Goal: Task Accomplishment & Management: Use online tool/utility

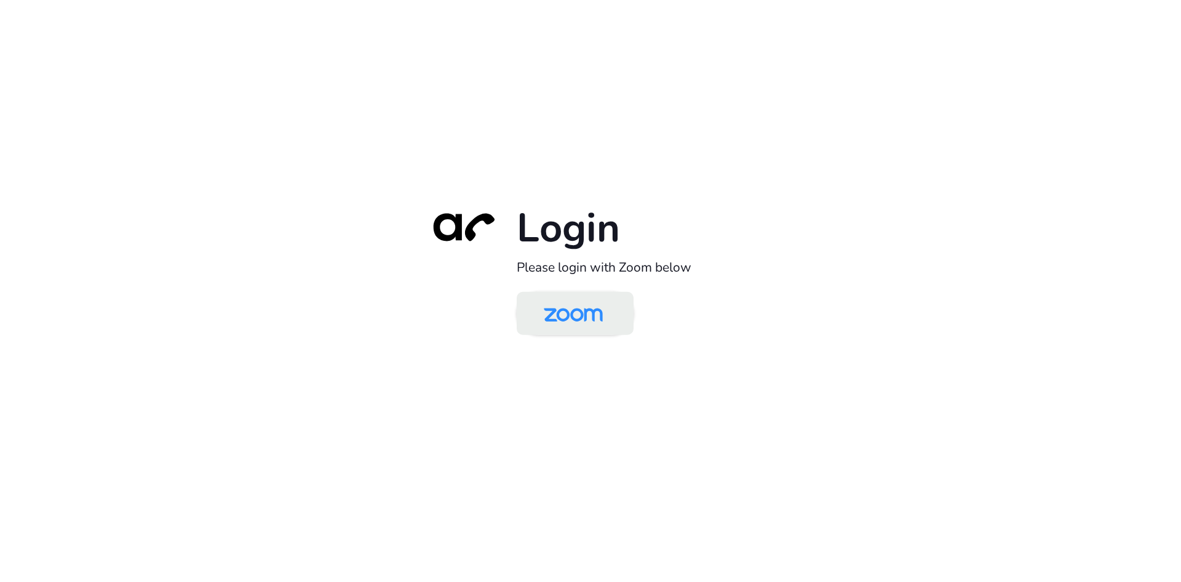
click at [592, 311] on img at bounding box center [573, 314] width 85 height 40
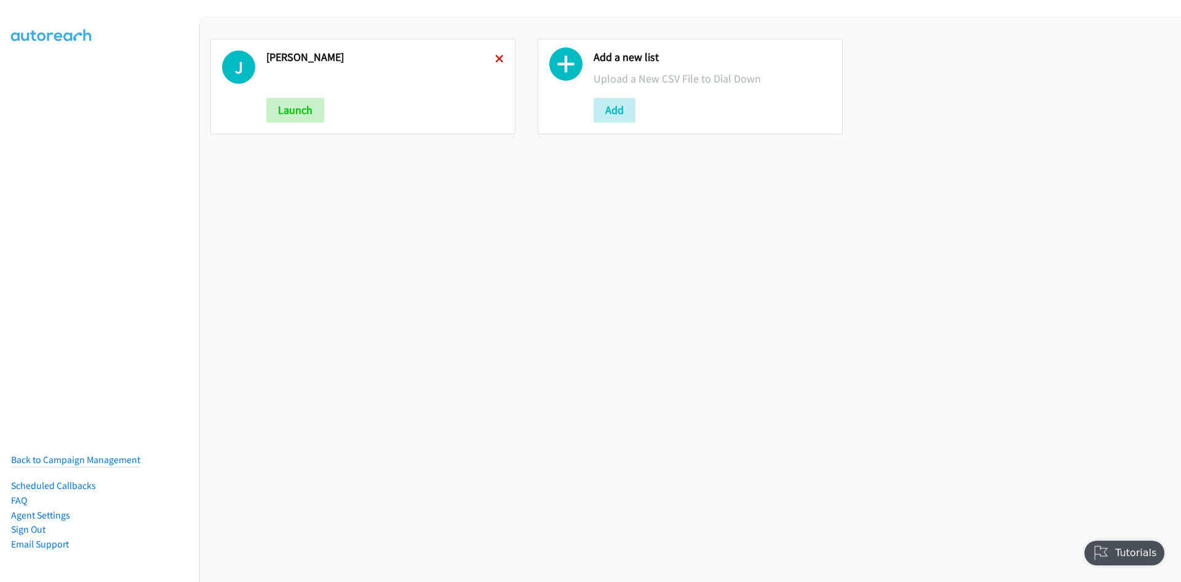
click at [500, 62] on icon at bounding box center [499, 59] width 9 height 9
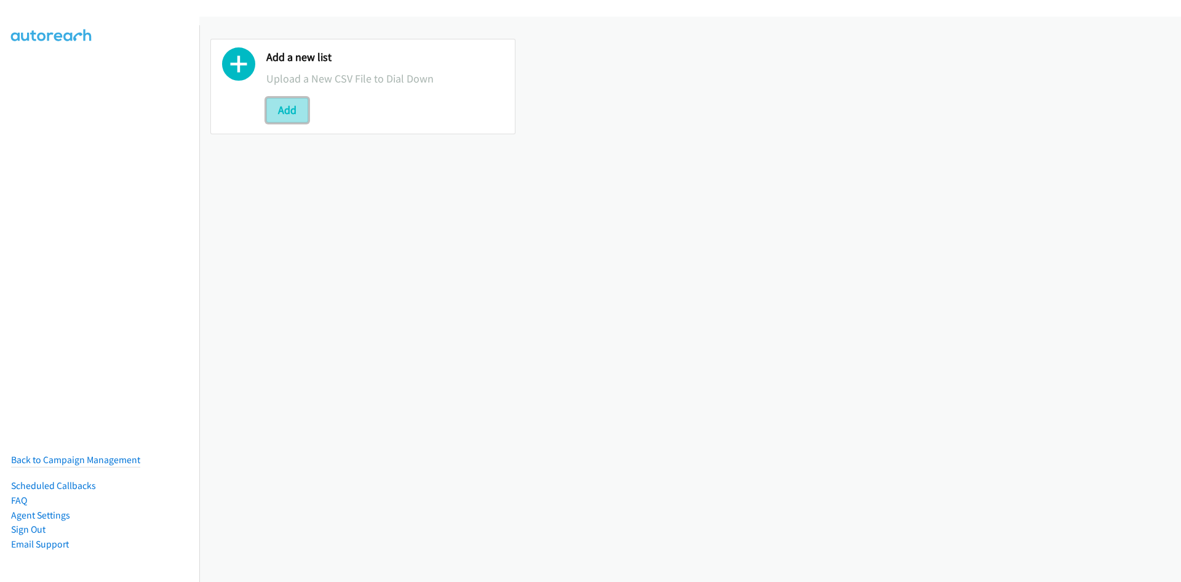
click at [290, 104] on button "Add" at bounding box center [287, 110] width 42 height 25
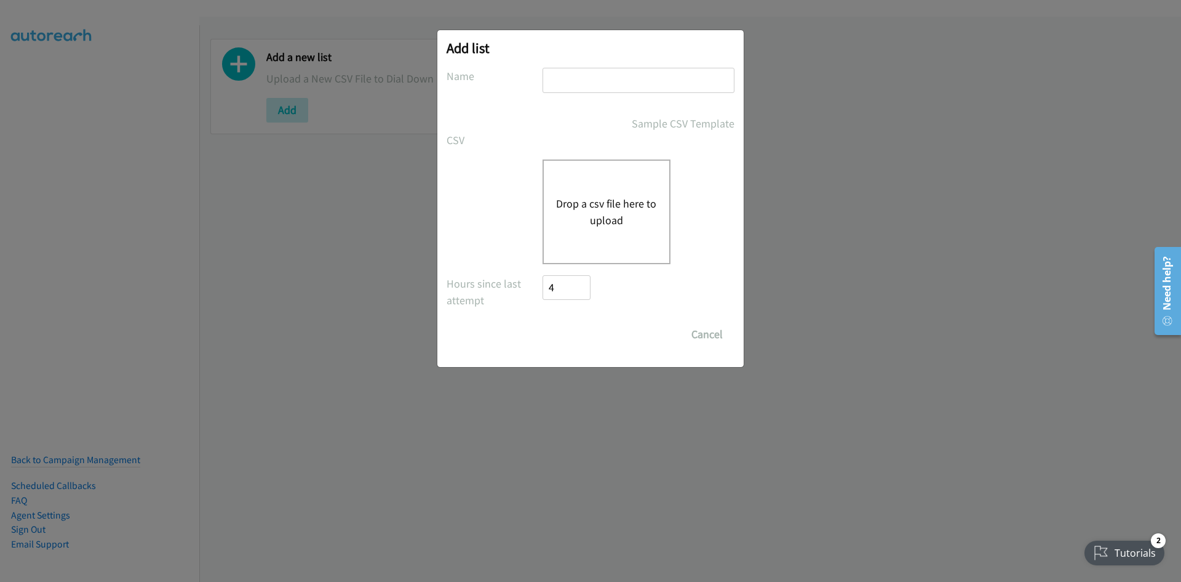
click at [582, 72] on input "text" at bounding box center [639, 80] width 192 height 25
type input "4"
type input "Rich4Kidz"
click at [617, 225] on button "Drop a csv file here to upload" at bounding box center [606, 211] width 101 height 33
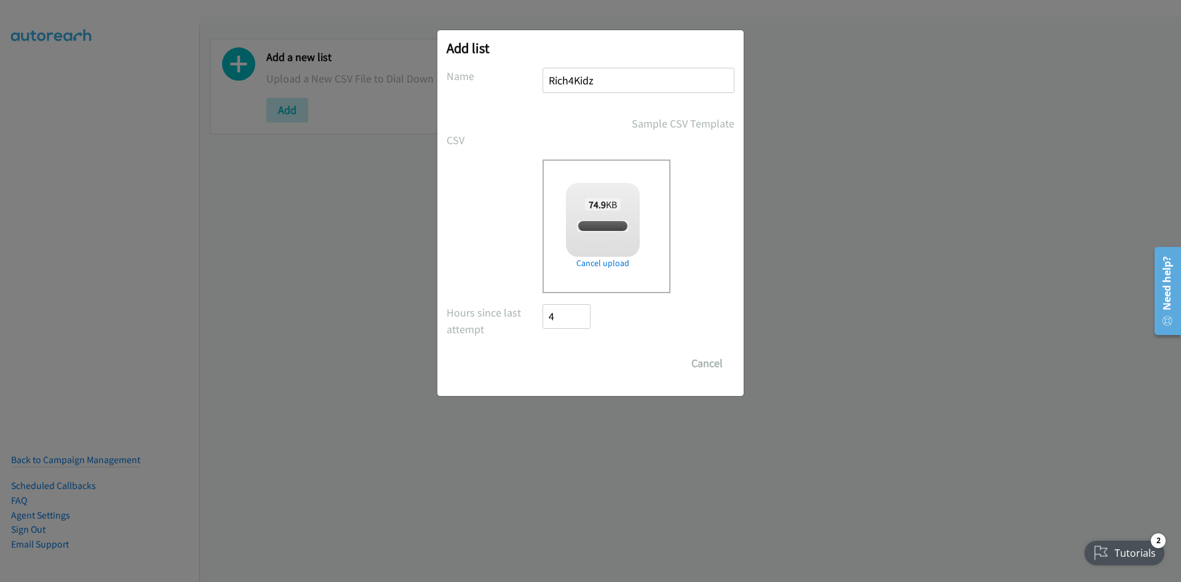
checkbox input "true"
click at [586, 367] on input "Save List" at bounding box center [575, 363] width 65 height 25
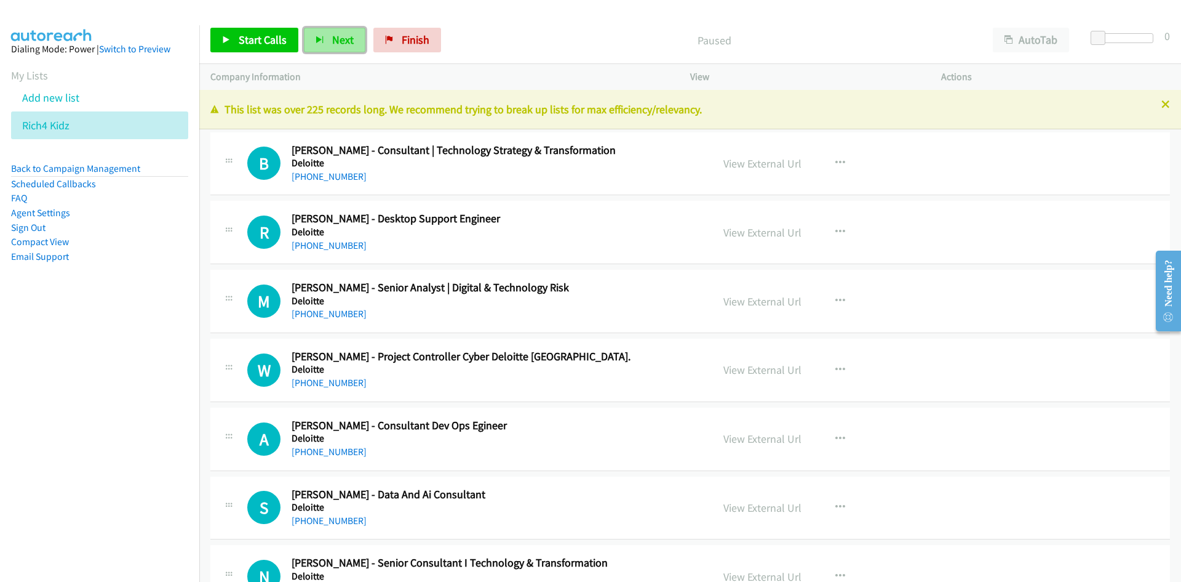
click at [335, 46] on span "Next" at bounding box center [343, 40] width 22 height 14
click at [338, 39] on span "Next" at bounding box center [343, 40] width 22 height 14
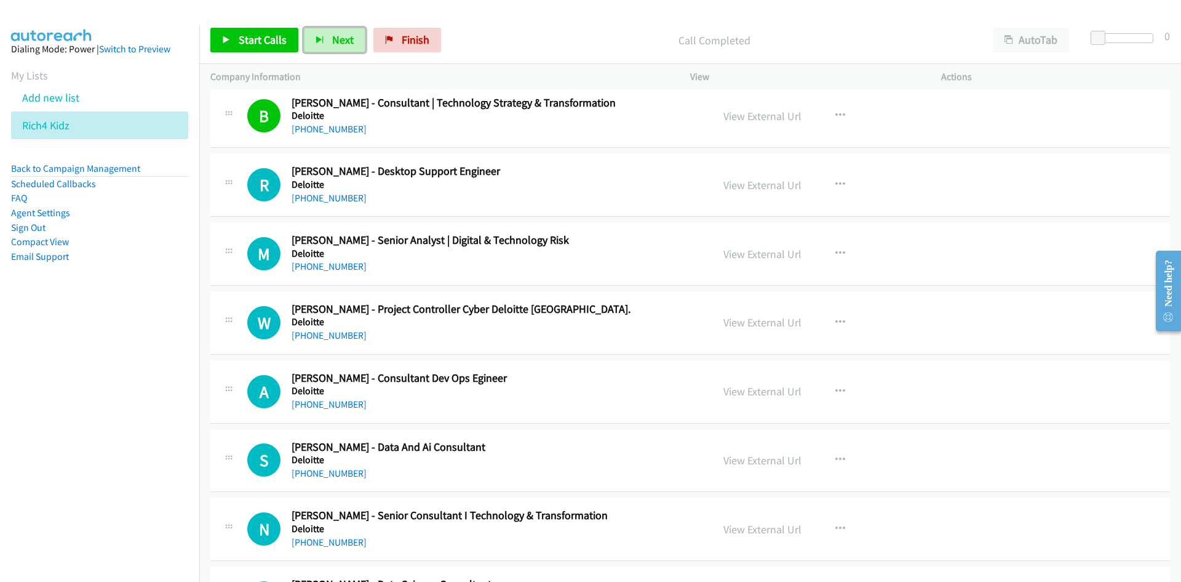
scroll to position [62, 0]
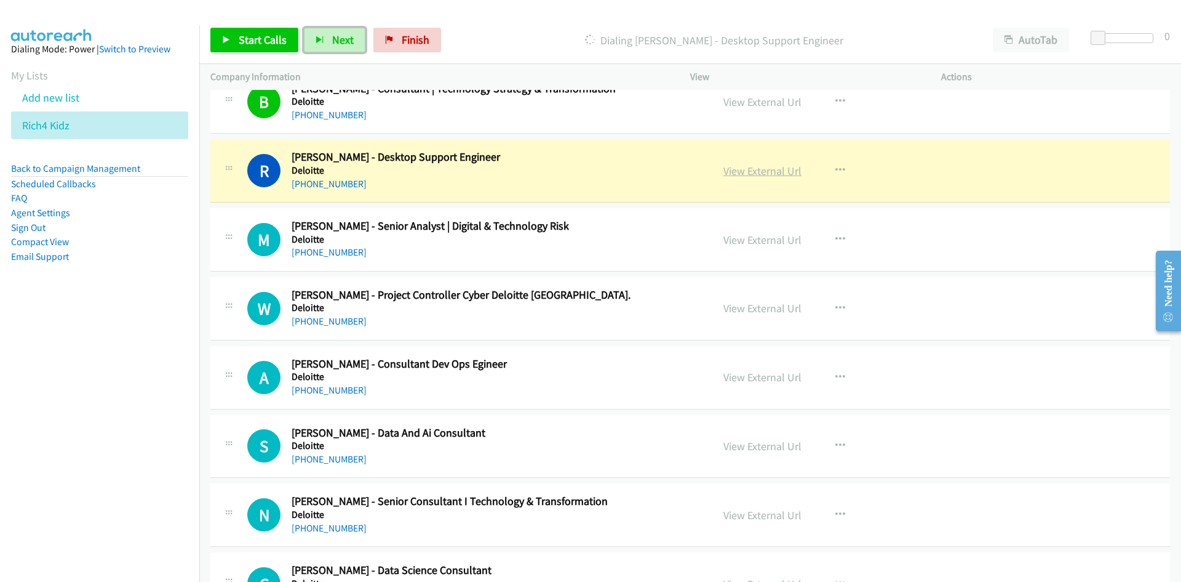
click at [746, 164] on link "View External Url" at bounding box center [763, 171] width 78 height 14
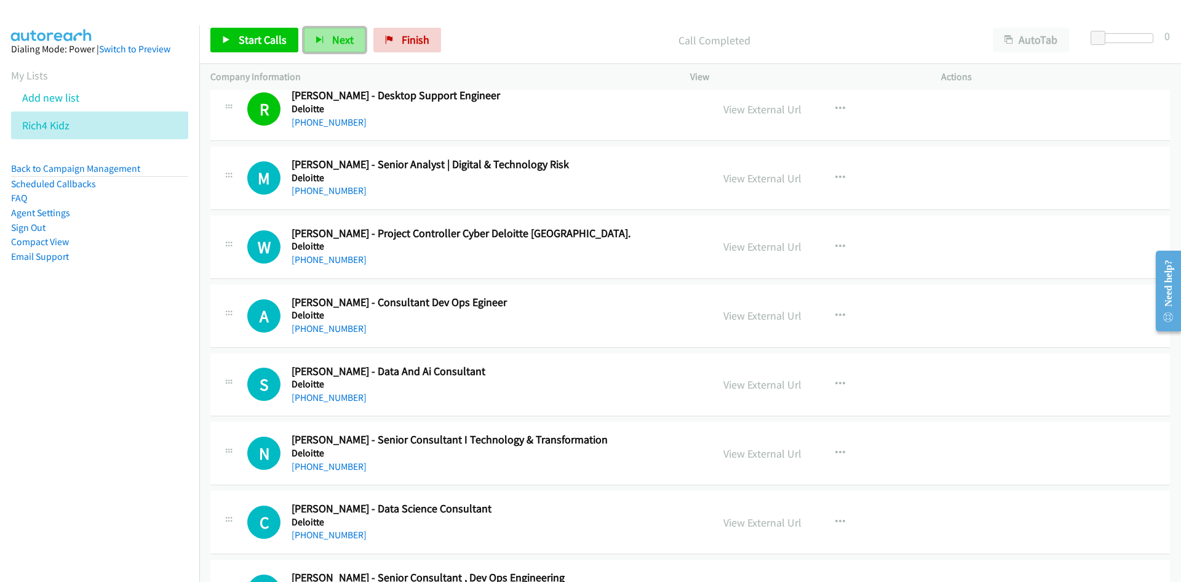
click at [332, 39] on span "Next" at bounding box center [343, 40] width 22 height 14
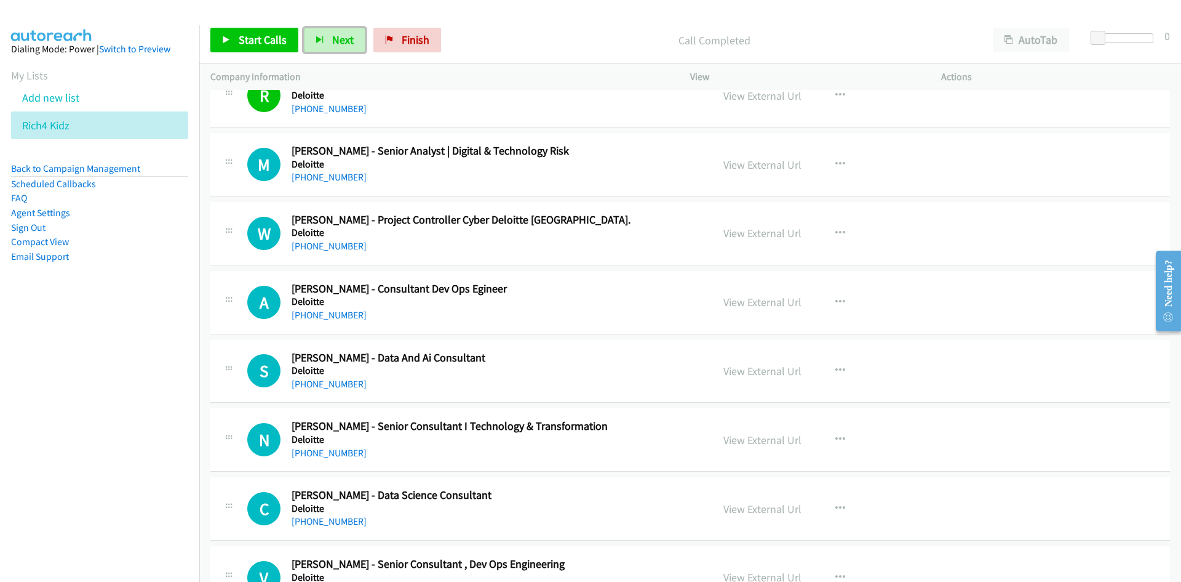
scroll to position [123, 0]
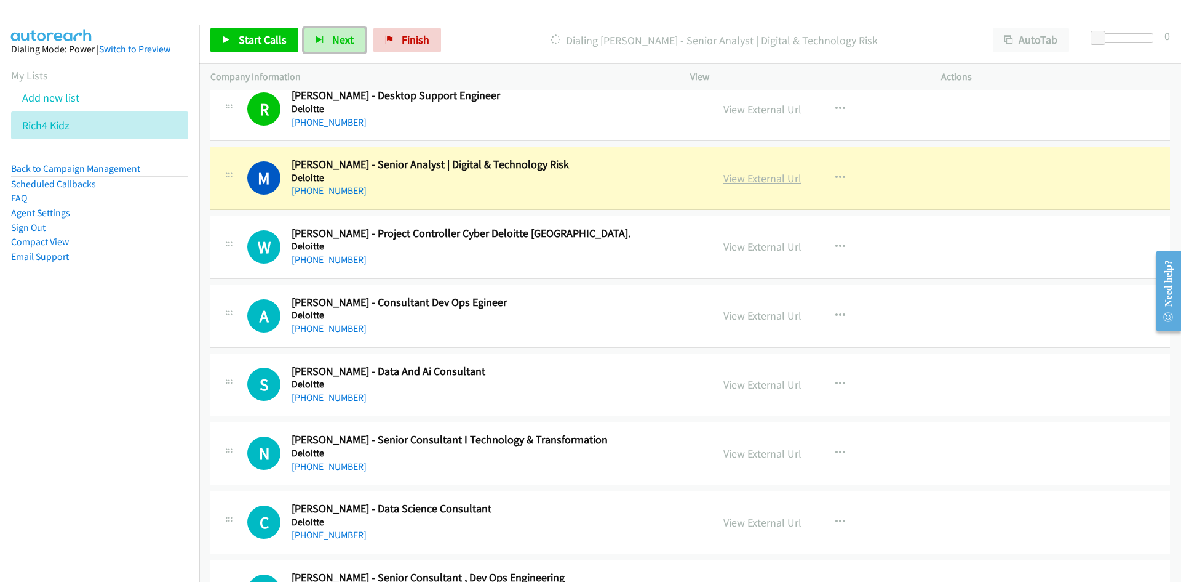
click at [758, 175] on link "View External Url" at bounding box center [763, 178] width 78 height 14
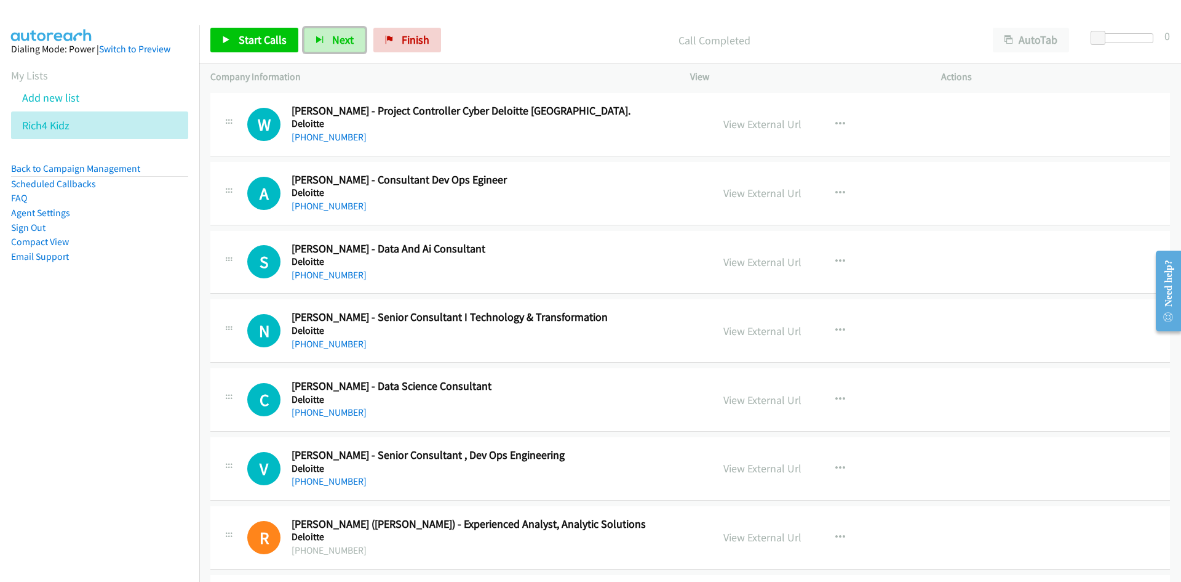
scroll to position [246, 0]
click at [340, 37] on span "Next" at bounding box center [343, 40] width 22 height 14
drag, startPoint x: 330, startPoint y: 38, endPoint x: 478, endPoint y: 94, distance: 157.9
click at [332, 38] on span "Next" at bounding box center [343, 40] width 22 height 14
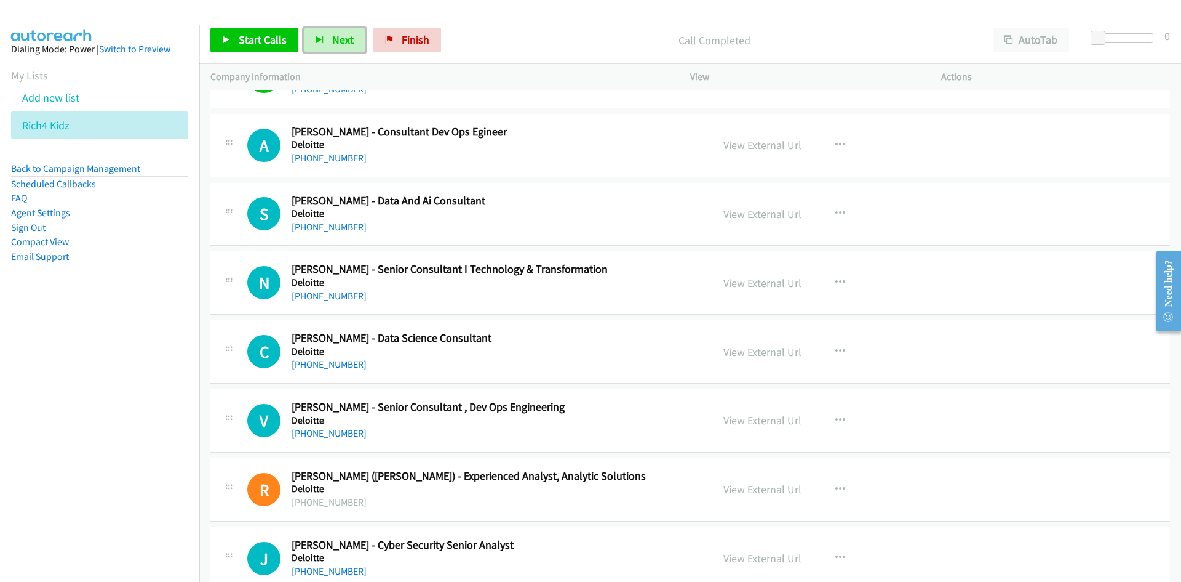
scroll to position [308, 0]
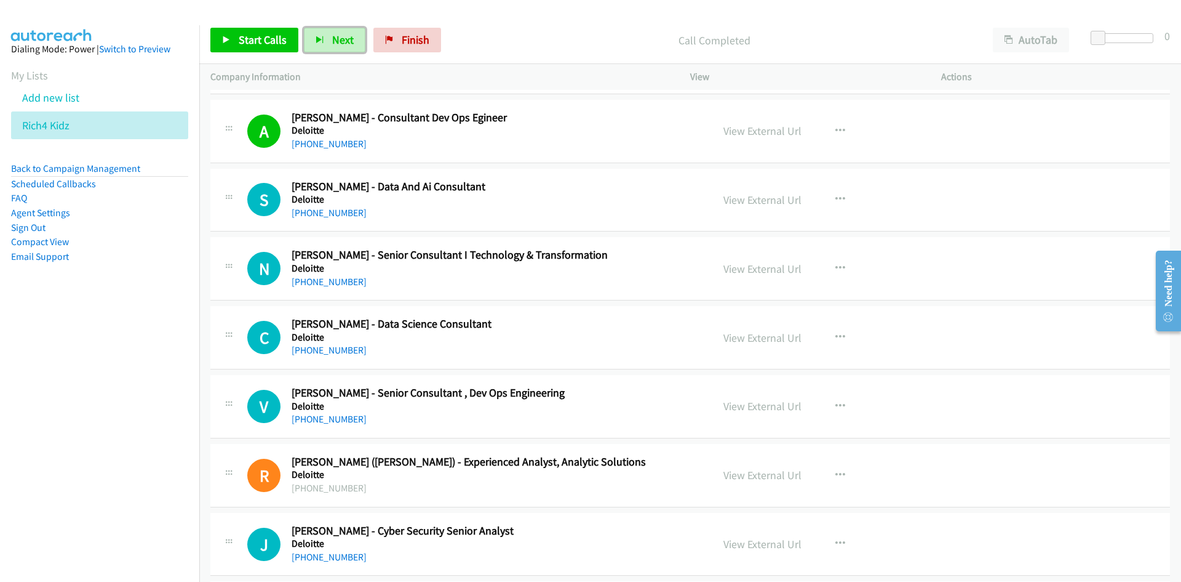
click at [606, 126] on h5 "Deloitte" at bounding box center [495, 130] width 406 height 12
click at [326, 34] on button "Next" at bounding box center [335, 40] width 62 height 25
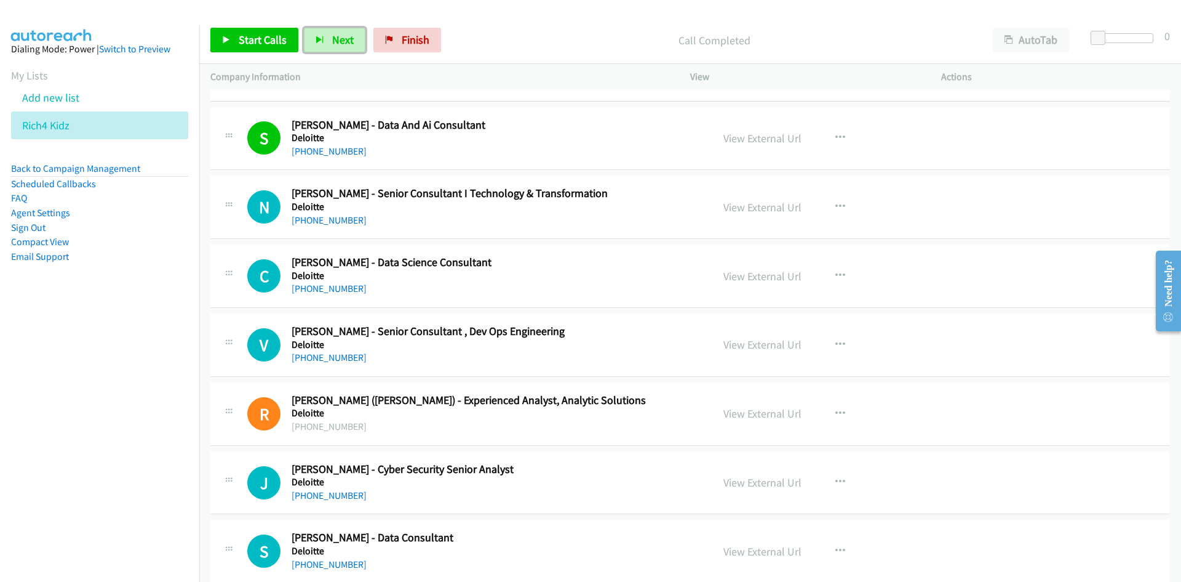
click at [334, 44] on span "Next" at bounding box center [343, 40] width 22 height 14
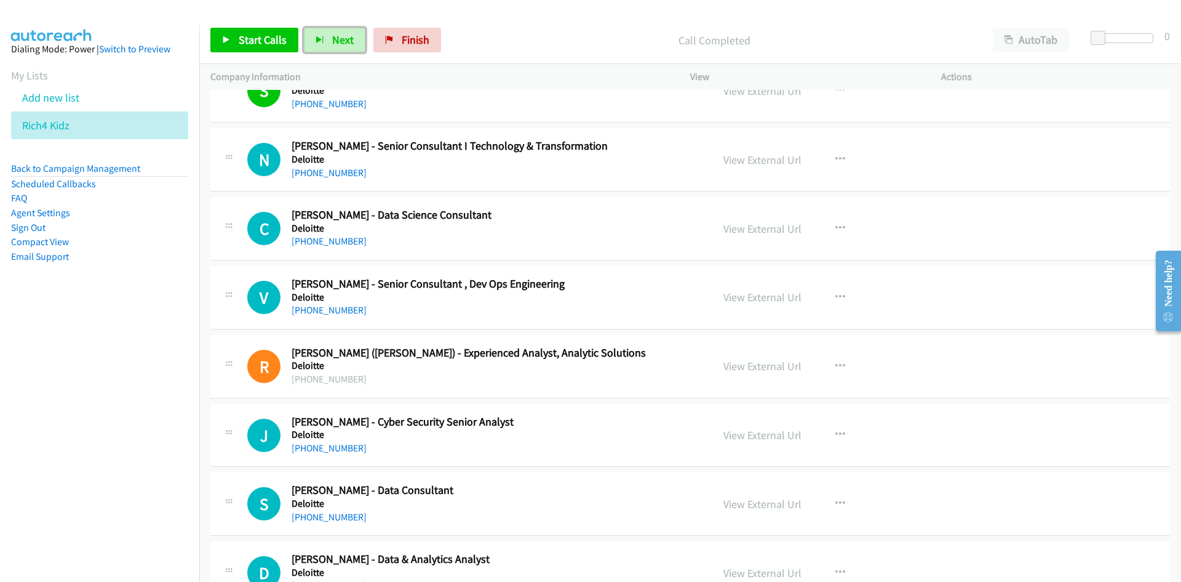
scroll to position [431, 0]
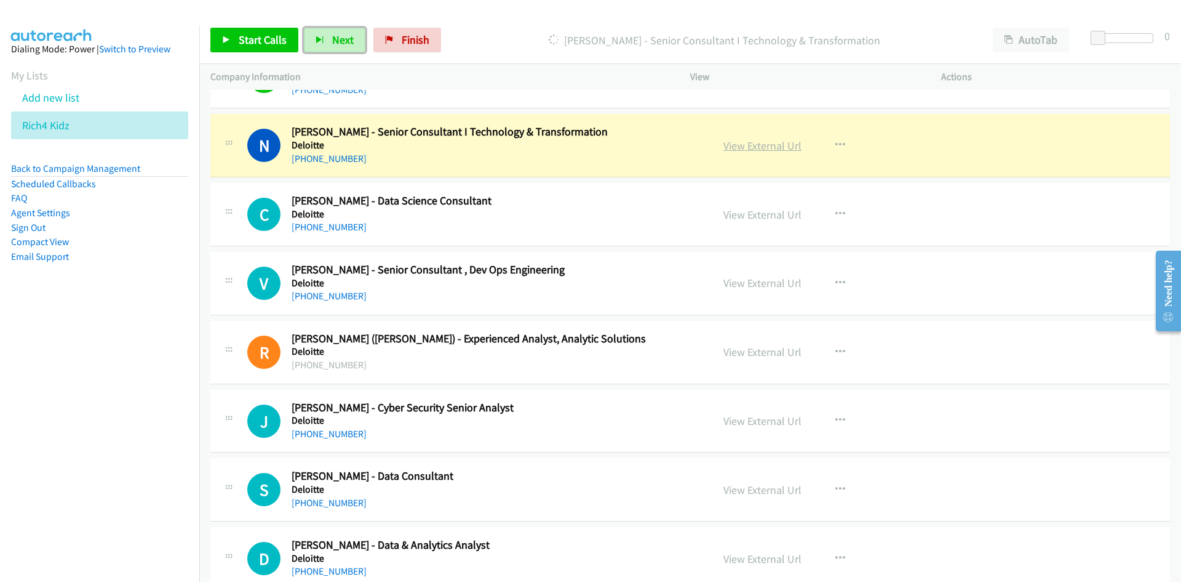
click at [769, 138] on link "View External Url" at bounding box center [763, 145] width 78 height 14
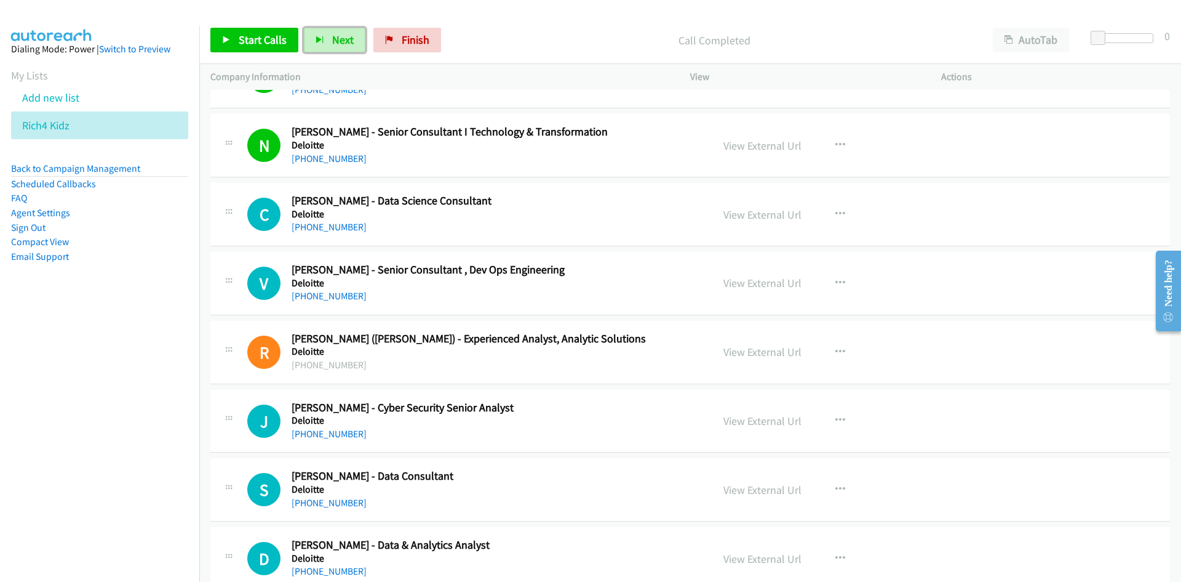
scroll to position [492, 0]
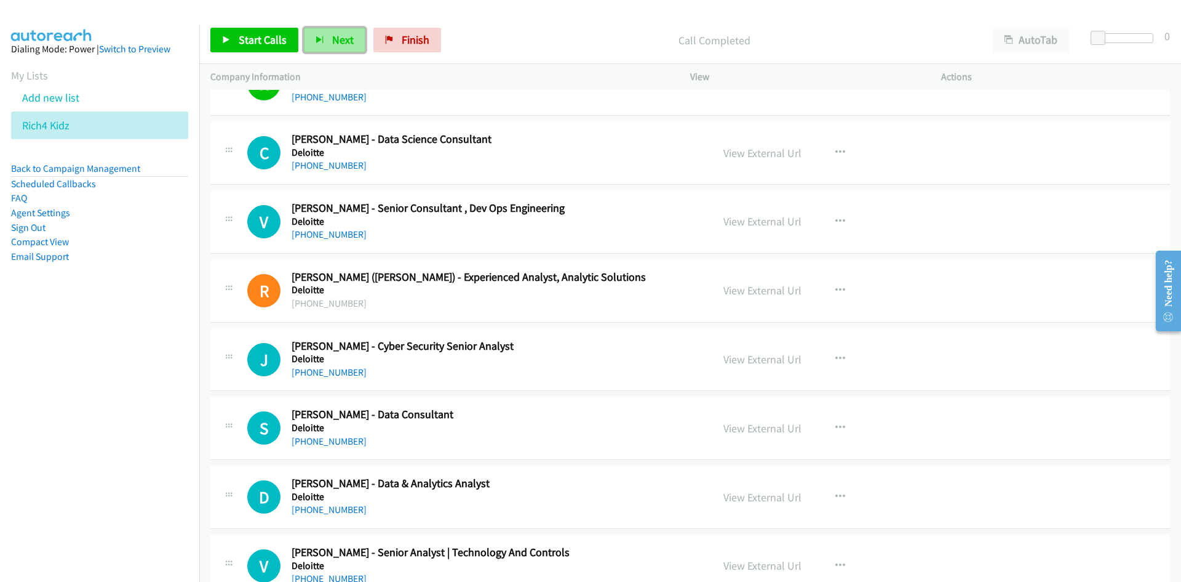
click at [341, 45] on span "Next" at bounding box center [343, 40] width 22 height 14
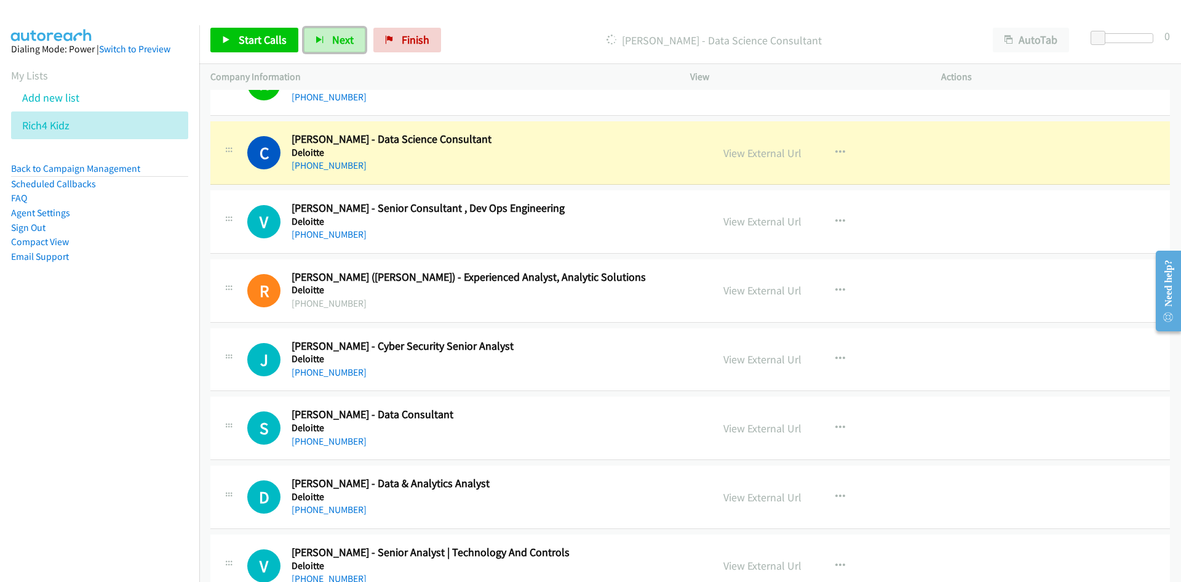
drag, startPoint x: 741, startPoint y: 150, endPoint x: 126, endPoint y: 153, distance: 615.4
click at [741, 150] on link "View External Url" at bounding box center [763, 153] width 78 height 14
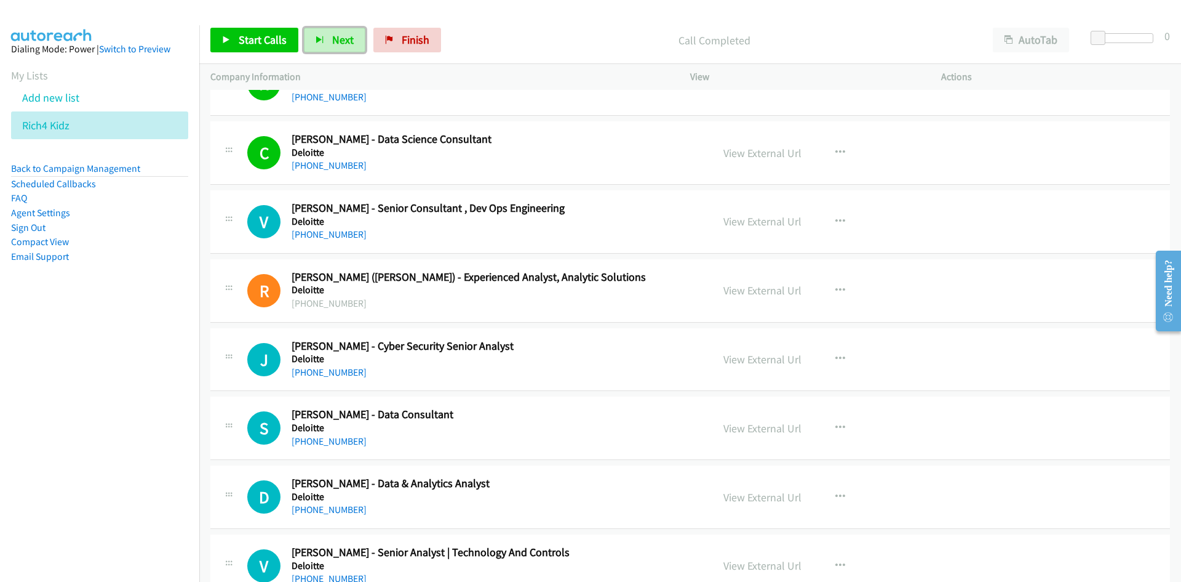
scroll to position [554, 0]
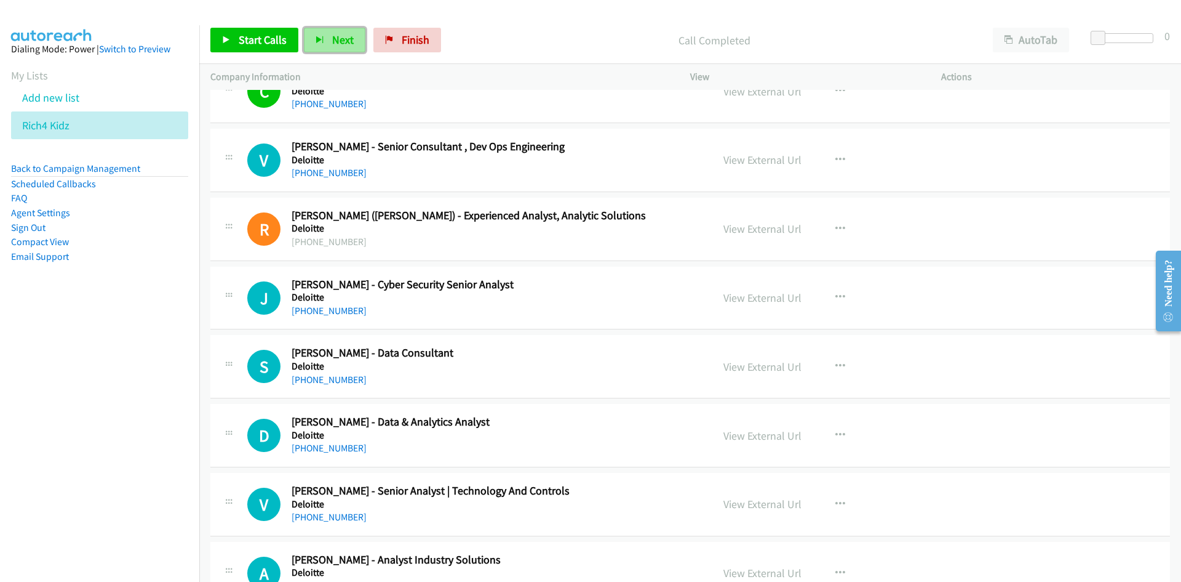
click at [344, 41] on span "Next" at bounding box center [343, 40] width 22 height 14
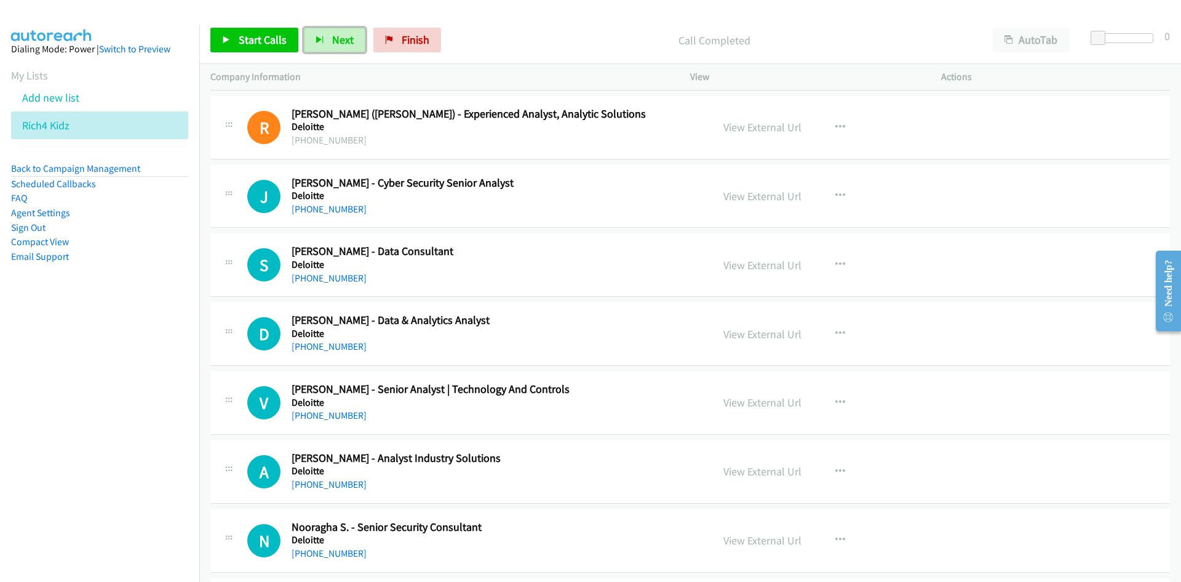
scroll to position [738, 0]
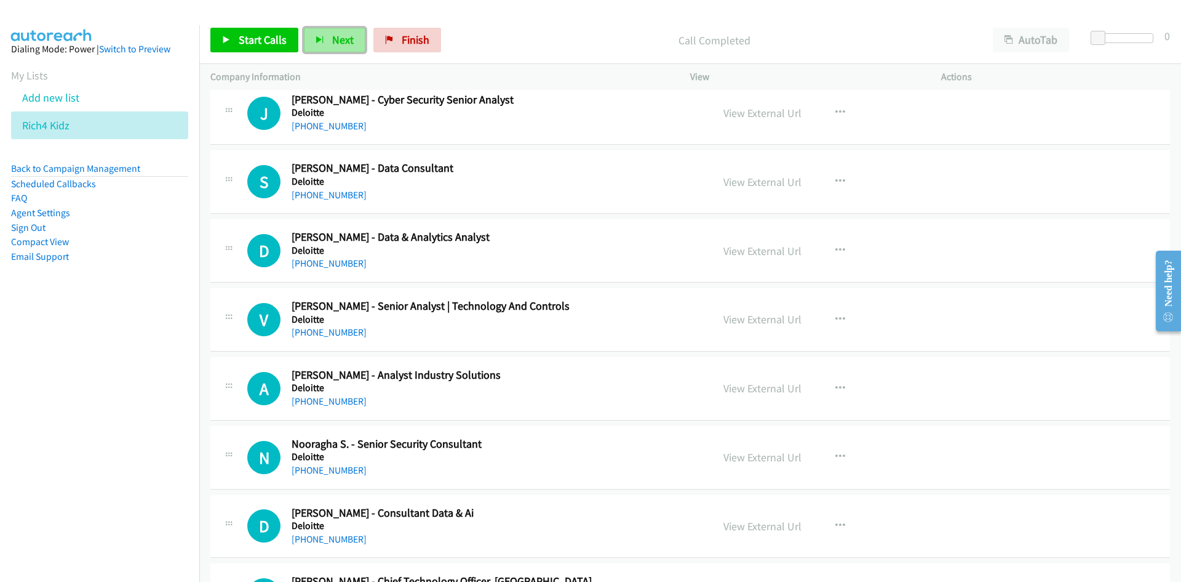
click at [335, 41] on span "Next" at bounding box center [343, 40] width 22 height 14
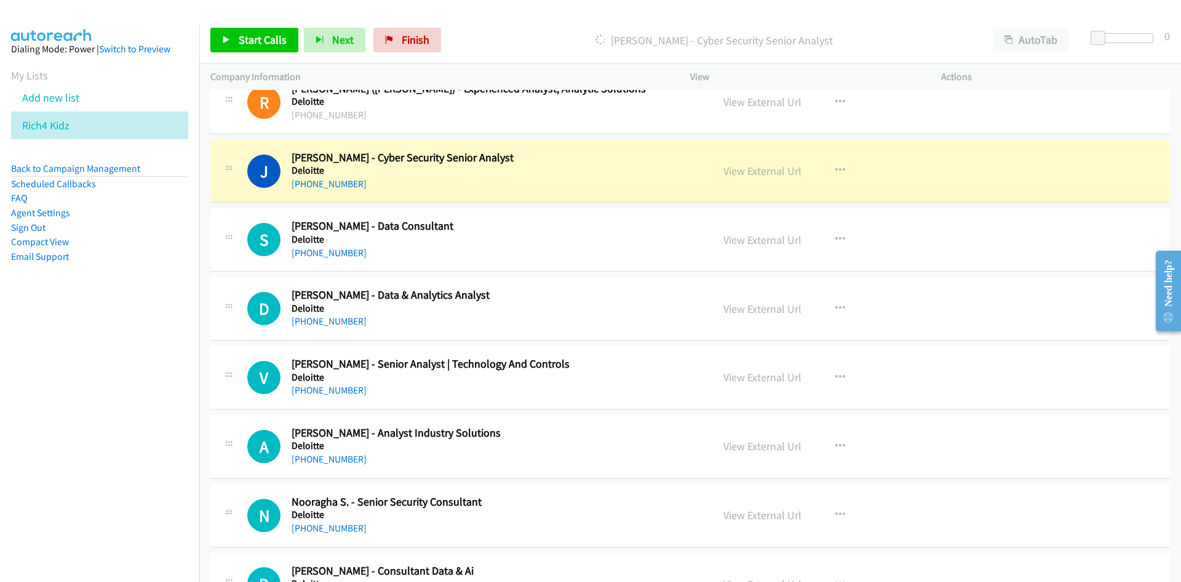
scroll to position [615, 0]
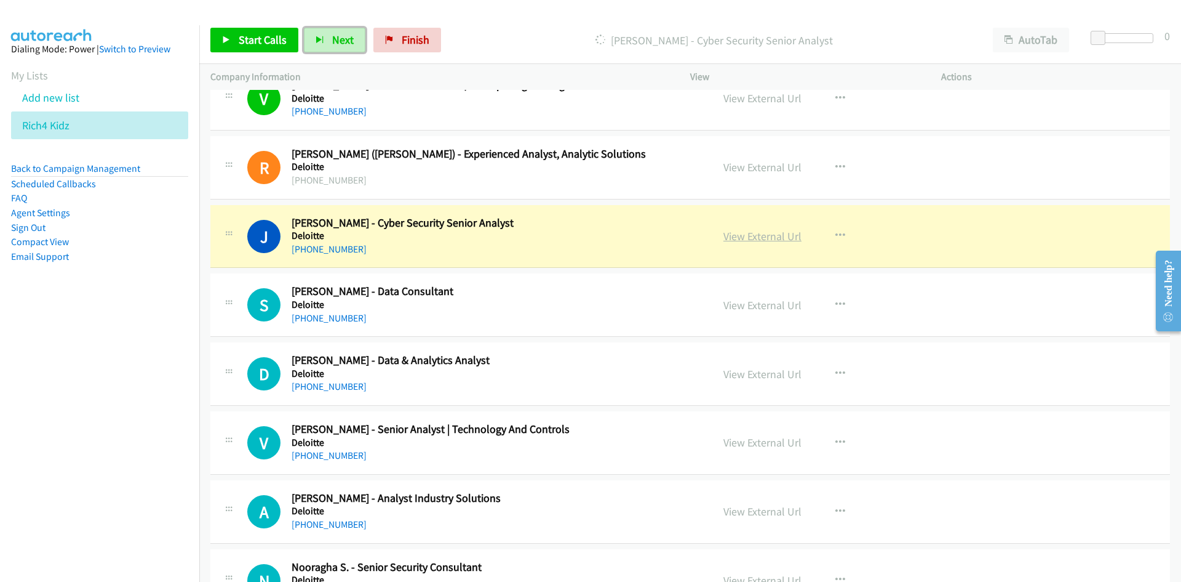
drag, startPoint x: 772, startPoint y: 232, endPoint x: 770, endPoint y: 263, distance: 31.4
click at [772, 232] on link "View External Url" at bounding box center [763, 236] width 78 height 14
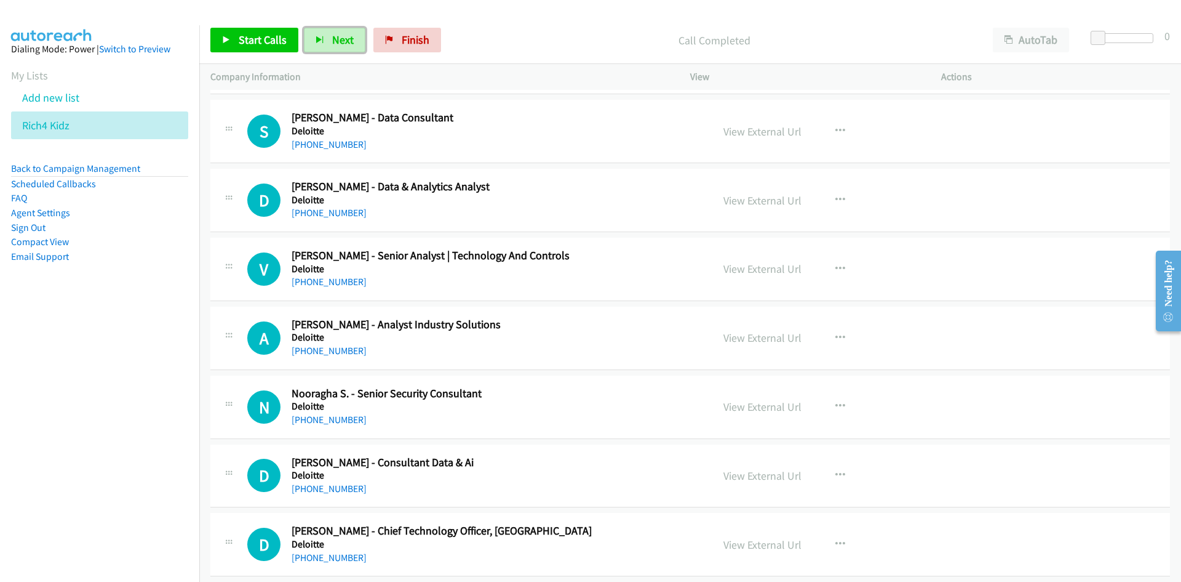
scroll to position [738, 0]
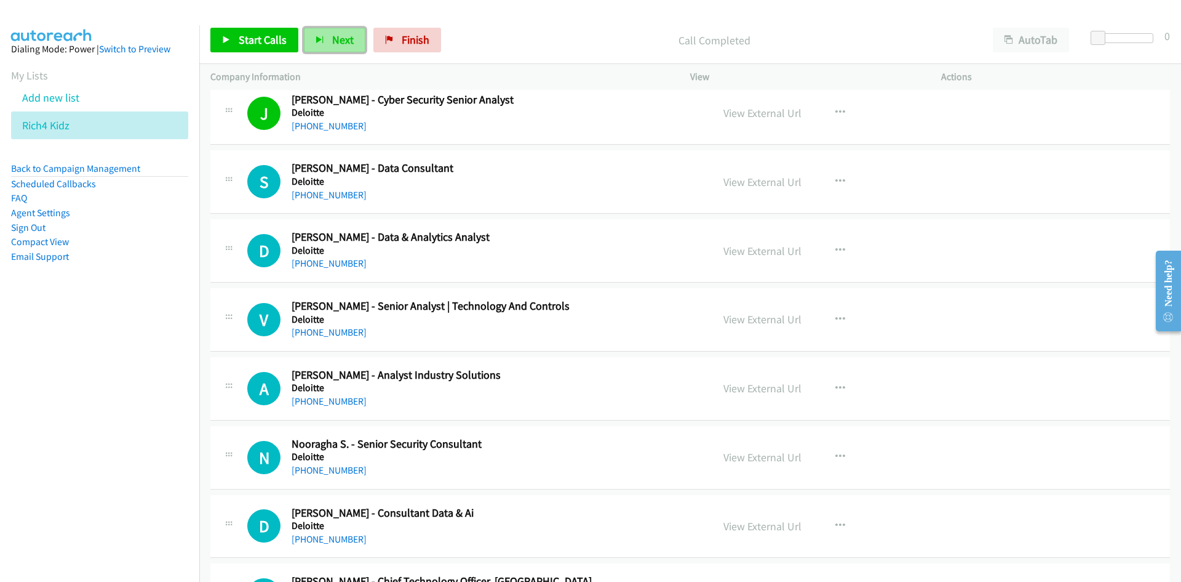
click at [342, 46] on span "Next" at bounding box center [343, 40] width 22 height 14
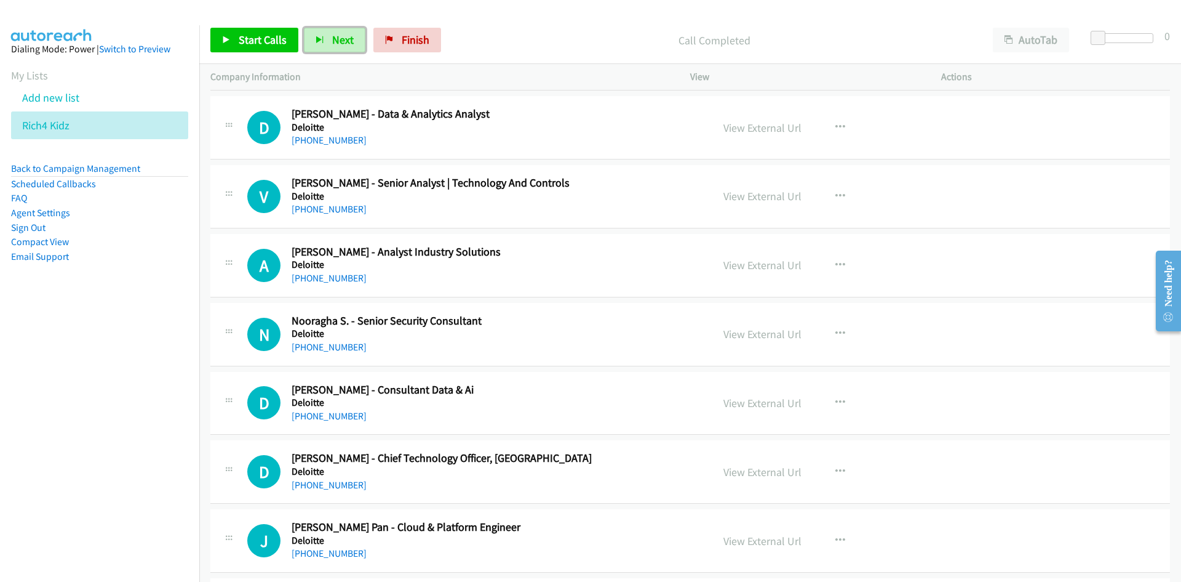
drag, startPoint x: 340, startPoint y: 31, endPoint x: 444, endPoint y: 98, distance: 123.7
click at [340, 31] on button "Next" at bounding box center [335, 40] width 62 height 25
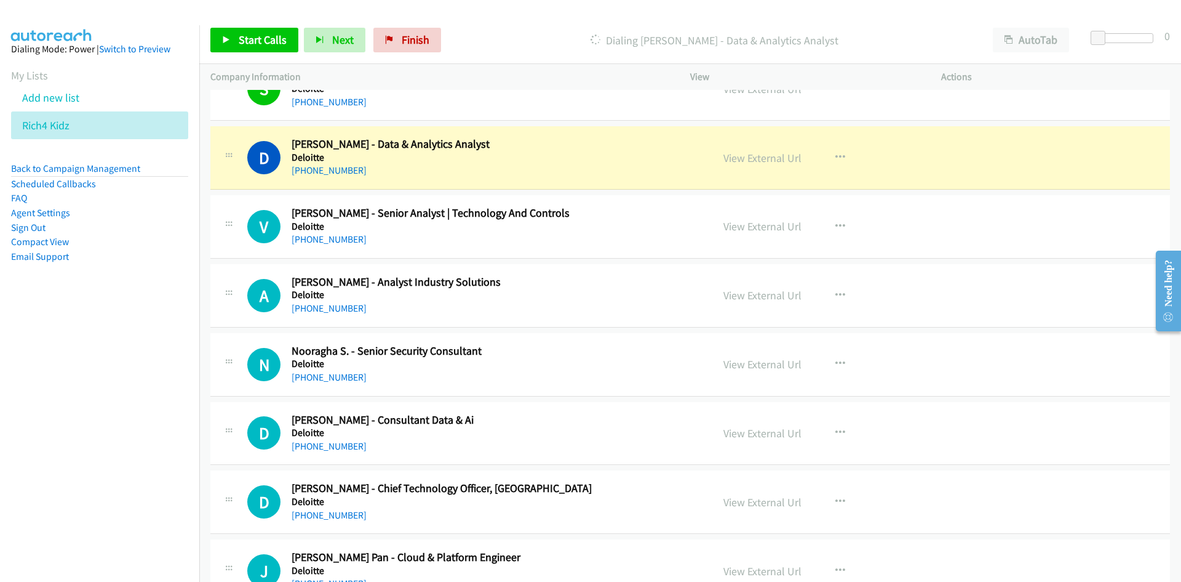
scroll to position [861, 0]
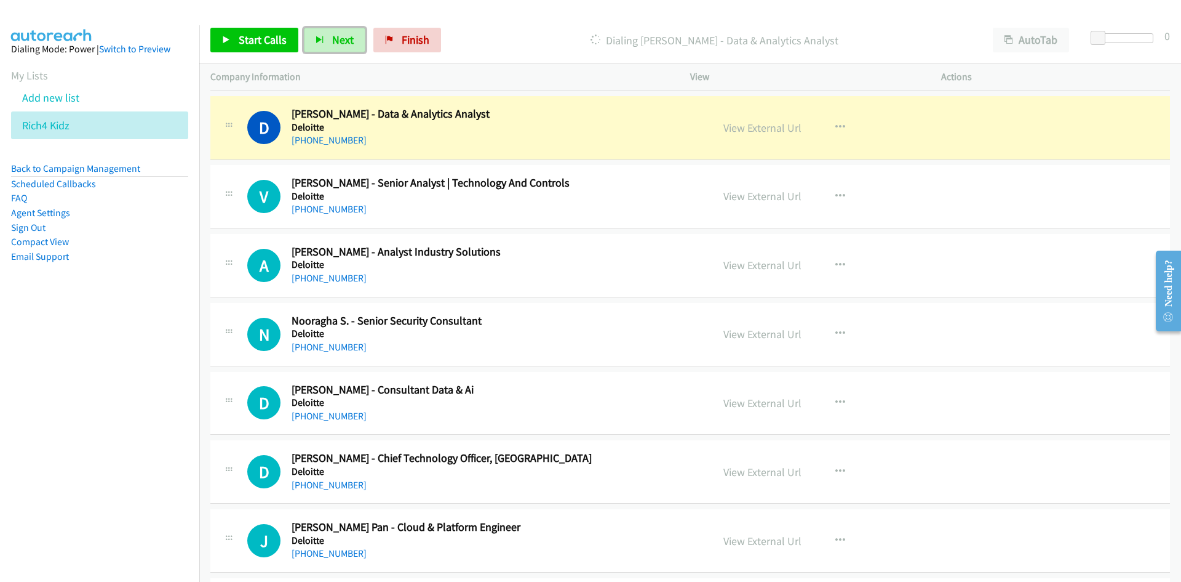
click at [768, 124] on link "View External Url" at bounding box center [763, 128] width 78 height 14
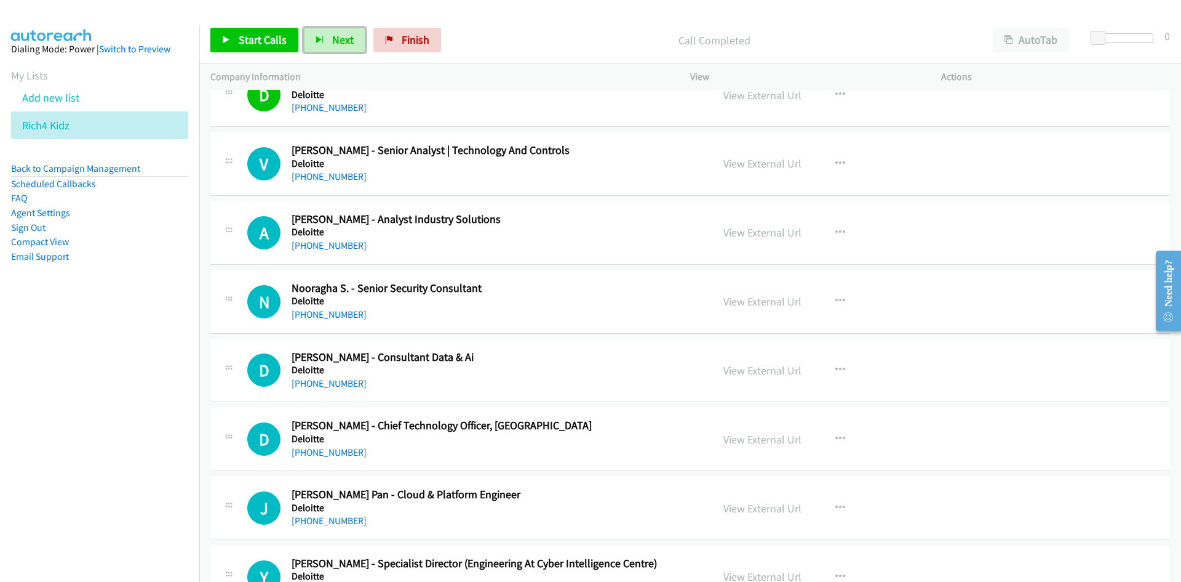
scroll to position [923, 0]
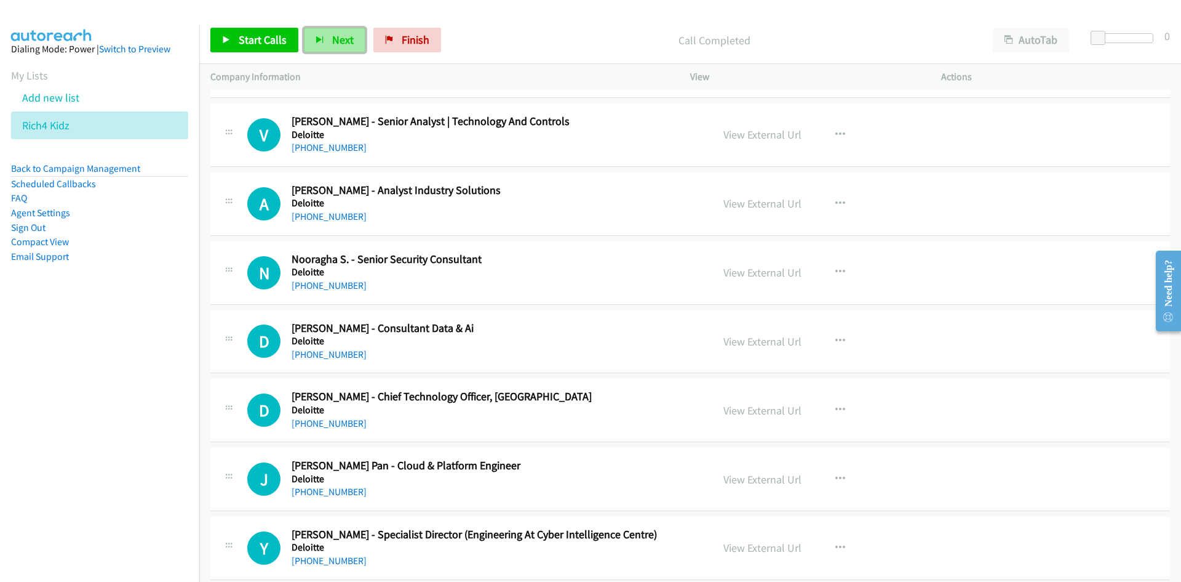
click at [349, 38] on span "Next" at bounding box center [343, 40] width 22 height 14
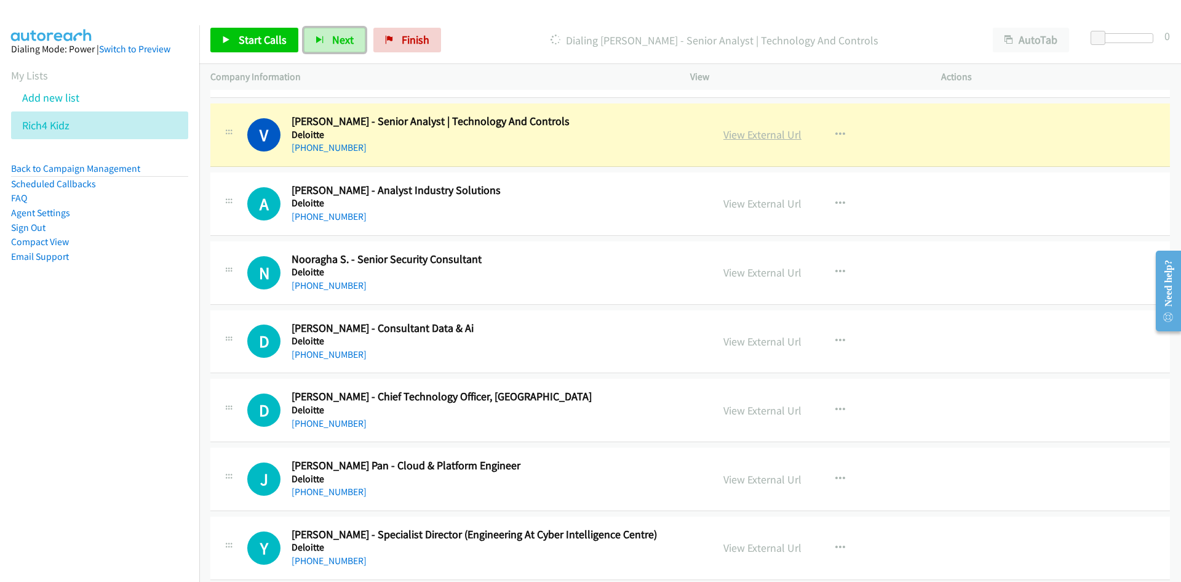
click at [772, 134] on link "View External Url" at bounding box center [763, 134] width 78 height 14
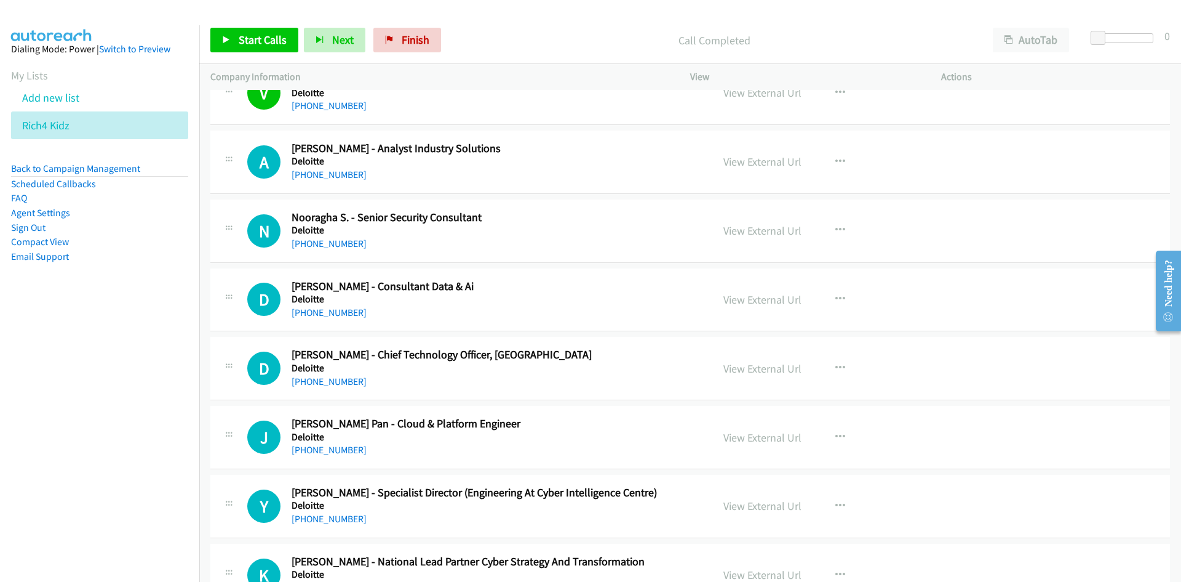
scroll to position [985, 0]
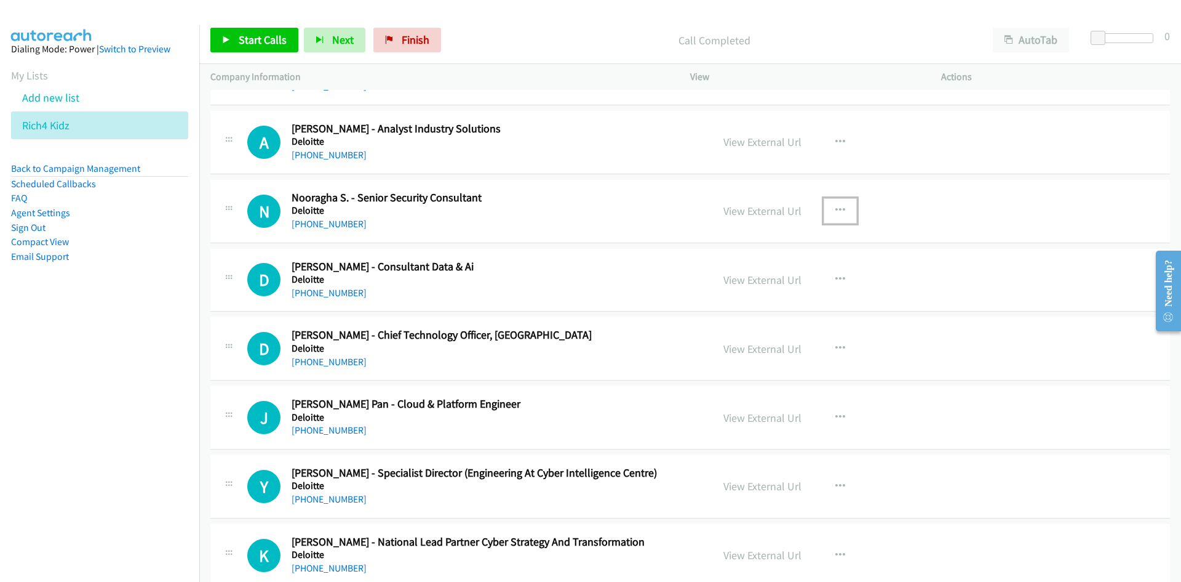
click at [836, 207] on icon "button" at bounding box center [841, 211] width 10 height 10
click at [751, 286] on link "Start Calls Here" at bounding box center [775, 291] width 164 height 25
click at [338, 33] on span "Next" at bounding box center [343, 40] width 22 height 14
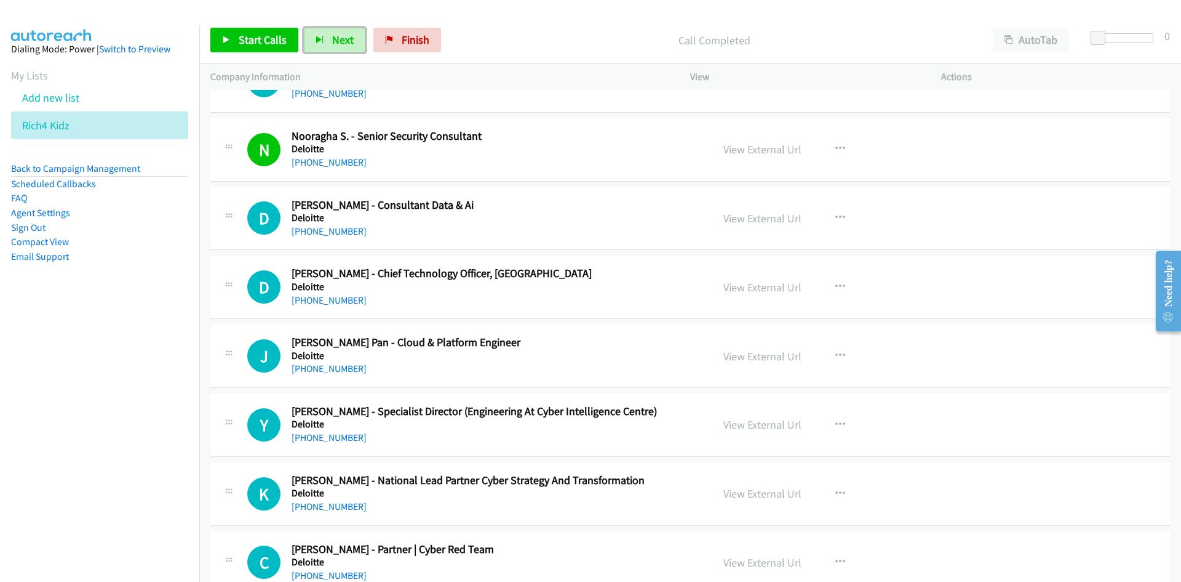
scroll to position [1108, 0]
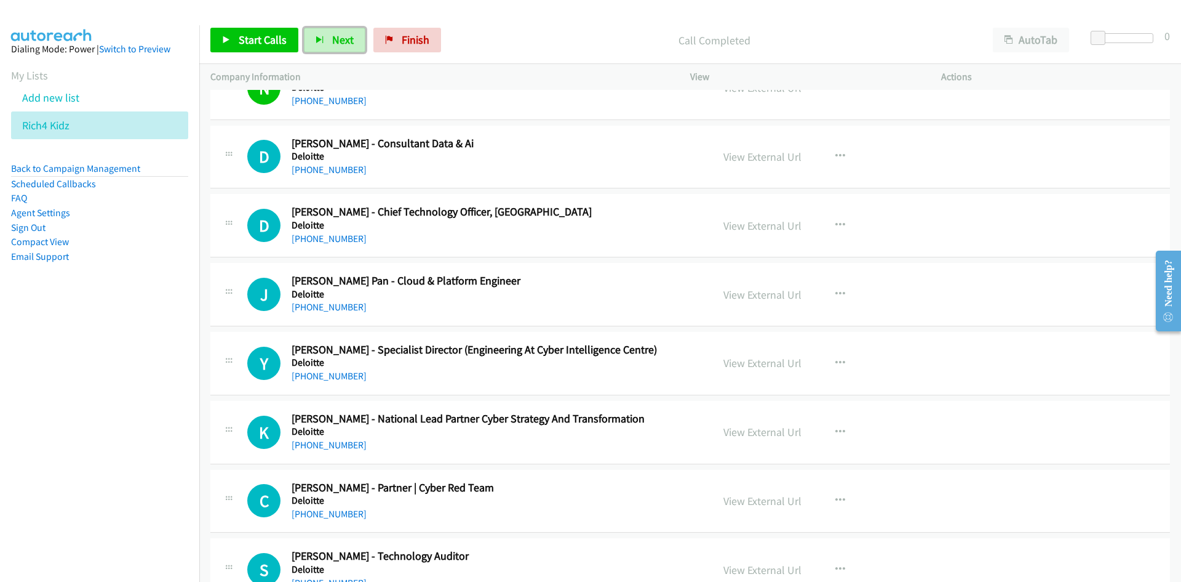
drag, startPoint x: 343, startPoint y: 31, endPoint x: 223, endPoint y: 4, distance: 123.6
click at [343, 31] on button "Next" at bounding box center [335, 40] width 62 height 25
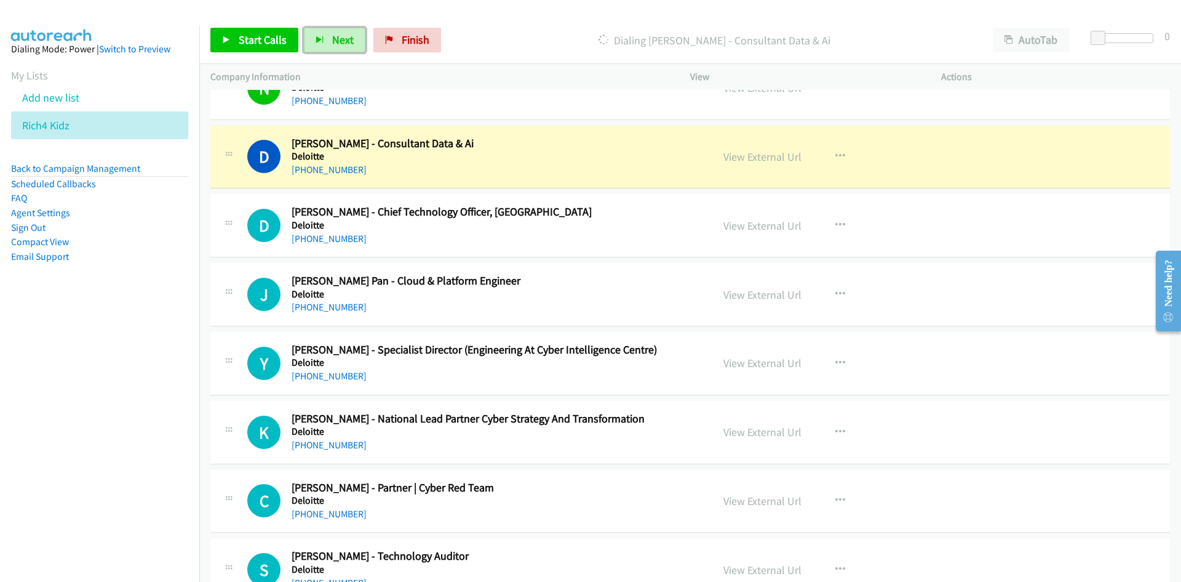
drag, startPoint x: 788, startPoint y: 158, endPoint x: 787, endPoint y: 187, distance: 28.9
click at [788, 158] on link "View External Url" at bounding box center [763, 157] width 78 height 14
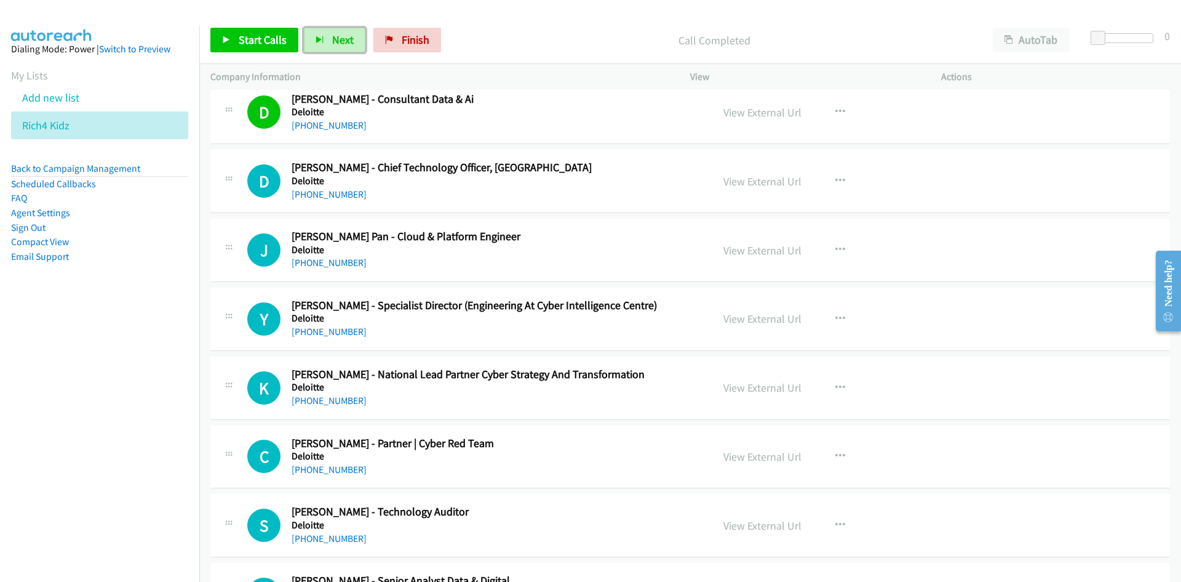
scroll to position [1169, 0]
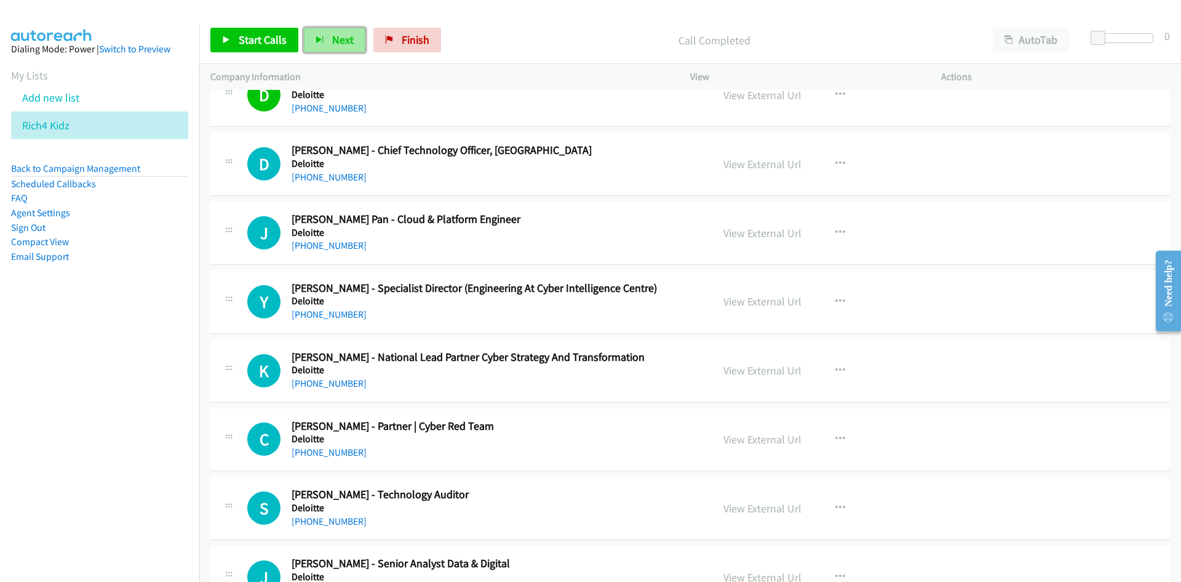
click at [337, 32] on button "Next" at bounding box center [335, 40] width 62 height 25
drag, startPoint x: 332, startPoint y: 44, endPoint x: 559, endPoint y: 175, distance: 261.9
click at [332, 44] on span "Next" at bounding box center [343, 40] width 22 height 14
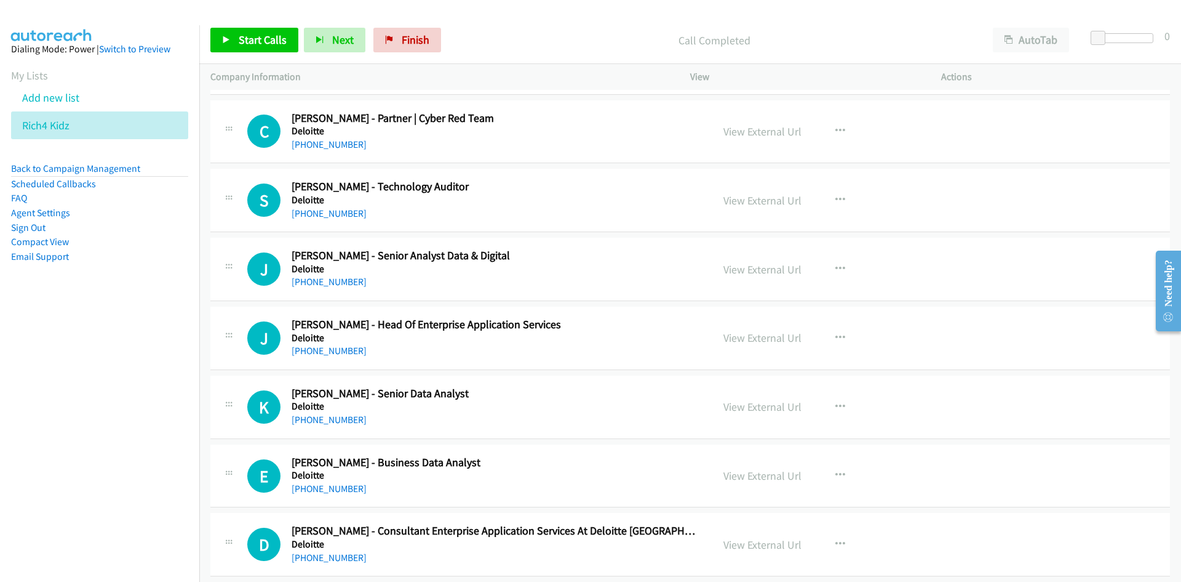
scroll to position [1415, 0]
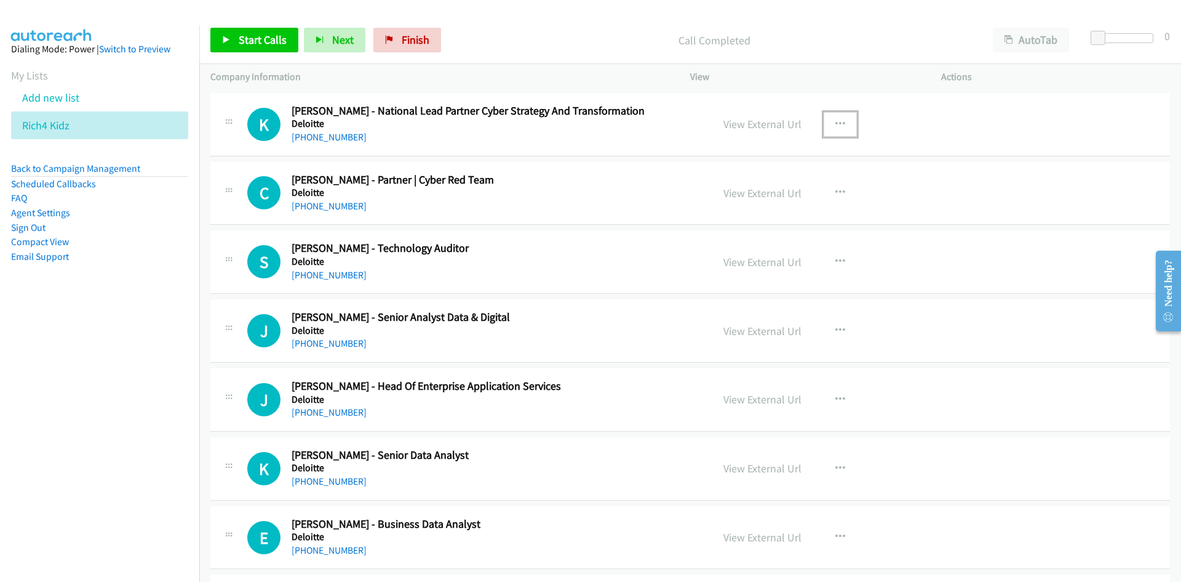
click at [836, 126] on icon "button" at bounding box center [841, 124] width 10 height 10
click at [747, 201] on link "Start Calls Here" at bounding box center [775, 204] width 164 height 25
click at [333, 30] on button "Next" at bounding box center [335, 40] width 62 height 25
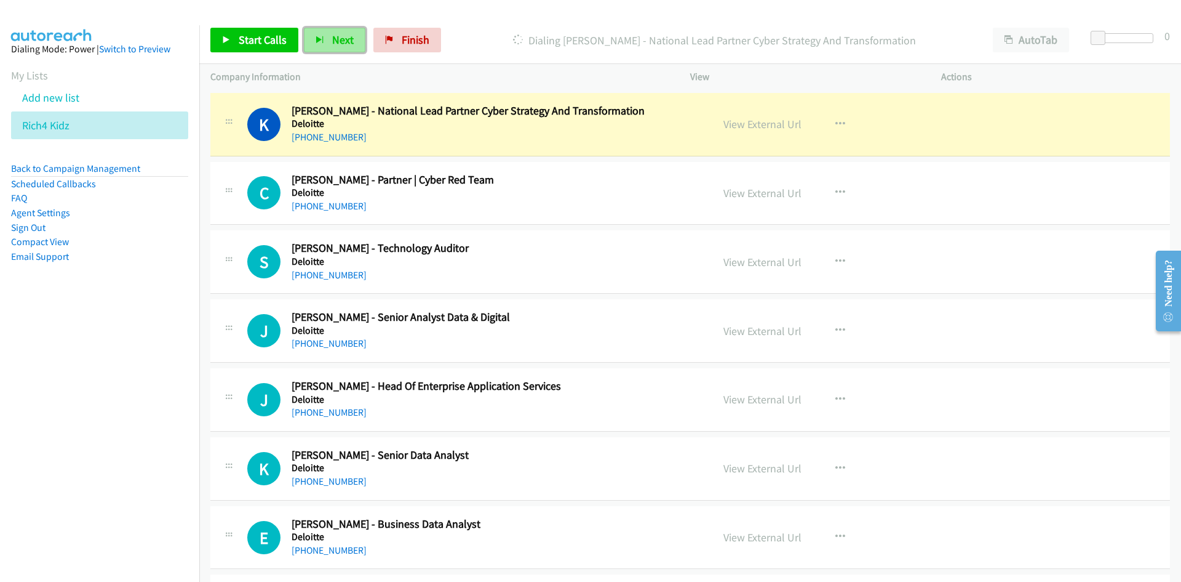
click at [326, 34] on button "Next" at bounding box center [335, 40] width 62 height 25
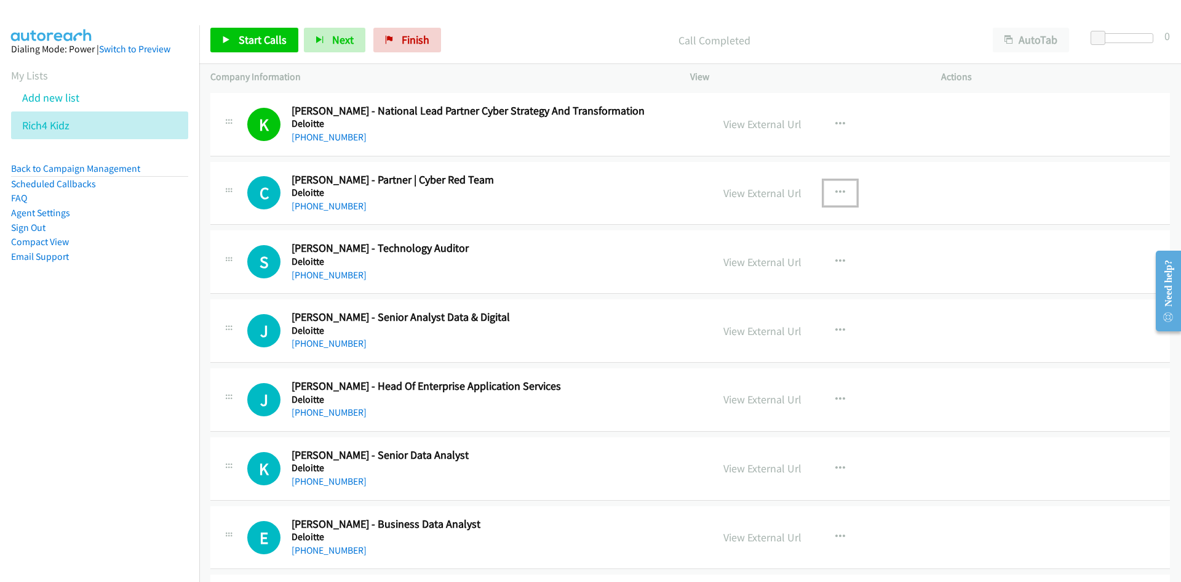
click at [836, 190] on icon "button" at bounding box center [841, 193] width 10 height 10
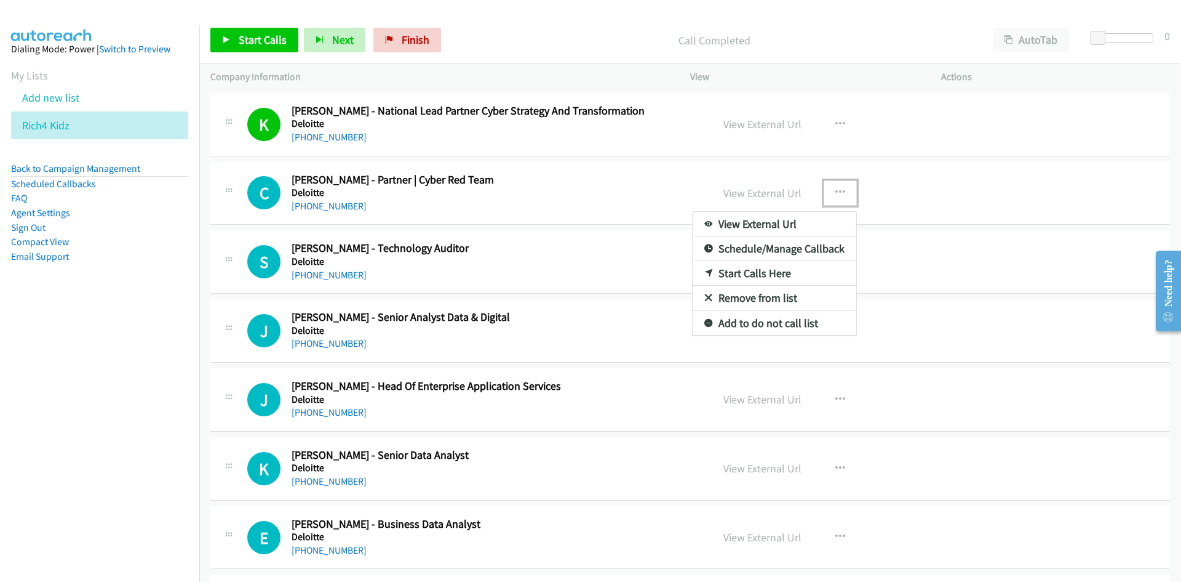
click at [754, 273] on link "Start Calls Here" at bounding box center [775, 273] width 164 height 25
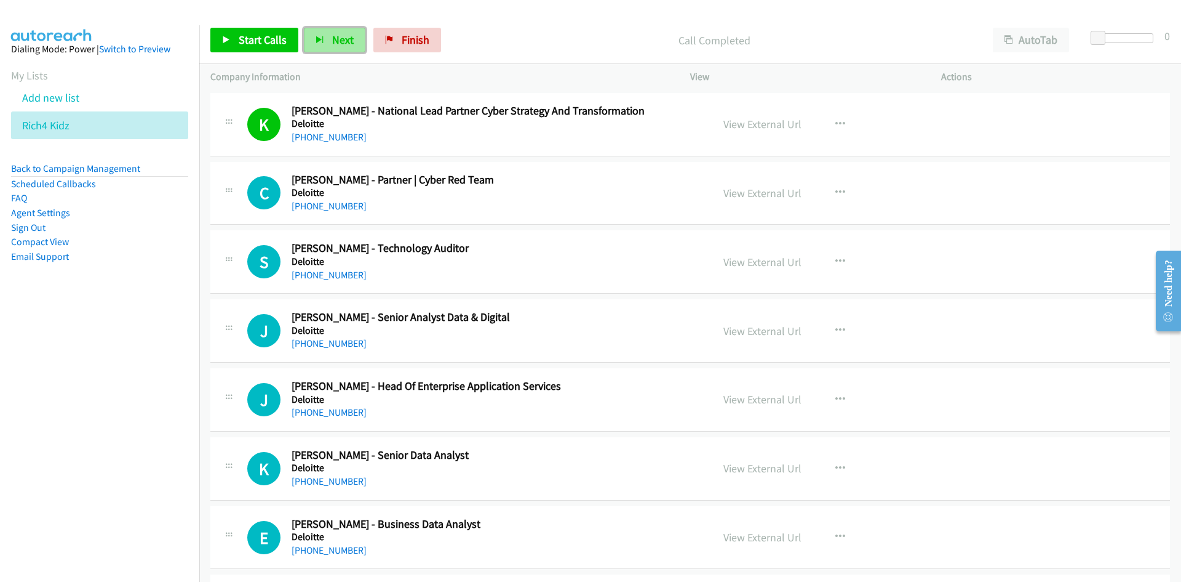
click at [332, 43] on span "Next" at bounding box center [343, 40] width 22 height 14
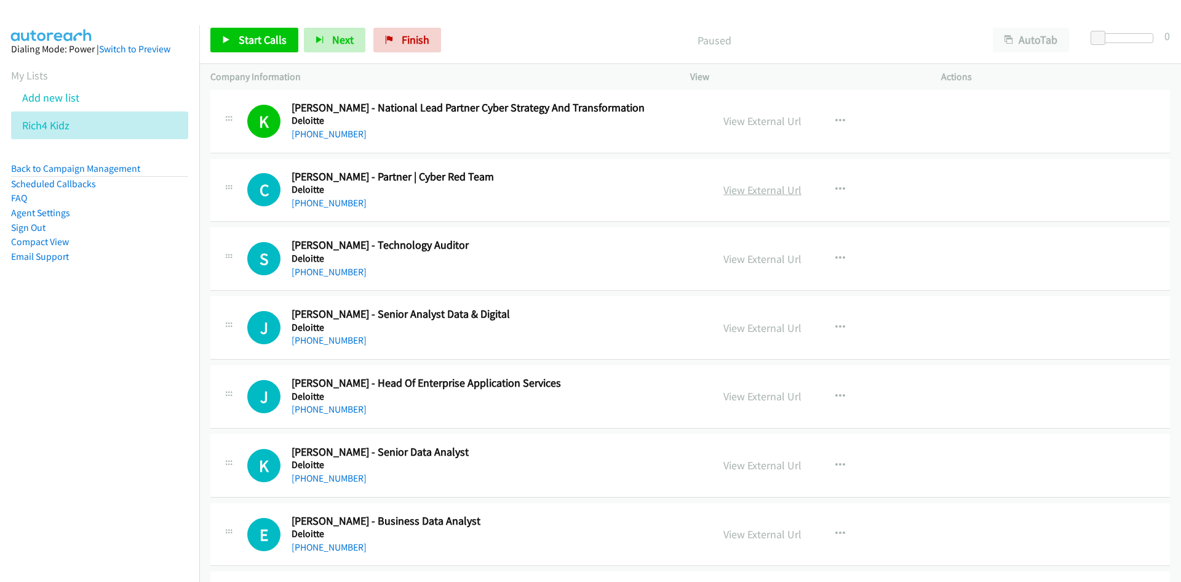
scroll to position [1415, 0]
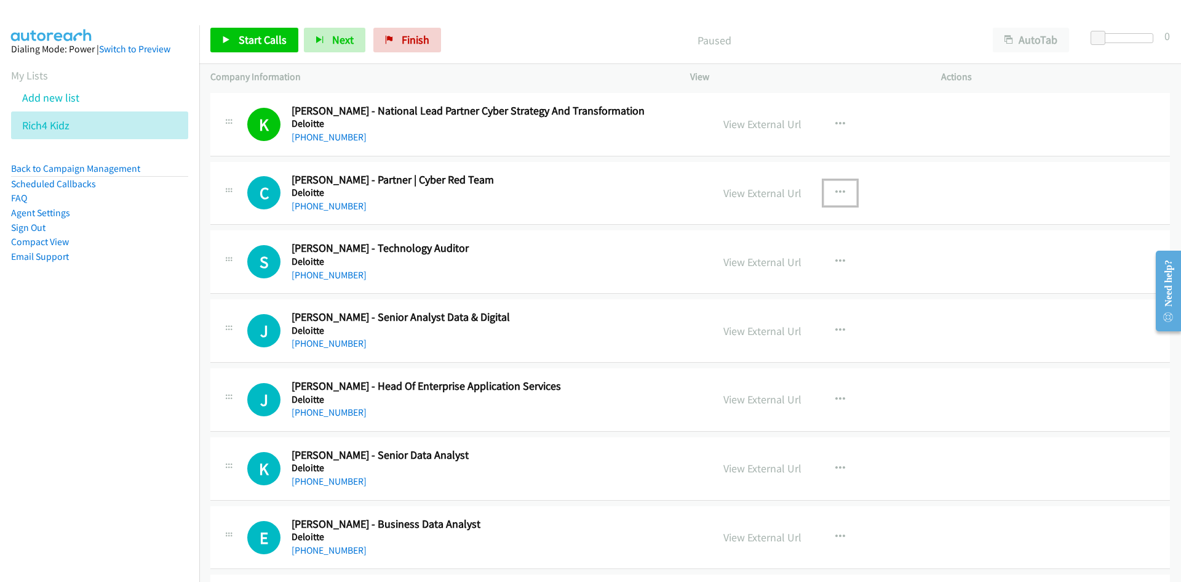
click at [836, 190] on icon "button" at bounding box center [841, 193] width 10 height 10
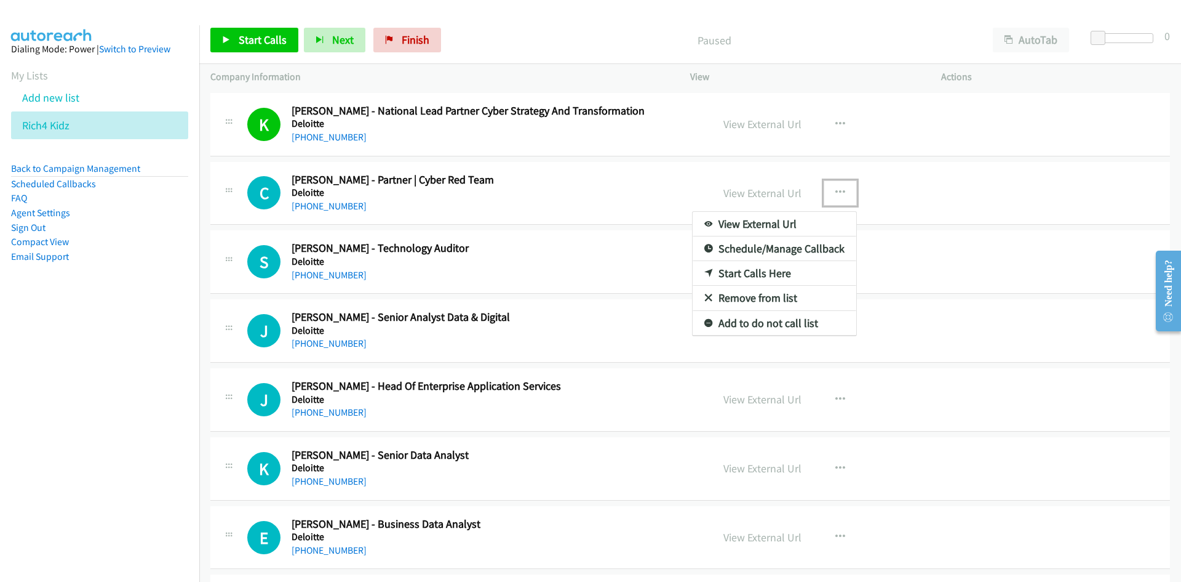
click at [751, 273] on link "Start Calls Here" at bounding box center [775, 273] width 164 height 25
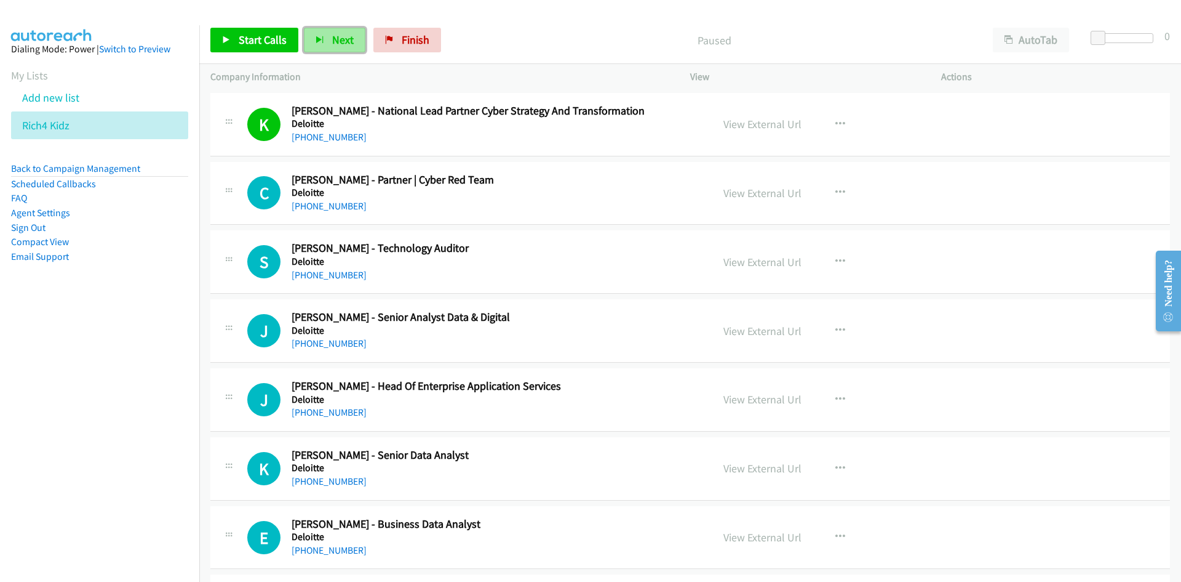
click at [342, 40] on span "Next" at bounding box center [343, 40] width 22 height 14
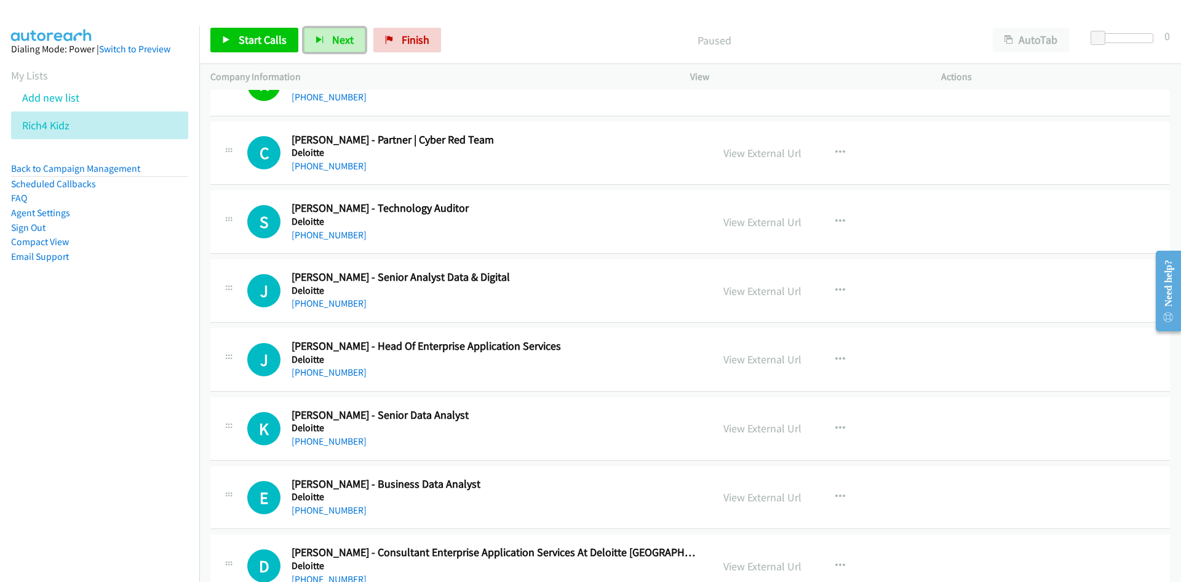
scroll to position [1477, 0]
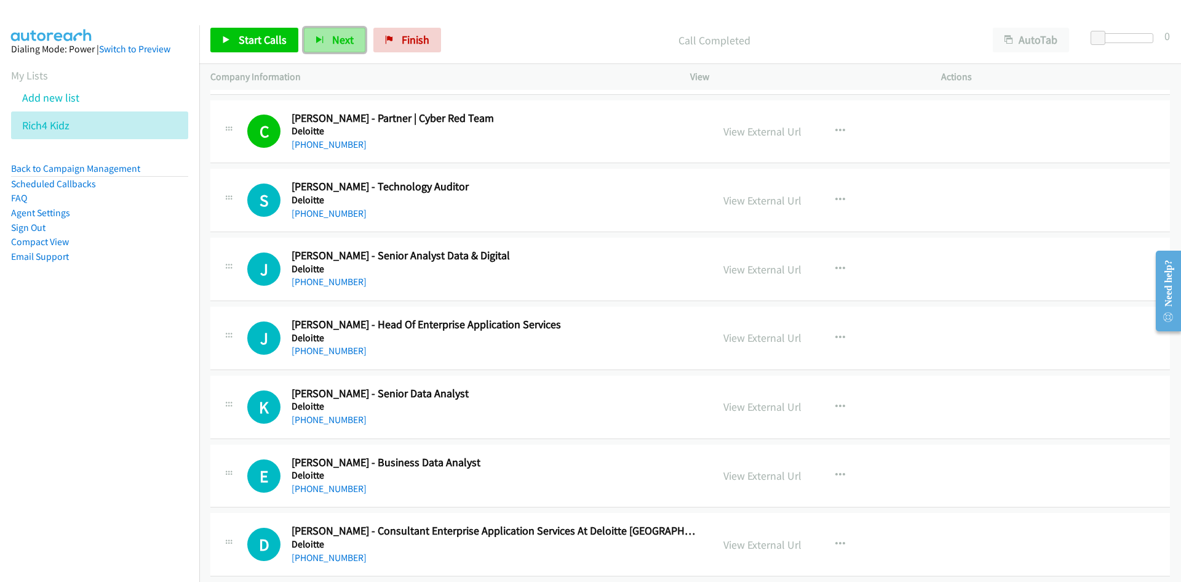
click at [324, 42] on button "Next" at bounding box center [335, 40] width 62 height 25
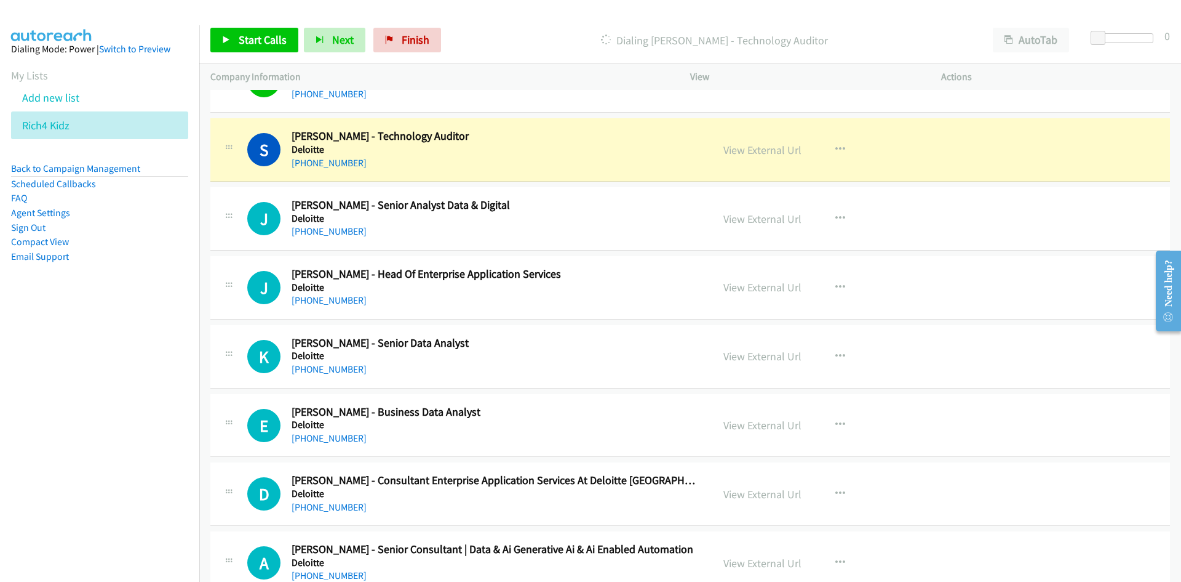
scroll to position [1538, 0]
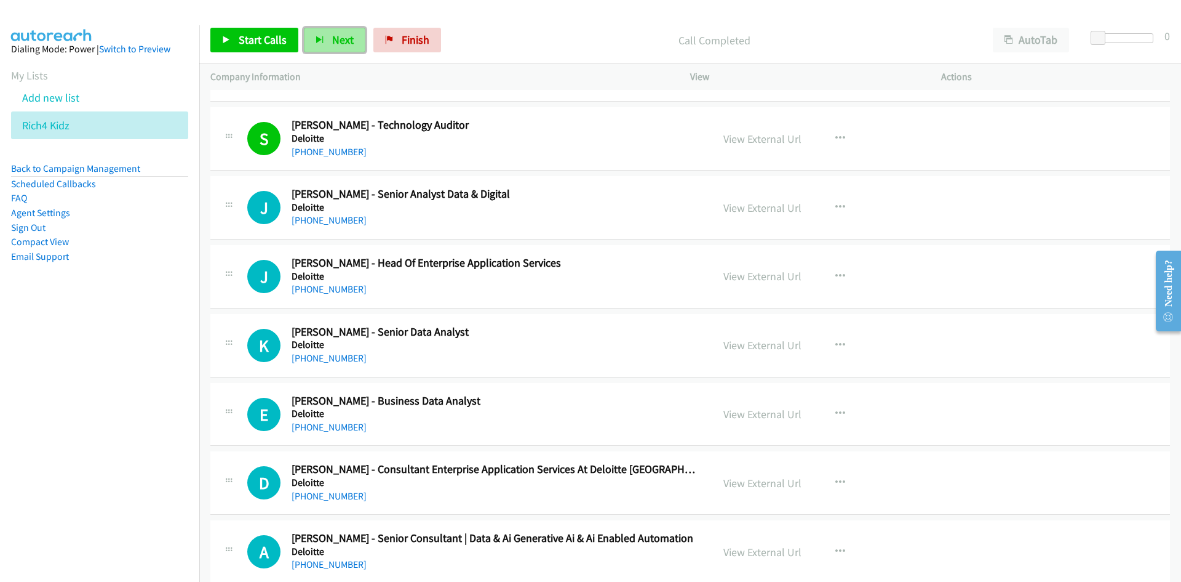
drag, startPoint x: 338, startPoint y: 40, endPoint x: 590, endPoint y: 234, distance: 318.0
click at [338, 40] on span "Next" at bounding box center [343, 40] width 22 height 14
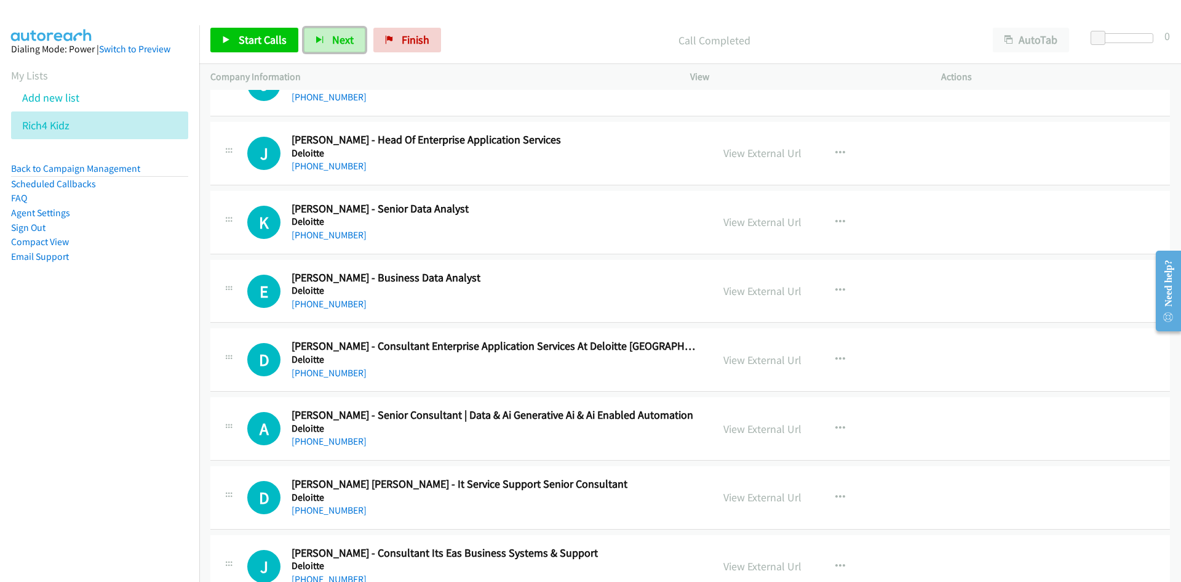
scroll to position [1600, 0]
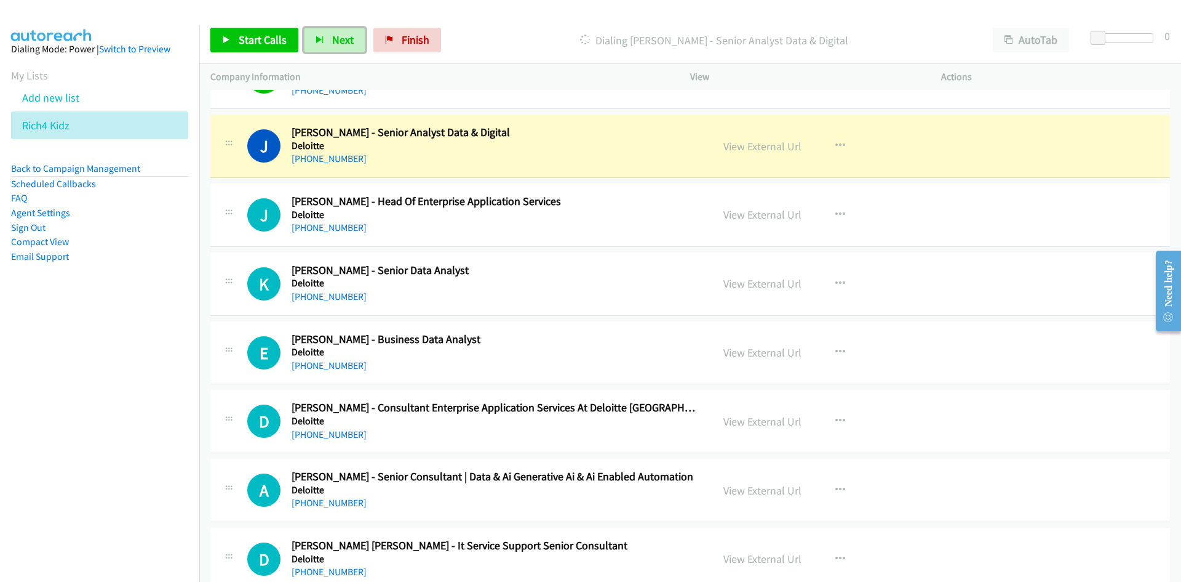
drag, startPoint x: 761, startPoint y: 149, endPoint x: 759, endPoint y: 329, distance: 180.3
click at [761, 149] on link "View External Url" at bounding box center [763, 146] width 78 height 14
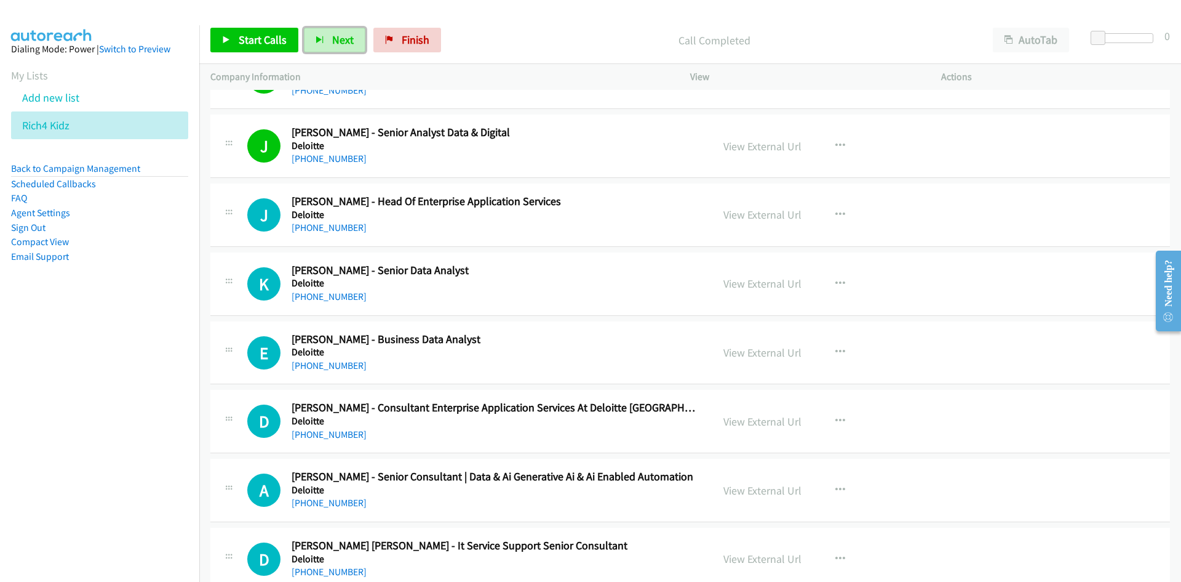
drag, startPoint x: 351, startPoint y: 41, endPoint x: 214, endPoint y: 1, distance: 142.3
click at [351, 41] on span "Next" at bounding box center [343, 40] width 22 height 14
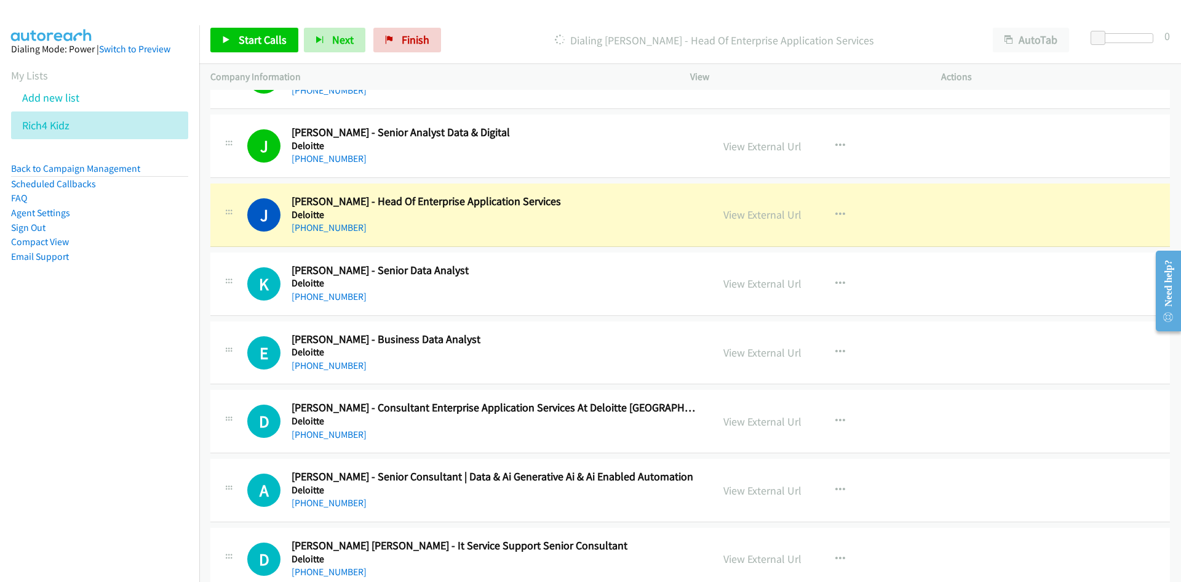
scroll to position [1661, 0]
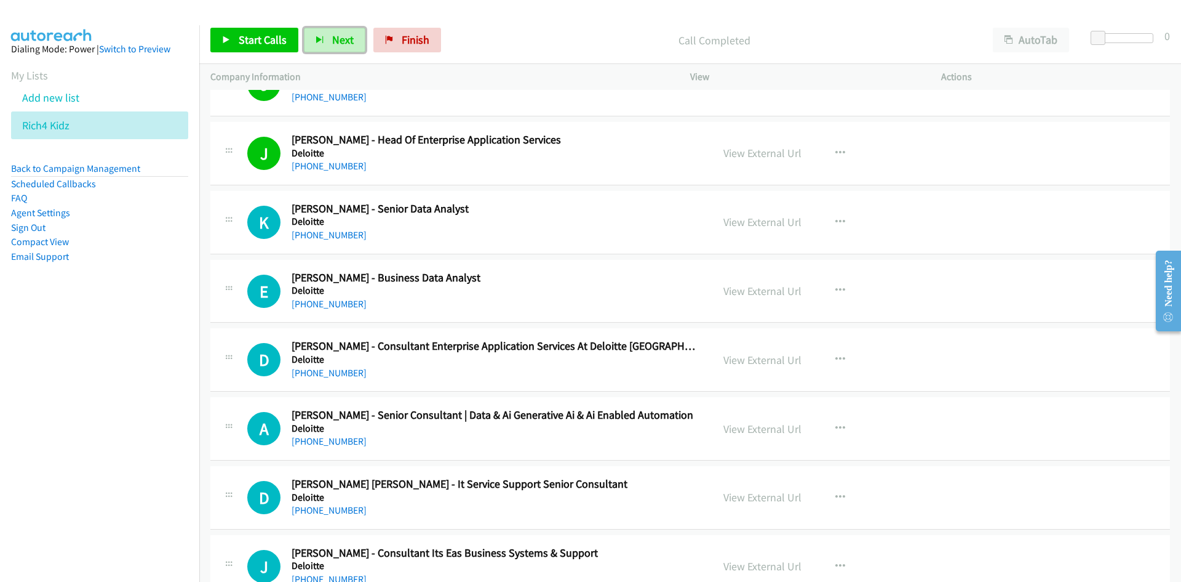
drag, startPoint x: 340, startPoint y: 40, endPoint x: 475, endPoint y: 134, distance: 164.5
click at [340, 40] on span "Next" at bounding box center [343, 40] width 22 height 14
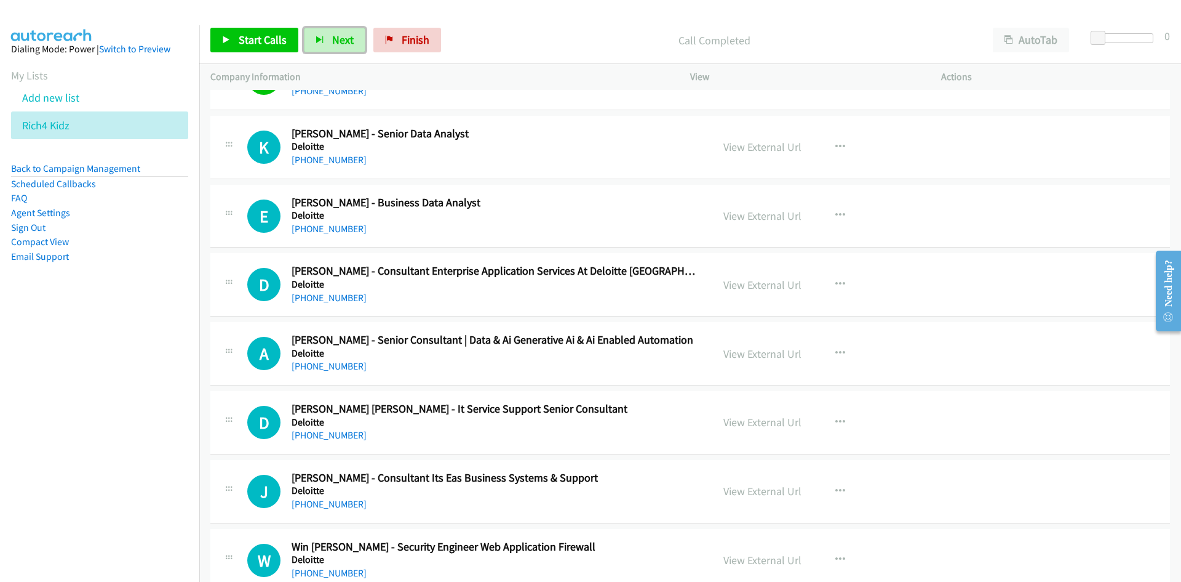
scroll to position [1723, 0]
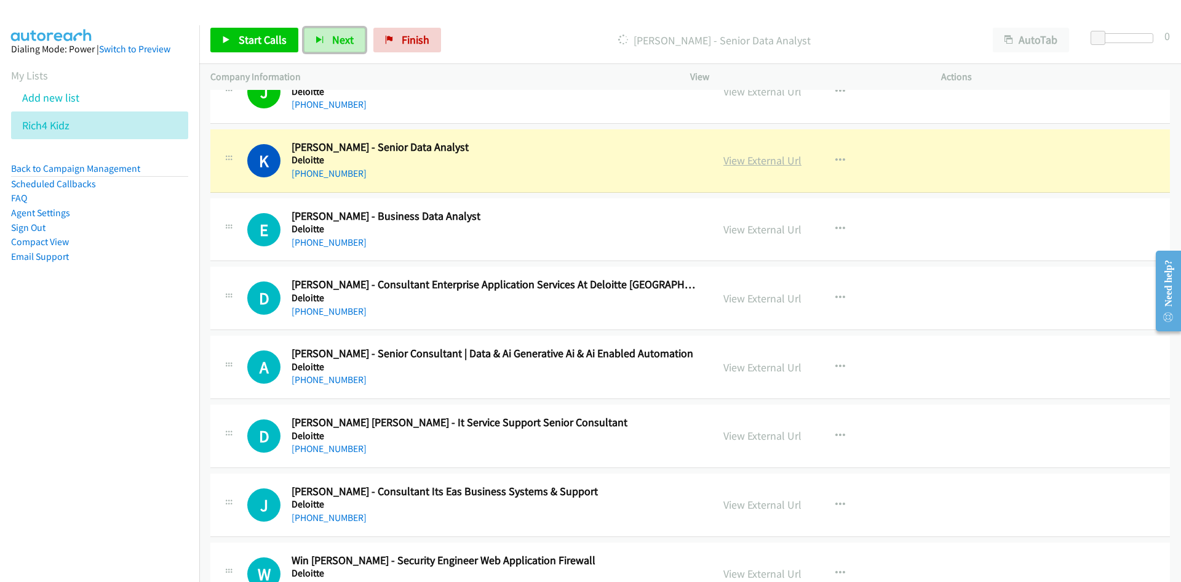
click at [772, 165] on link "View External Url" at bounding box center [763, 160] width 78 height 14
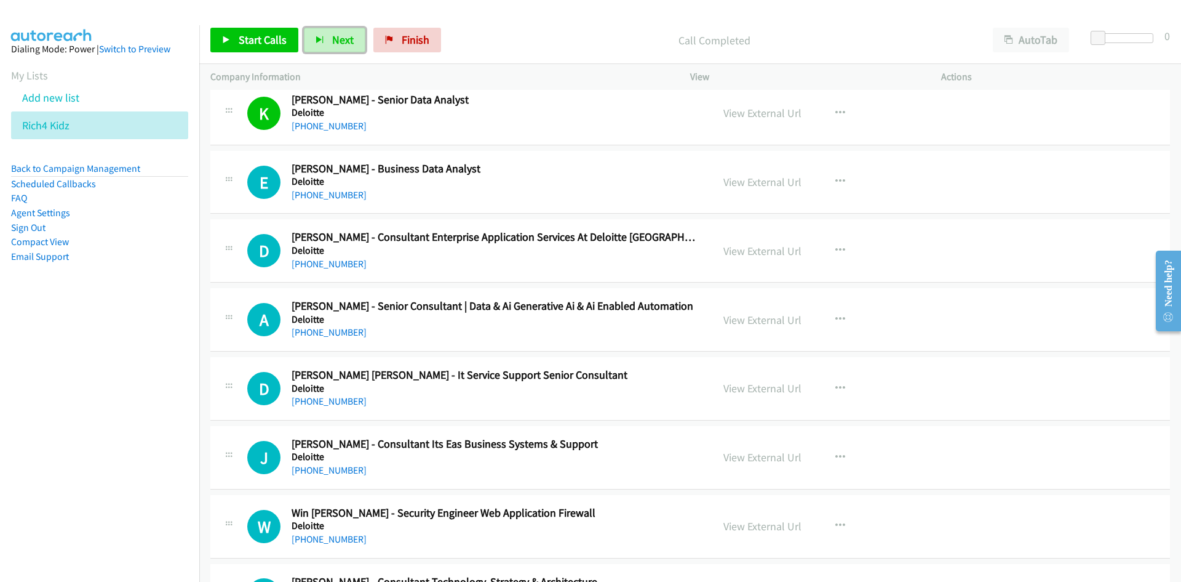
scroll to position [1785, 0]
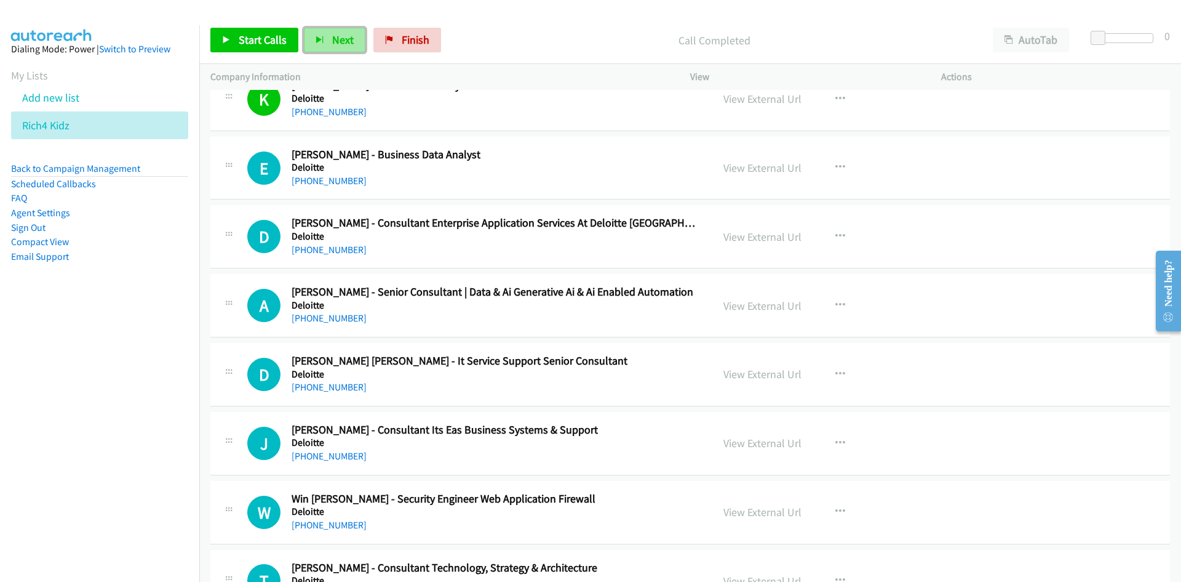
click at [338, 36] on span "Next" at bounding box center [343, 40] width 22 height 14
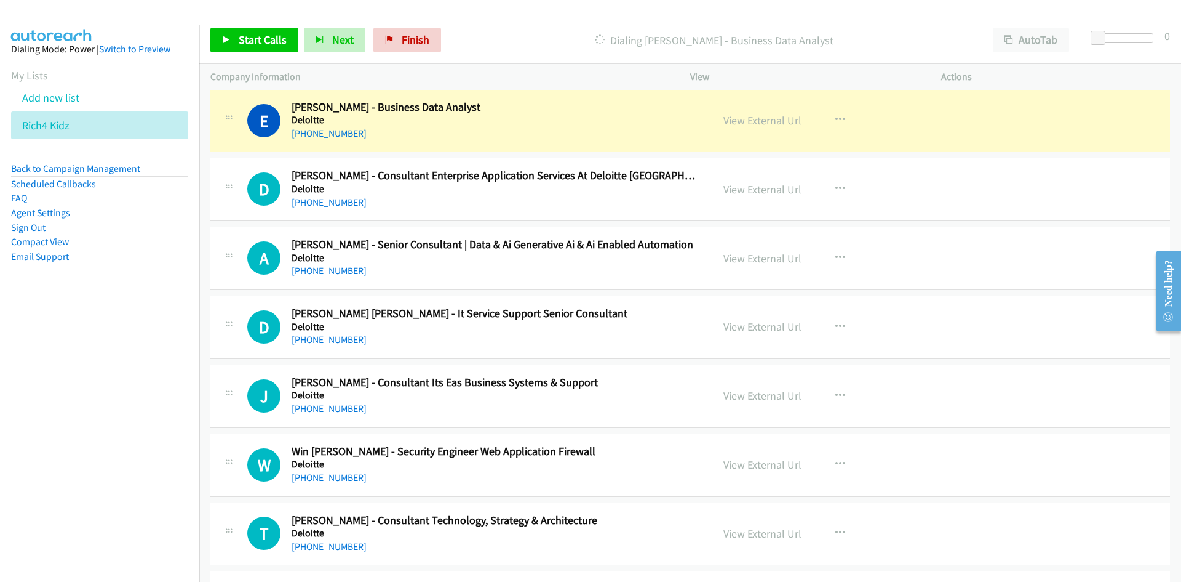
scroll to position [1846, 0]
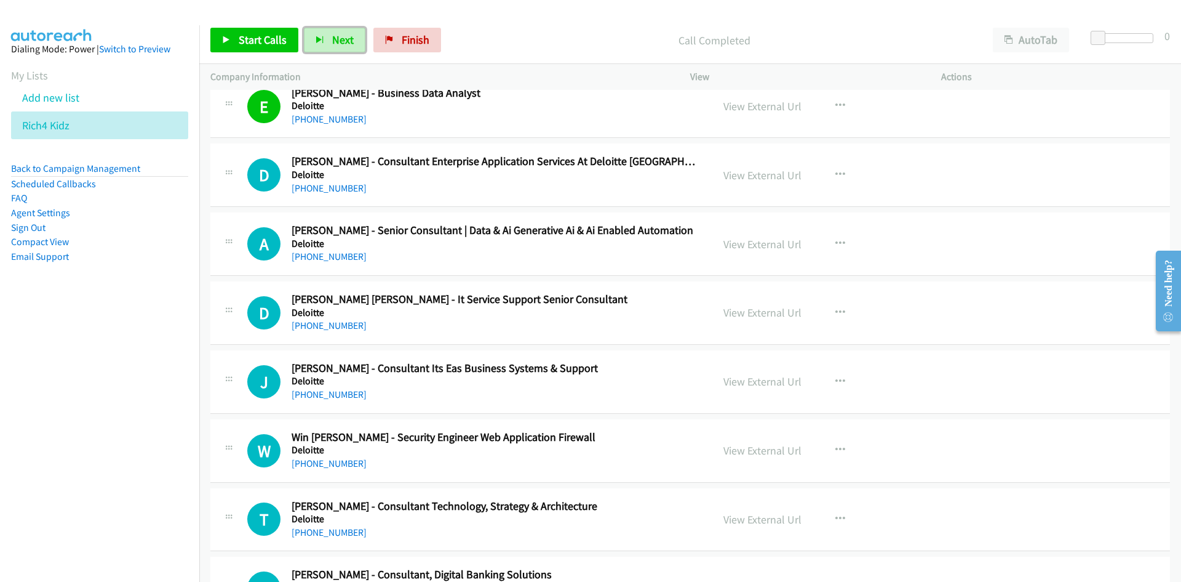
drag, startPoint x: 340, startPoint y: 50, endPoint x: 354, endPoint y: 58, distance: 16.8
click at [340, 50] on button "Next" at bounding box center [335, 40] width 62 height 25
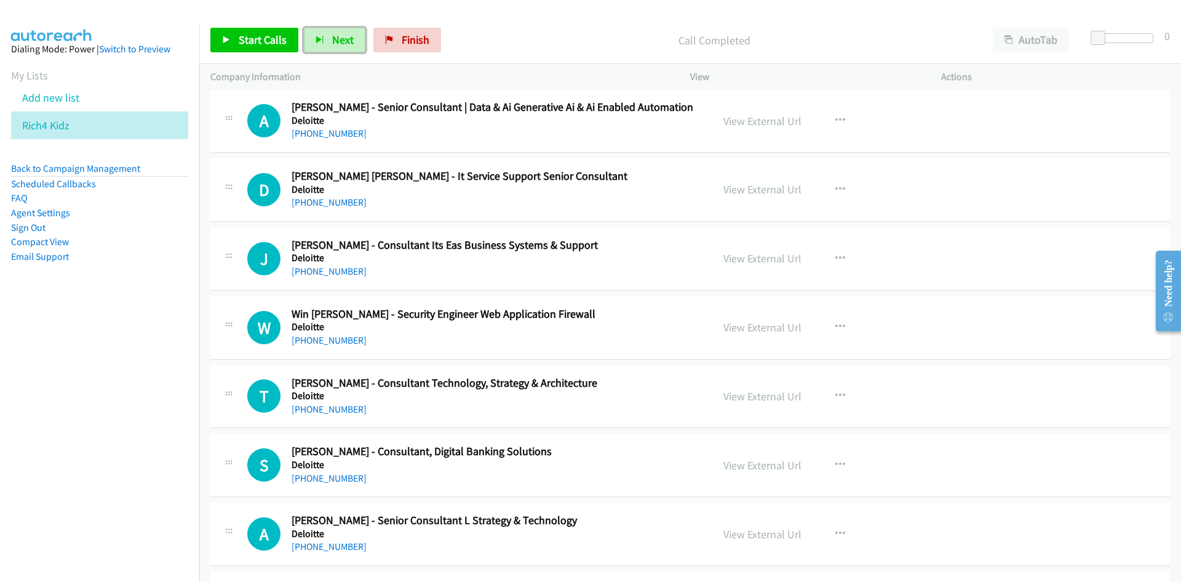
scroll to position [1908, 0]
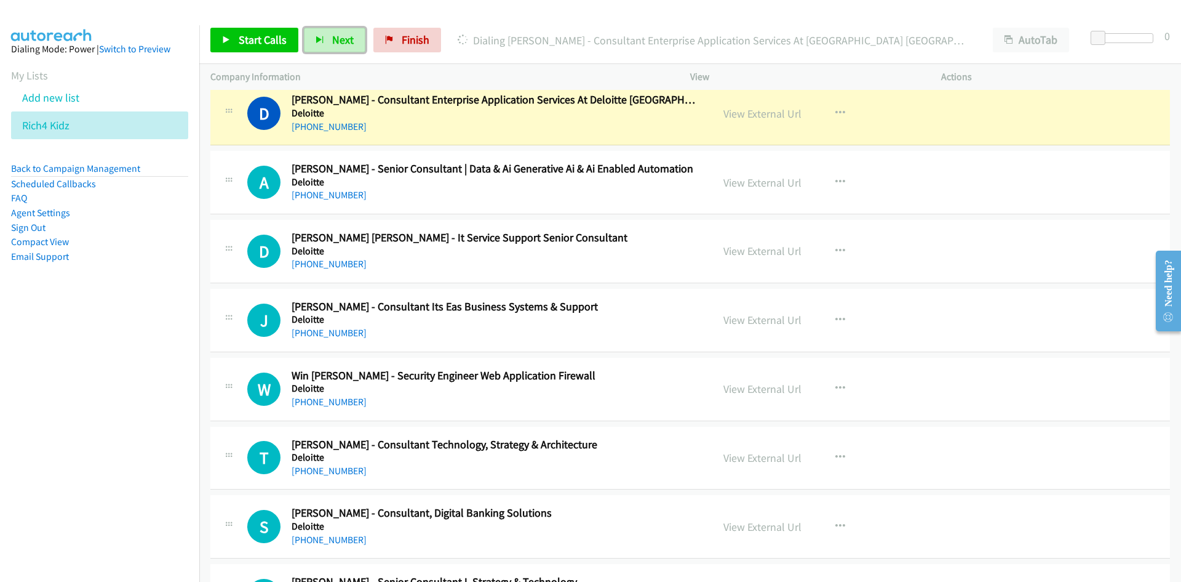
click at [341, 39] on span "Next" at bounding box center [343, 40] width 22 height 14
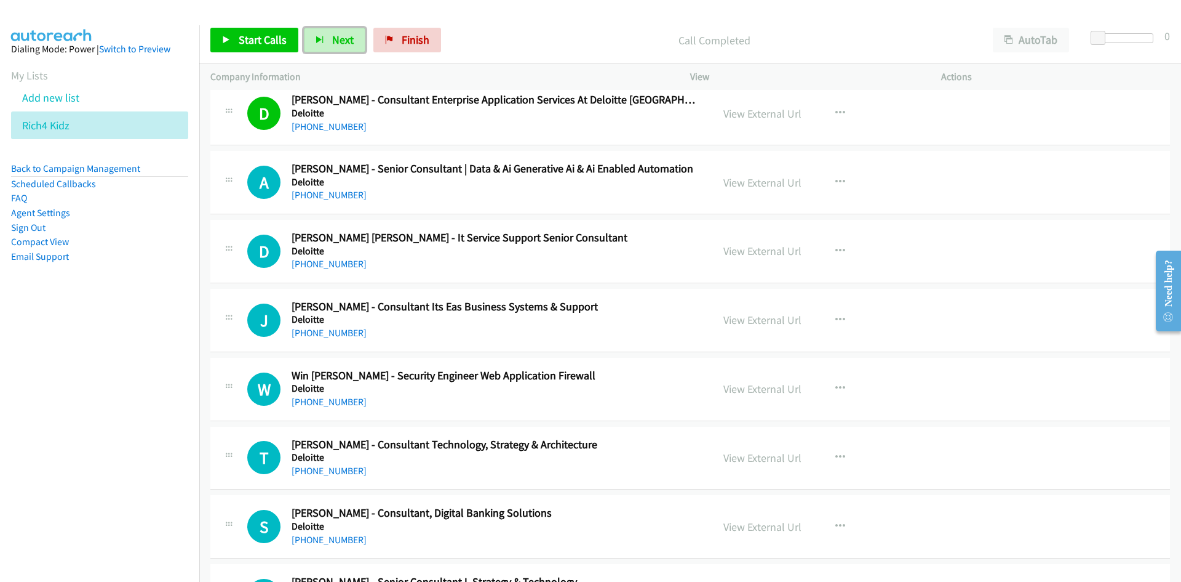
scroll to position [1969, 0]
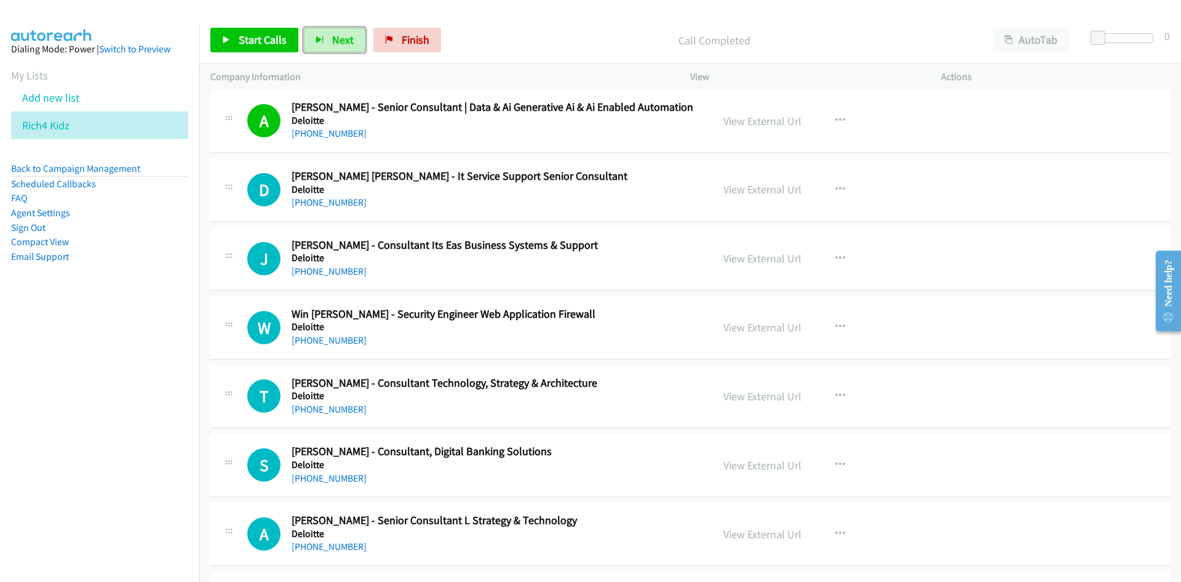
drag, startPoint x: 781, startPoint y: 123, endPoint x: 783, endPoint y: 149, distance: 25.9
click at [781, 123] on link "View External Url" at bounding box center [763, 121] width 78 height 14
click at [333, 40] on span "Next" at bounding box center [343, 40] width 22 height 14
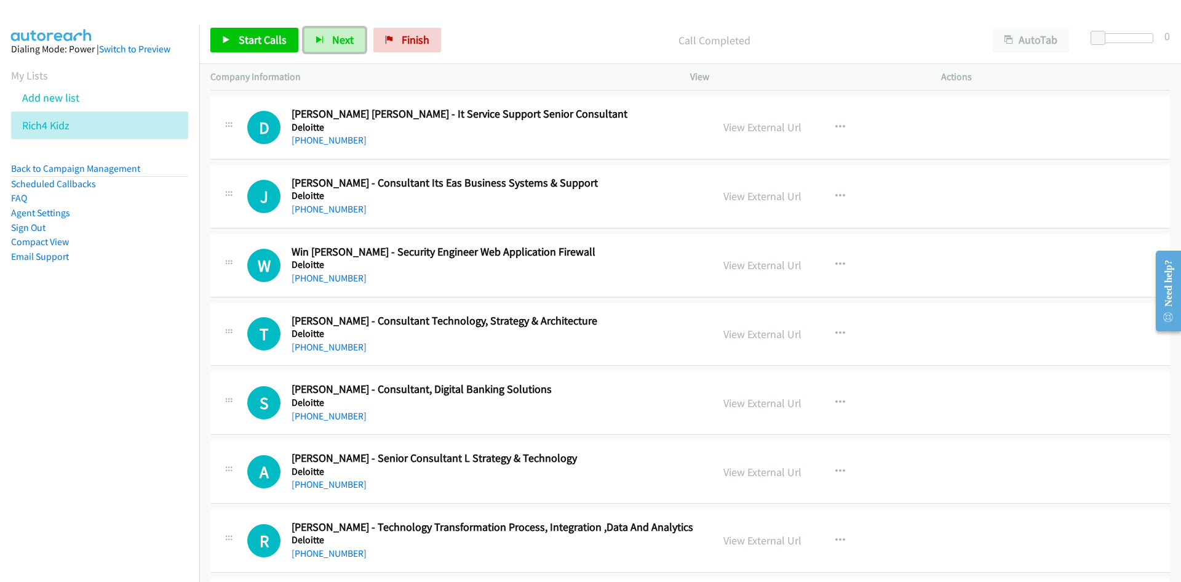
scroll to position [2031, 0]
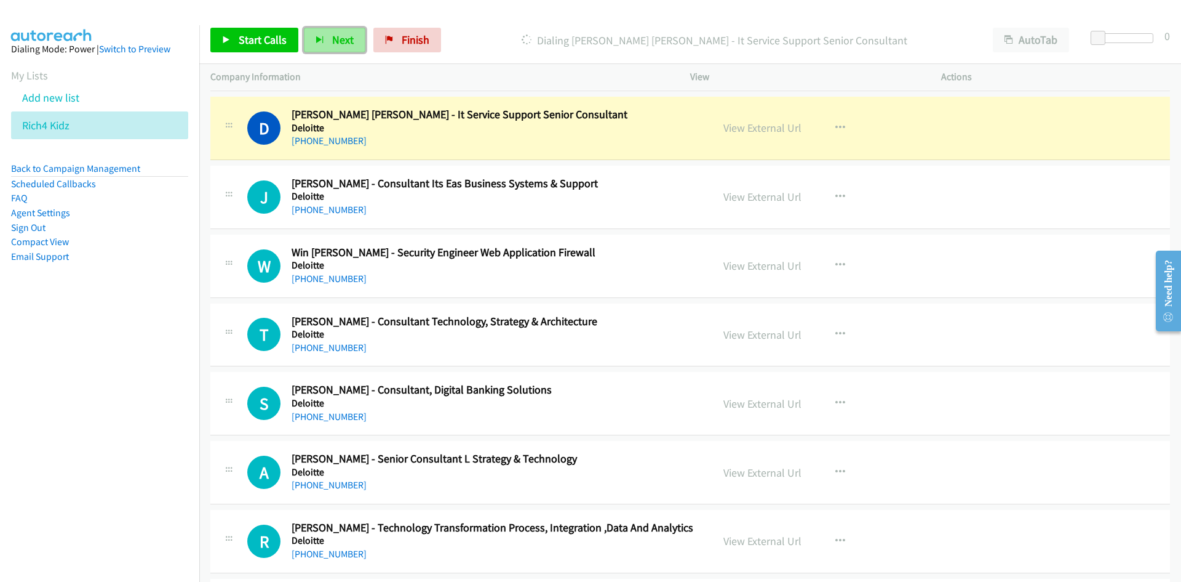
drag, startPoint x: 344, startPoint y: 44, endPoint x: 487, endPoint y: 137, distance: 170.7
click at [344, 44] on span "Next" at bounding box center [343, 40] width 22 height 14
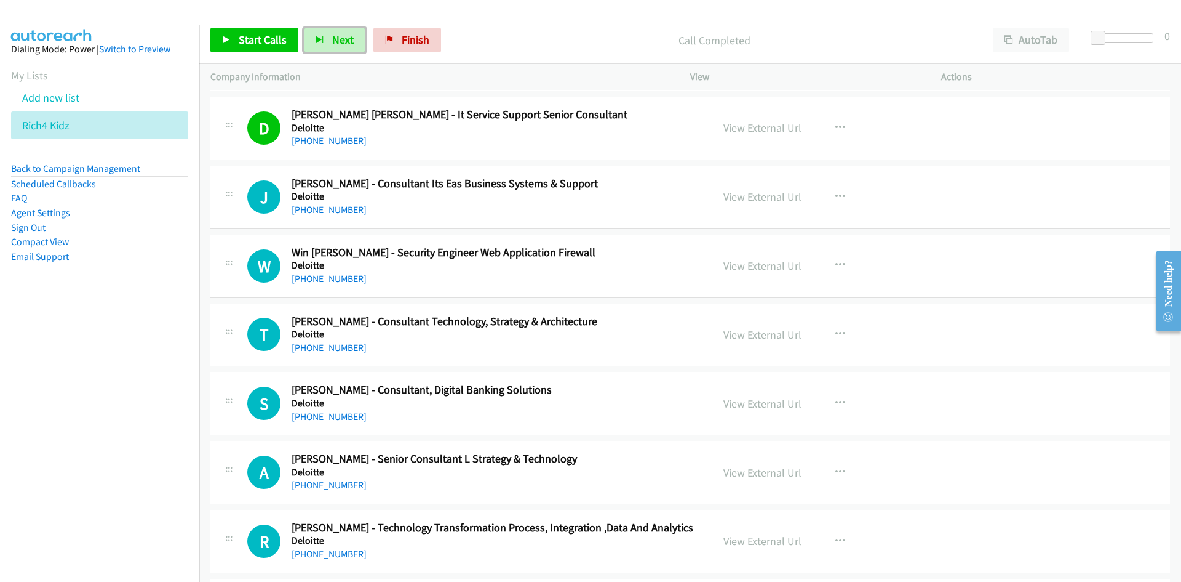
scroll to position [2092, 0]
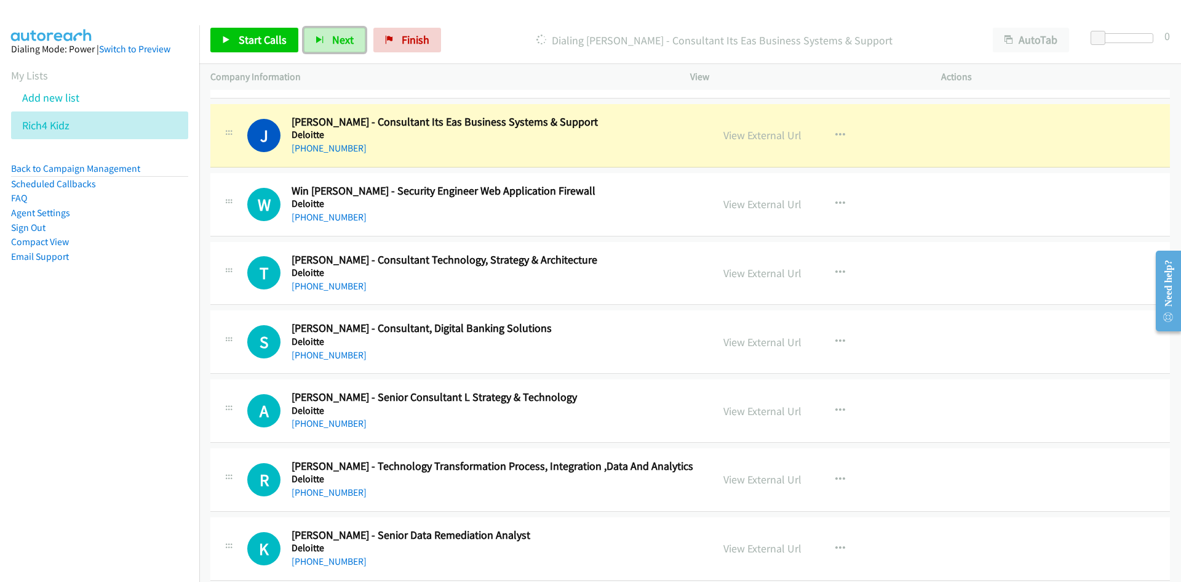
drag, startPoint x: 751, startPoint y: 137, endPoint x: 751, endPoint y: 169, distance: 31.4
click at [751, 137] on link "View External Url" at bounding box center [763, 135] width 78 height 14
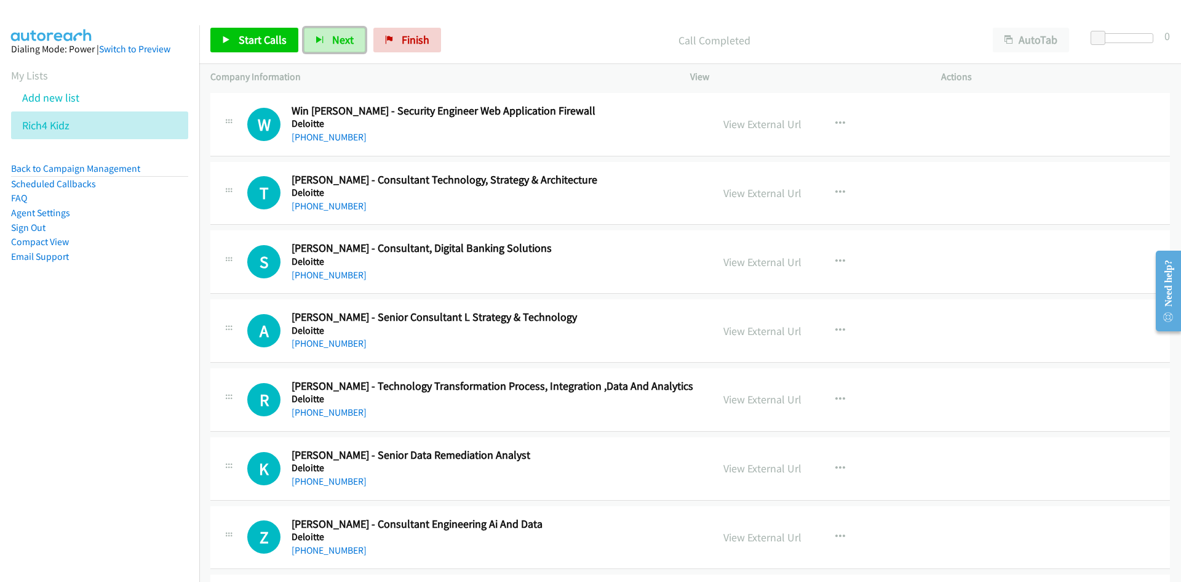
scroll to position [2154, 0]
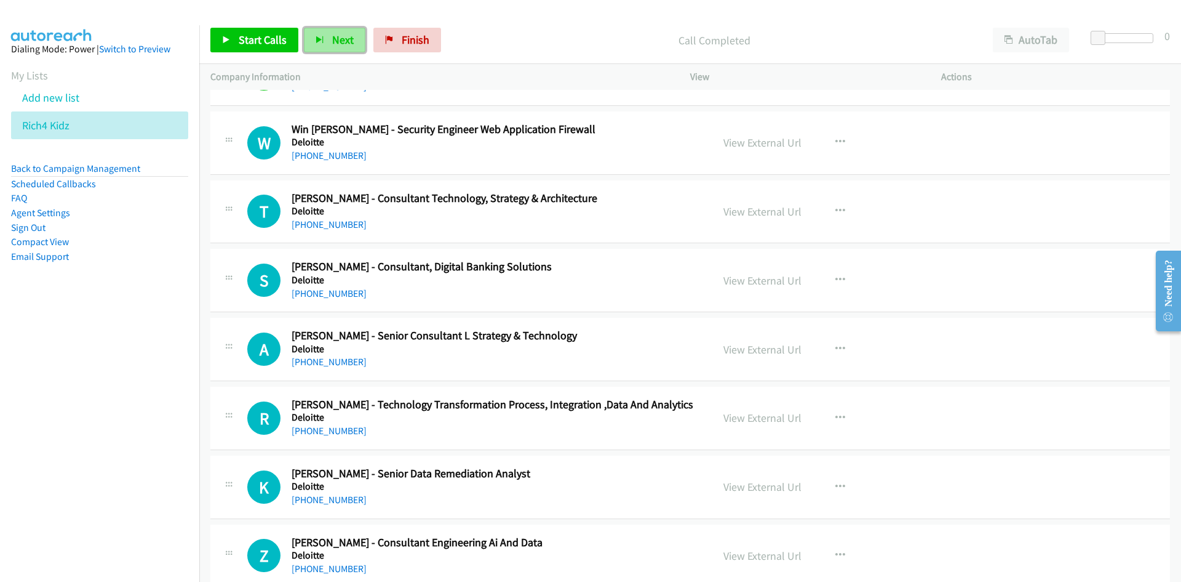
click at [339, 39] on span "Next" at bounding box center [343, 40] width 22 height 14
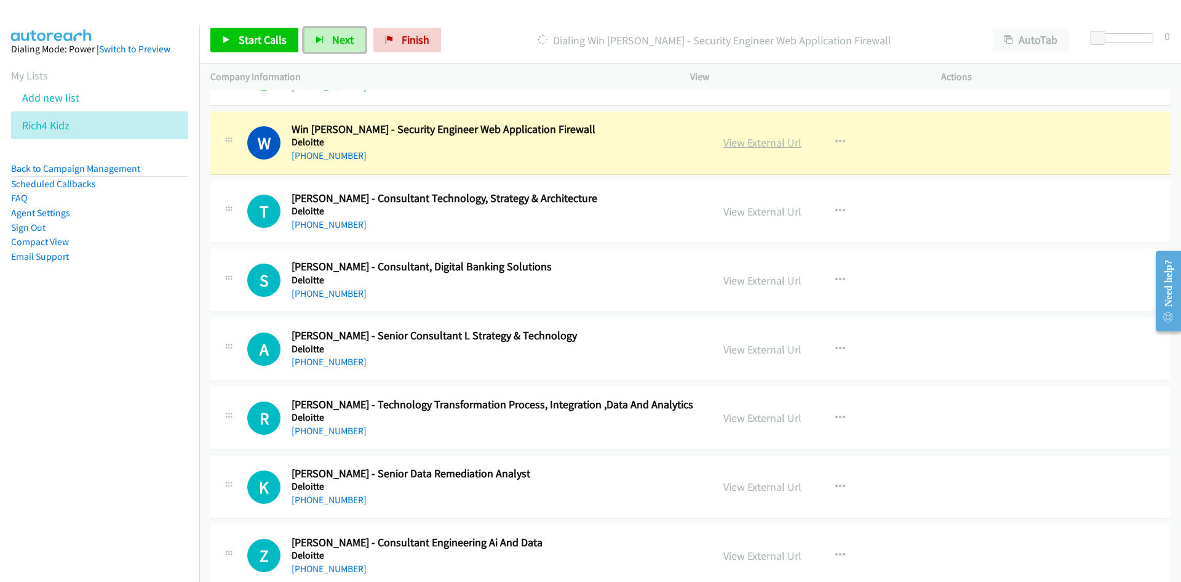
drag, startPoint x: 762, startPoint y: 139, endPoint x: 758, endPoint y: 146, distance: 8.4
click at [762, 139] on link "View External Url" at bounding box center [763, 142] width 78 height 14
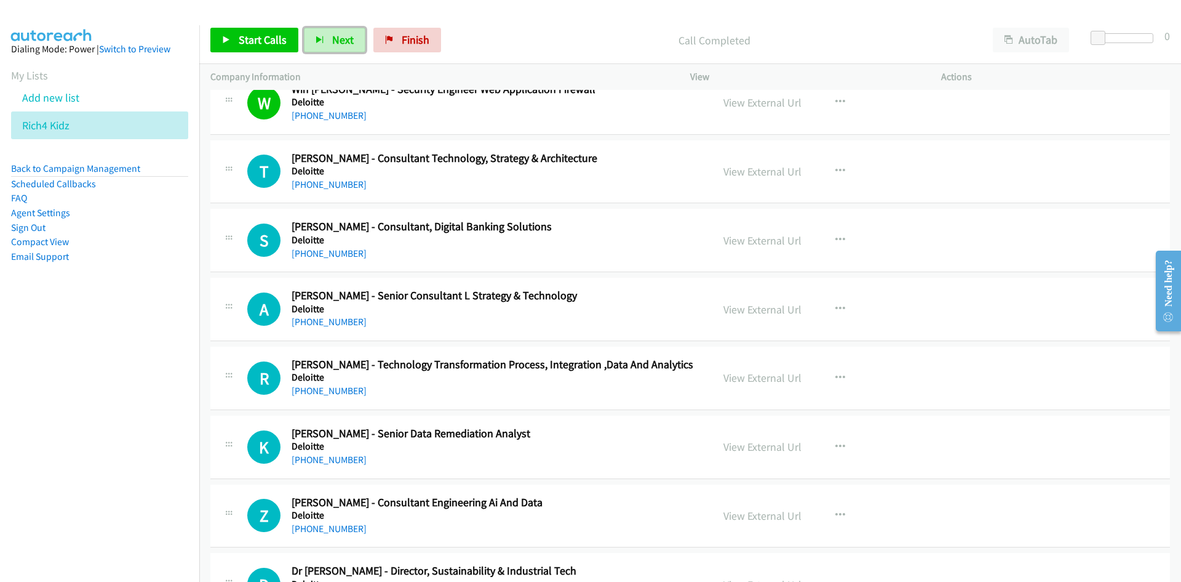
scroll to position [2215, 0]
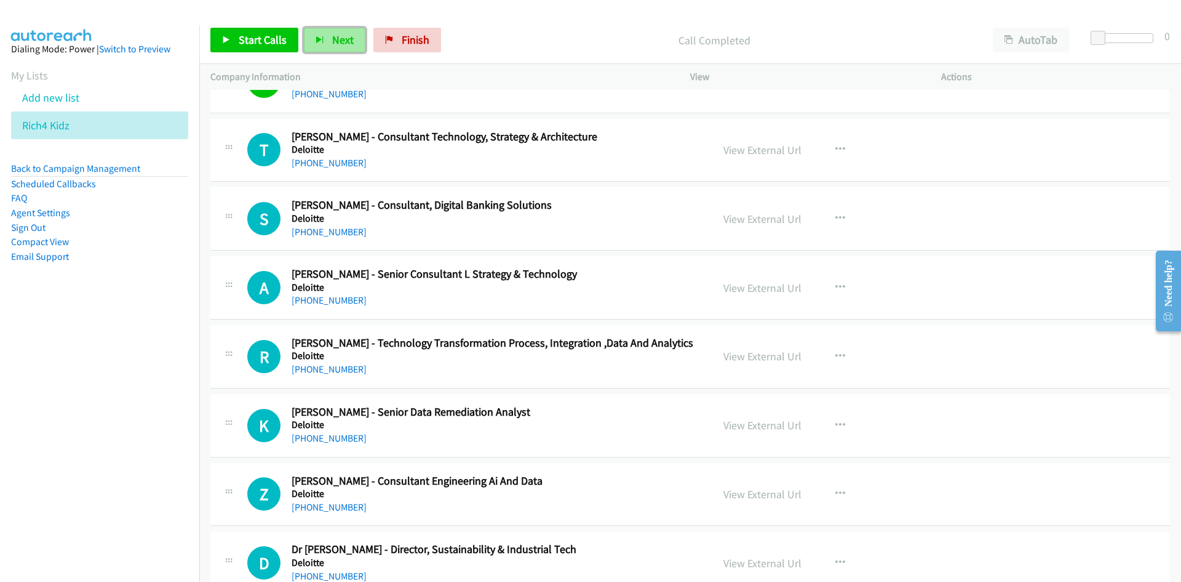
click at [351, 47] on button "Next" at bounding box center [335, 40] width 62 height 25
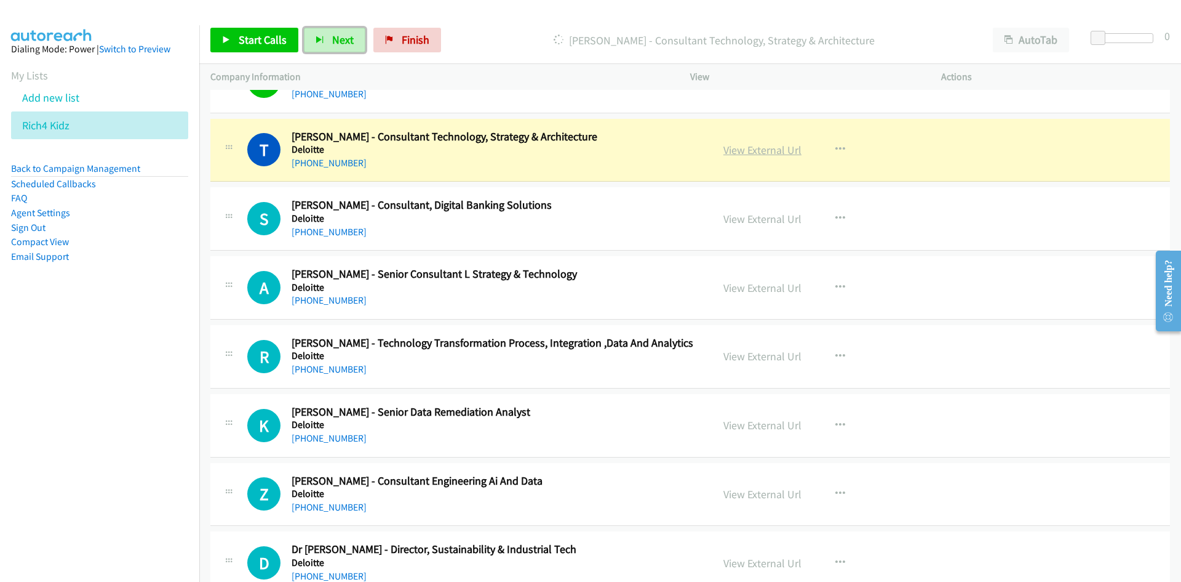
drag, startPoint x: 786, startPoint y: 149, endPoint x: 410, endPoint y: 45, distance: 390.1
click at [786, 149] on link "View External Url" at bounding box center [763, 150] width 78 height 14
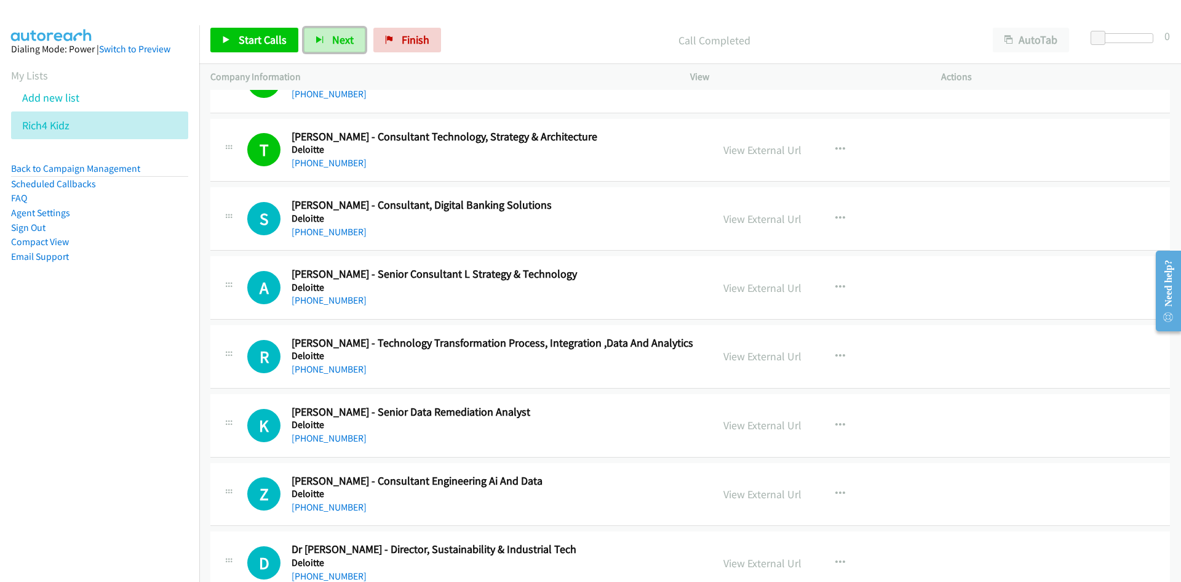
scroll to position [2277, 0]
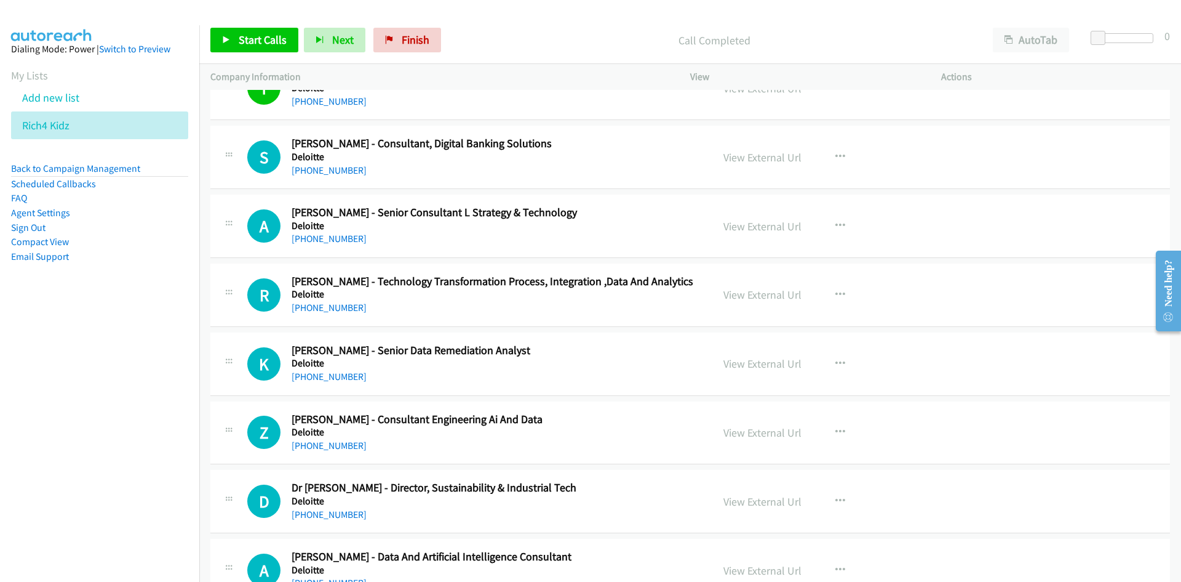
click at [342, 27] on div "Start Calls Pause Next Finish Call Completed AutoTab AutoTab 0" at bounding box center [690, 40] width 982 height 47
click at [346, 42] on span "Next" at bounding box center [343, 40] width 22 height 14
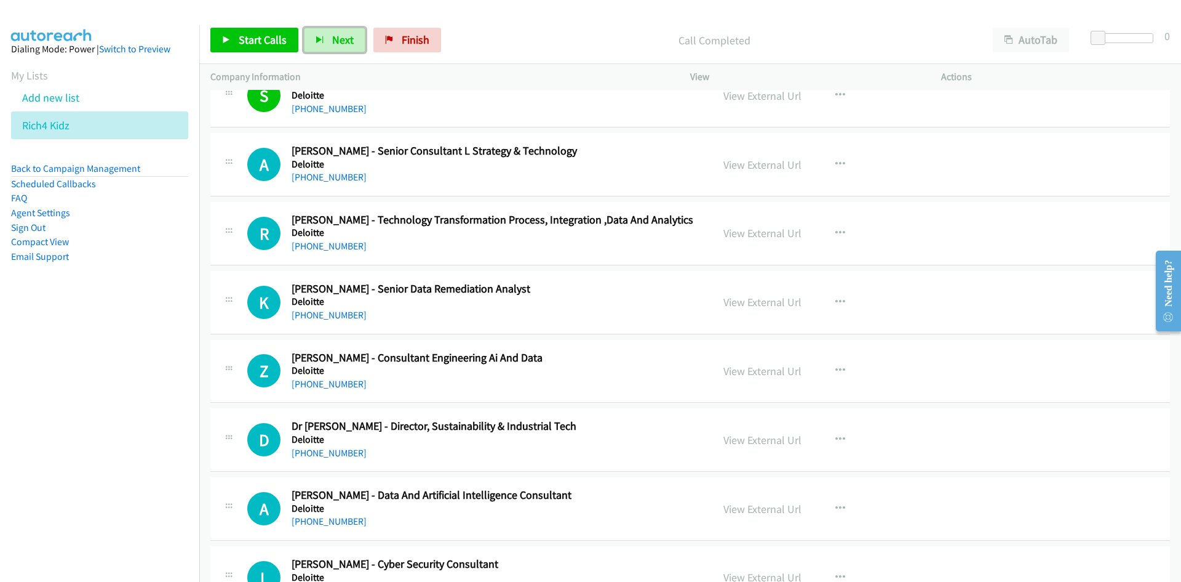
scroll to position [2461, 0]
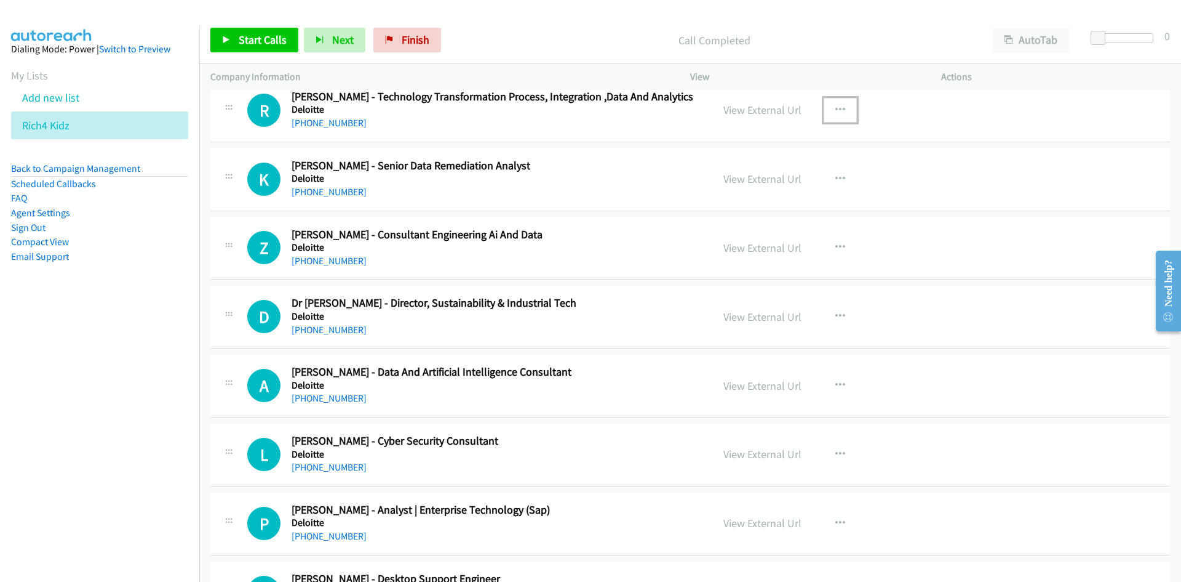
click at [826, 108] on button "button" at bounding box center [840, 110] width 33 height 25
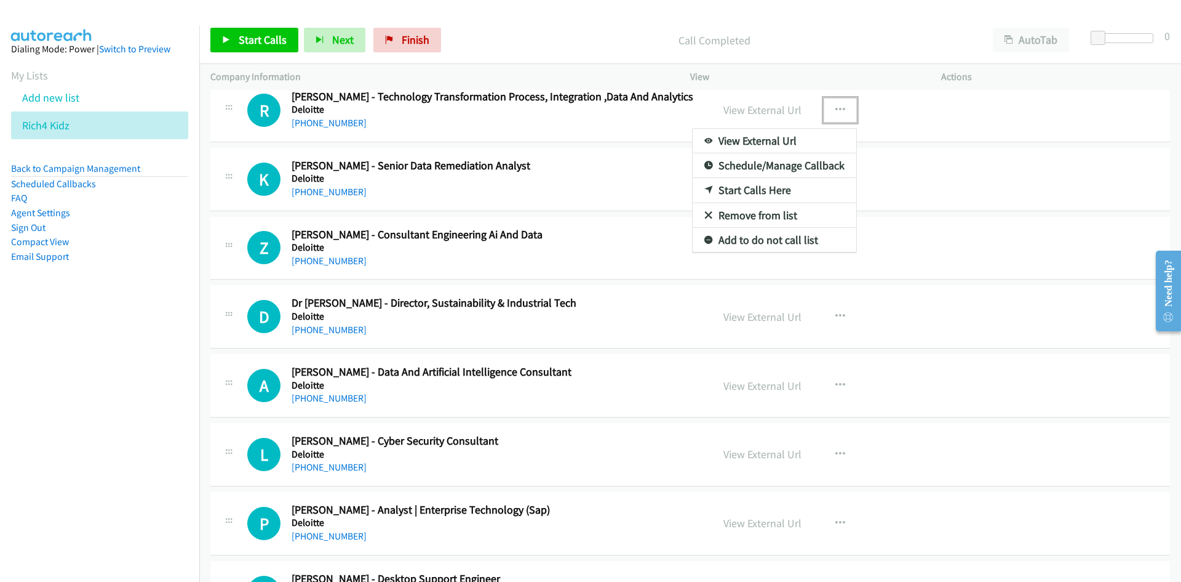
click at [748, 189] on link "Start Calls Here" at bounding box center [775, 190] width 164 height 25
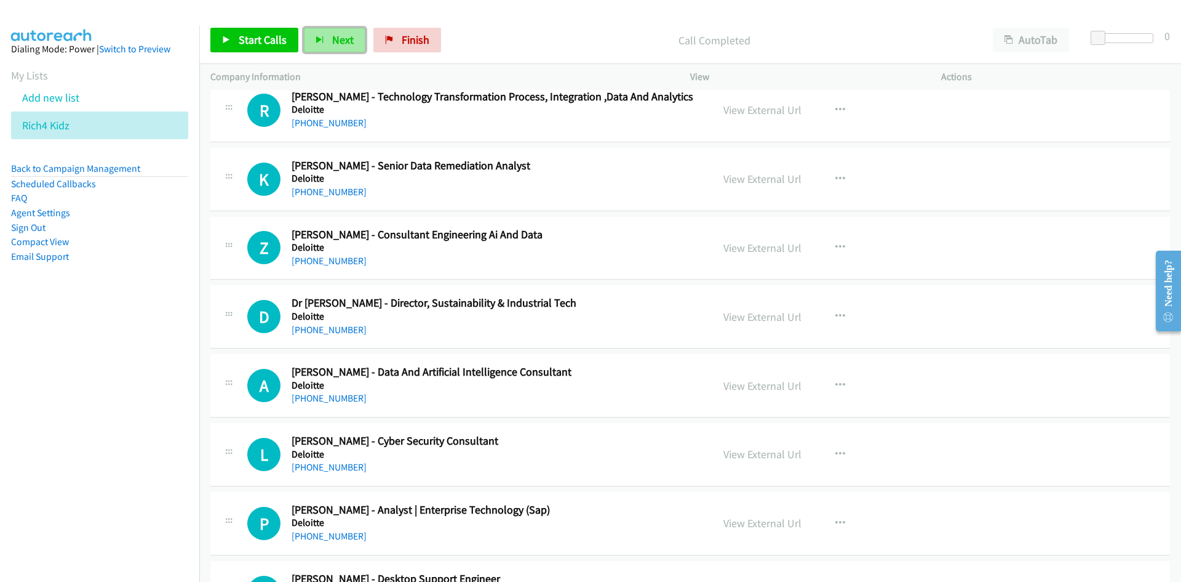
click at [332, 39] on span "Next" at bounding box center [343, 40] width 22 height 14
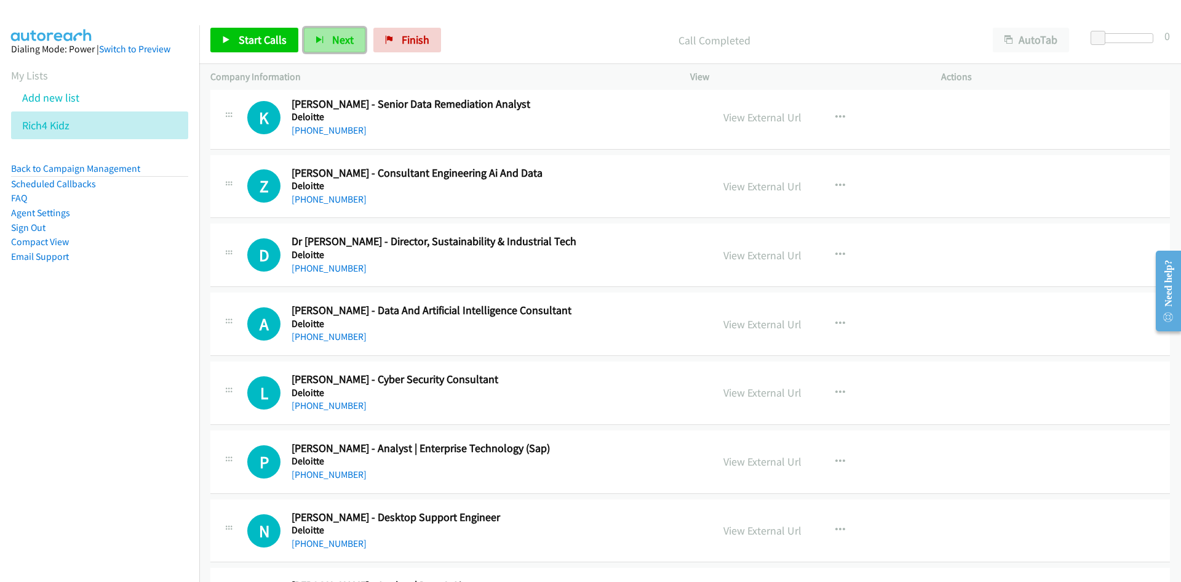
click at [351, 43] on span "Next" at bounding box center [343, 40] width 22 height 14
click at [332, 42] on span "Next" at bounding box center [343, 40] width 22 height 14
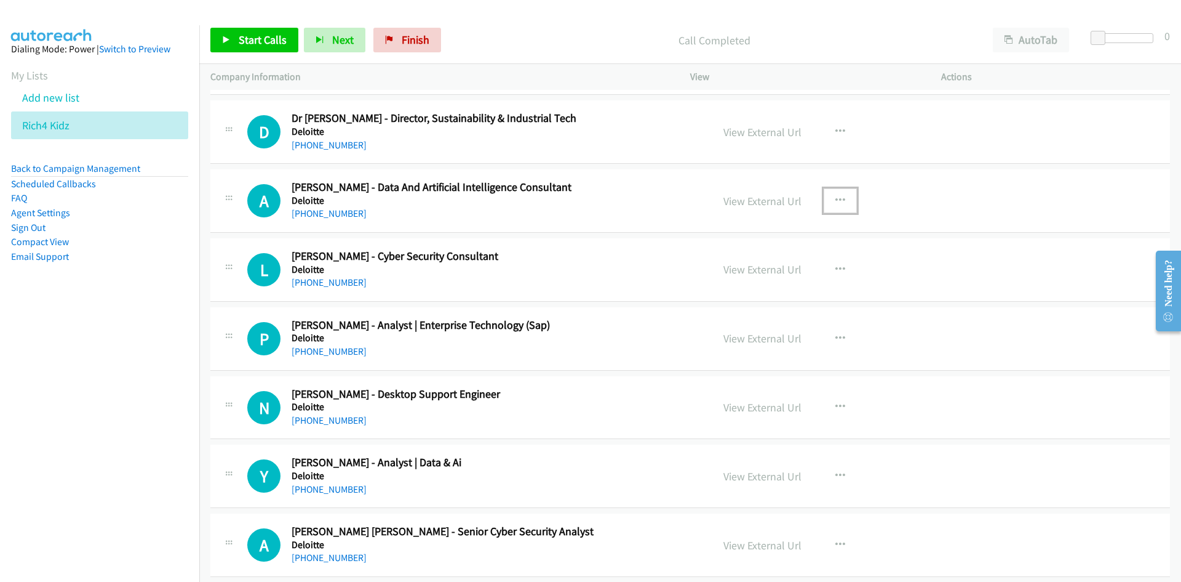
click at [839, 201] on icon "button" at bounding box center [841, 201] width 10 height 10
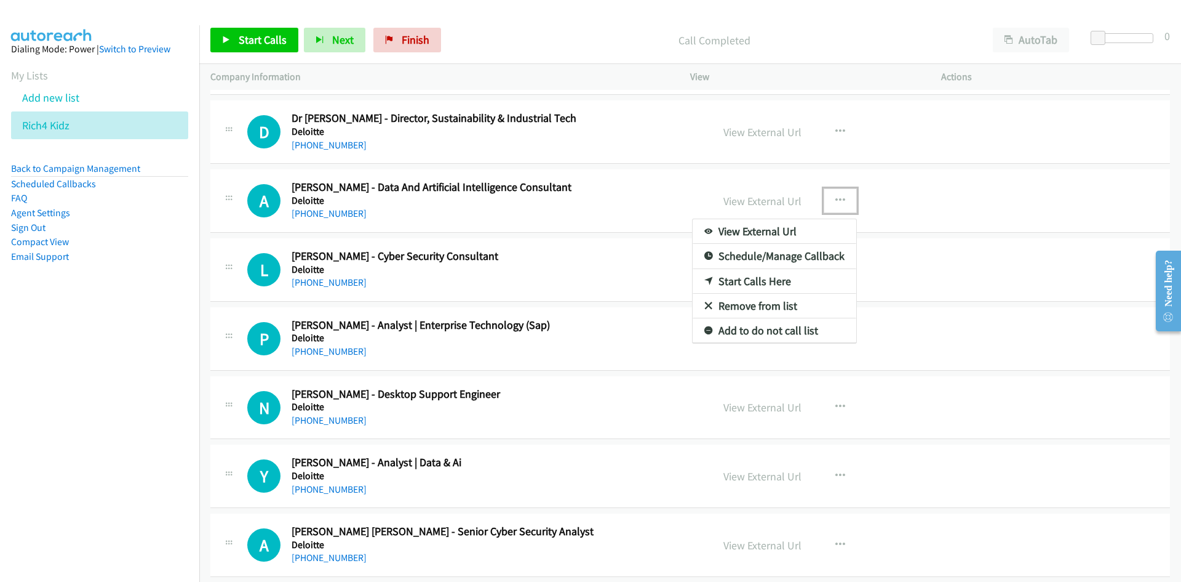
click at [754, 279] on link "Start Calls Here" at bounding box center [775, 281] width 164 height 25
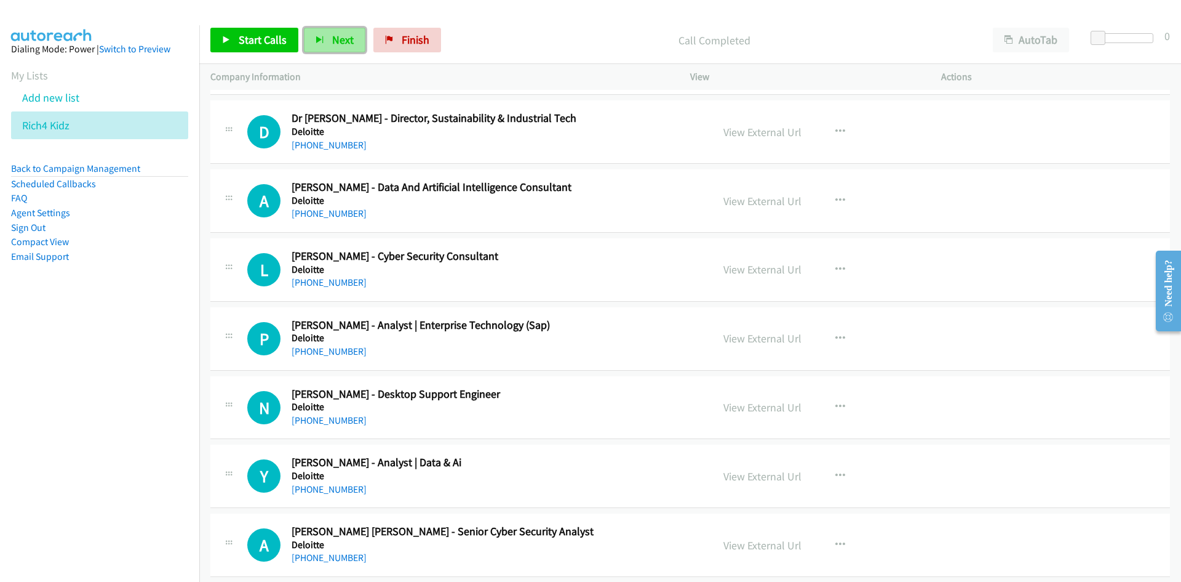
click at [318, 41] on icon "button" at bounding box center [320, 40] width 9 height 9
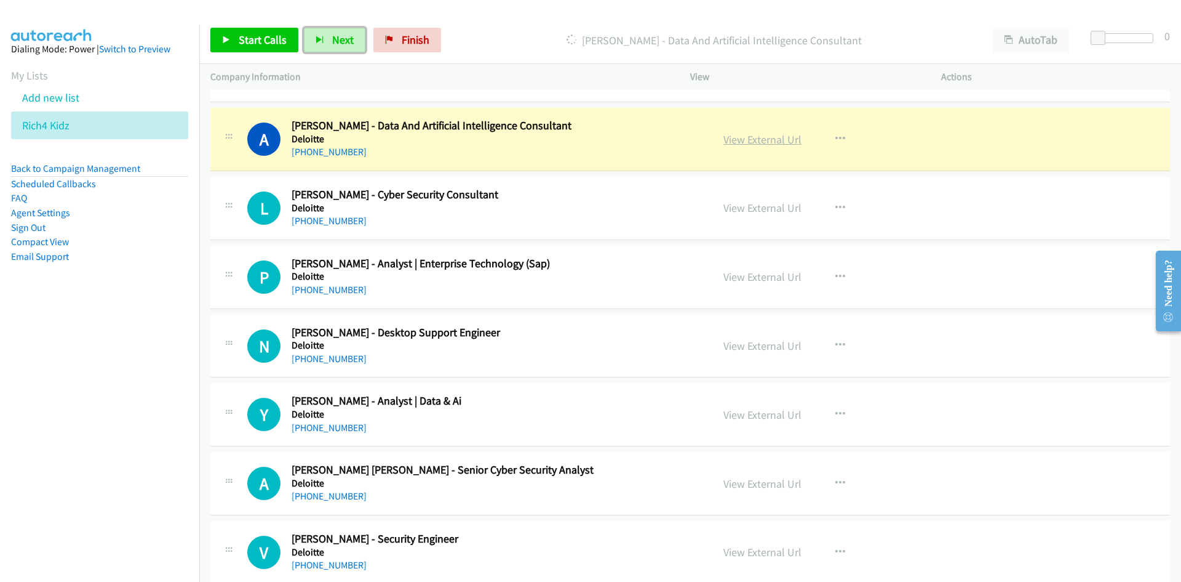
drag, startPoint x: 741, startPoint y: 143, endPoint x: 741, endPoint y: 163, distance: 20.3
click at [741, 143] on link "View External Url" at bounding box center [763, 139] width 78 height 14
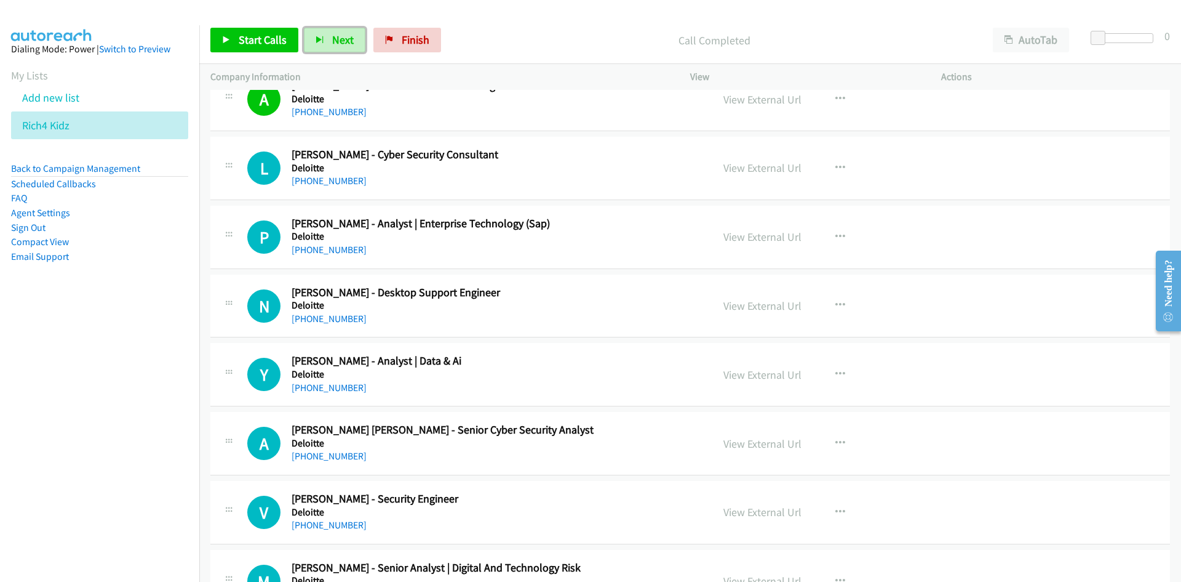
scroll to position [2769, 0]
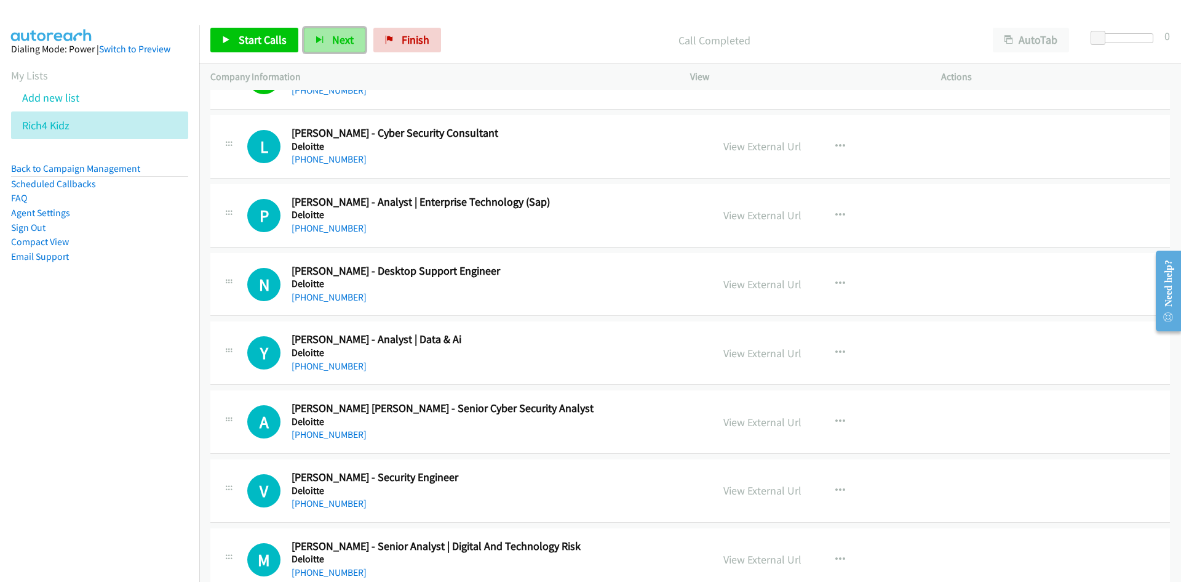
click at [340, 39] on span "Next" at bounding box center [343, 40] width 22 height 14
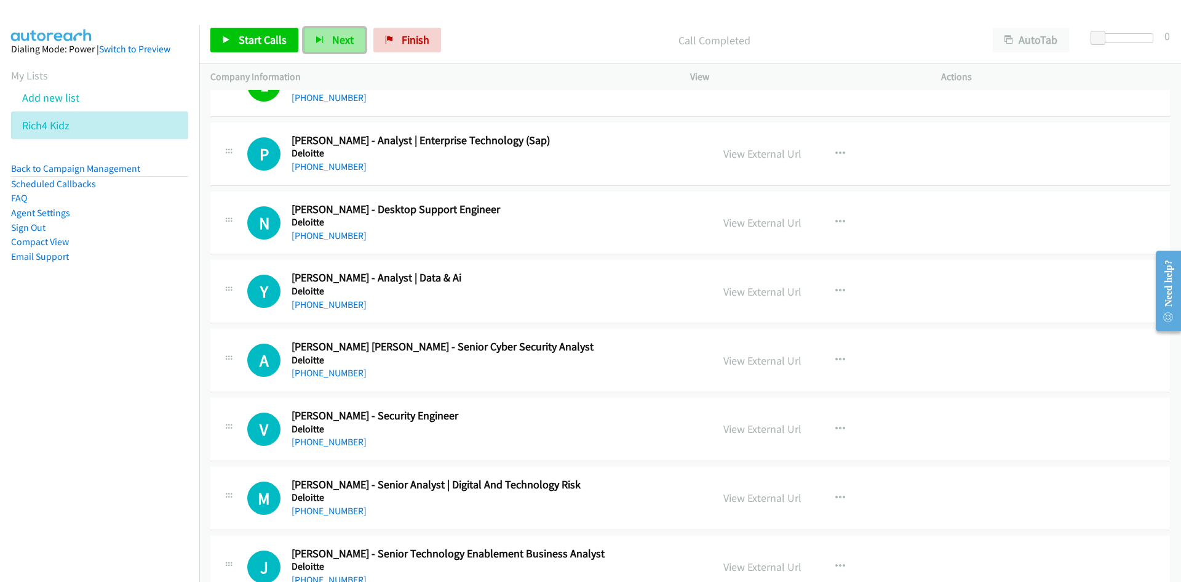
drag, startPoint x: 324, startPoint y: 36, endPoint x: 346, endPoint y: 47, distance: 23.9
click at [324, 36] on button "Next" at bounding box center [335, 40] width 62 height 25
drag, startPoint x: 335, startPoint y: 39, endPoint x: 282, endPoint y: 1, distance: 64.9
click at [335, 39] on span "Next" at bounding box center [343, 40] width 22 height 14
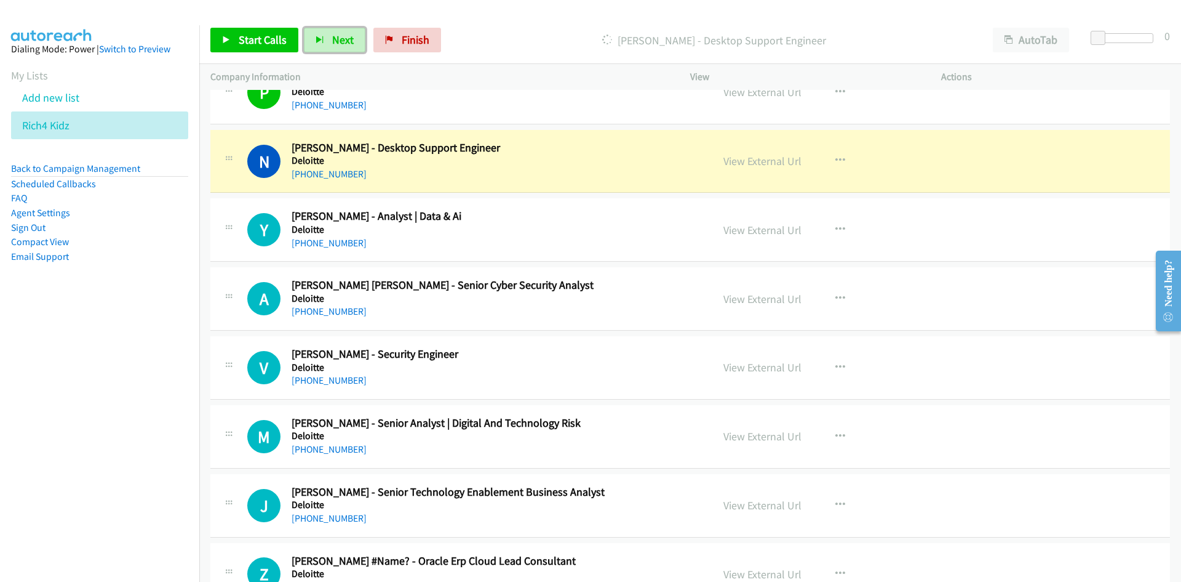
drag, startPoint x: 341, startPoint y: 38, endPoint x: 606, endPoint y: 208, distance: 314.8
click at [341, 38] on span "Next" at bounding box center [343, 40] width 22 height 14
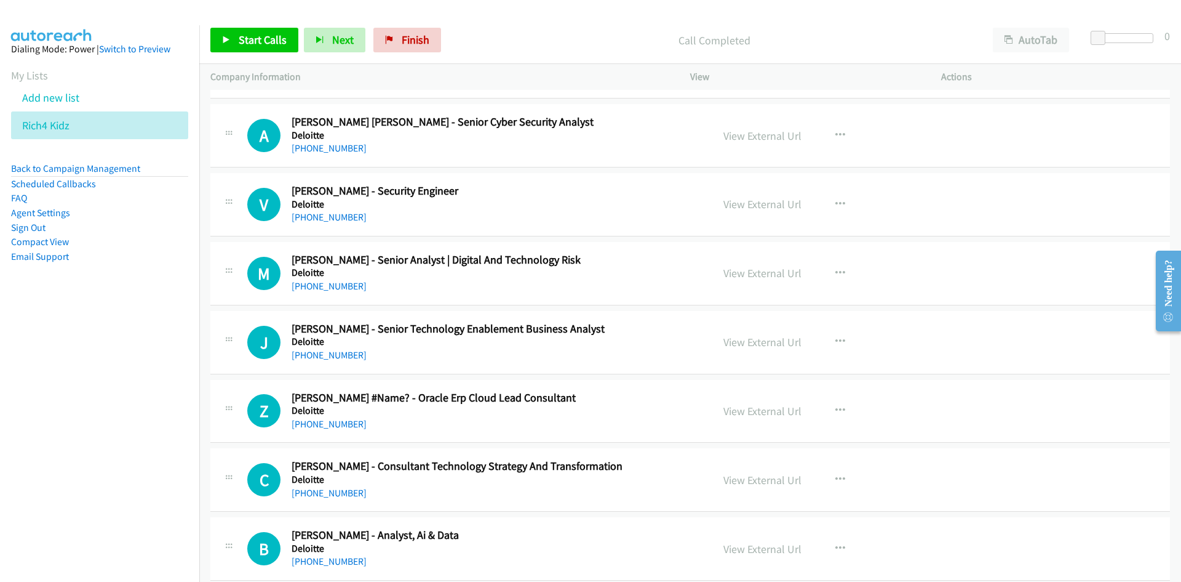
scroll to position [3077, 0]
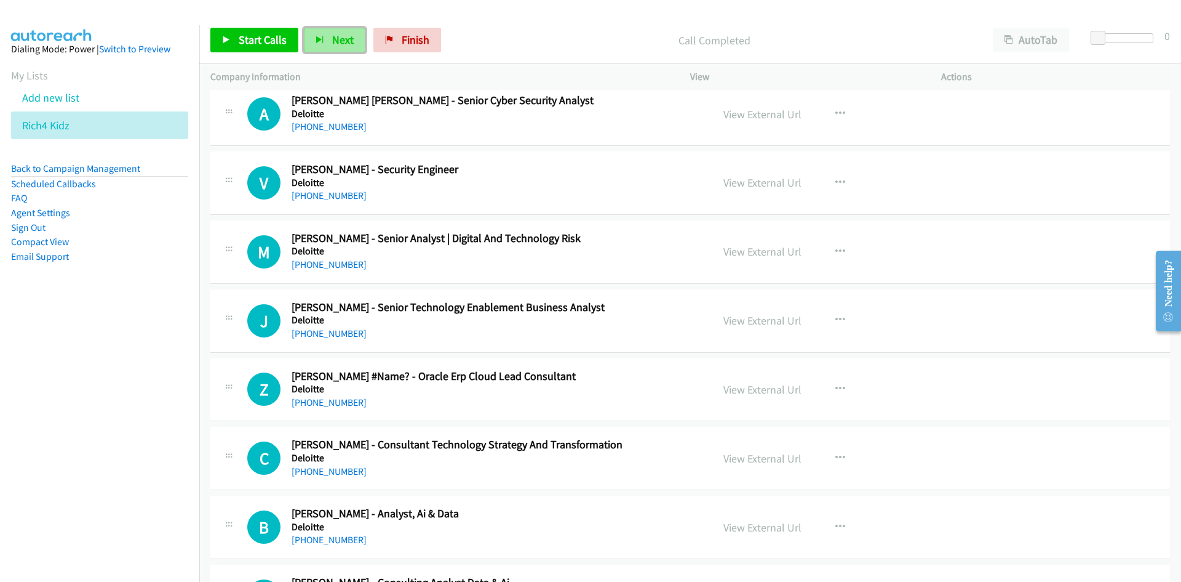
click at [343, 33] on span "Next" at bounding box center [343, 40] width 22 height 14
drag, startPoint x: 341, startPoint y: 38, endPoint x: 638, endPoint y: 164, distance: 322.6
click at [341, 38] on span "Next" at bounding box center [343, 40] width 22 height 14
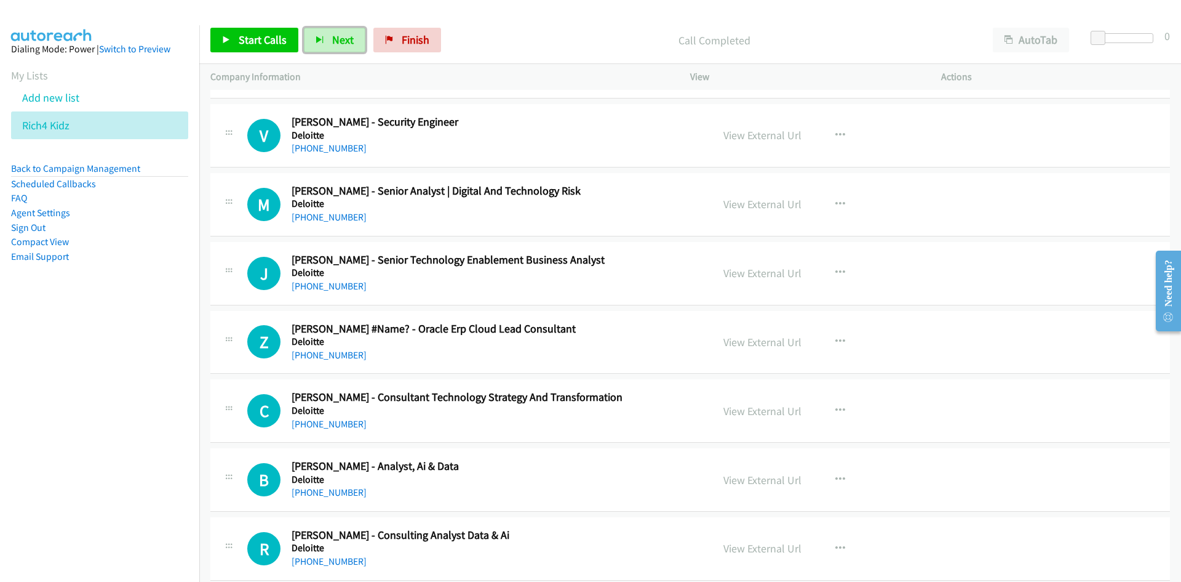
scroll to position [3138, 0]
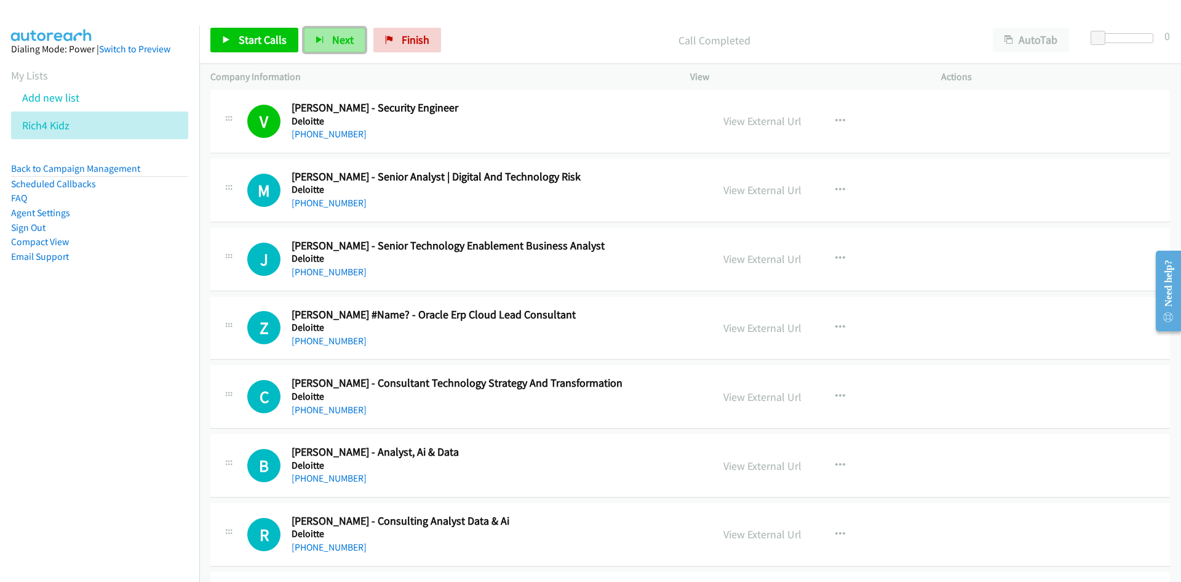
click at [345, 41] on span "Next" at bounding box center [343, 40] width 22 height 14
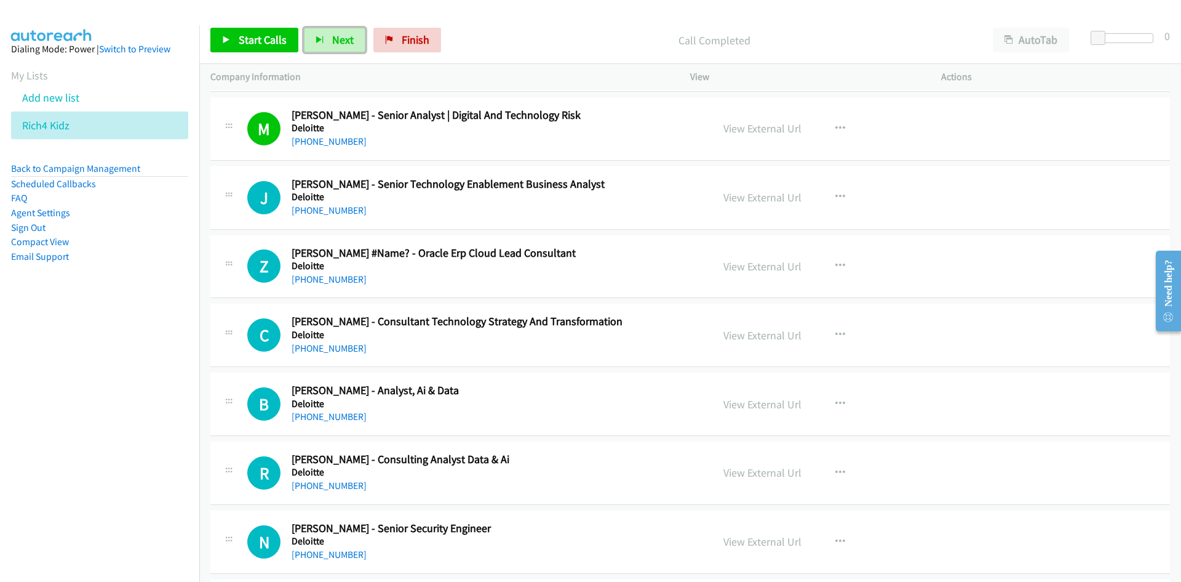
scroll to position [3261, 0]
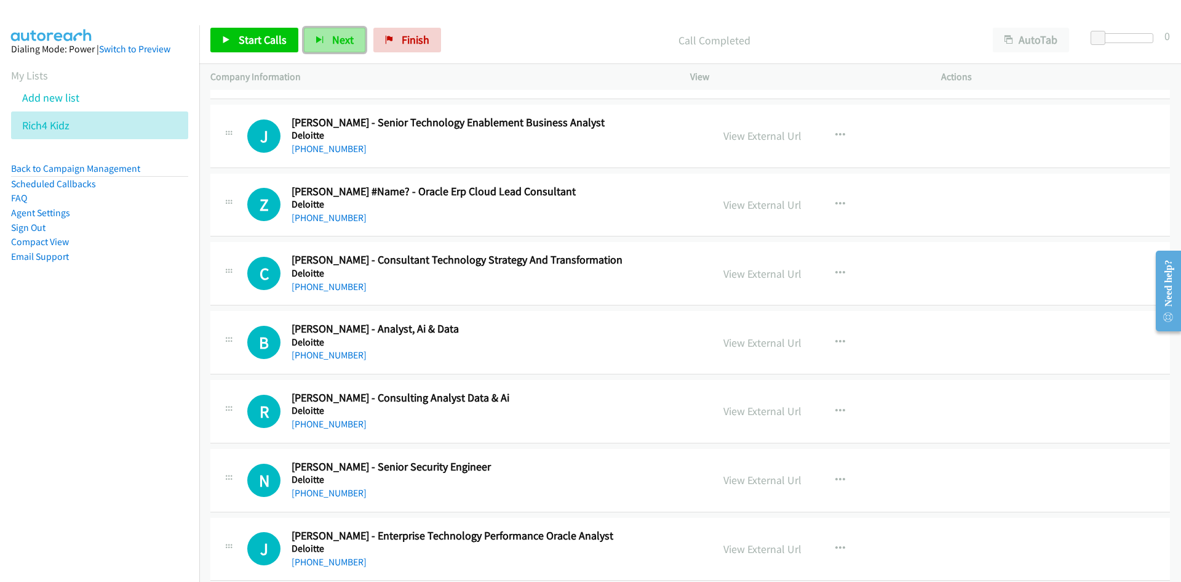
click at [346, 43] on span "Next" at bounding box center [343, 40] width 22 height 14
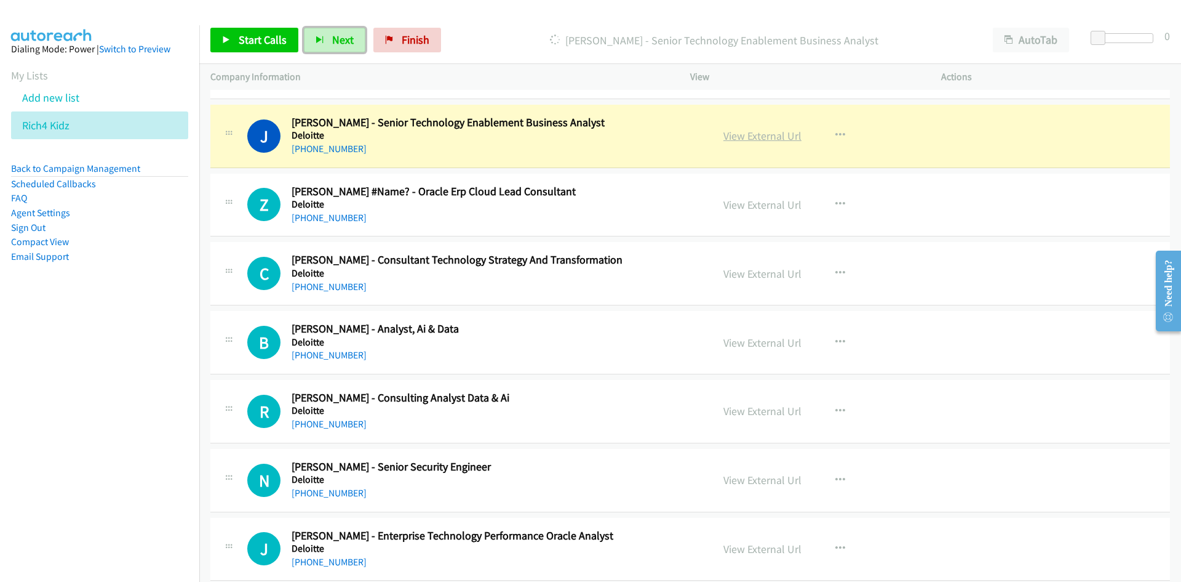
click at [734, 139] on link "View External Url" at bounding box center [763, 136] width 78 height 14
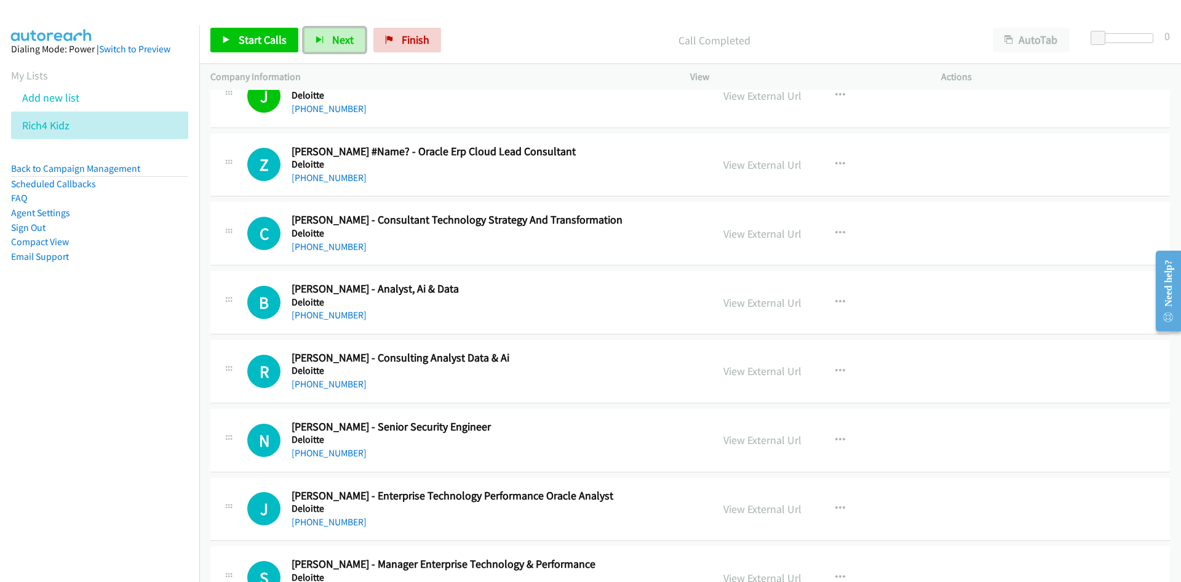
scroll to position [3323, 0]
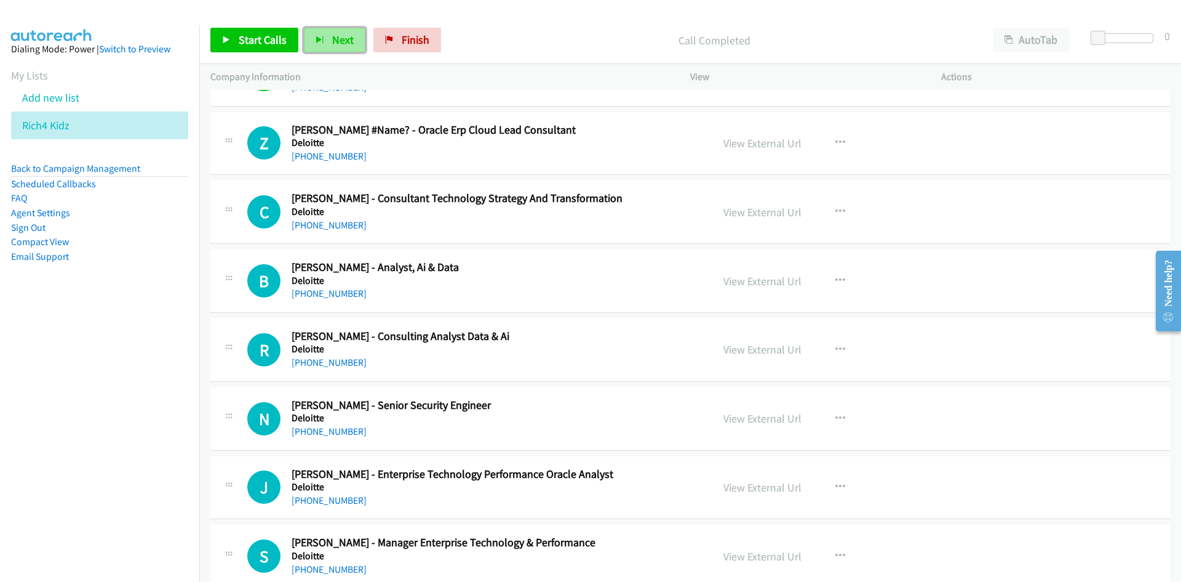
click at [332, 46] on span "Next" at bounding box center [343, 40] width 22 height 14
drag, startPoint x: 334, startPoint y: 40, endPoint x: 518, endPoint y: 182, distance: 231.6
click at [334, 40] on span "Next" at bounding box center [343, 40] width 22 height 14
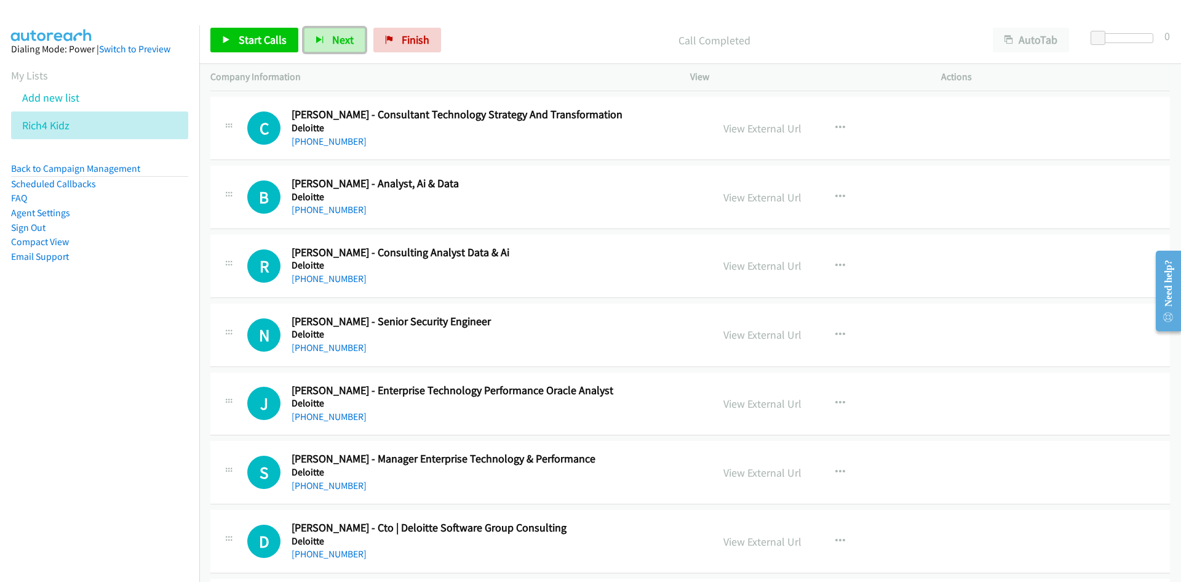
scroll to position [3384, 0]
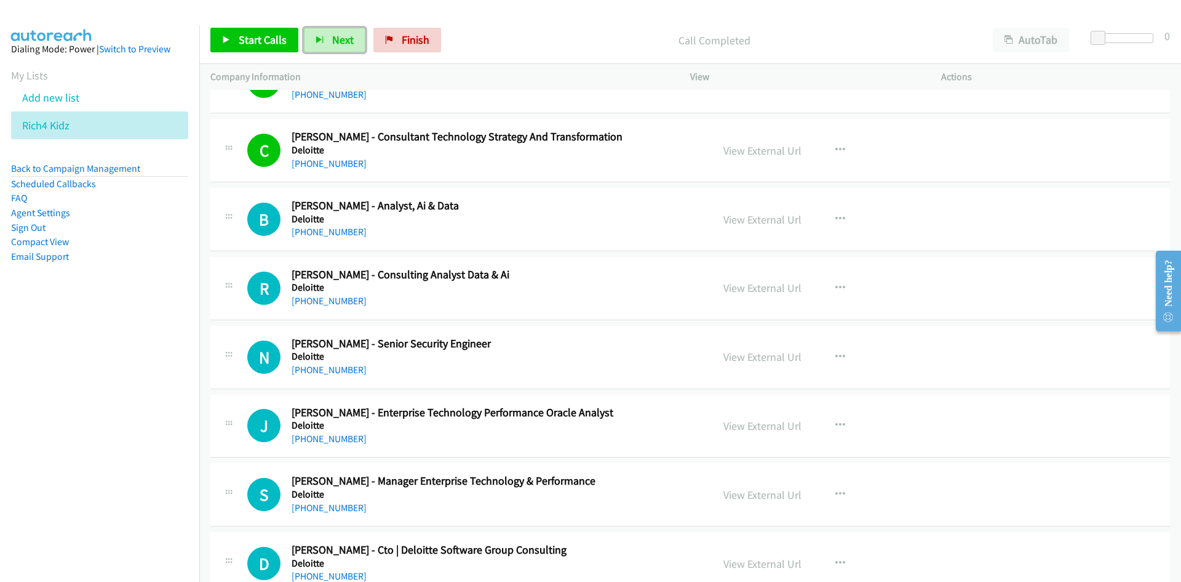
drag, startPoint x: 342, startPoint y: 46, endPoint x: 385, endPoint y: 84, distance: 58.0
click at [342, 46] on span "Next" at bounding box center [343, 40] width 22 height 14
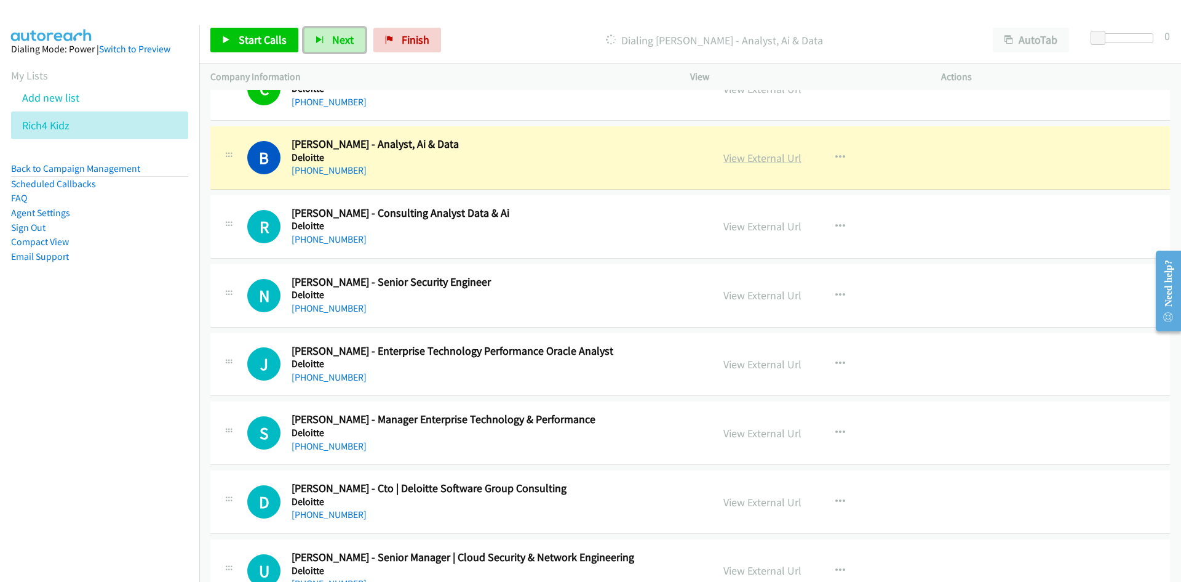
click at [755, 156] on link "View External Url" at bounding box center [763, 158] width 78 height 14
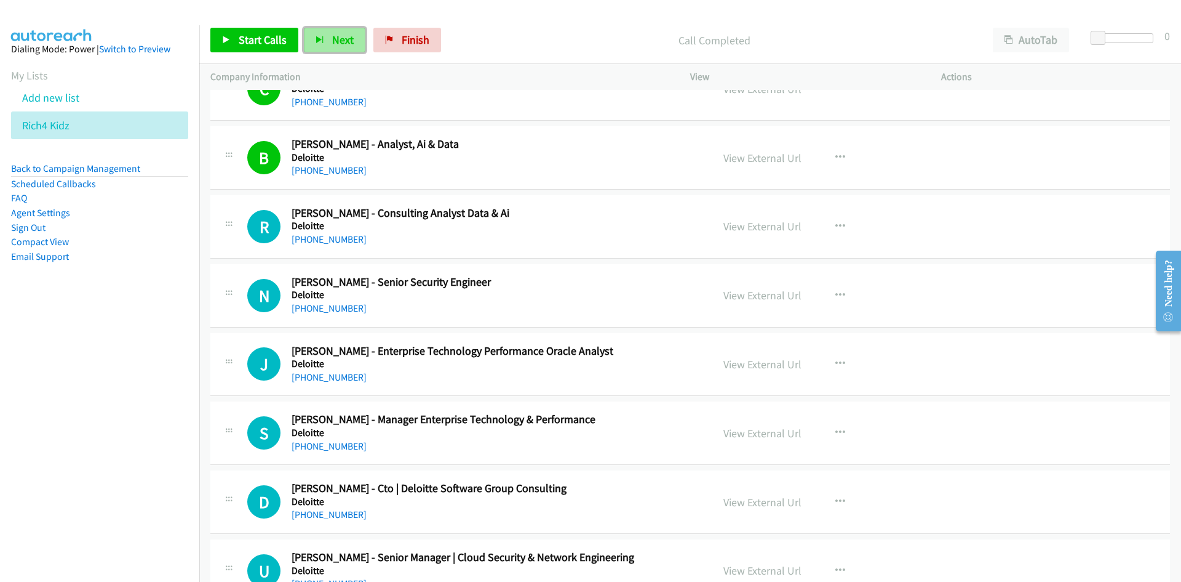
click at [345, 38] on span "Next" at bounding box center [343, 40] width 22 height 14
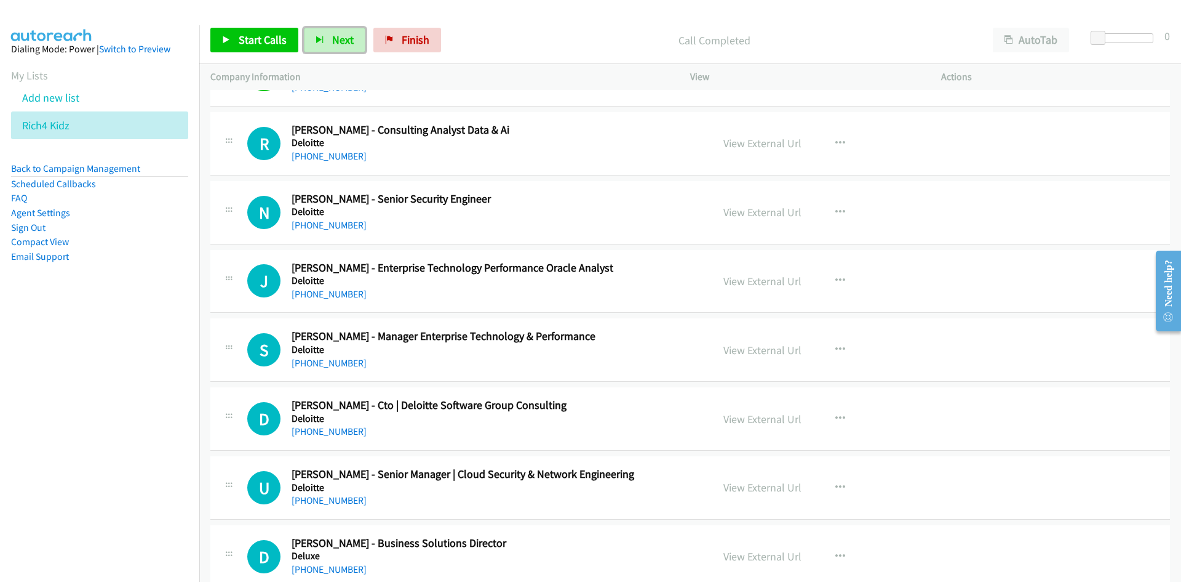
scroll to position [3508, 0]
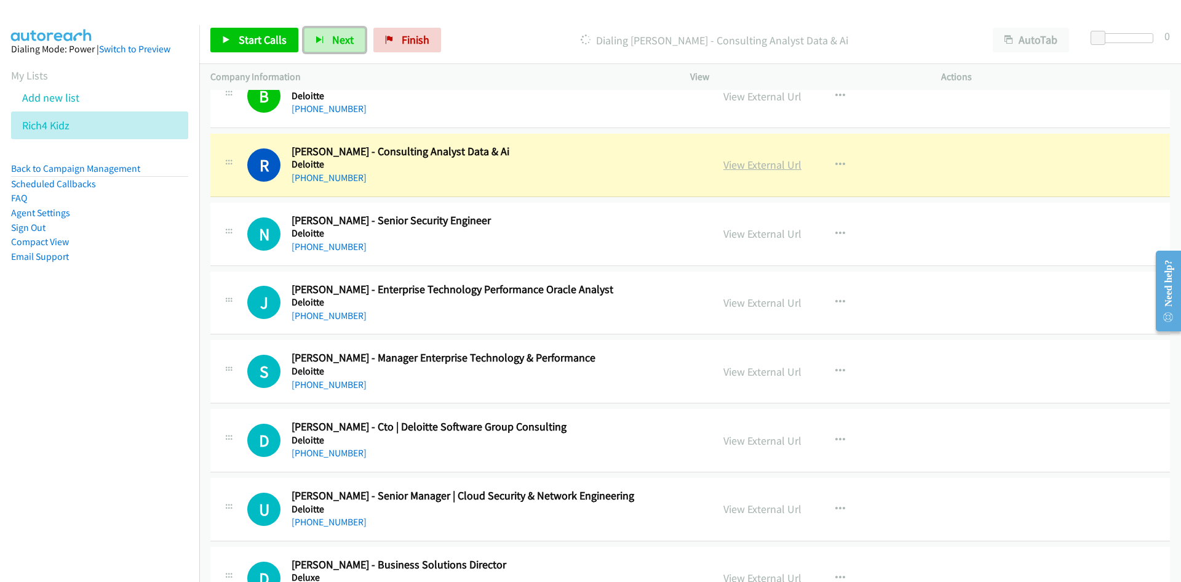
click at [759, 171] on link "View External Url" at bounding box center [763, 165] width 78 height 14
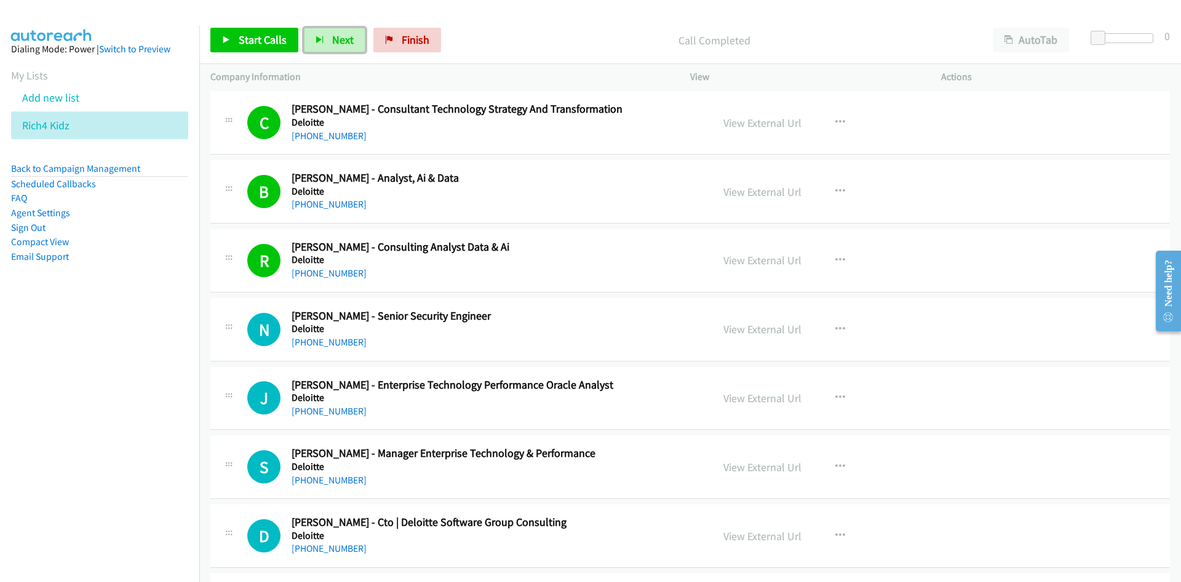
scroll to position [3569, 0]
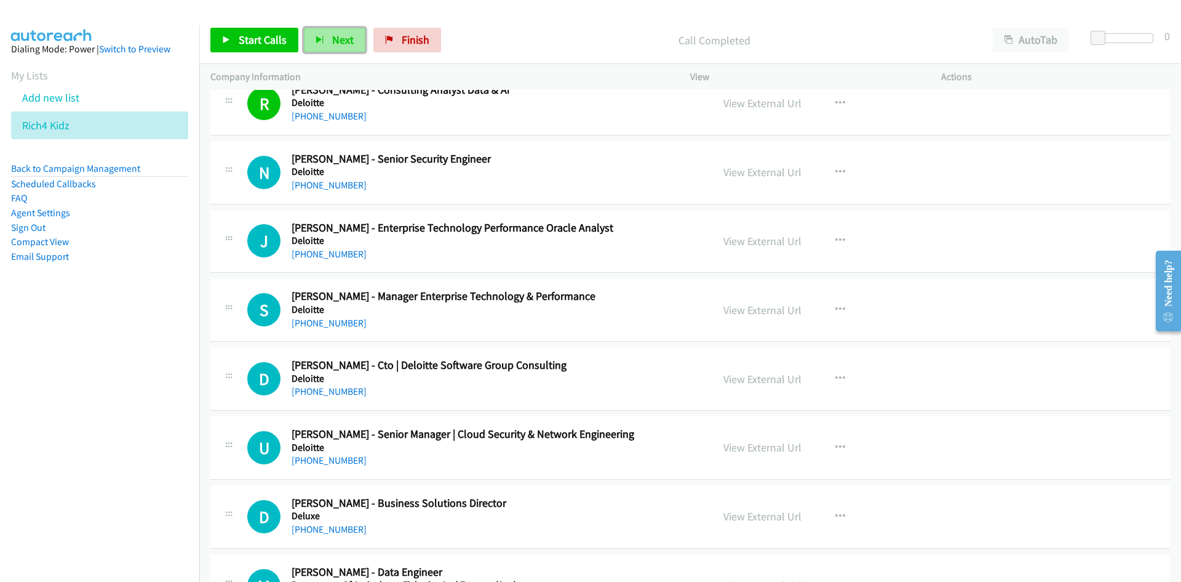
click at [346, 49] on button "Next" at bounding box center [335, 40] width 62 height 25
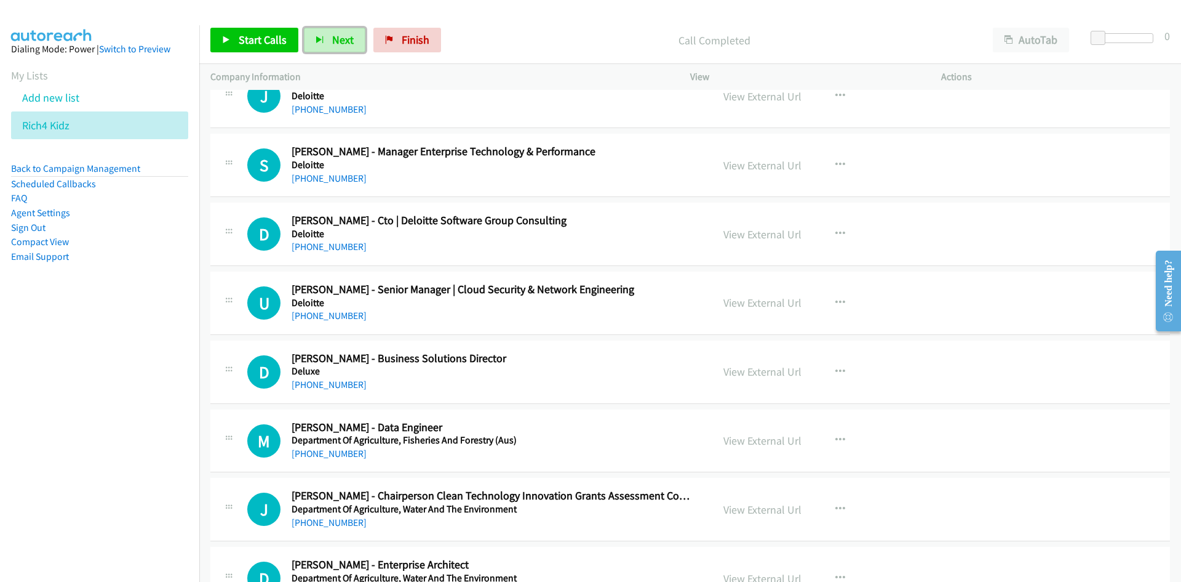
scroll to position [3692, 0]
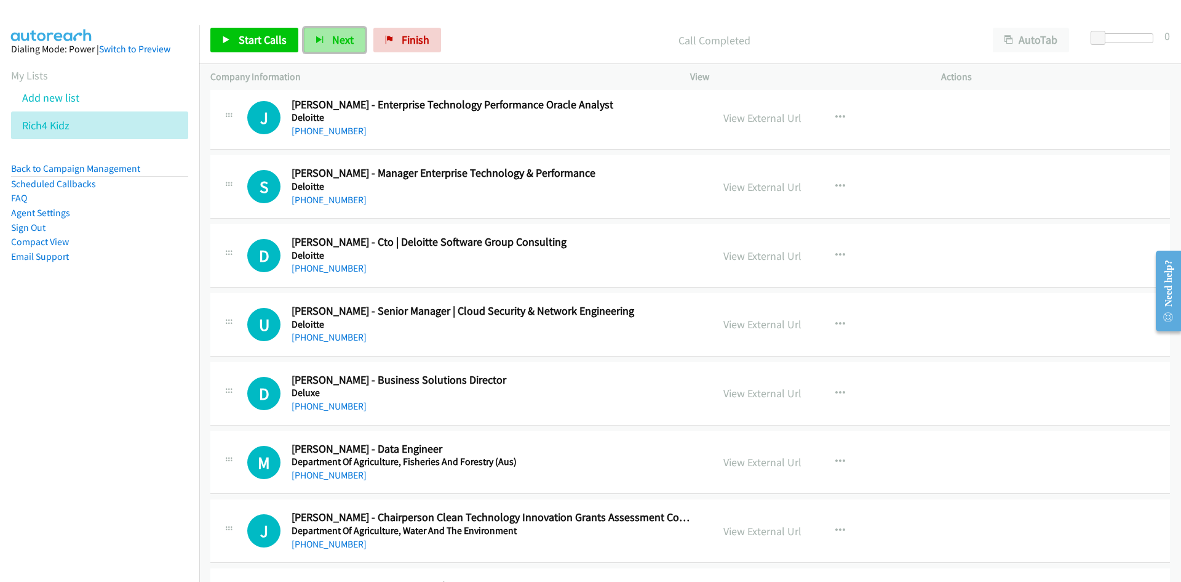
click at [335, 35] on span "Next" at bounding box center [343, 40] width 22 height 14
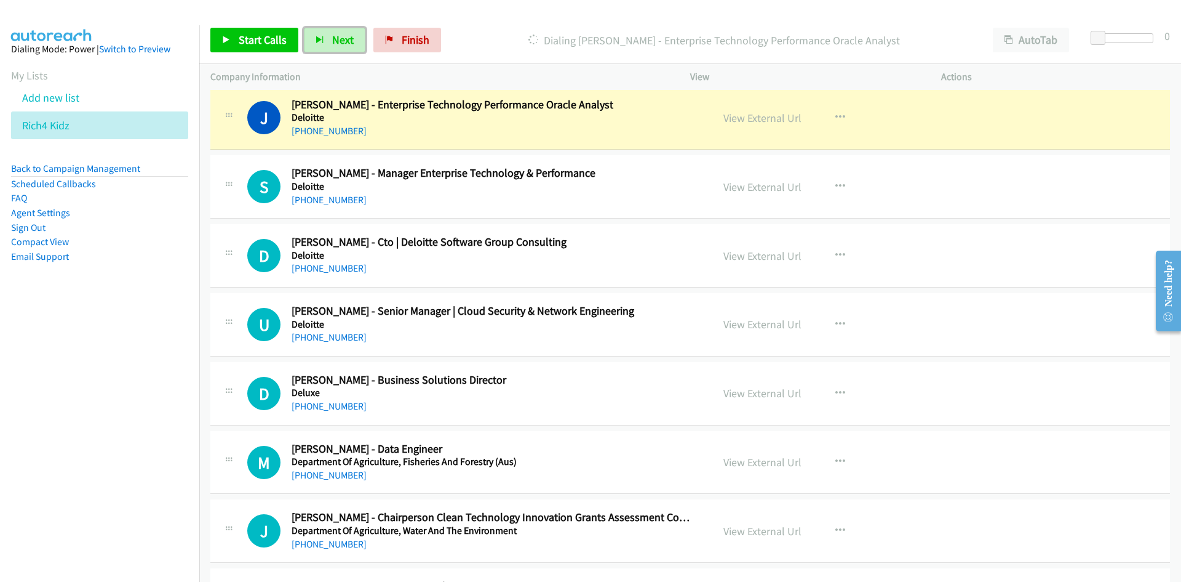
click at [763, 116] on link "View External Url" at bounding box center [763, 118] width 78 height 14
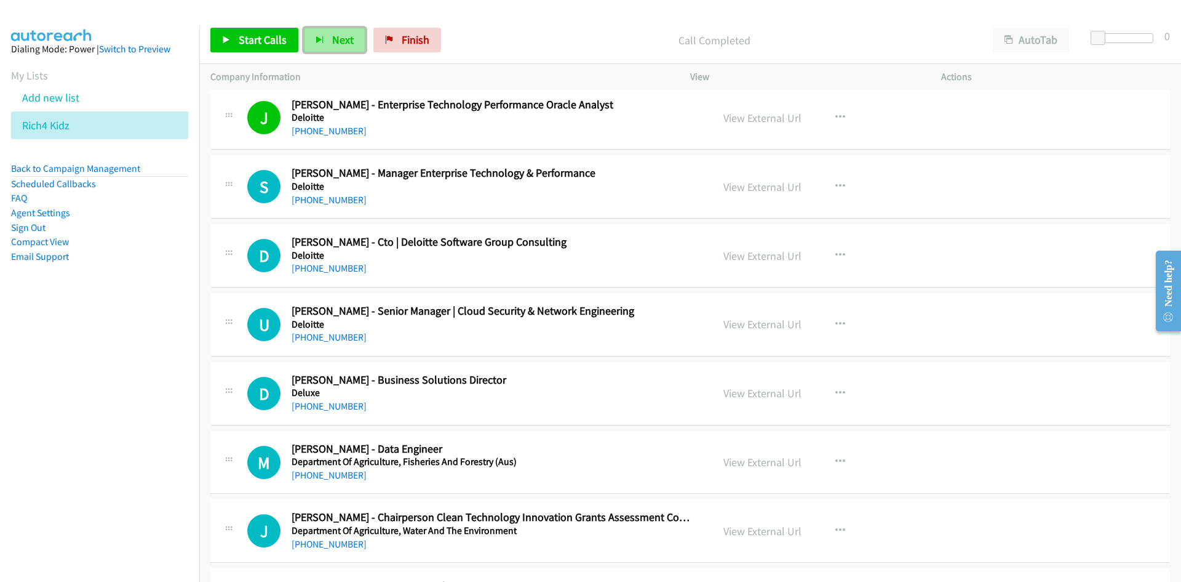
click at [337, 41] on span "Next" at bounding box center [343, 40] width 22 height 14
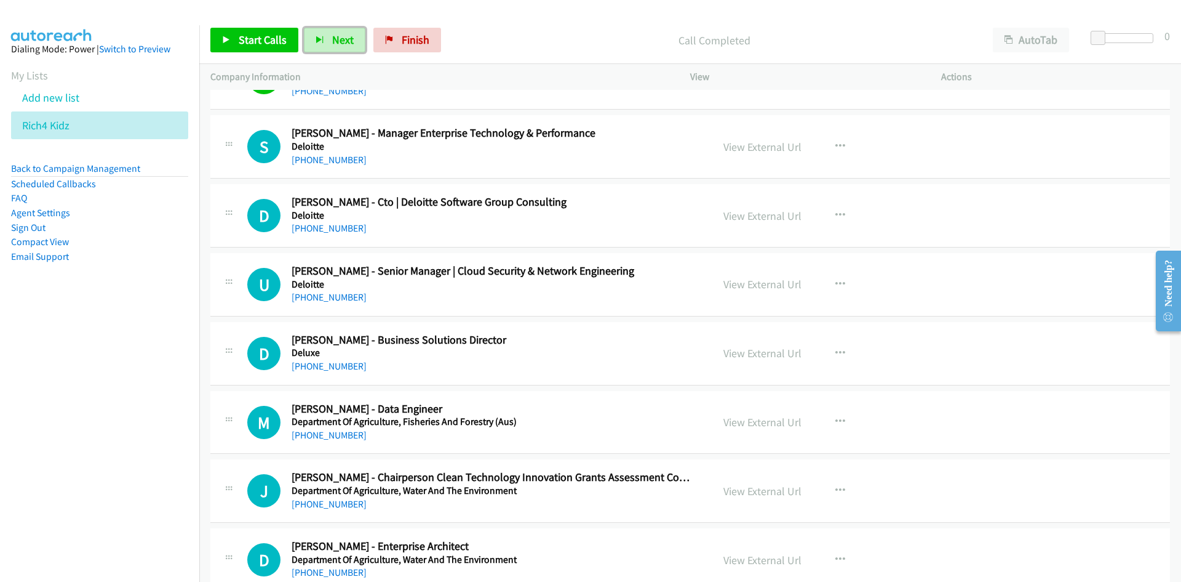
scroll to position [3754, 0]
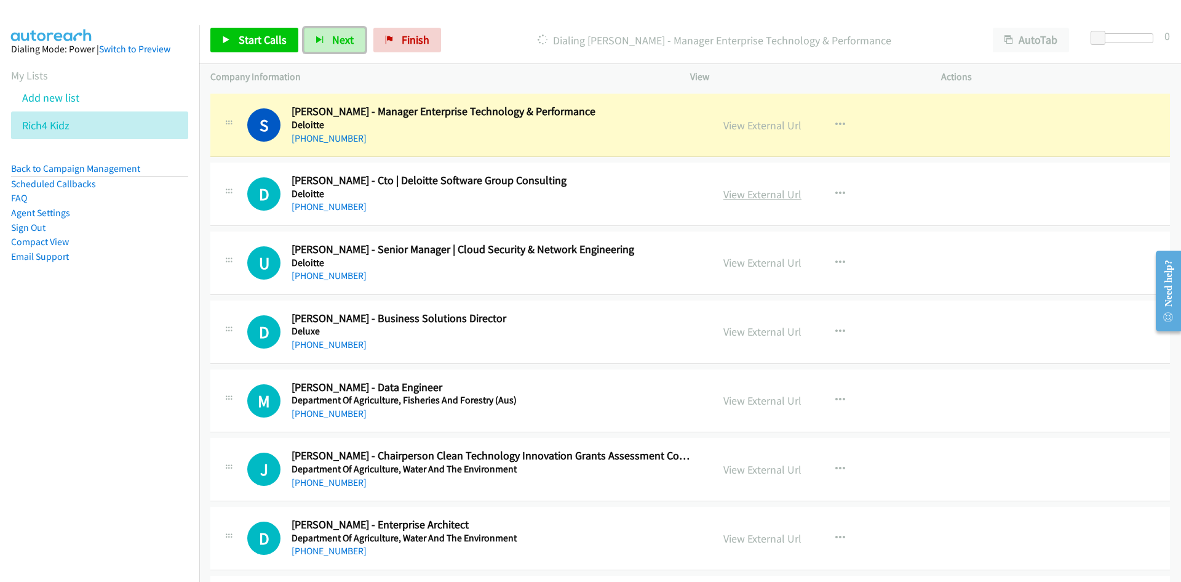
click at [766, 124] on link "View External Url" at bounding box center [763, 125] width 78 height 14
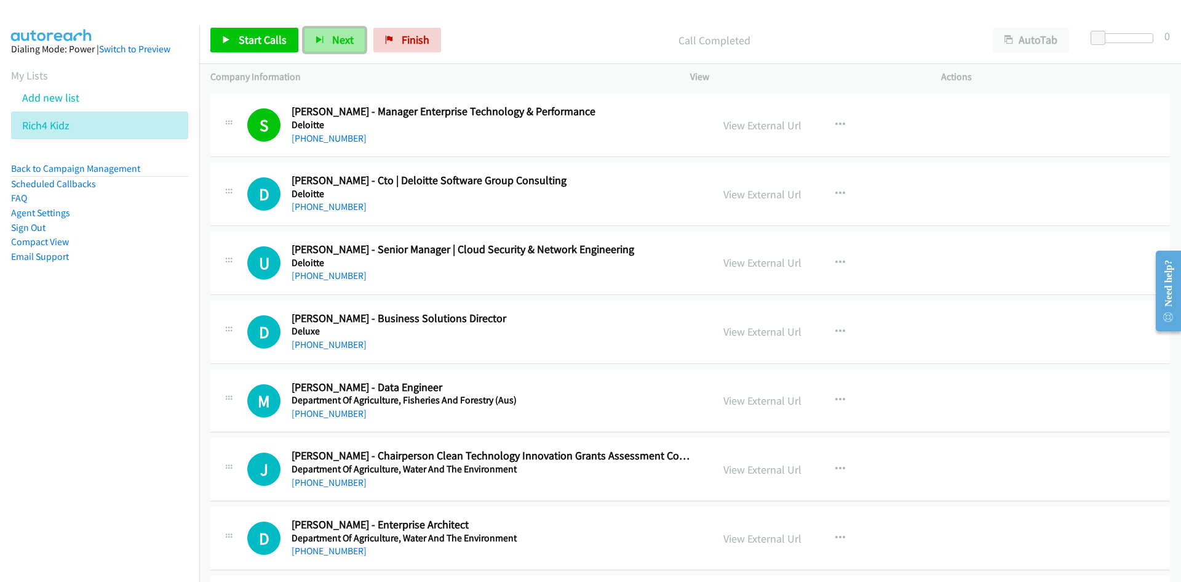
click at [331, 28] on button "Next" at bounding box center [335, 40] width 62 height 25
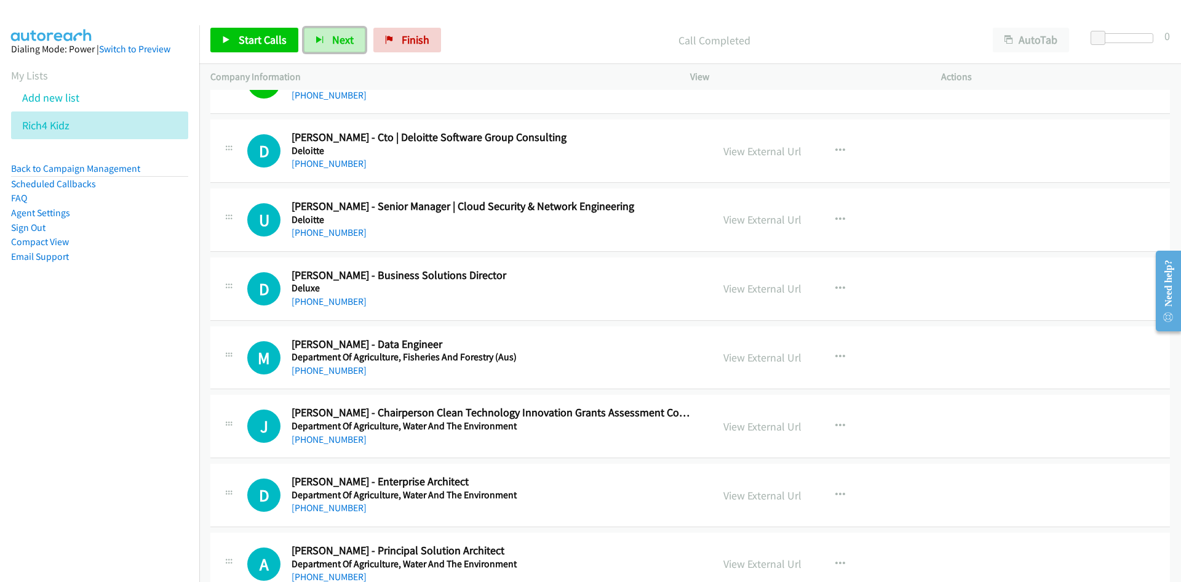
scroll to position [3815, 0]
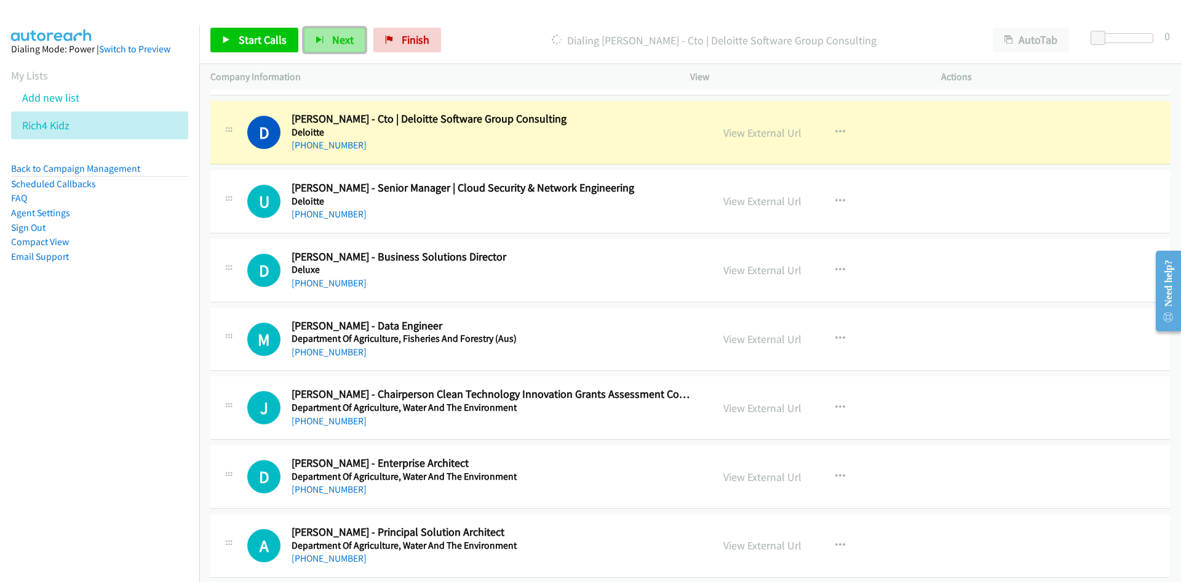
click at [325, 36] on button "Next" at bounding box center [335, 40] width 62 height 25
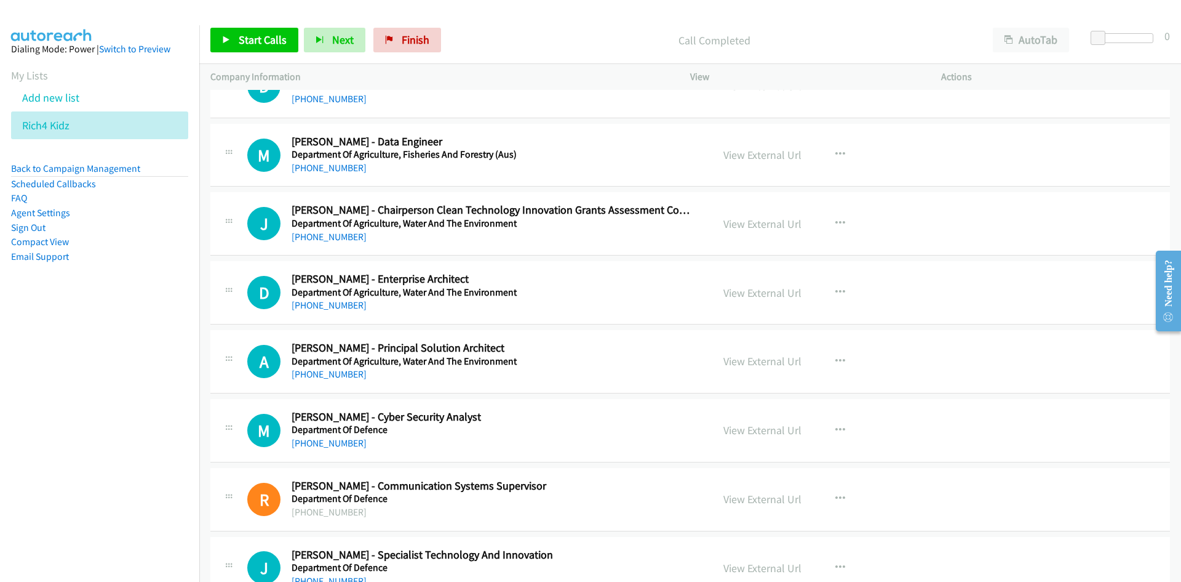
scroll to position [4000, 0]
click at [836, 157] on icon "button" at bounding box center [841, 154] width 10 height 10
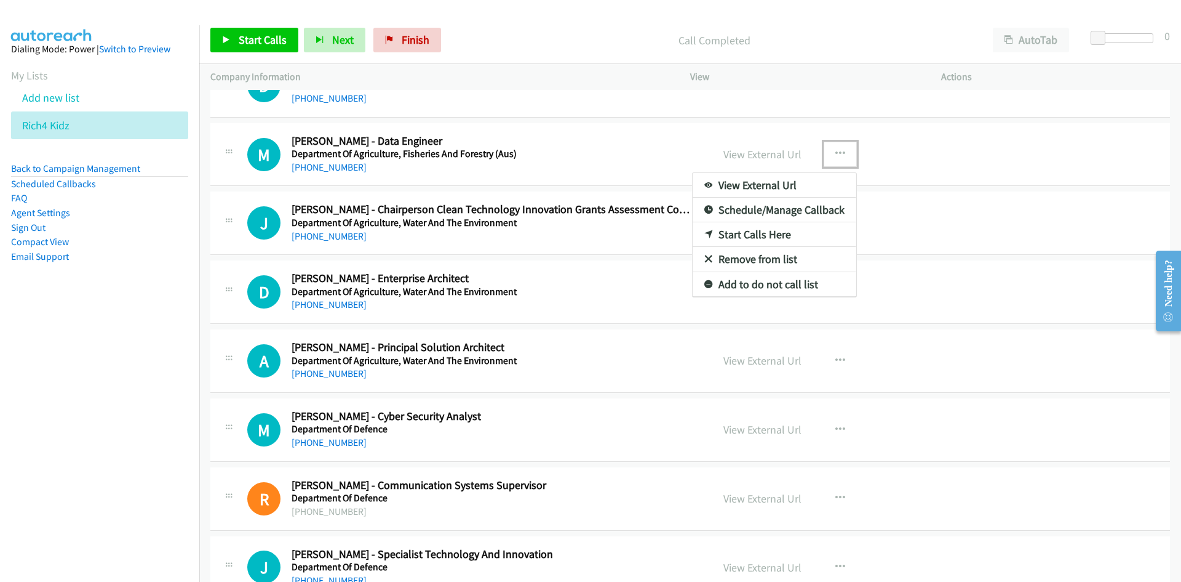
click at [754, 231] on link "Start Calls Here" at bounding box center [775, 234] width 164 height 25
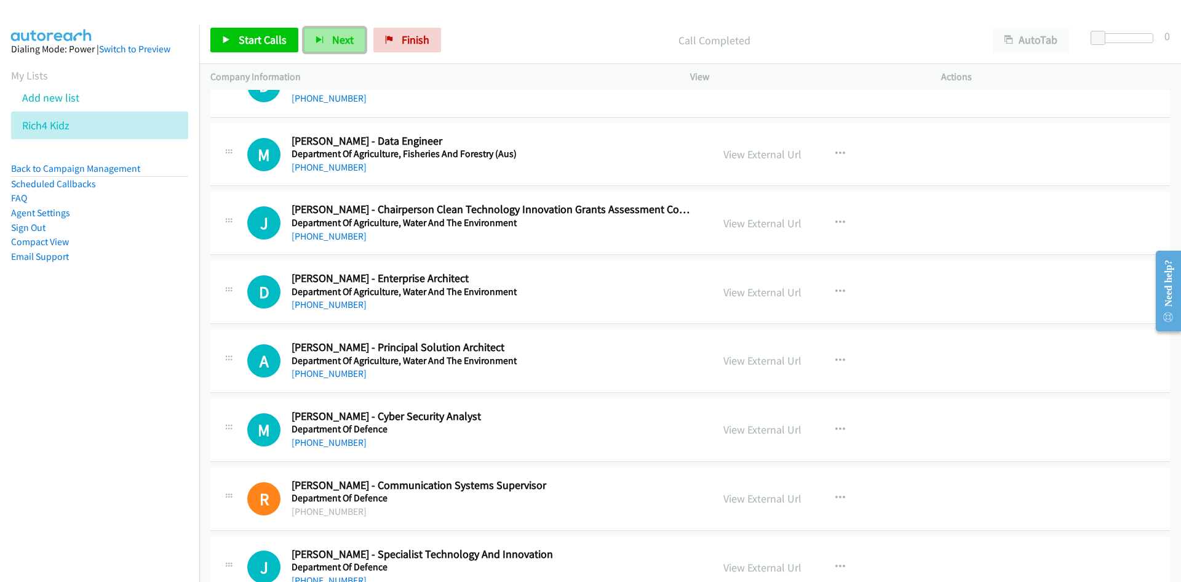
click at [358, 39] on button "Next" at bounding box center [335, 40] width 62 height 25
drag, startPoint x: 334, startPoint y: 33, endPoint x: 376, endPoint y: 73, distance: 57.9
click at [334, 33] on span "Next" at bounding box center [343, 40] width 22 height 14
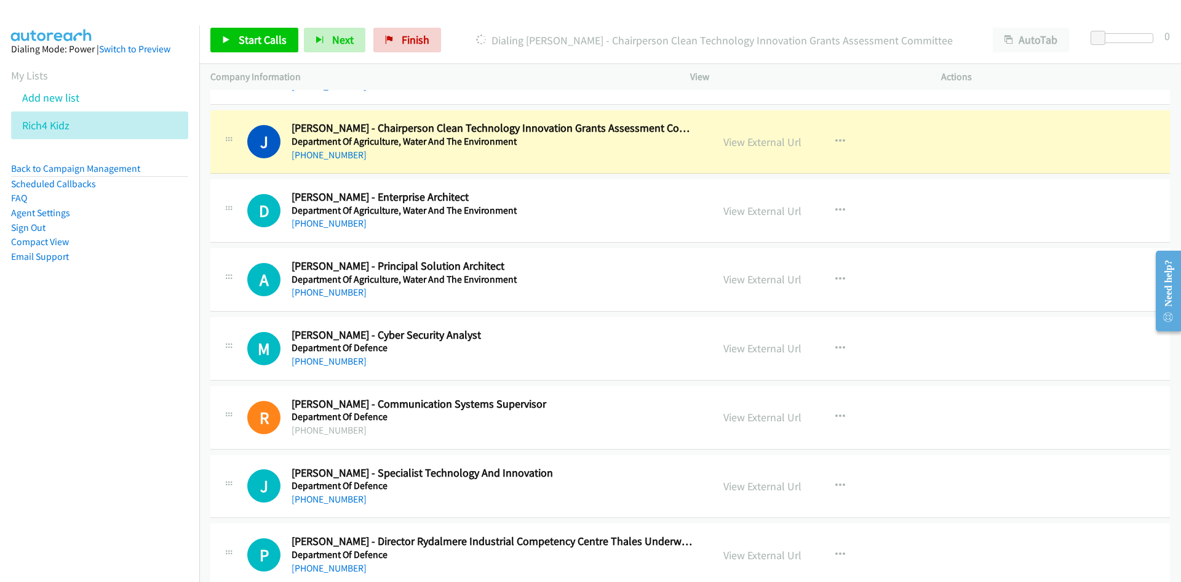
scroll to position [4061, 0]
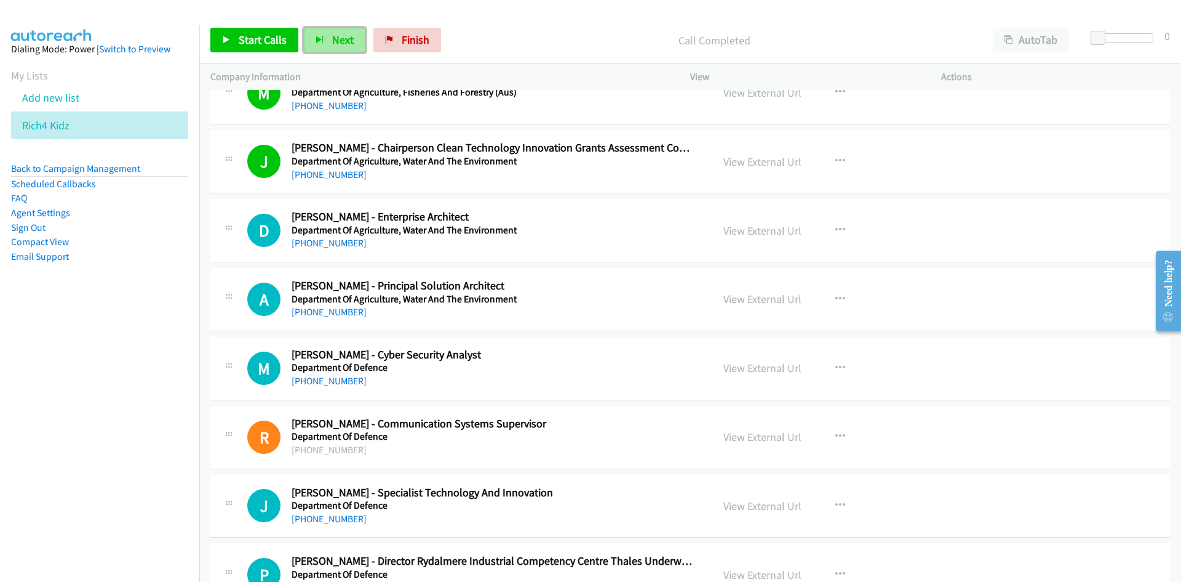
click at [327, 38] on button "Next" at bounding box center [335, 40] width 62 height 25
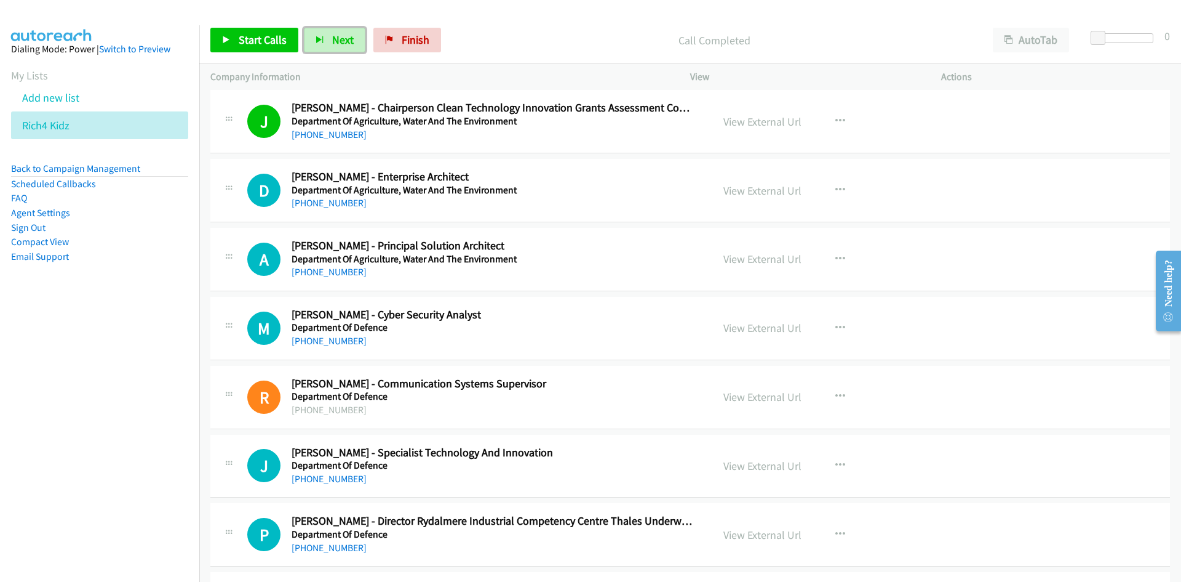
scroll to position [4123, 0]
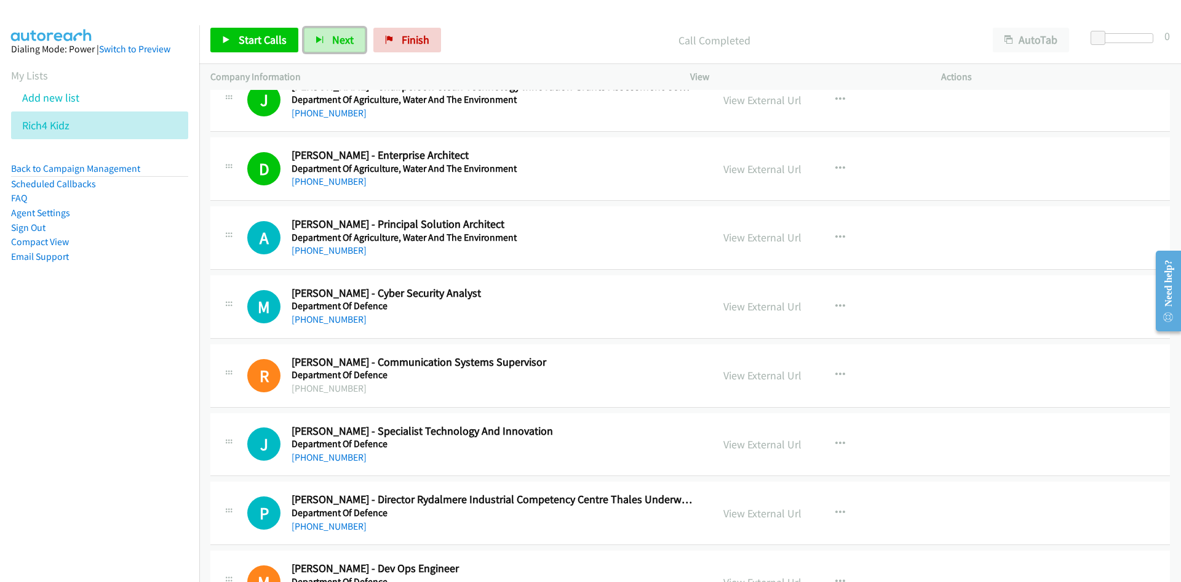
drag, startPoint x: 335, startPoint y: 44, endPoint x: 466, endPoint y: 158, distance: 174.1
click at [335, 44] on span "Next" at bounding box center [343, 40] width 22 height 14
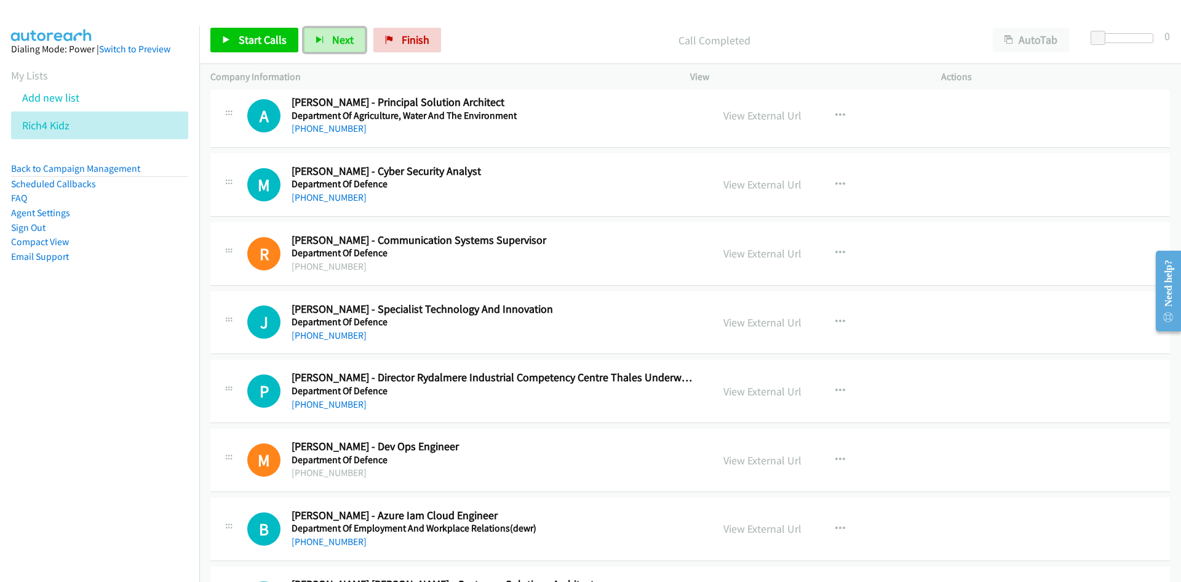
scroll to position [4246, 0]
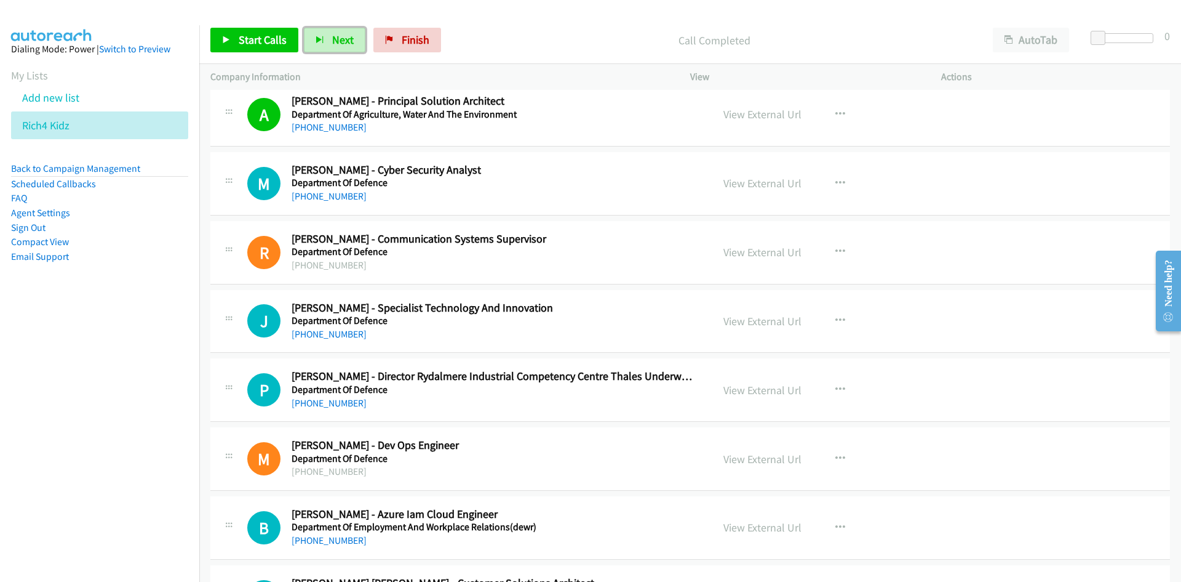
click at [334, 38] on span "Next" at bounding box center [343, 40] width 22 height 14
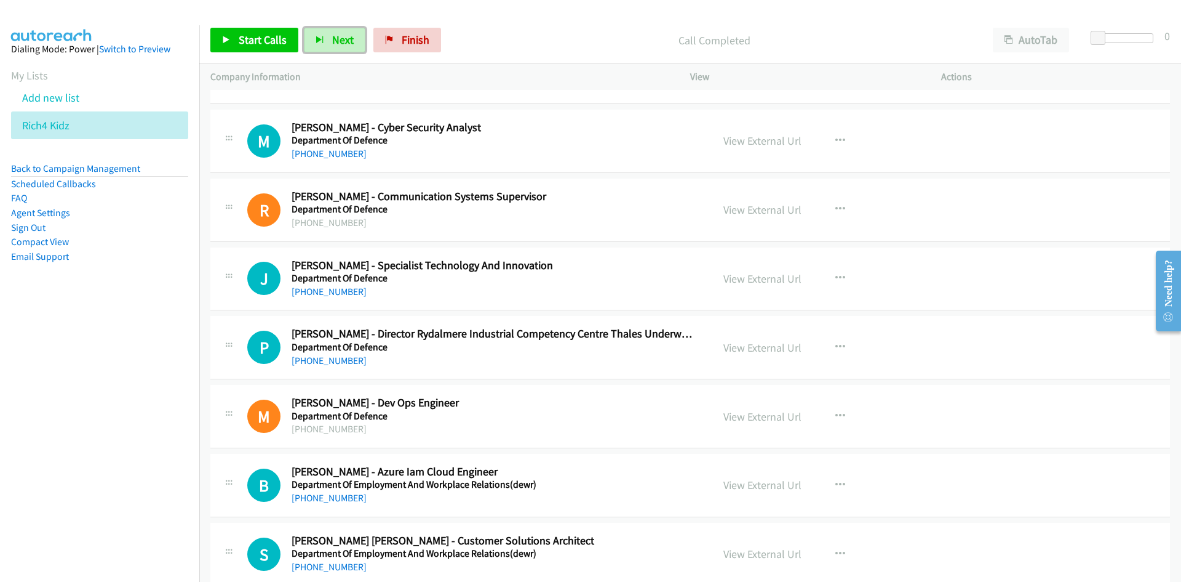
scroll to position [4307, 0]
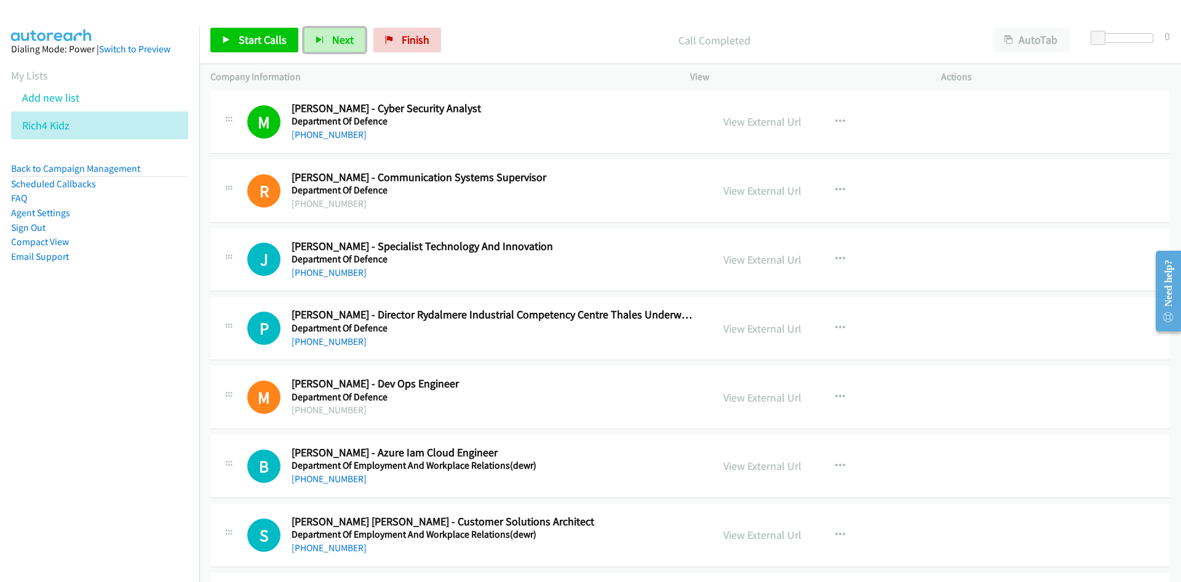
drag, startPoint x: 335, startPoint y: 41, endPoint x: 472, endPoint y: 156, distance: 178.6
click at [335, 41] on span "Next" at bounding box center [343, 40] width 22 height 14
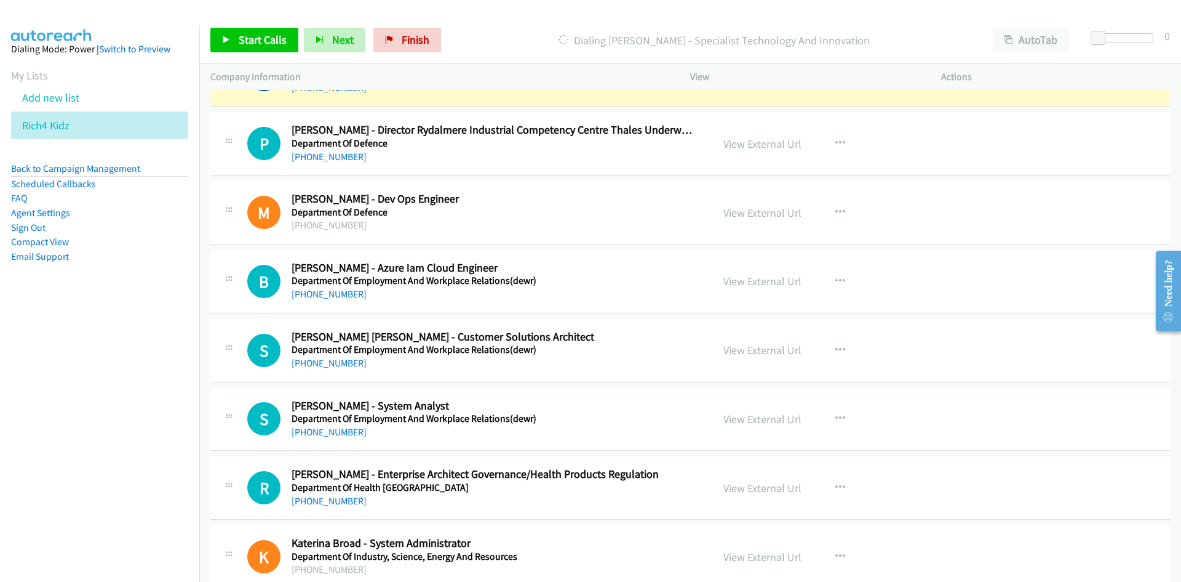
scroll to position [4615, 0]
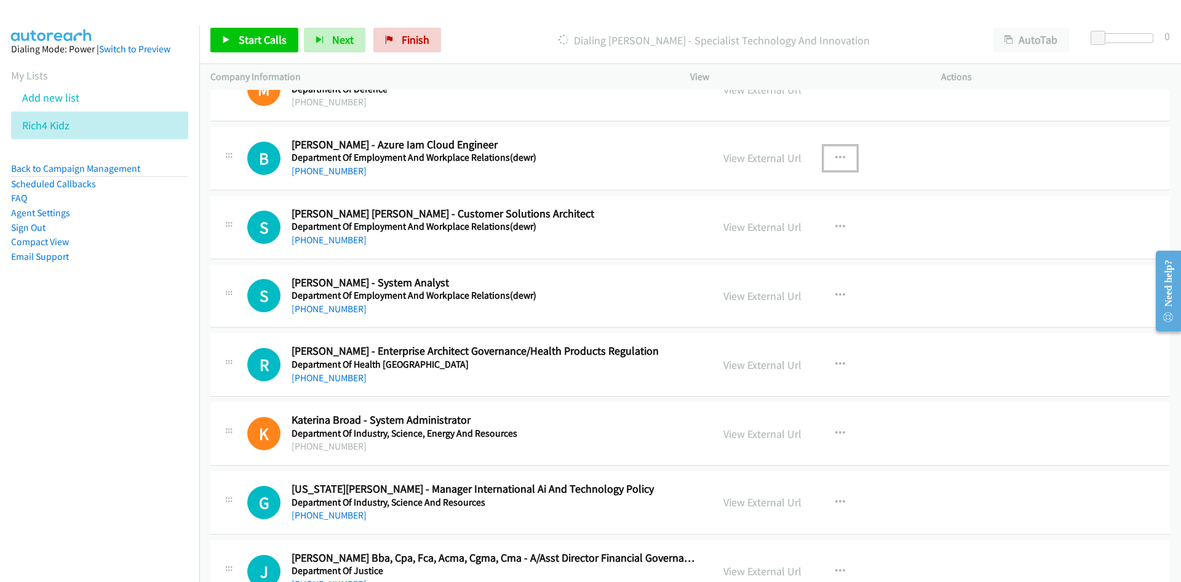
click at [836, 154] on icon "button" at bounding box center [841, 158] width 10 height 10
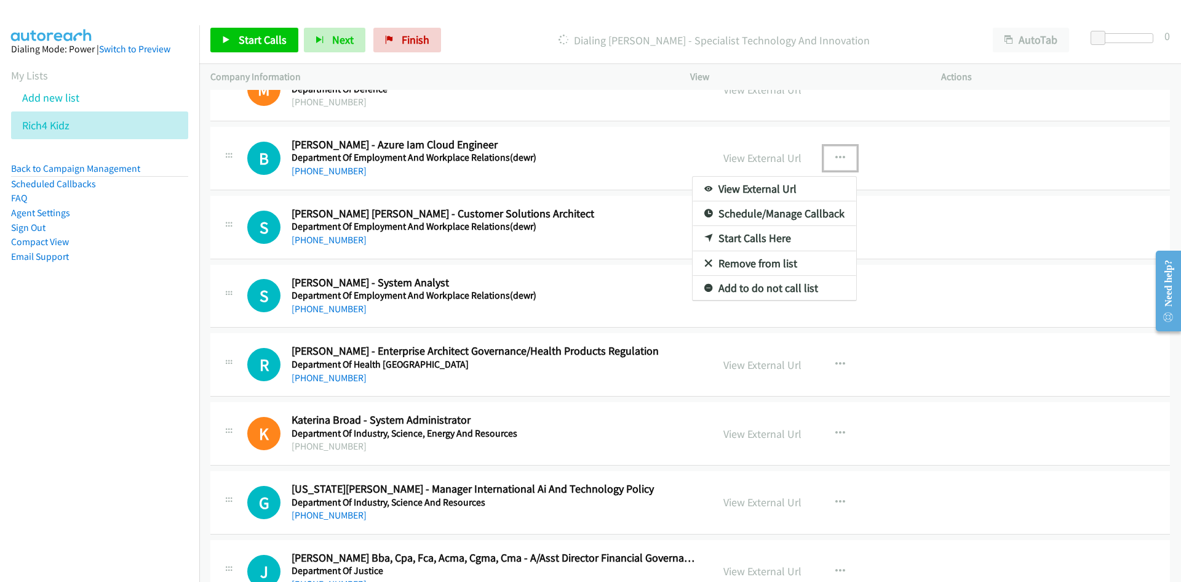
click at [747, 237] on link "Start Calls Here" at bounding box center [775, 238] width 164 height 25
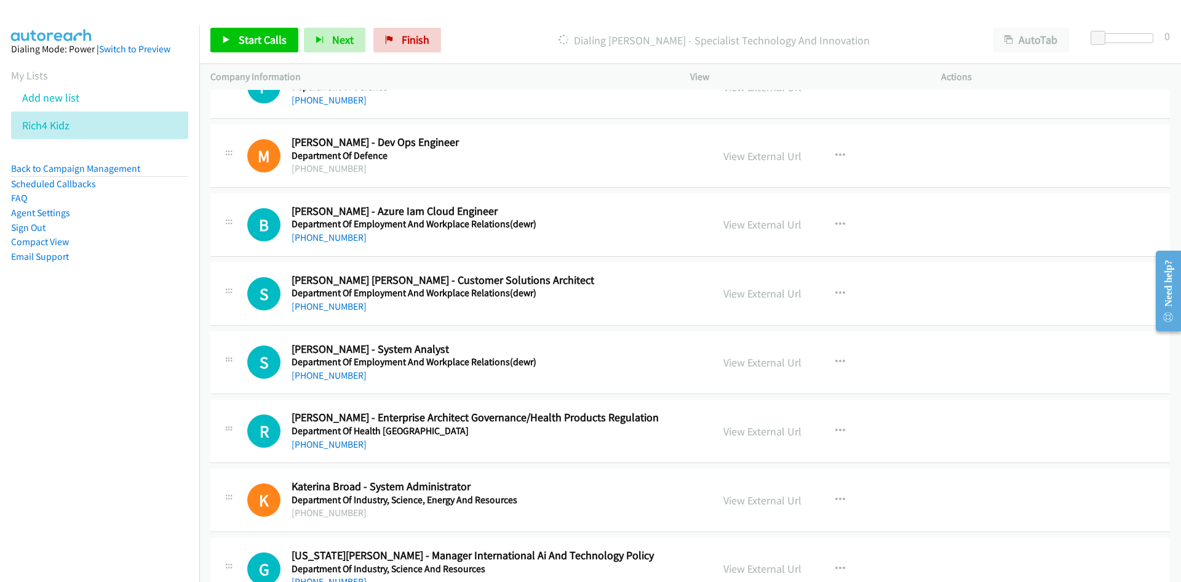
scroll to position [4431, 0]
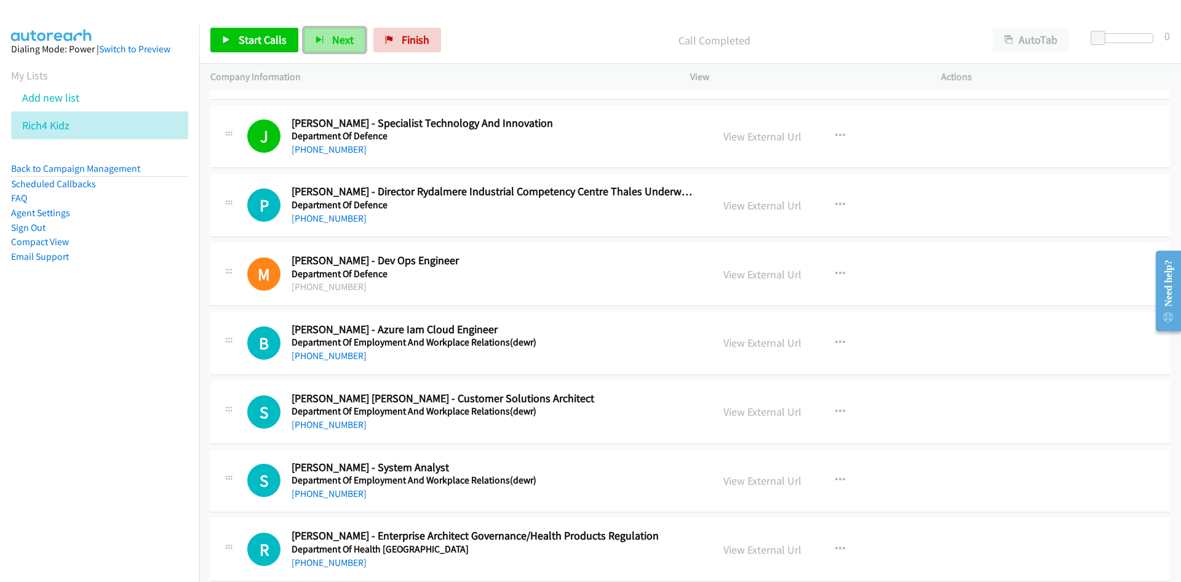
click at [338, 38] on span "Next" at bounding box center [343, 40] width 22 height 14
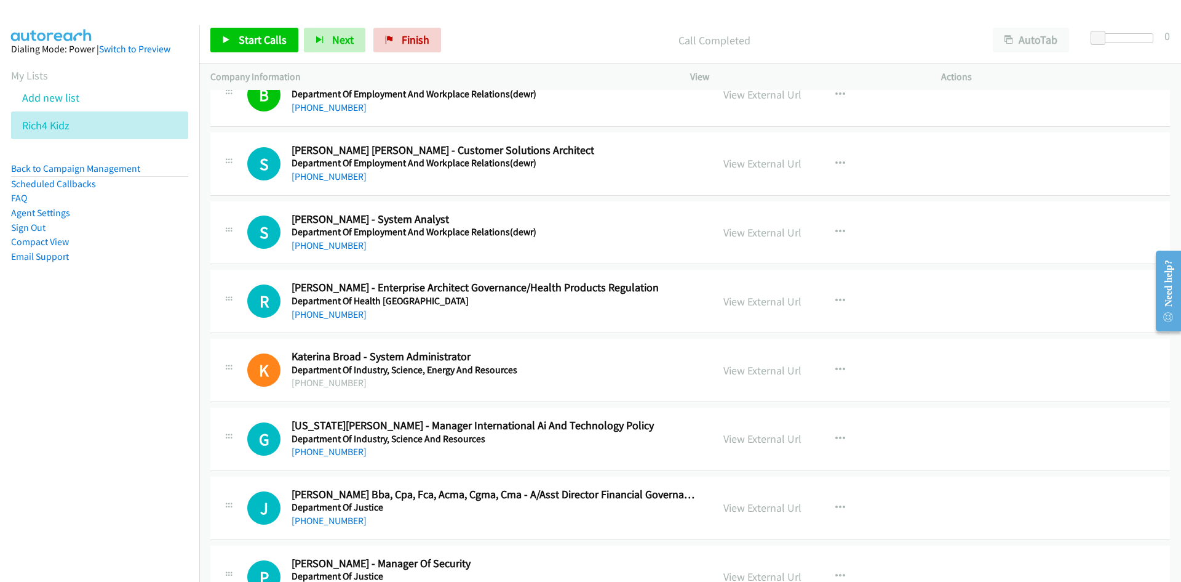
scroll to position [4738, 0]
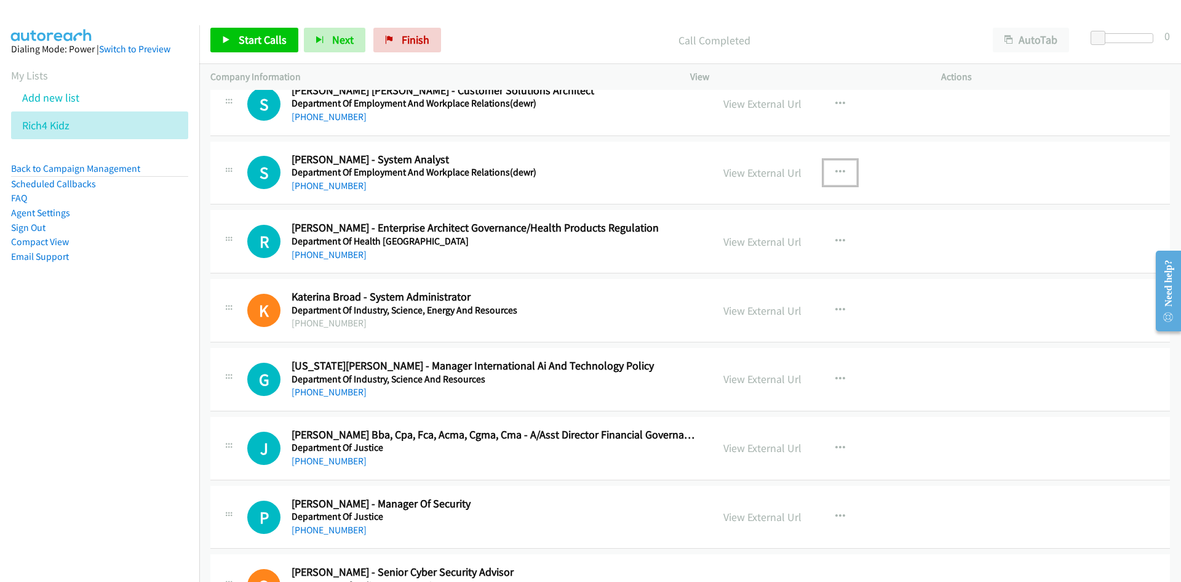
click at [836, 177] on icon "button" at bounding box center [841, 172] width 10 height 10
click at [751, 249] on link "Start Calls Here" at bounding box center [775, 253] width 164 height 25
click at [327, 50] on button "Next" at bounding box center [335, 40] width 62 height 25
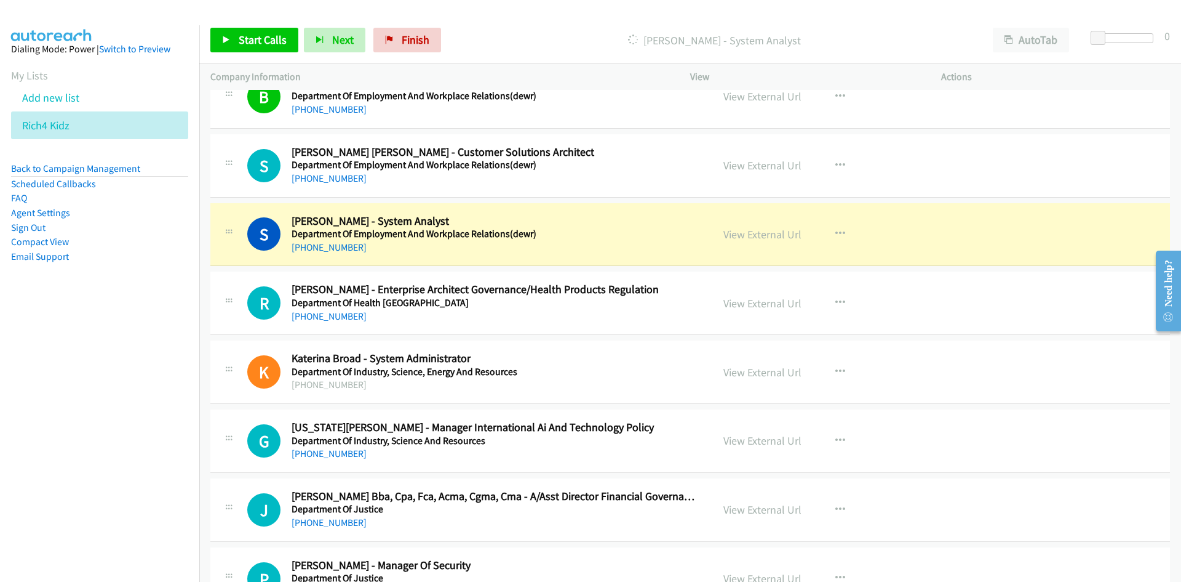
scroll to position [4800, 0]
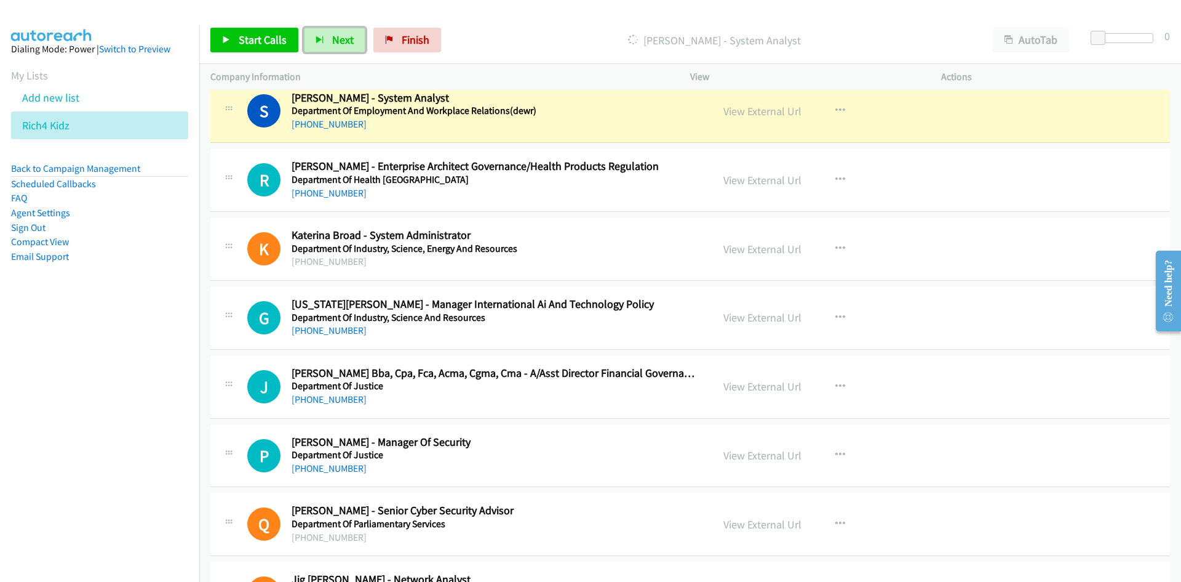
drag, startPoint x: 770, startPoint y: 113, endPoint x: 787, endPoint y: 210, distance: 99.3
click at [770, 113] on link "View External Url" at bounding box center [763, 111] width 78 height 14
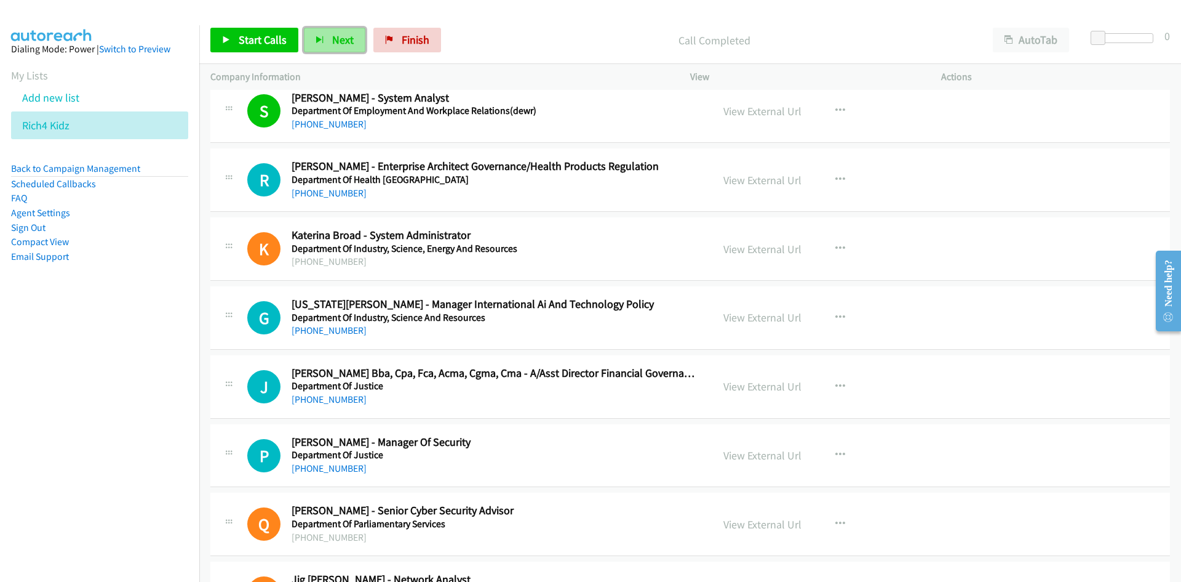
click at [335, 44] on span "Next" at bounding box center [343, 40] width 22 height 14
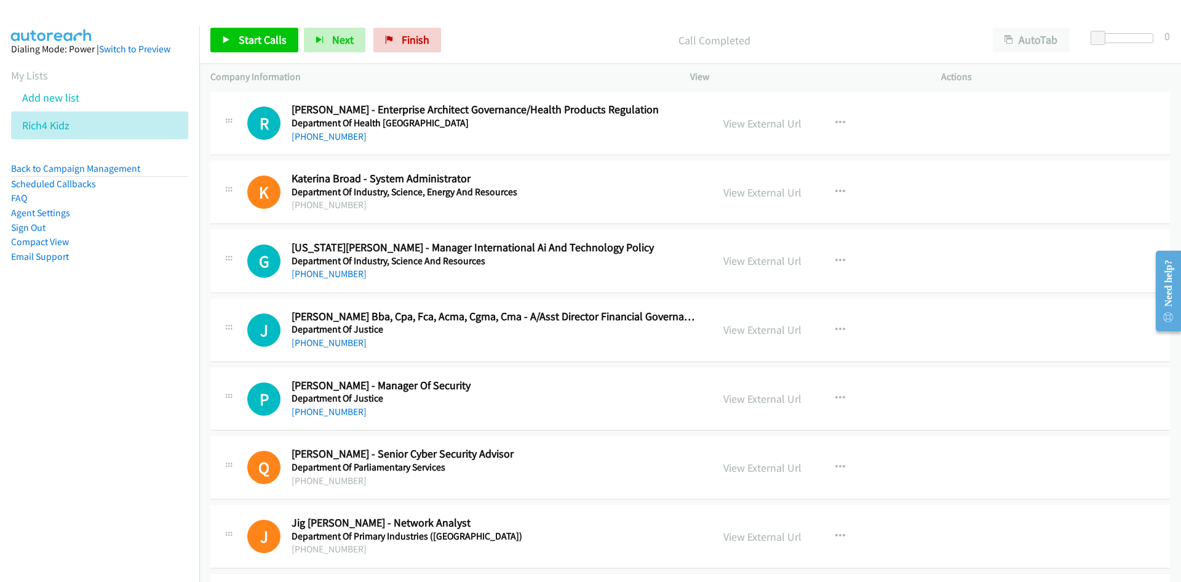
scroll to position [4861, 0]
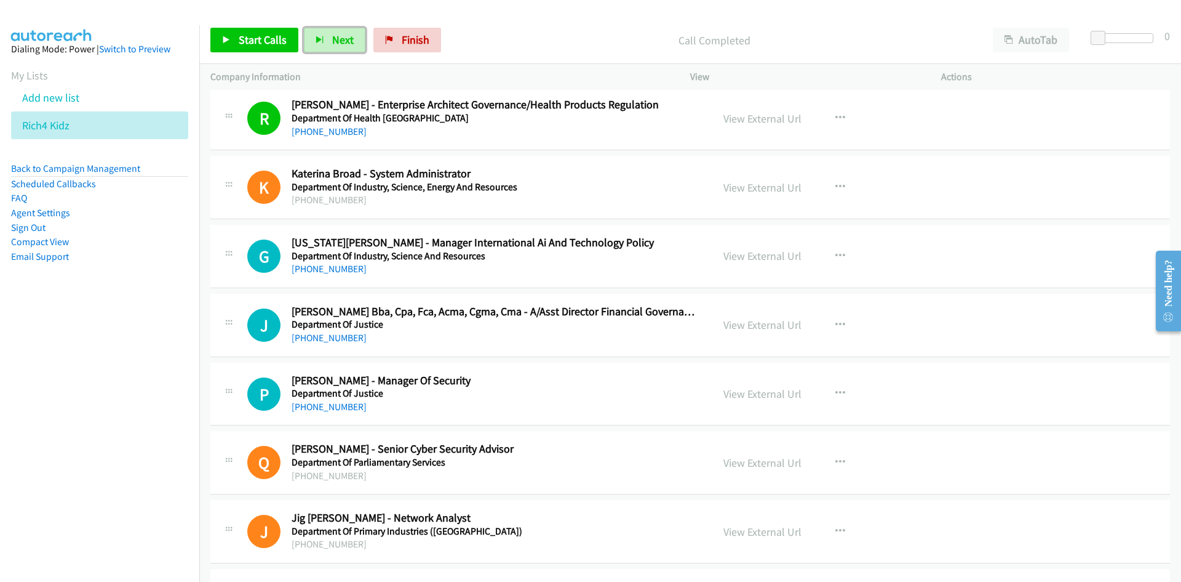
click at [340, 36] on span "Next" at bounding box center [343, 40] width 22 height 14
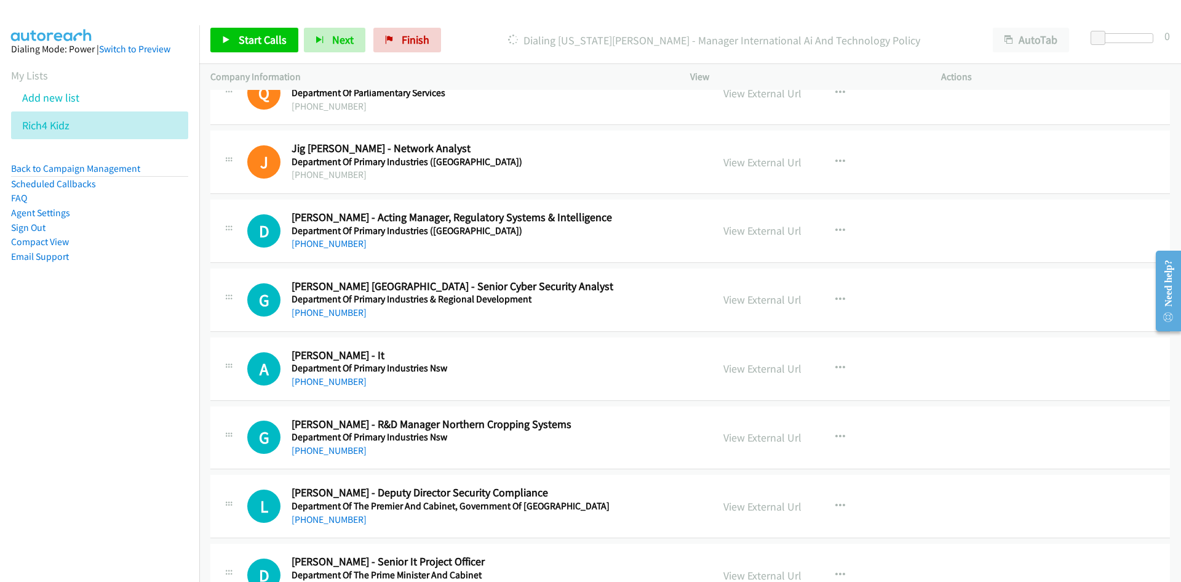
scroll to position [5354, 0]
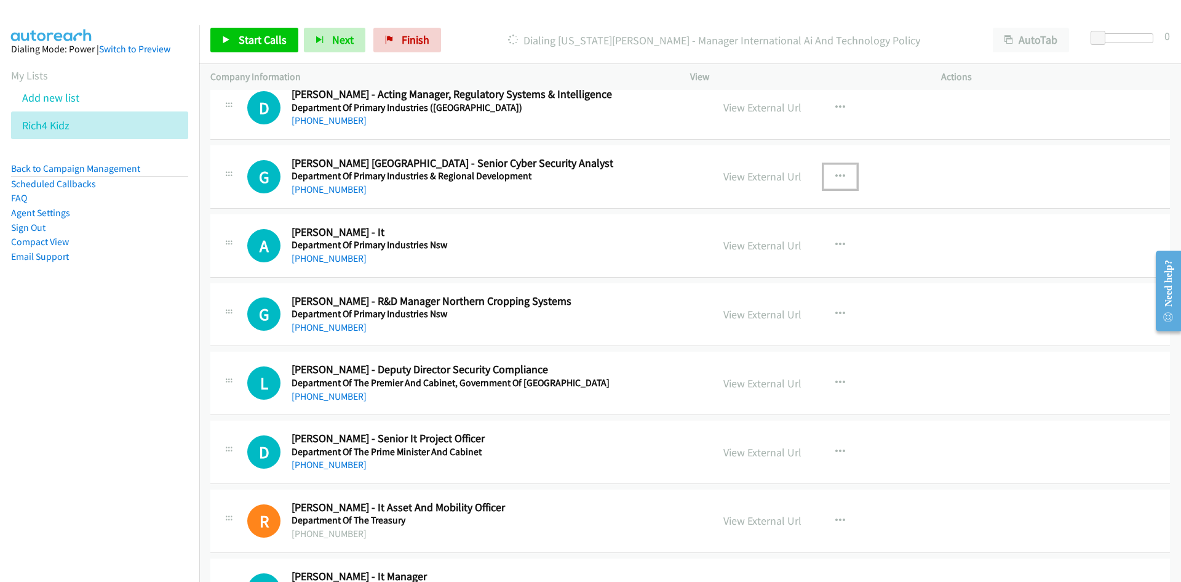
click at [836, 177] on icon "button" at bounding box center [841, 177] width 10 height 10
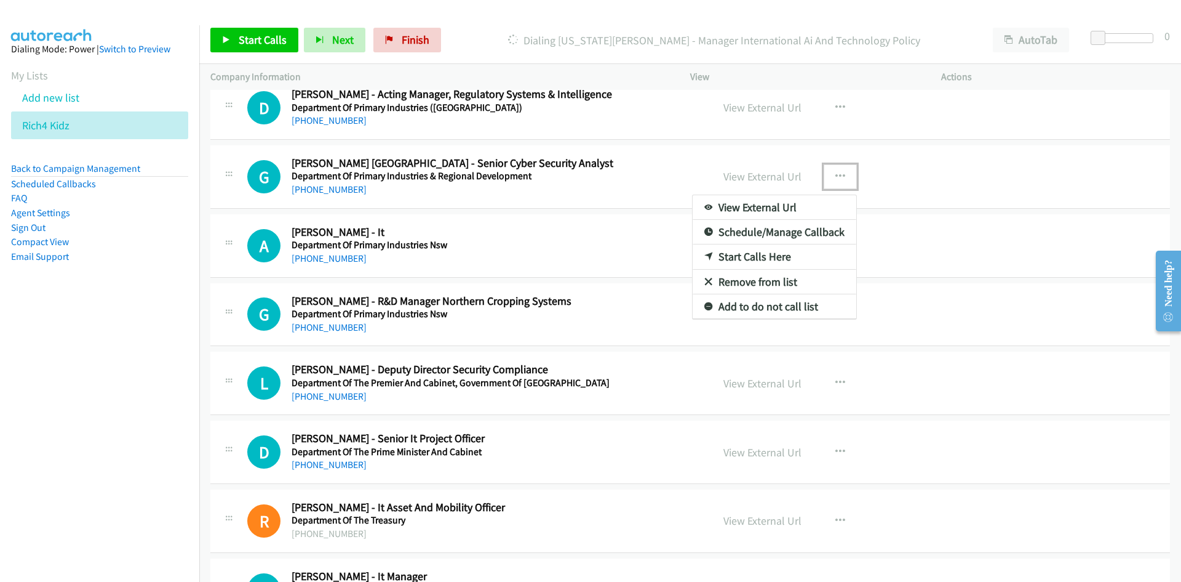
click at [745, 257] on link "Start Calls Here" at bounding box center [775, 256] width 164 height 25
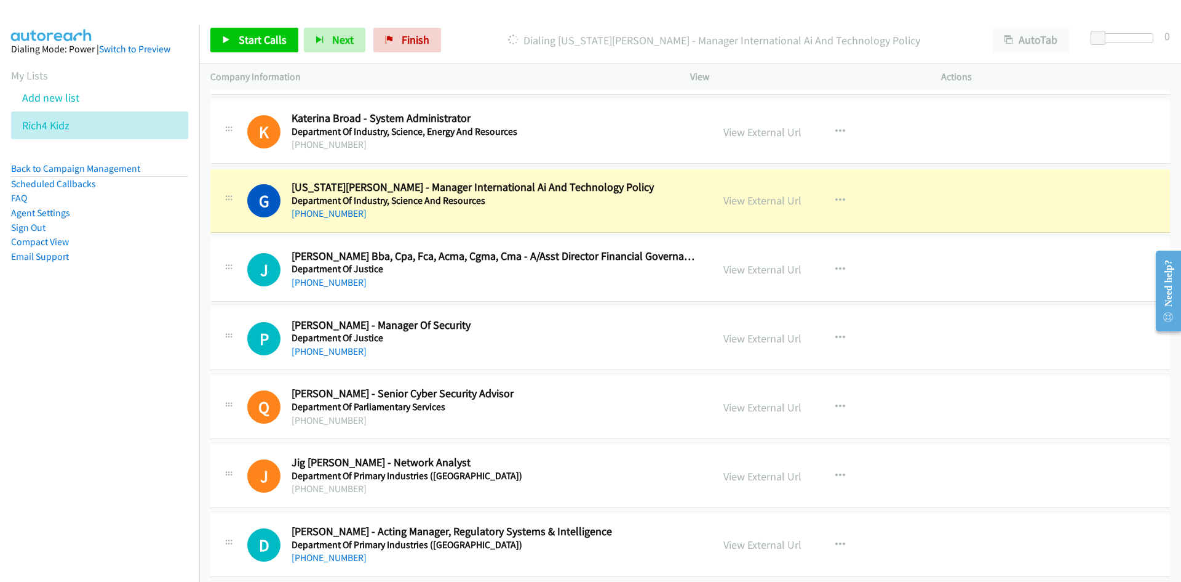
scroll to position [4984, 0]
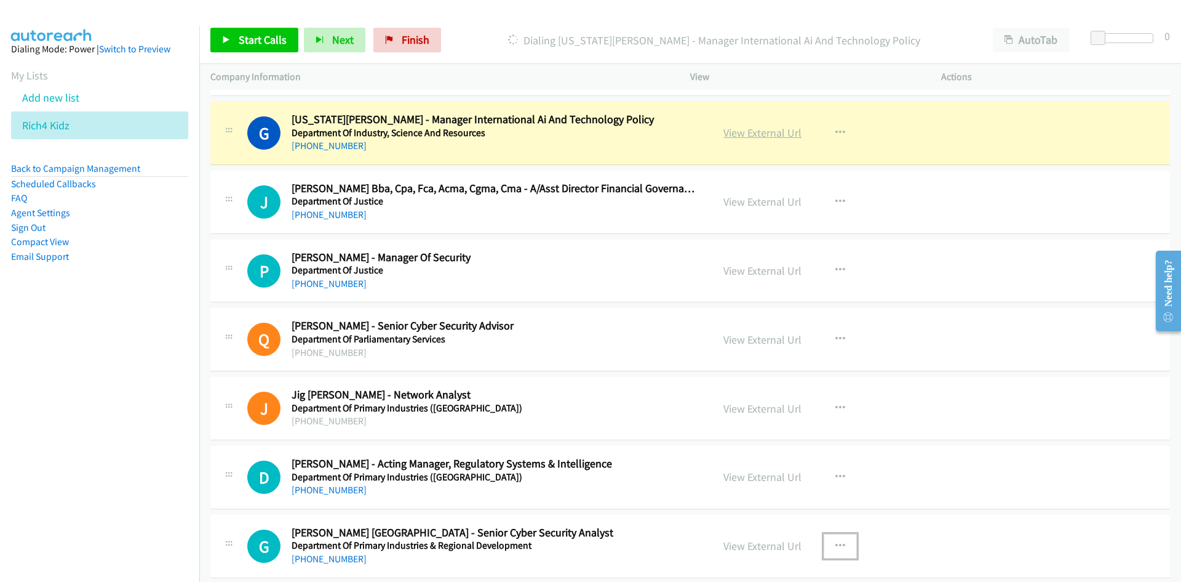
click at [767, 132] on link "View External Url" at bounding box center [763, 133] width 78 height 14
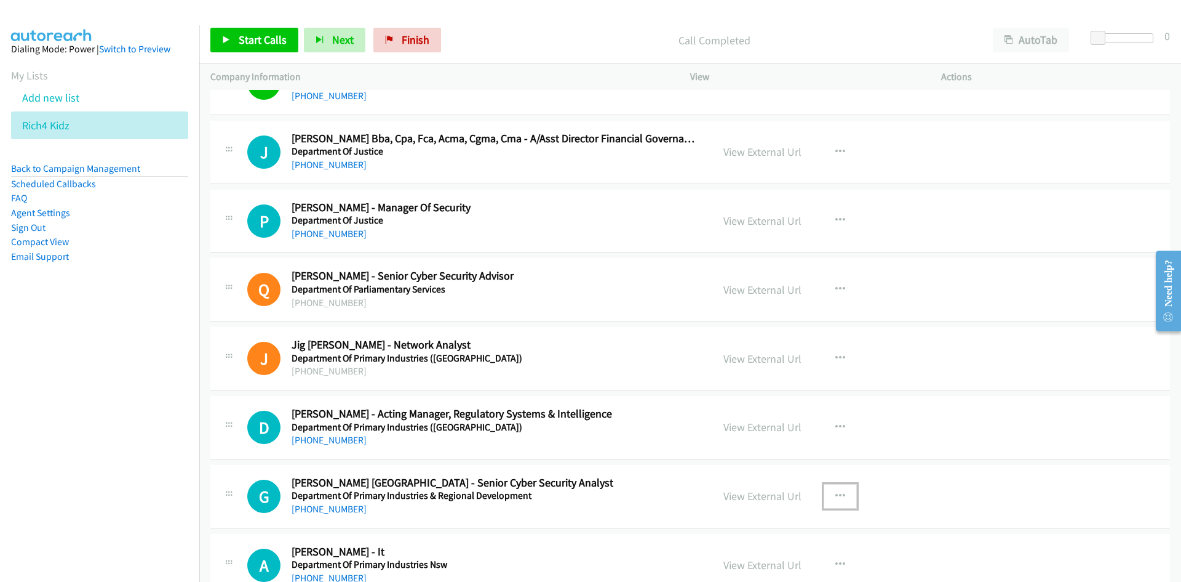
scroll to position [5046, 0]
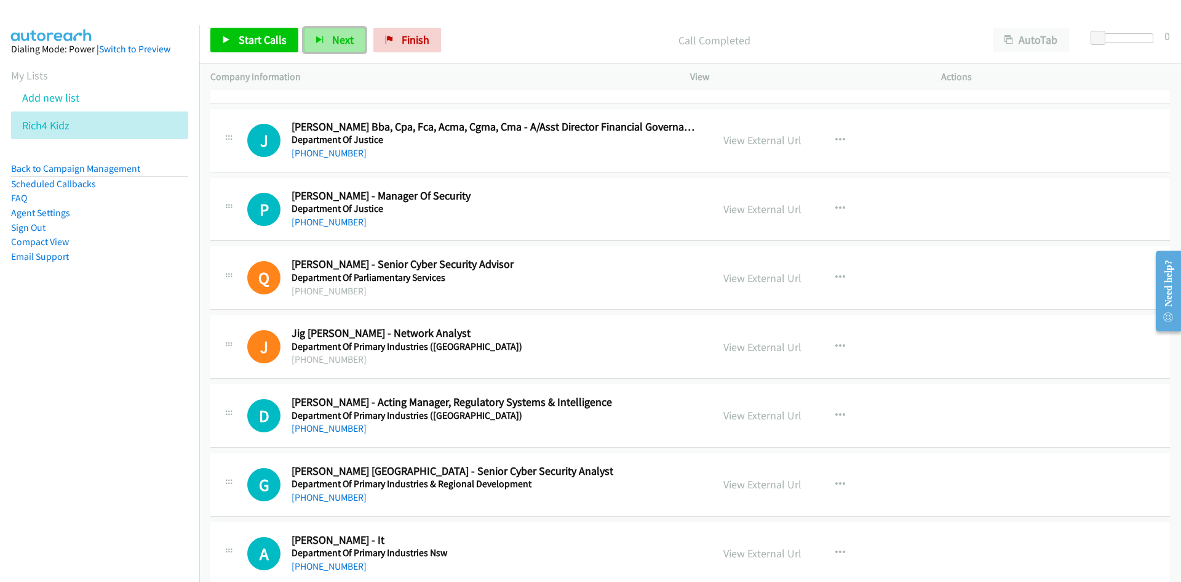
click at [333, 36] on span "Next" at bounding box center [343, 40] width 22 height 14
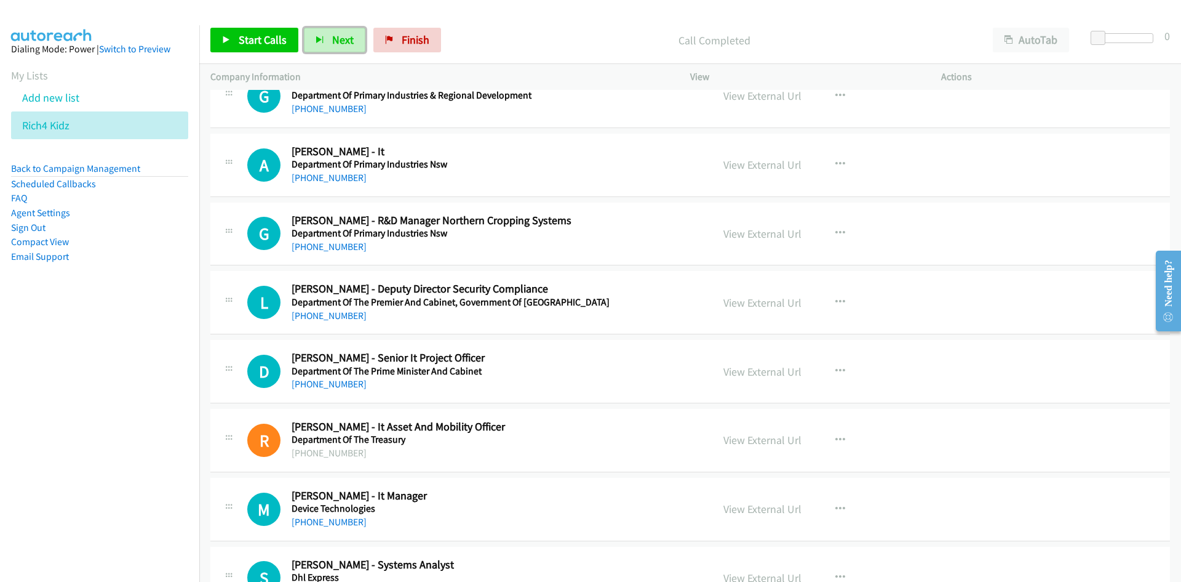
scroll to position [5415, 0]
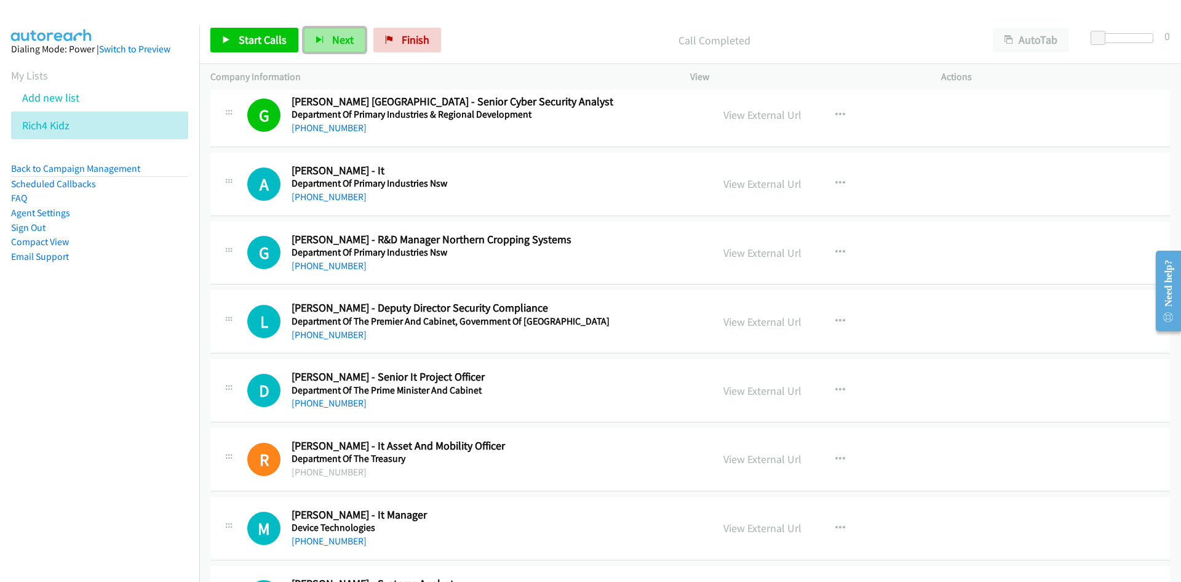
click at [332, 36] on span "Next" at bounding box center [343, 40] width 22 height 14
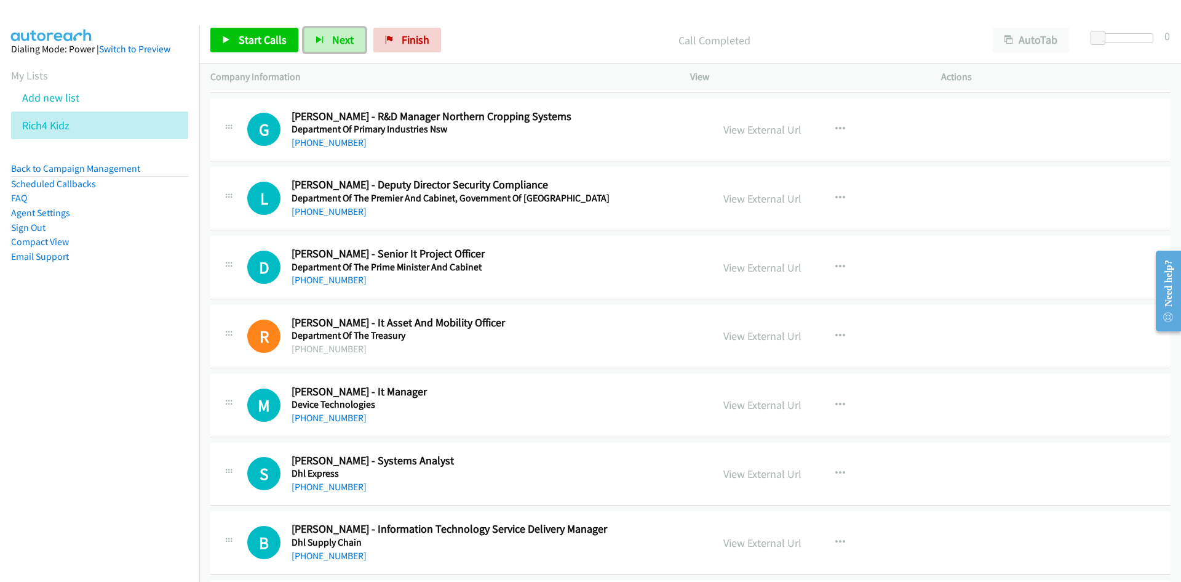
scroll to position [5600, 0]
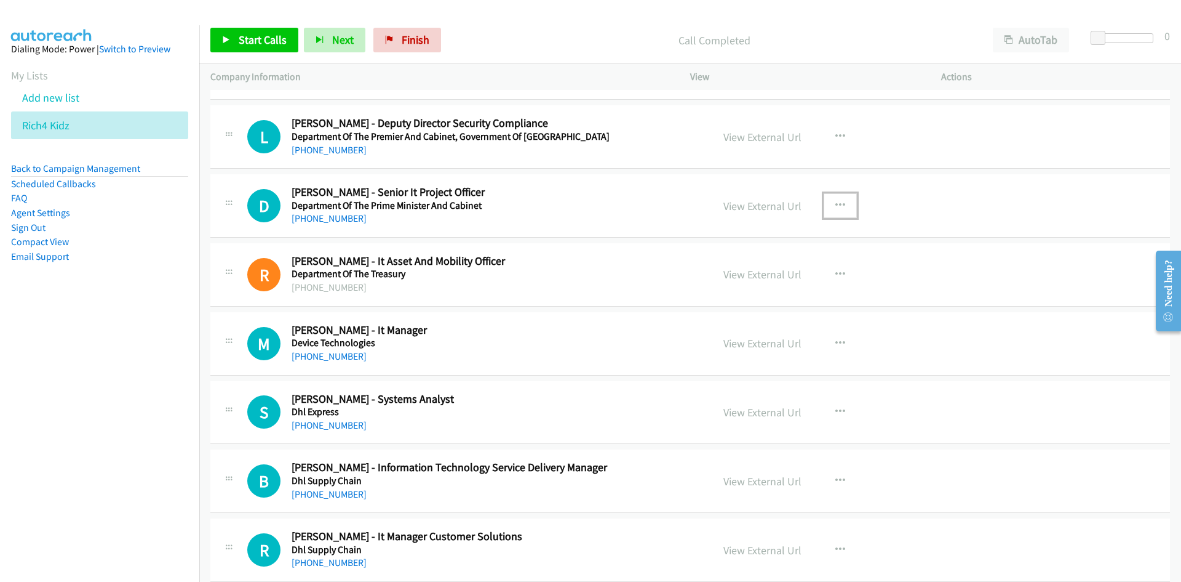
click at [838, 210] on button "button" at bounding box center [840, 205] width 33 height 25
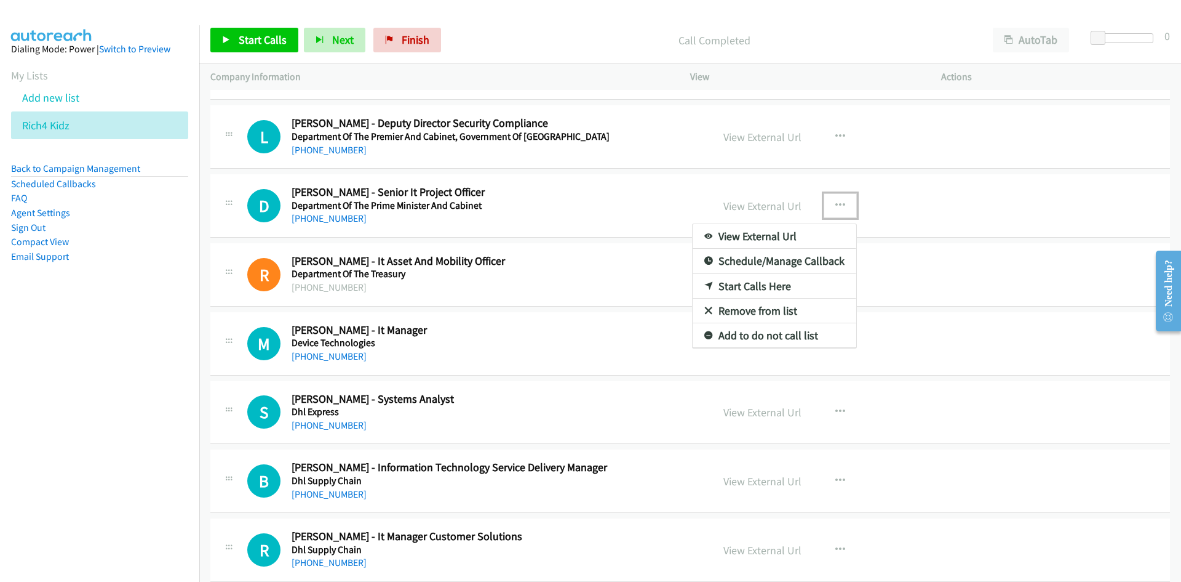
click at [753, 286] on link "Start Calls Here" at bounding box center [775, 286] width 164 height 25
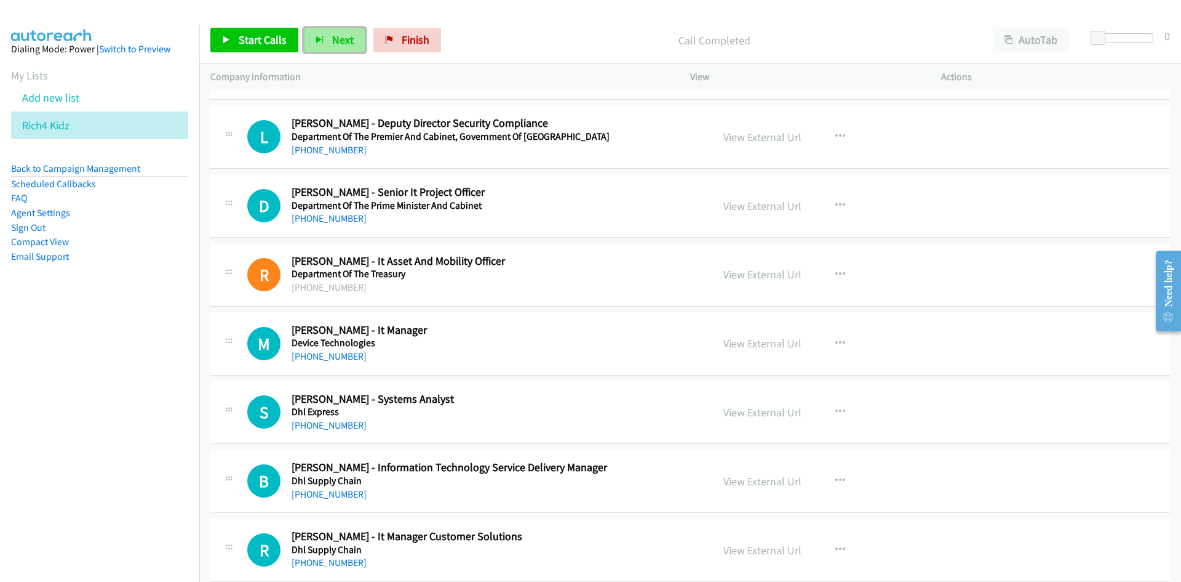
click at [338, 36] on span "Next" at bounding box center [343, 40] width 22 height 14
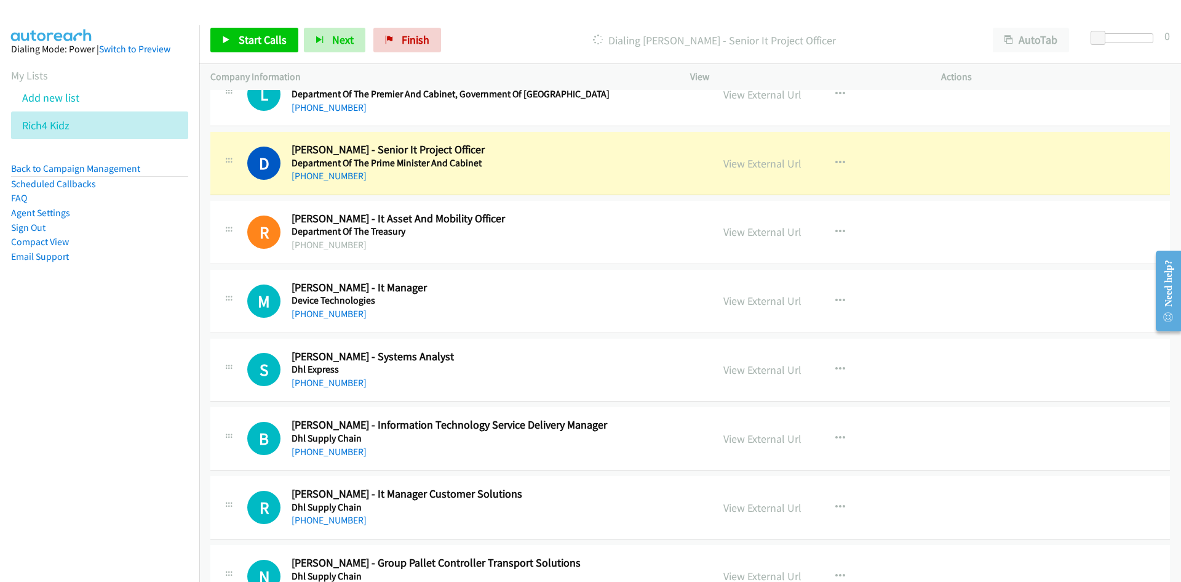
scroll to position [5661, 0]
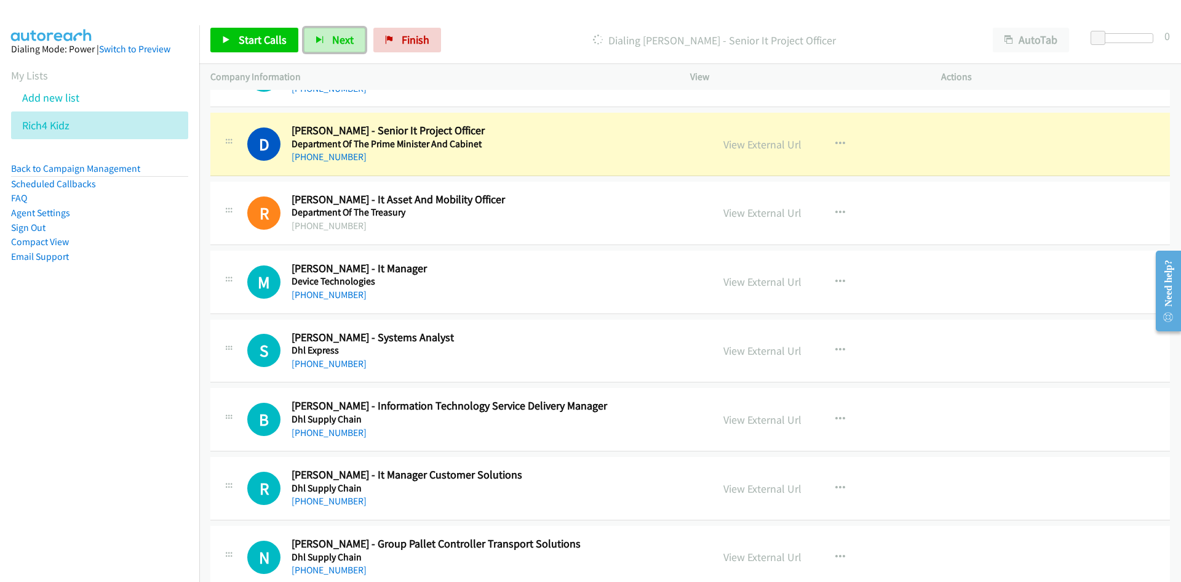
drag, startPoint x: 339, startPoint y: 42, endPoint x: 447, endPoint y: 113, distance: 129.2
click at [339, 42] on span "Next" at bounding box center [343, 40] width 22 height 14
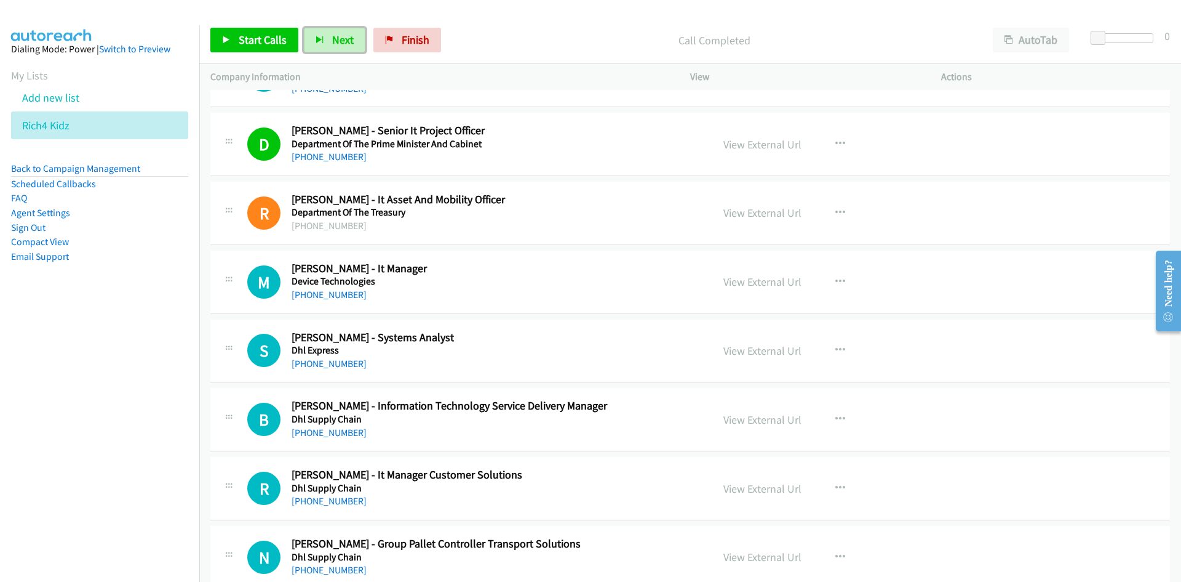
scroll to position [5784, 0]
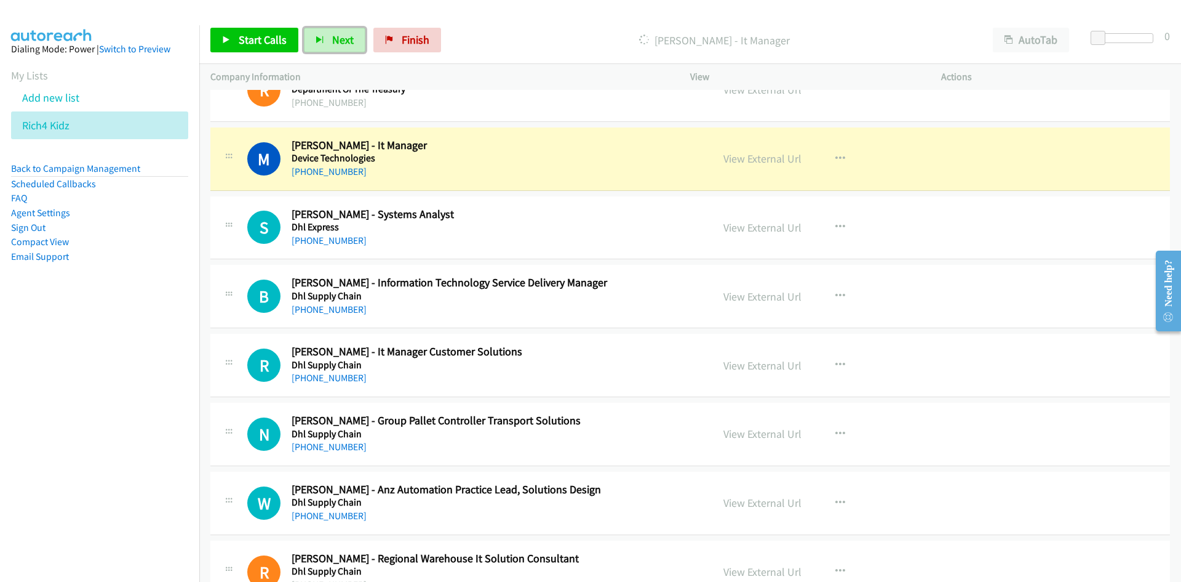
drag, startPoint x: 333, startPoint y: 33, endPoint x: 506, endPoint y: 139, distance: 202.7
click at [333, 33] on span "Next" at bounding box center [343, 40] width 22 height 14
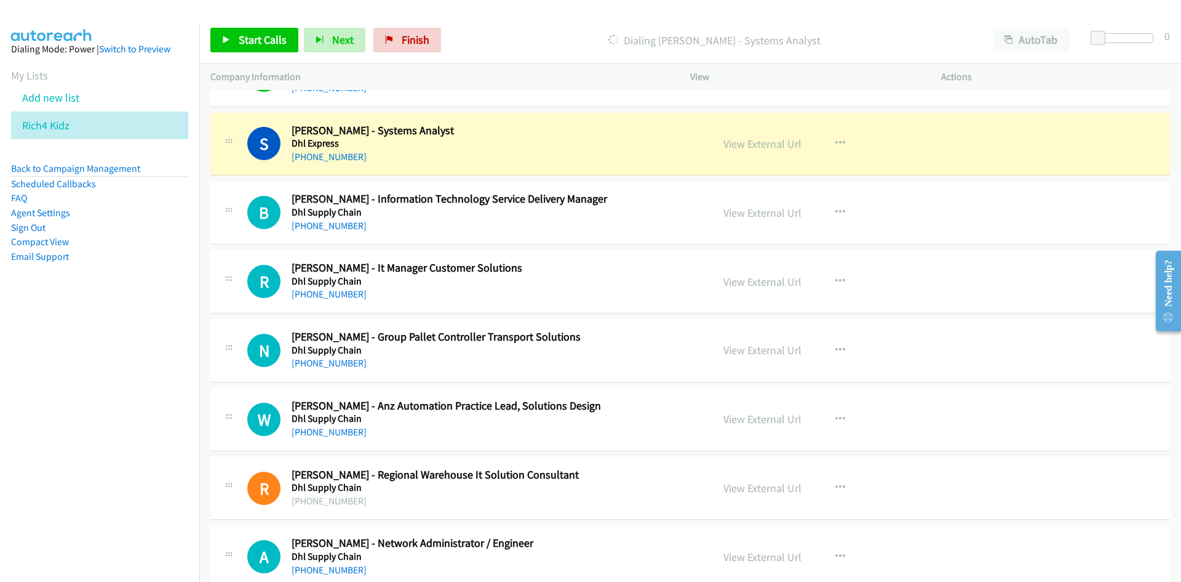
scroll to position [5846, 0]
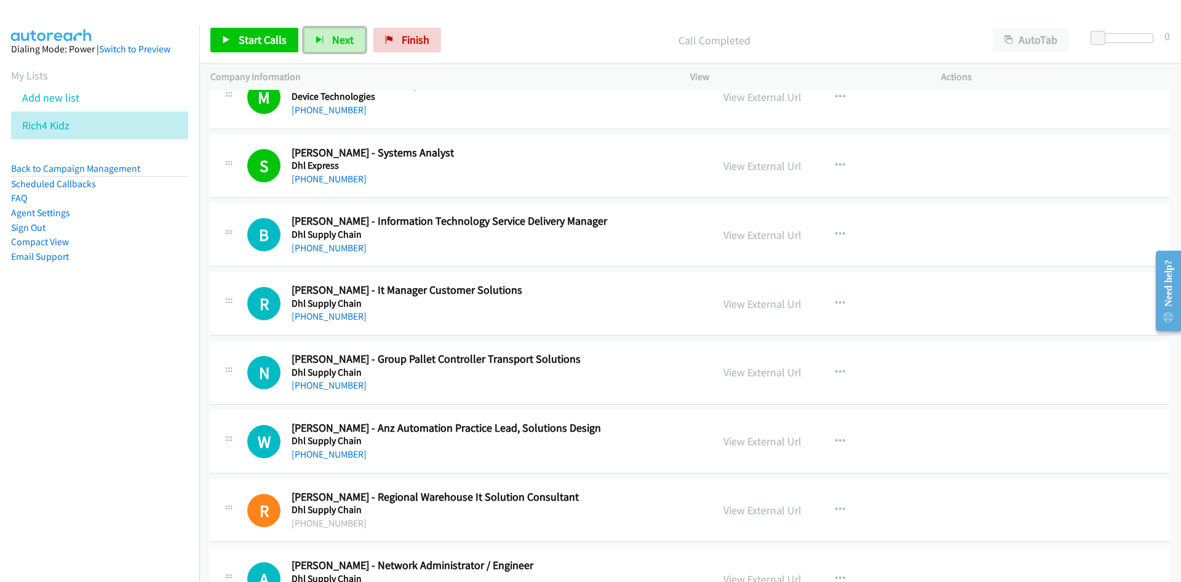
drag, startPoint x: 338, startPoint y: 40, endPoint x: 607, endPoint y: 230, distance: 328.8
click at [338, 40] on span "Next" at bounding box center [343, 40] width 22 height 14
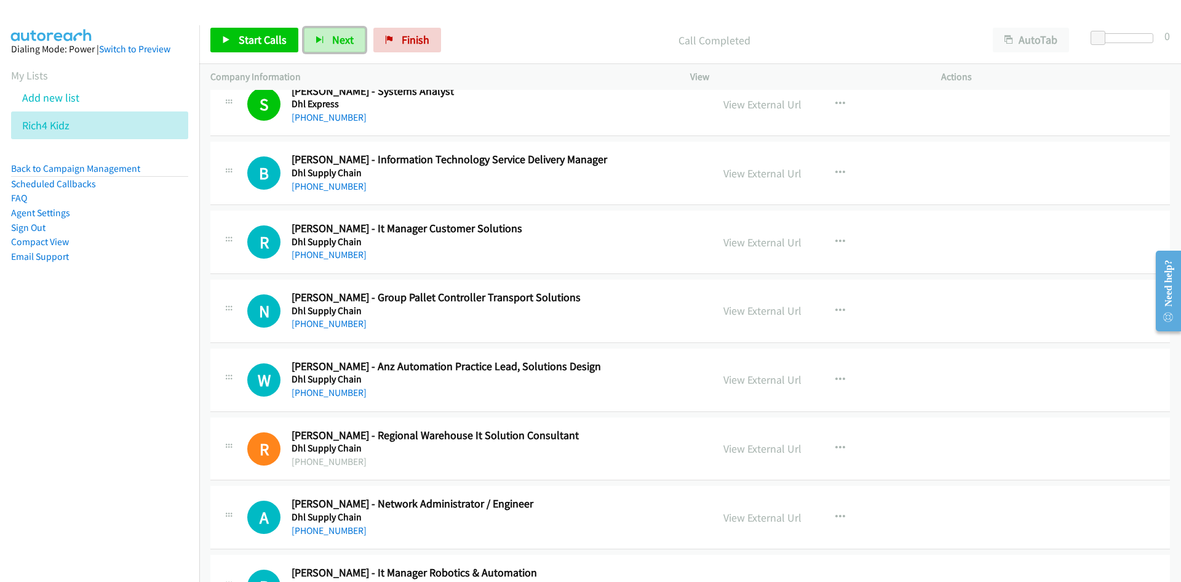
scroll to position [5969, 0]
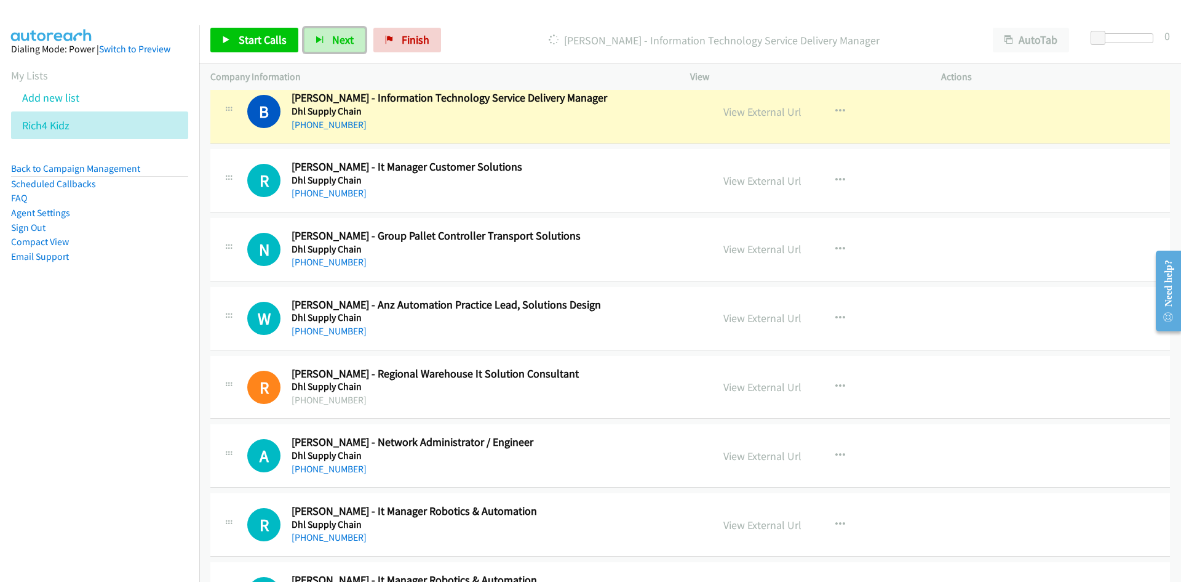
drag, startPoint x: 770, startPoint y: 110, endPoint x: 776, endPoint y: 284, distance: 173.6
click at [770, 110] on link "View External Url" at bounding box center [763, 112] width 78 height 14
click at [774, 175] on link "View External Url" at bounding box center [763, 181] width 78 height 14
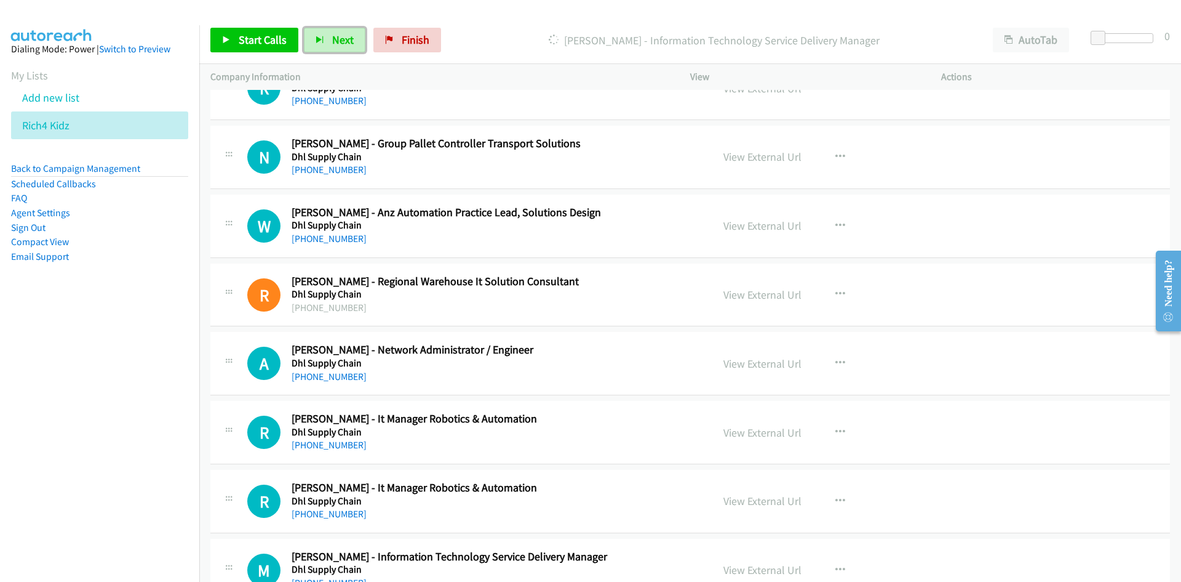
scroll to position [6154, 0]
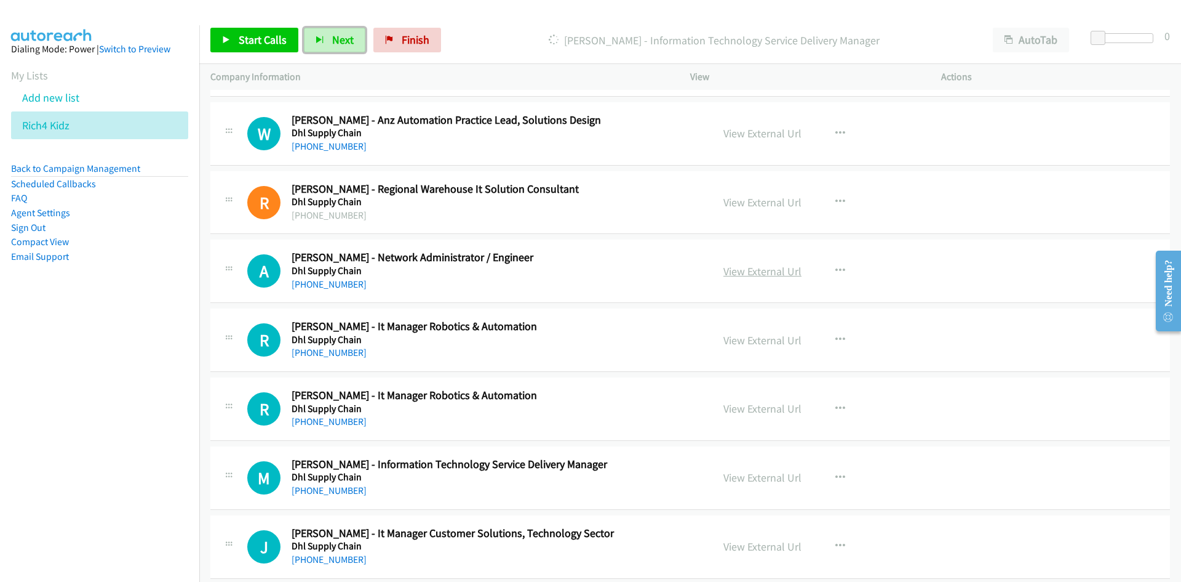
click at [745, 268] on link "View External Url" at bounding box center [763, 271] width 78 height 14
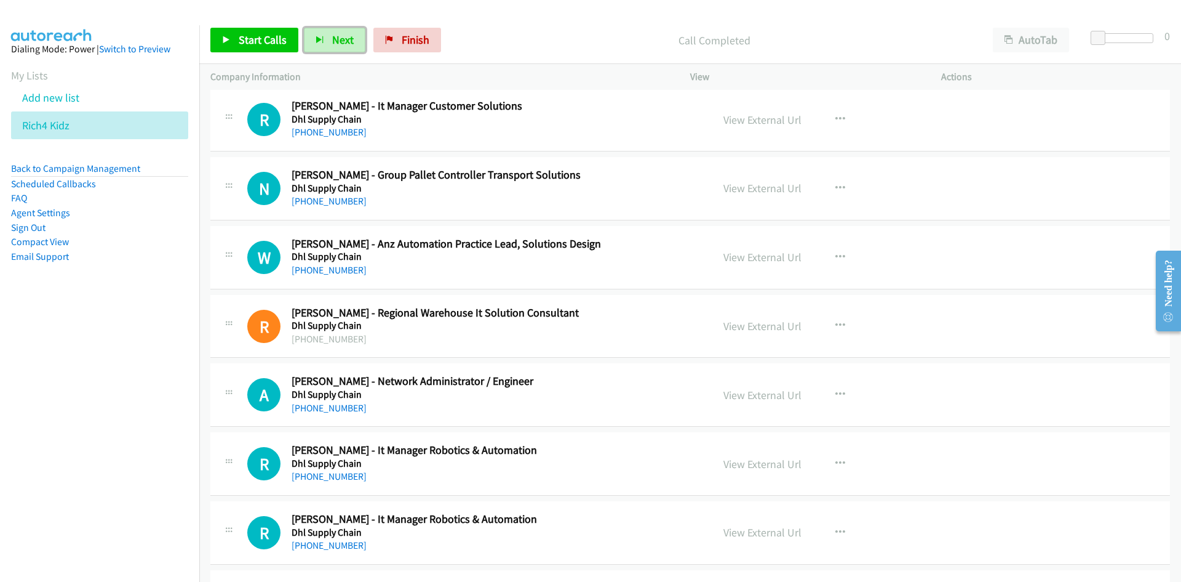
scroll to position [6030, 0]
click at [840, 119] on icon "button" at bounding box center [841, 119] width 10 height 10
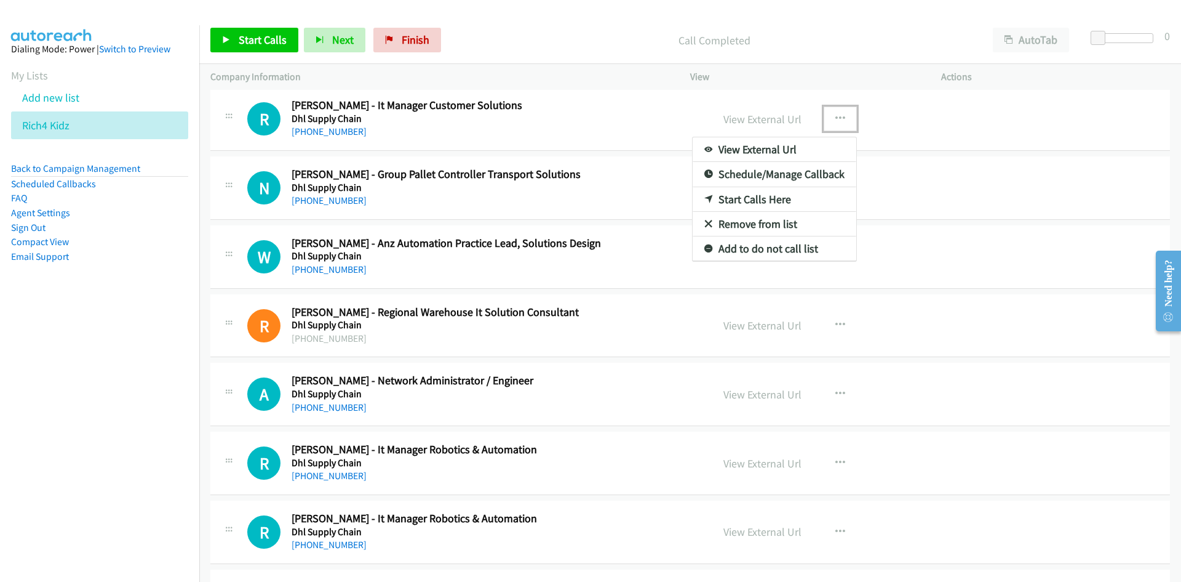
click at [753, 198] on link "Start Calls Here" at bounding box center [775, 199] width 164 height 25
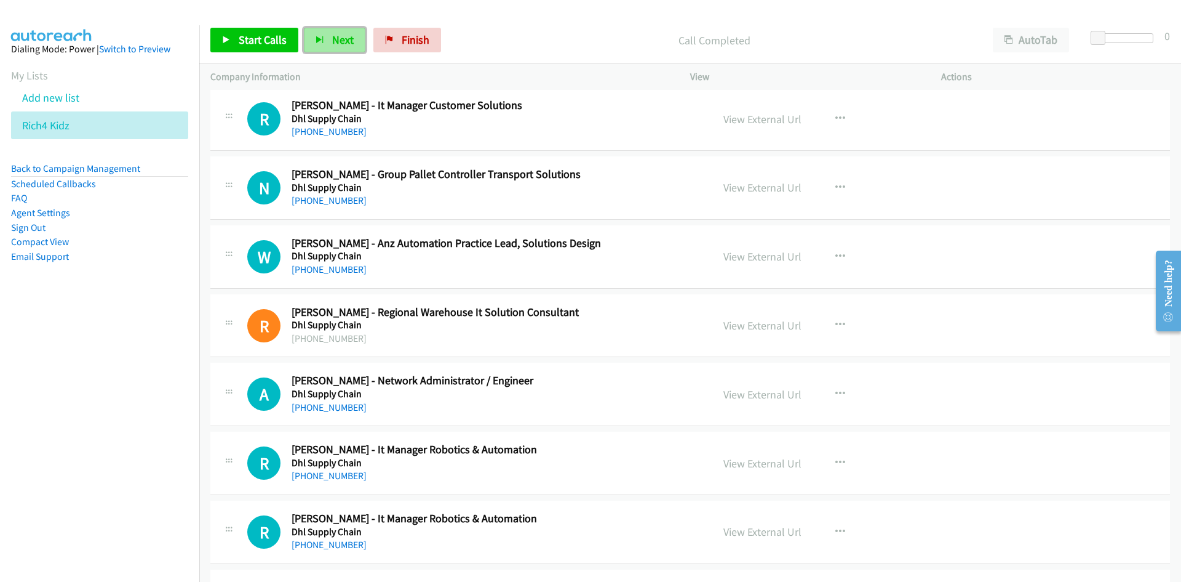
click at [334, 42] on span "Next" at bounding box center [343, 40] width 22 height 14
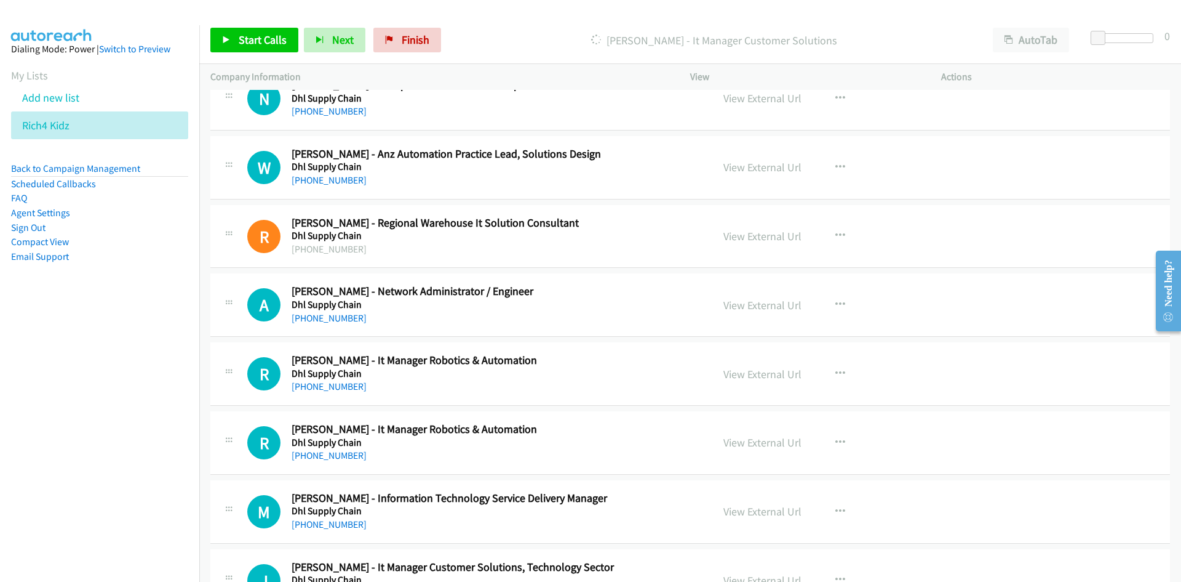
scroll to position [6215, 0]
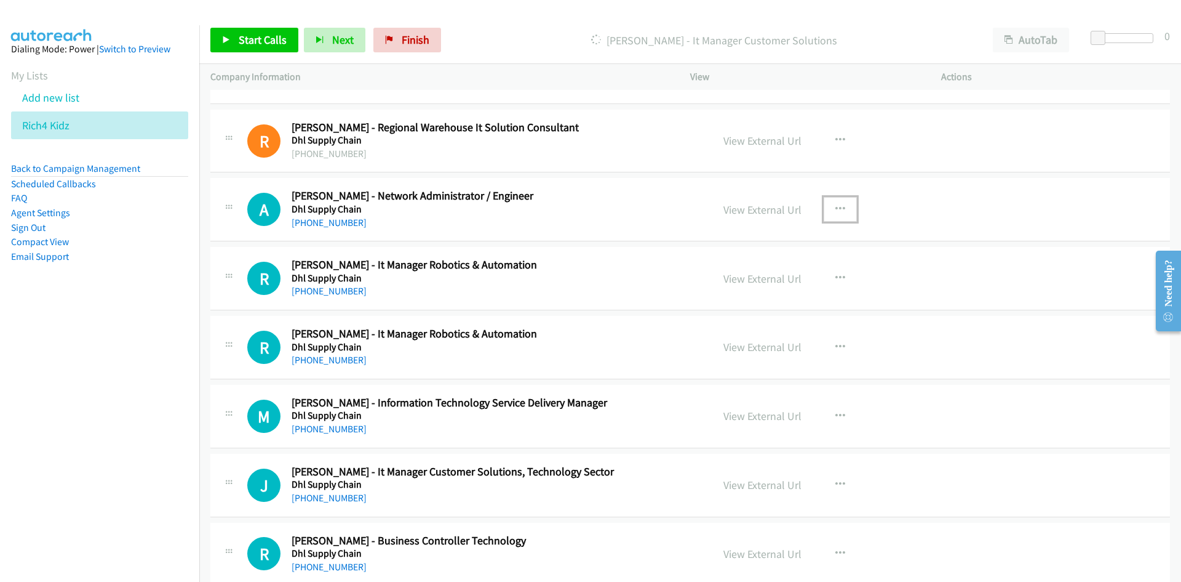
click at [836, 204] on icon "button" at bounding box center [841, 209] width 10 height 10
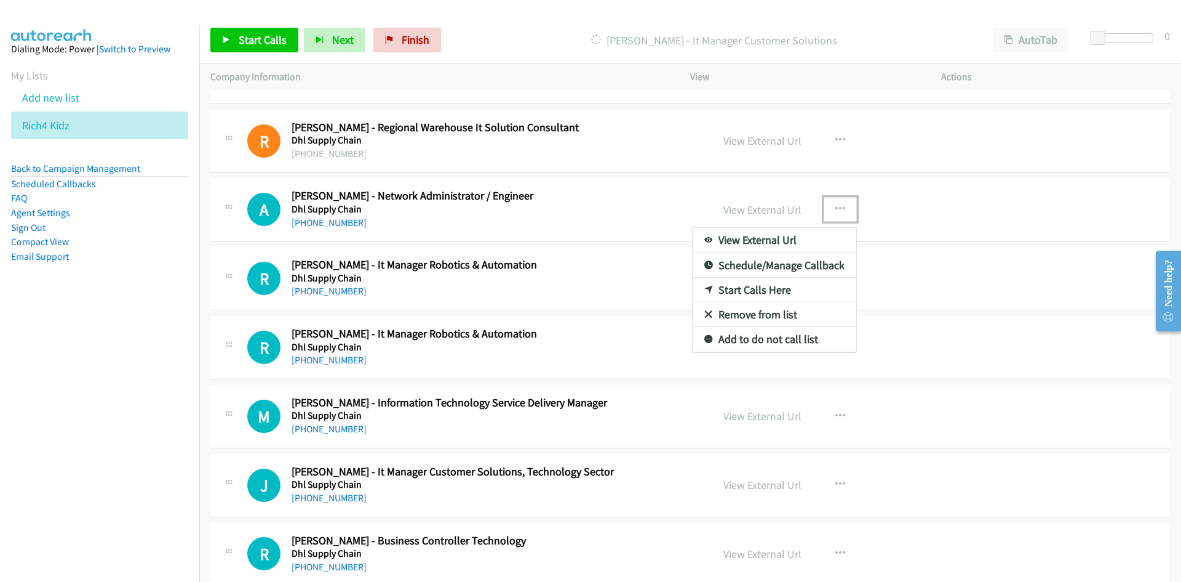
click at [748, 290] on link "Start Calls Here" at bounding box center [775, 290] width 164 height 25
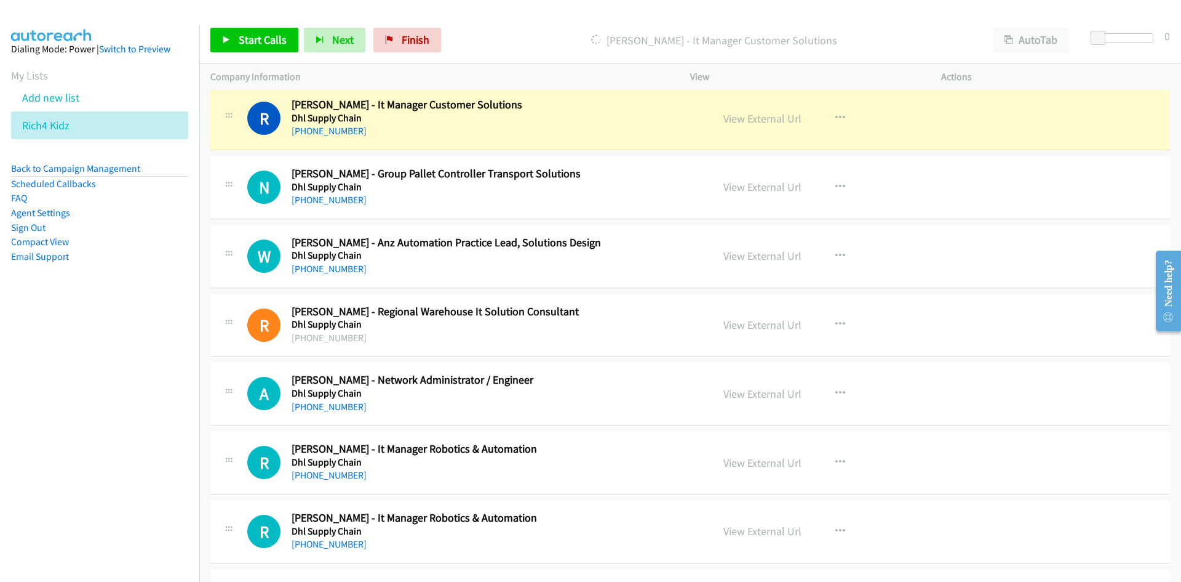
scroll to position [6030, 0]
drag, startPoint x: 346, startPoint y: 47, endPoint x: 706, endPoint y: 227, distance: 403.2
click at [346, 47] on button "Next" at bounding box center [335, 40] width 62 height 25
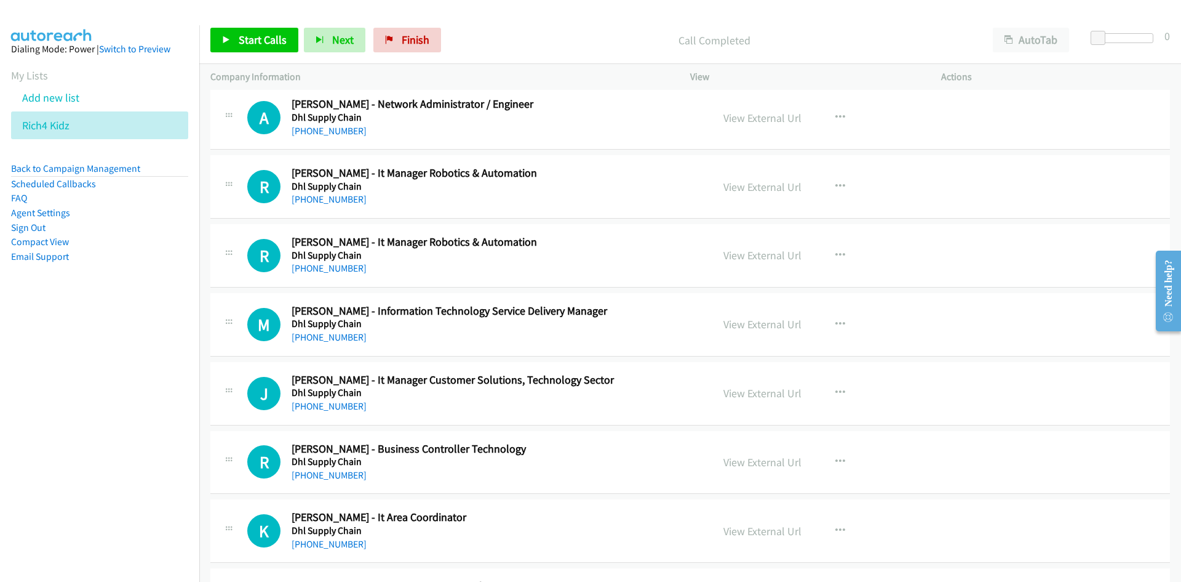
scroll to position [6277, 0]
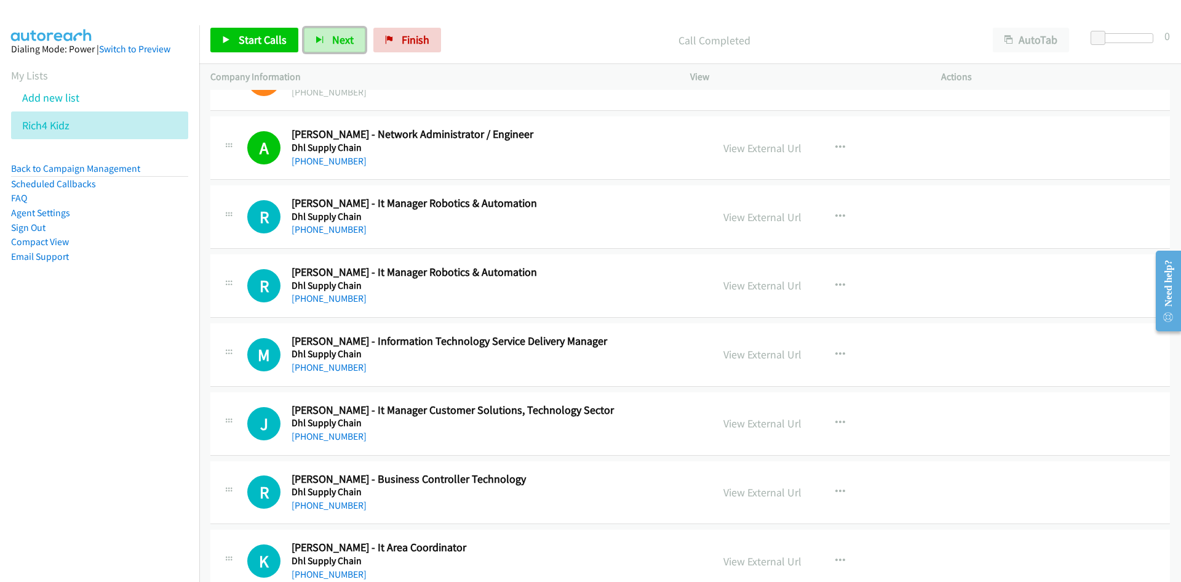
drag, startPoint x: 346, startPoint y: 33, endPoint x: 361, endPoint y: 64, distance: 34.1
click at [346, 33] on span "Next" at bounding box center [343, 40] width 22 height 14
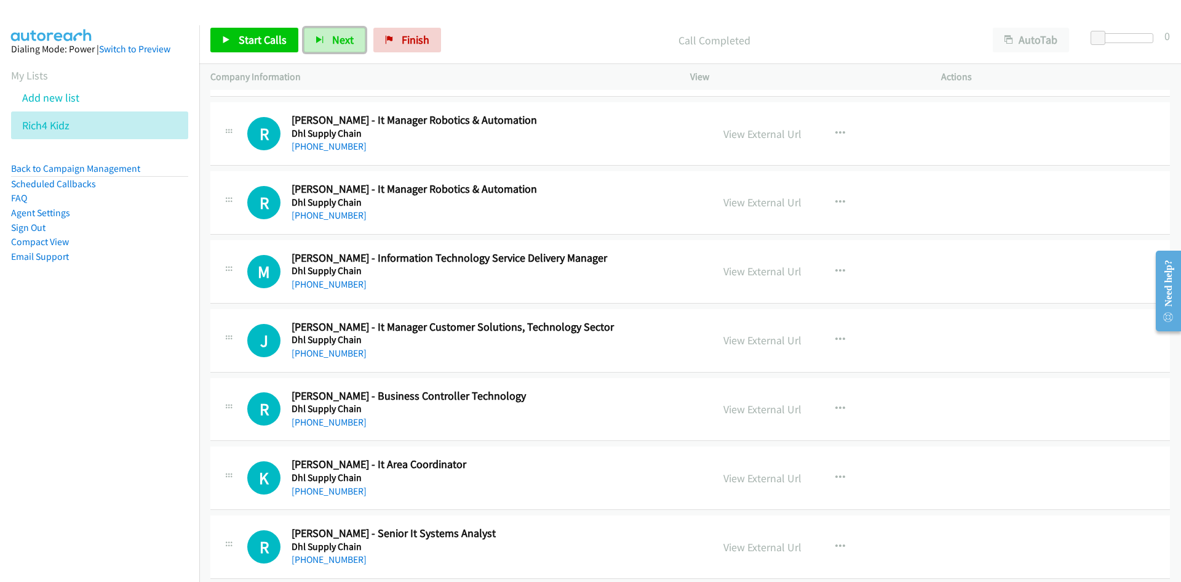
scroll to position [6338, 0]
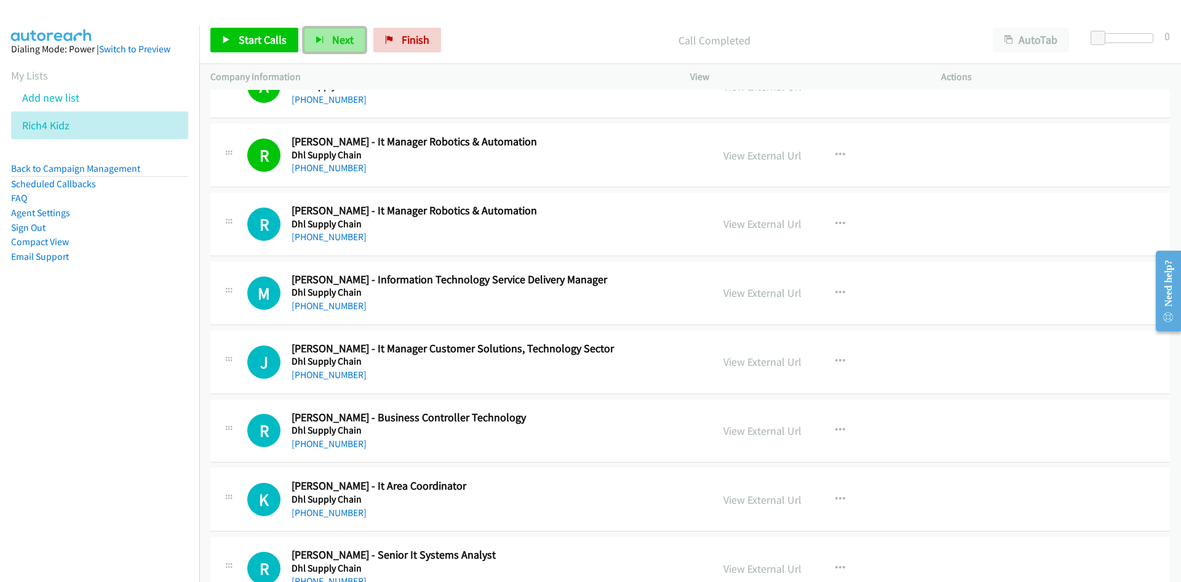
drag, startPoint x: 335, startPoint y: 38, endPoint x: 376, endPoint y: 72, distance: 53.7
click at [335, 38] on span "Next" at bounding box center [343, 40] width 22 height 14
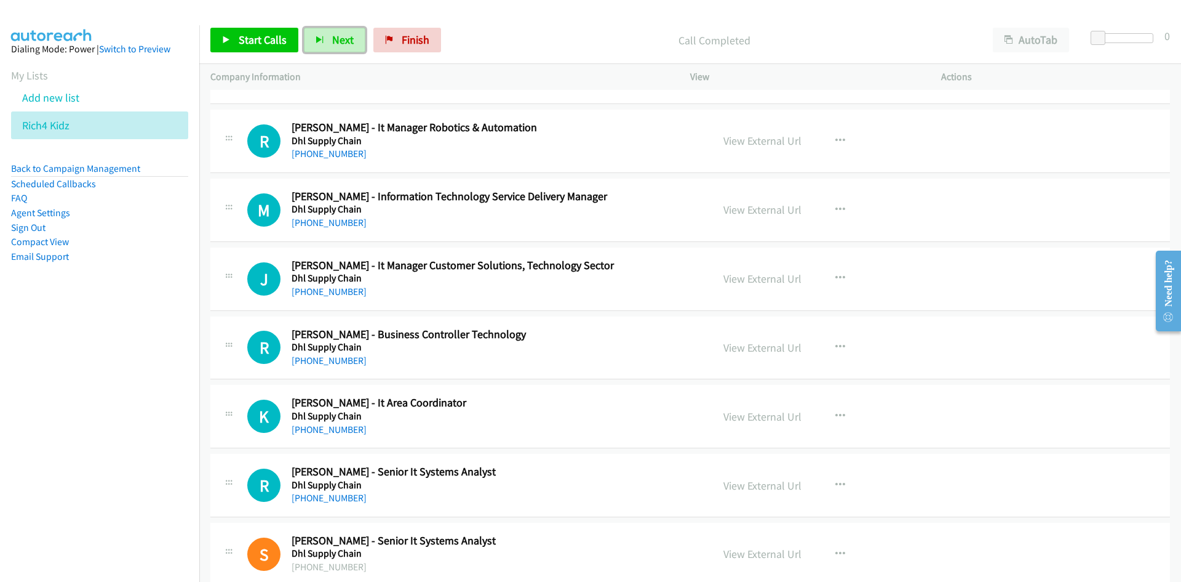
scroll to position [6400, 0]
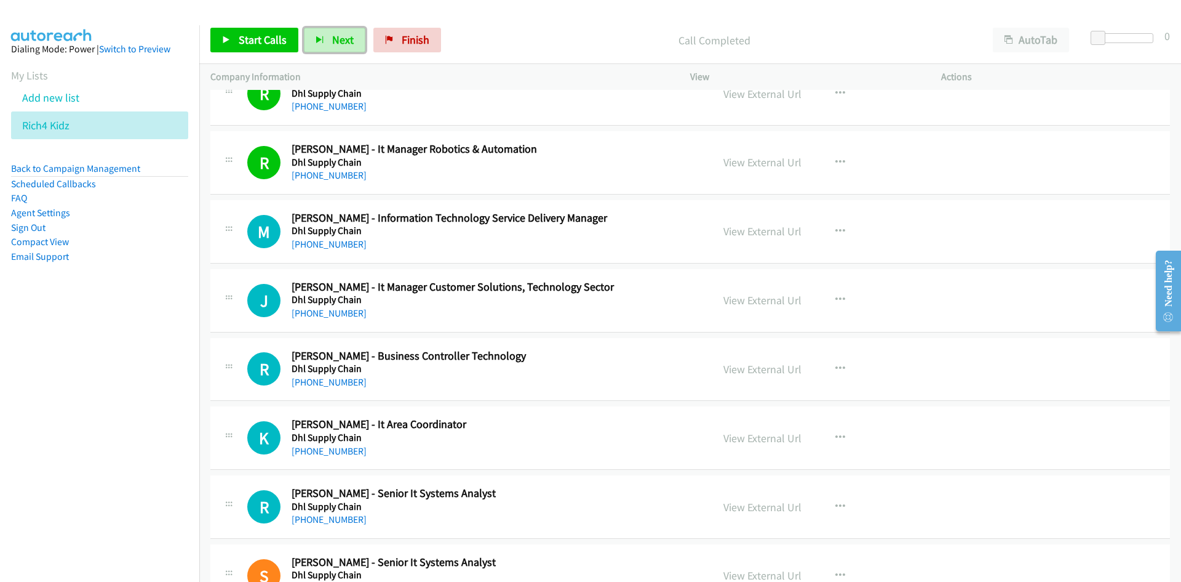
drag, startPoint x: 348, startPoint y: 42, endPoint x: 479, endPoint y: 137, distance: 160.9
click at [348, 42] on span "Next" at bounding box center [343, 40] width 22 height 14
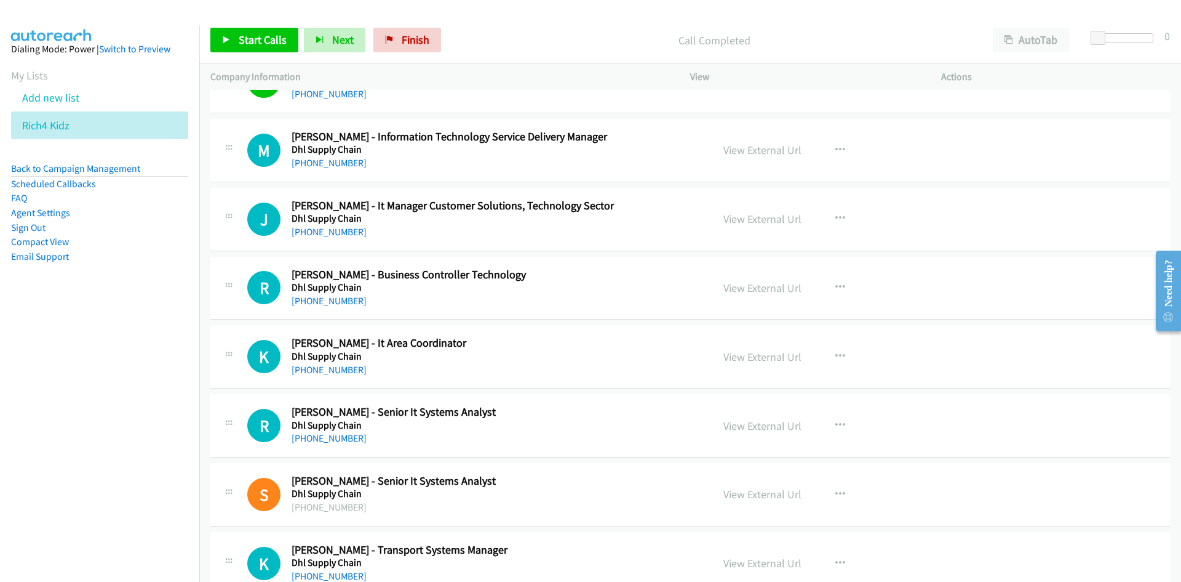
scroll to position [6461, 0]
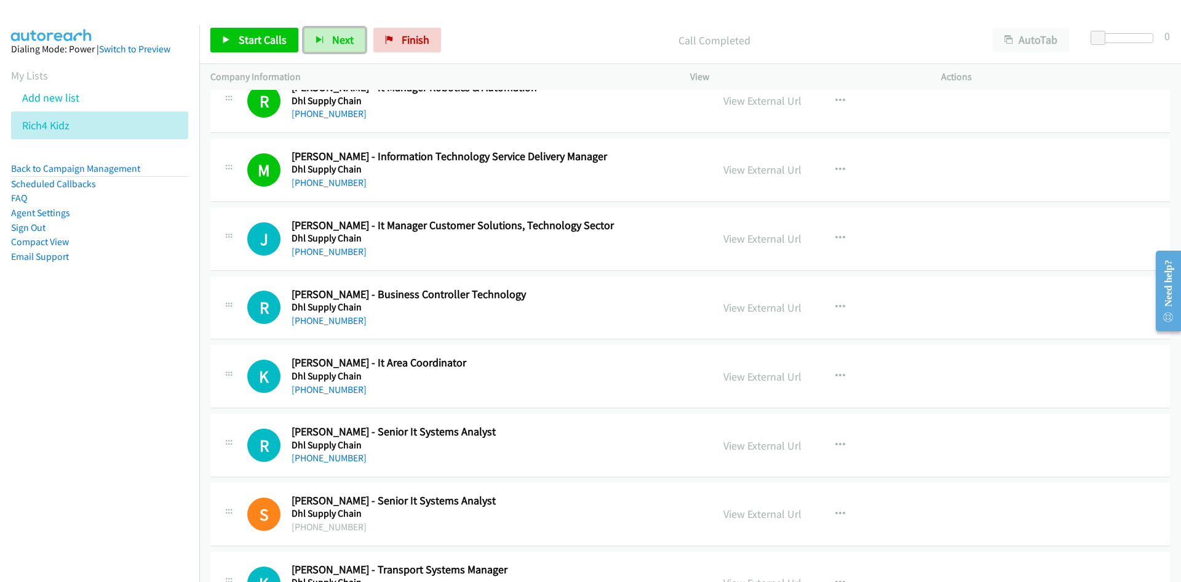
click at [337, 31] on button "Next" at bounding box center [335, 40] width 62 height 25
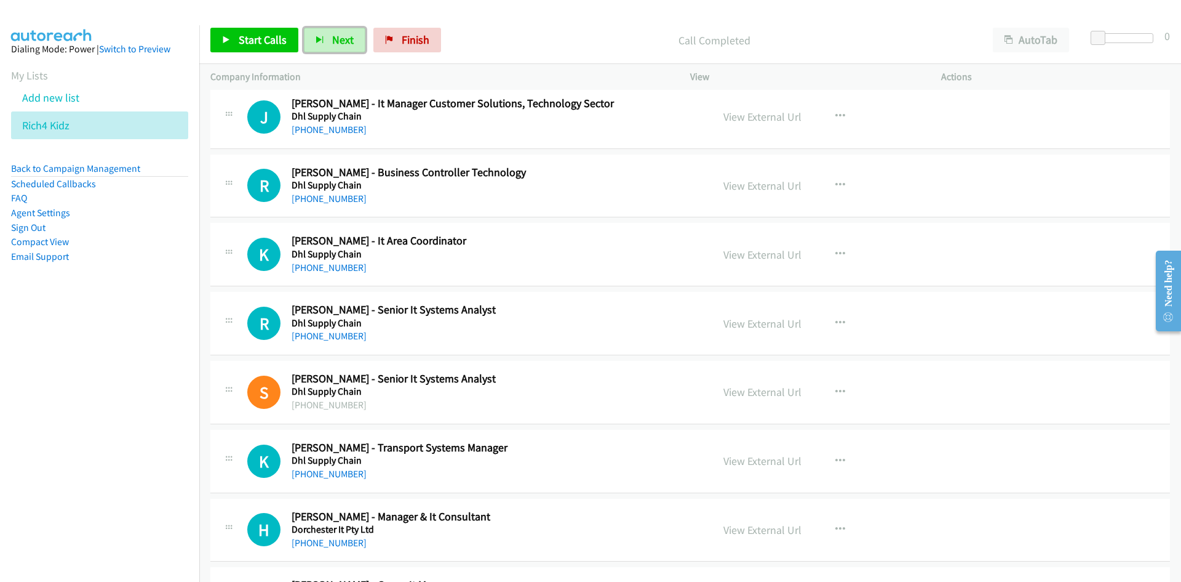
scroll to position [6584, 0]
drag, startPoint x: 346, startPoint y: 32, endPoint x: 573, endPoint y: 226, distance: 298.9
click at [346, 32] on button "Next" at bounding box center [335, 40] width 62 height 25
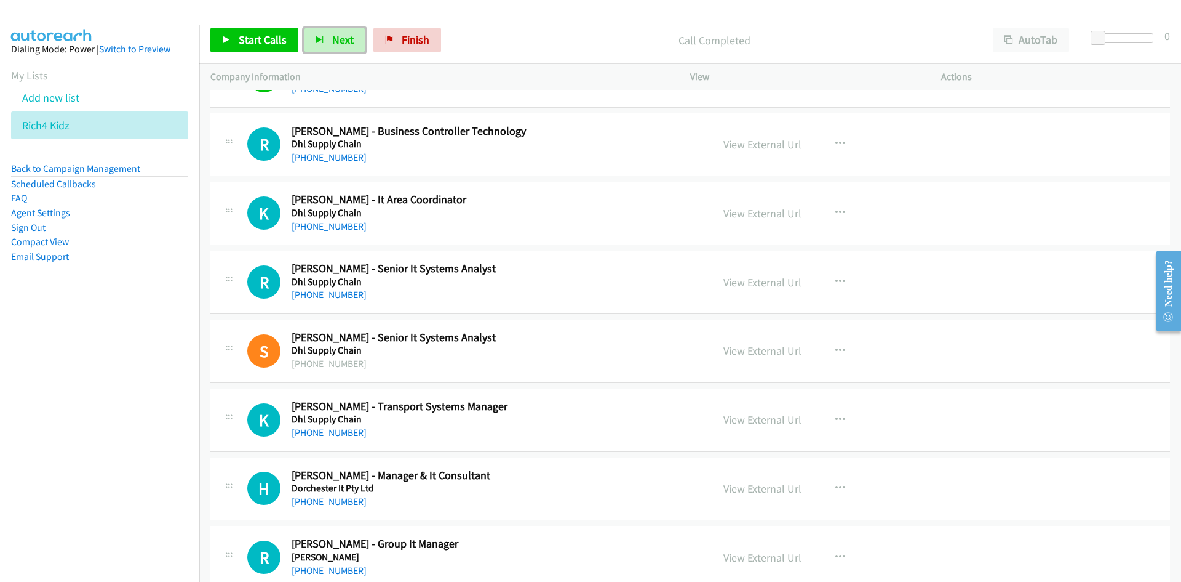
scroll to position [6646, 0]
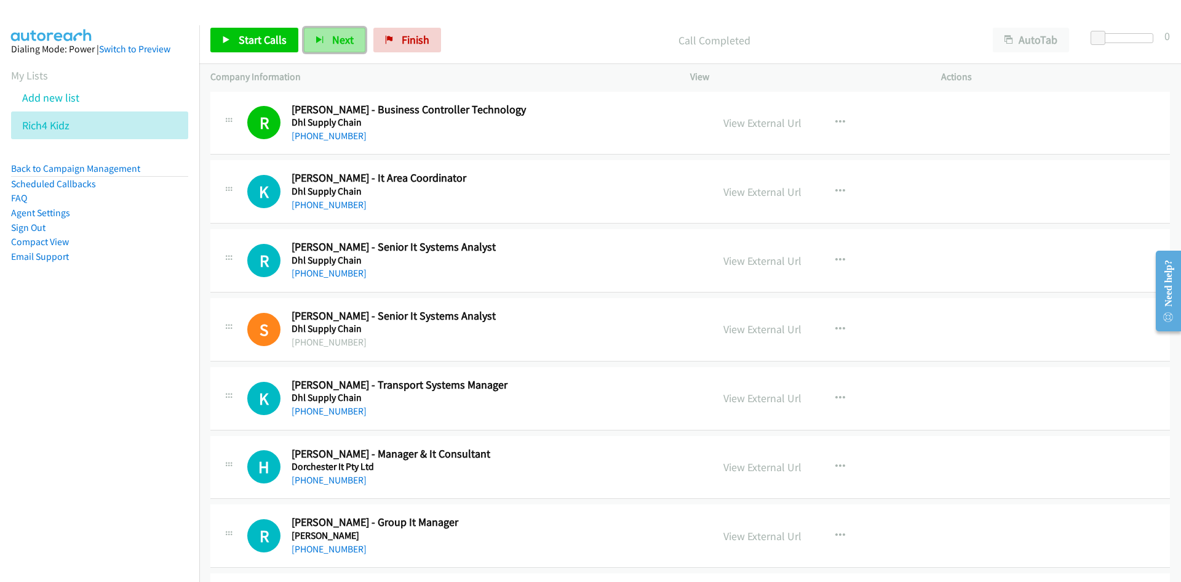
drag, startPoint x: 346, startPoint y: 42, endPoint x: 359, endPoint y: 47, distance: 13.3
click at [346, 42] on span "Next" at bounding box center [343, 40] width 22 height 14
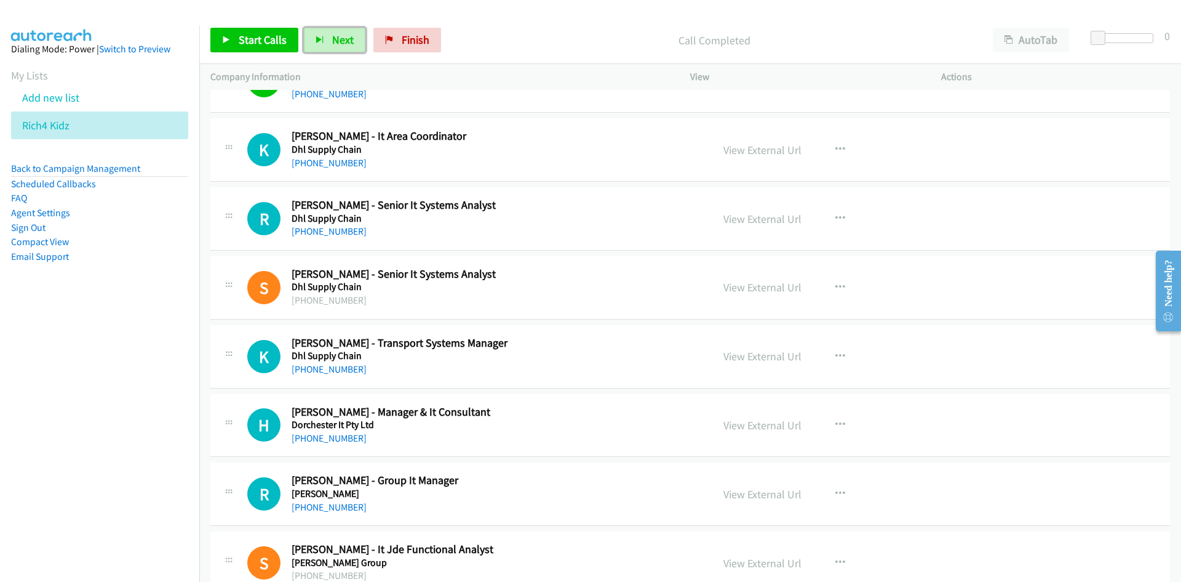
scroll to position [6707, 0]
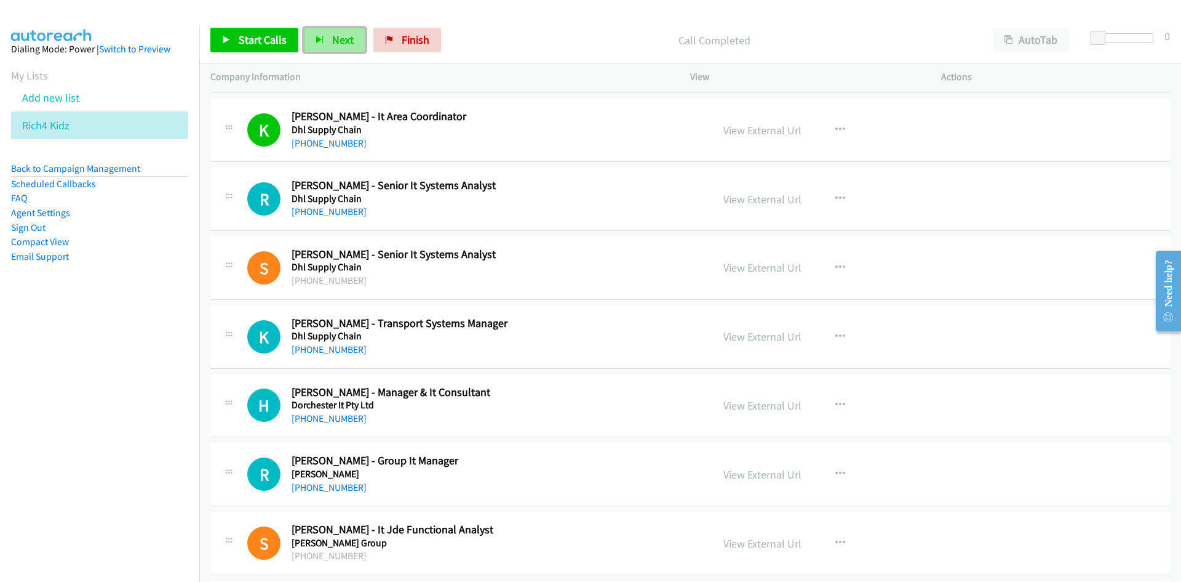
drag, startPoint x: 343, startPoint y: 34, endPoint x: 351, endPoint y: 46, distance: 14.7
click at [343, 34] on span "Next" at bounding box center [343, 40] width 22 height 14
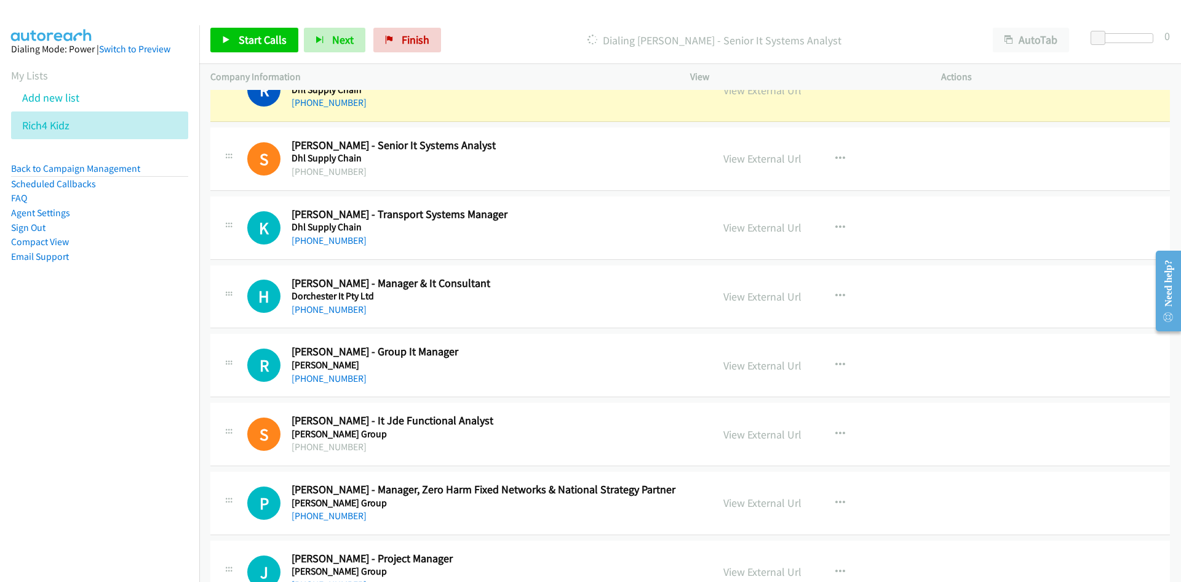
scroll to position [6830, 0]
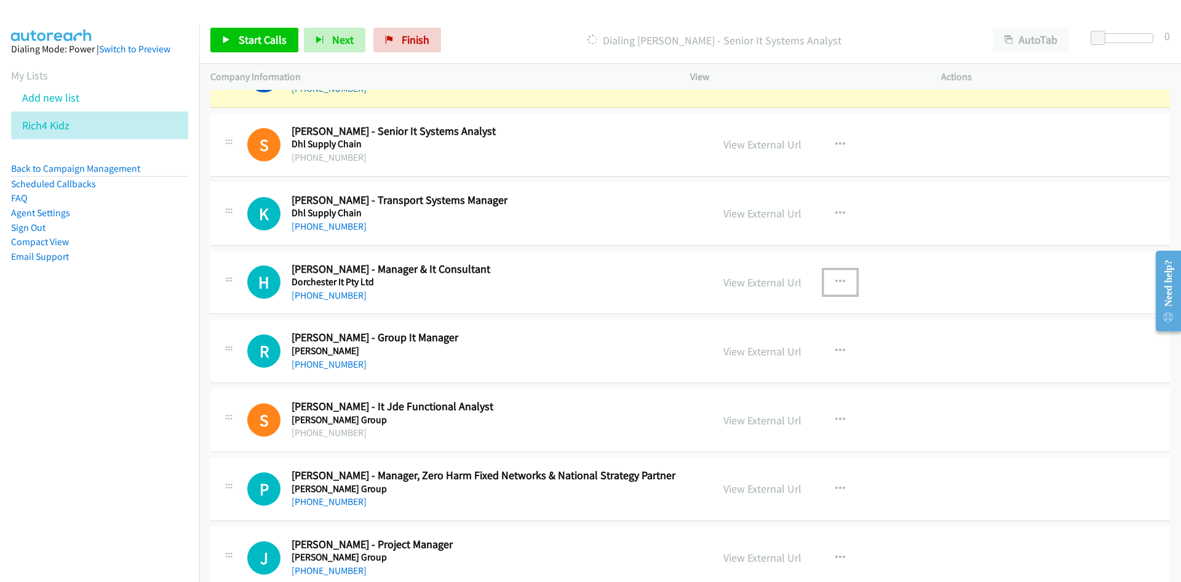
click at [836, 280] on icon "button" at bounding box center [841, 282] width 10 height 10
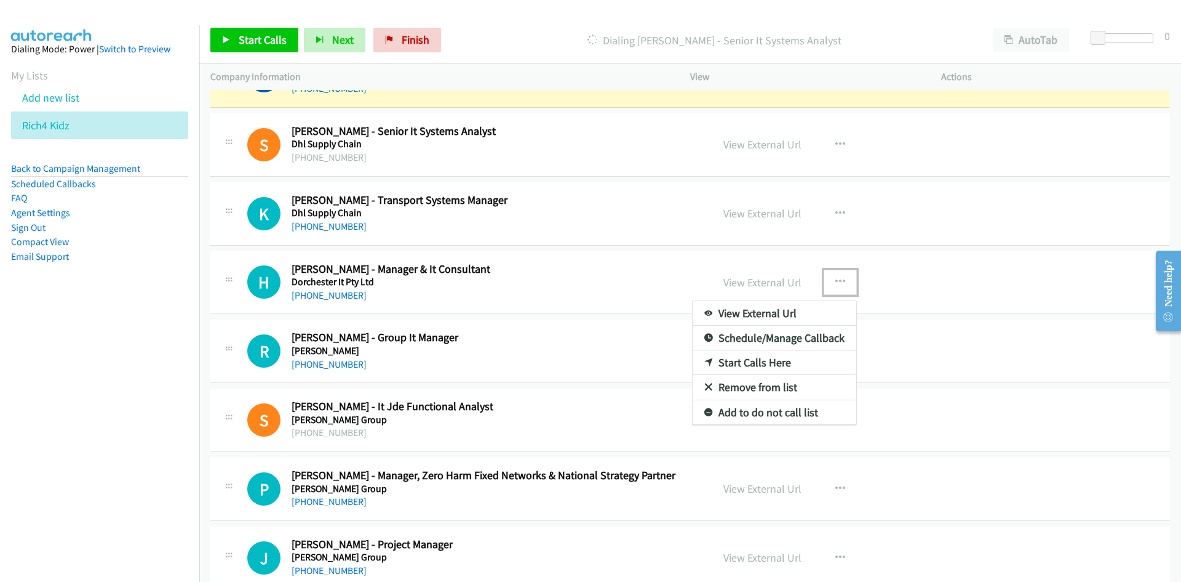
click at [757, 360] on link "Start Calls Here" at bounding box center [775, 362] width 164 height 25
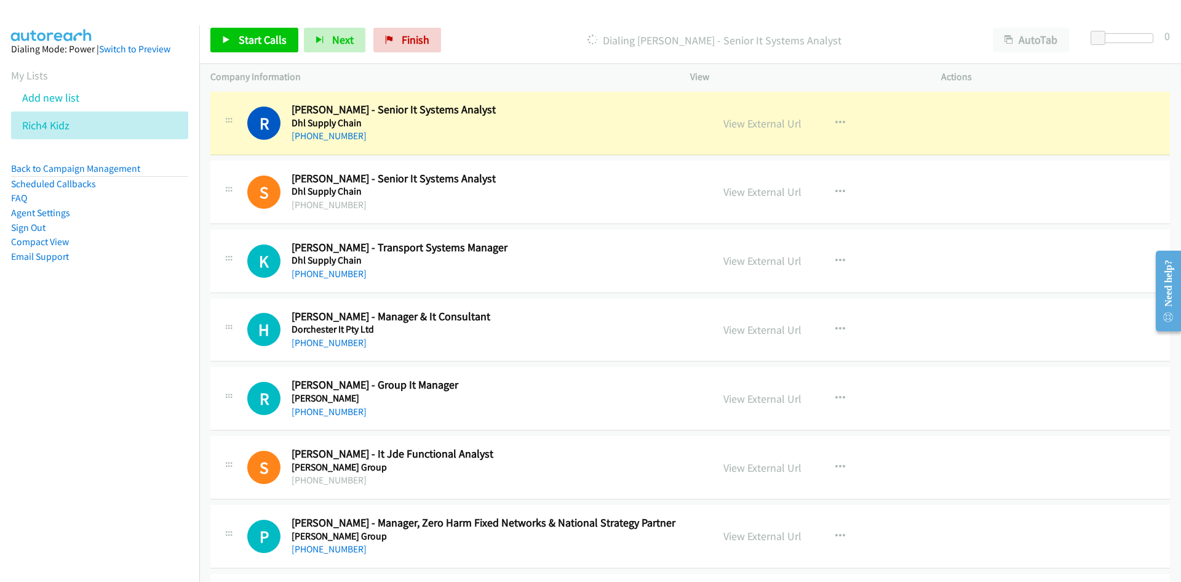
scroll to position [6769, 0]
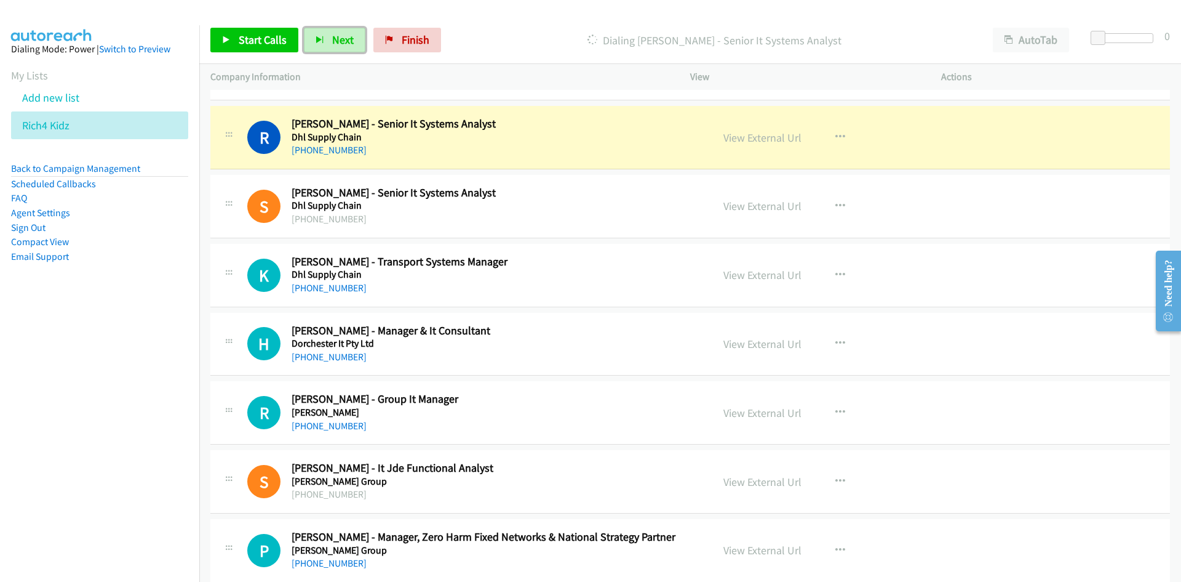
drag, startPoint x: 335, startPoint y: 39, endPoint x: 377, endPoint y: 76, distance: 56.3
click at [335, 39] on span "Next" at bounding box center [343, 40] width 22 height 14
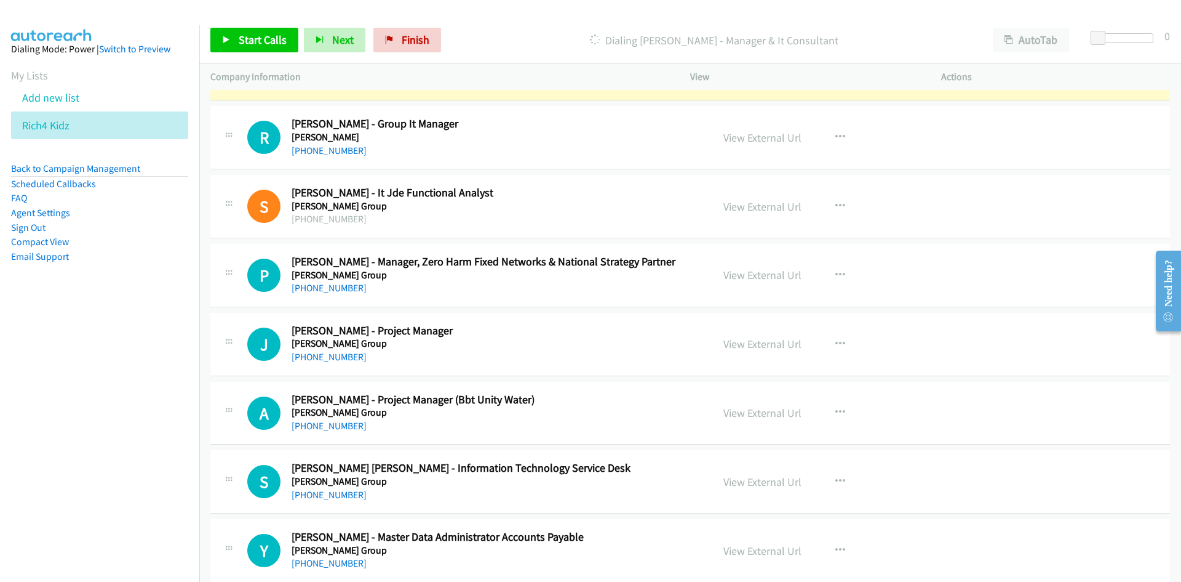
scroll to position [6954, 0]
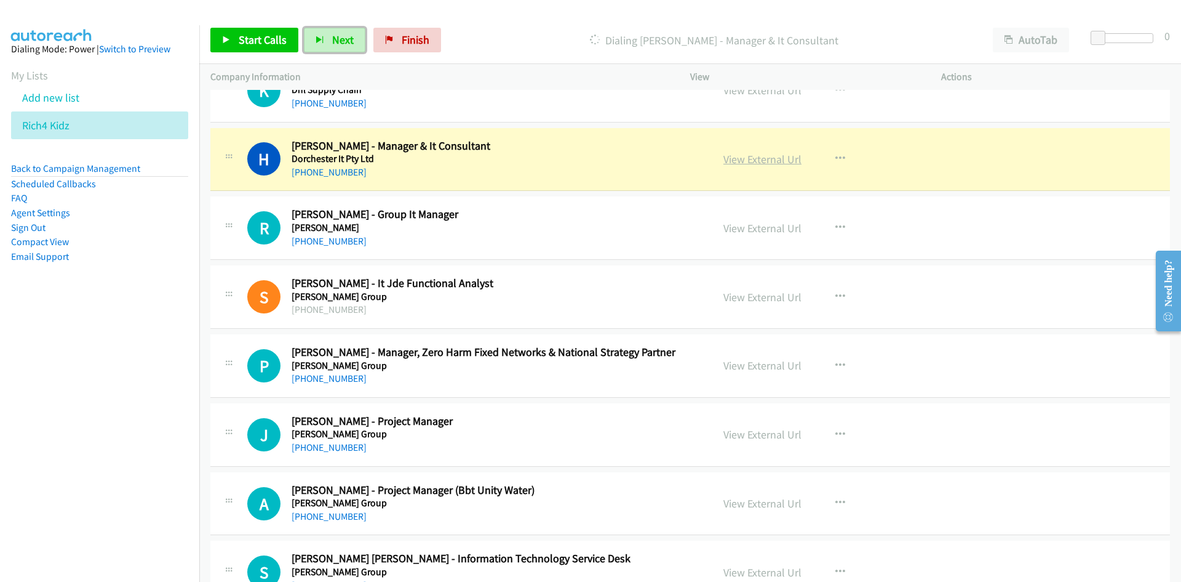
click at [766, 160] on link "View External Url" at bounding box center [763, 159] width 78 height 14
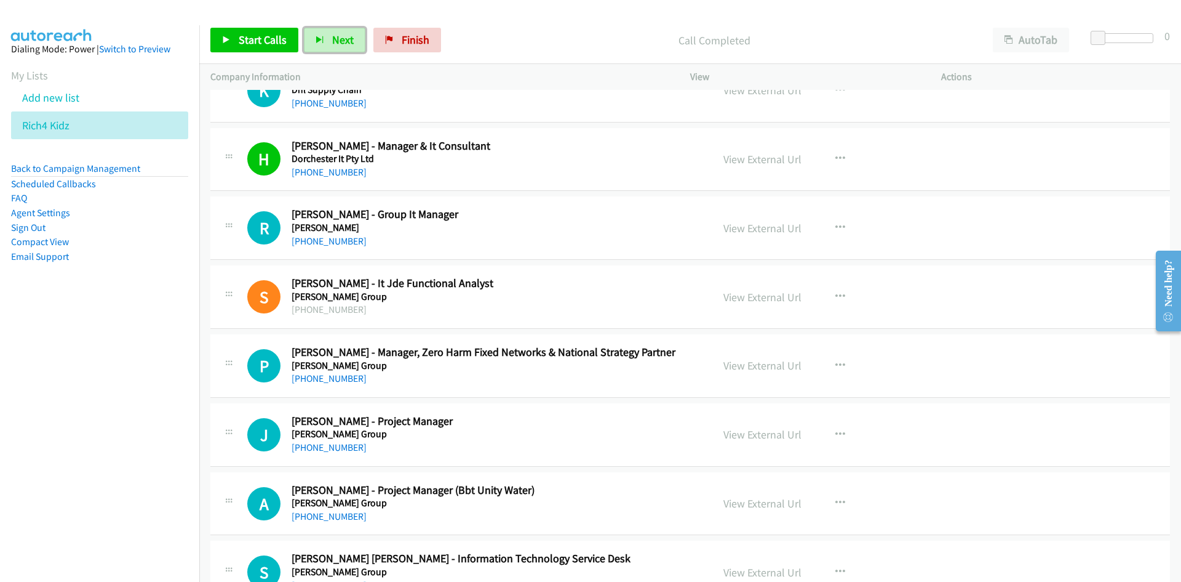
click at [342, 38] on span "Next" at bounding box center [343, 40] width 22 height 14
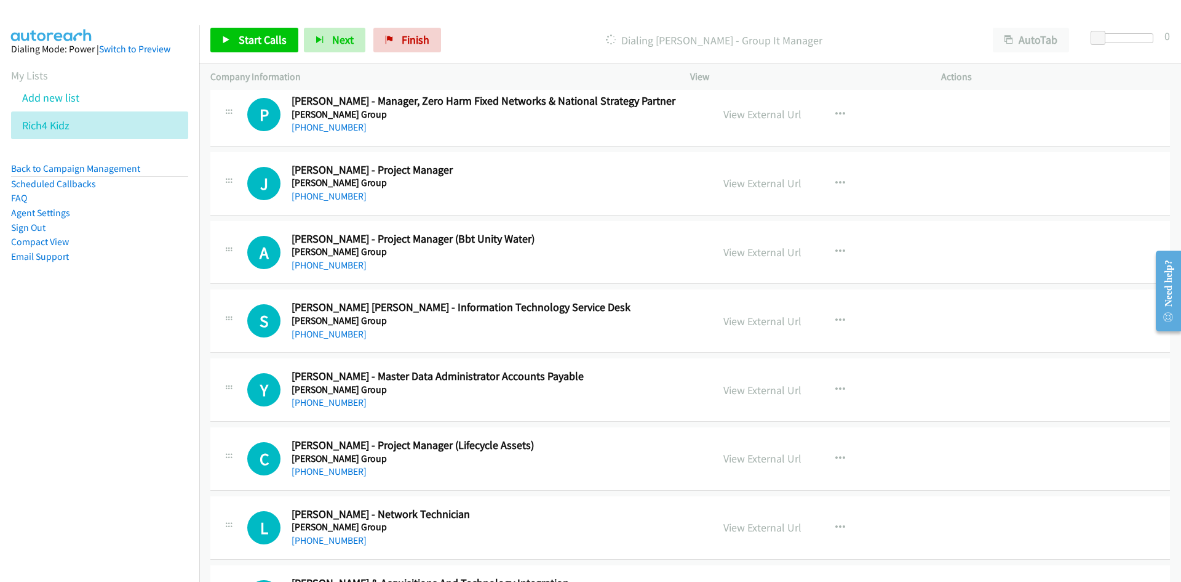
scroll to position [7323, 0]
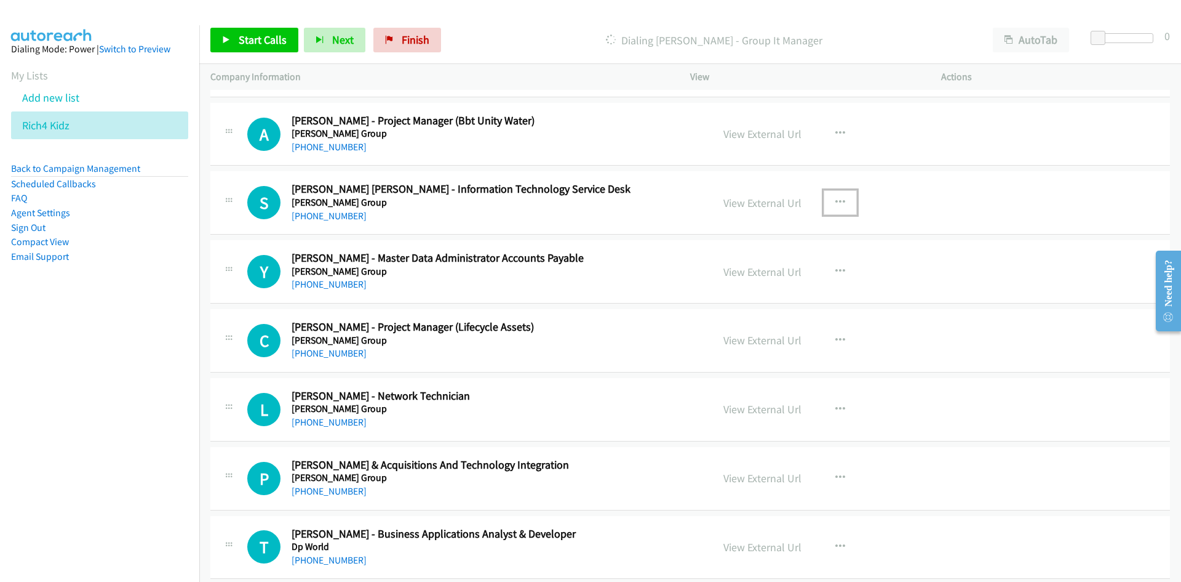
click at [836, 204] on icon "button" at bounding box center [841, 203] width 10 height 10
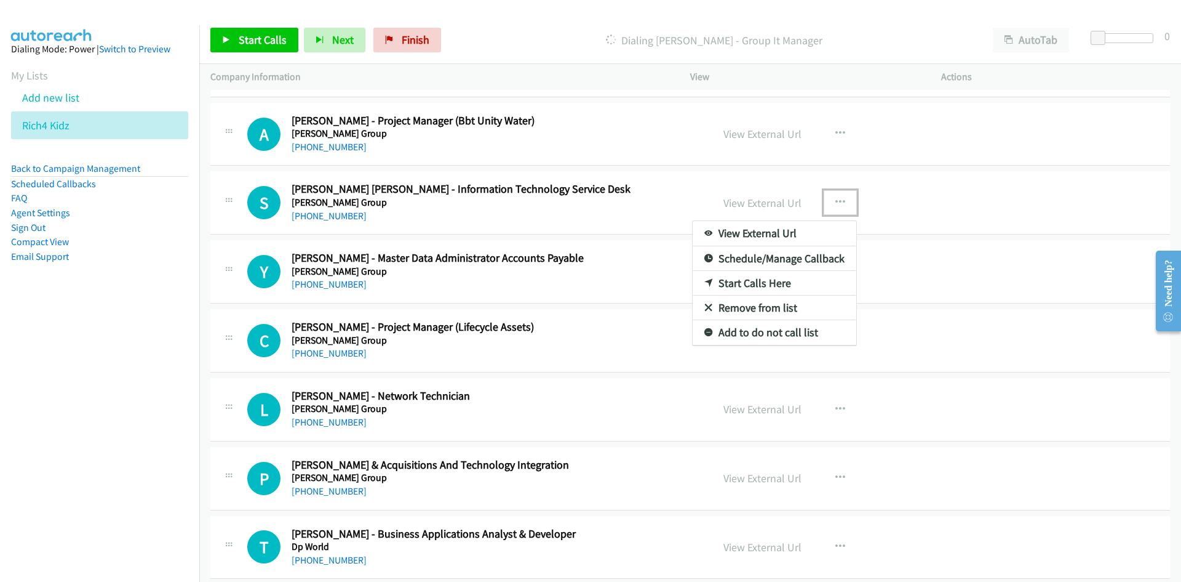
click at [742, 280] on link "Start Calls Here" at bounding box center [775, 283] width 164 height 25
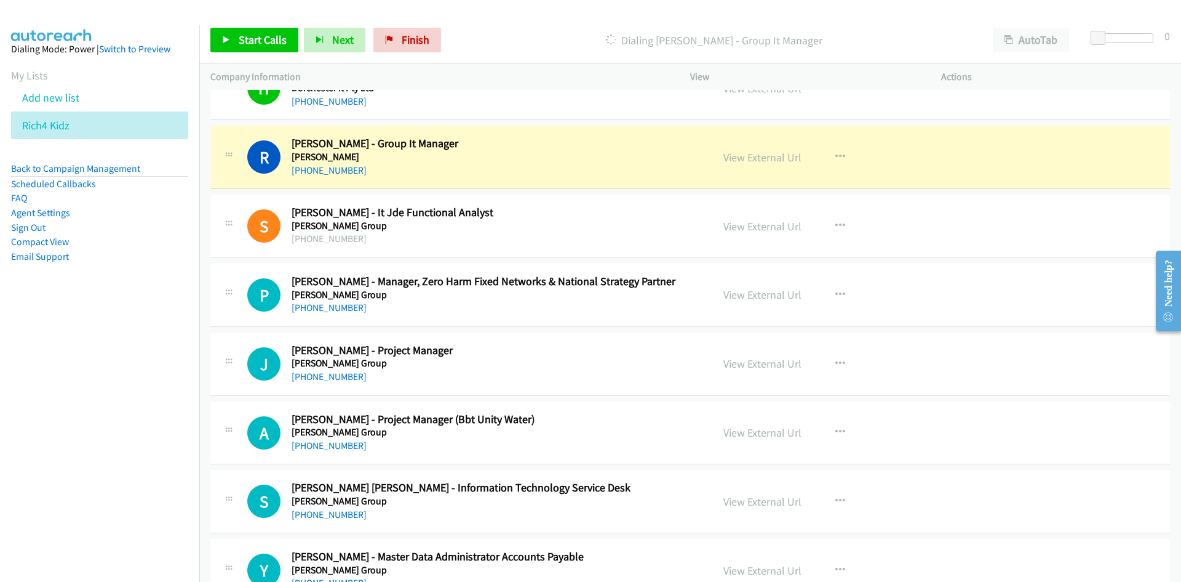
scroll to position [7015, 0]
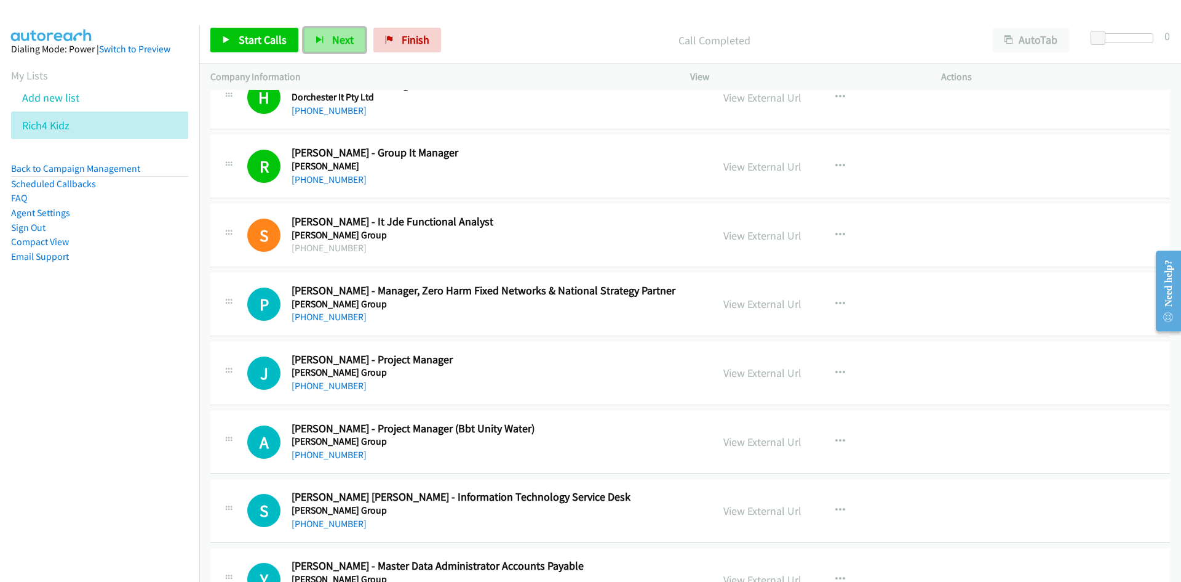
drag, startPoint x: 341, startPoint y: 40, endPoint x: 654, endPoint y: 216, distance: 359.3
click at [341, 40] on span "Next" at bounding box center [343, 40] width 22 height 14
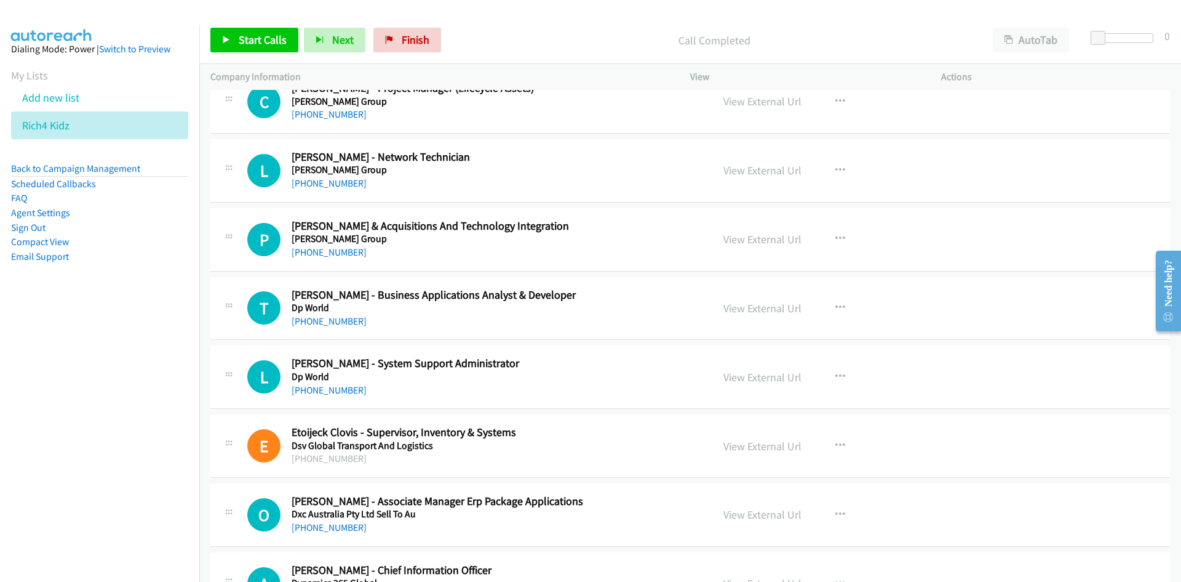
scroll to position [7569, 0]
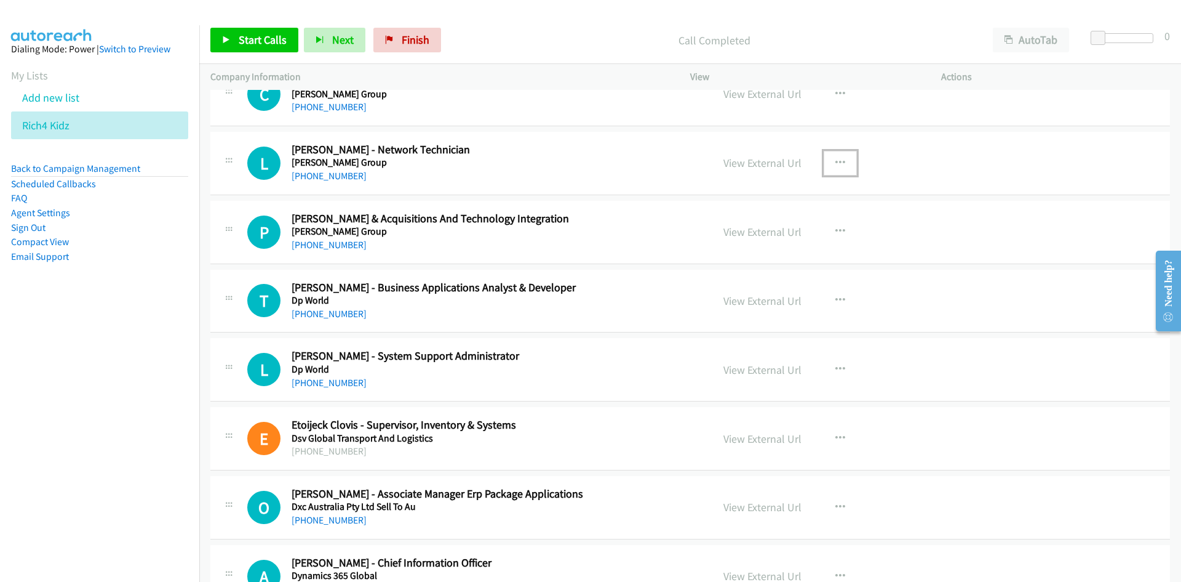
click at [839, 164] on icon "button" at bounding box center [841, 163] width 10 height 10
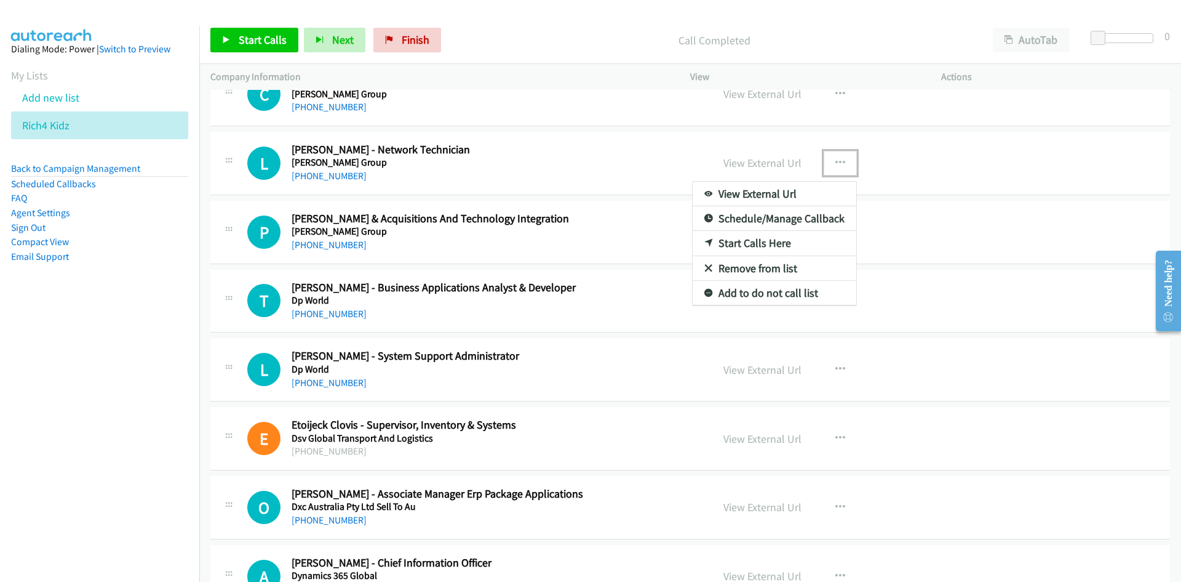
click at [752, 238] on link "Start Calls Here" at bounding box center [775, 243] width 164 height 25
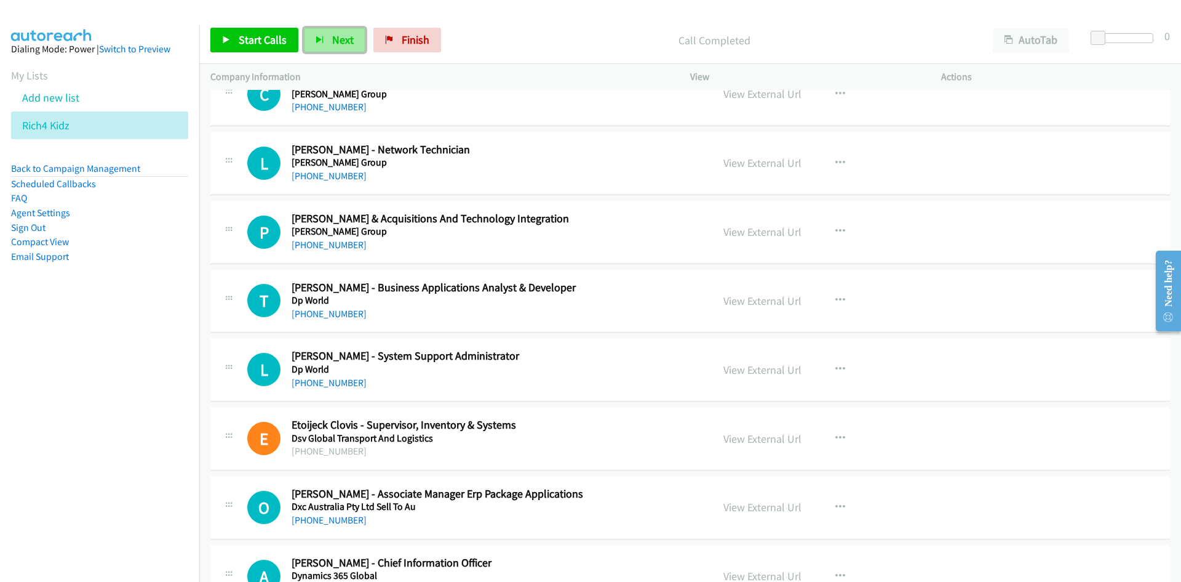
click at [322, 38] on icon "button" at bounding box center [320, 40] width 9 height 9
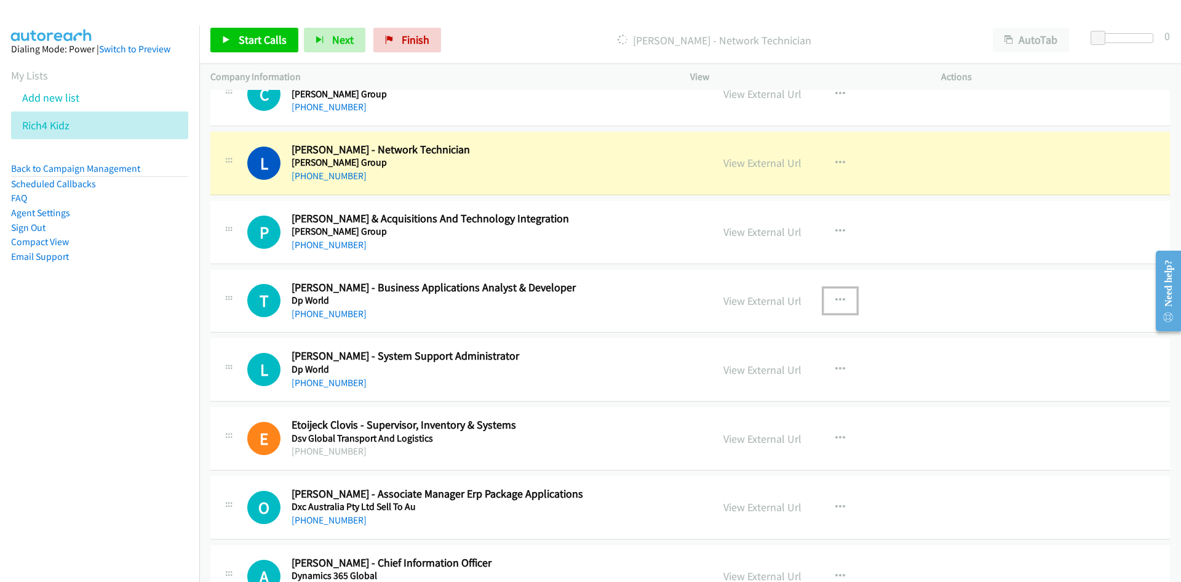
click at [827, 304] on button "button" at bounding box center [840, 300] width 33 height 25
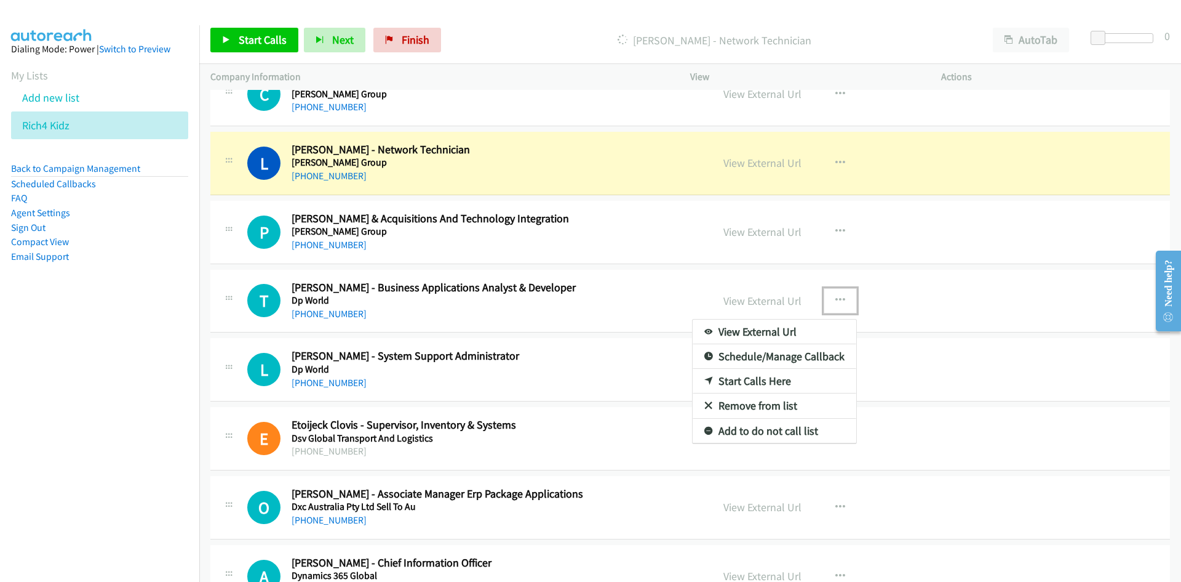
click at [748, 380] on link "Start Calls Here" at bounding box center [775, 381] width 164 height 25
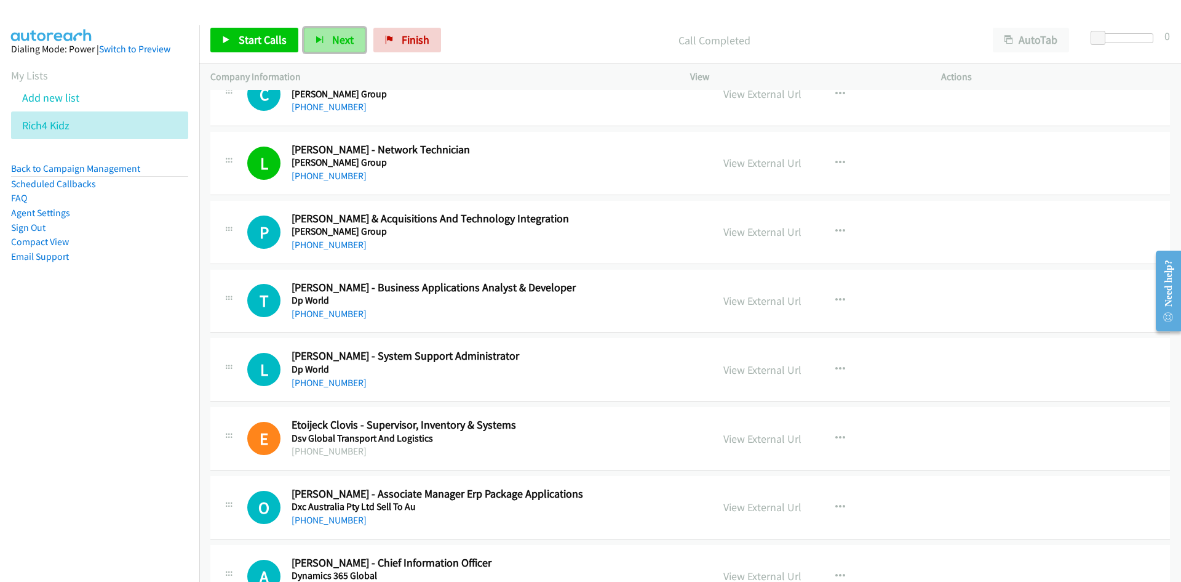
drag, startPoint x: 343, startPoint y: 43, endPoint x: 552, endPoint y: 156, distance: 237.1
click at [343, 43] on span "Next" at bounding box center [343, 40] width 22 height 14
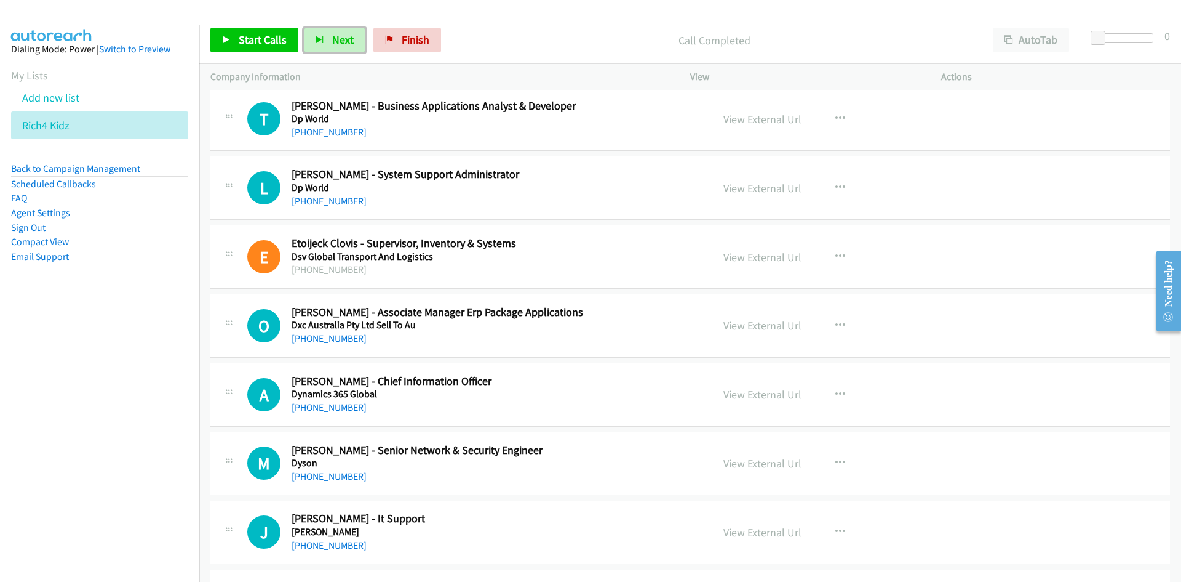
scroll to position [7753, 0]
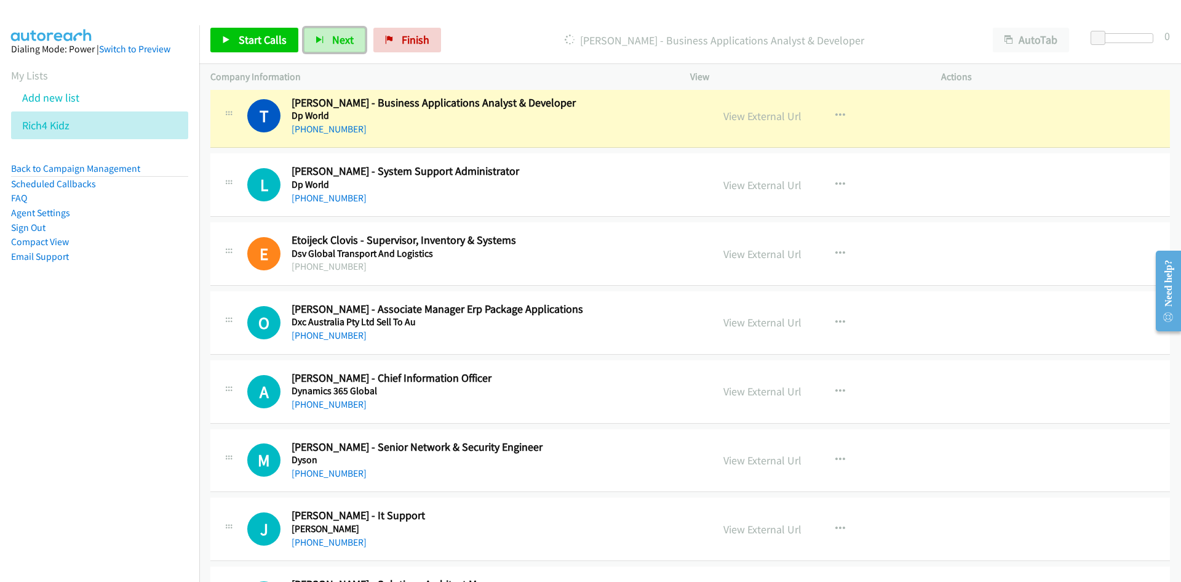
click at [725, 116] on link "View External Url" at bounding box center [763, 116] width 78 height 14
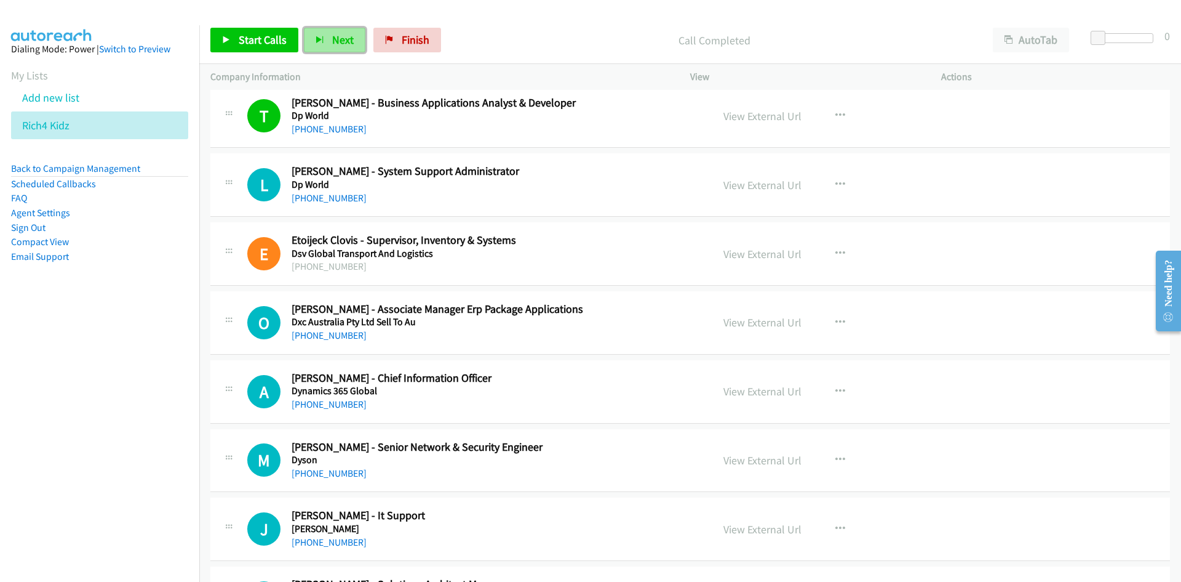
click at [340, 38] on span "Next" at bounding box center [343, 40] width 22 height 14
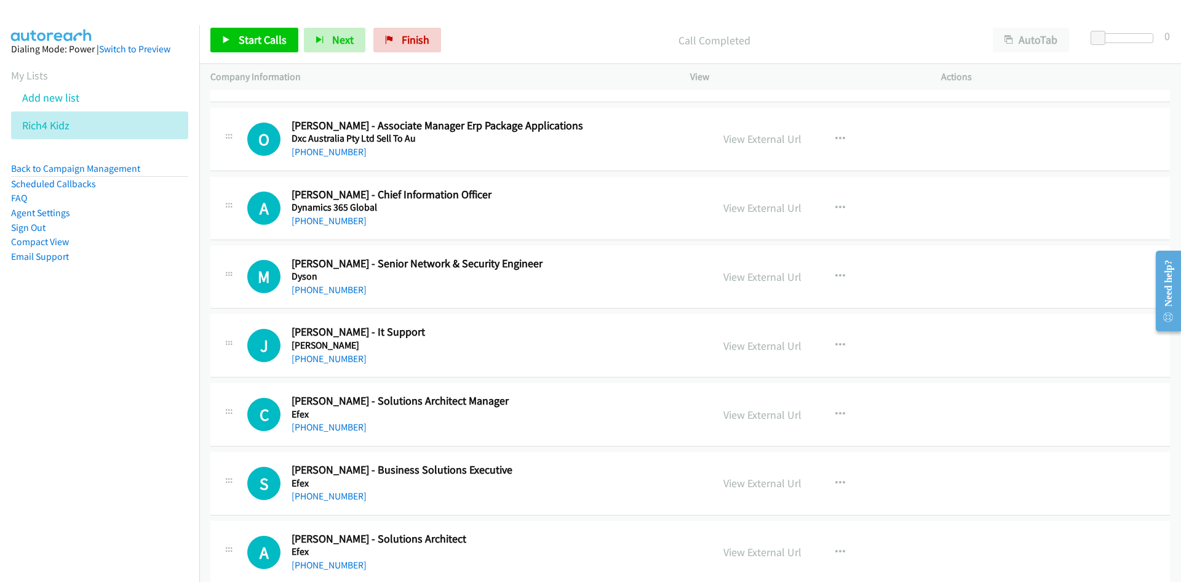
scroll to position [7938, 0]
drag, startPoint x: 336, startPoint y: 41, endPoint x: 516, endPoint y: 140, distance: 206.0
click at [336, 41] on span "Next" at bounding box center [343, 40] width 22 height 14
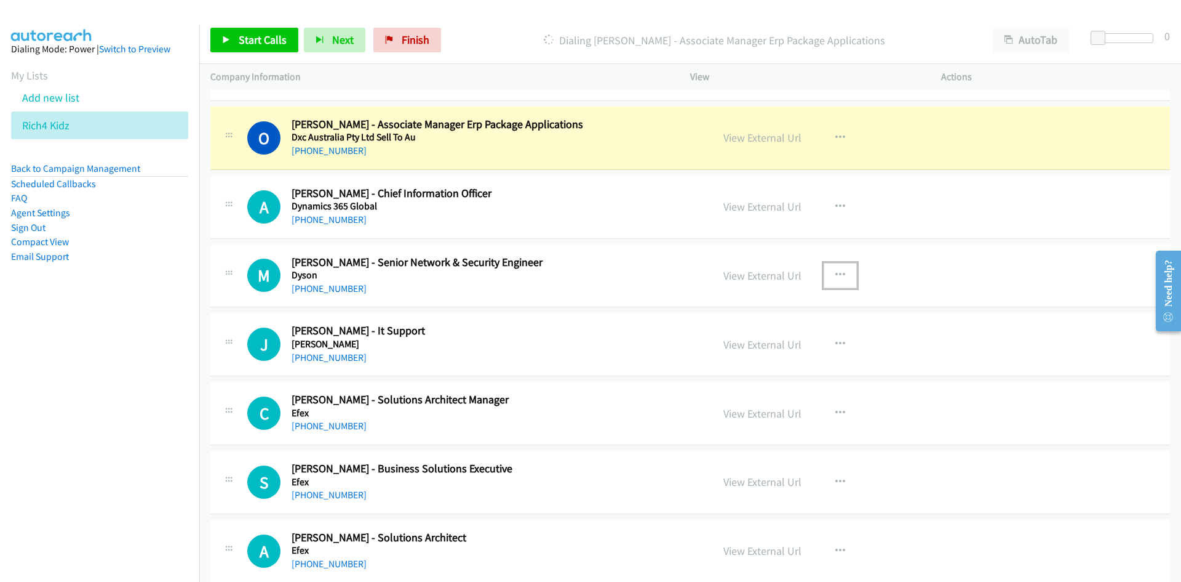
click at [836, 276] on icon "button" at bounding box center [841, 275] width 10 height 10
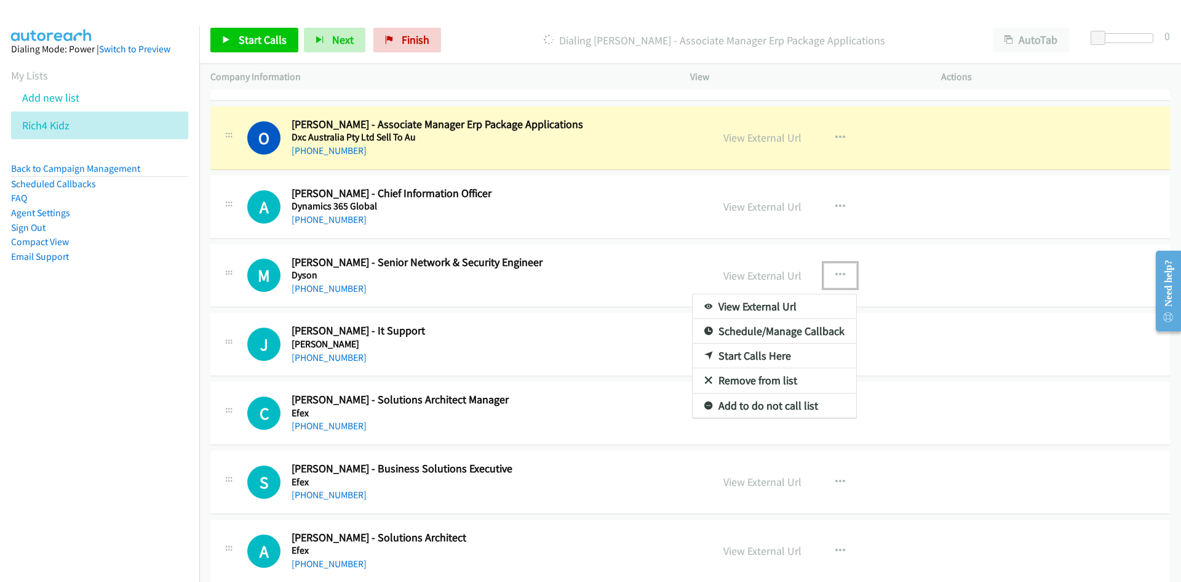
click at [748, 353] on link "Start Calls Here" at bounding box center [775, 355] width 164 height 25
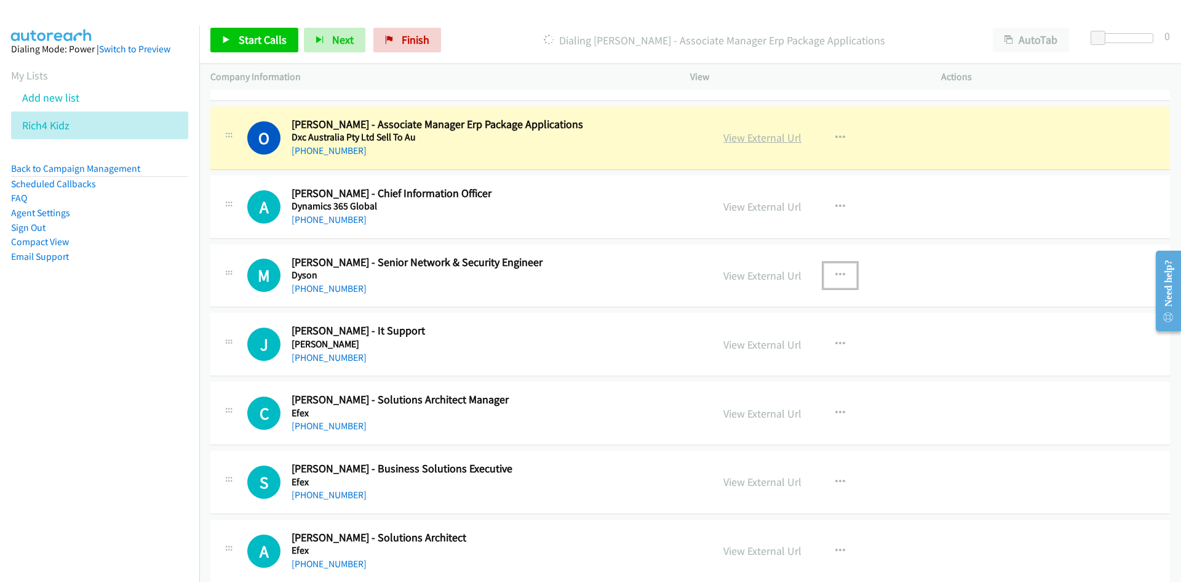
click at [759, 135] on link "View External Url" at bounding box center [763, 137] width 78 height 14
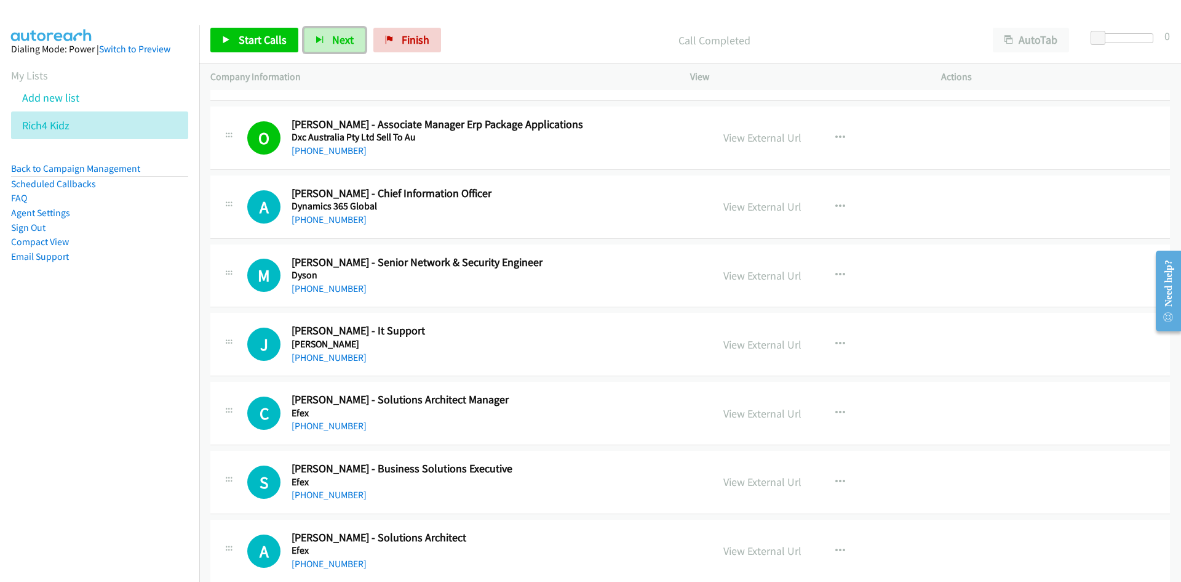
drag, startPoint x: 337, startPoint y: 34, endPoint x: 543, endPoint y: 192, distance: 259.0
click at [337, 34] on span "Next" at bounding box center [343, 40] width 22 height 14
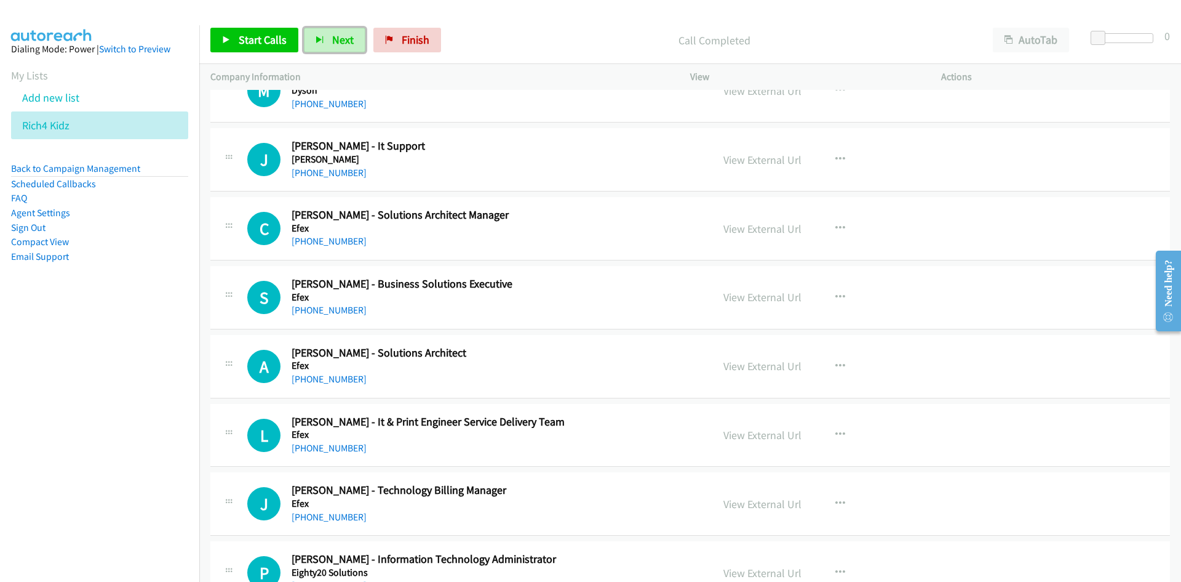
scroll to position [8061, 0]
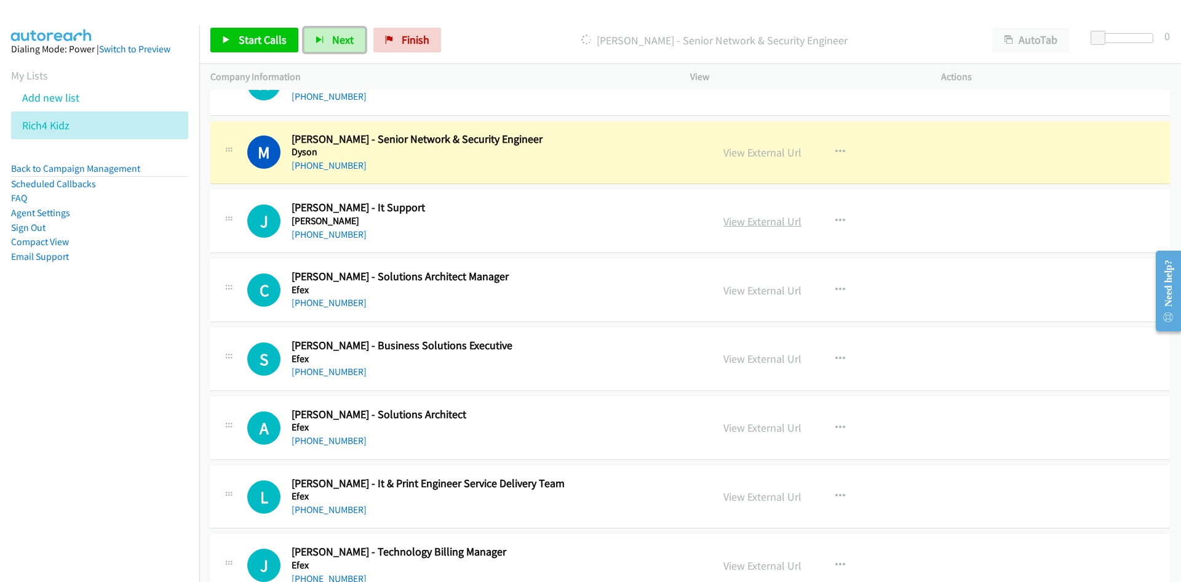
click at [755, 154] on link "View External Url" at bounding box center [763, 152] width 78 height 14
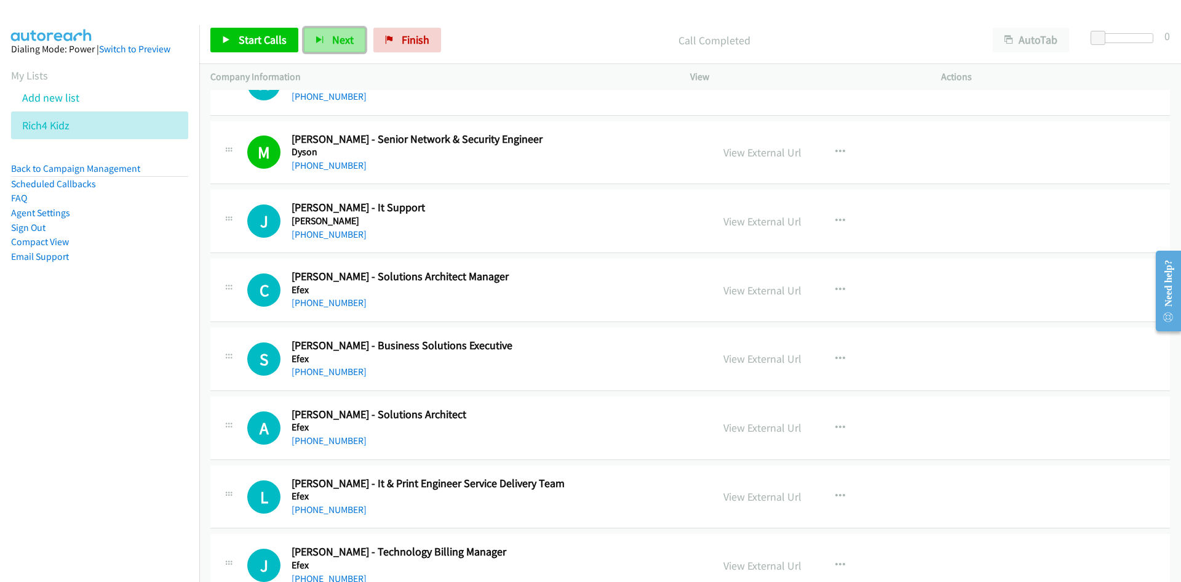
click at [342, 47] on button "Next" at bounding box center [335, 40] width 62 height 25
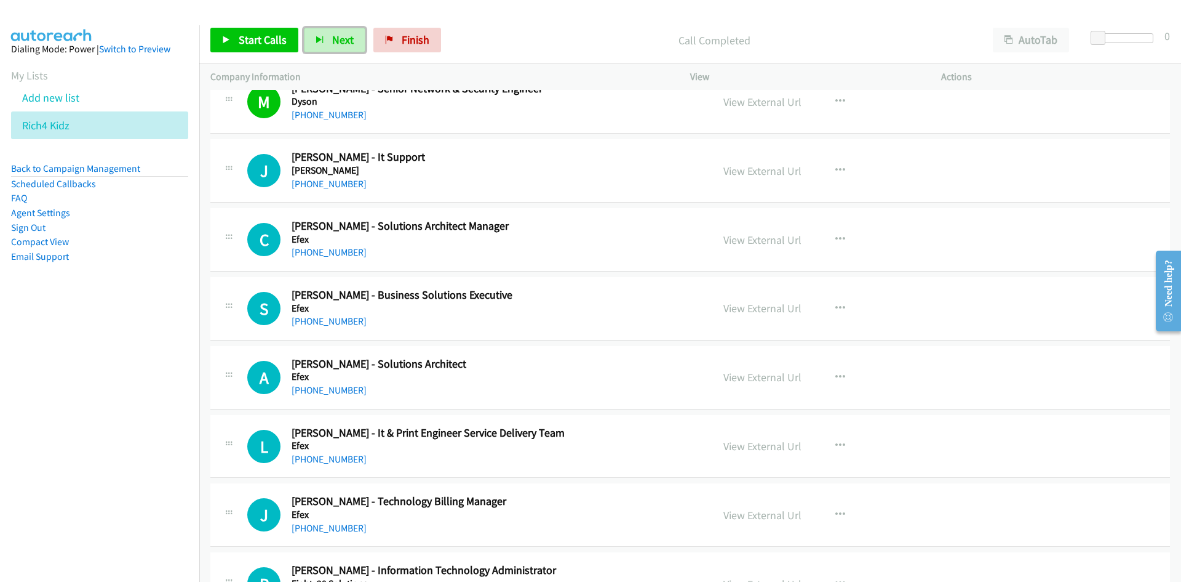
scroll to position [8123, 0]
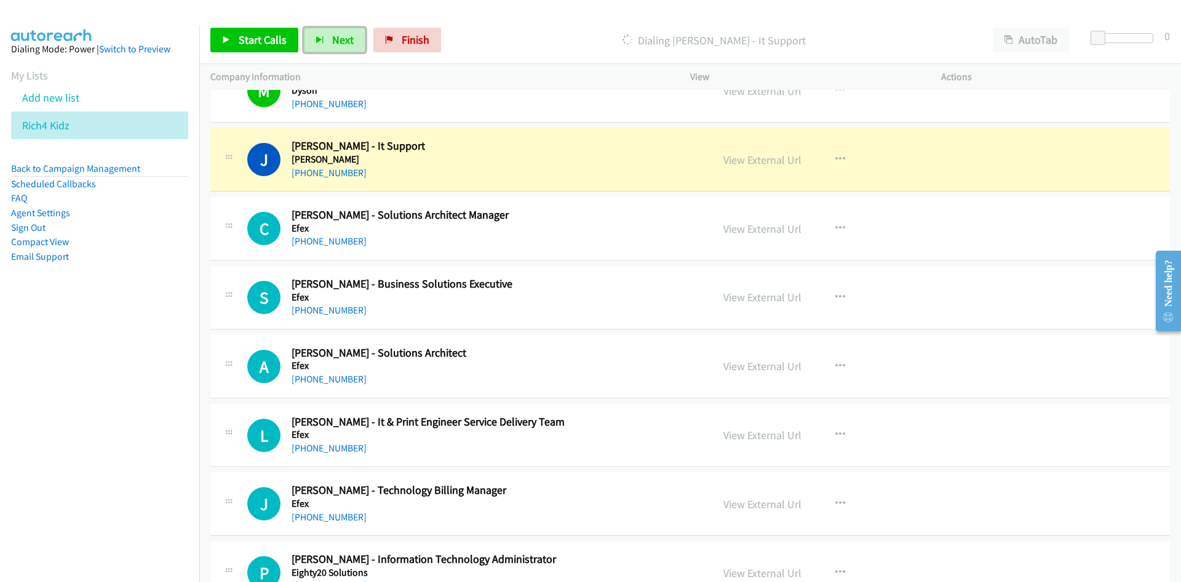
drag, startPoint x: 764, startPoint y: 164, endPoint x: 789, endPoint y: 404, distance: 240.6
click at [764, 164] on link "View External Url" at bounding box center [763, 160] width 78 height 14
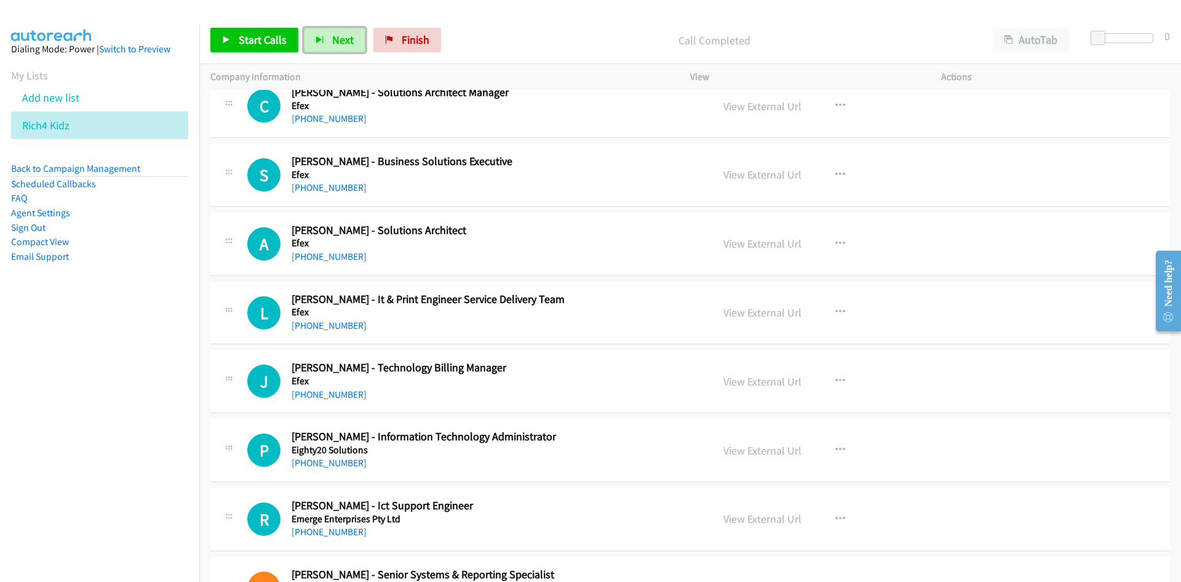
scroll to position [8246, 0]
click at [336, 39] on span "Next" at bounding box center [343, 40] width 22 height 14
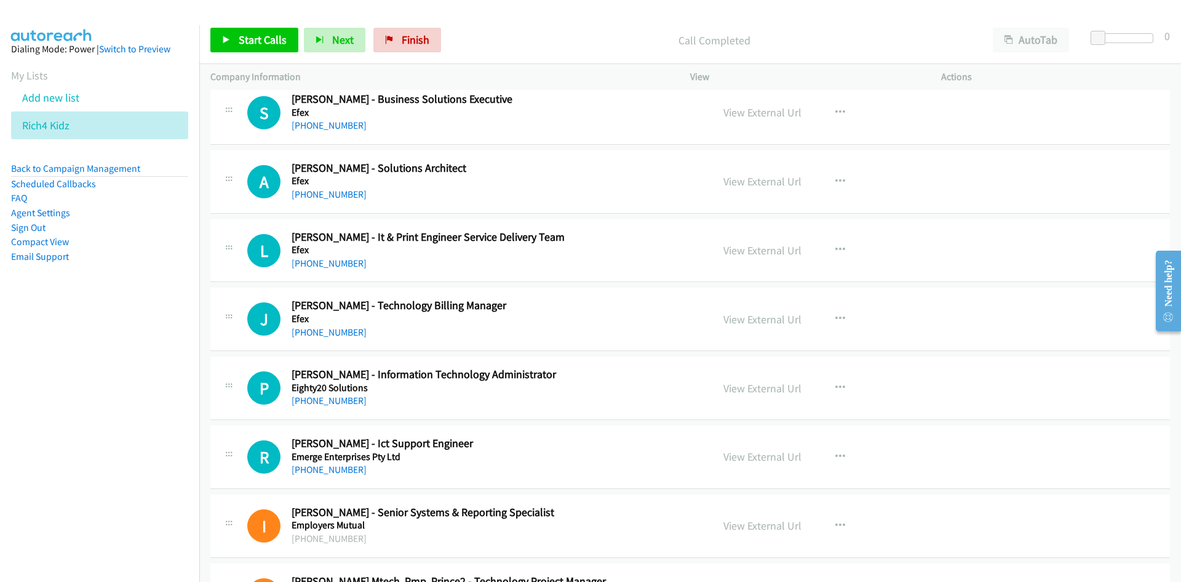
scroll to position [8369, 0]
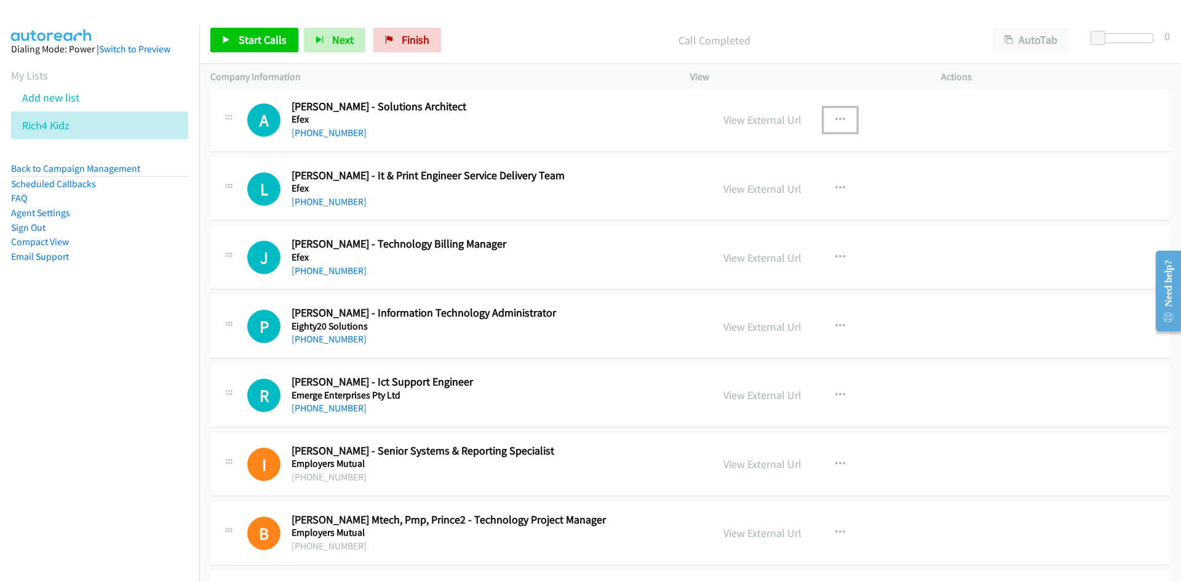
click at [837, 116] on icon "button" at bounding box center [841, 120] width 10 height 10
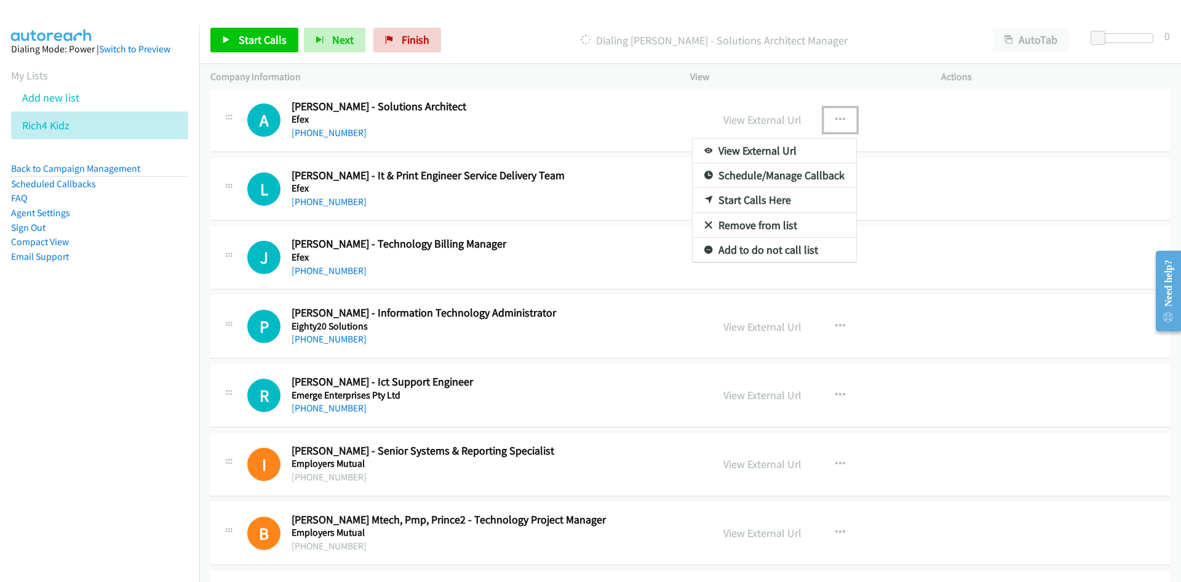
click at [746, 201] on link "Start Calls Here" at bounding box center [775, 200] width 164 height 25
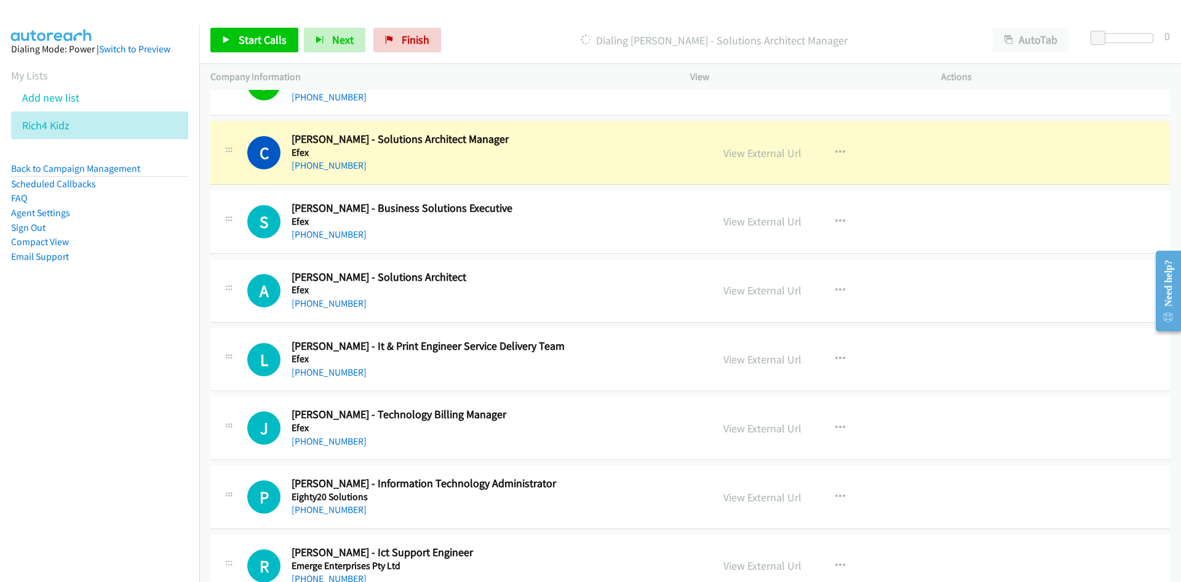
scroll to position [8184, 0]
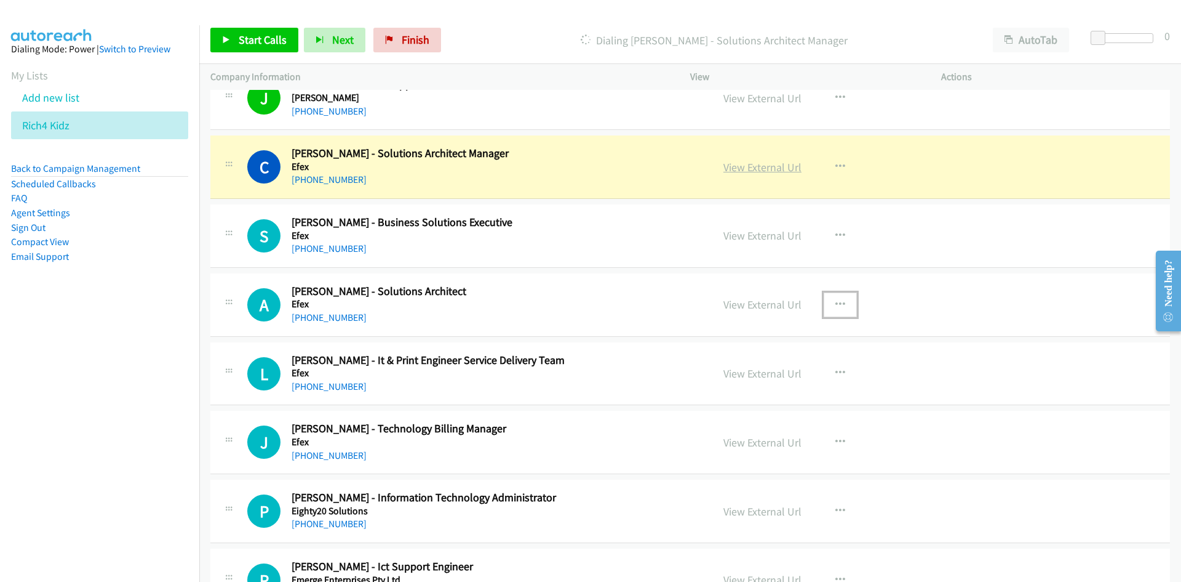
click at [758, 169] on link "View External Url" at bounding box center [763, 167] width 78 height 14
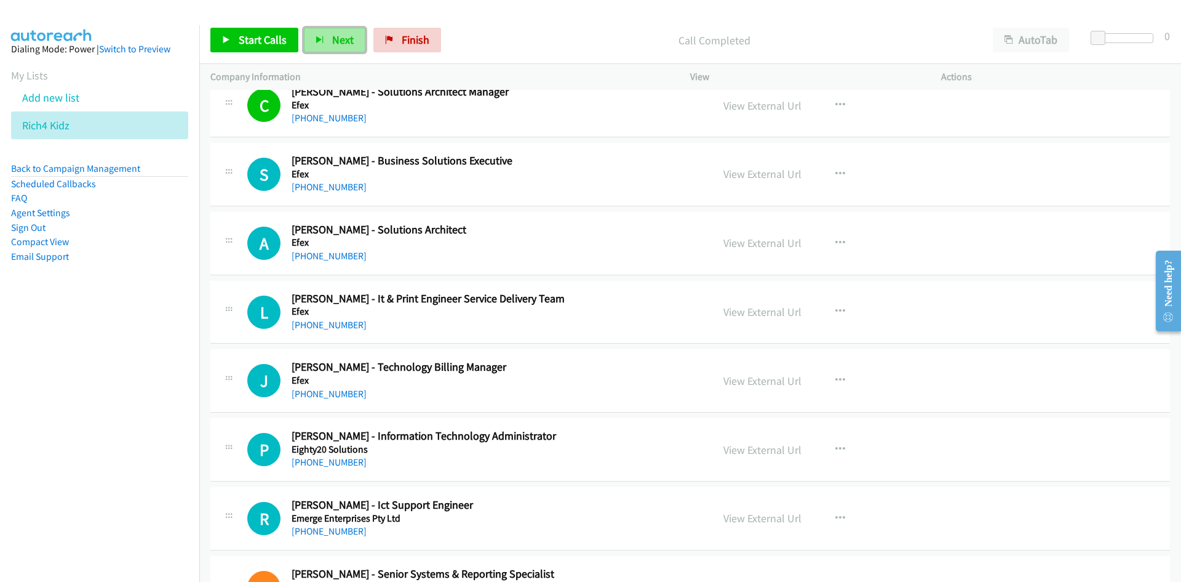
click at [336, 49] on button "Next" at bounding box center [335, 40] width 62 height 25
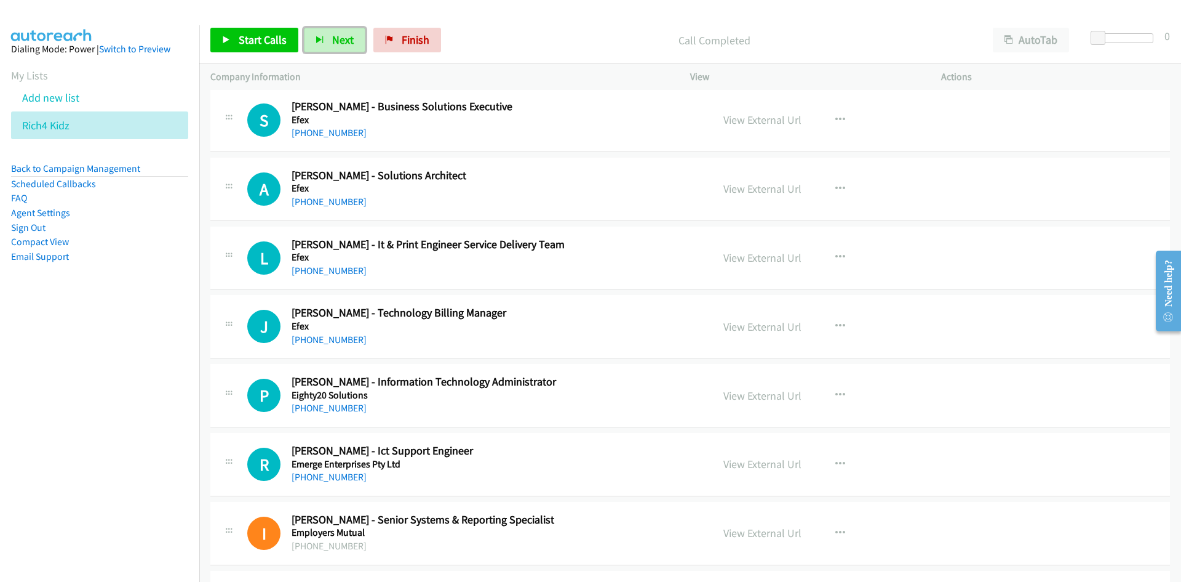
scroll to position [8369, 0]
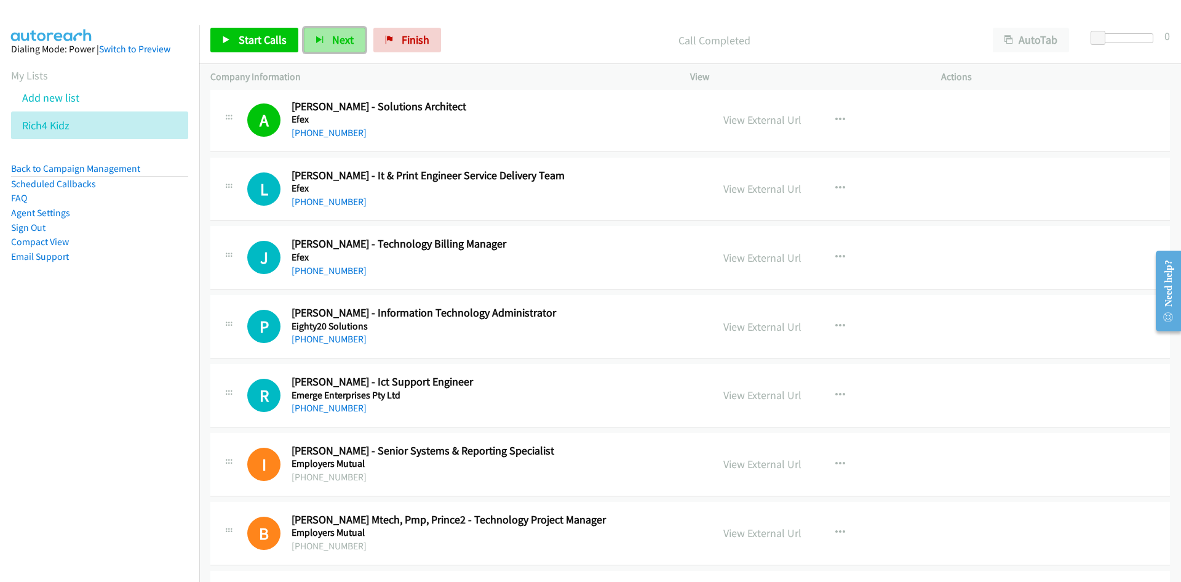
drag, startPoint x: 335, startPoint y: 39, endPoint x: 313, endPoint y: 39, distance: 22.2
click at [335, 39] on span "Next" at bounding box center [343, 40] width 22 height 14
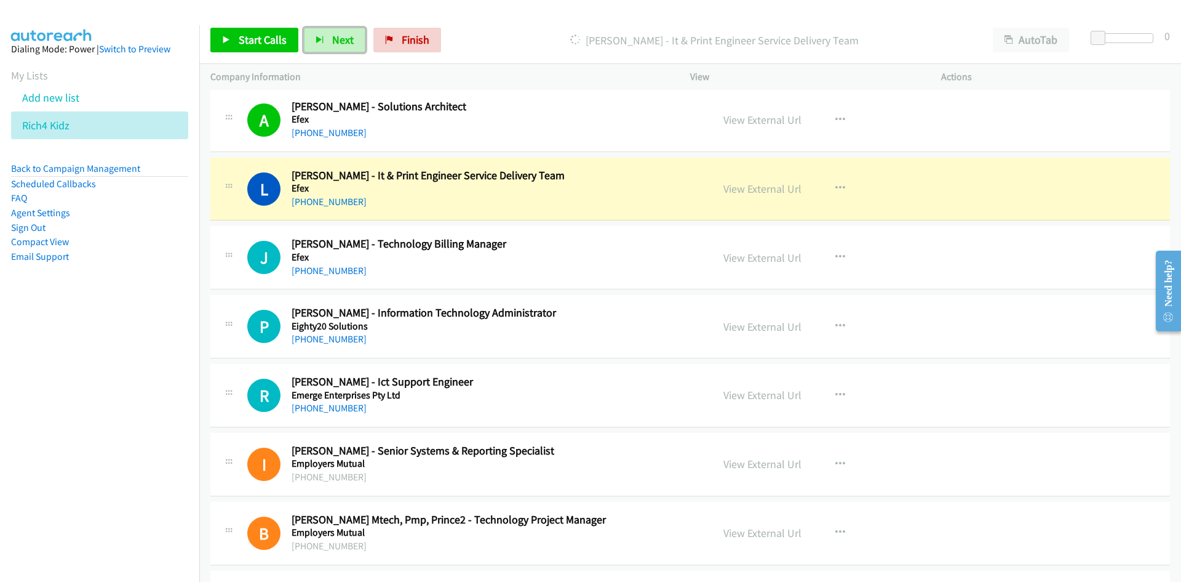
drag, startPoint x: 748, startPoint y: 188, endPoint x: 428, endPoint y: 11, distance: 365.2
click at [748, 188] on link "View External Url" at bounding box center [763, 189] width 78 height 14
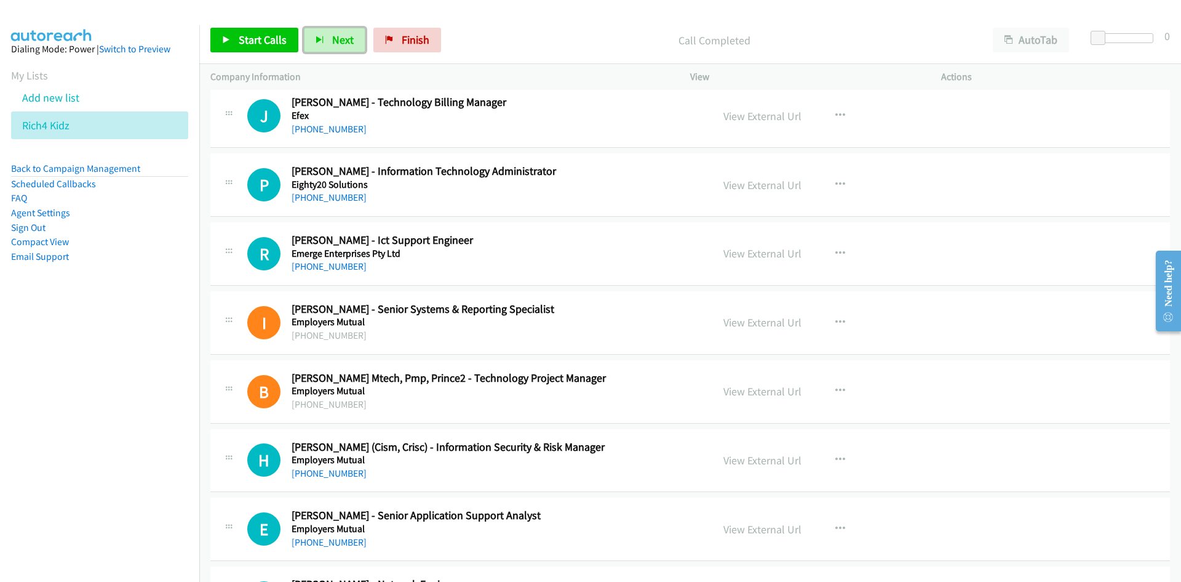
scroll to position [8492, 0]
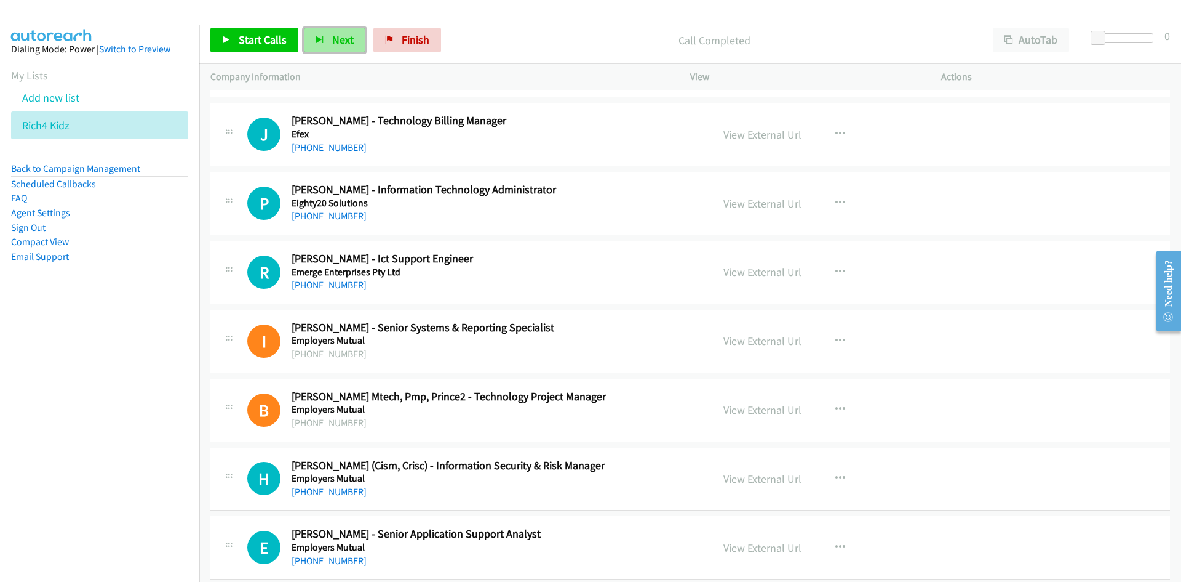
click at [340, 31] on button "Next" at bounding box center [335, 40] width 62 height 25
drag, startPoint x: 342, startPoint y: 41, endPoint x: 437, endPoint y: 129, distance: 128.9
click at [342, 41] on span "Next" at bounding box center [343, 40] width 22 height 14
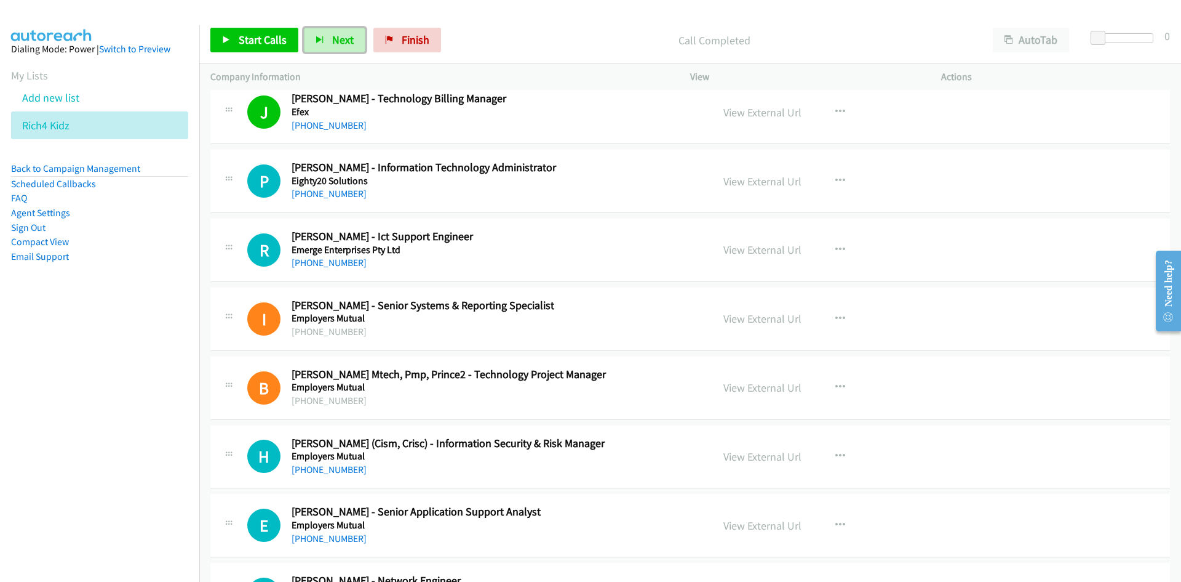
scroll to position [8553, 0]
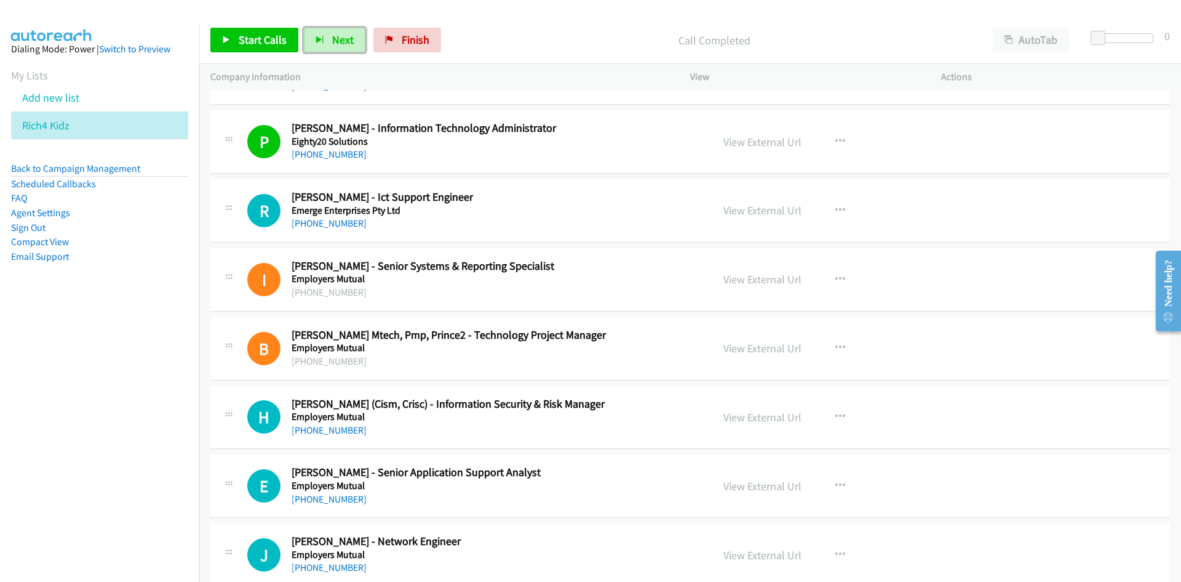
click at [337, 44] on span "Next" at bounding box center [343, 40] width 22 height 14
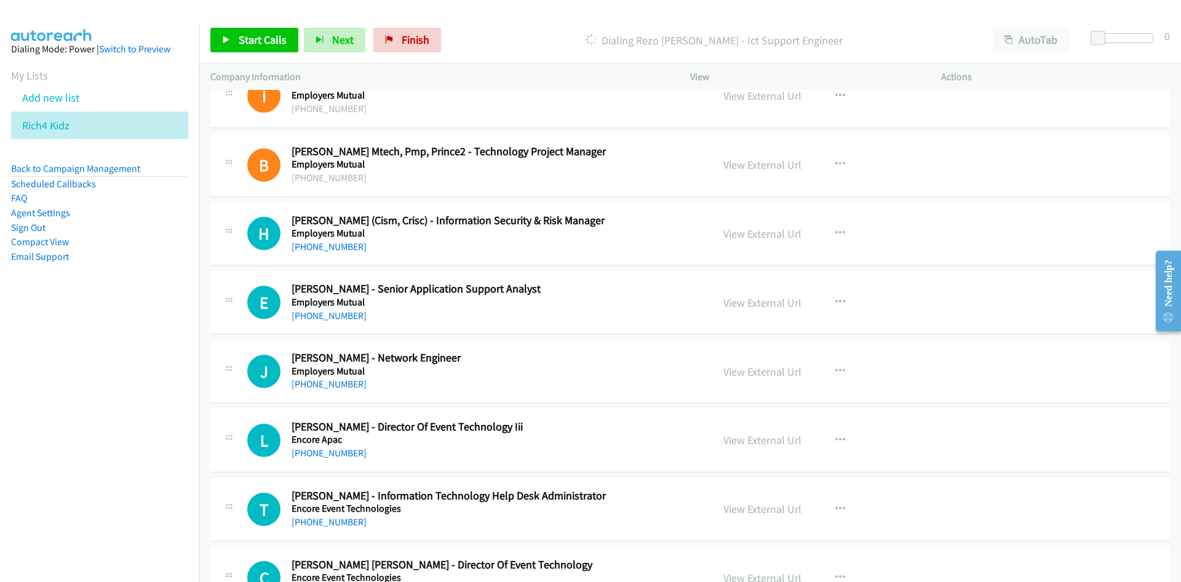
scroll to position [8738, 0]
click at [836, 294] on button "button" at bounding box center [840, 301] width 33 height 25
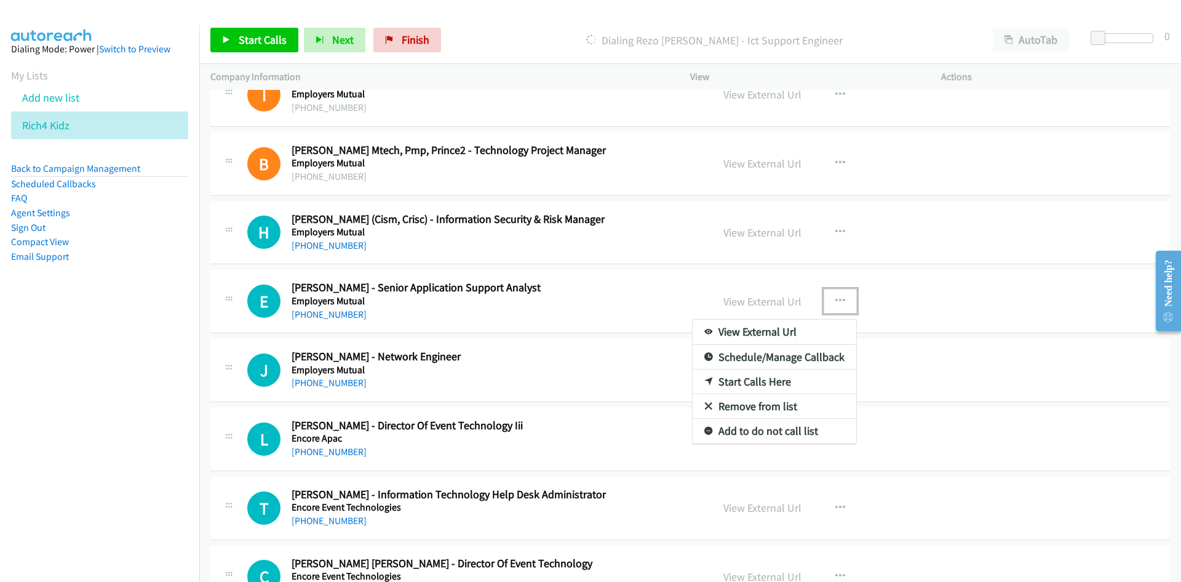
click at [748, 381] on link "Start Calls Here" at bounding box center [775, 381] width 164 height 25
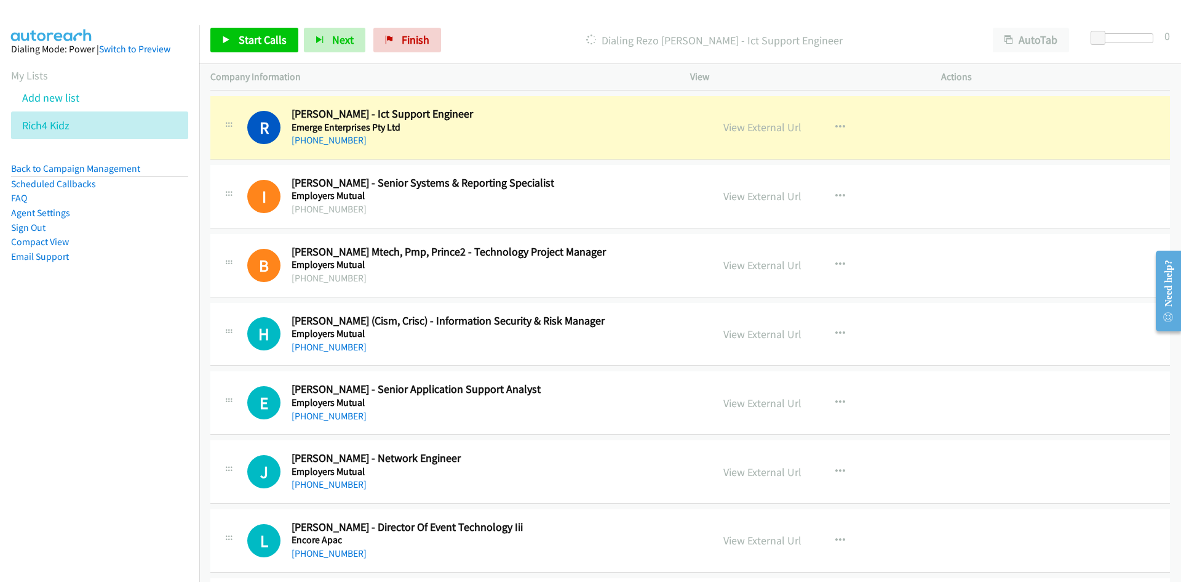
scroll to position [8615, 0]
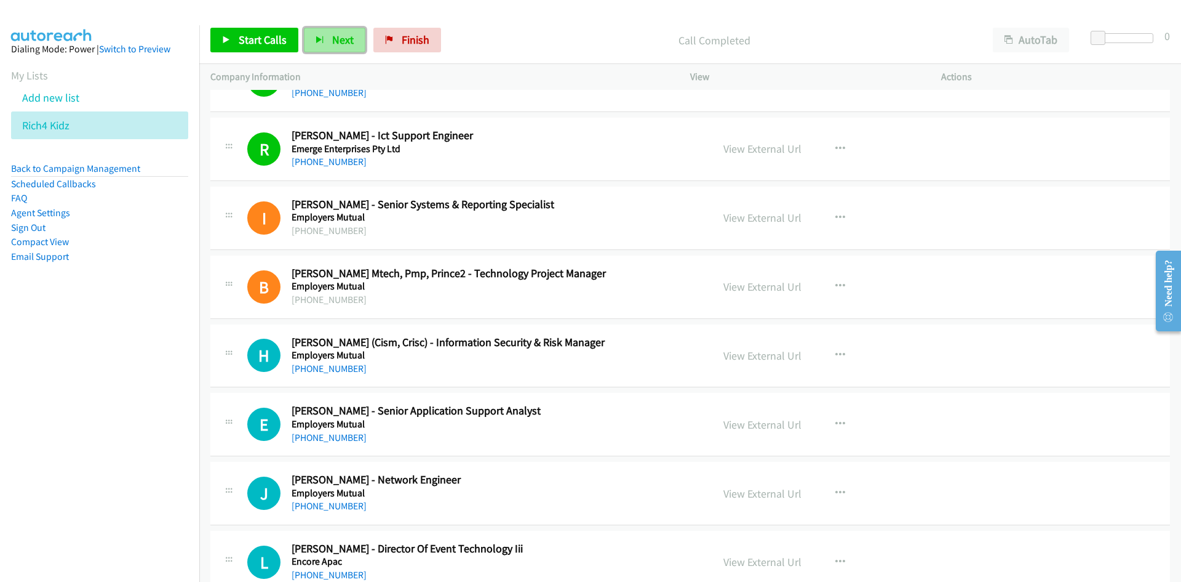
drag, startPoint x: 342, startPoint y: 39, endPoint x: 517, endPoint y: 142, distance: 203.3
click at [342, 39] on span "Next" at bounding box center [343, 40] width 22 height 14
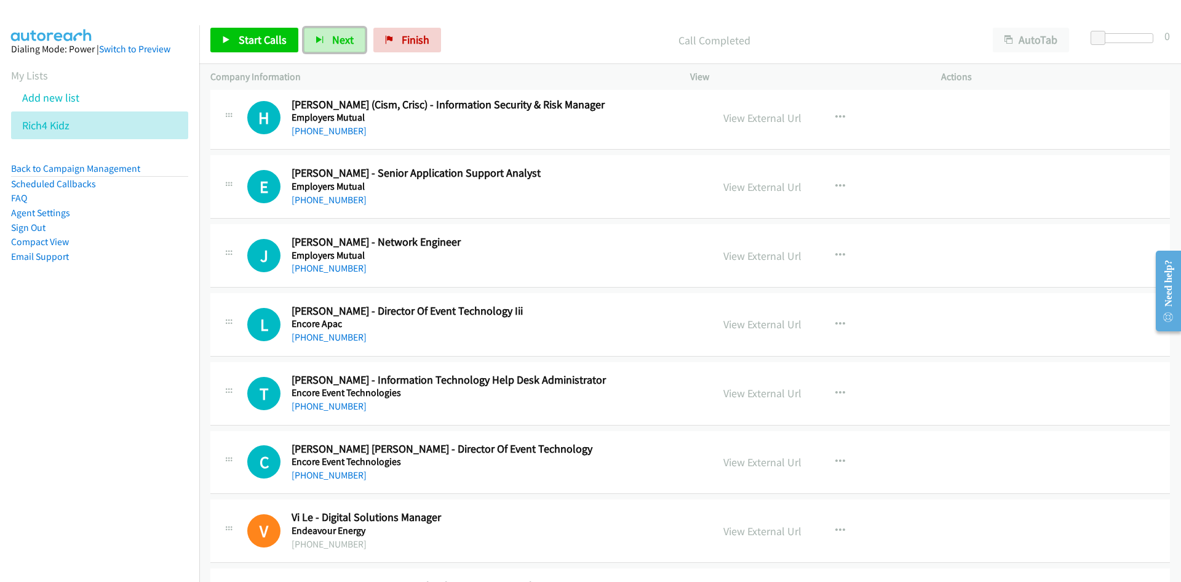
scroll to position [8923, 0]
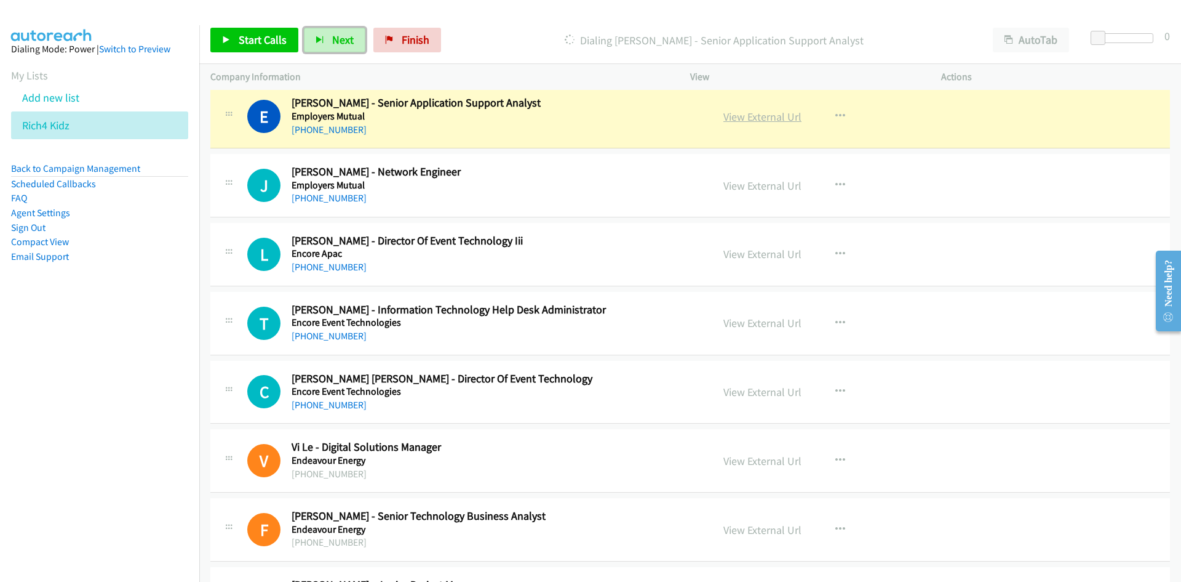
click at [770, 119] on link "View External Url" at bounding box center [763, 117] width 78 height 14
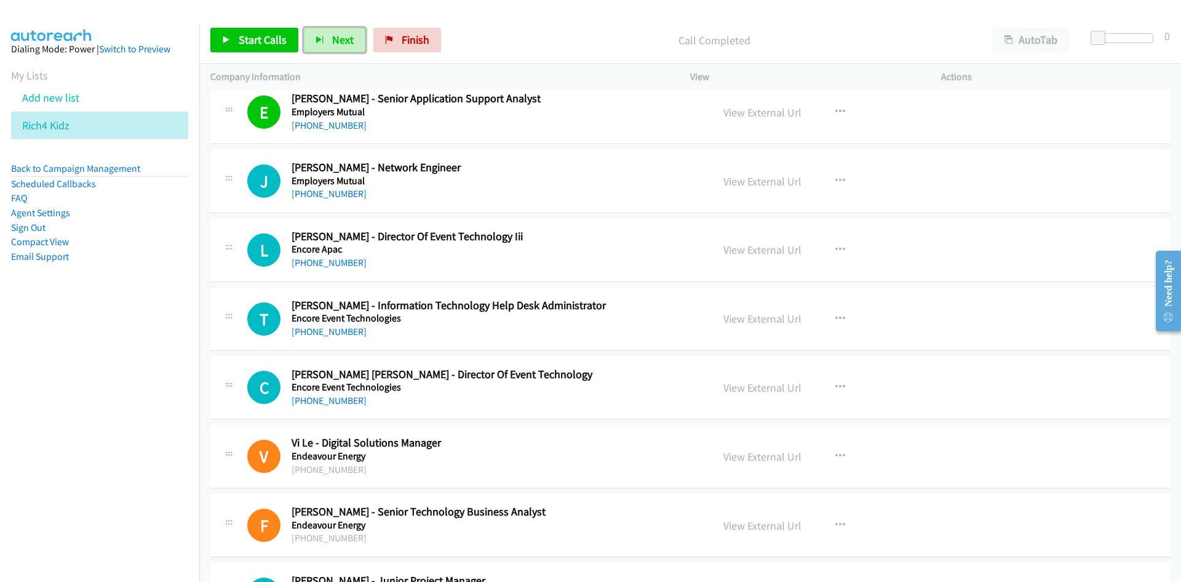
scroll to position [8984, 0]
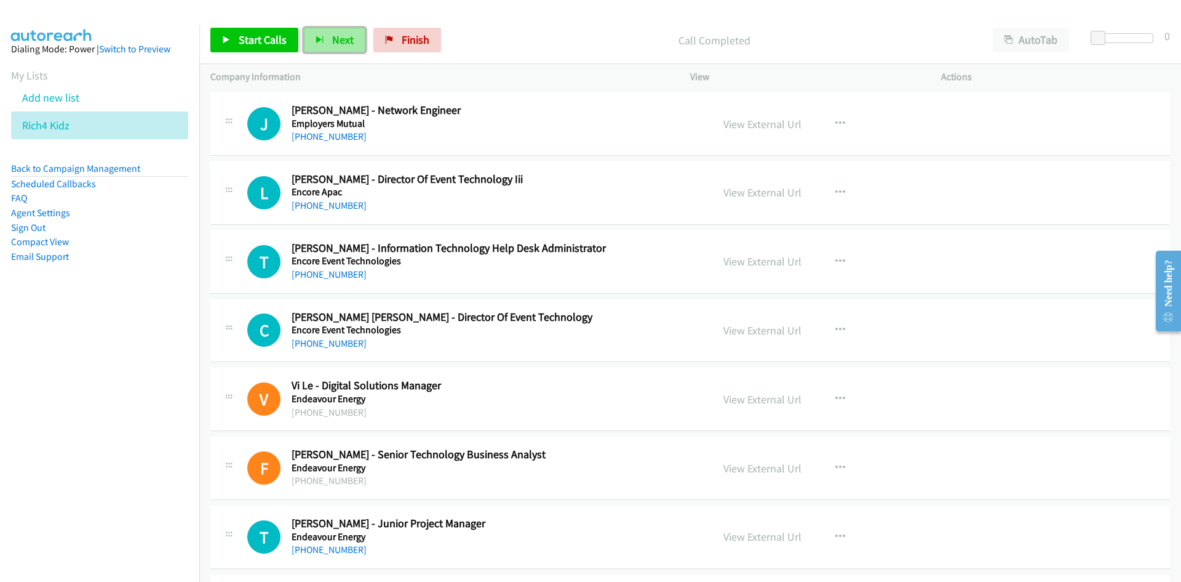
click at [342, 31] on button "Next" at bounding box center [335, 40] width 62 height 25
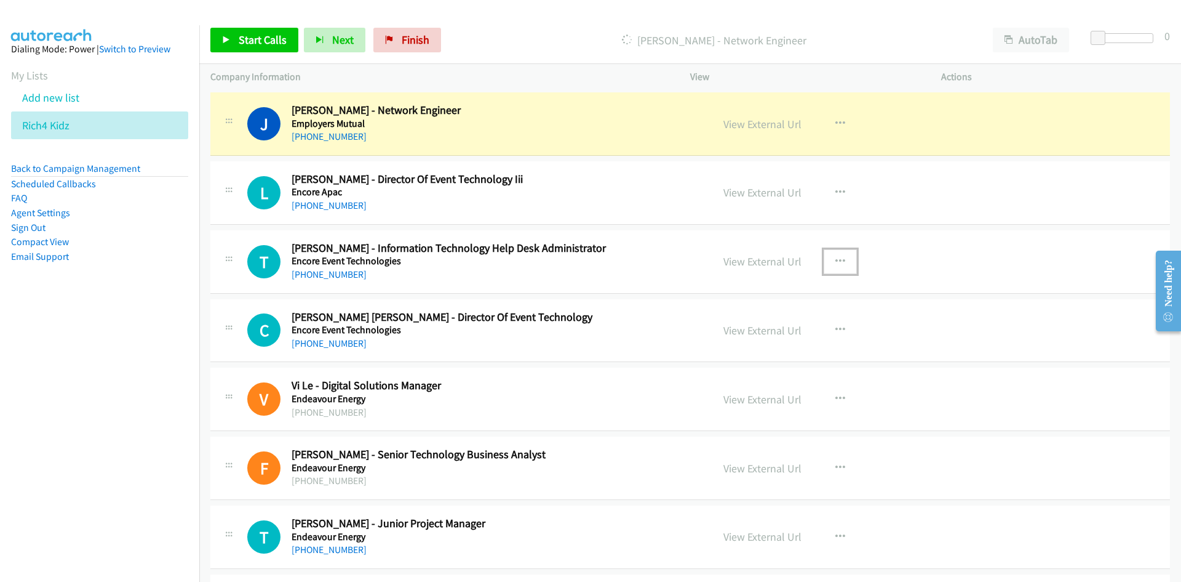
click at [836, 261] on icon "button" at bounding box center [841, 262] width 10 height 10
click at [749, 342] on link "Start Calls Here" at bounding box center [775, 341] width 164 height 25
click at [743, 126] on link "View External Url" at bounding box center [763, 124] width 78 height 14
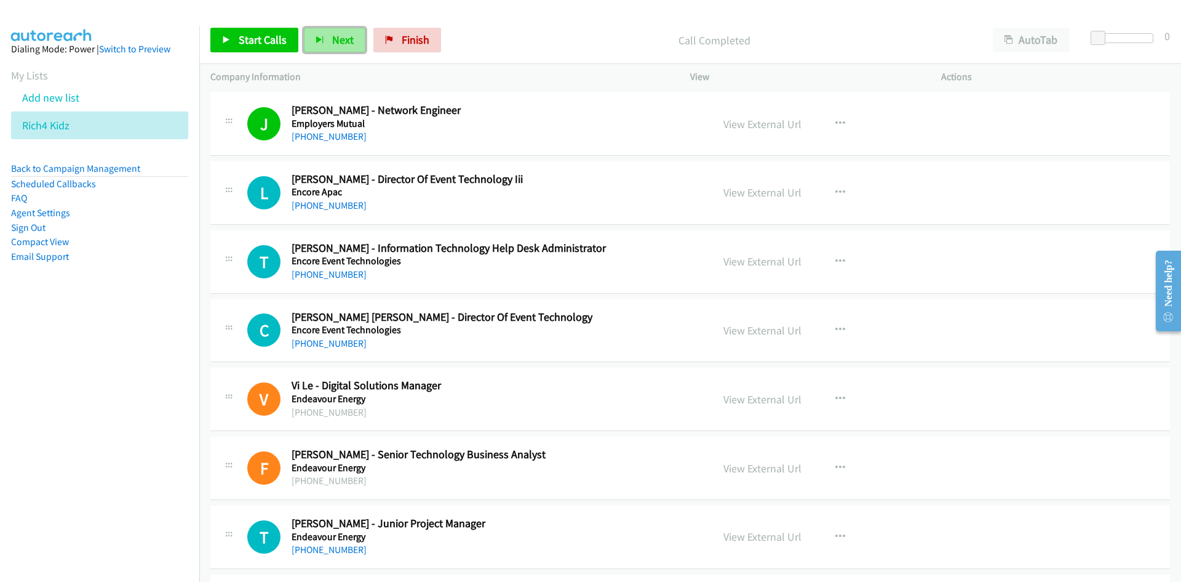
click at [348, 42] on span "Next" at bounding box center [343, 40] width 22 height 14
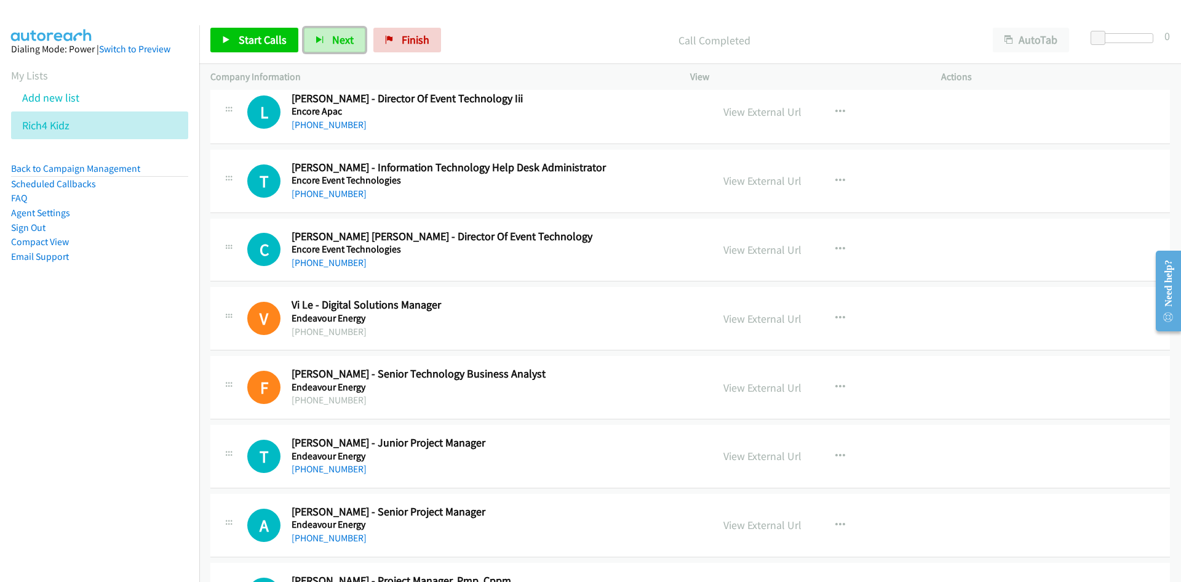
scroll to position [9107, 0]
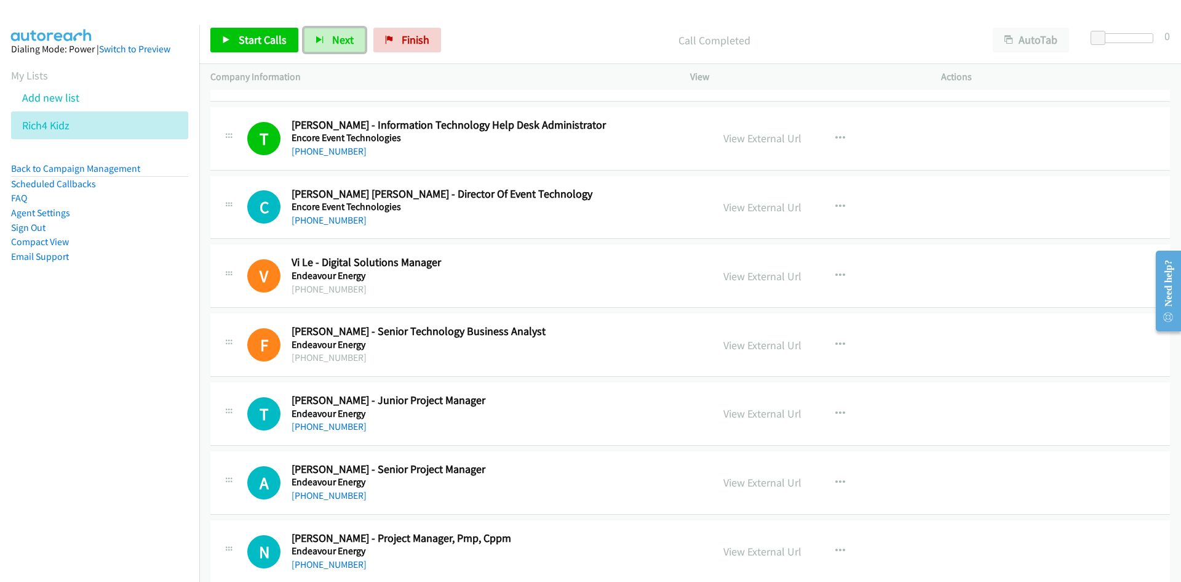
click at [332, 43] on span "Next" at bounding box center [343, 40] width 22 height 14
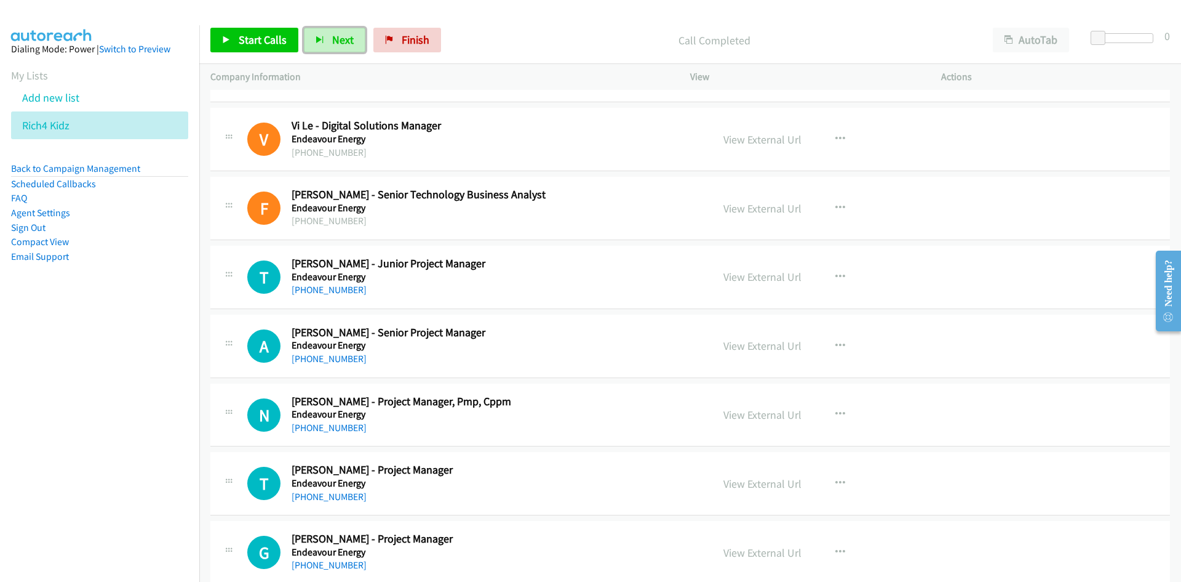
scroll to position [9353, 0]
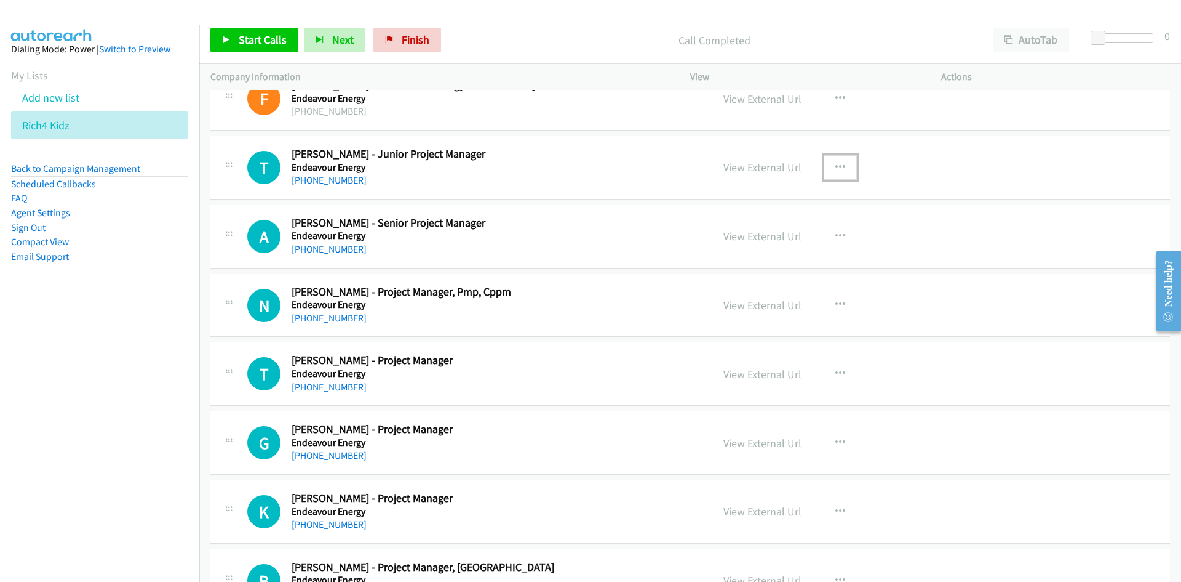
click at [843, 170] on button "button" at bounding box center [840, 167] width 33 height 25
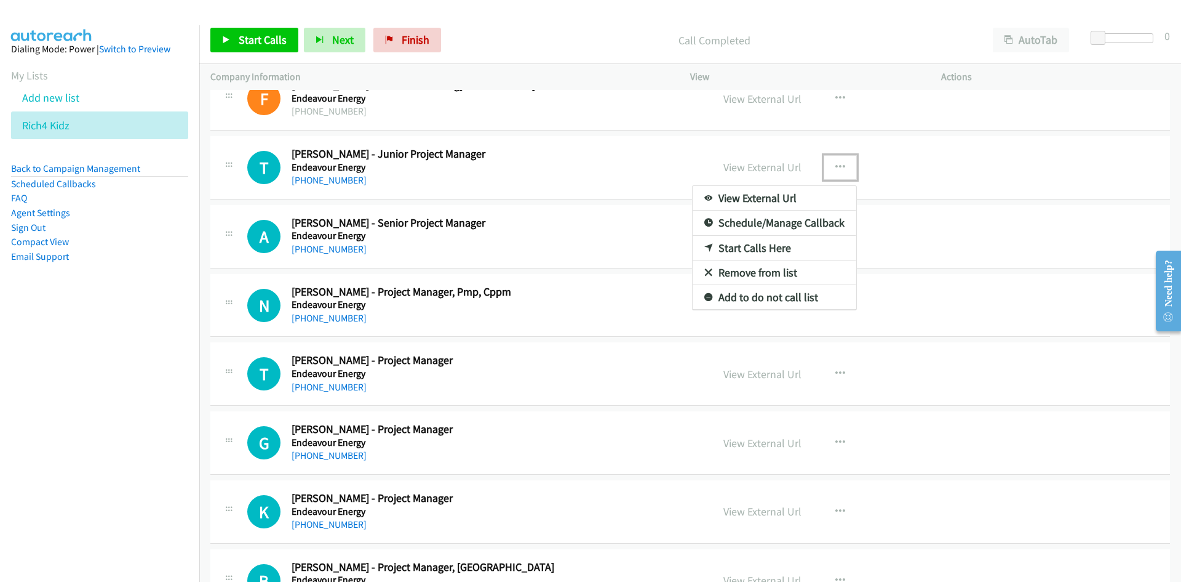
click at [742, 242] on link "Start Calls Here" at bounding box center [775, 248] width 164 height 25
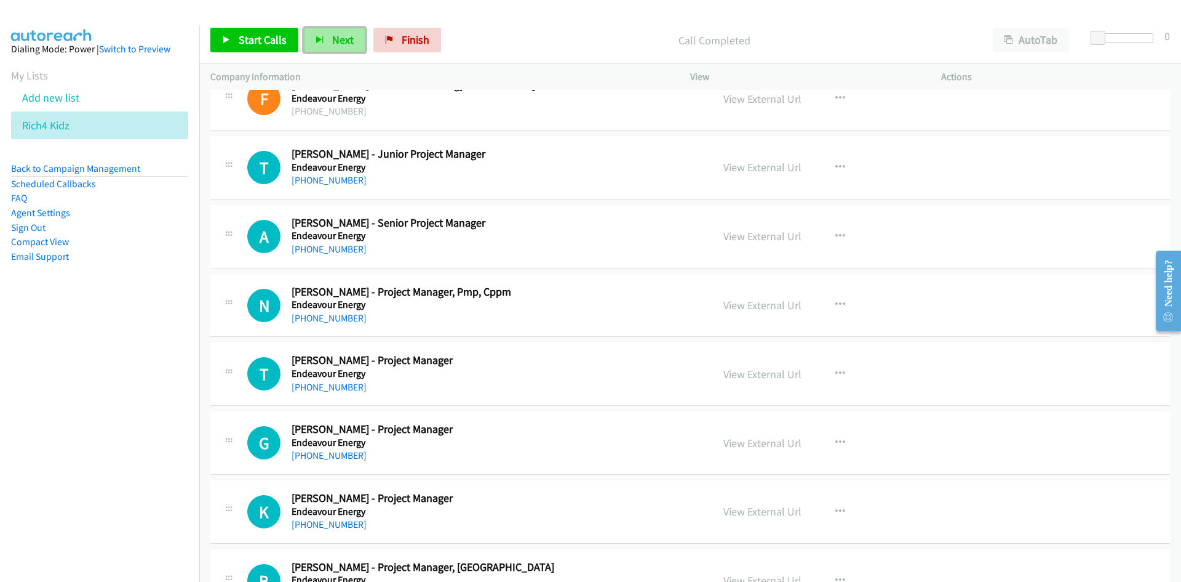
click at [336, 43] on span "Next" at bounding box center [343, 40] width 22 height 14
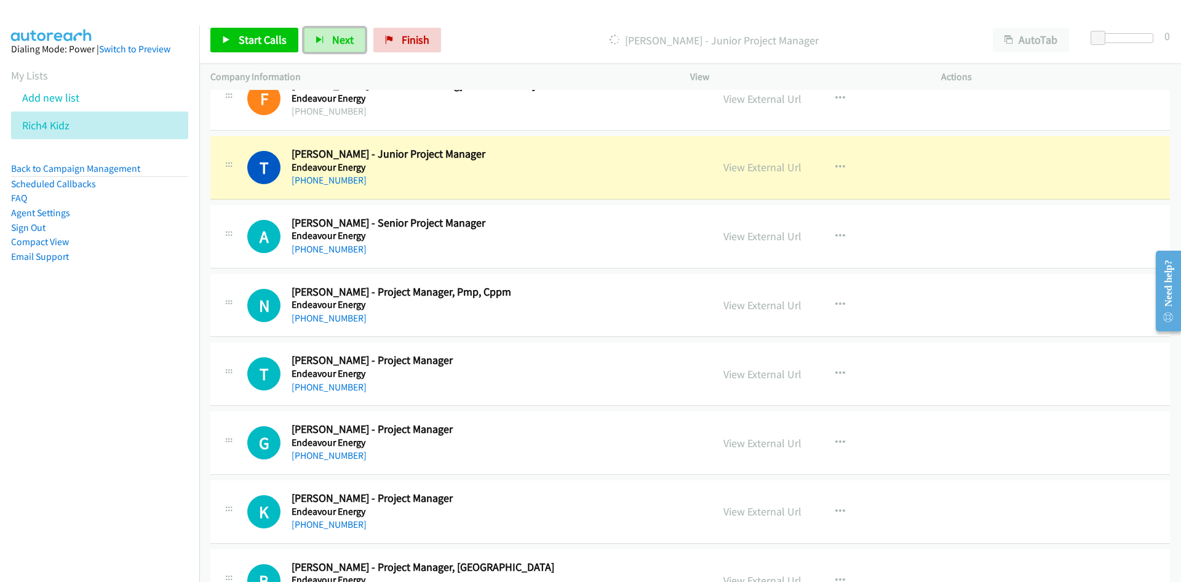
drag, startPoint x: 775, startPoint y: 167, endPoint x: 774, endPoint y: 189, distance: 21.5
click at [775, 167] on link "View External Url" at bounding box center [763, 167] width 78 height 14
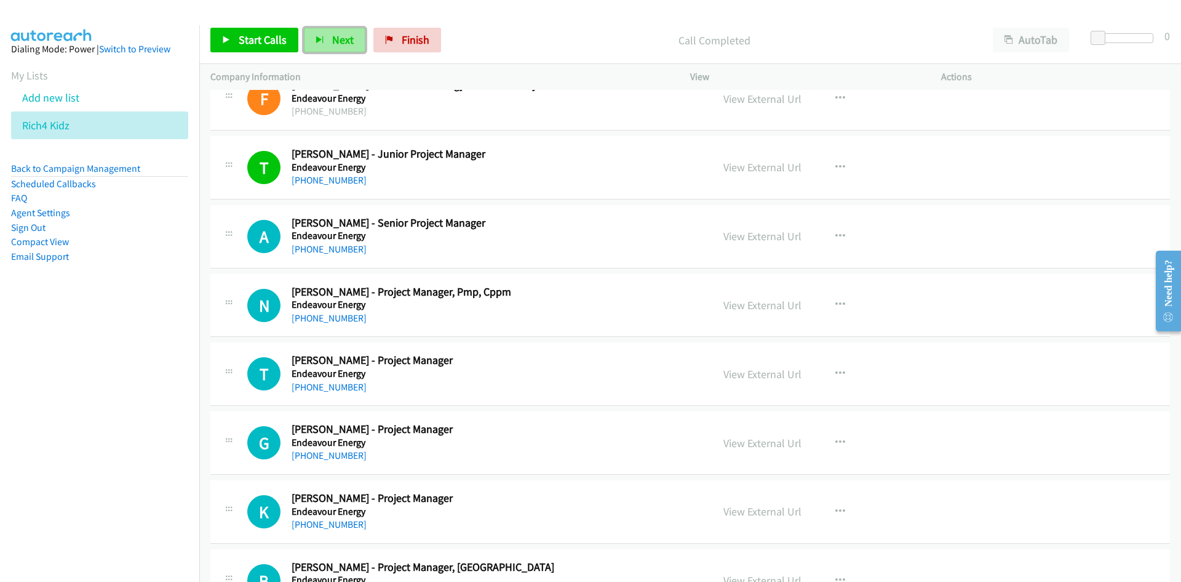
click at [339, 39] on span "Next" at bounding box center [343, 40] width 22 height 14
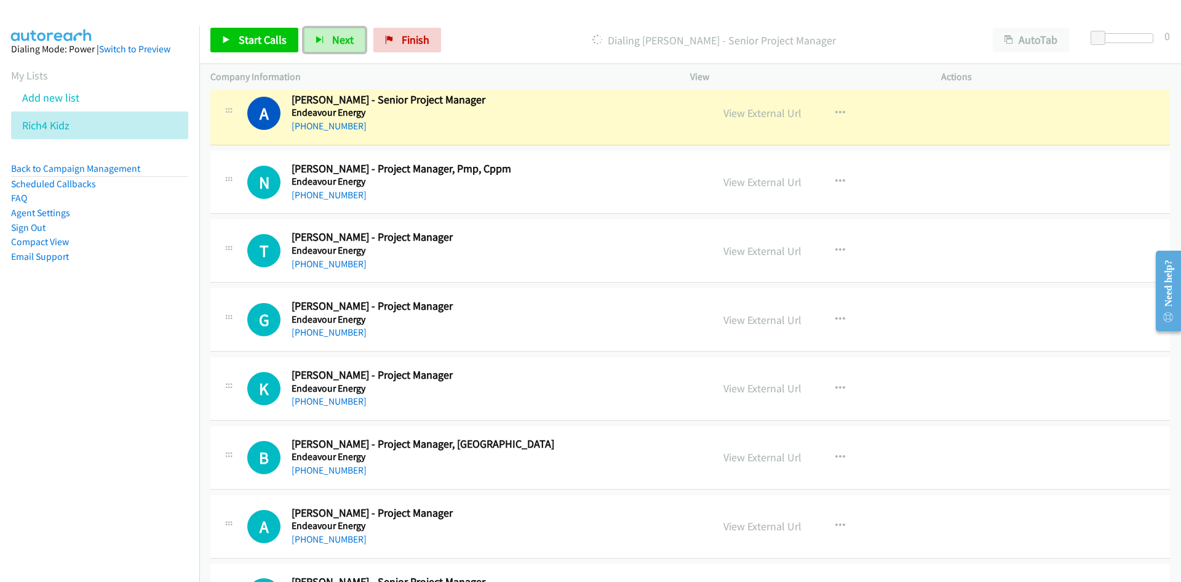
drag, startPoint x: 337, startPoint y: 39, endPoint x: 425, endPoint y: 126, distance: 124.0
click at [337, 39] on span "Next" at bounding box center [343, 40] width 22 height 14
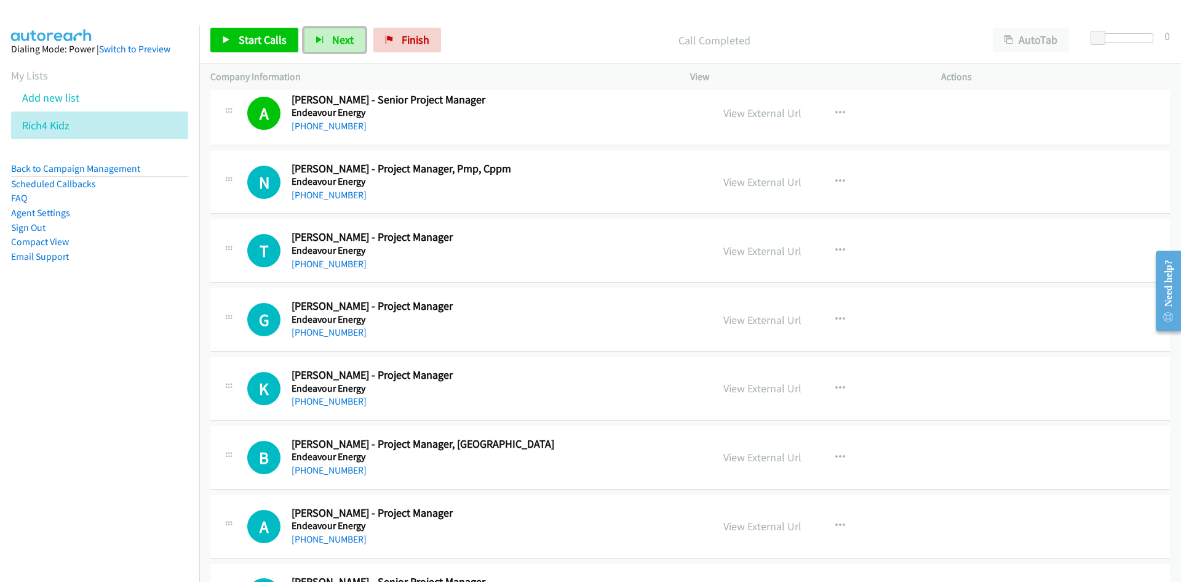
scroll to position [9538, 0]
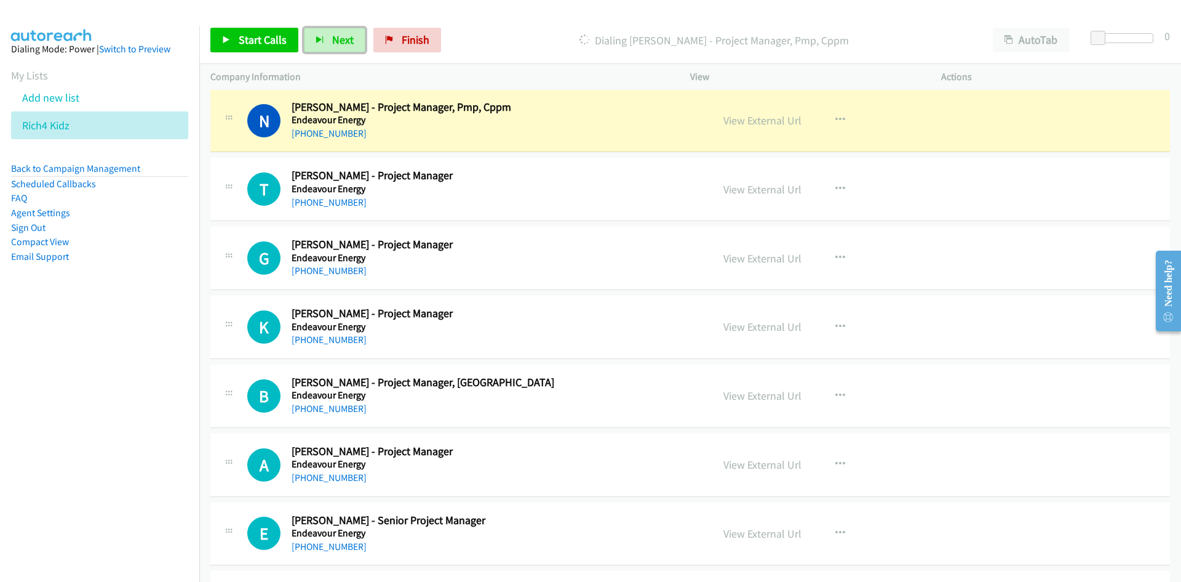
drag, startPoint x: 333, startPoint y: 39, endPoint x: 546, endPoint y: 150, distance: 240.3
click at [333, 39] on span "Next" at bounding box center [343, 40] width 22 height 14
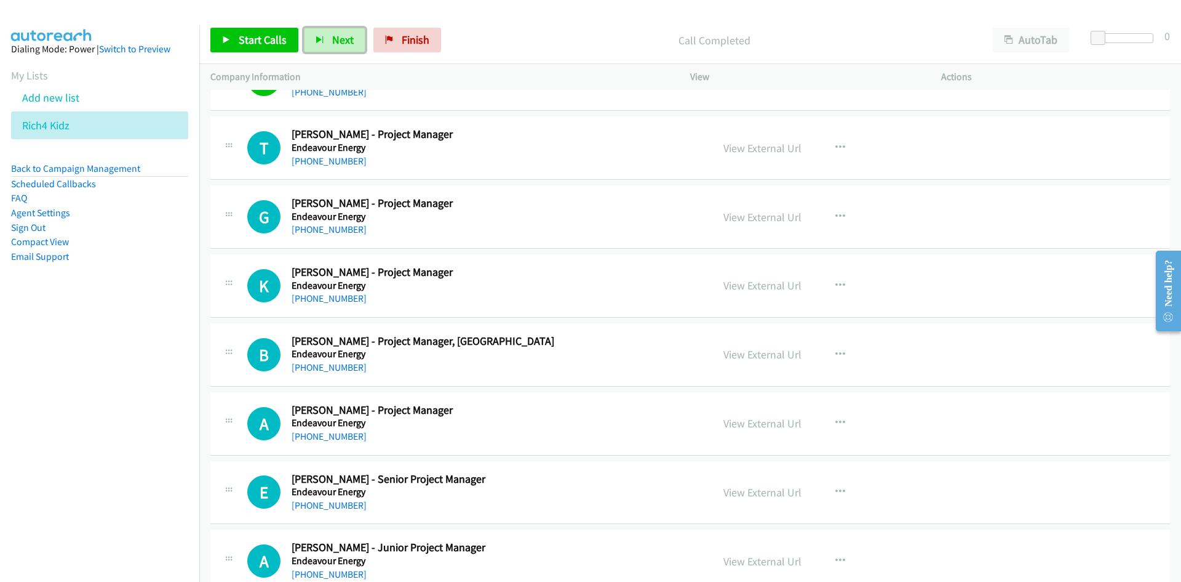
scroll to position [9600, 0]
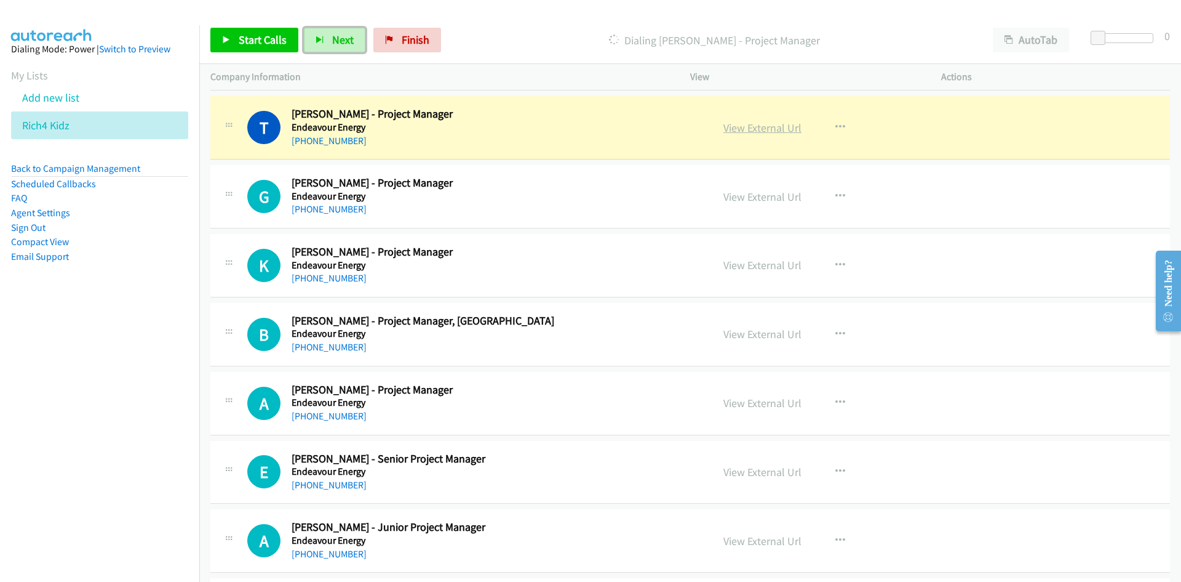
click at [767, 129] on link "View External Url" at bounding box center [763, 128] width 78 height 14
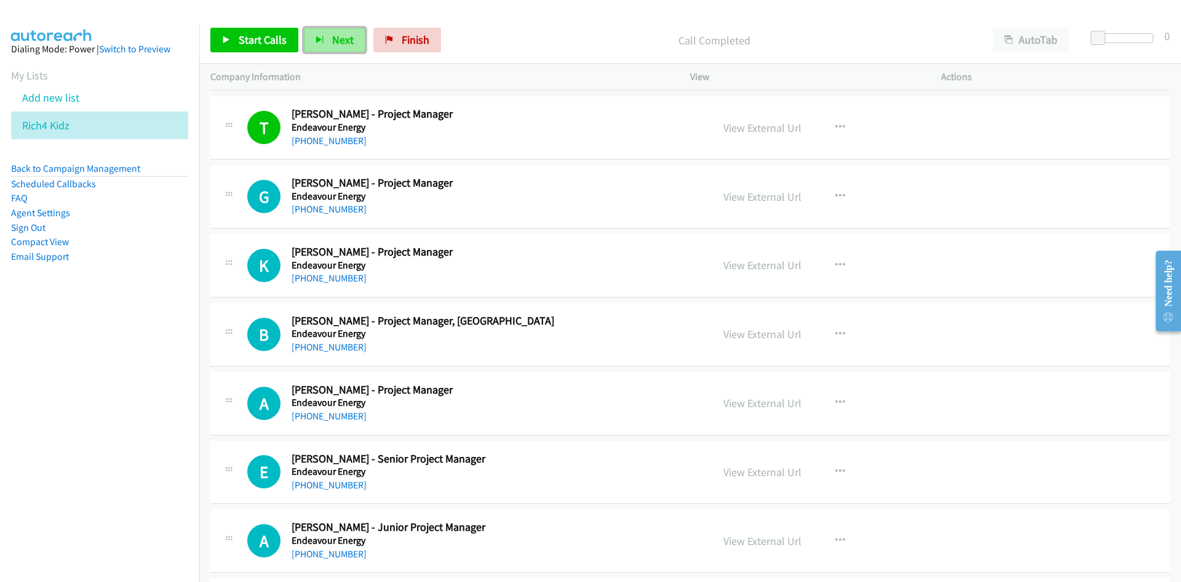
click at [340, 43] on span "Next" at bounding box center [343, 40] width 22 height 14
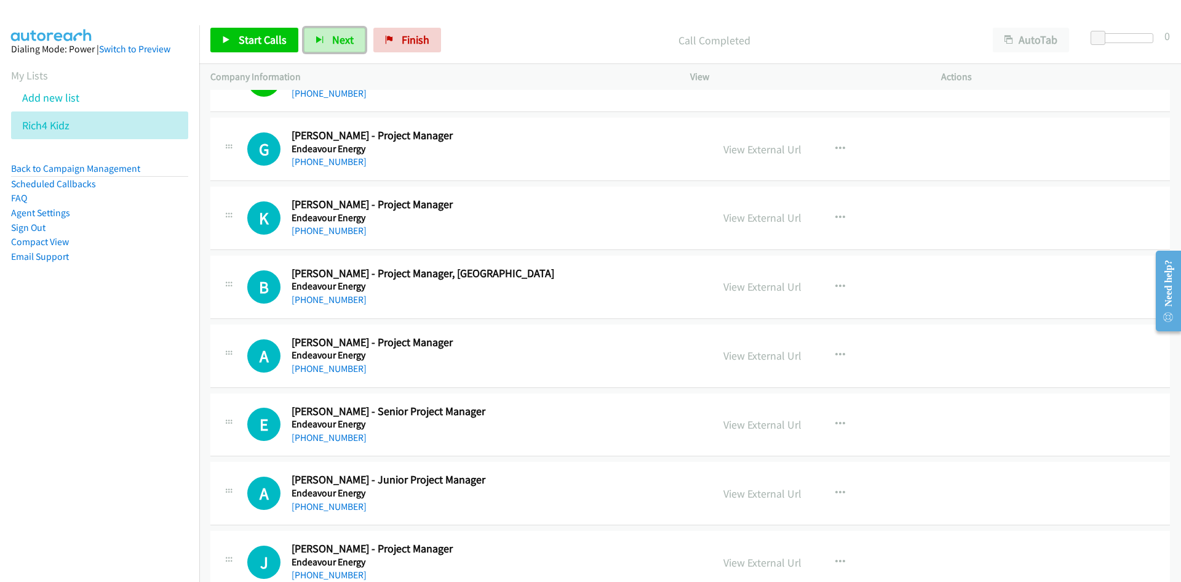
scroll to position [9661, 0]
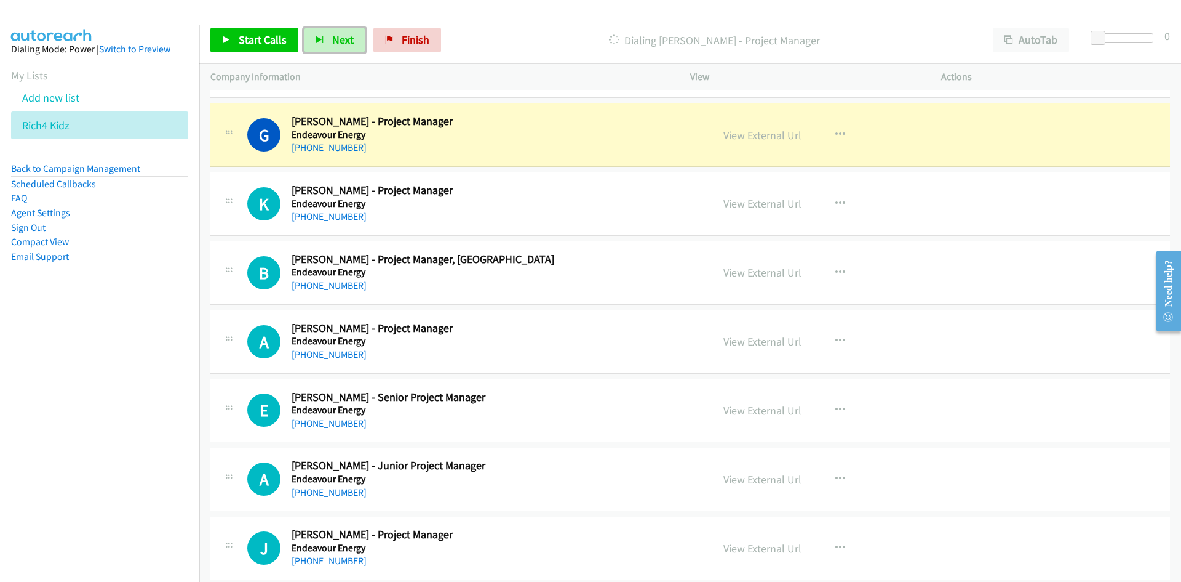
click at [777, 133] on link "View External Url" at bounding box center [763, 135] width 78 height 14
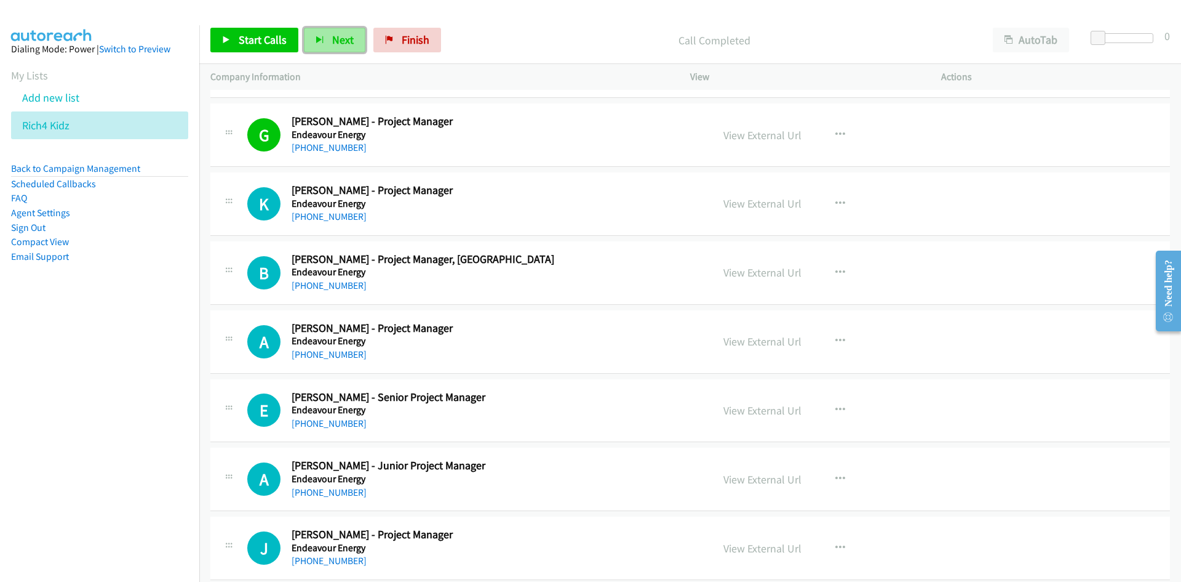
click at [337, 45] on span "Next" at bounding box center [343, 40] width 22 height 14
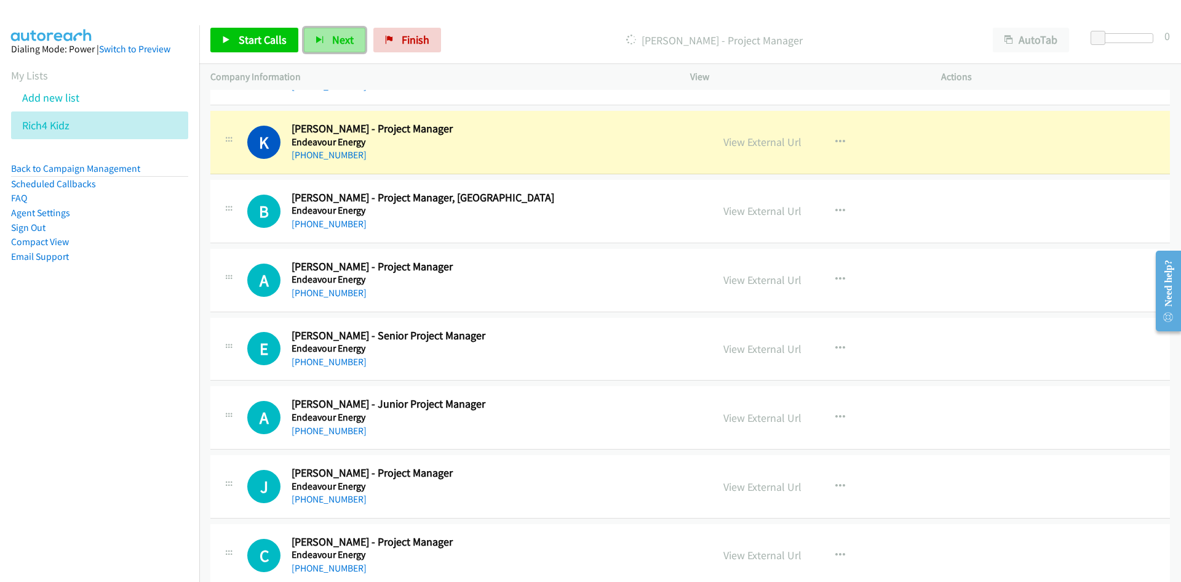
drag, startPoint x: 329, startPoint y: 37, endPoint x: 339, endPoint y: 52, distance: 18.1
click at [329, 37] on button "Next" at bounding box center [335, 40] width 62 height 25
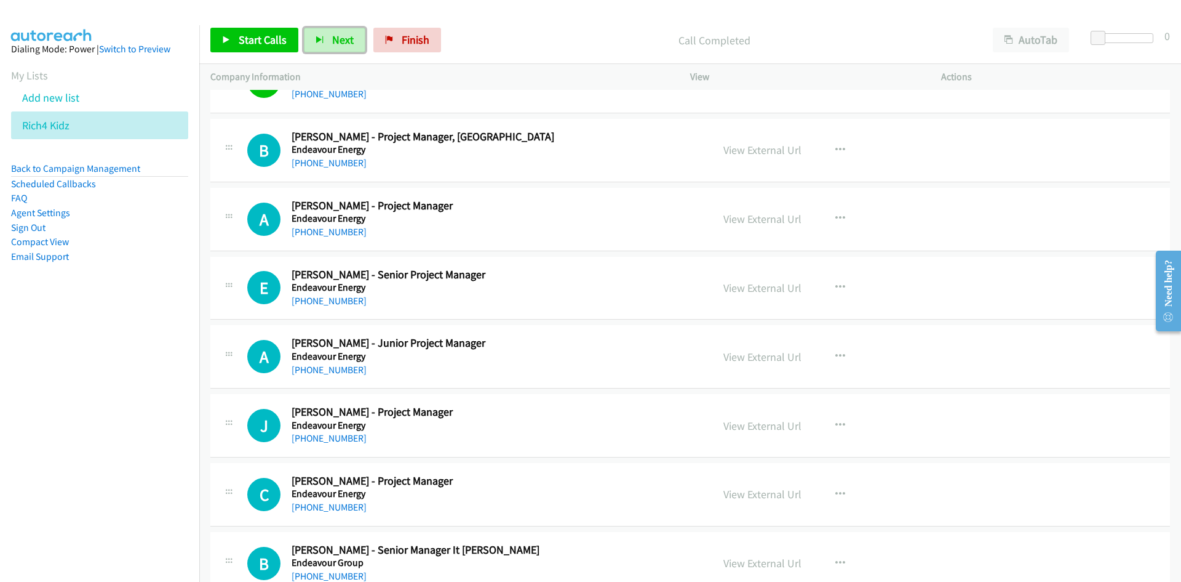
scroll to position [9784, 0]
drag, startPoint x: 339, startPoint y: 40, endPoint x: 349, endPoint y: 50, distance: 14.4
click at [339, 40] on span "Next" at bounding box center [343, 40] width 22 height 14
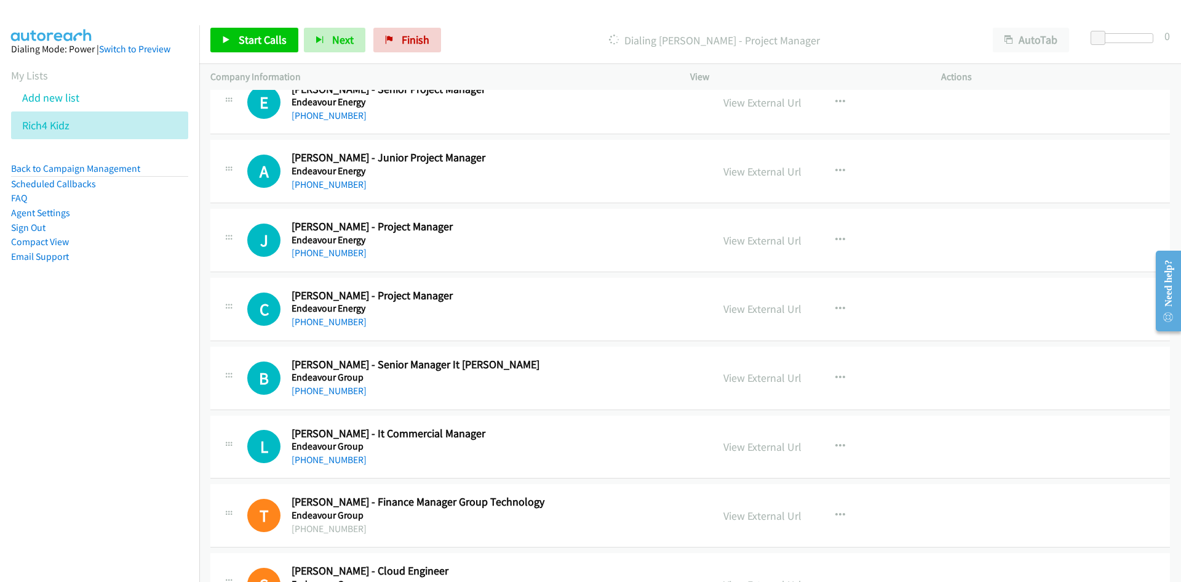
scroll to position [9846, 0]
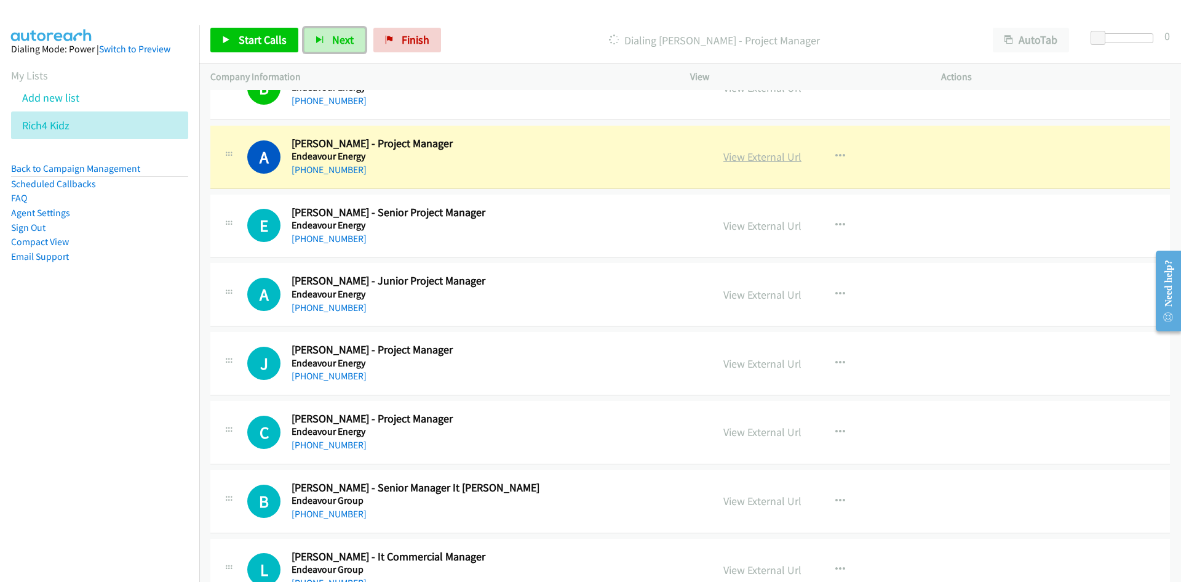
drag, startPoint x: 753, startPoint y: 151, endPoint x: 754, endPoint y: 159, distance: 8.0
click at [753, 151] on link "View External Url" at bounding box center [763, 157] width 78 height 14
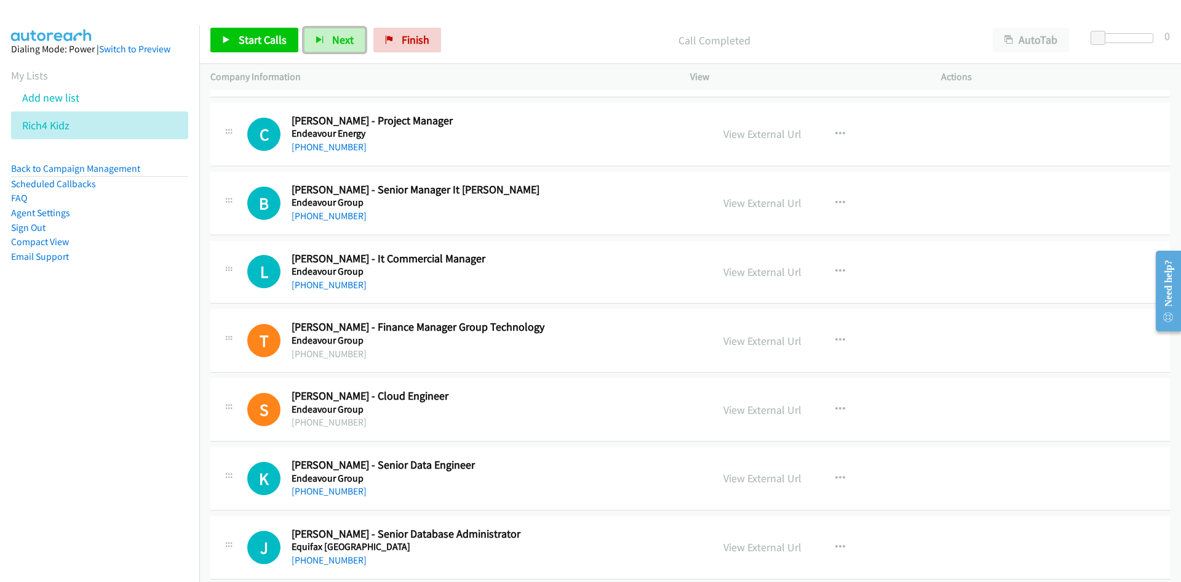
scroll to position [10153, 0]
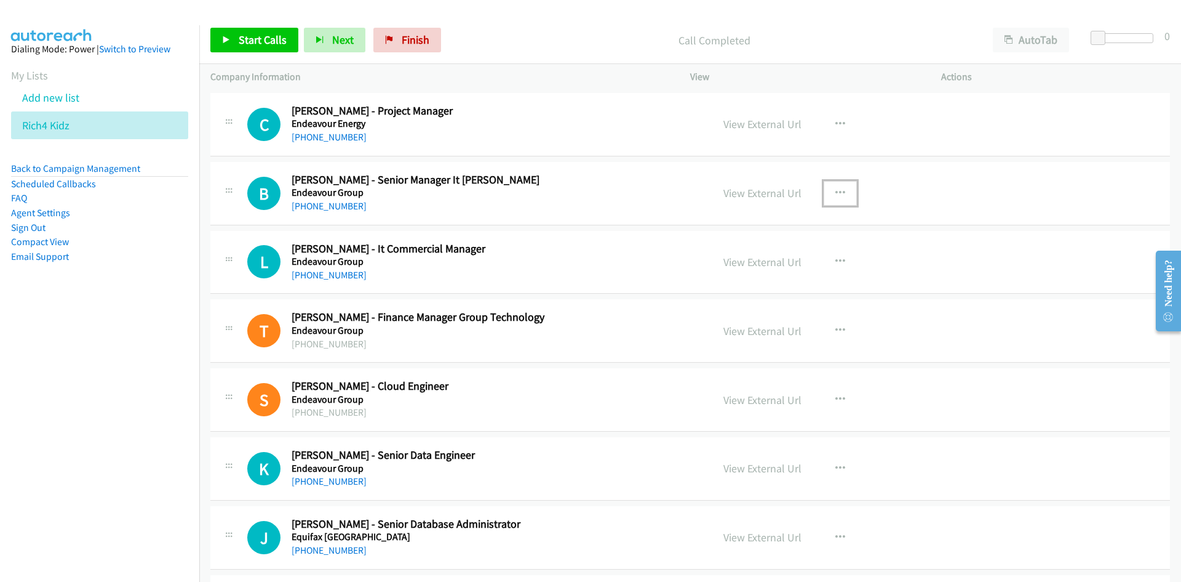
click at [836, 194] on icon "button" at bounding box center [841, 193] width 10 height 10
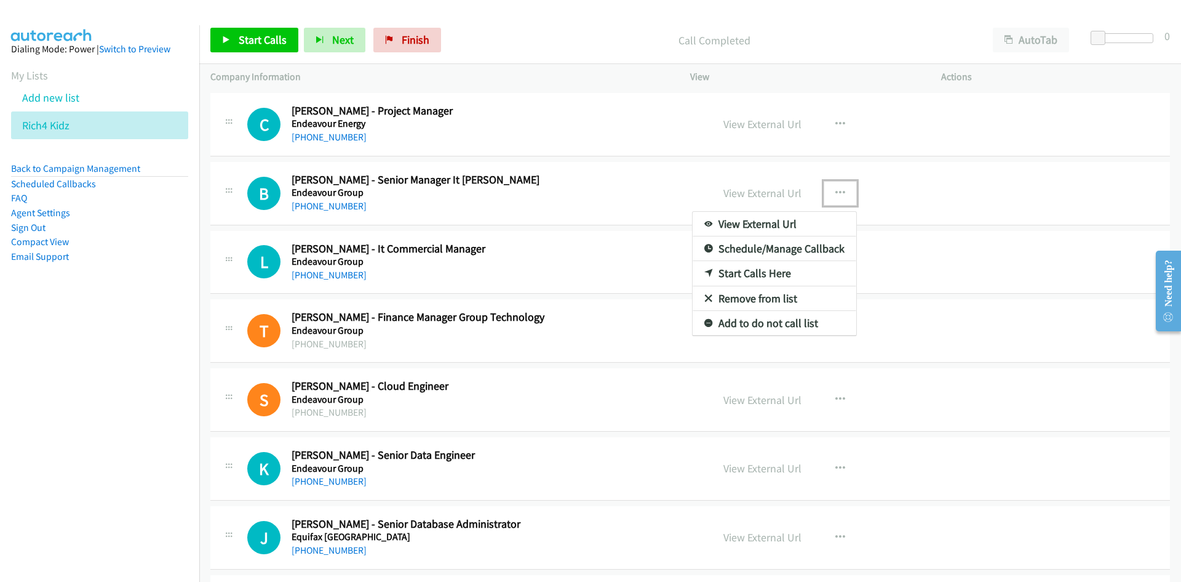
click at [753, 271] on link "Start Calls Here" at bounding box center [775, 273] width 164 height 25
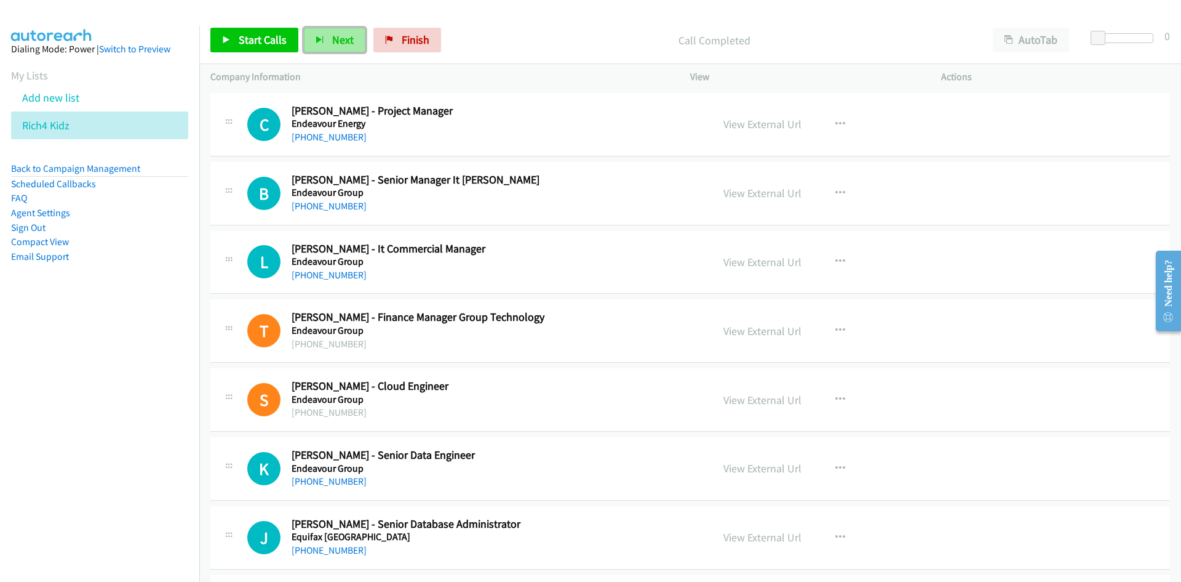
click at [348, 42] on span "Next" at bounding box center [343, 40] width 22 height 14
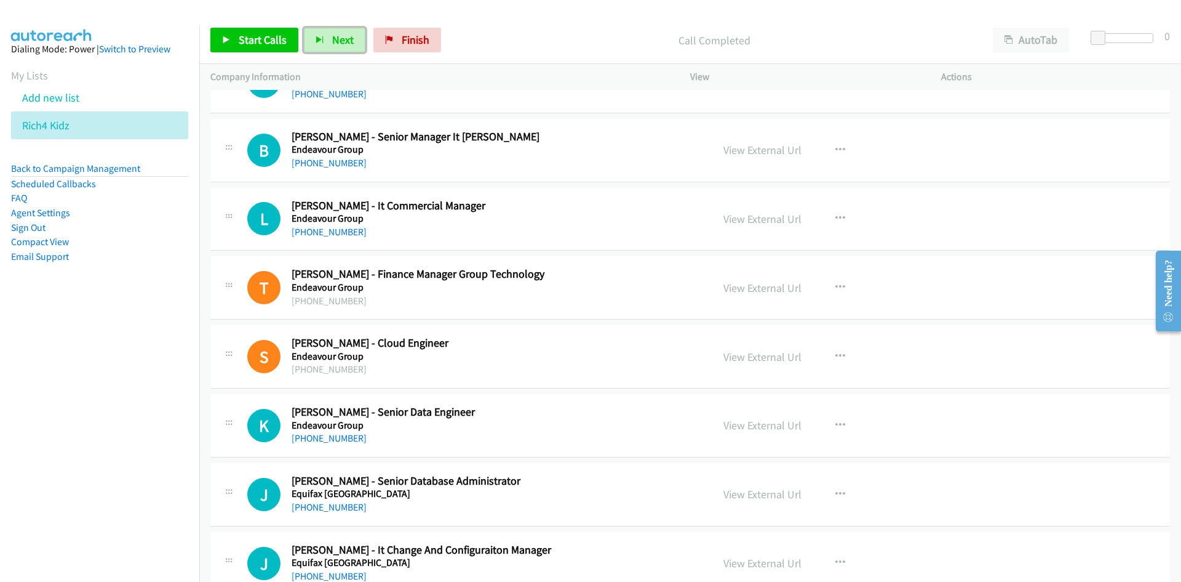
scroll to position [10215, 0]
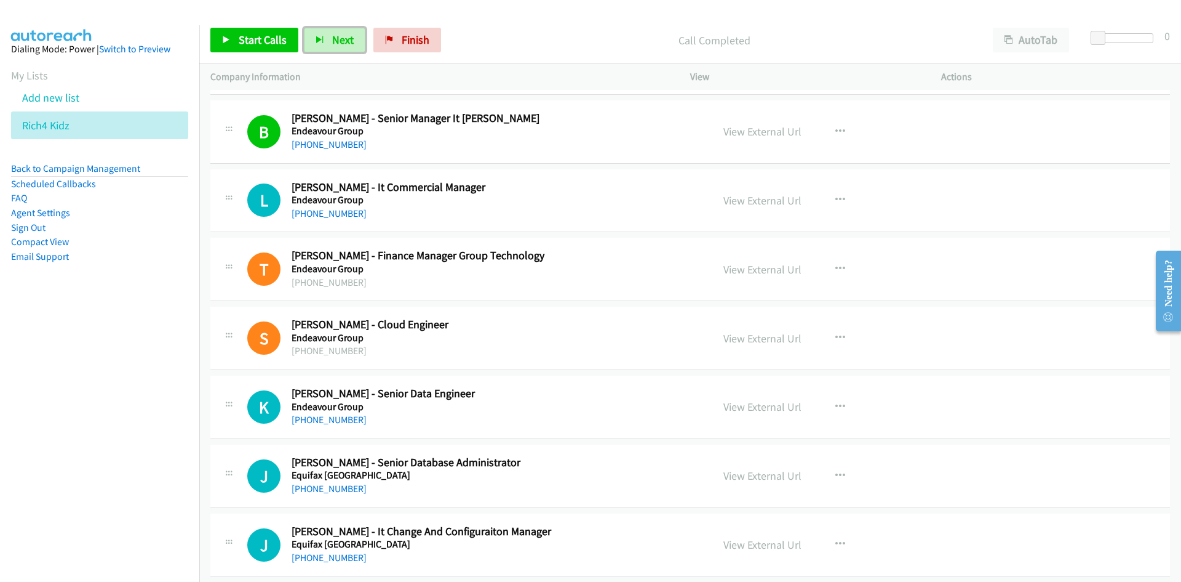
drag, startPoint x: 350, startPoint y: 34, endPoint x: 312, endPoint y: 5, distance: 48.2
click at [350, 34] on span "Next" at bounding box center [343, 40] width 22 height 14
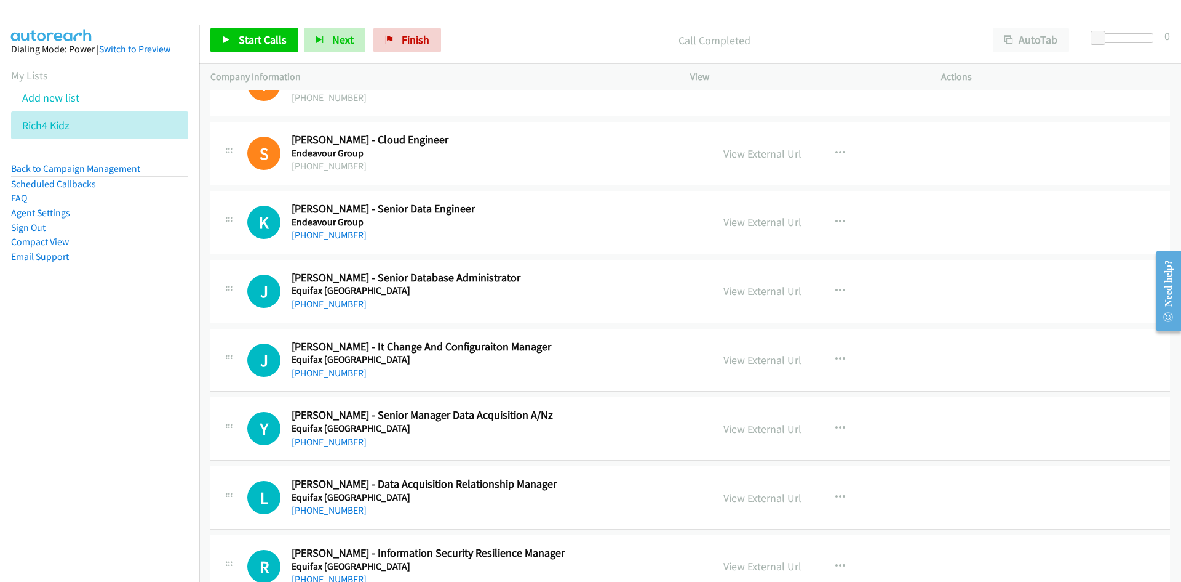
scroll to position [10461, 0]
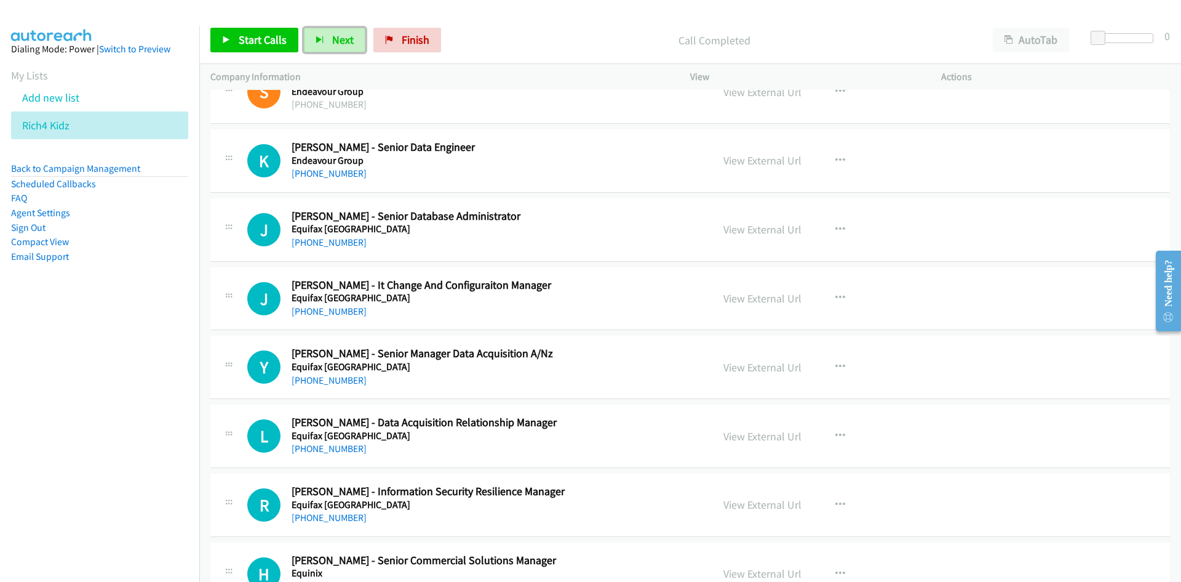
click at [346, 34] on span "Next" at bounding box center [343, 40] width 22 height 14
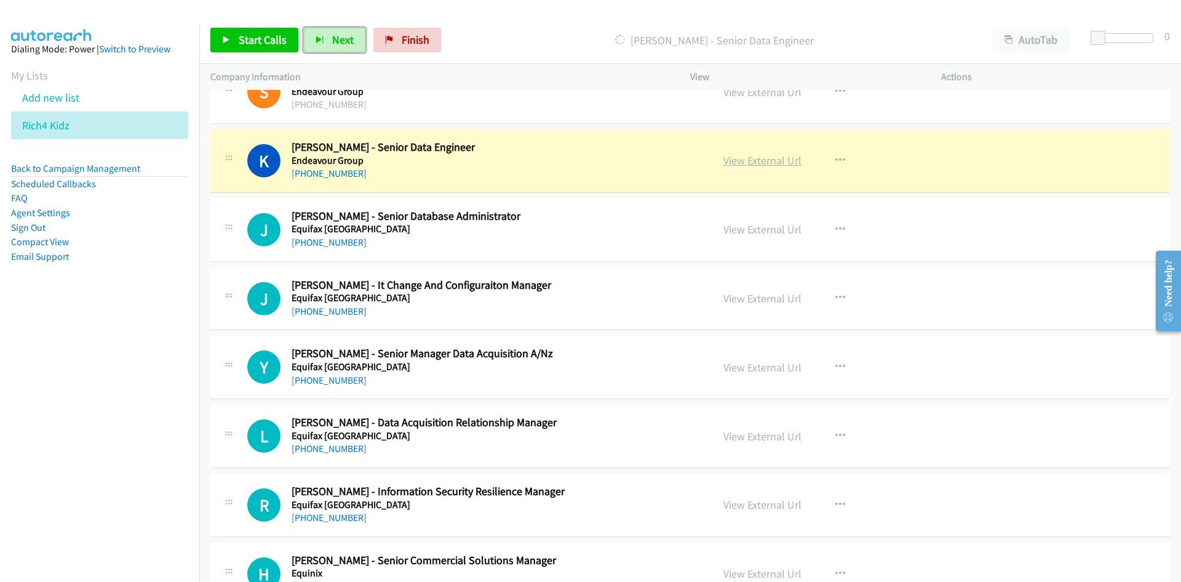
click at [783, 156] on link "View External Url" at bounding box center [763, 160] width 78 height 14
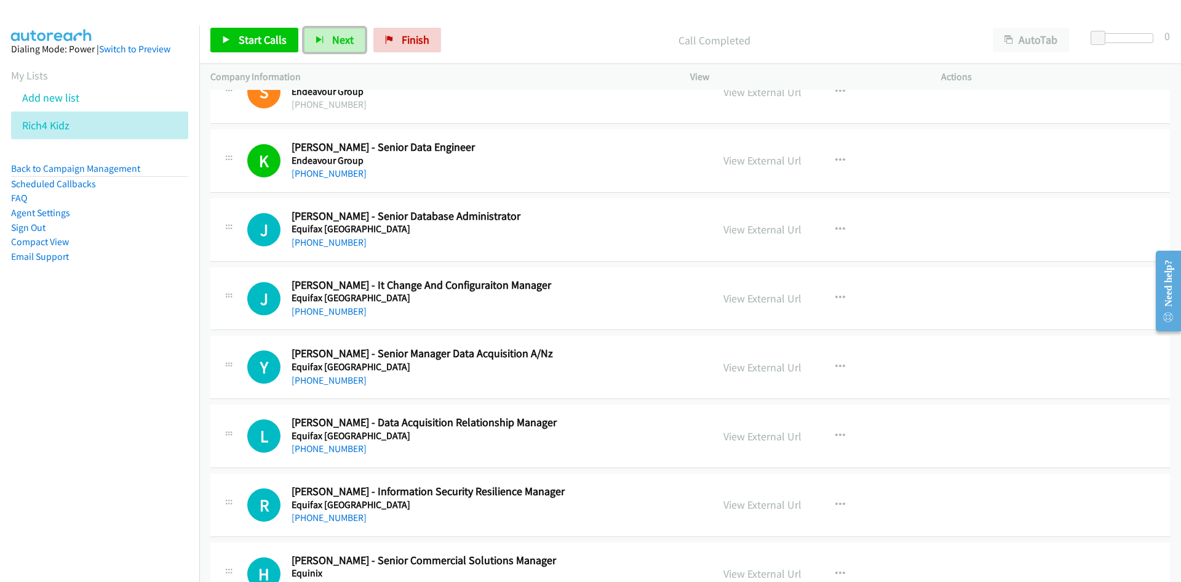
scroll to position [10523, 0]
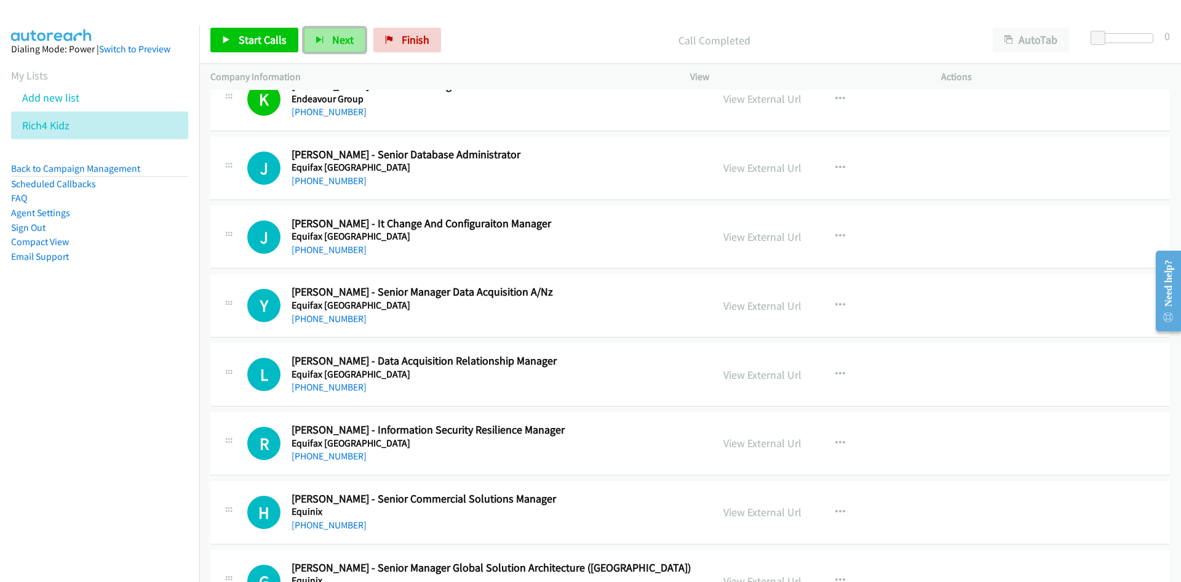
click at [340, 32] on button "Next" at bounding box center [335, 40] width 62 height 25
drag, startPoint x: 333, startPoint y: 46, endPoint x: 483, endPoint y: 170, distance: 194.9
click at [333, 46] on span "Next" at bounding box center [343, 40] width 22 height 14
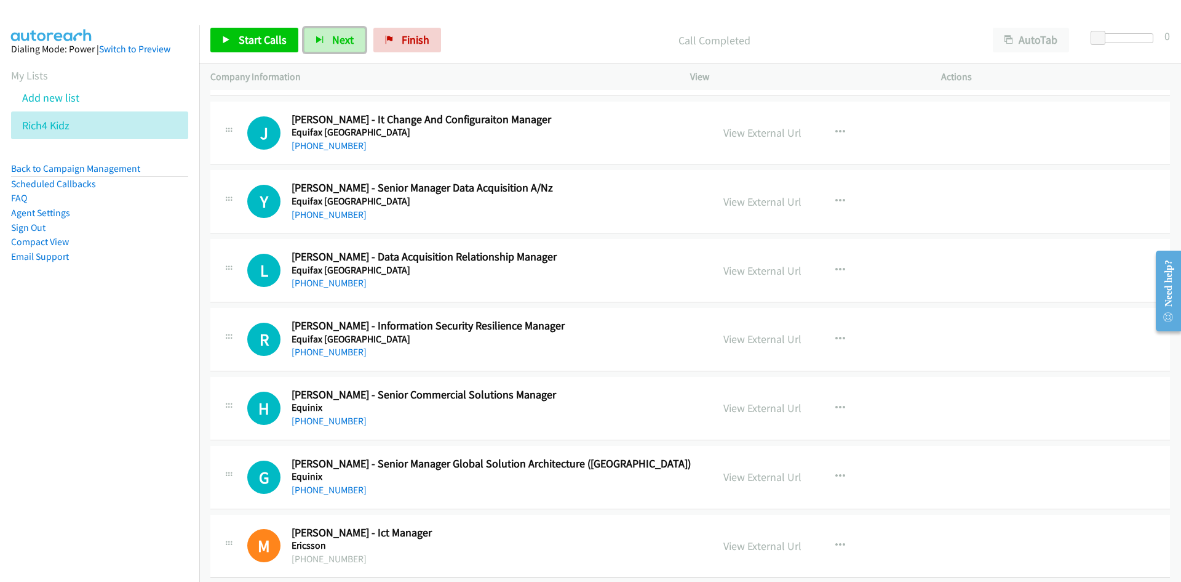
scroll to position [10646, 0]
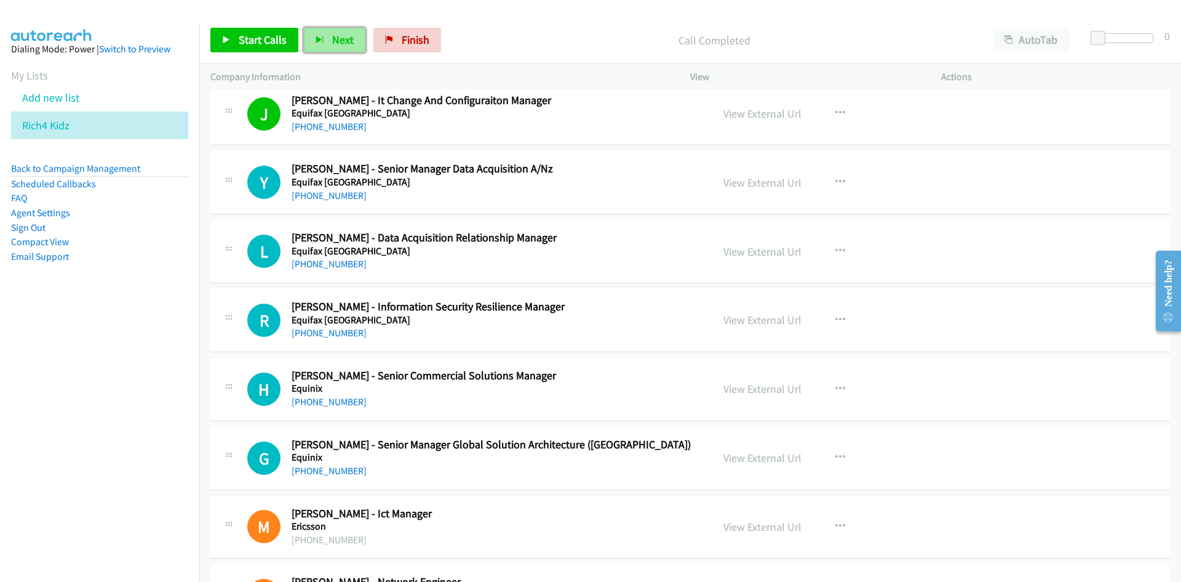
click at [337, 34] on span "Next" at bounding box center [343, 40] width 22 height 14
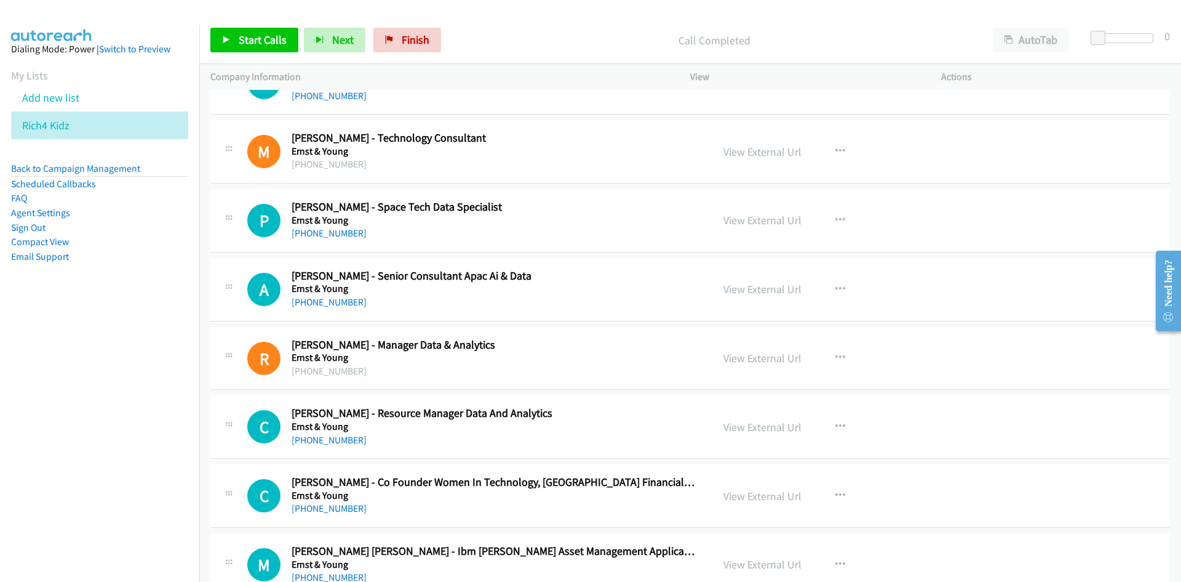
scroll to position [11507, 0]
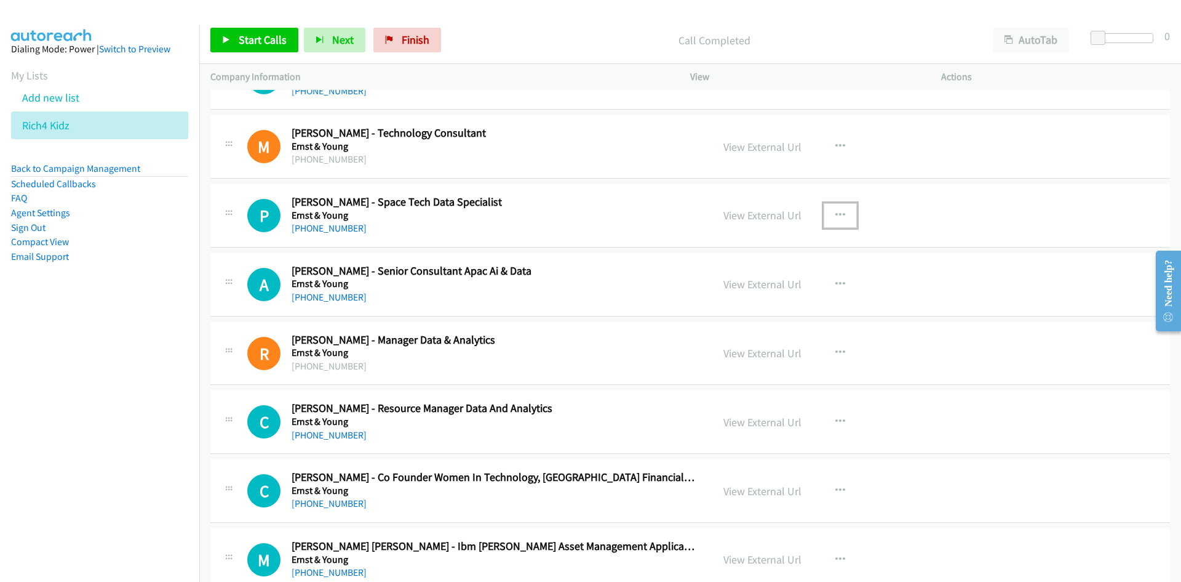
click at [843, 212] on button "button" at bounding box center [840, 215] width 33 height 25
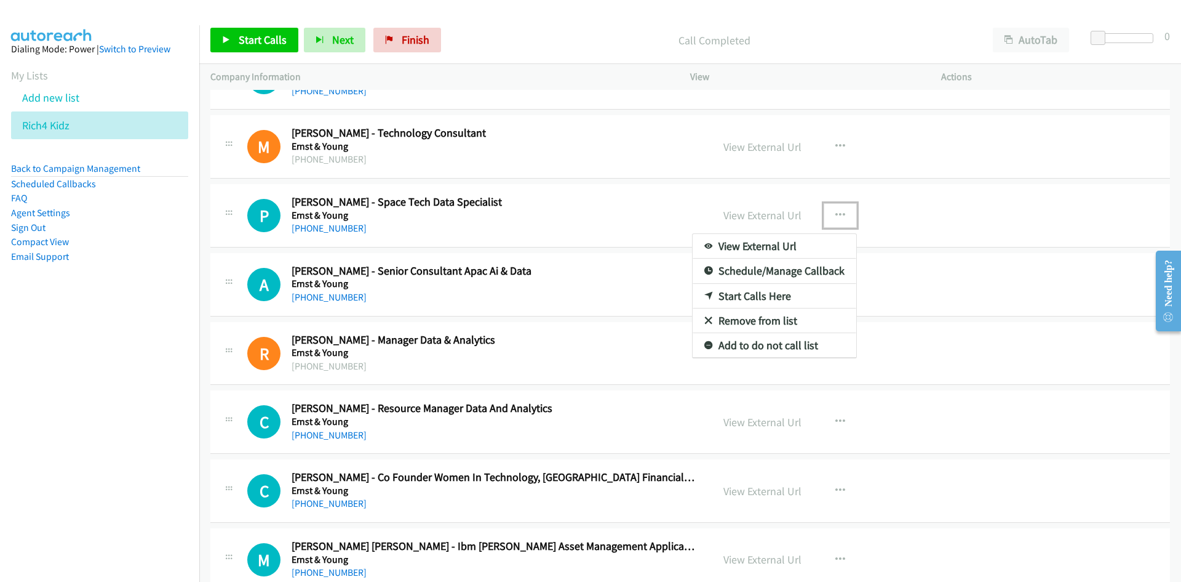
click at [743, 293] on link "Start Calls Here" at bounding box center [775, 296] width 164 height 25
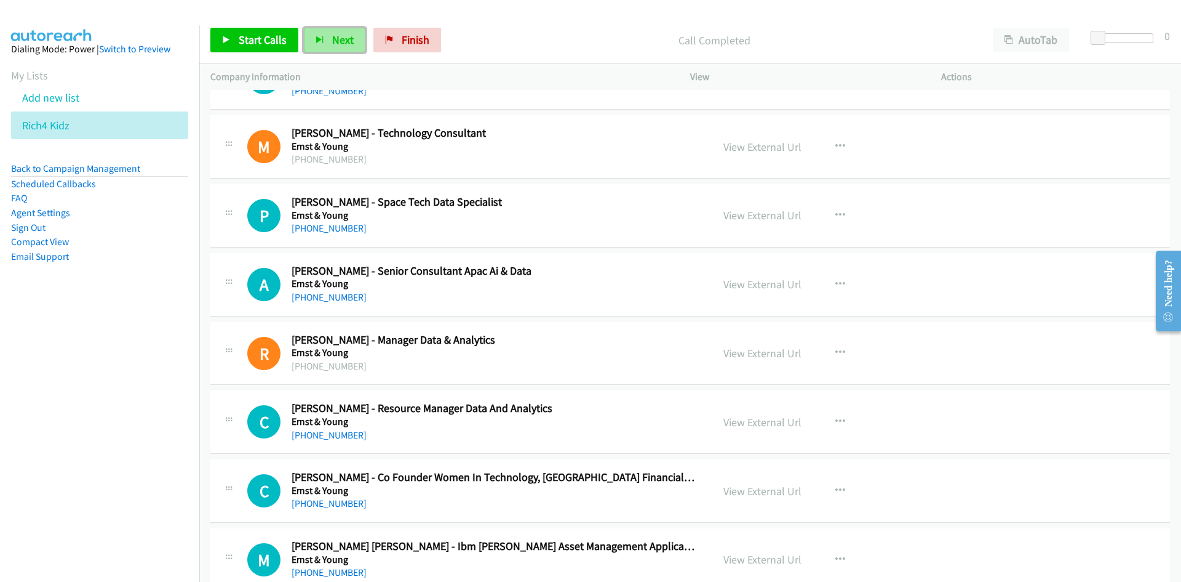
click at [332, 46] on span "Next" at bounding box center [343, 40] width 22 height 14
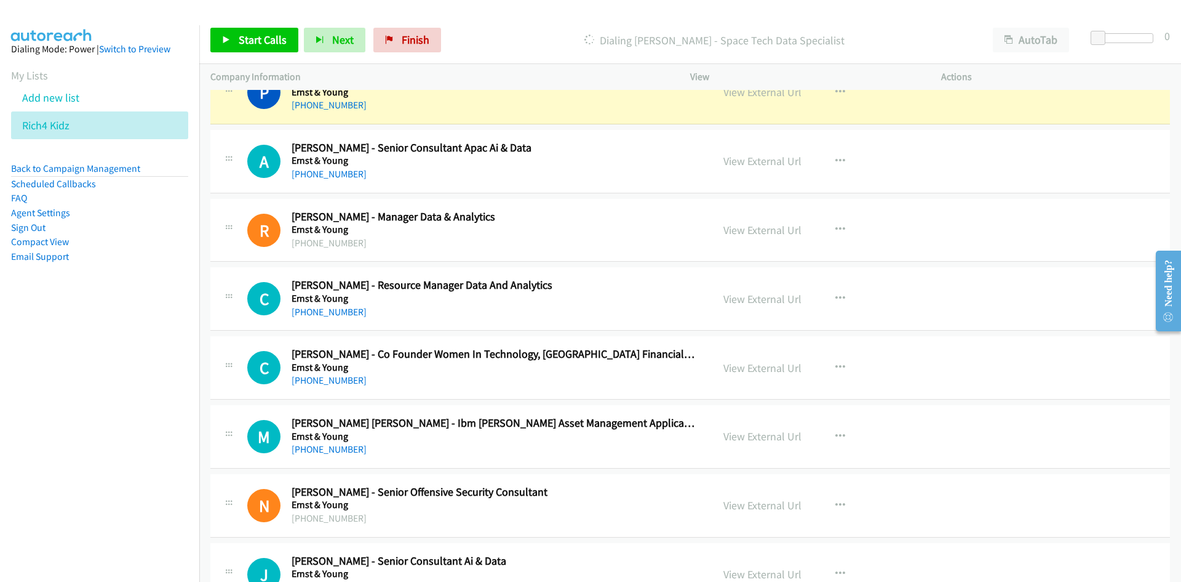
scroll to position [11569, 0]
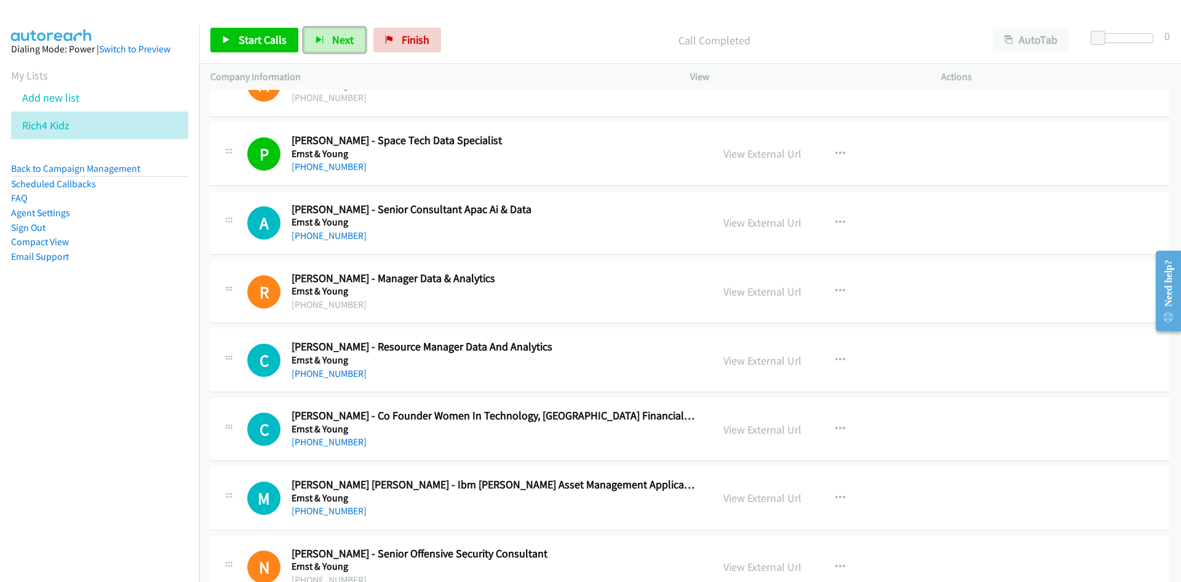
drag, startPoint x: 339, startPoint y: 40, endPoint x: 505, endPoint y: 141, distance: 194.4
click at [339, 40] on span "Next" at bounding box center [343, 40] width 22 height 14
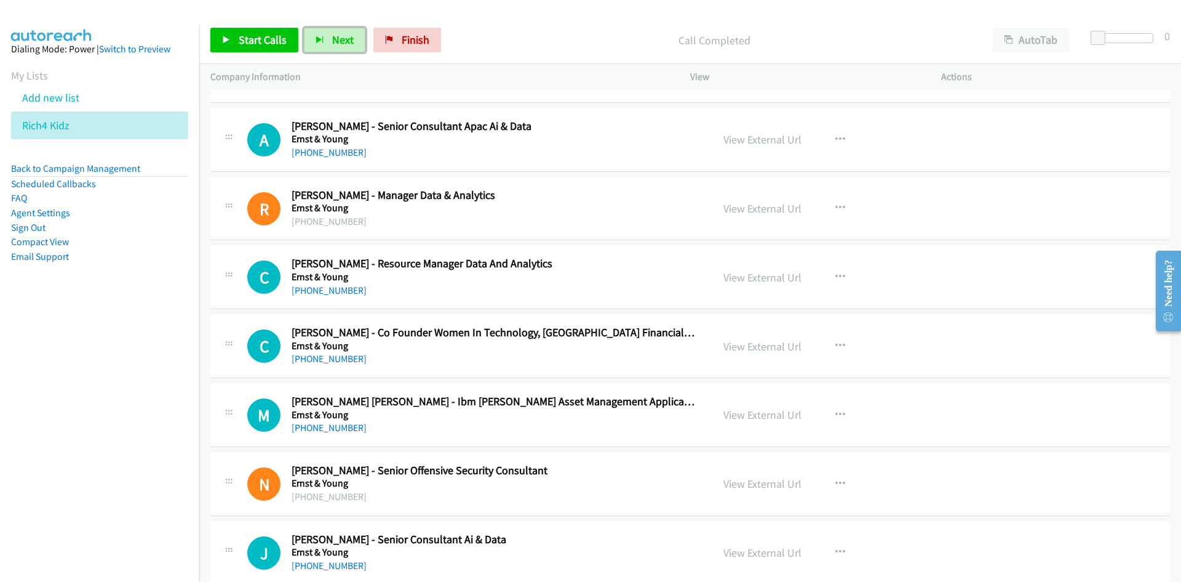
scroll to position [11630, 0]
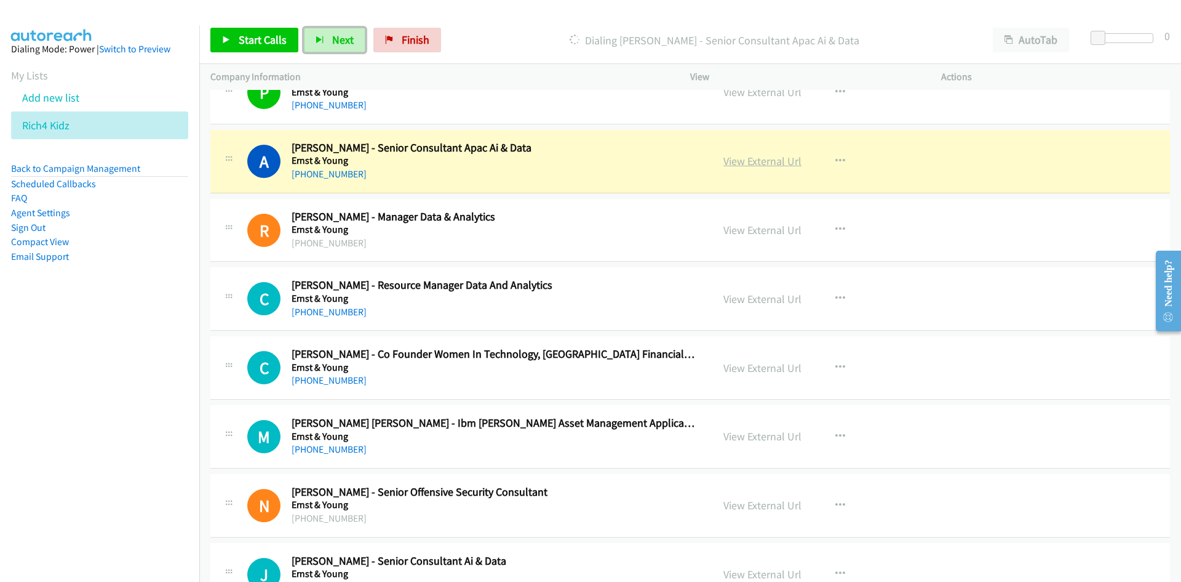
click at [767, 164] on link "View External Url" at bounding box center [763, 161] width 78 height 14
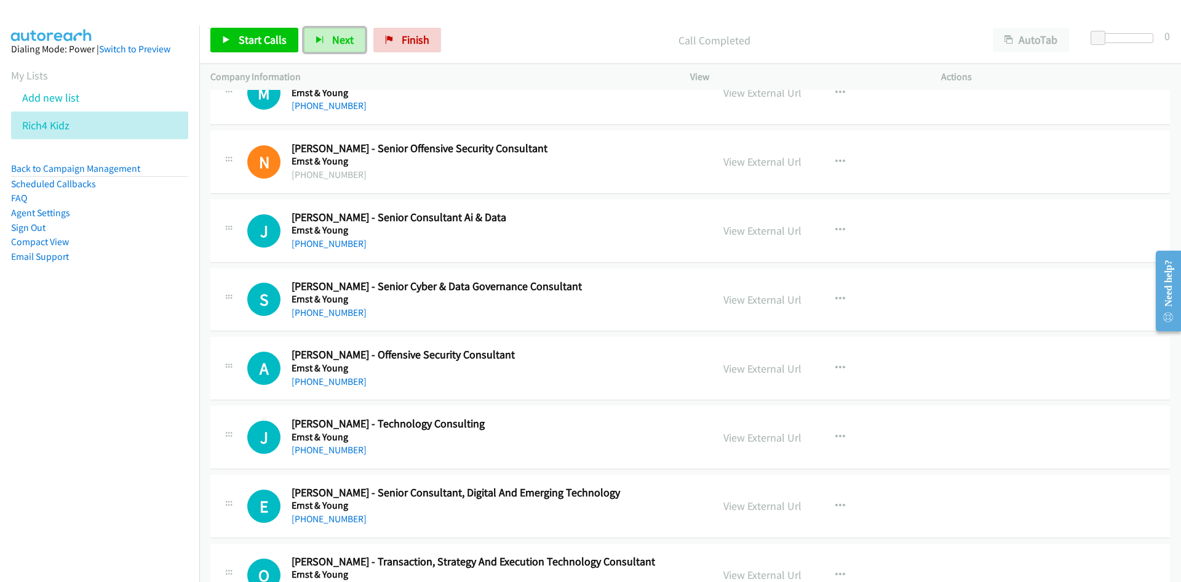
scroll to position [11999, 0]
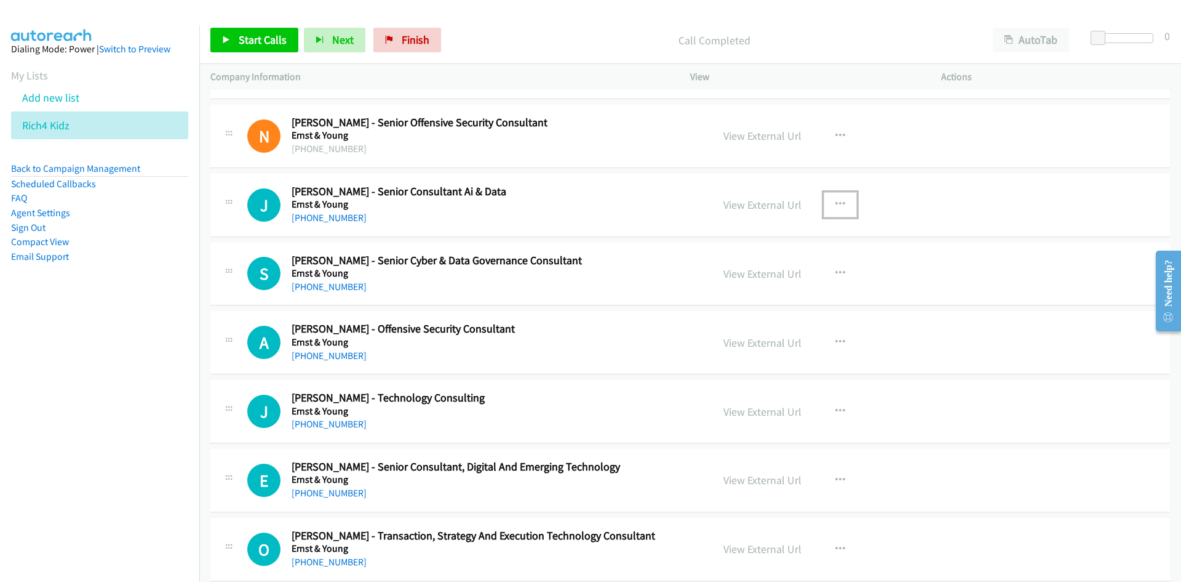
click at [836, 201] on icon "button" at bounding box center [841, 204] width 10 height 10
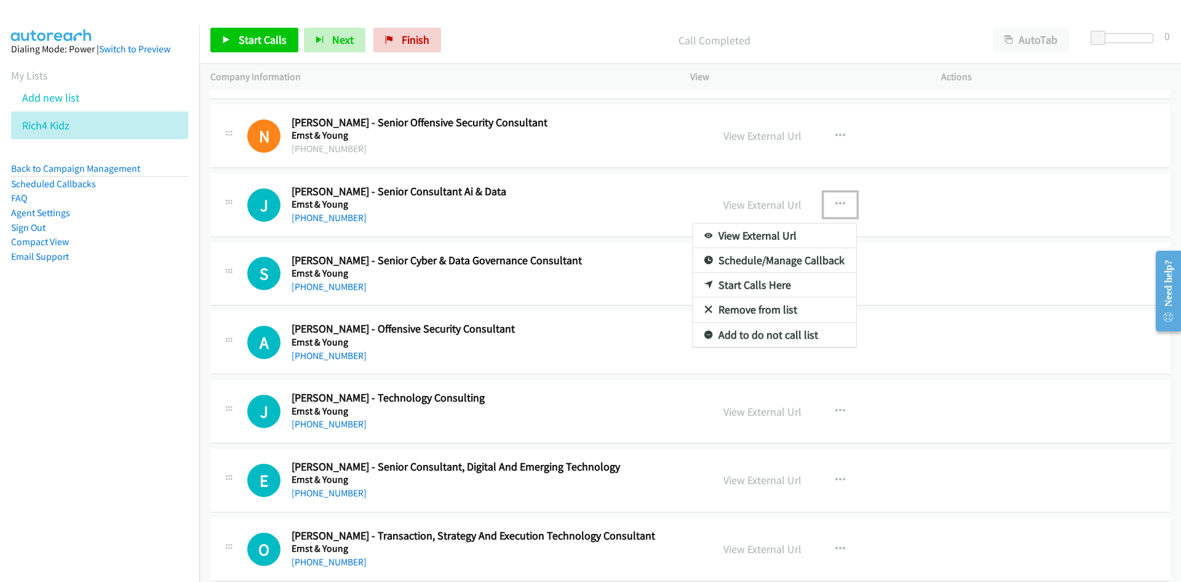
drag, startPoint x: 754, startPoint y: 286, endPoint x: 310, endPoint y: 97, distance: 483.0
click at [459, 207] on div at bounding box center [590, 291] width 1181 height 582
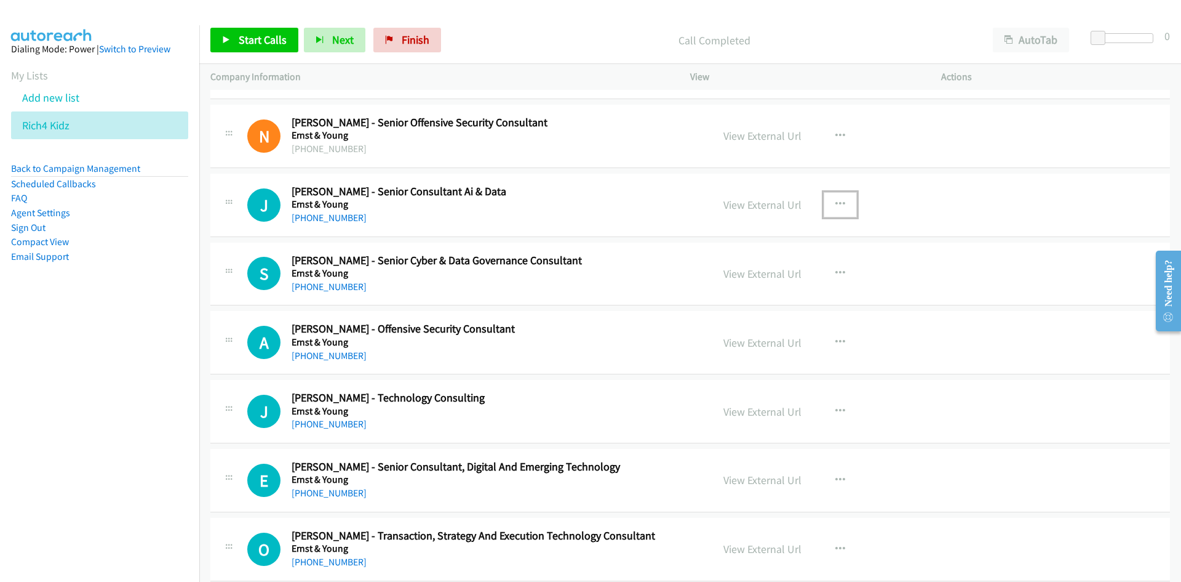
click at [829, 207] on button "button" at bounding box center [840, 204] width 33 height 25
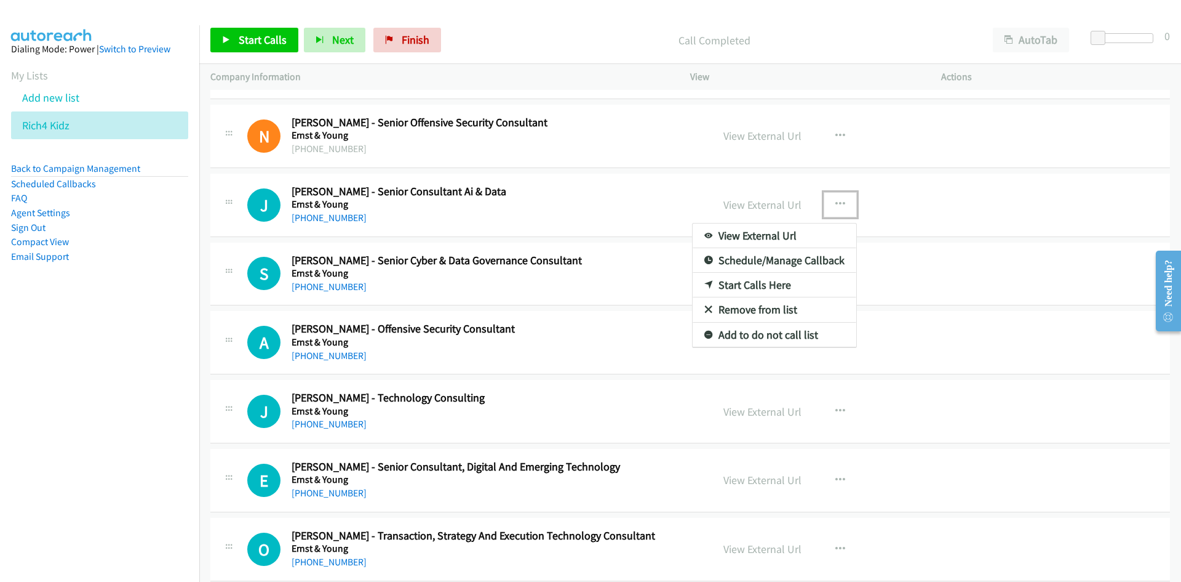
click at [749, 286] on link "Start Calls Here" at bounding box center [775, 285] width 164 height 25
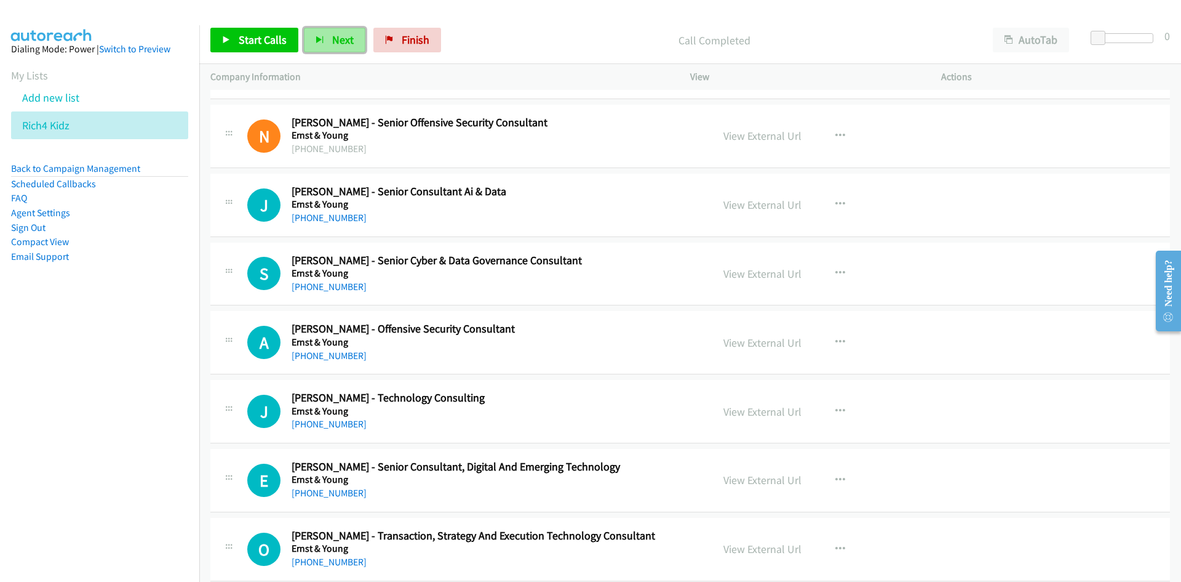
click at [332, 41] on span "Next" at bounding box center [343, 40] width 22 height 14
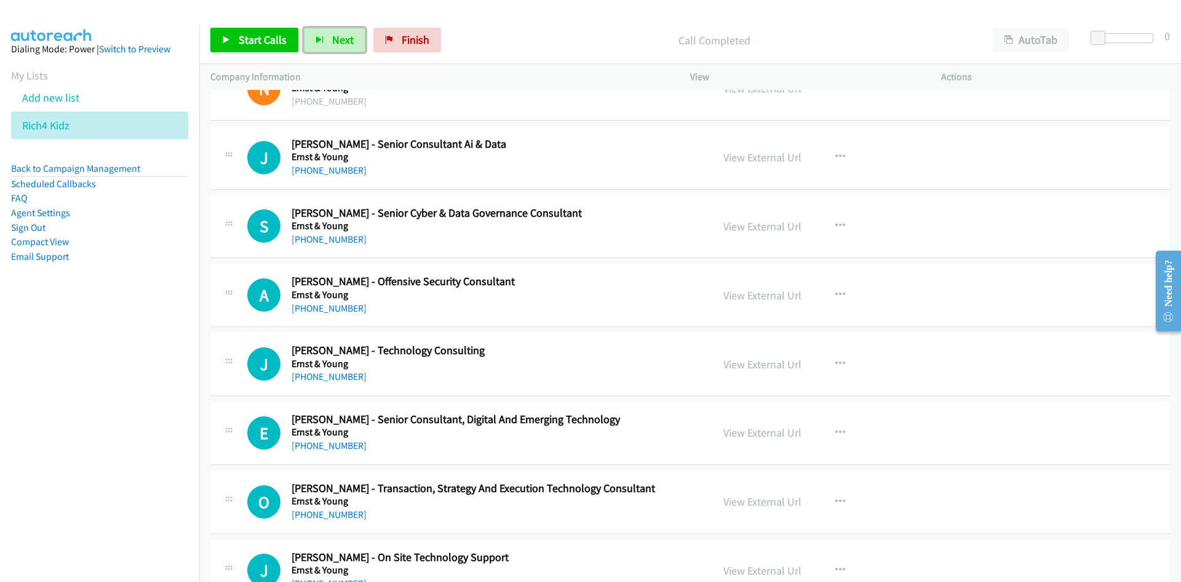
scroll to position [12061, 0]
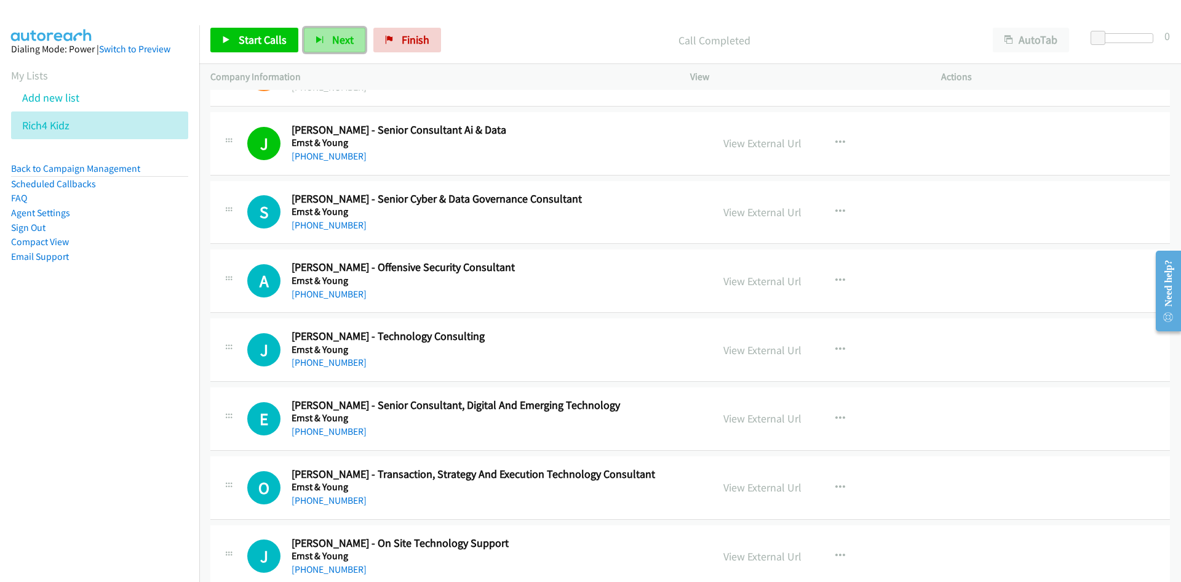
drag, startPoint x: 319, startPoint y: 33, endPoint x: 473, endPoint y: 161, distance: 200.1
click at [319, 33] on button "Next" at bounding box center [335, 40] width 62 height 25
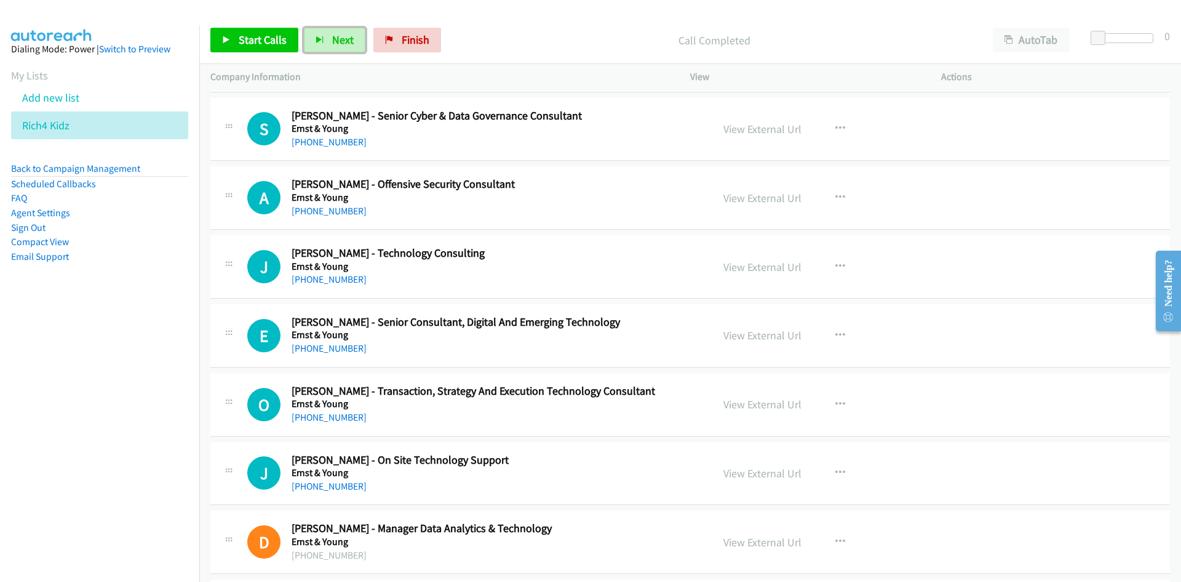
scroll to position [12123, 0]
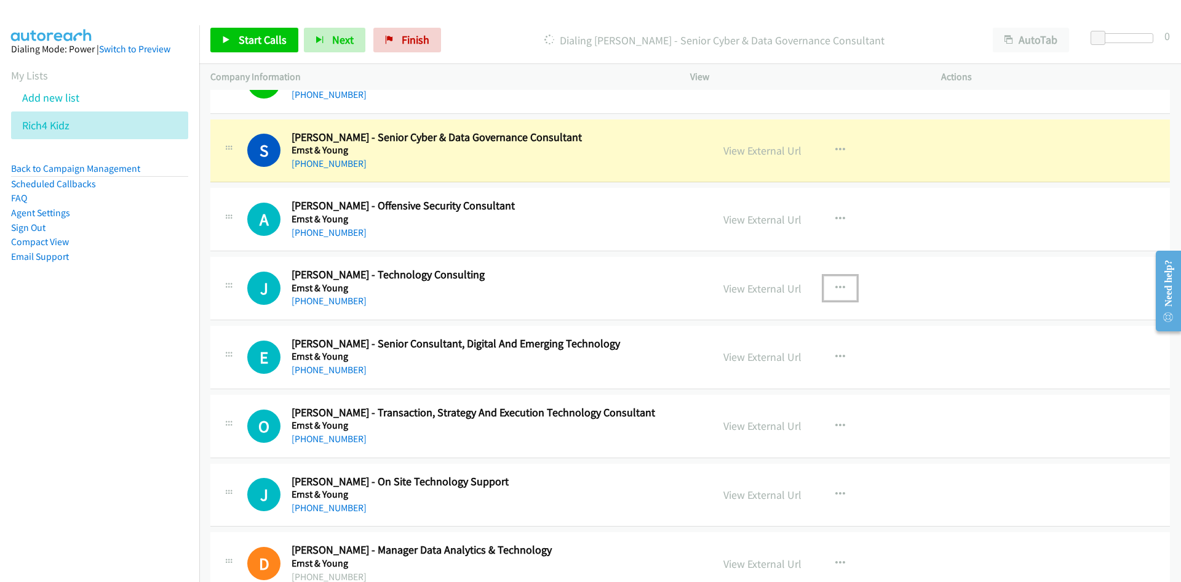
click at [836, 289] on icon "button" at bounding box center [841, 288] width 10 height 10
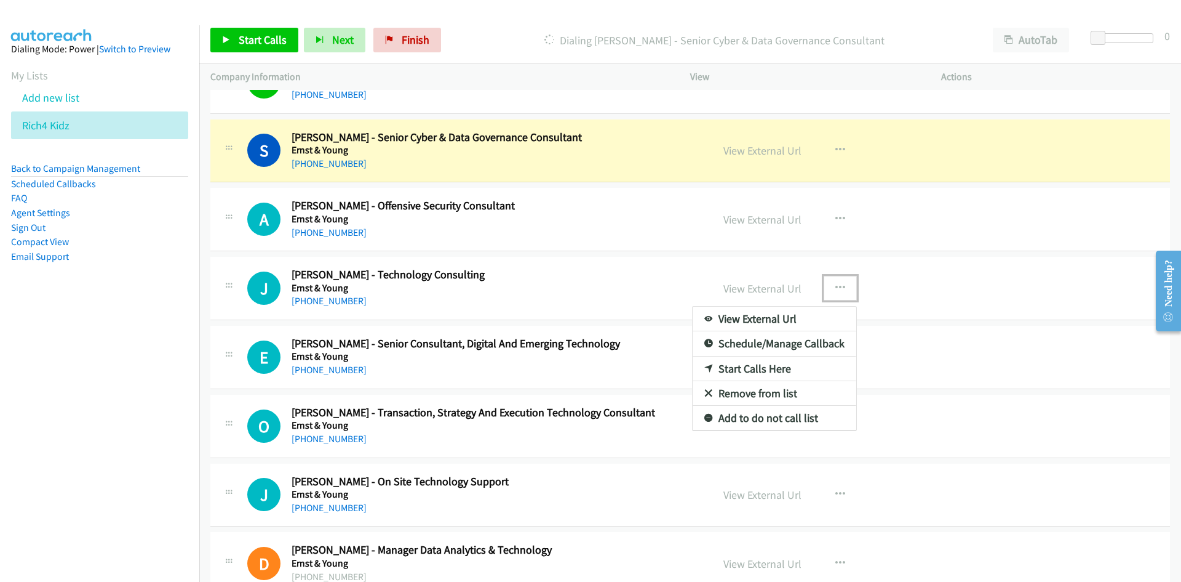
click at [746, 367] on link "Start Calls Here" at bounding box center [775, 368] width 164 height 25
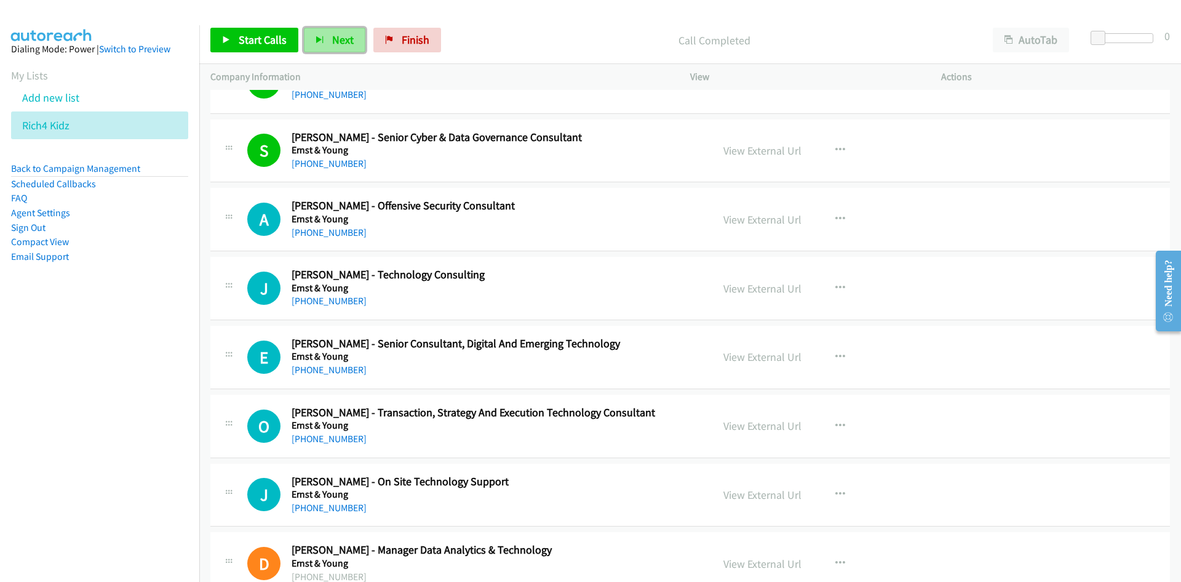
drag, startPoint x: 335, startPoint y: 38, endPoint x: 588, endPoint y: 174, distance: 286.9
click at [335, 38] on span "Next" at bounding box center [343, 40] width 22 height 14
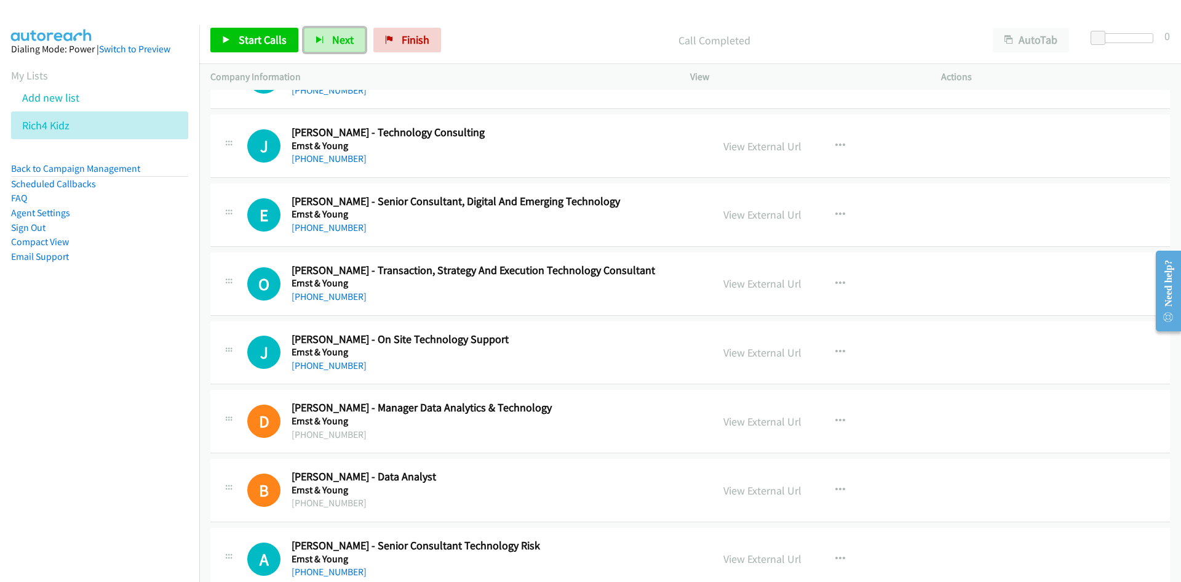
scroll to position [12246, 0]
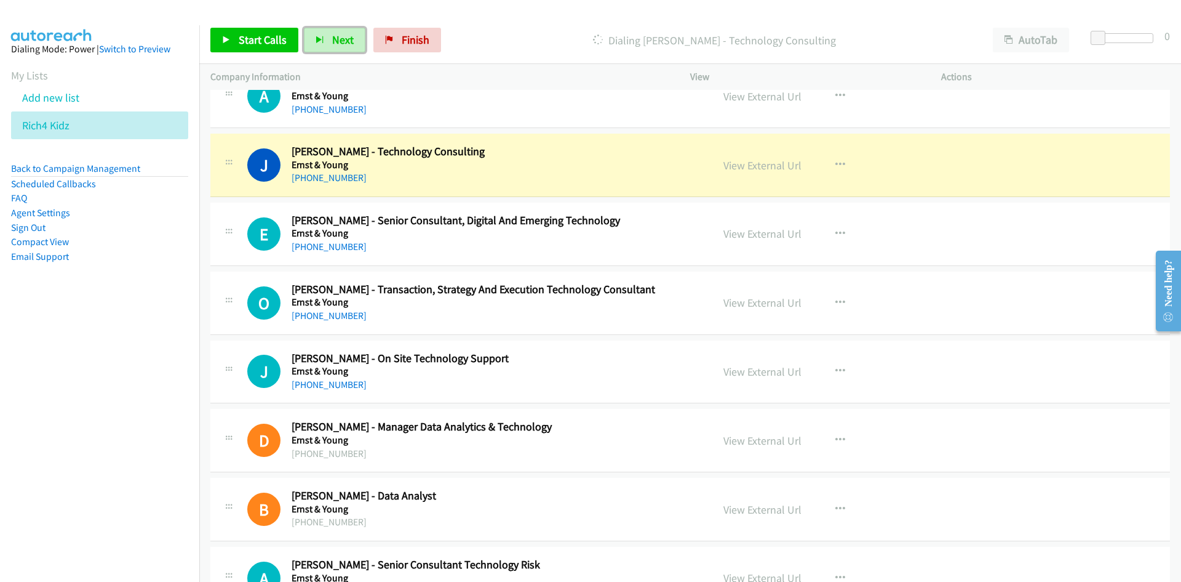
drag, startPoint x: 770, startPoint y: 166, endPoint x: 802, endPoint y: 453, distance: 288.5
click at [770, 166] on link "View External Url" at bounding box center [763, 165] width 78 height 14
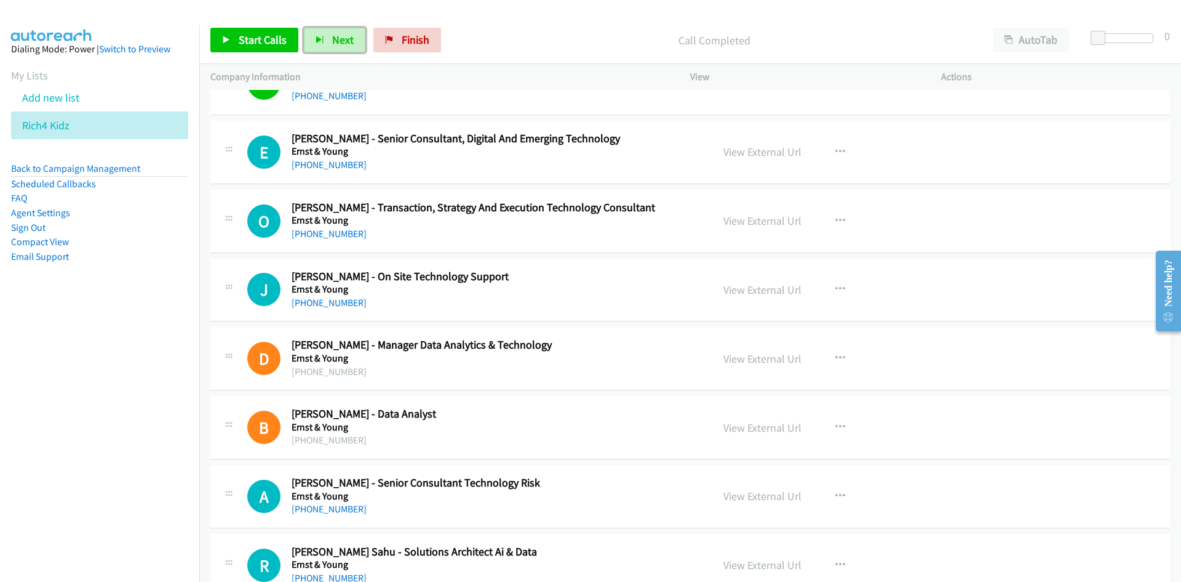
scroll to position [12369, 0]
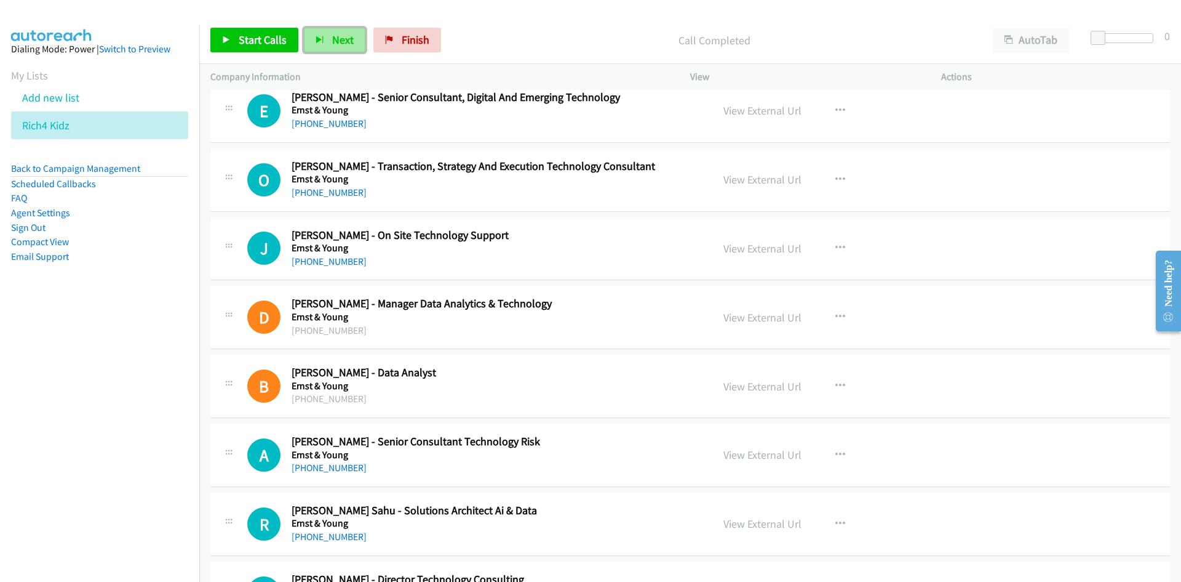
click at [348, 38] on span "Next" at bounding box center [343, 40] width 22 height 14
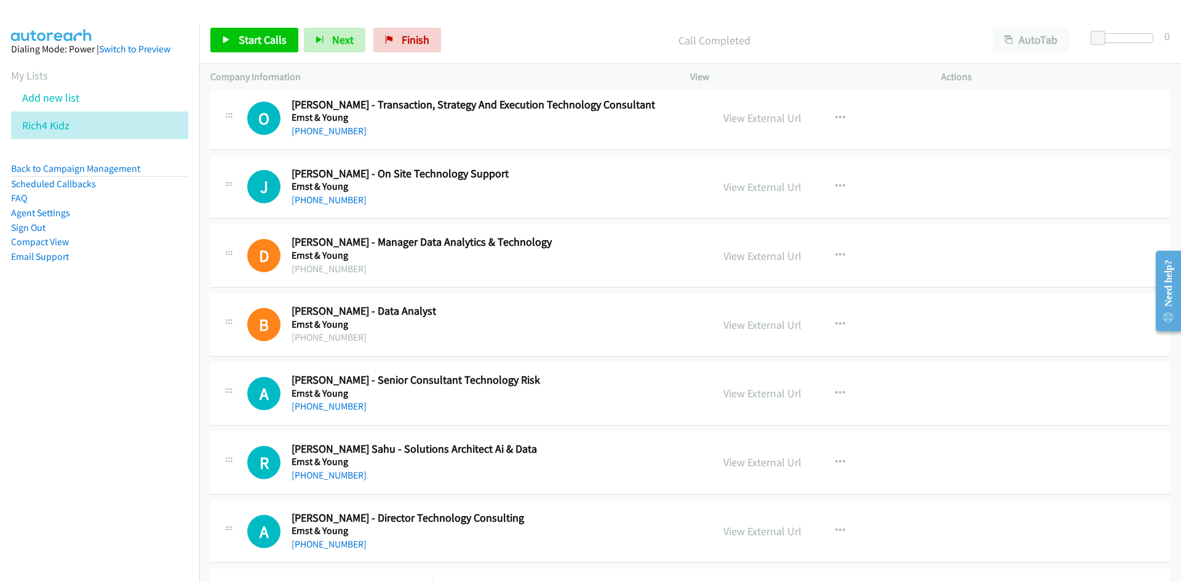
scroll to position [12615, 0]
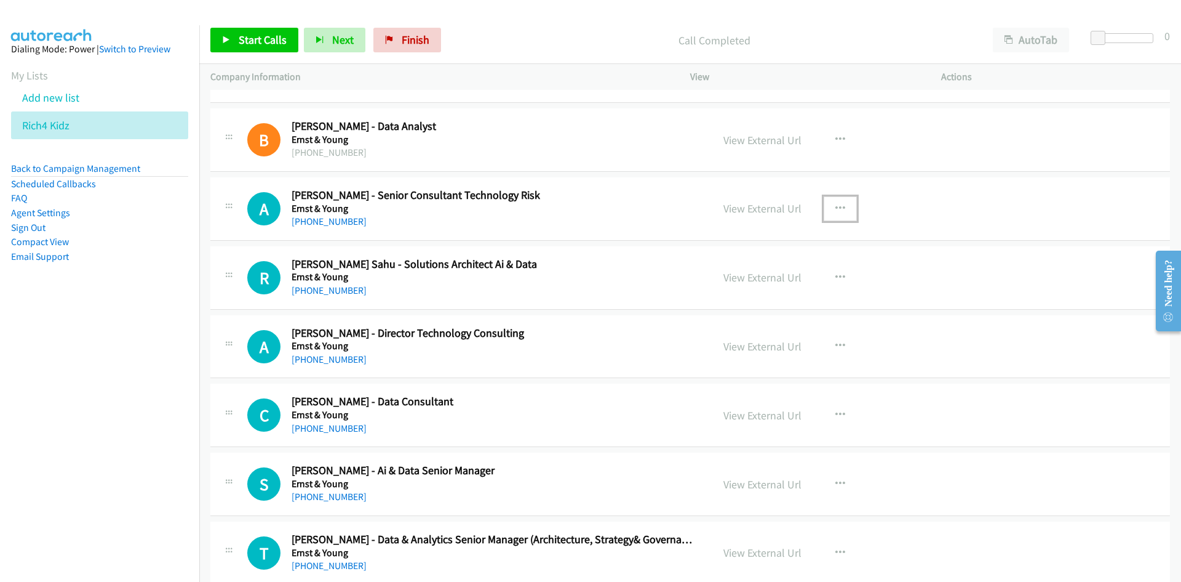
click at [836, 205] on icon "button" at bounding box center [841, 209] width 10 height 10
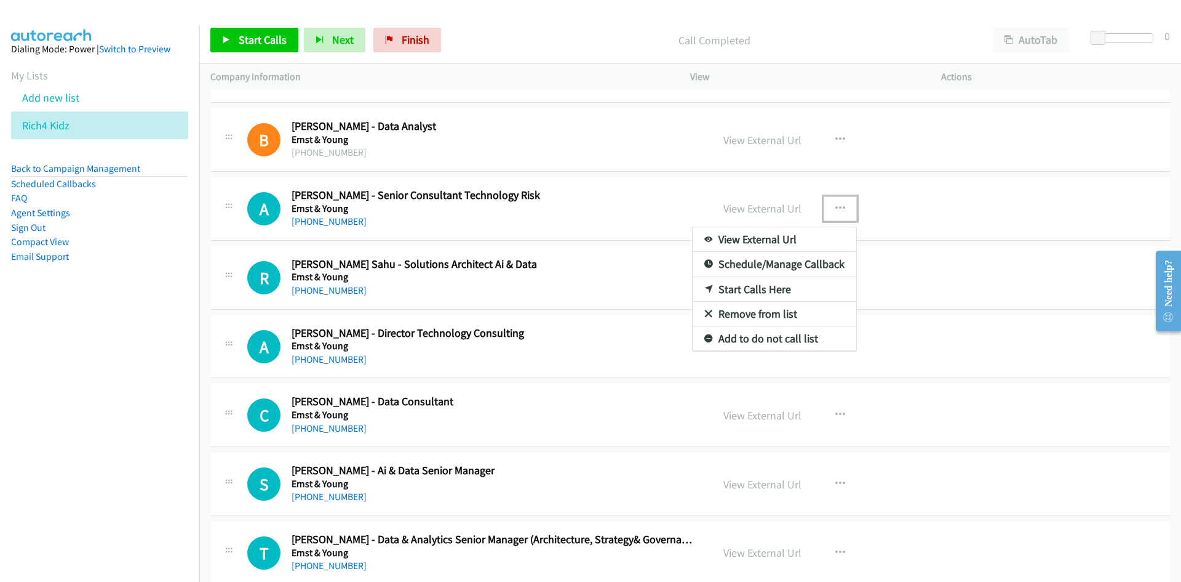
click at [752, 289] on link "Start Calls Here" at bounding box center [775, 289] width 164 height 25
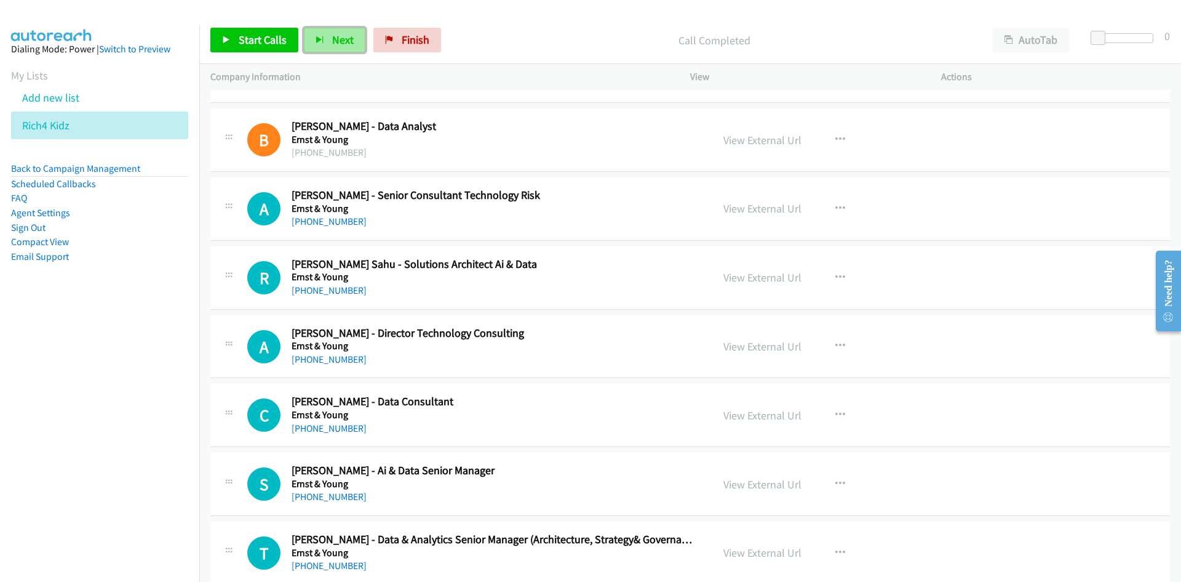
click at [342, 41] on span "Next" at bounding box center [343, 40] width 22 height 14
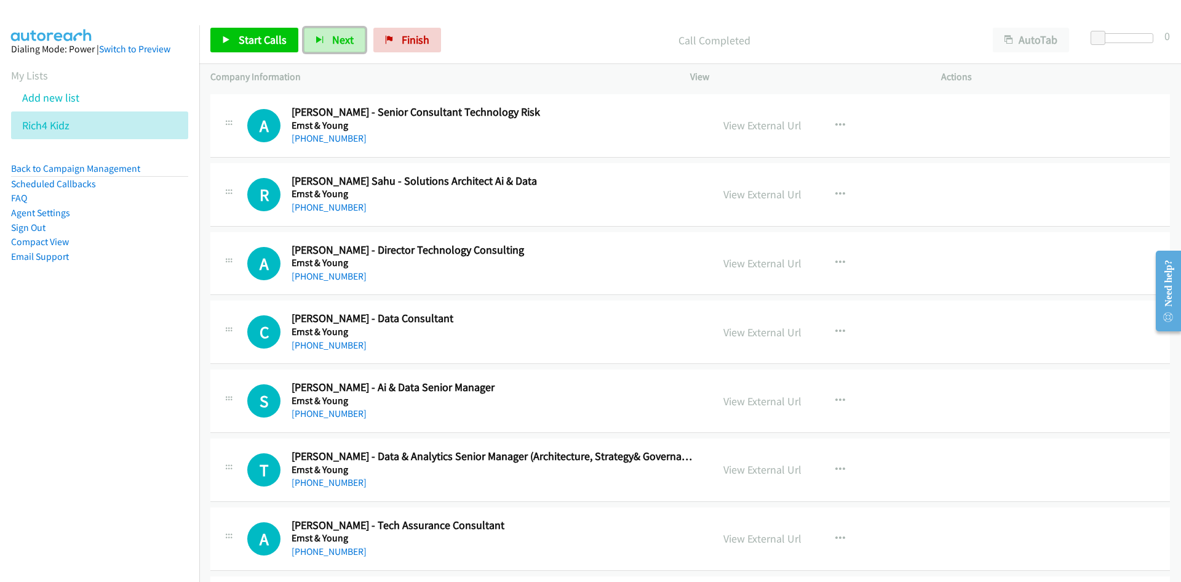
scroll to position [12676, 0]
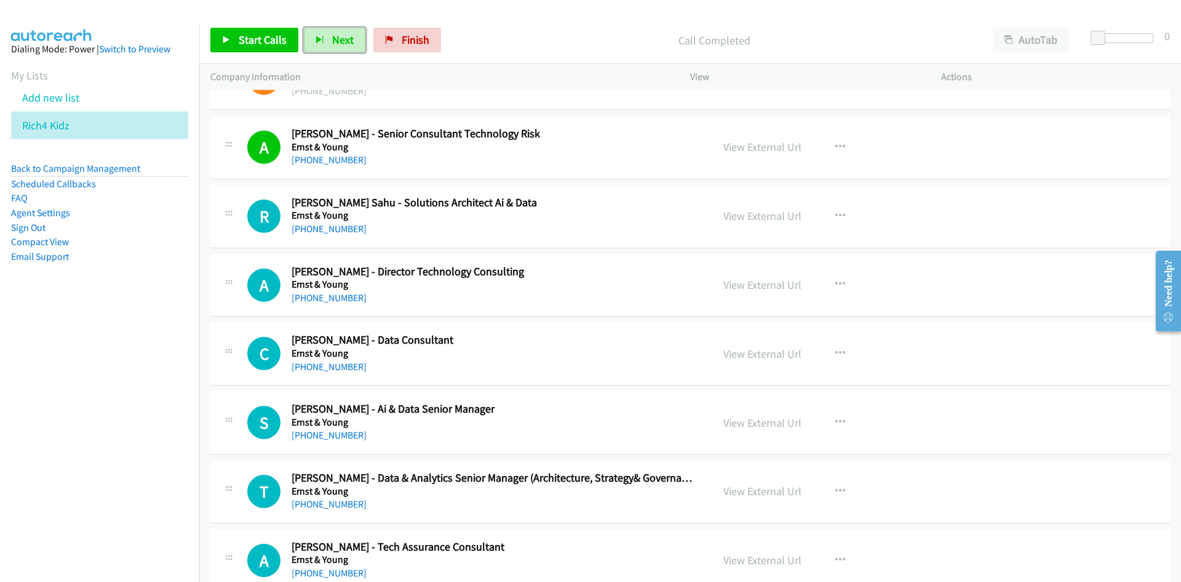
drag, startPoint x: 337, startPoint y: 32, endPoint x: 463, endPoint y: 183, distance: 196.6
click at [337, 32] on button "Next" at bounding box center [335, 40] width 62 height 25
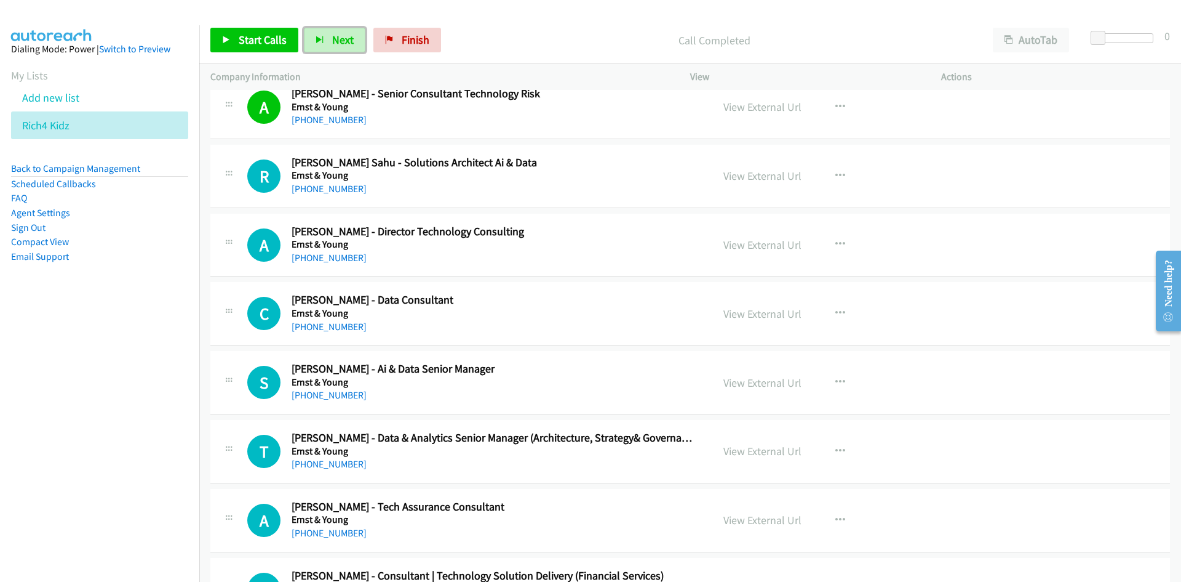
scroll to position [12738, 0]
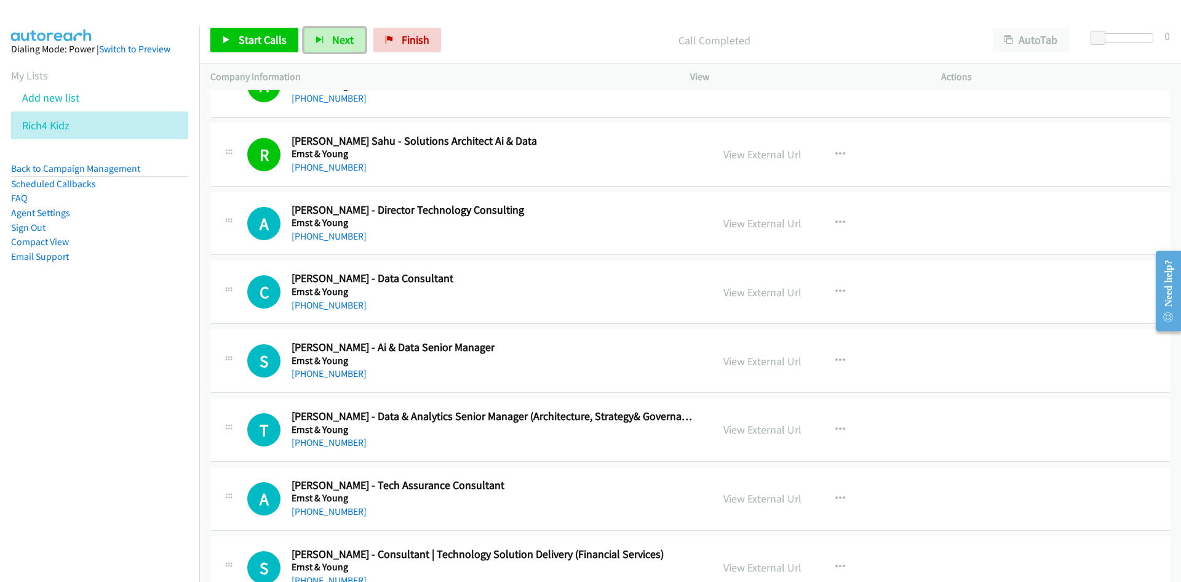
drag, startPoint x: 338, startPoint y: 46, endPoint x: 450, endPoint y: 130, distance: 139.8
click at [338, 46] on span "Next" at bounding box center [343, 40] width 22 height 14
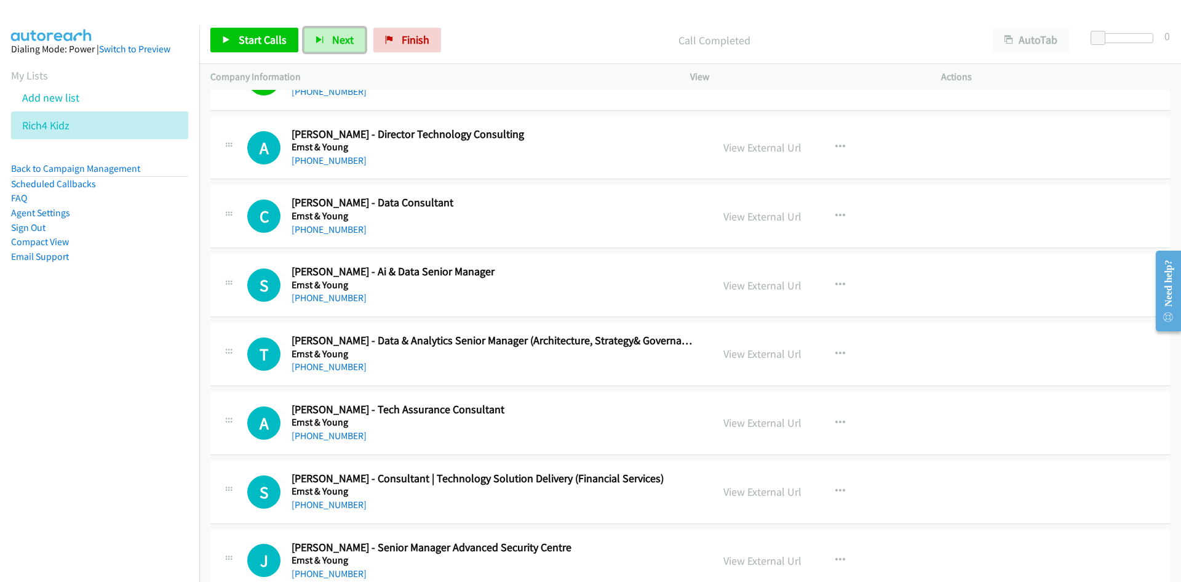
scroll to position [12799, 0]
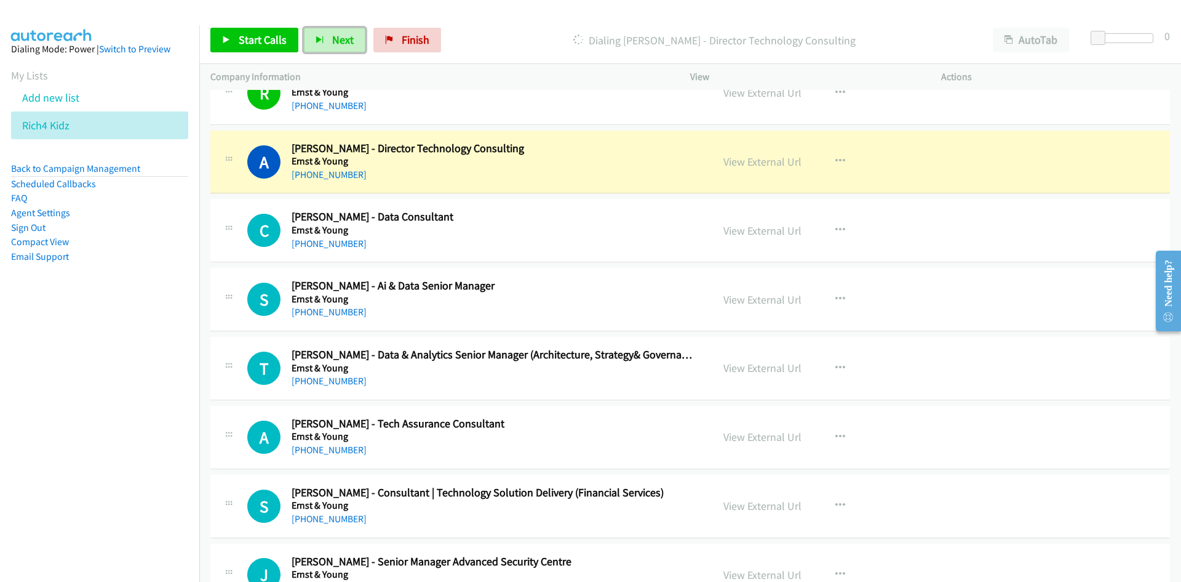
drag, startPoint x: 340, startPoint y: 38, endPoint x: 410, endPoint y: 103, distance: 95.8
click at [340, 38] on span "Next" at bounding box center [343, 40] width 22 height 14
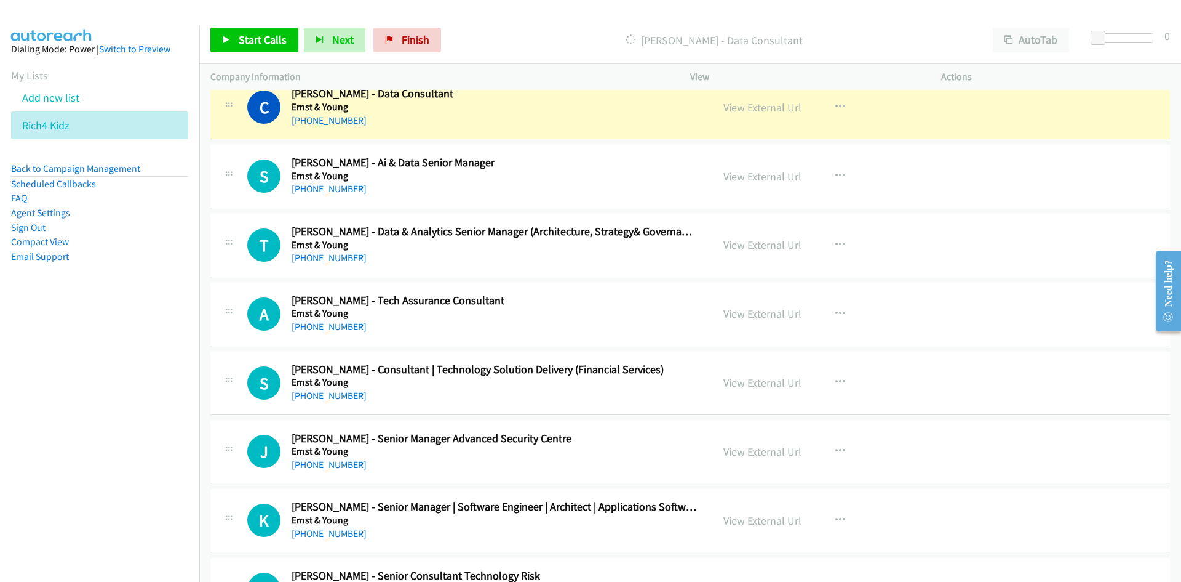
scroll to position [12861, 0]
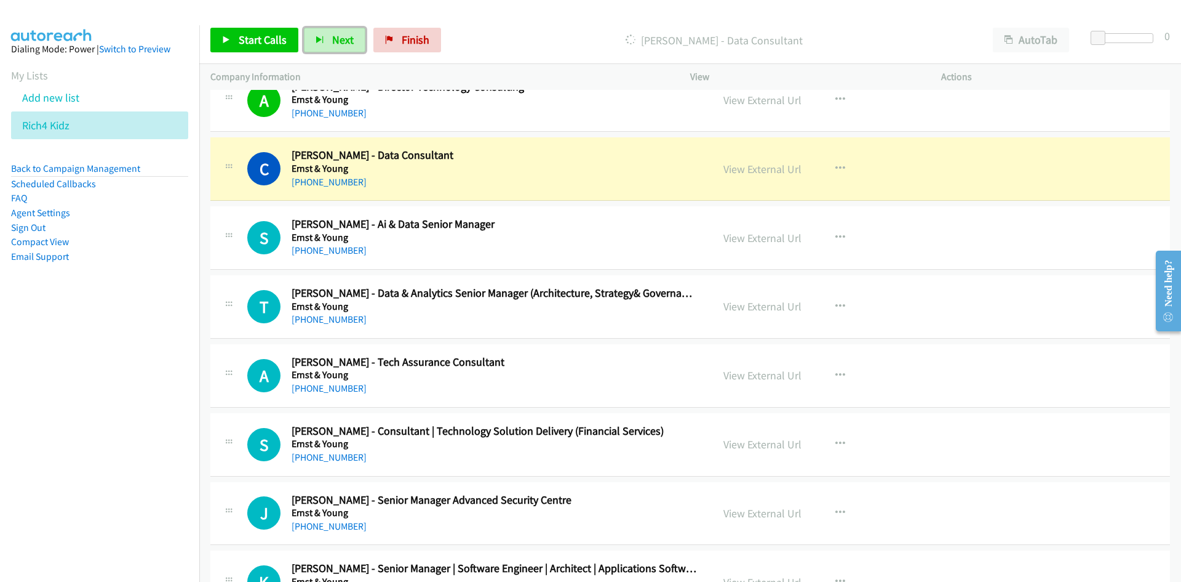
drag, startPoint x: 751, startPoint y: 166, endPoint x: 737, endPoint y: 154, distance: 18.8
click at [751, 166] on link "View External Url" at bounding box center [763, 169] width 78 height 14
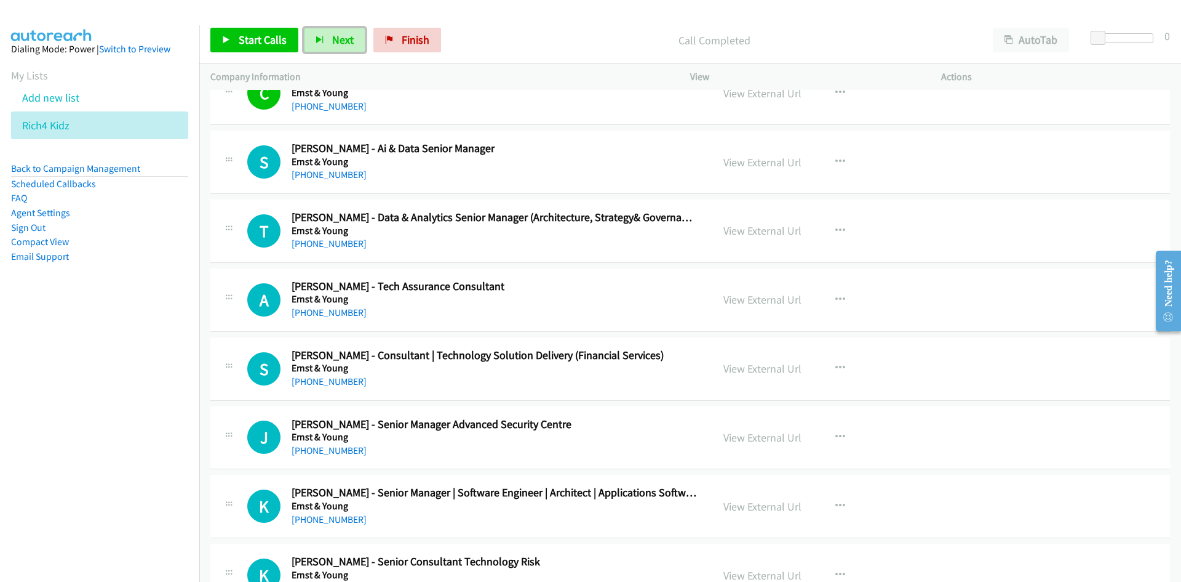
scroll to position [12984, 0]
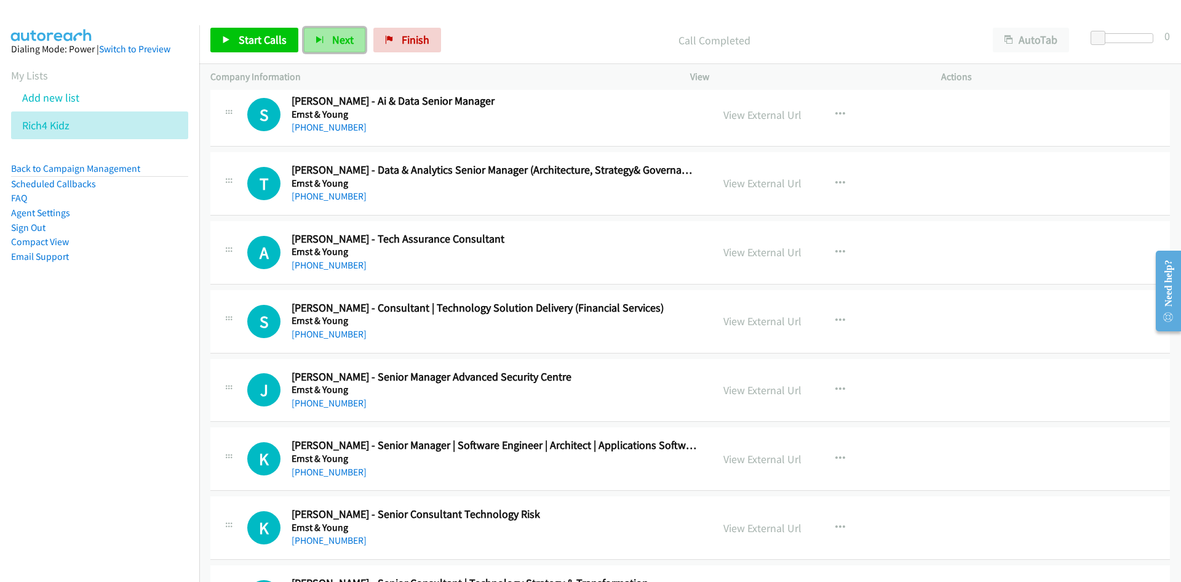
click at [339, 50] on button "Next" at bounding box center [335, 40] width 62 height 25
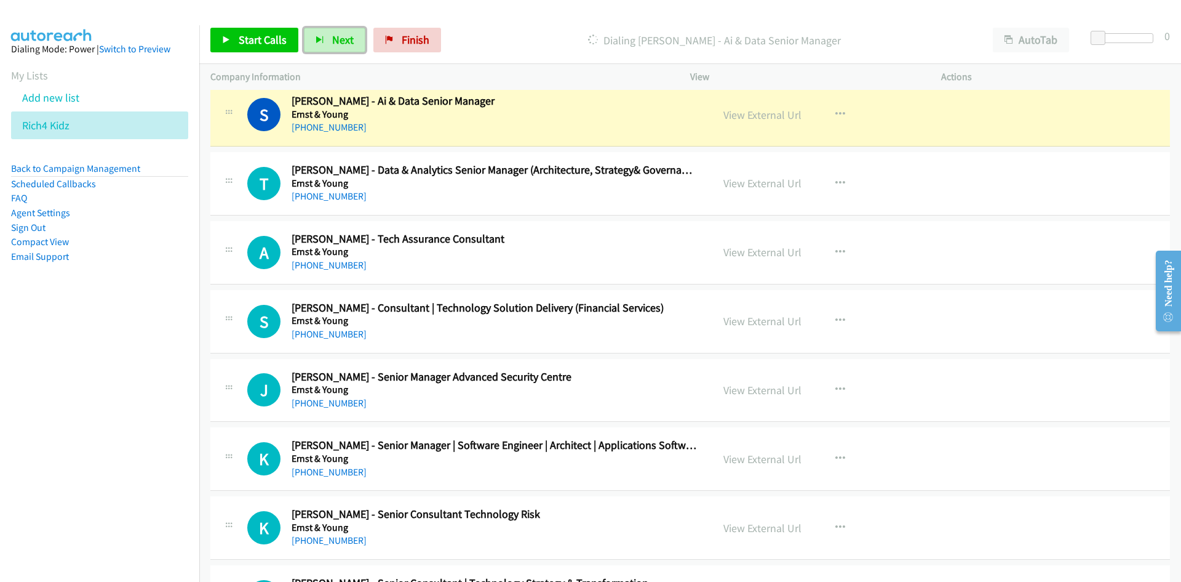
click at [337, 36] on span "Next" at bounding box center [343, 40] width 22 height 14
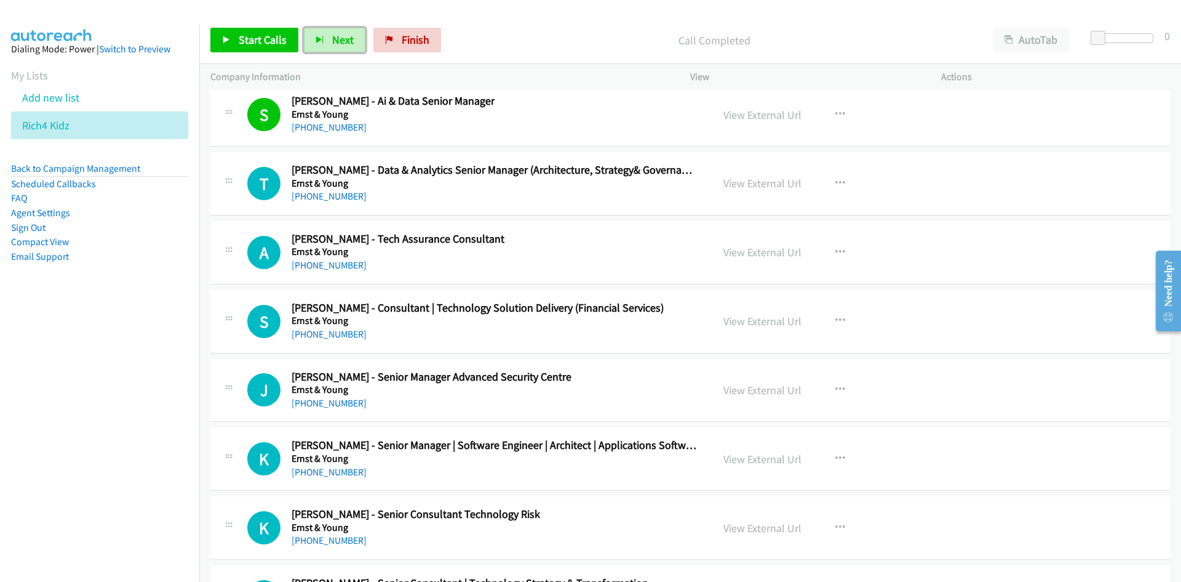
scroll to position [13046, 0]
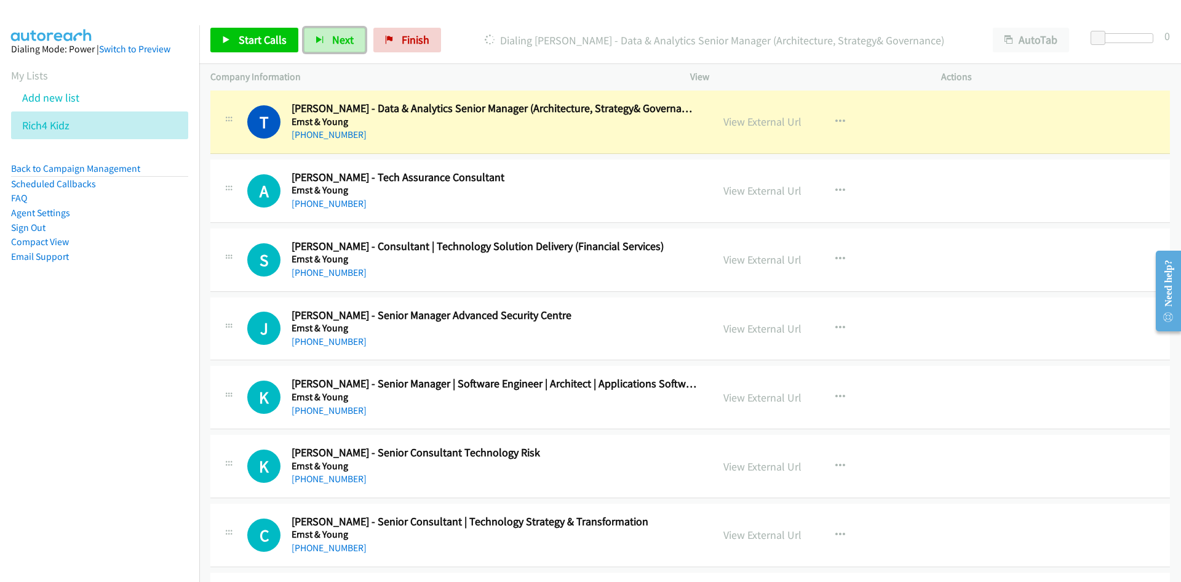
drag, startPoint x: 348, startPoint y: 37, endPoint x: 382, endPoint y: 57, distance: 40.0
click at [348, 37] on span "Next" at bounding box center [343, 40] width 22 height 14
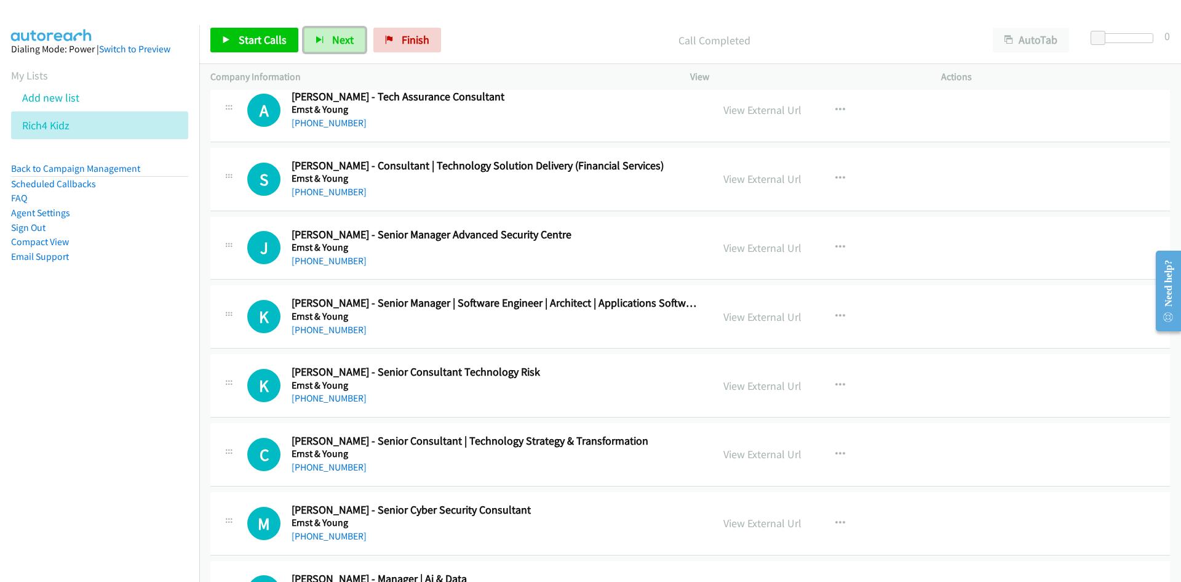
scroll to position [13107, 0]
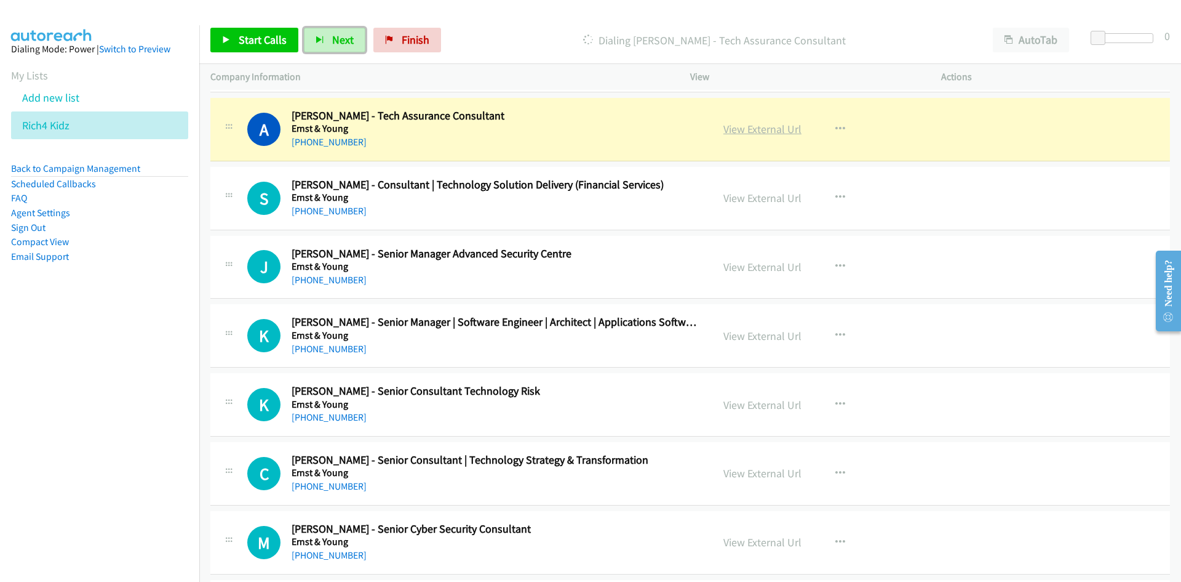
click at [768, 123] on link "View External Url" at bounding box center [763, 129] width 78 height 14
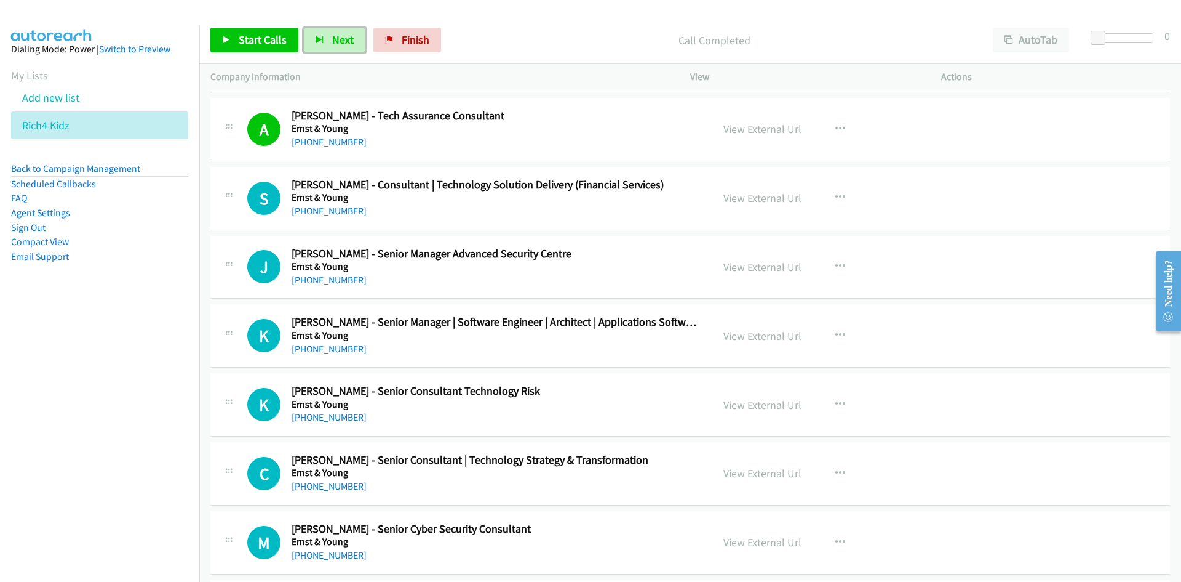
scroll to position [13169, 0]
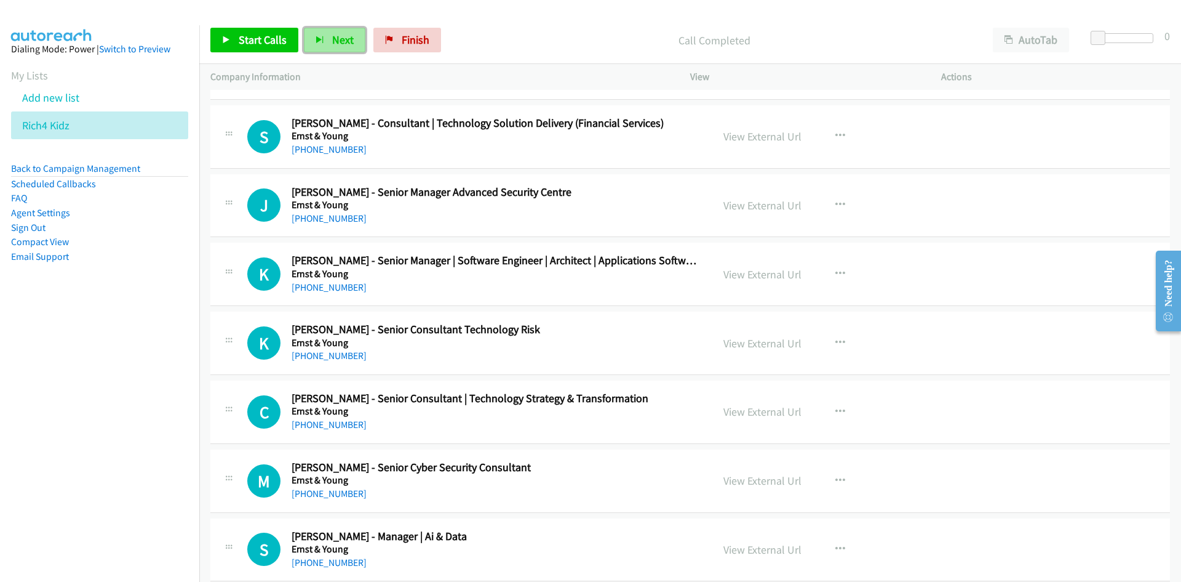
click at [345, 38] on span "Next" at bounding box center [343, 40] width 22 height 14
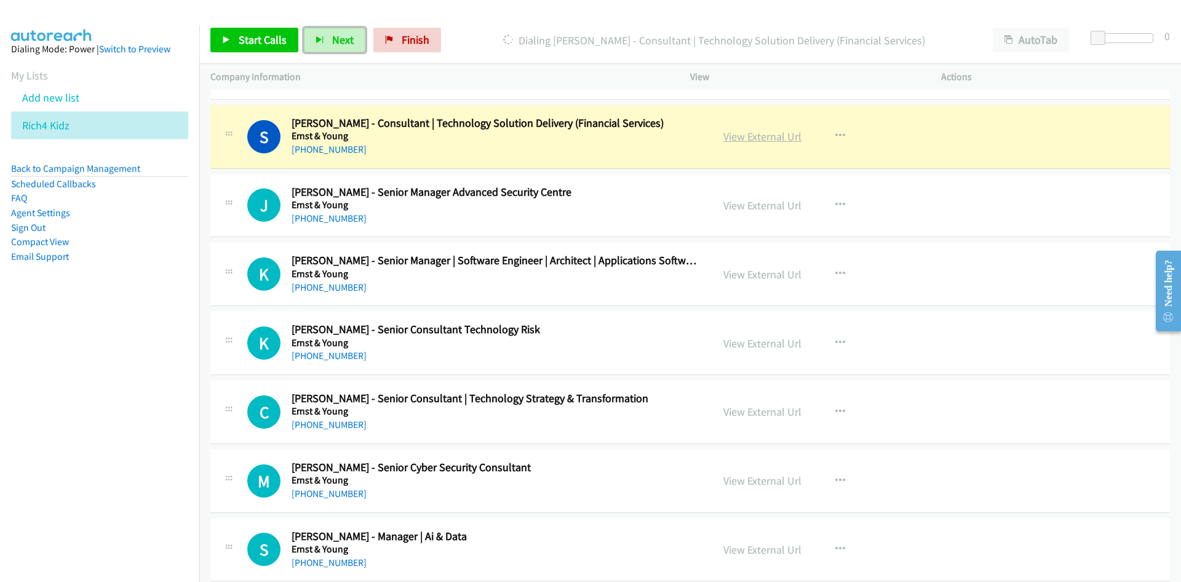
drag, startPoint x: 747, startPoint y: 138, endPoint x: 837, endPoint y: 393, distance: 269.6
click at [747, 138] on link "View External Url" at bounding box center [763, 136] width 78 height 14
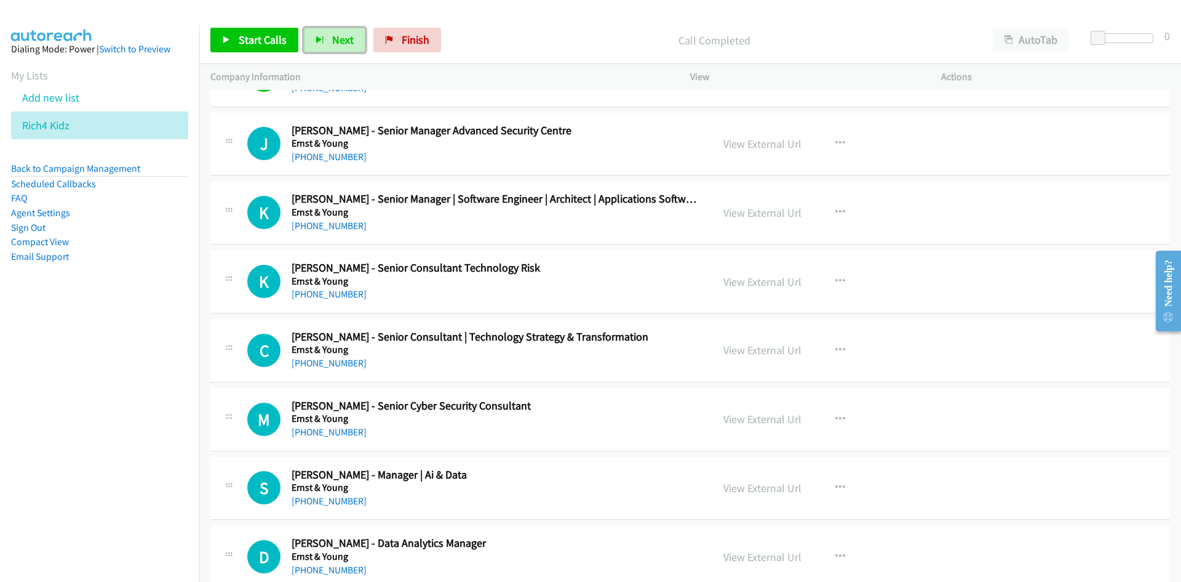
scroll to position [13292, 0]
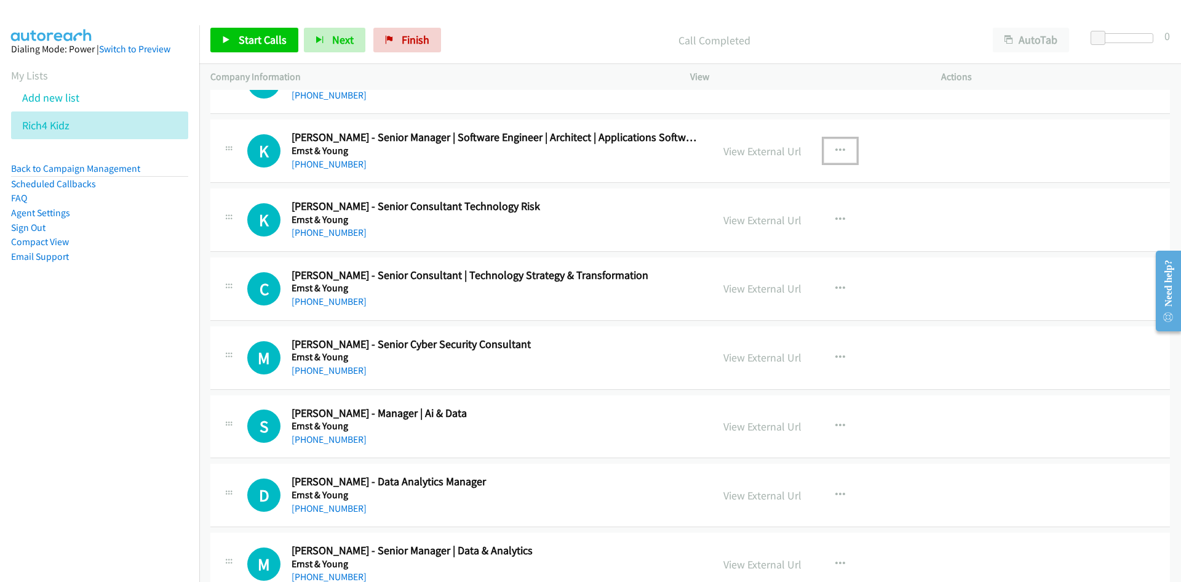
click at [838, 153] on icon "button" at bounding box center [841, 151] width 10 height 10
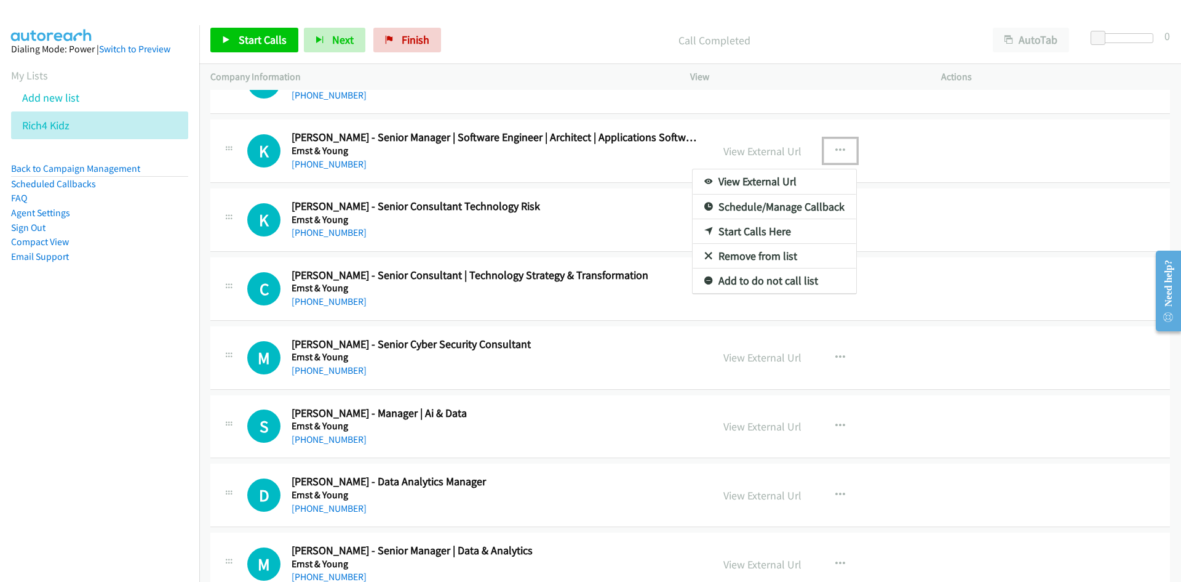
click at [751, 230] on link "Start Calls Here" at bounding box center [775, 231] width 164 height 25
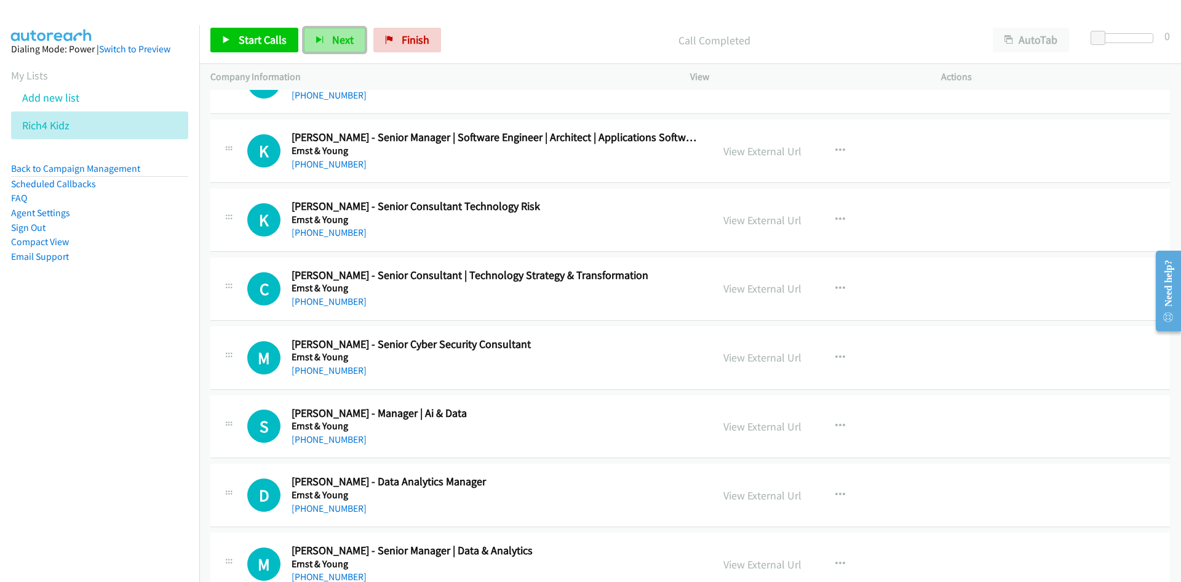
click at [338, 47] on button "Next" at bounding box center [335, 40] width 62 height 25
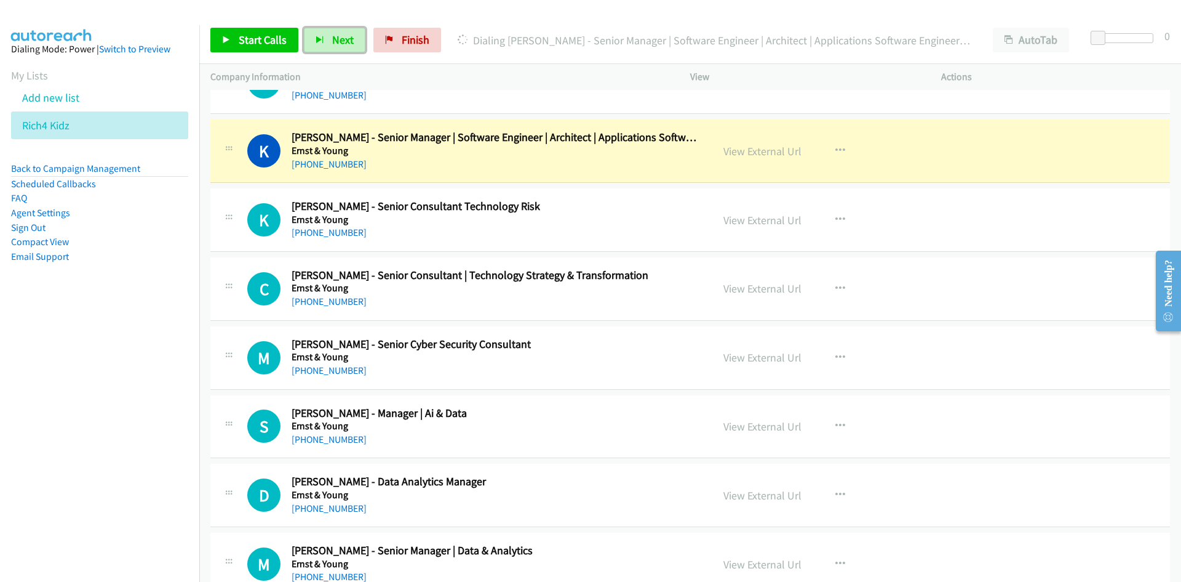
drag, startPoint x: 765, startPoint y: 158, endPoint x: 791, endPoint y: 385, distance: 229.1
click at [765, 158] on link "View External Url" at bounding box center [763, 151] width 78 height 14
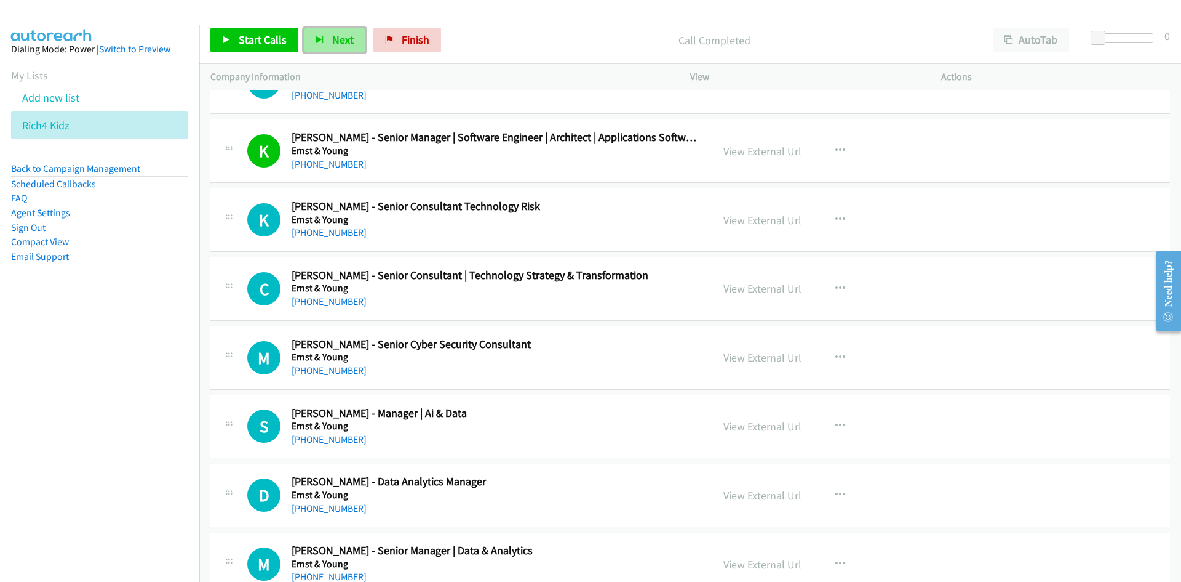
click at [345, 42] on span "Next" at bounding box center [343, 40] width 22 height 14
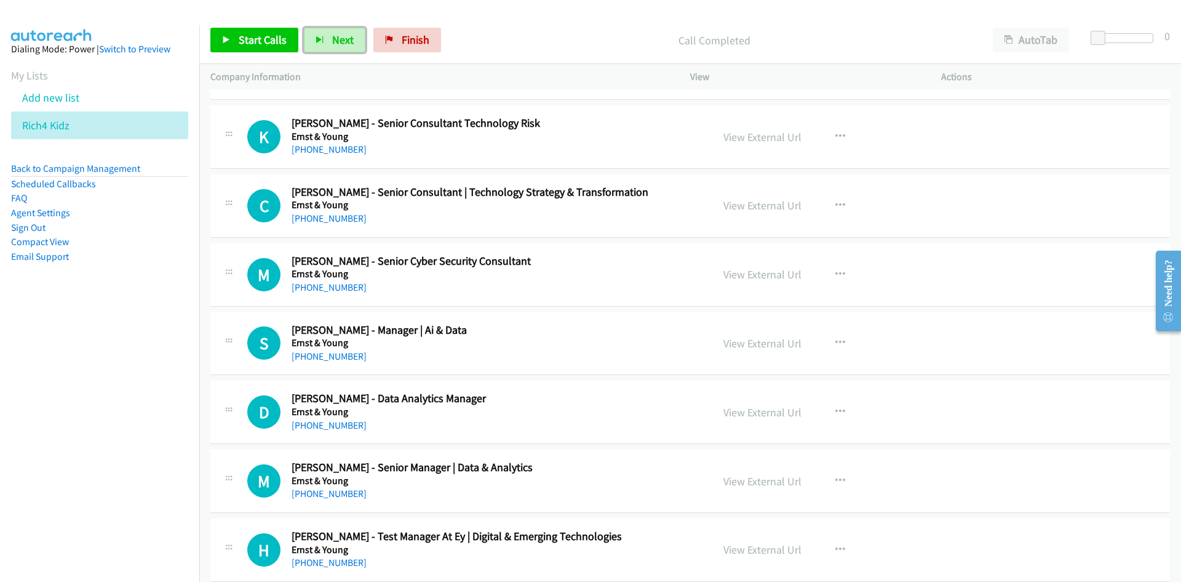
scroll to position [13353, 0]
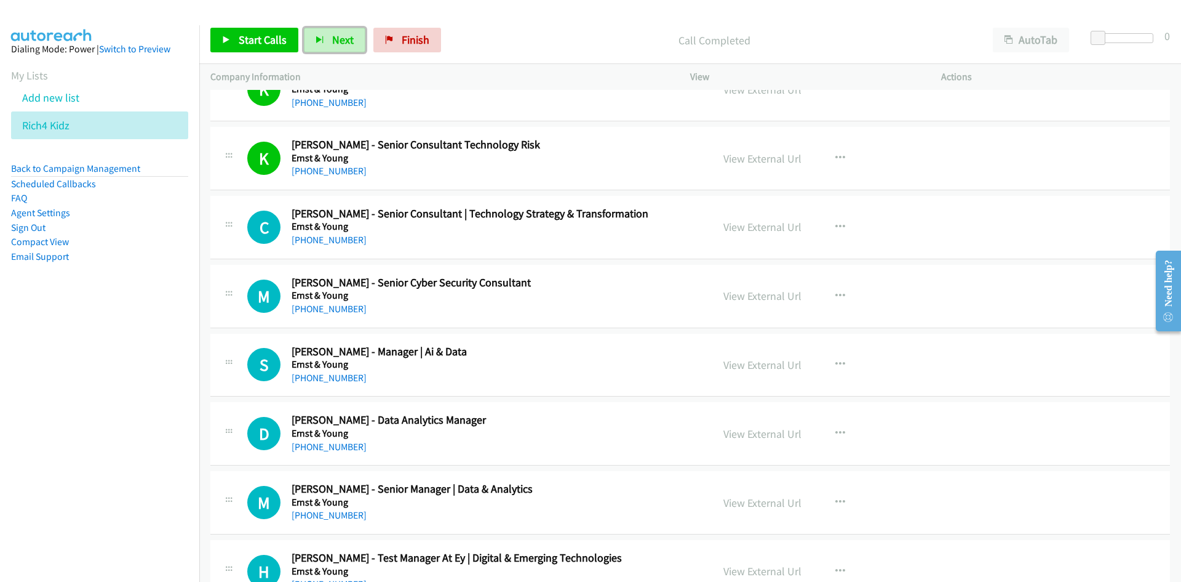
click at [340, 40] on span "Next" at bounding box center [343, 40] width 22 height 14
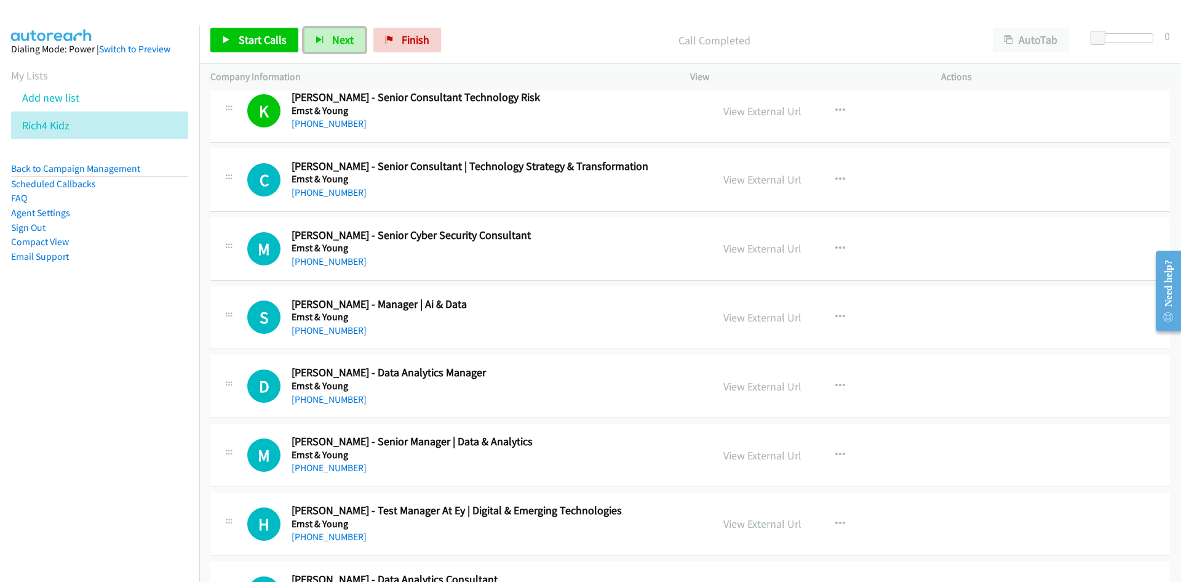
scroll to position [13415, 0]
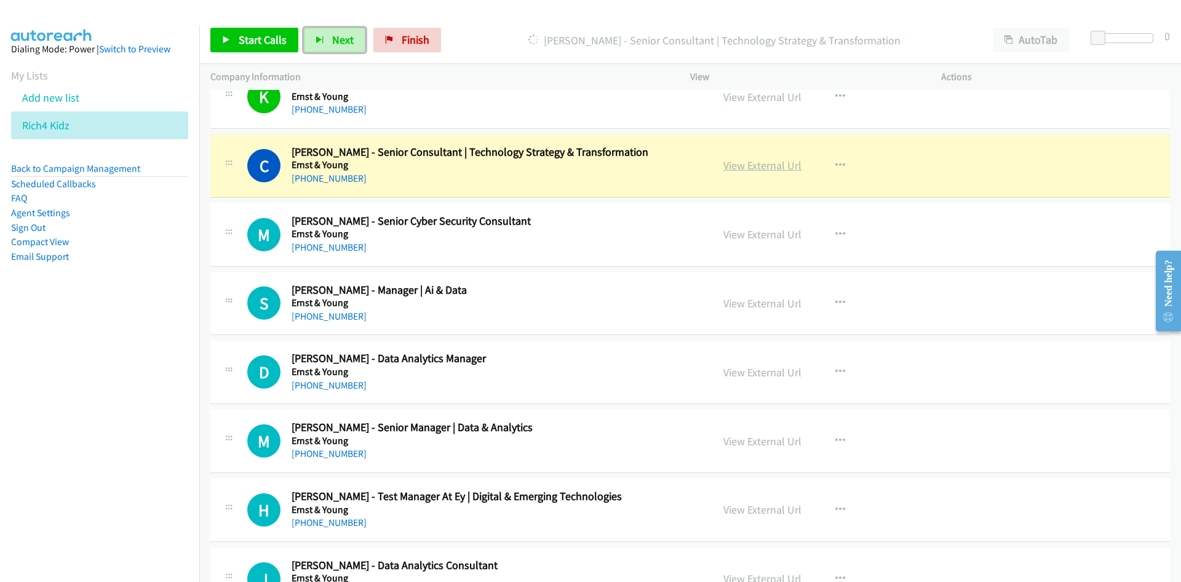
click at [783, 170] on link "View External Url" at bounding box center [763, 165] width 78 height 14
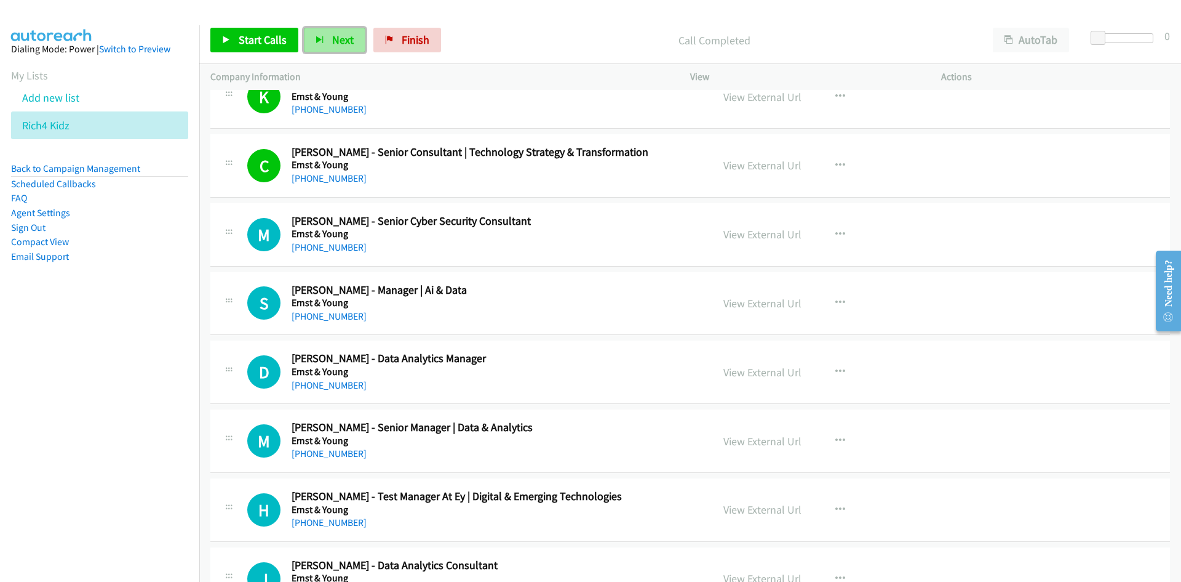
click at [342, 42] on span "Next" at bounding box center [343, 40] width 22 height 14
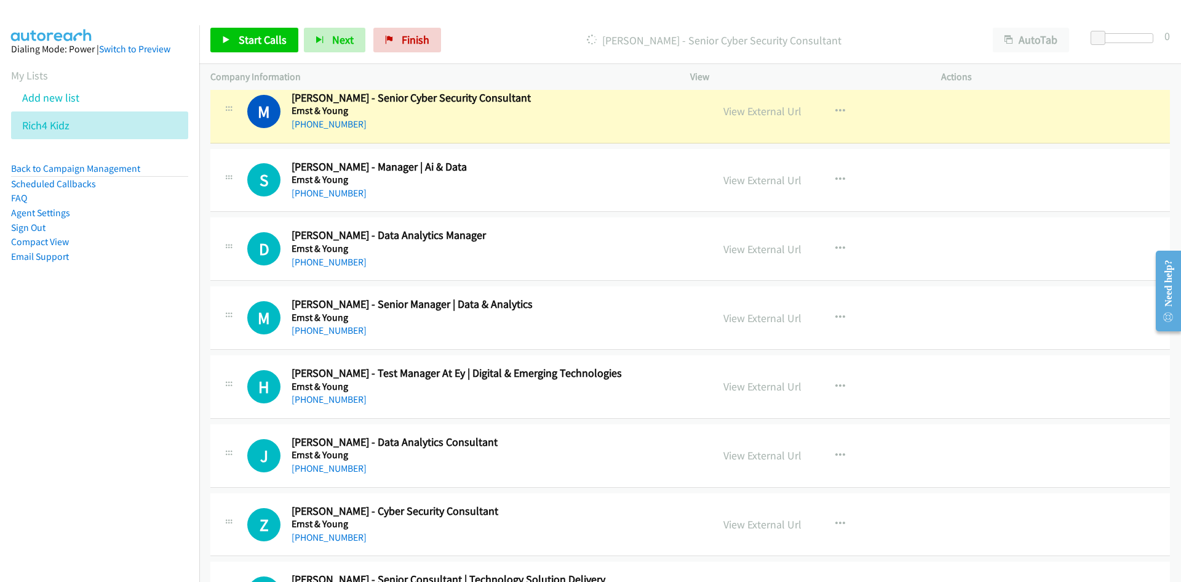
scroll to position [13476, 0]
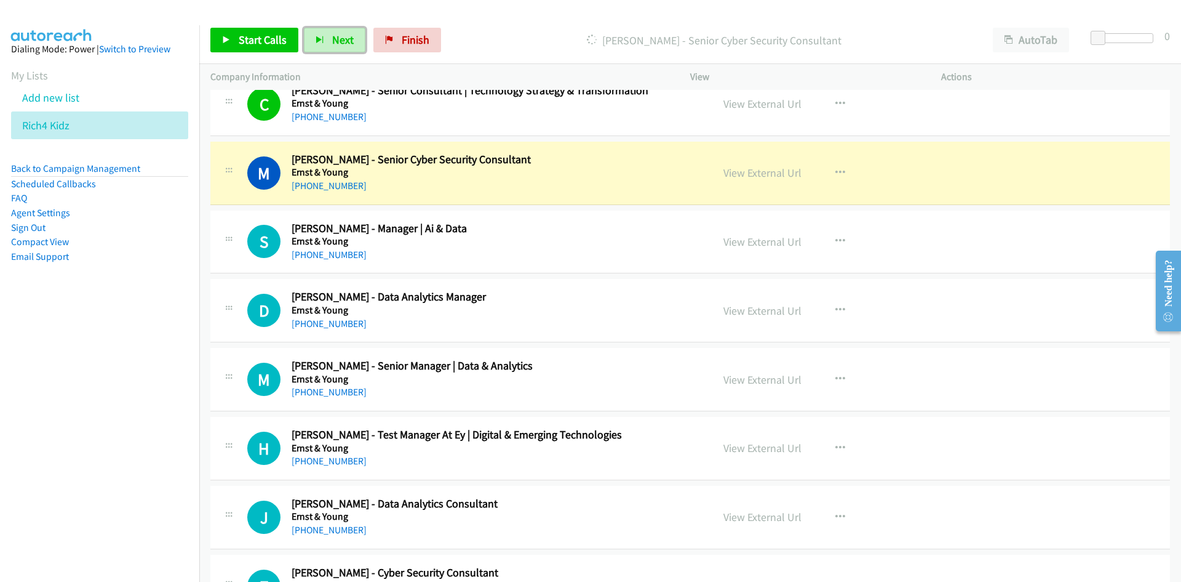
drag, startPoint x: 741, startPoint y: 174, endPoint x: 750, endPoint y: 206, distance: 33.1
click at [741, 174] on link "View External Url" at bounding box center [763, 173] width 78 height 14
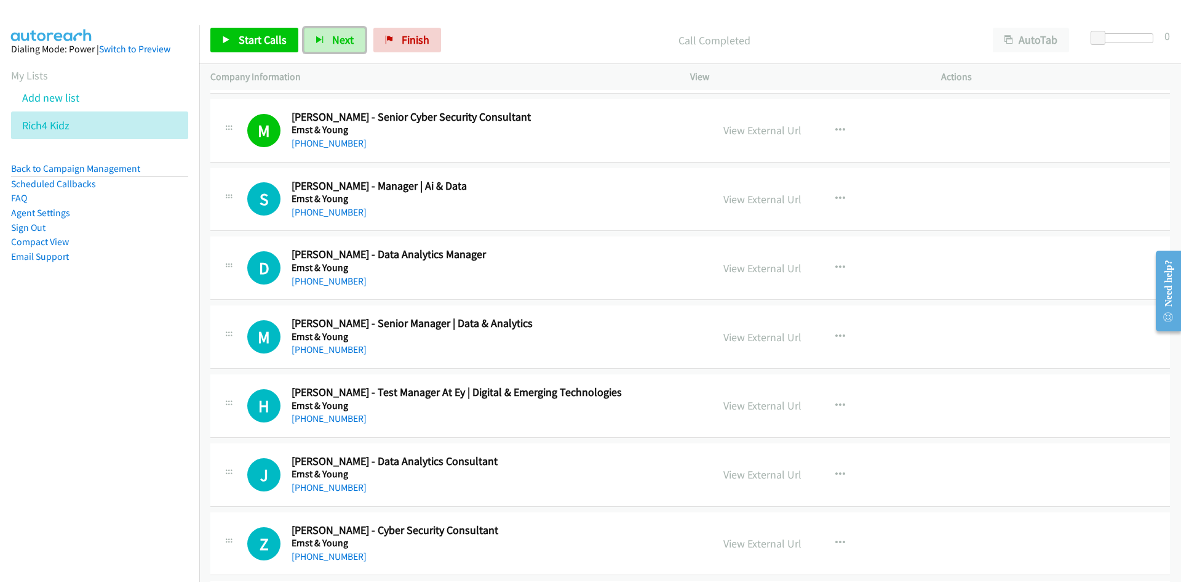
scroll to position [13538, 0]
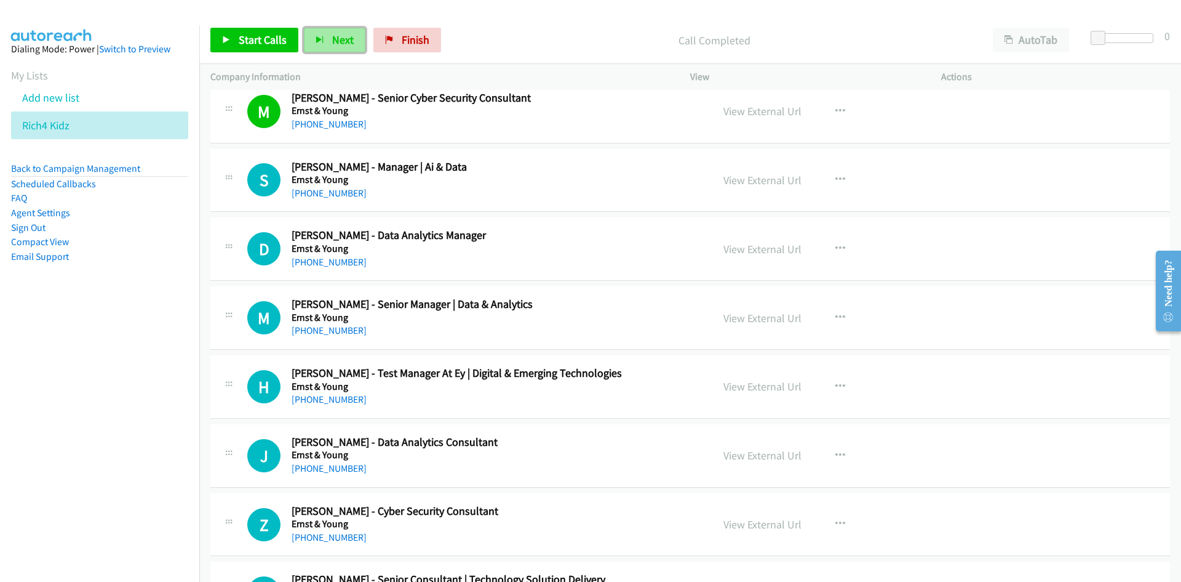
click at [340, 44] on span "Next" at bounding box center [343, 40] width 22 height 14
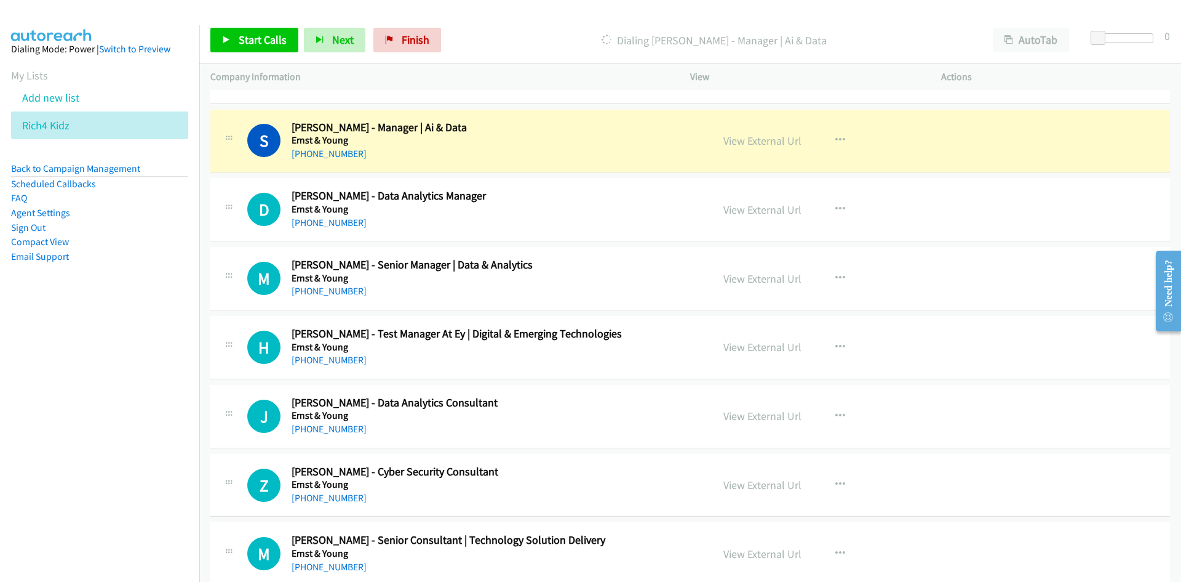
scroll to position [13599, 0]
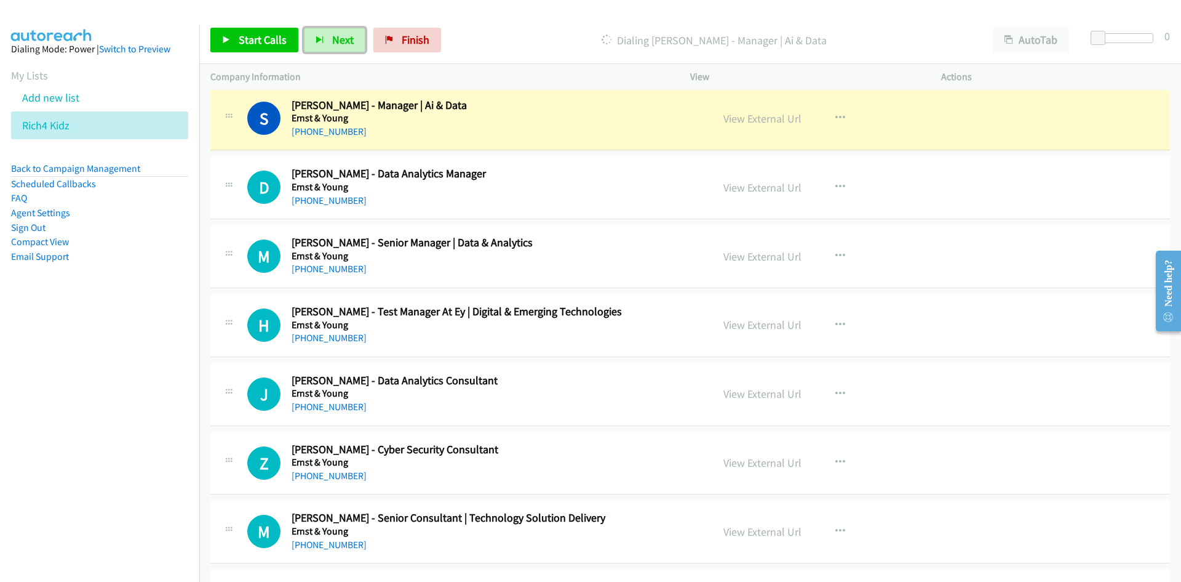
drag, startPoint x: 324, startPoint y: 41, endPoint x: 196, endPoint y: 1, distance: 134.7
click at [324, 41] on button "Next" at bounding box center [335, 40] width 62 height 25
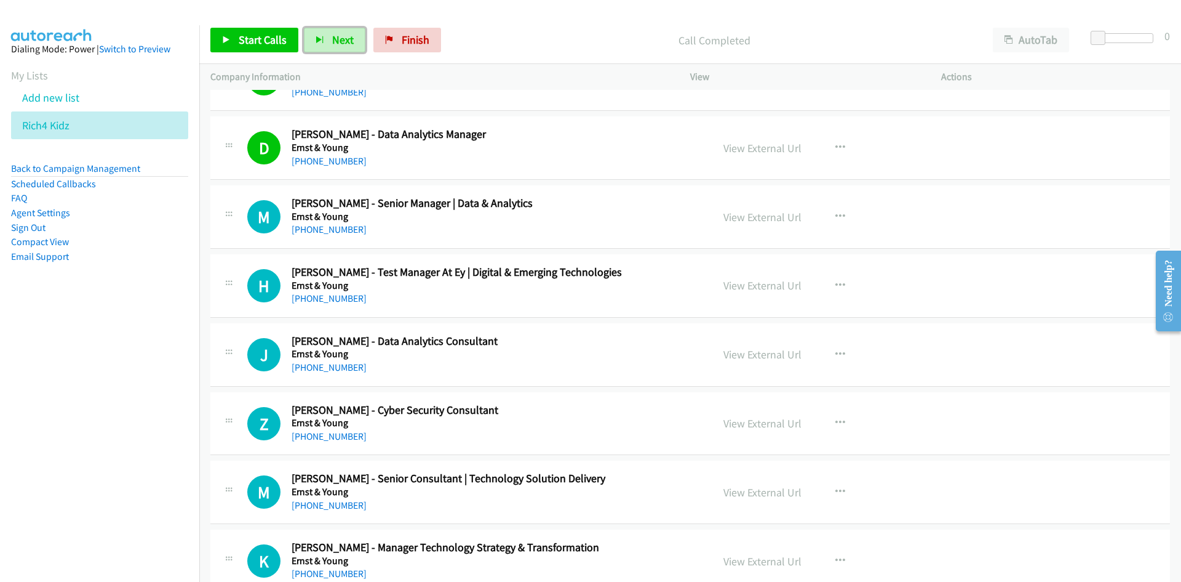
scroll to position [13661, 0]
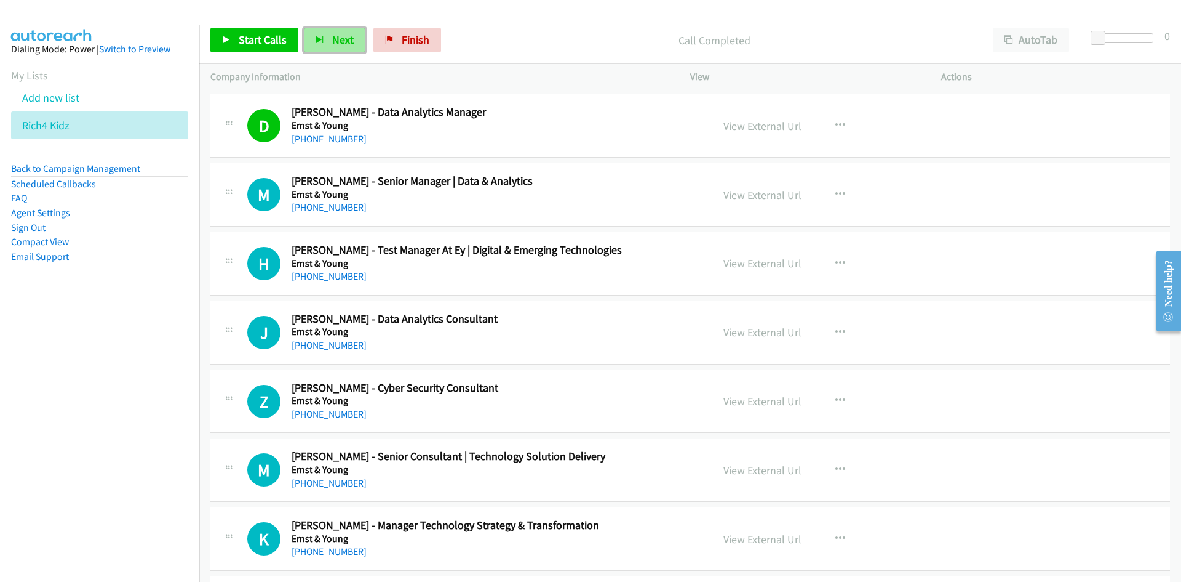
click at [332, 45] on span "Next" at bounding box center [343, 40] width 22 height 14
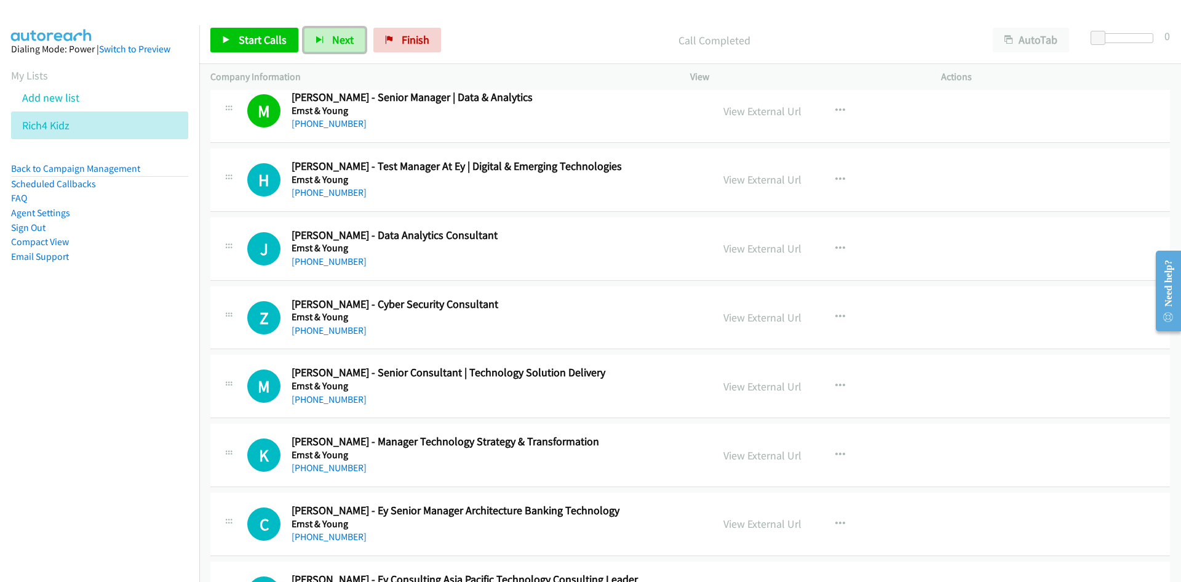
scroll to position [13784, 0]
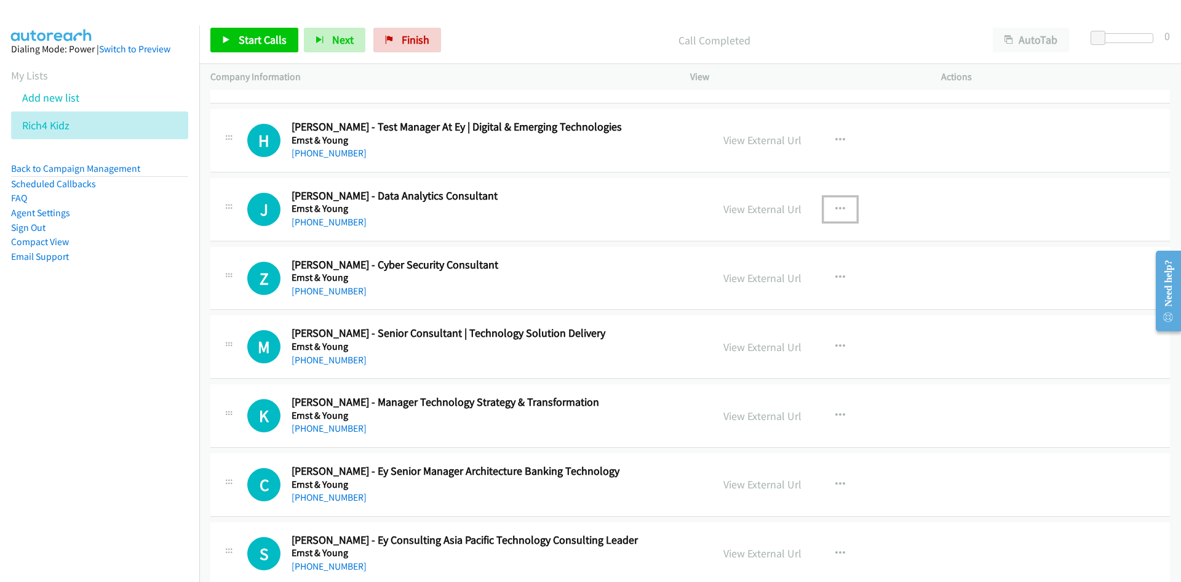
click at [836, 208] on icon "button" at bounding box center [841, 209] width 10 height 10
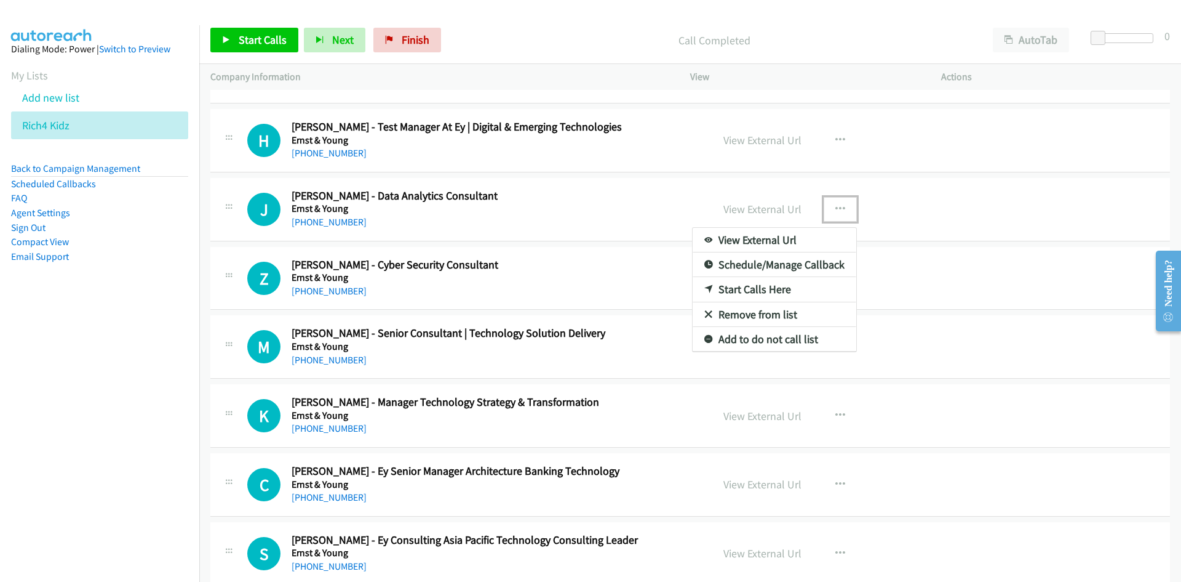
click at [750, 289] on link "Start Calls Here" at bounding box center [775, 289] width 164 height 25
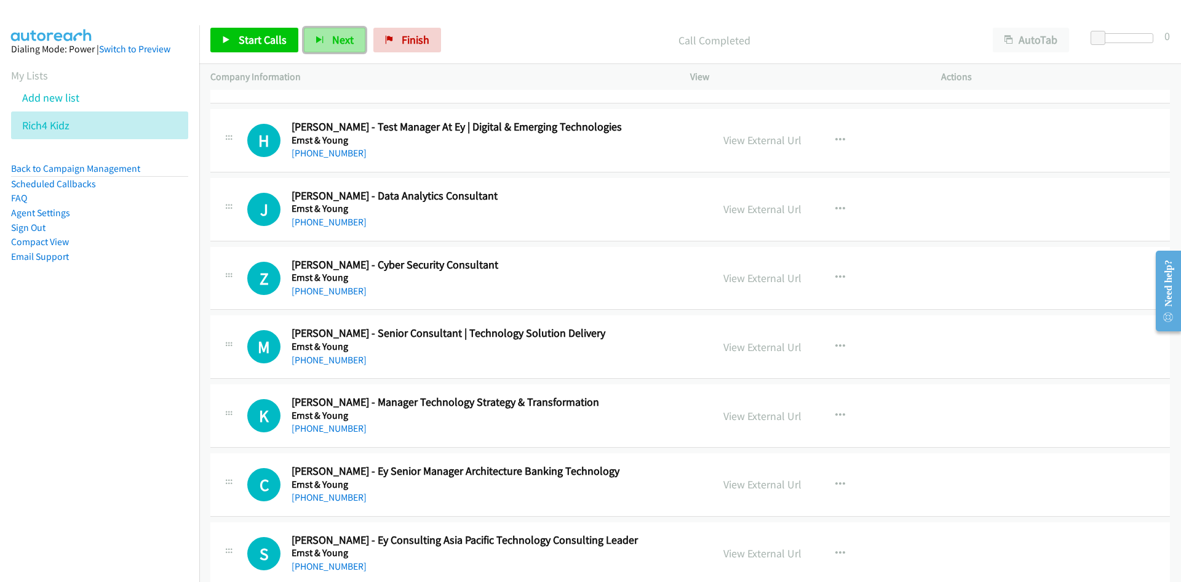
click at [334, 40] on span "Next" at bounding box center [343, 40] width 22 height 14
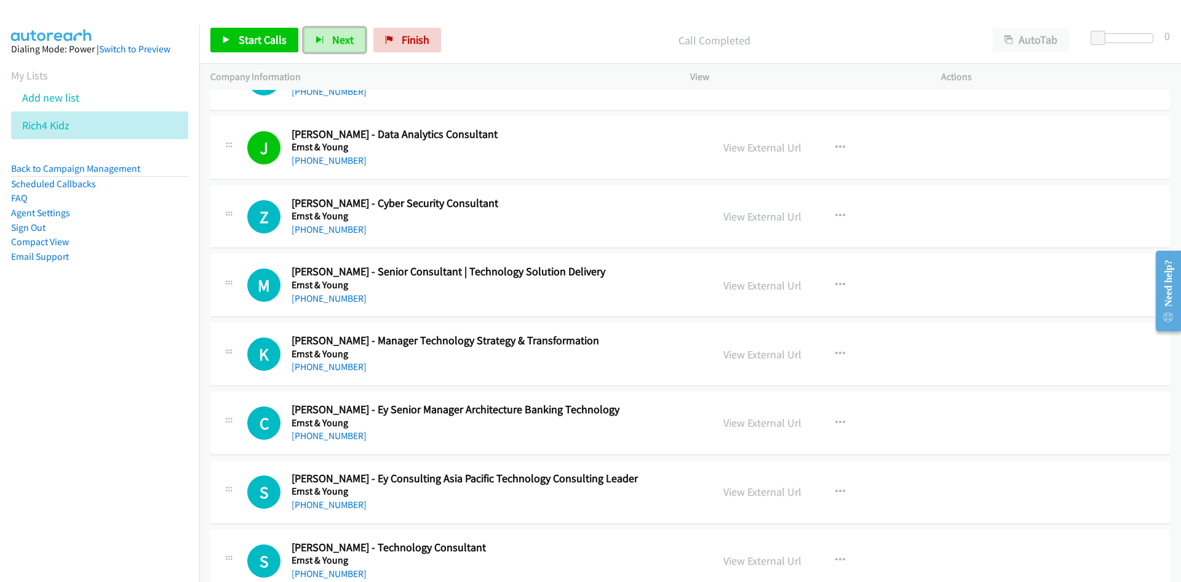
drag, startPoint x: 339, startPoint y: 44, endPoint x: 350, endPoint y: 54, distance: 15.2
click at [339, 44] on span "Next" at bounding box center [343, 40] width 22 height 14
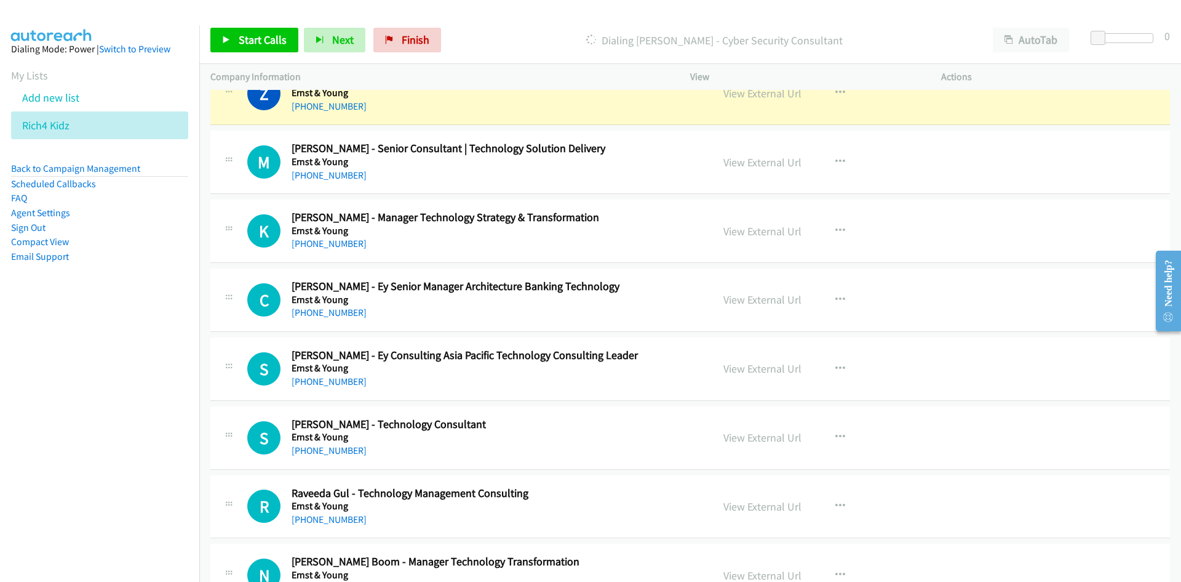
scroll to position [13907, 0]
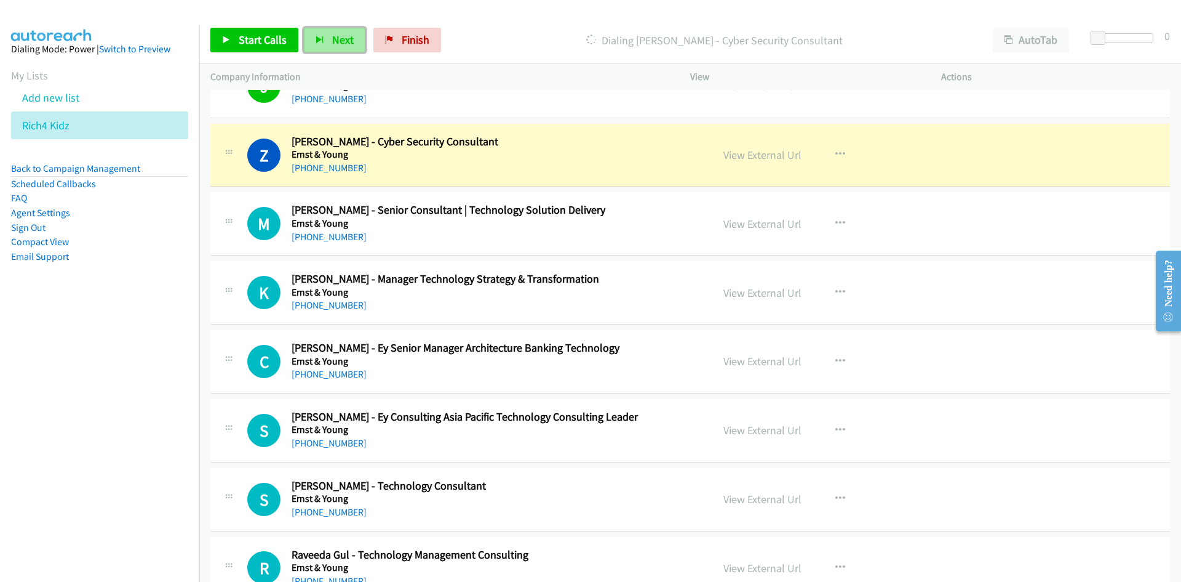
drag, startPoint x: 344, startPoint y: 43, endPoint x: 473, endPoint y: 110, distance: 145.0
click at [344, 43] on span "Next" at bounding box center [343, 40] width 22 height 14
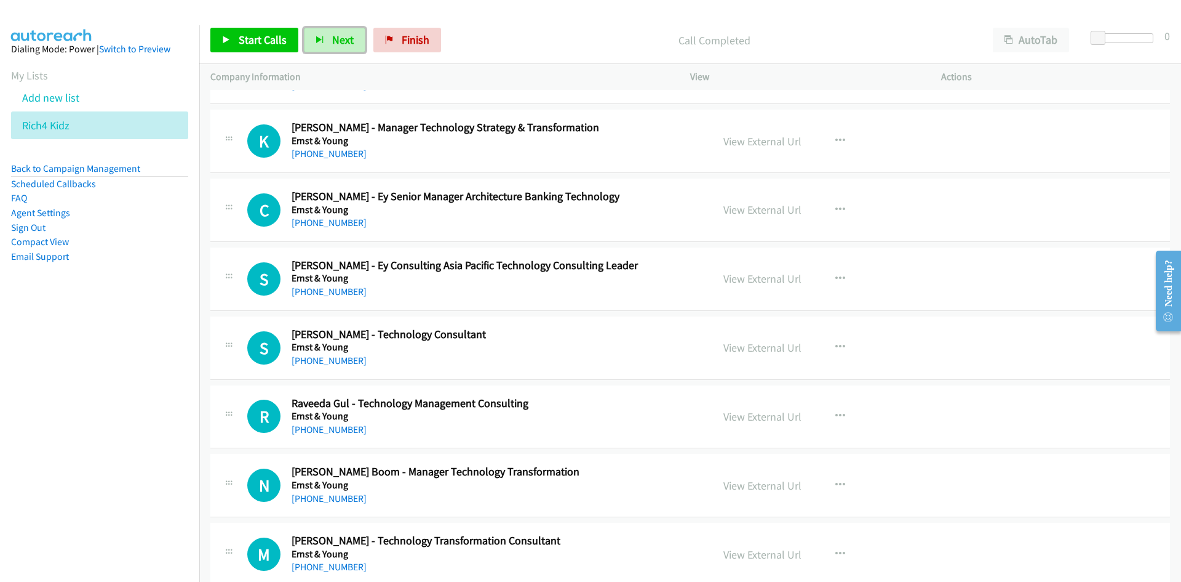
scroll to position [14092, 0]
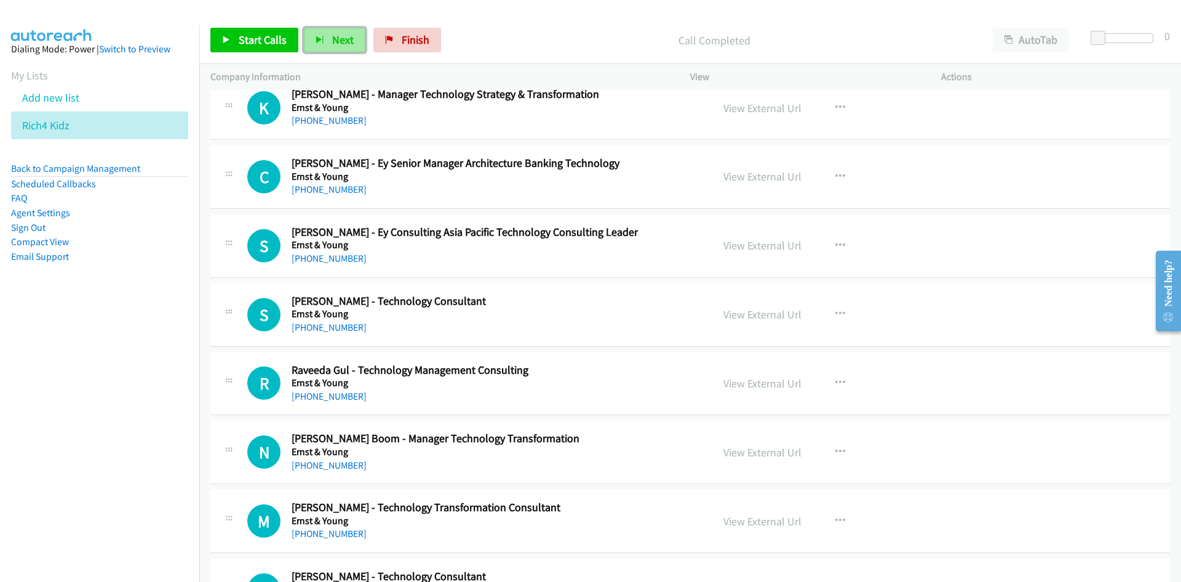
click at [337, 39] on span "Next" at bounding box center [343, 40] width 22 height 14
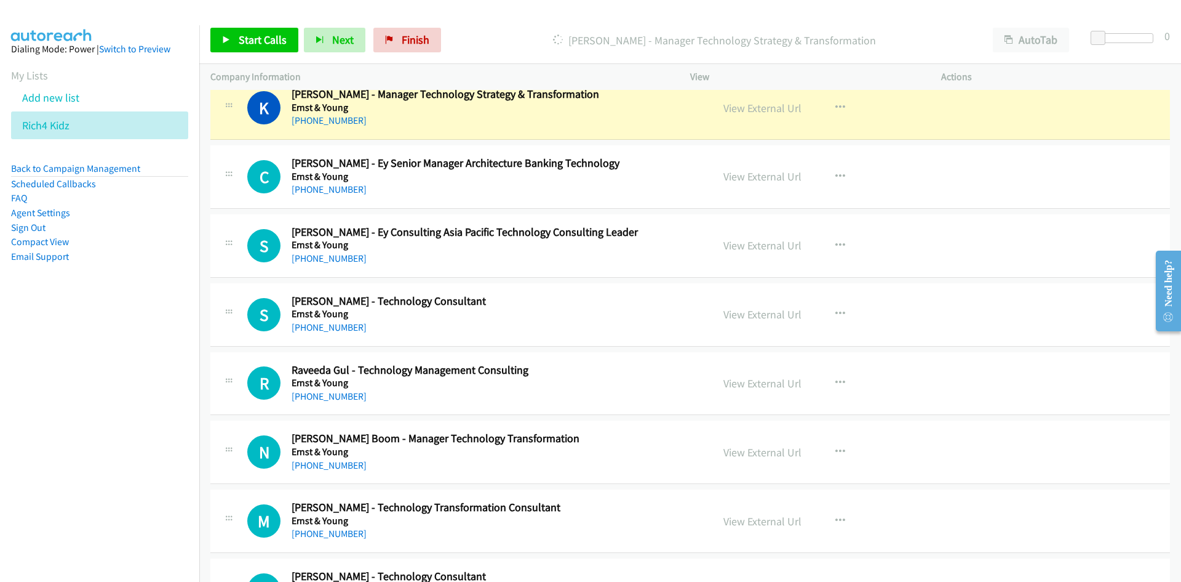
scroll to position [14153, 0]
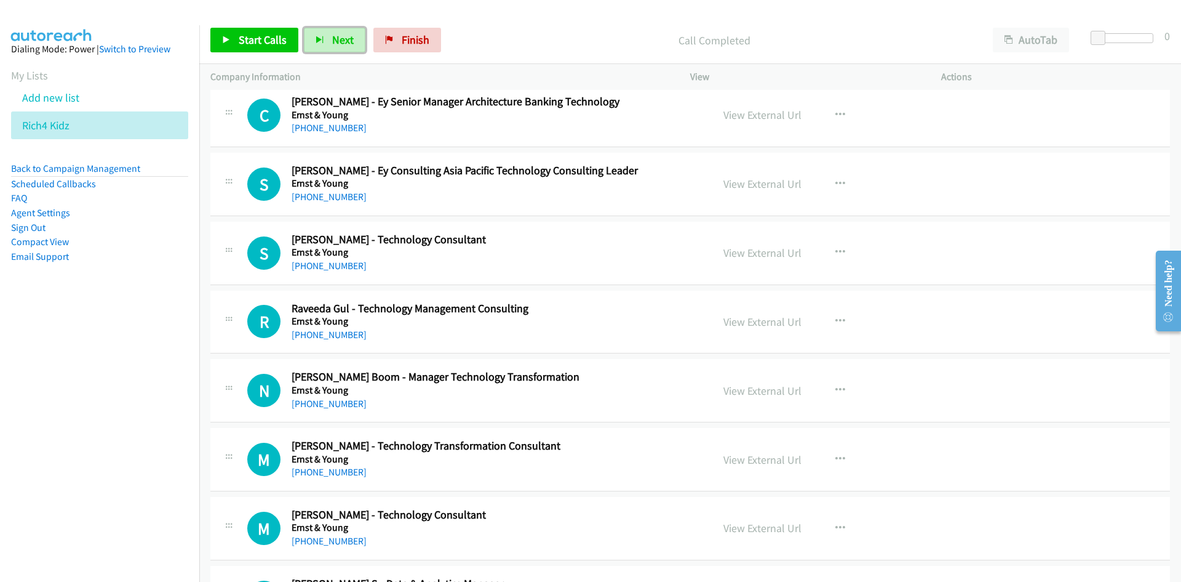
drag, startPoint x: 332, startPoint y: 31, endPoint x: 538, endPoint y: 185, distance: 258.1
click at [332, 31] on button "Next" at bounding box center [335, 40] width 62 height 25
click at [334, 31] on button "Next" at bounding box center [335, 40] width 62 height 25
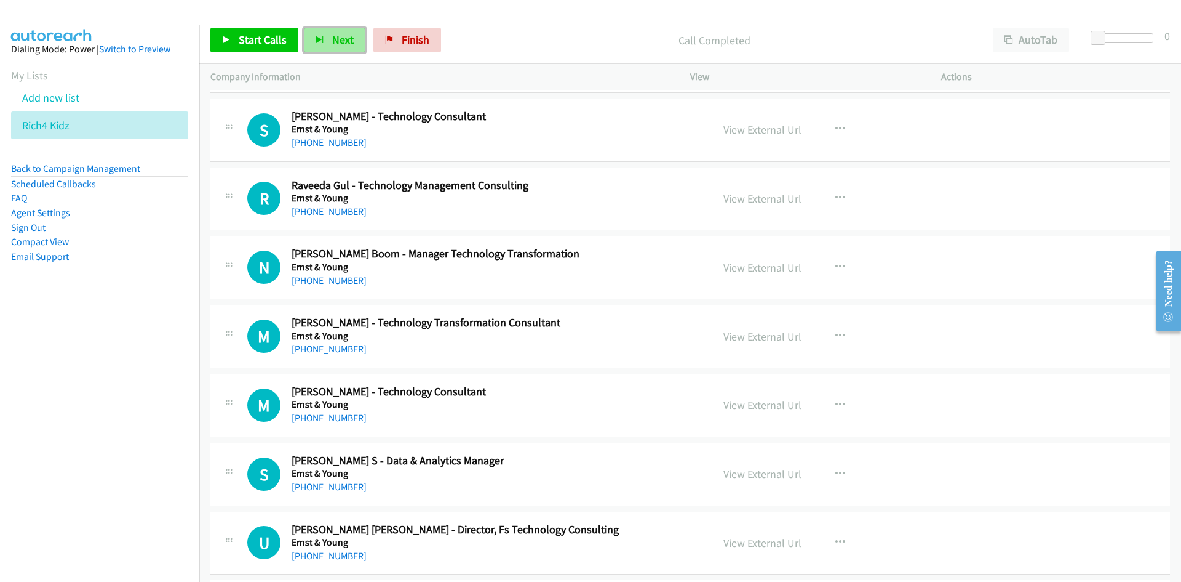
click at [332, 35] on span "Next" at bounding box center [343, 40] width 22 height 14
click at [354, 41] on button "Next" at bounding box center [335, 40] width 62 height 25
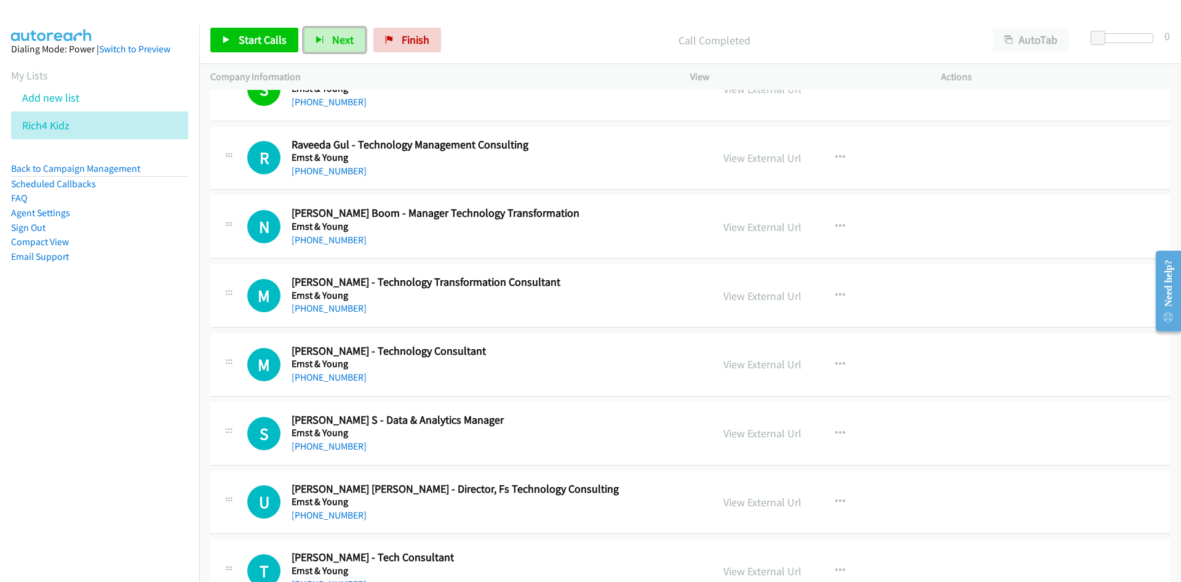
scroll to position [14338, 0]
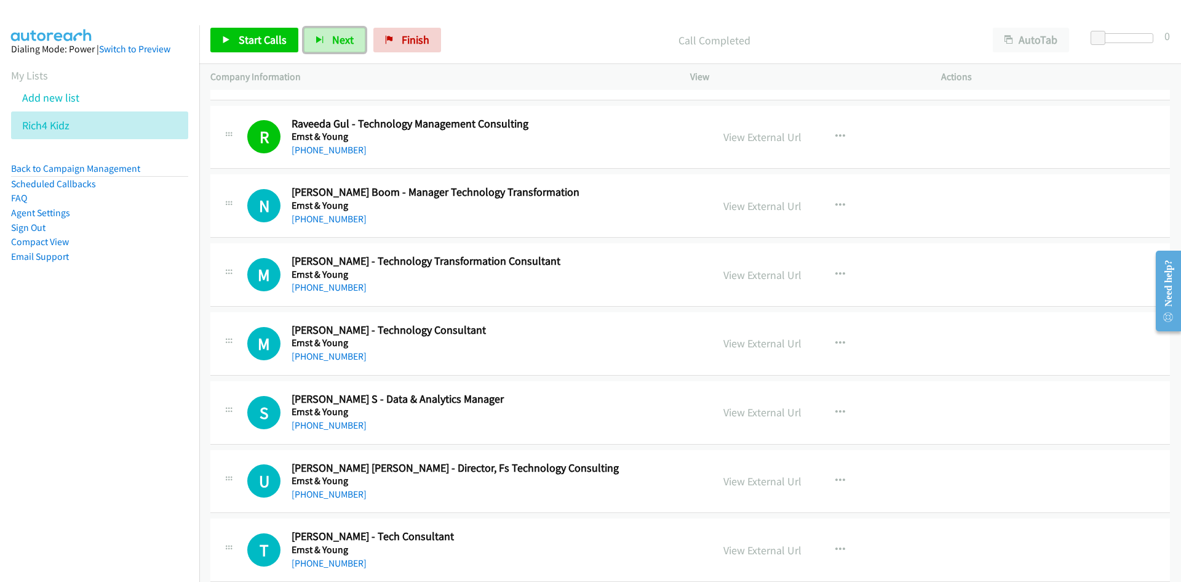
drag, startPoint x: 341, startPoint y: 35, endPoint x: 577, endPoint y: 155, distance: 265.0
click at [341, 35] on span "Next" at bounding box center [343, 40] width 22 height 14
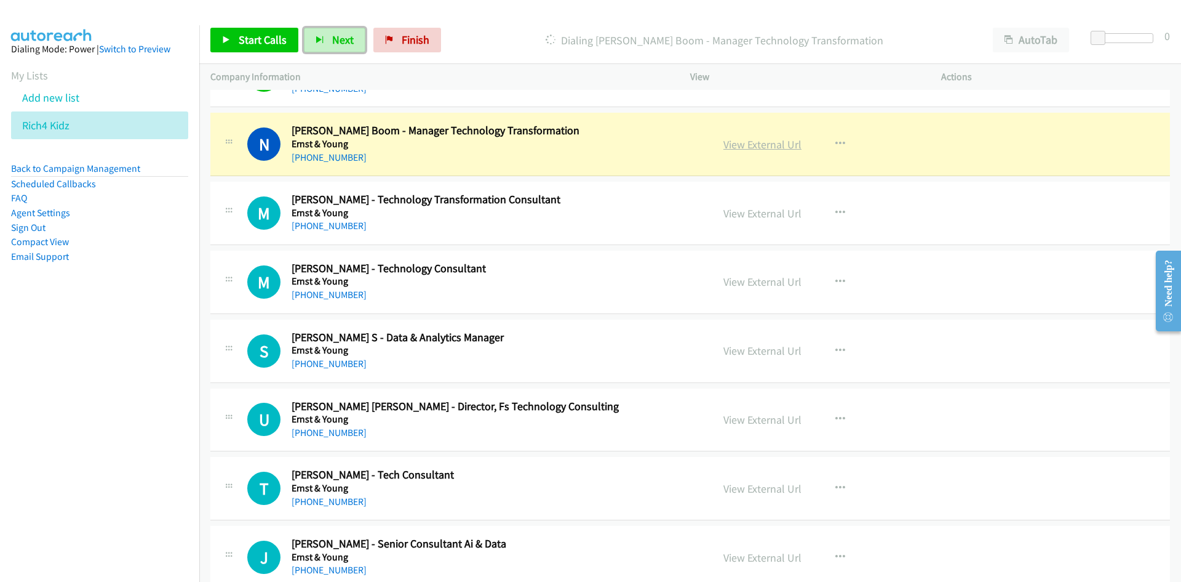
drag, startPoint x: 758, startPoint y: 148, endPoint x: 783, endPoint y: 305, distance: 159.5
click at [758, 148] on link "View External Url" at bounding box center [763, 144] width 78 height 14
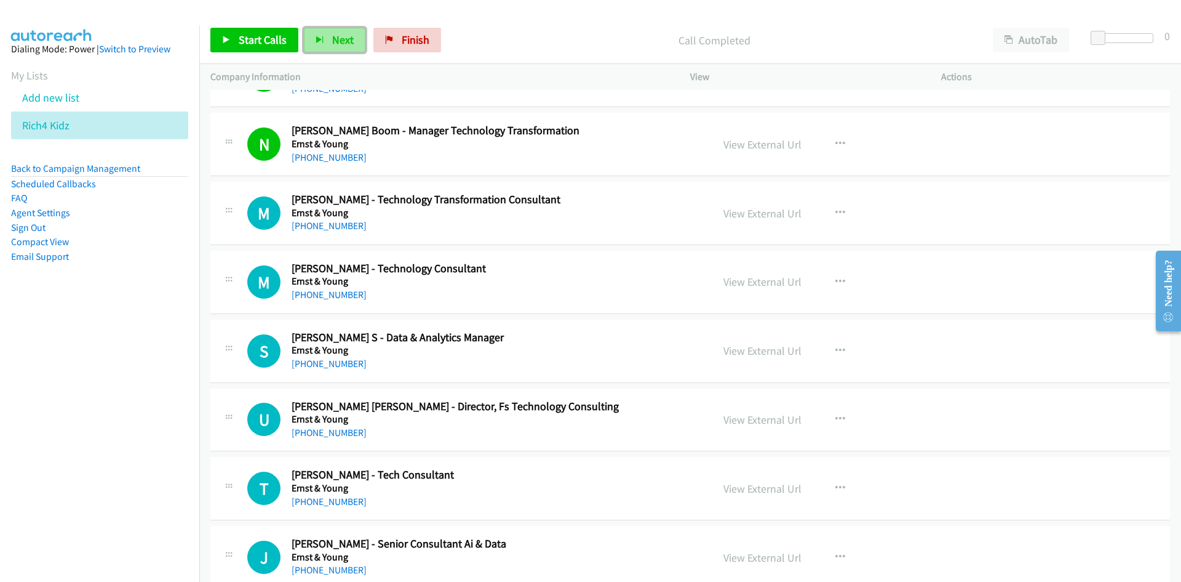
click at [341, 42] on span "Next" at bounding box center [343, 40] width 22 height 14
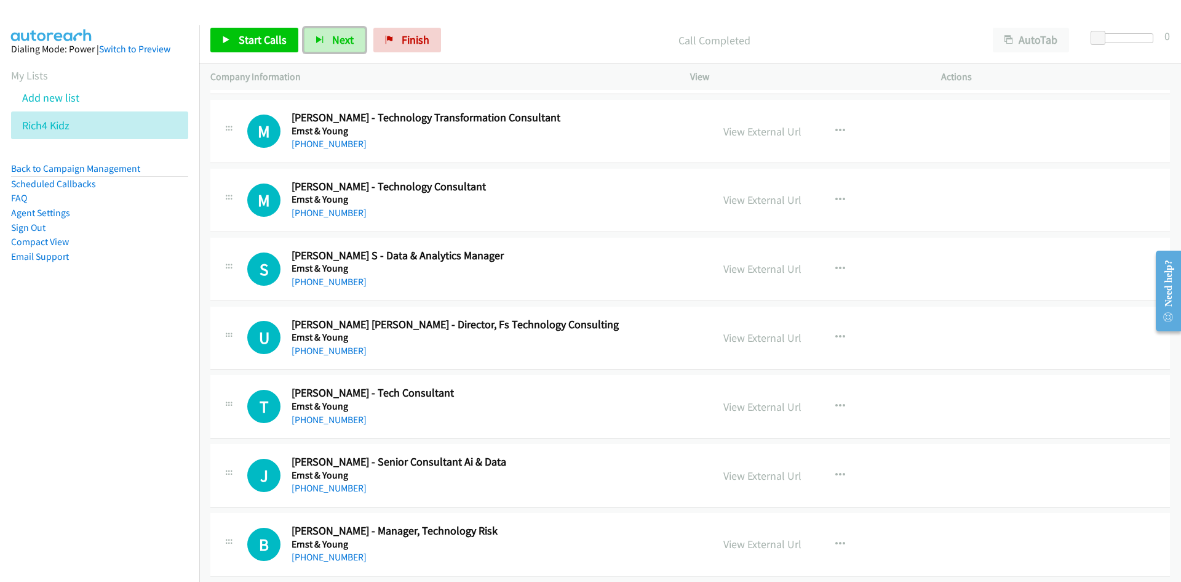
scroll to position [14461, 0]
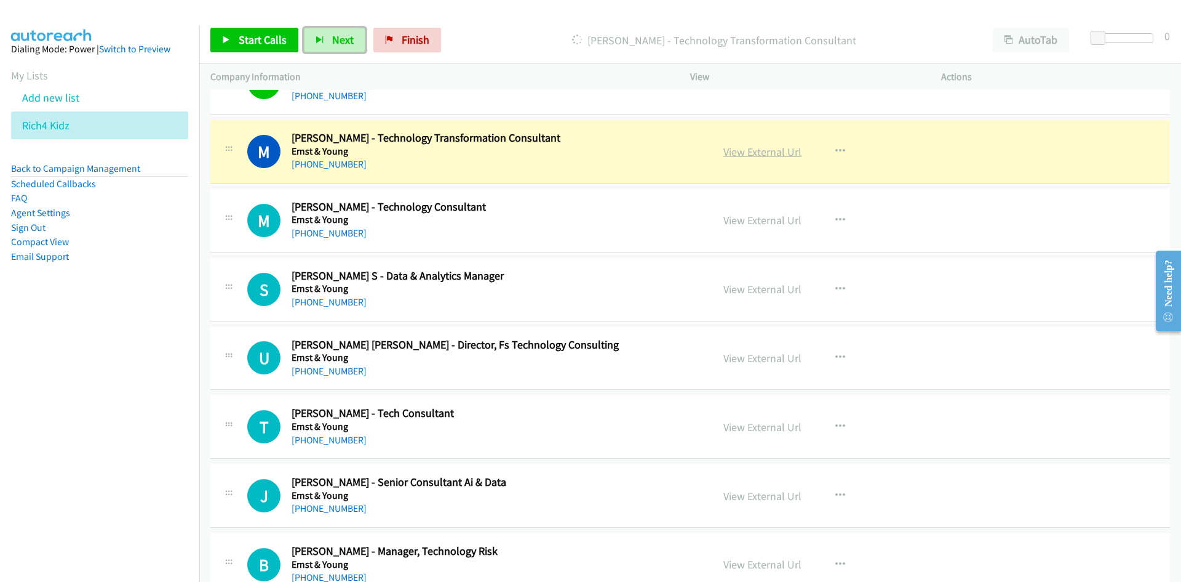
click at [765, 150] on link "View External Url" at bounding box center [763, 152] width 78 height 14
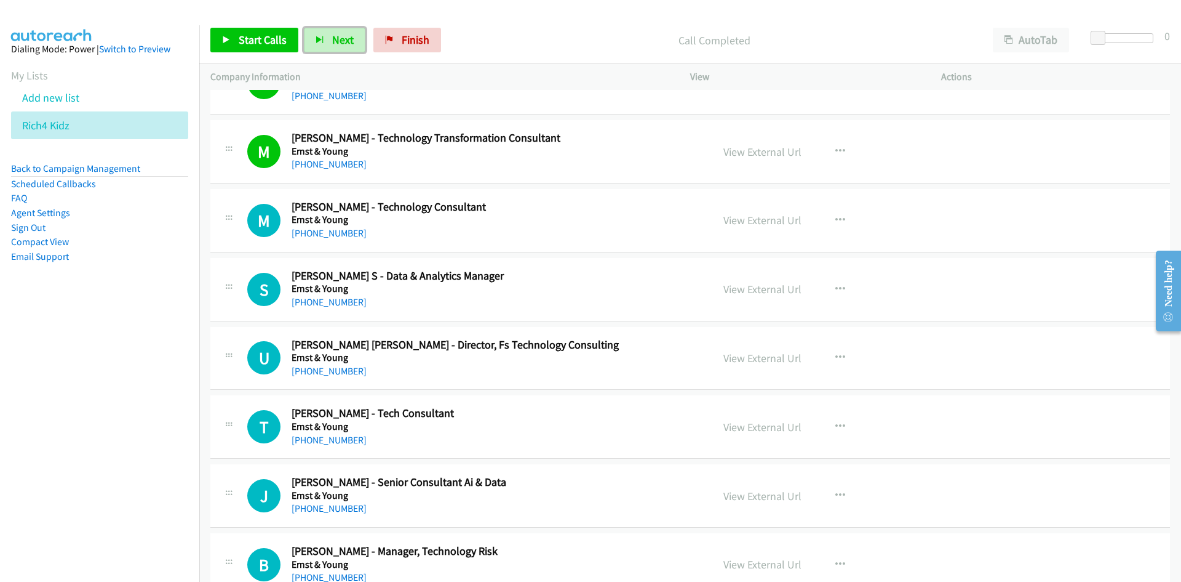
scroll to position [14522, 0]
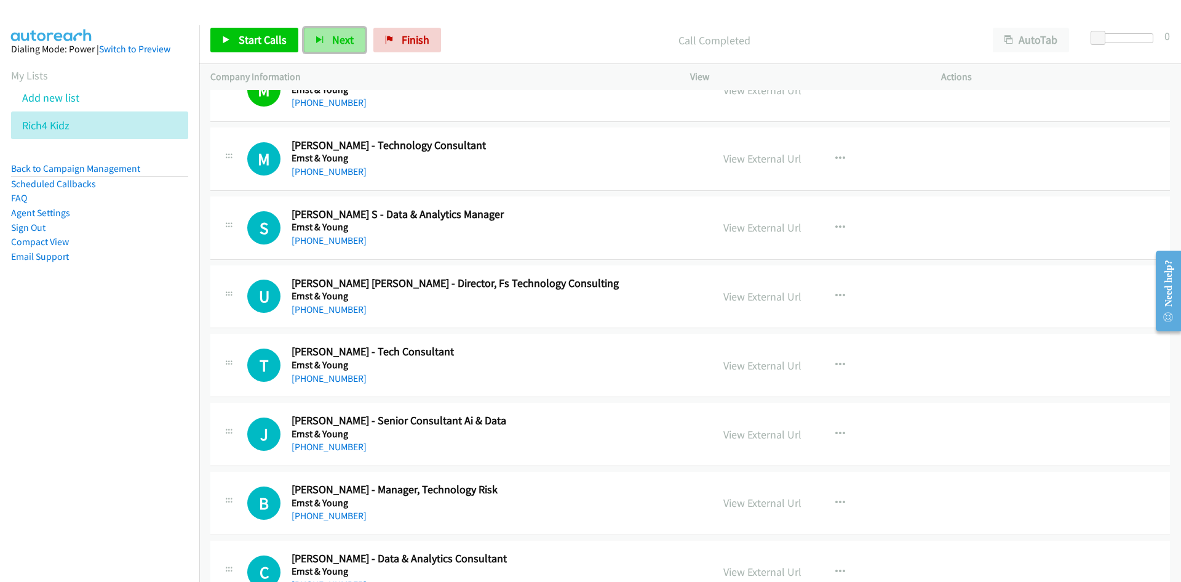
click at [338, 36] on span "Next" at bounding box center [343, 40] width 22 height 14
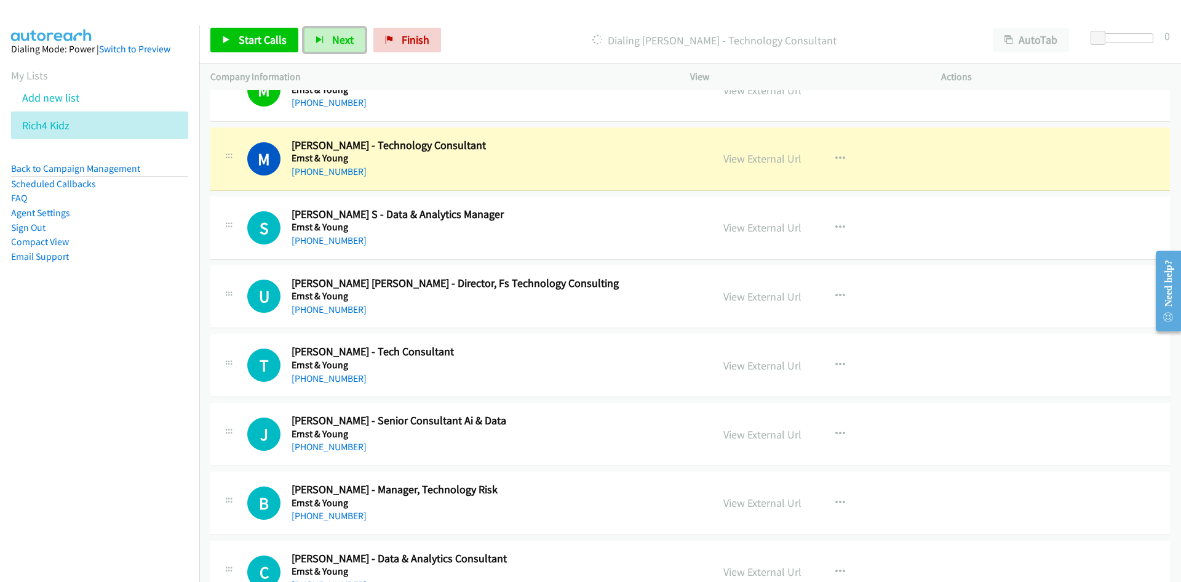
drag, startPoint x: 340, startPoint y: 36, endPoint x: 481, endPoint y: 151, distance: 181.1
click at [340, 36] on span "Next" at bounding box center [343, 40] width 22 height 14
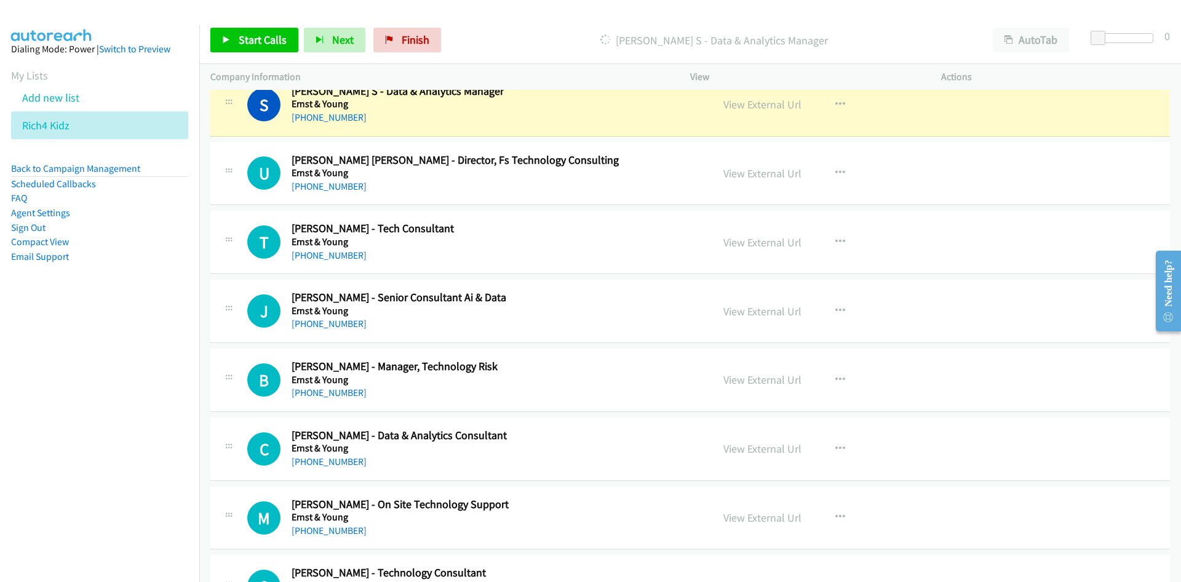
scroll to position [14584, 0]
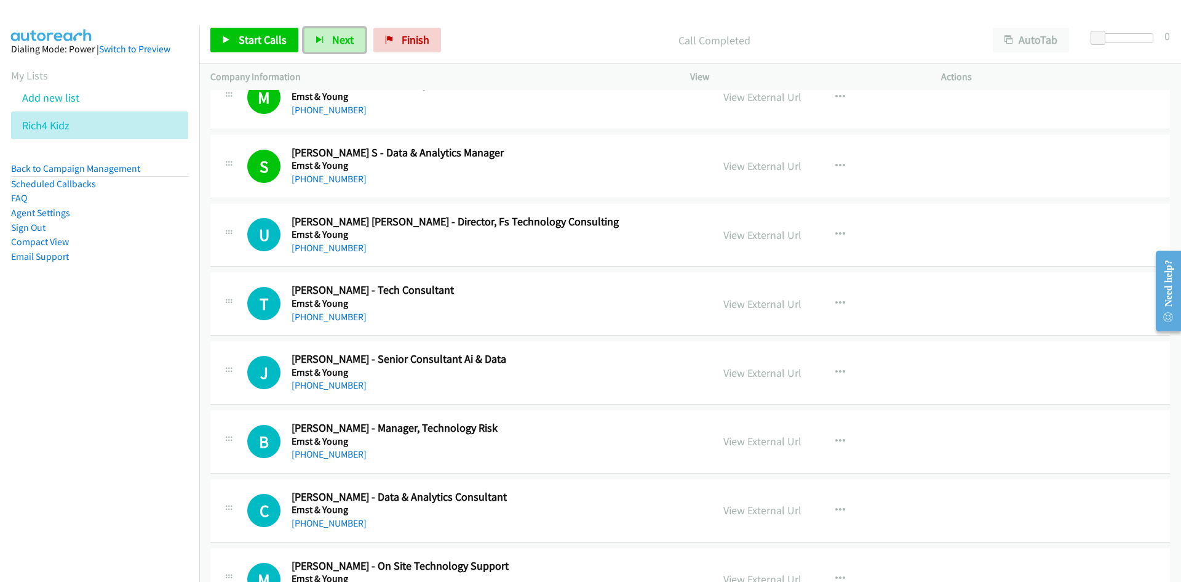
drag, startPoint x: 328, startPoint y: 41, endPoint x: 475, endPoint y: 134, distance: 174.0
click at [328, 41] on button "Next" at bounding box center [335, 40] width 62 height 25
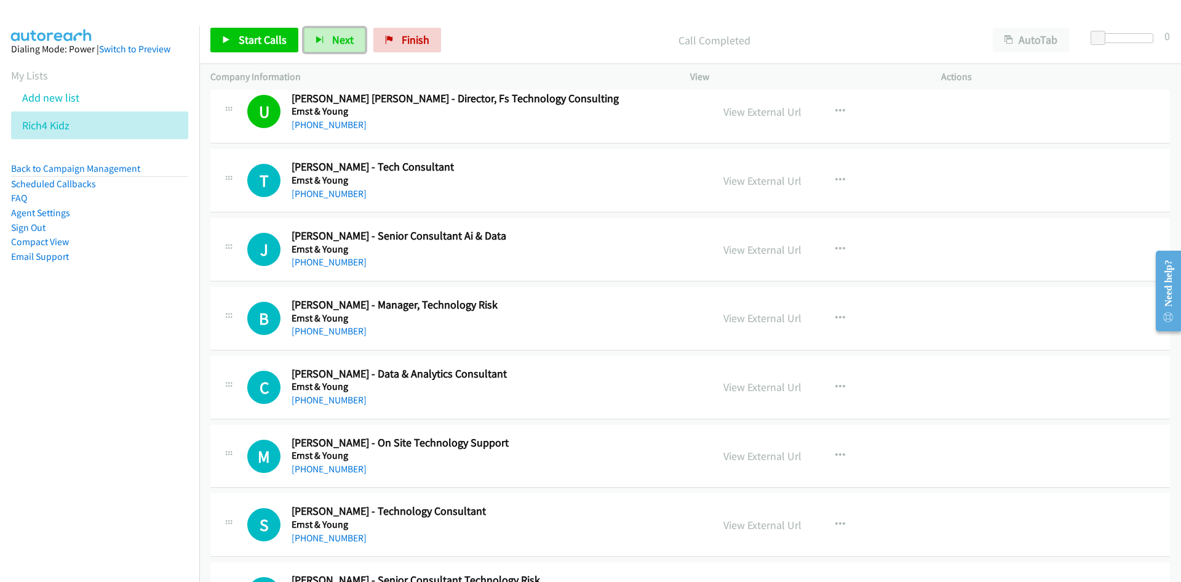
click at [351, 42] on span "Next" at bounding box center [343, 40] width 22 height 14
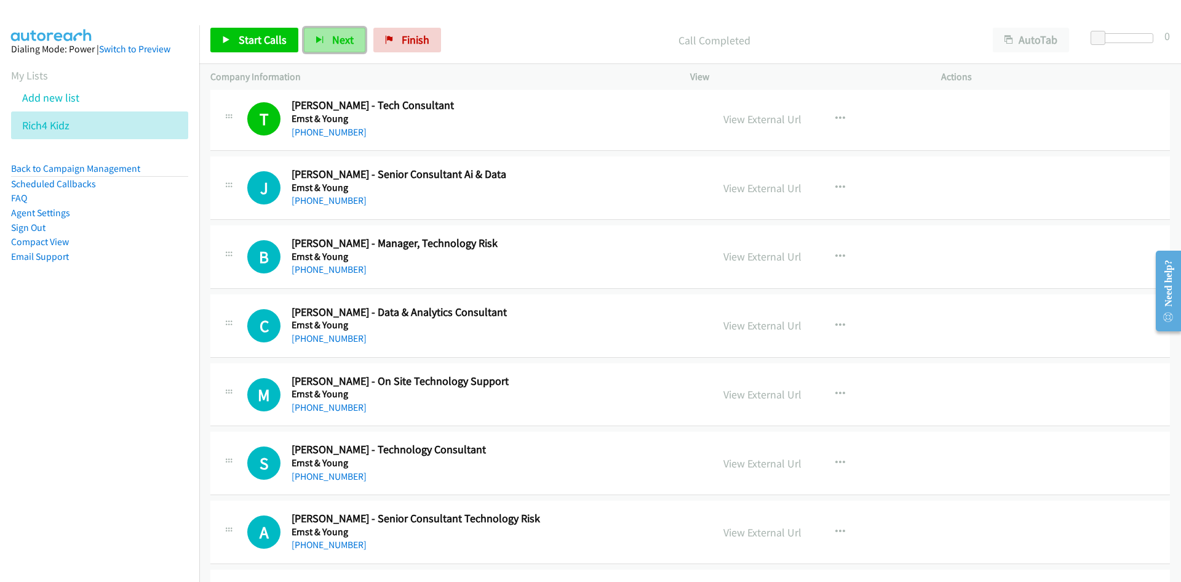
click at [321, 39] on icon "button" at bounding box center [320, 40] width 9 height 9
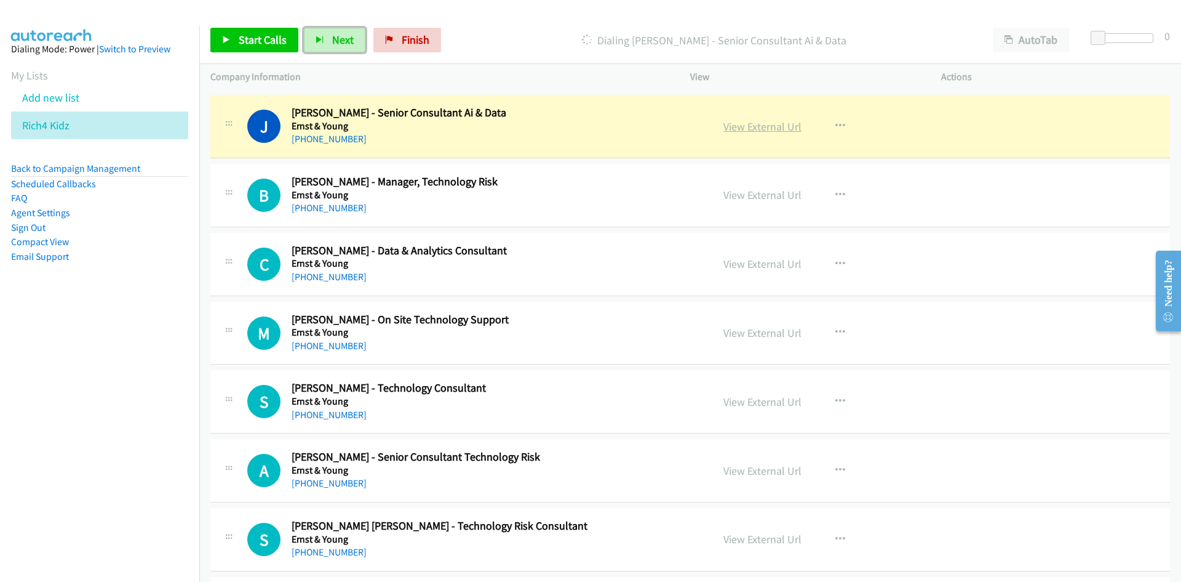
click at [769, 127] on link "View External Url" at bounding box center [763, 126] width 78 height 14
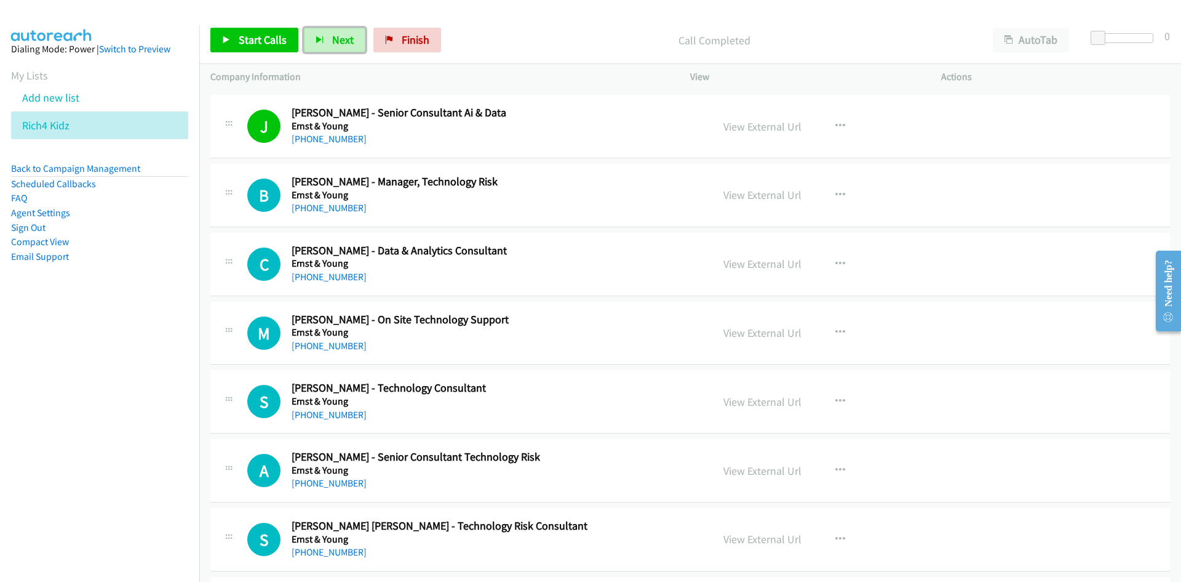
drag, startPoint x: 345, startPoint y: 43, endPoint x: 433, endPoint y: 104, distance: 107.0
click at [345, 43] on span "Next" at bounding box center [343, 40] width 22 height 14
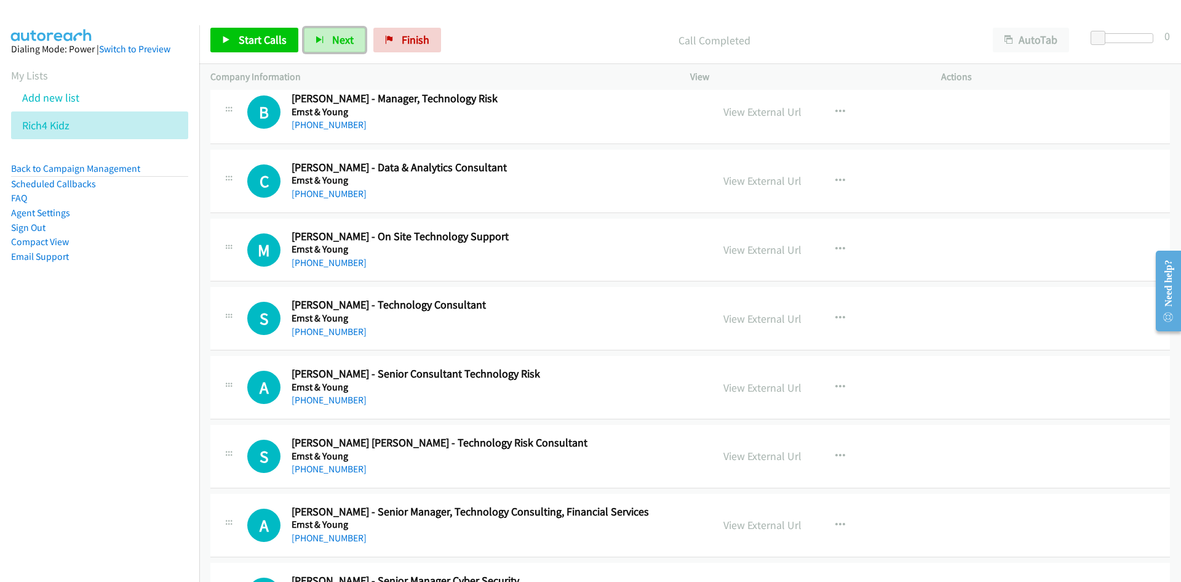
scroll to position [14892, 0]
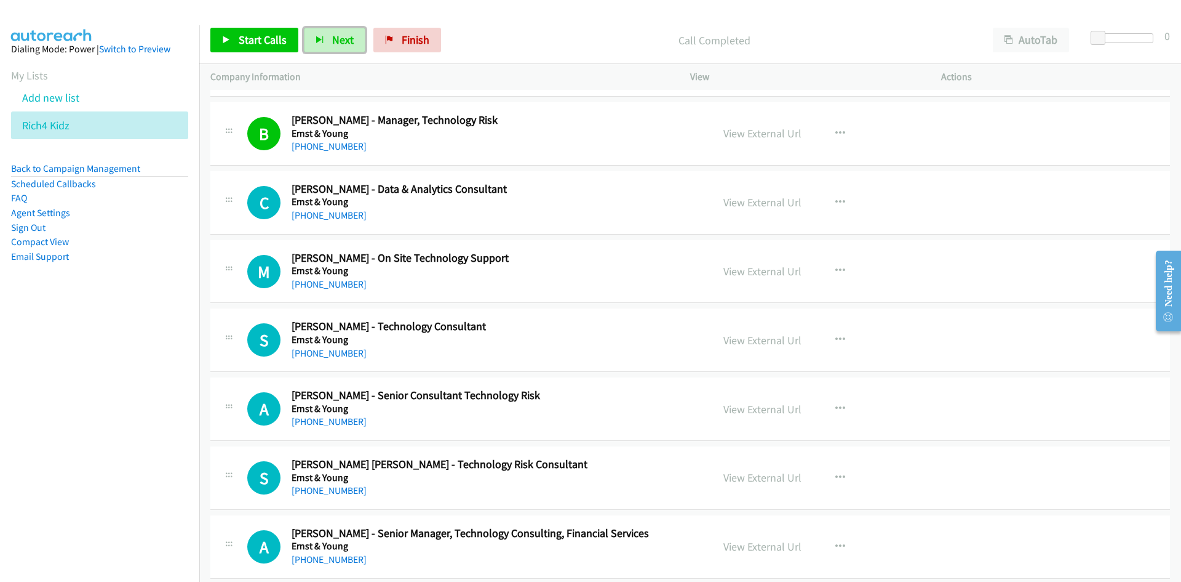
drag, startPoint x: 332, startPoint y: 39, endPoint x: 538, endPoint y: 148, distance: 233.1
click at [332, 39] on span "Next" at bounding box center [343, 40] width 22 height 14
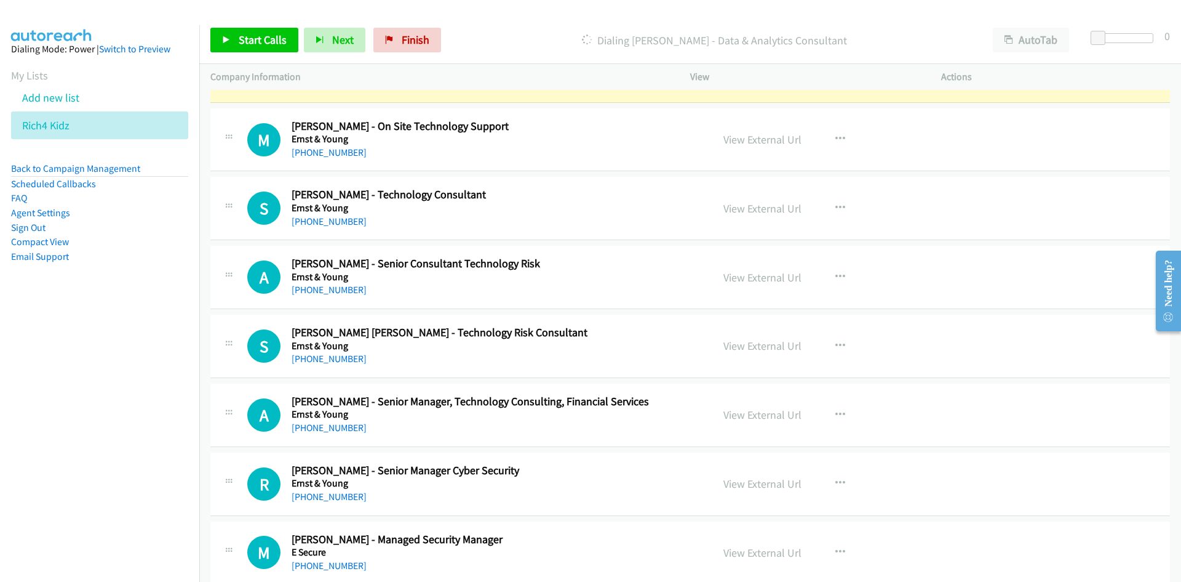
scroll to position [15076, 0]
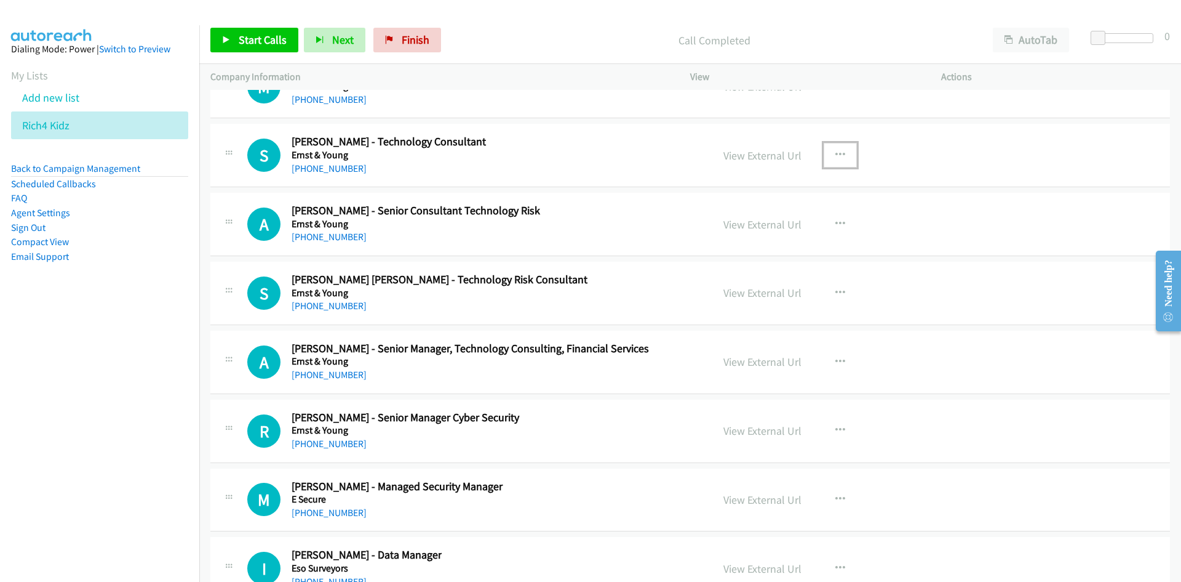
click at [841, 153] on button "button" at bounding box center [840, 155] width 33 height 25
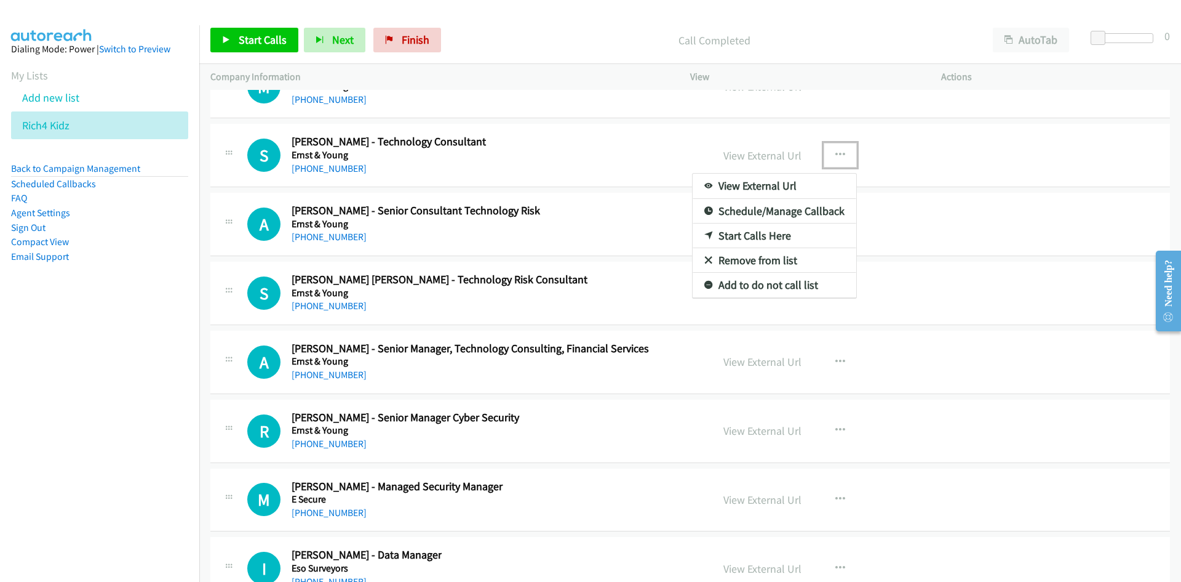
click at [758, 231] on link "Start Calls Here" at bounding box center [775, 235] width 164 height 25
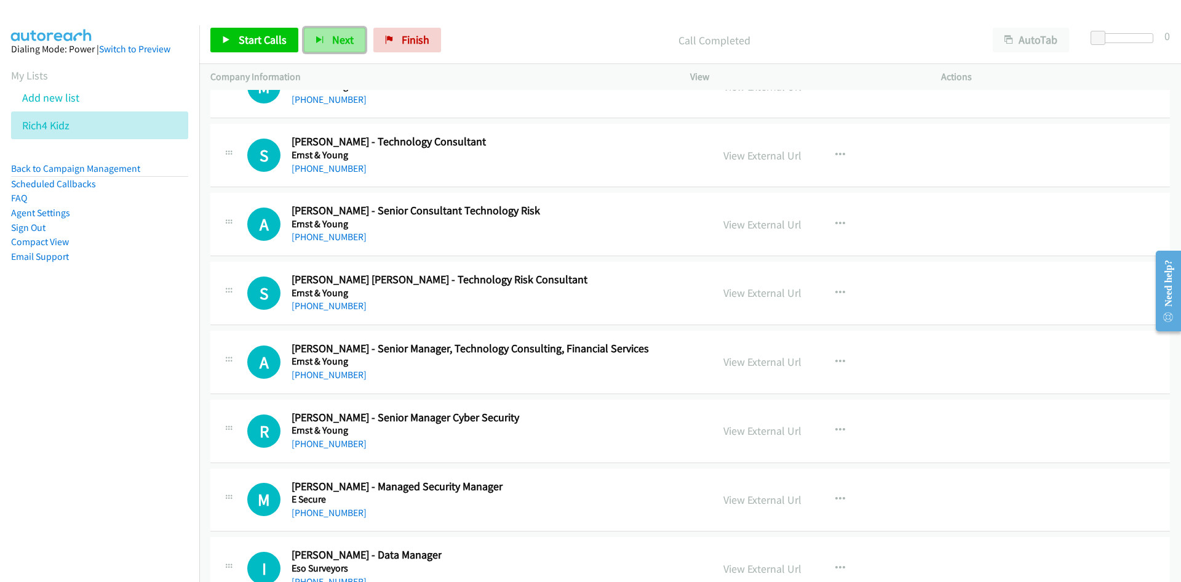
click at [333, 36] on span "Next" at bounding box center [343, 40] width 22 height 14
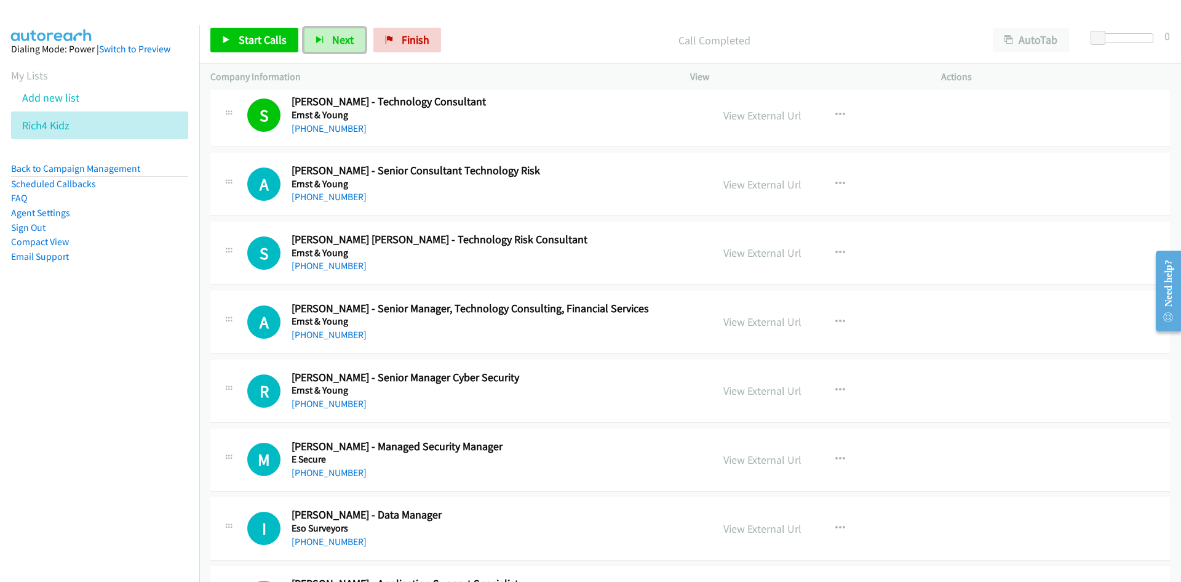
scroll to position [15138, 0]
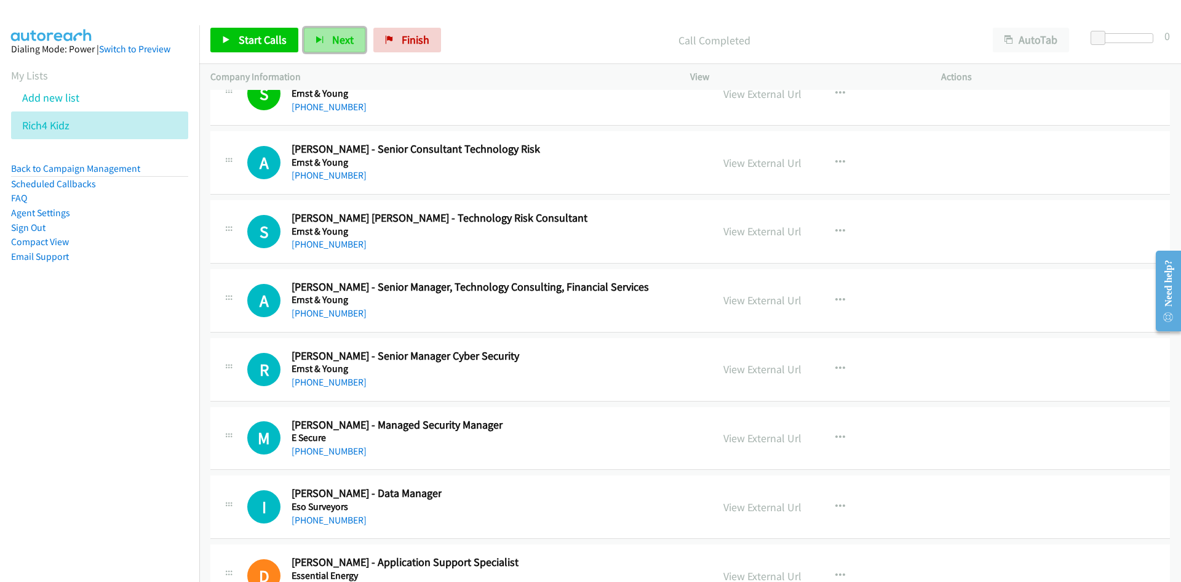
click at [318, 37] on icon "button" at bounding box center [320, 40] width 9 height 9
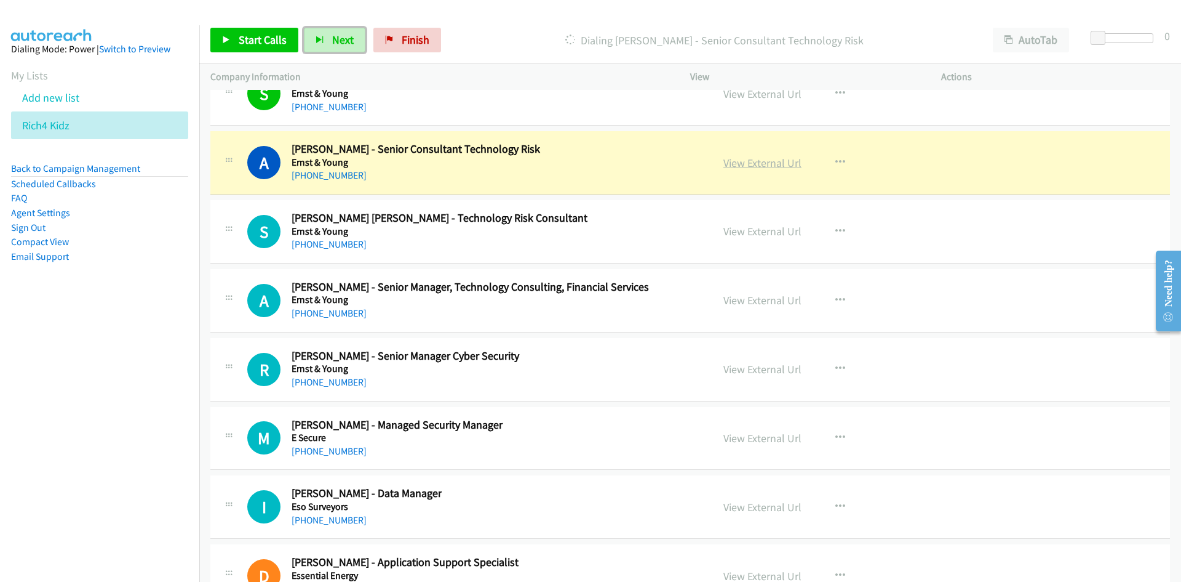
click at [766, 163] on link "View External Url" at bounding box center [763, 163] width 78 height 14
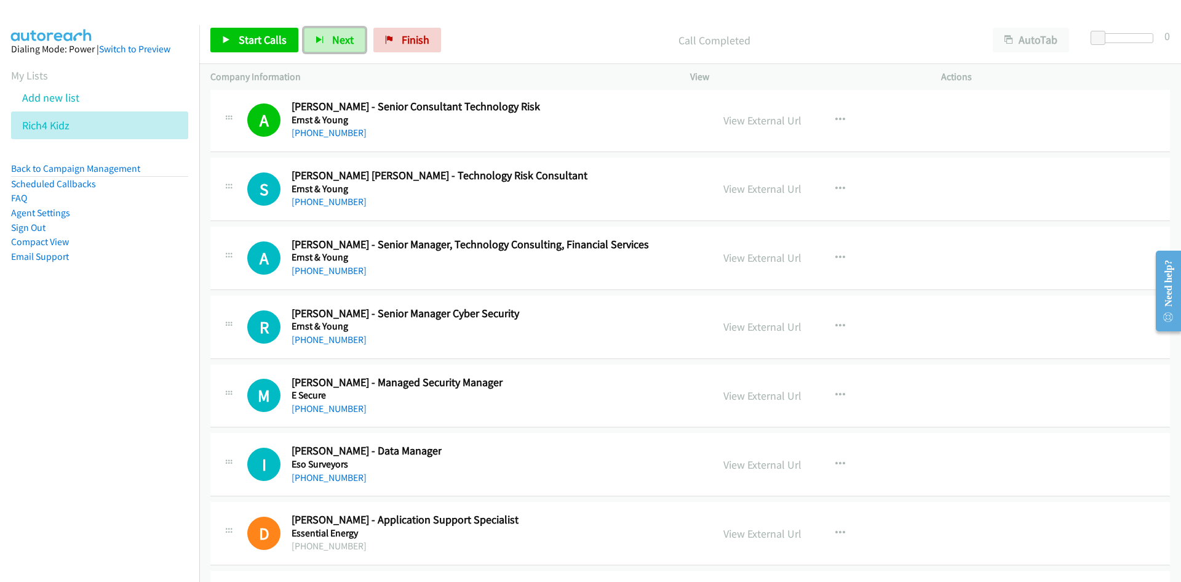
scroll to position [15199, 0]
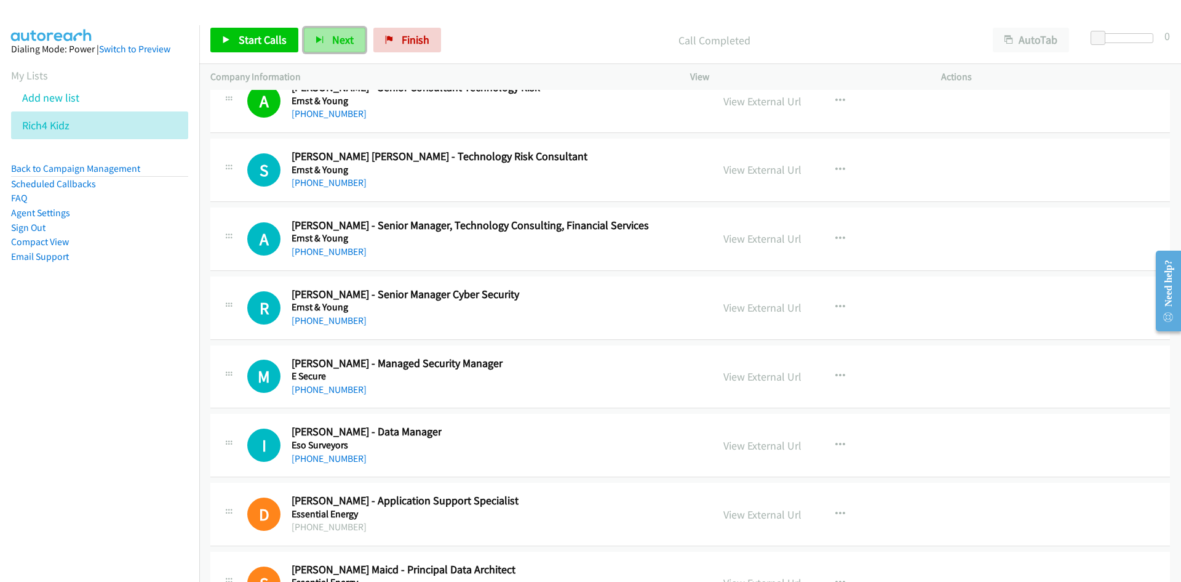
click at [334, 42] on span "Next" at bounding box center [343, 40] width 22 height 14
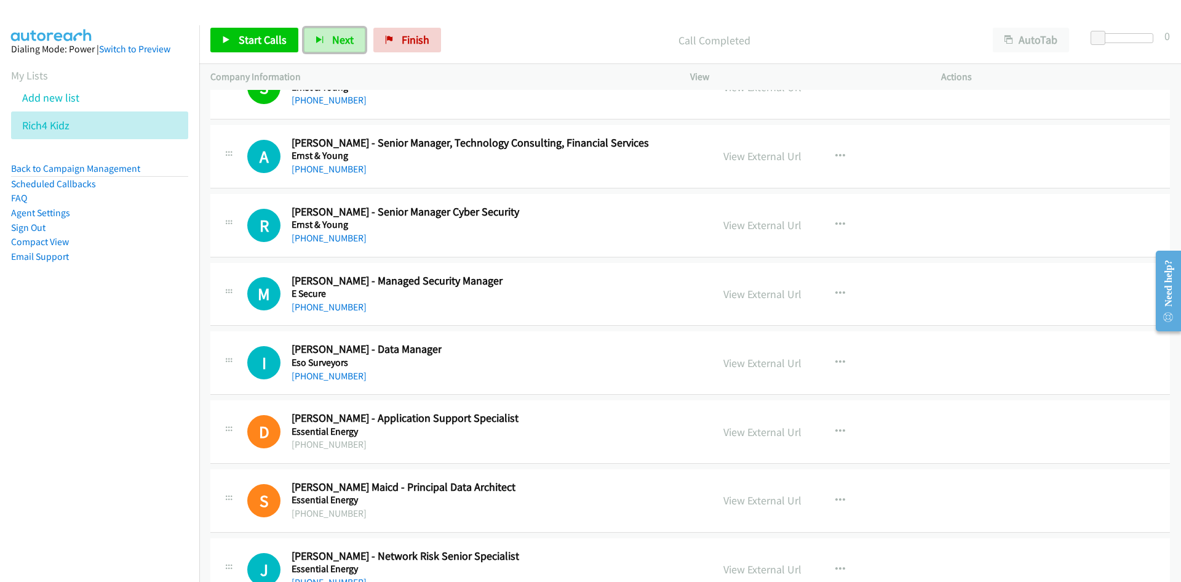
scroll to position [15261, 0]
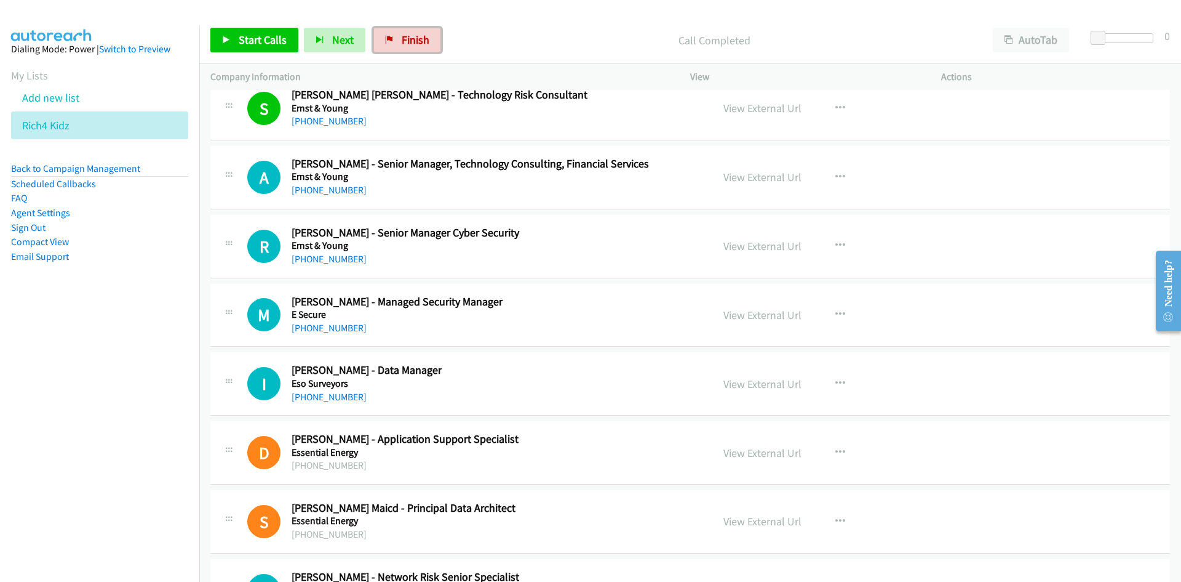
drag, startPoint x: 399, startPoint y: 36, endPoint x: 639, endPoint y: 63, distance: 241.4
click at [402, 36] on span "Finish" at bounding box center [416, 40] width 28 height 14
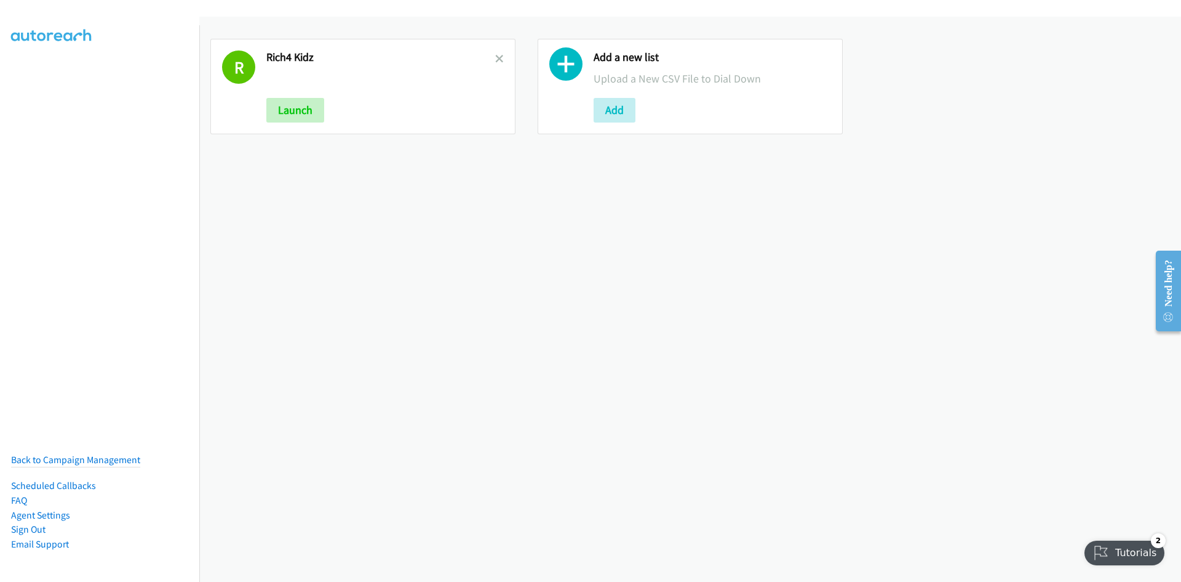
click at [496, 52] on link at bounding box center [499, 59] width 9 height 14
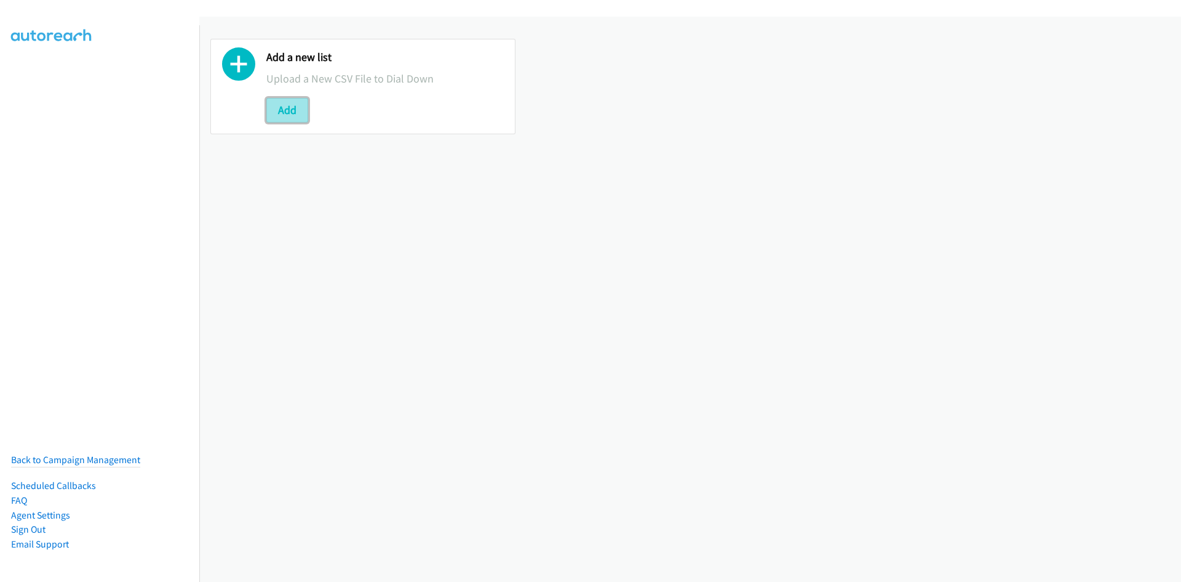
click at [299, 116] on button "Add" at bounding box center [287, 110] width 42 height 25
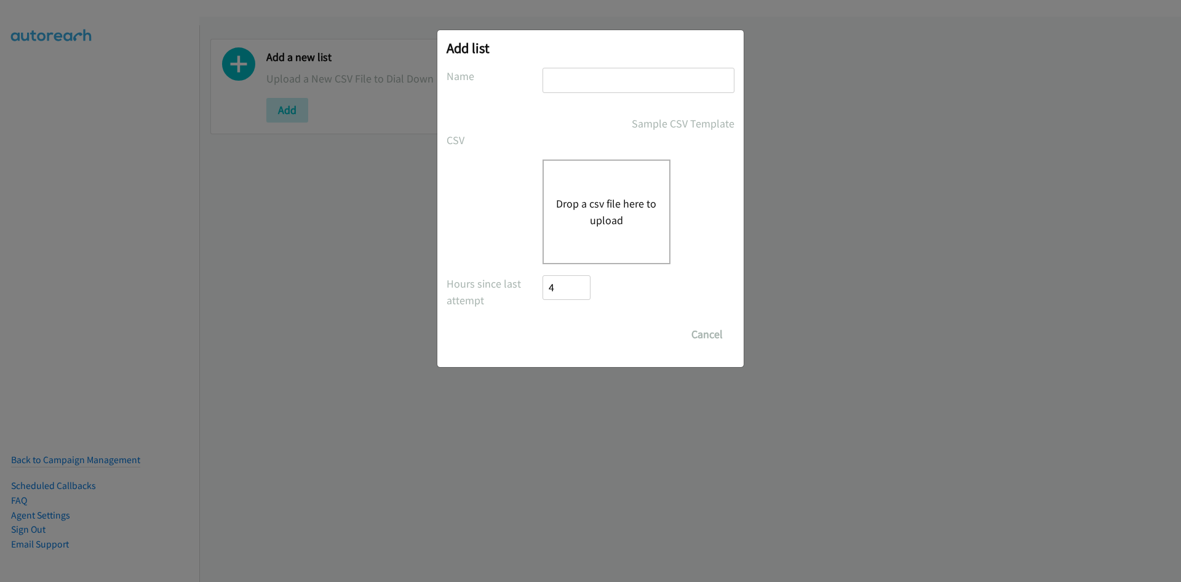
click at [570, 89] on input "text" at bounding box center [639, 80] width 192 height 25
type input "10tenna"
click at [566, 239] on div "Drop a csv file here to upload" at bounding box center [607, 211] width 128 height 105
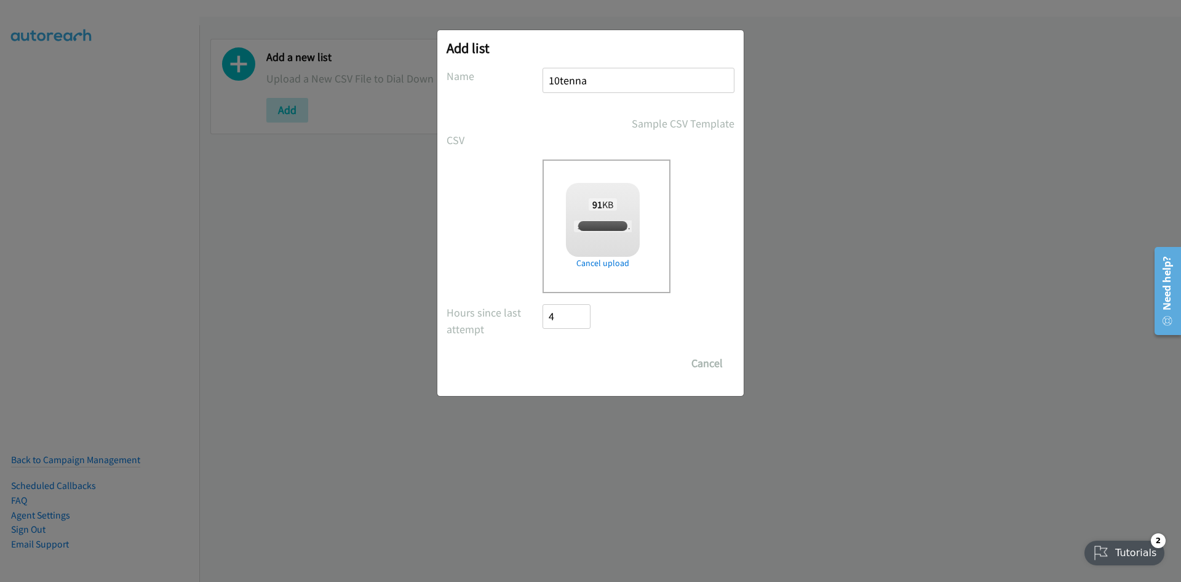
checkbox input "true"
click at [588, 354] on input "Save List" at bounding box center [575, 363] width 65 height 25
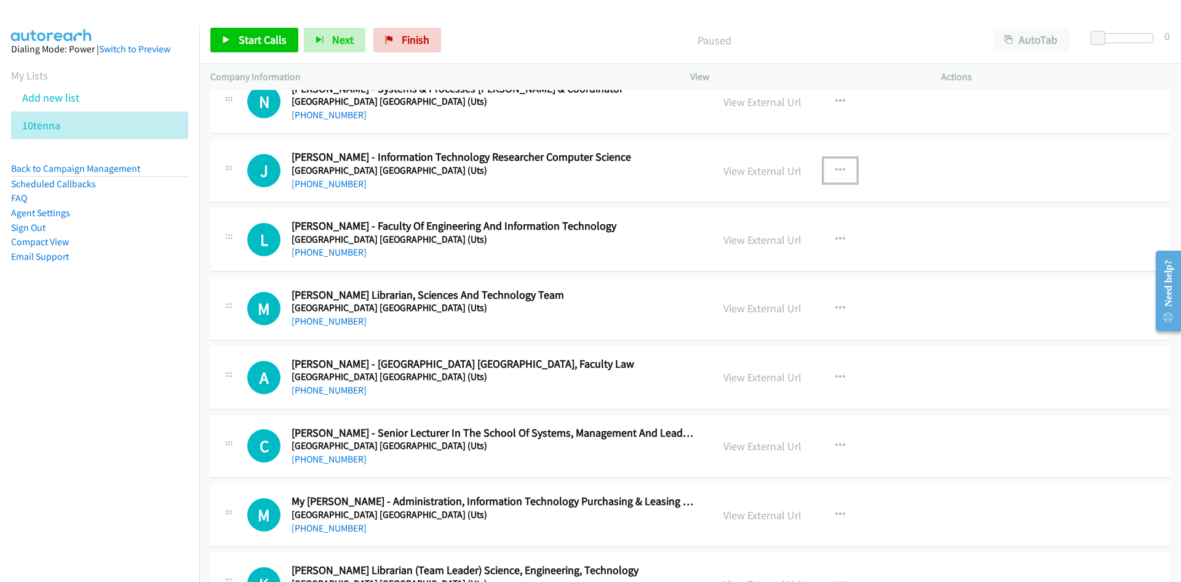
click at [836, 170] on icon "button" at bounding box center [841, 171] width 10 height 10
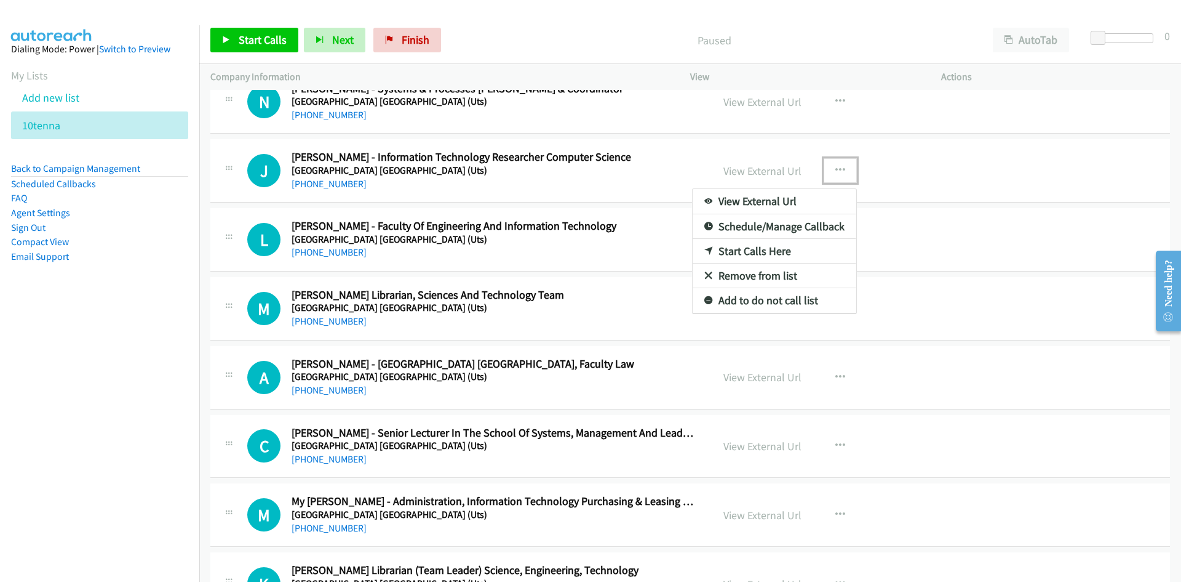
click at [748, 250] on link "Start Calls Here" at bounding box center [775, 251] width 164 height 25
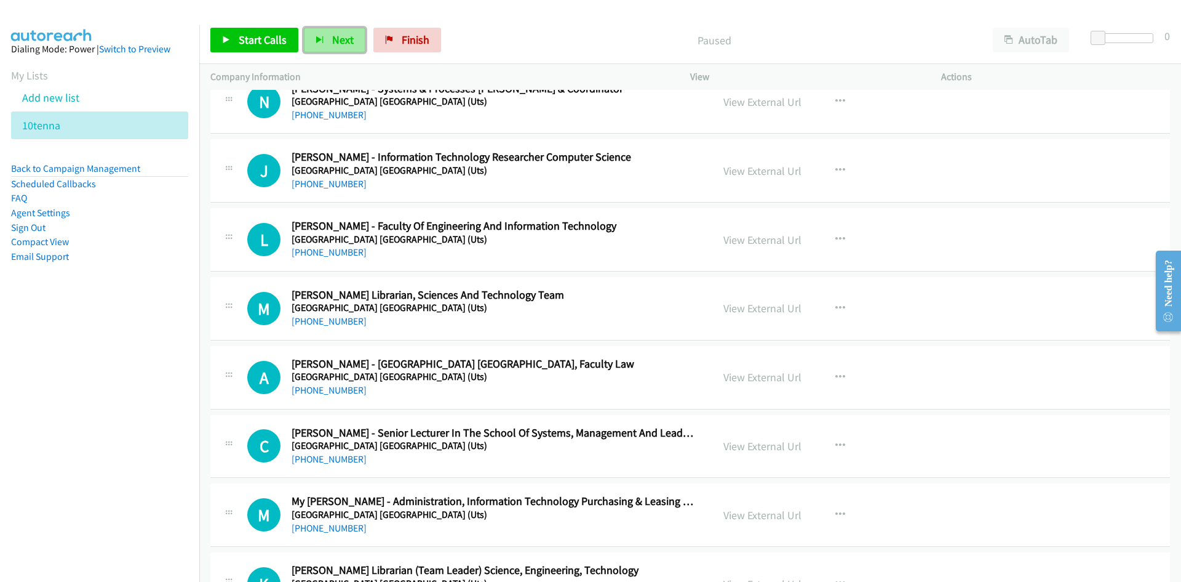
click at [338, 41] on span "Next" at bounding box center [343, 40] width 22 height 14
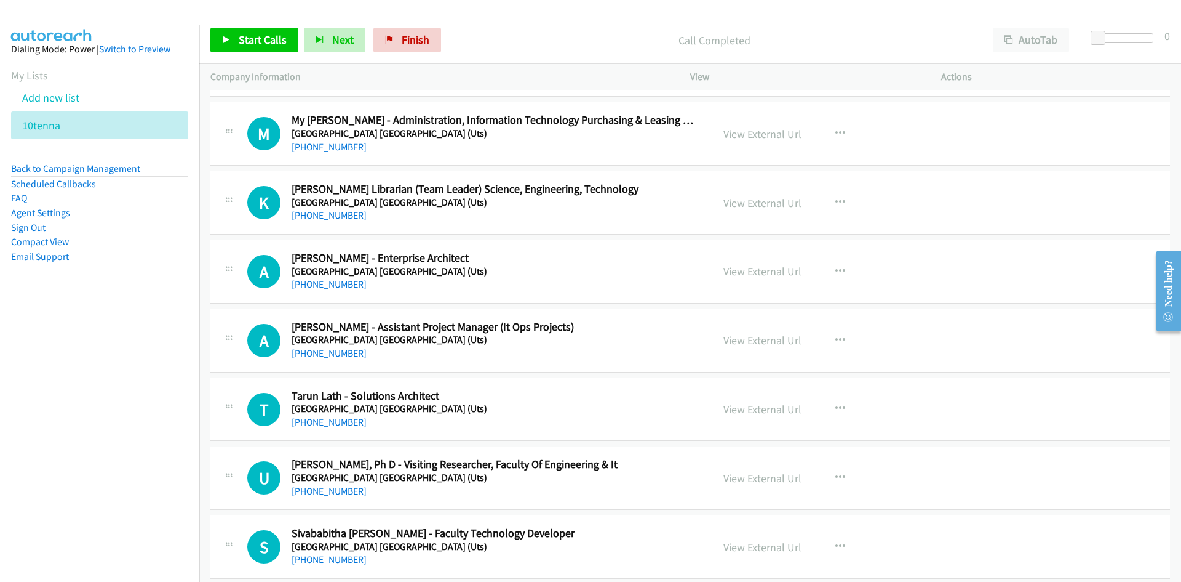
scroll to position [554, 0]
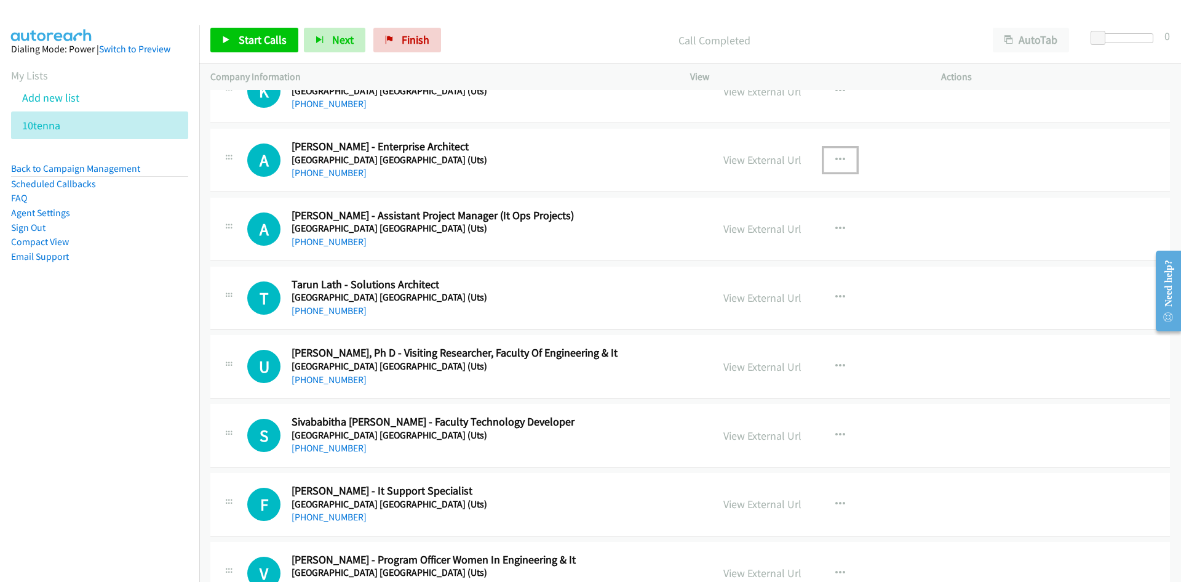
click at [825, 159] on button "button" at bounding box center [840, 160] width 33 height 25
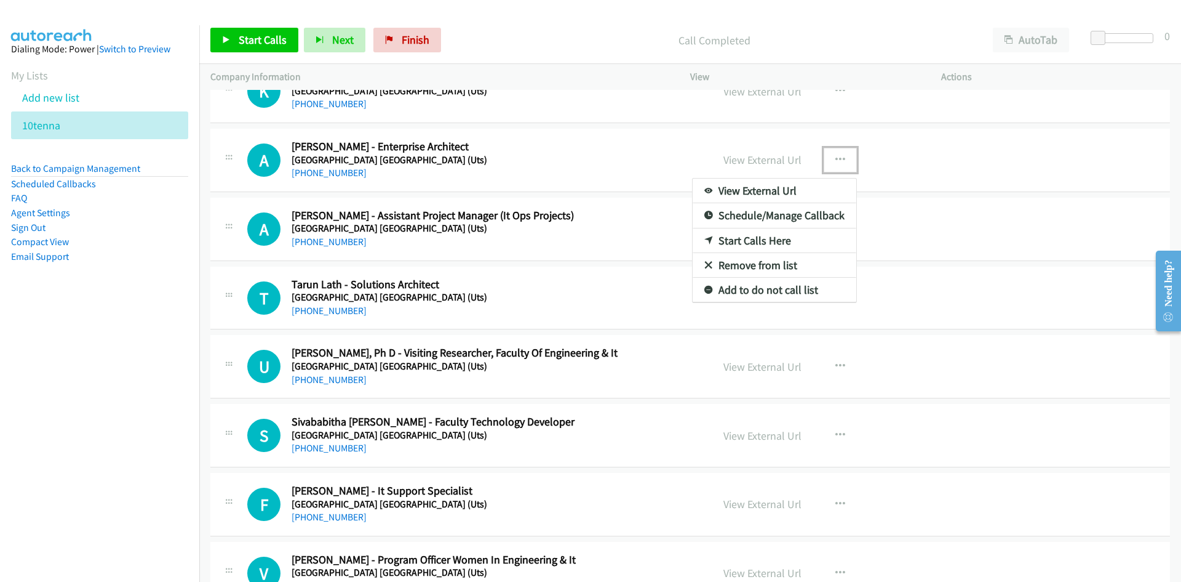
click at [750, 238] on link "Start Calls Here" at bounding box center [775, 240] width 164 height 25
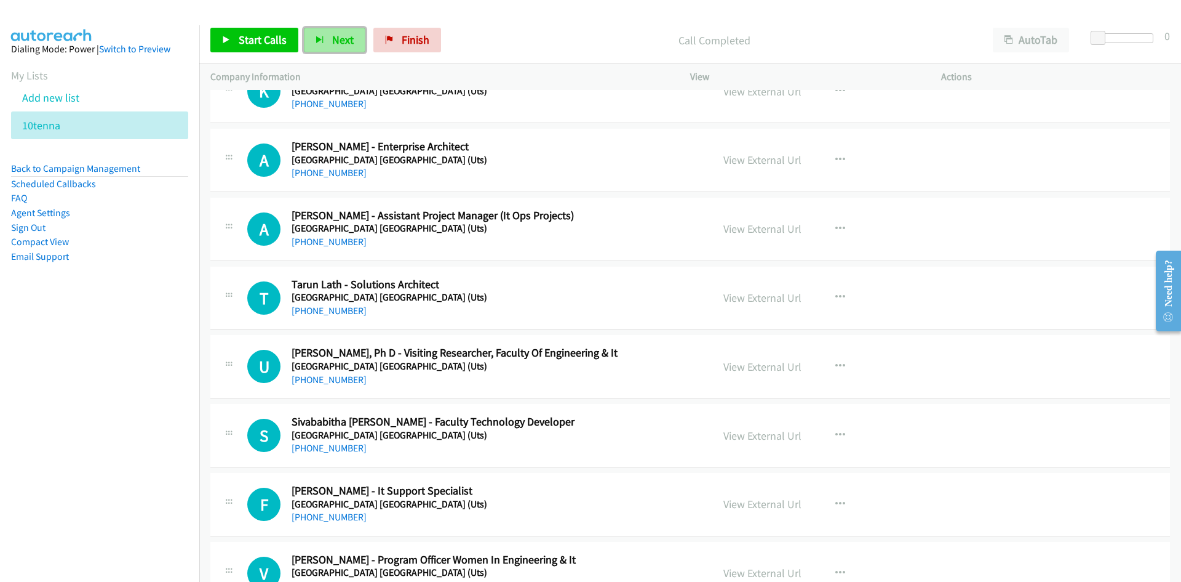
click at [342, 36] on span "Next" at bounding box center [343, 40] width 22 height 14
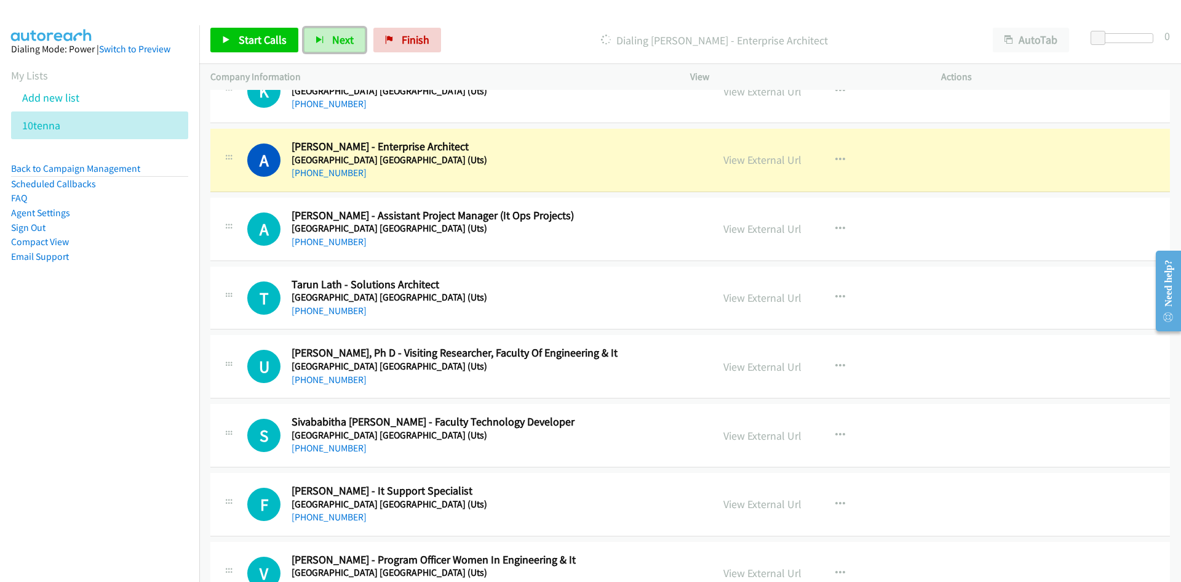
drag, startPoint x: 764, startPoint y: 162, endPoint x: 795, endPoint y: 377, distance: 217.6
click at [764, 162] on link "View External Url" at bounding box center [763, 160] width 78 height 14
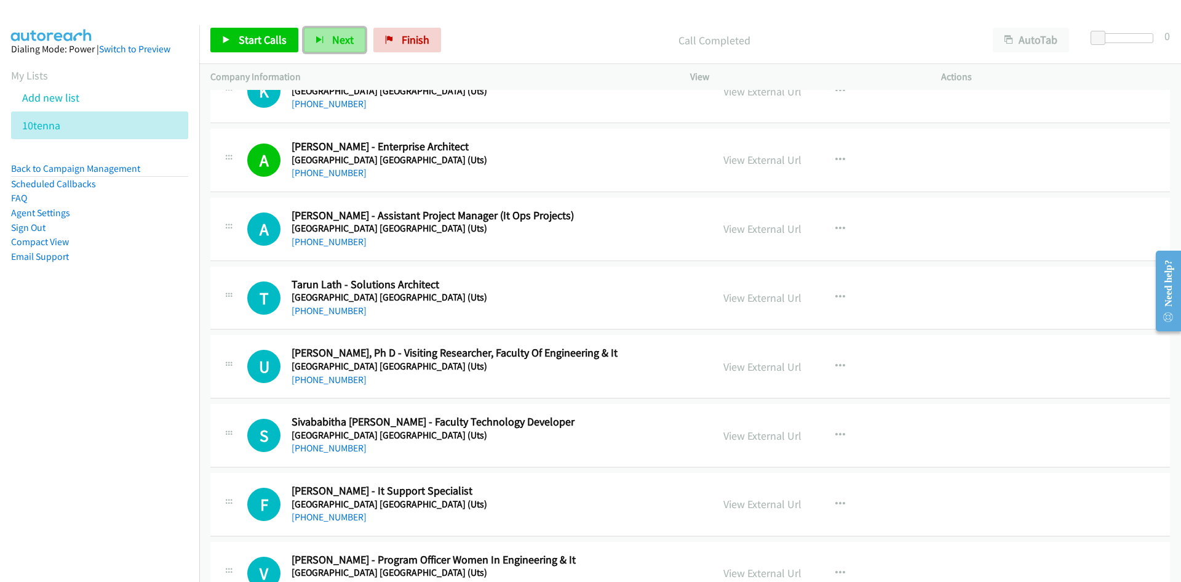
click at [344, 41] on span "Next" at bounding box center [343, 40] width 22 height 14
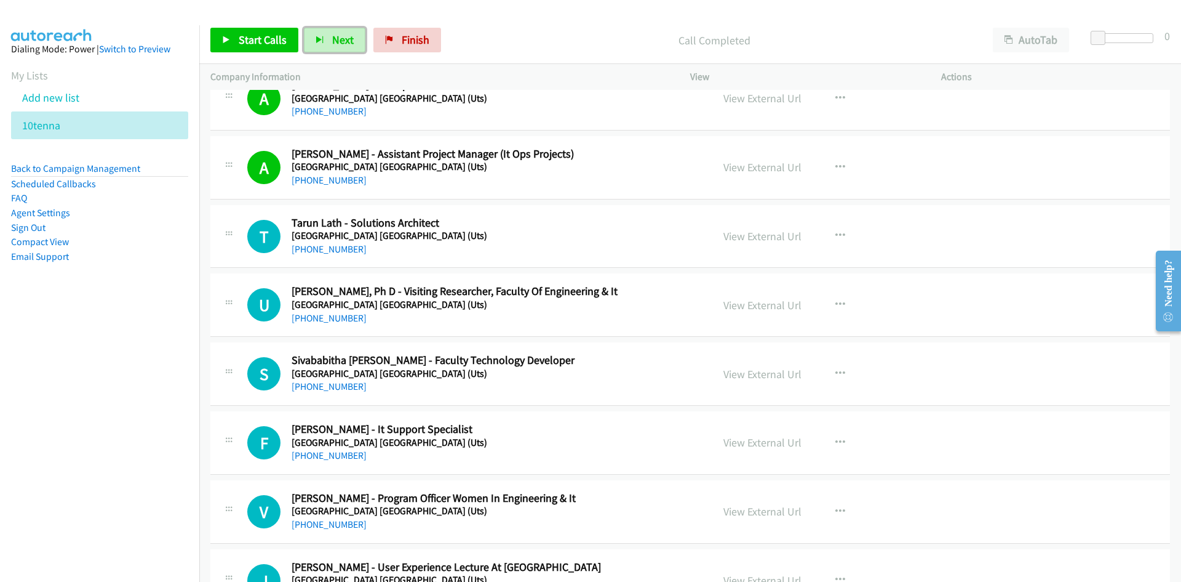
scroll to position [738, 0]
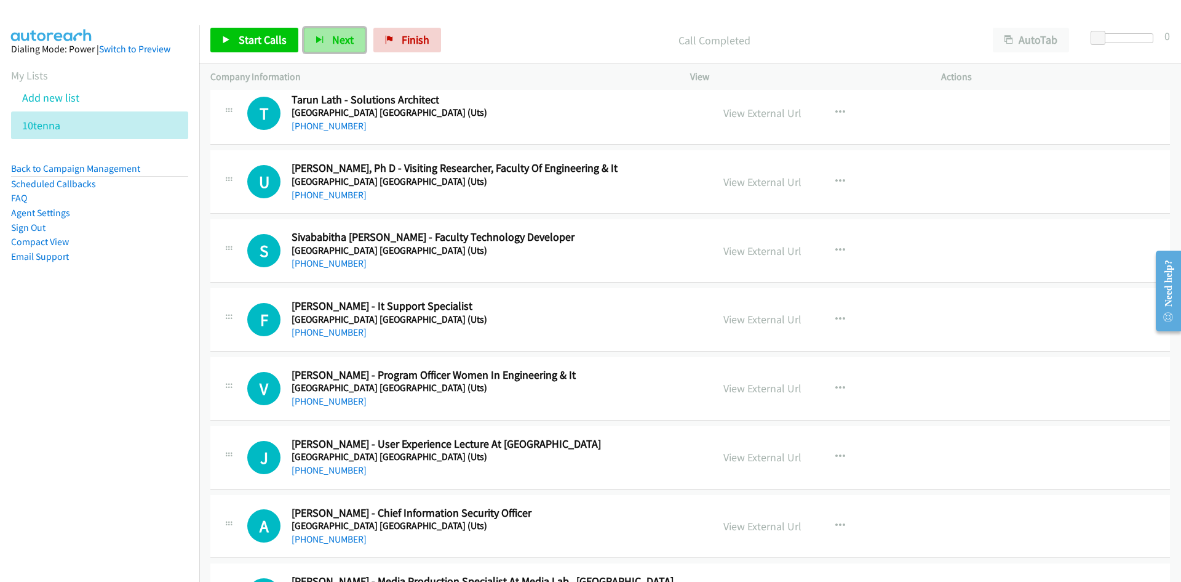
click at [340, 33] on span "Next" at bounding box center [343, 40] width 22 height 14
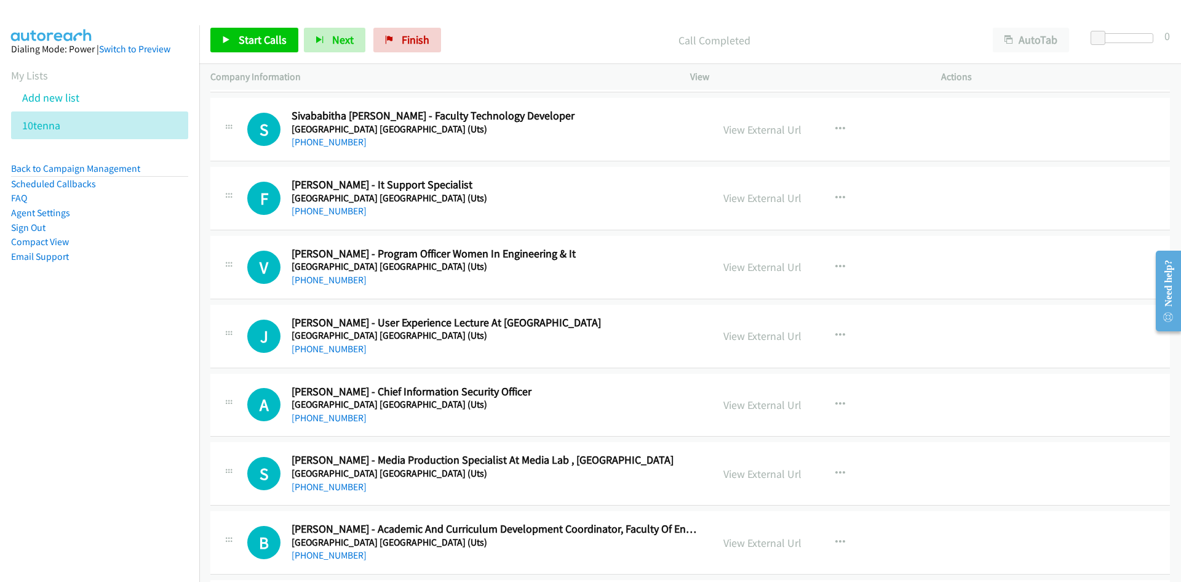
scroll to position [861, 0]
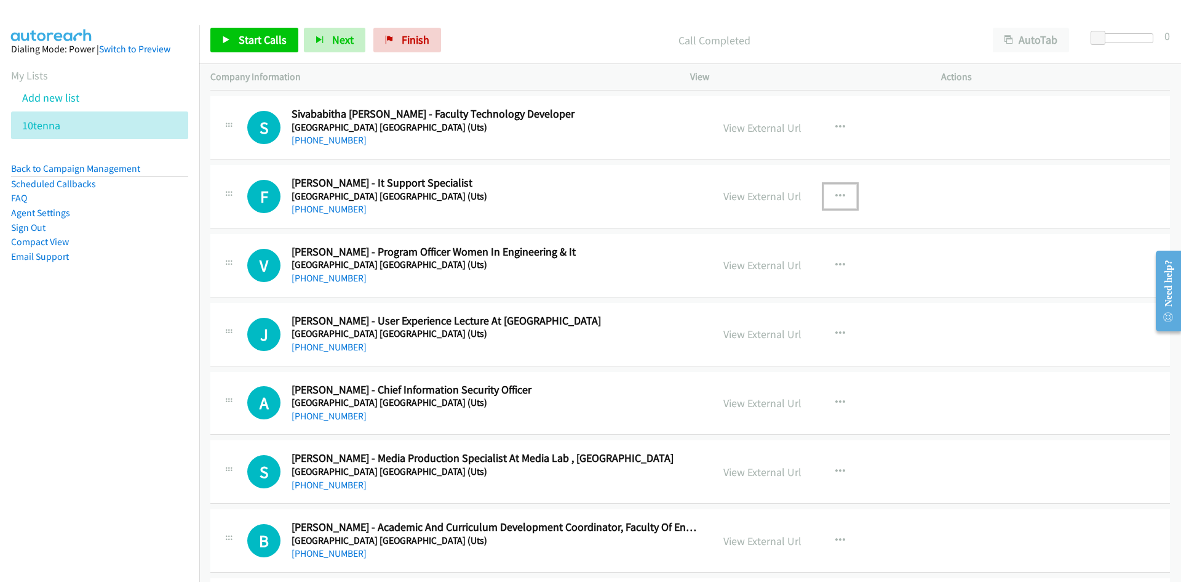
click at [836, 196] on icon "button" at bounding box center [841, 196] width 10 height 10
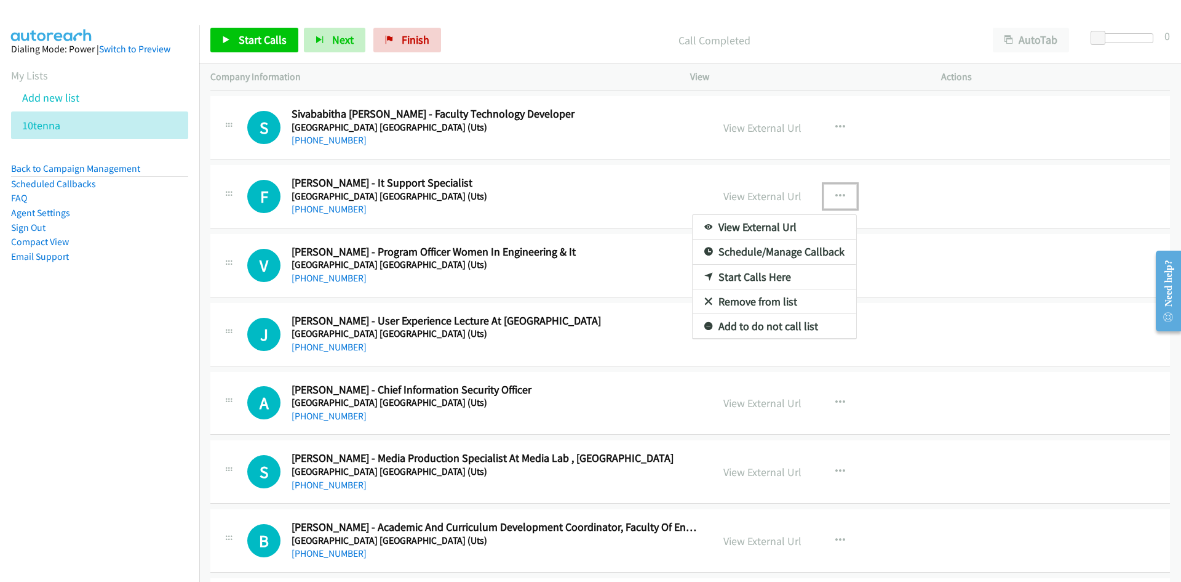
click at [744, 281] on link "Start Calls Here" at bounding box center [775, 277] width 164 height 25
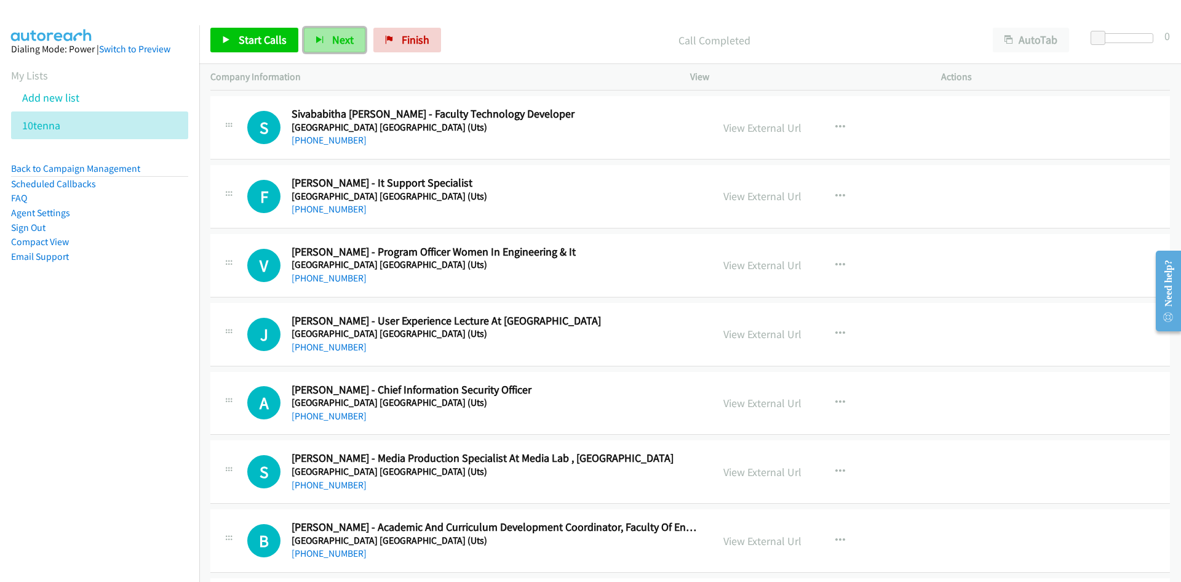
click at [334, 35] on span "Next" at bounding box center [343, 40] width 22 height 14
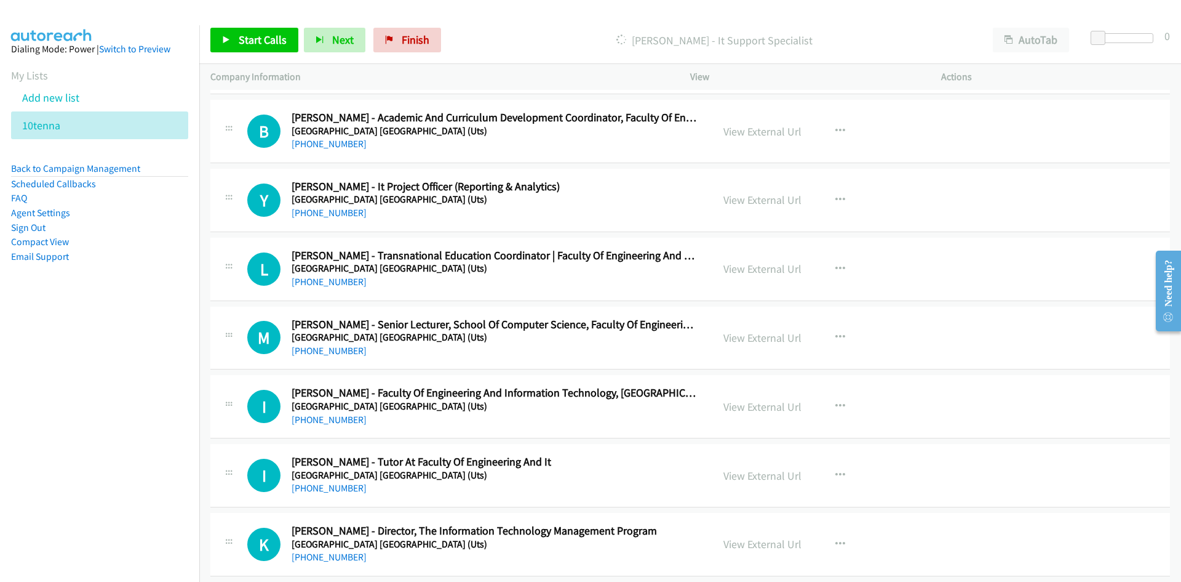
scroll to position [1292, 0]
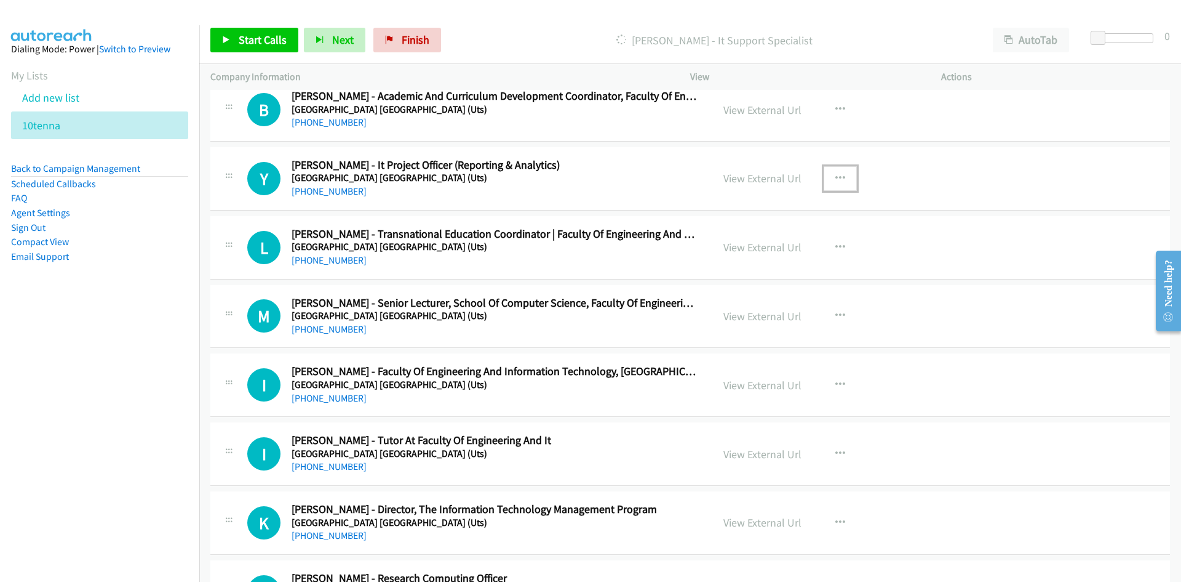
click at [836, 177] on icon "button" at bounding box center [841, 179] width 10 height 10
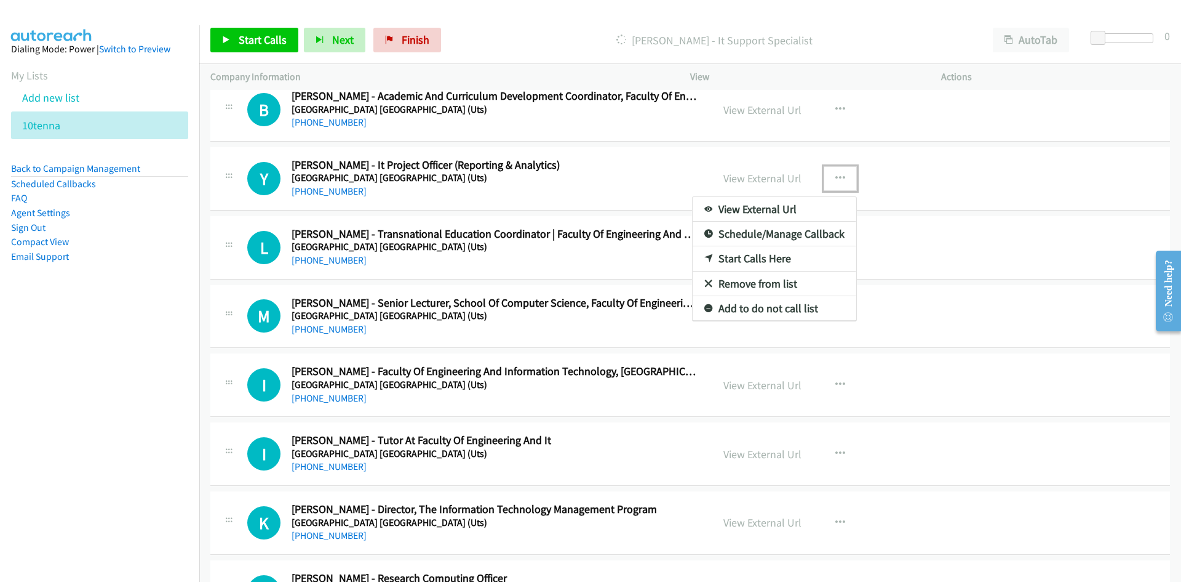
click at [754, 251] on link "Start Calls Here" at bounding box center [775, 258] width 164 height 25
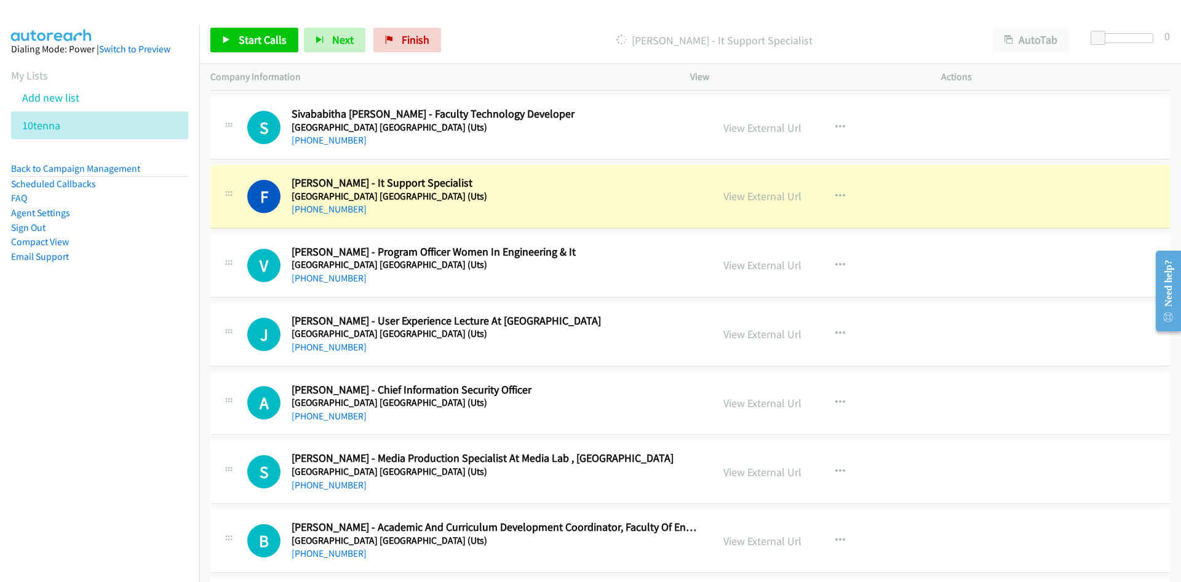
scroll to position [923, 0]
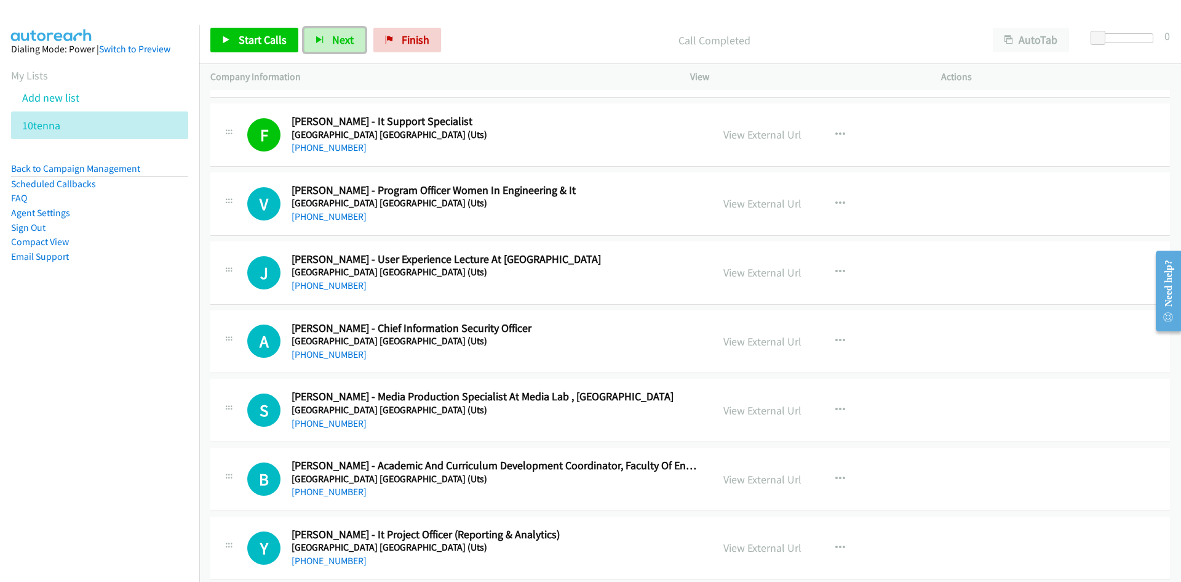
drag, startPoint x: 329, startPoint y: 43, endPoint x: 544, endPoint y: 154, distance: 241.6
click at [329, 43] on button "Next" at bounding box center [335, 40] width 62 height 25
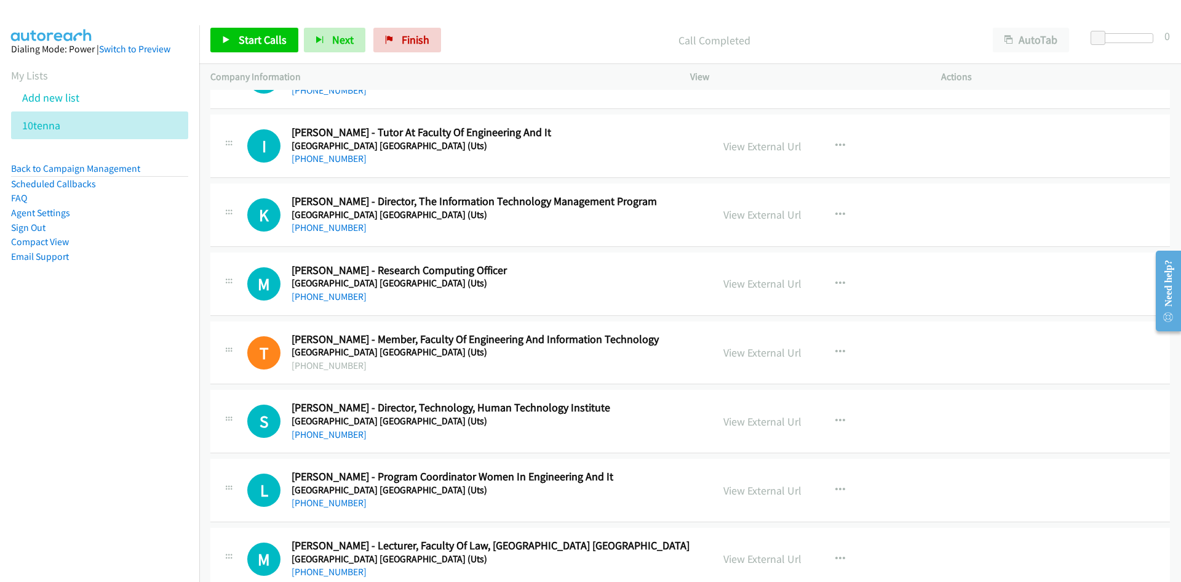
scroll to position [1661, 0]
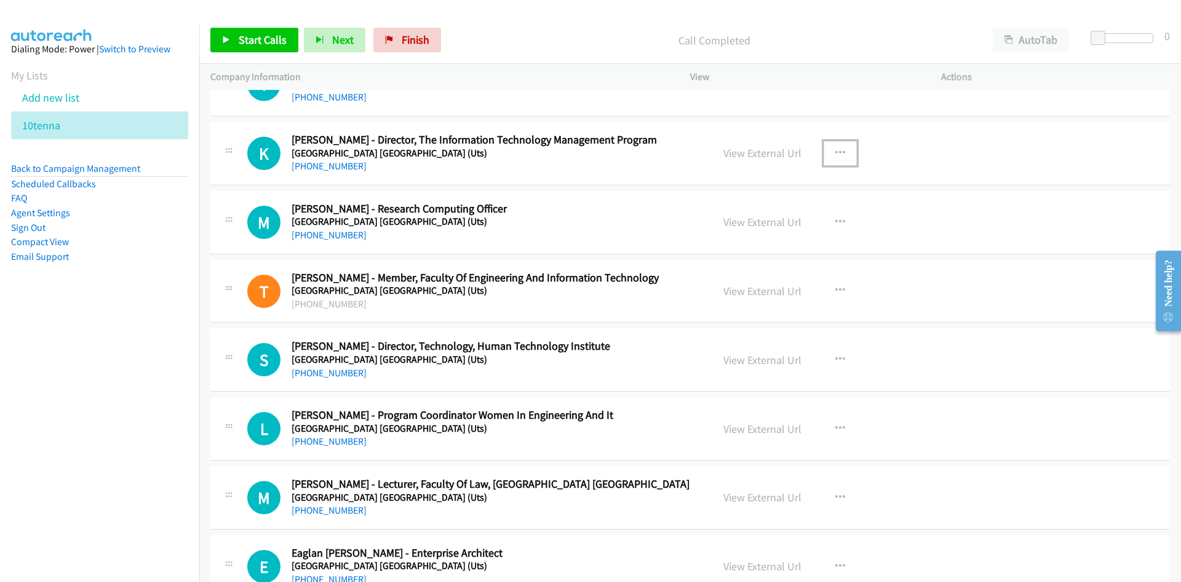
click at [839, 151] on icon "button" at bounding box center [841, 153] width 10 height 10
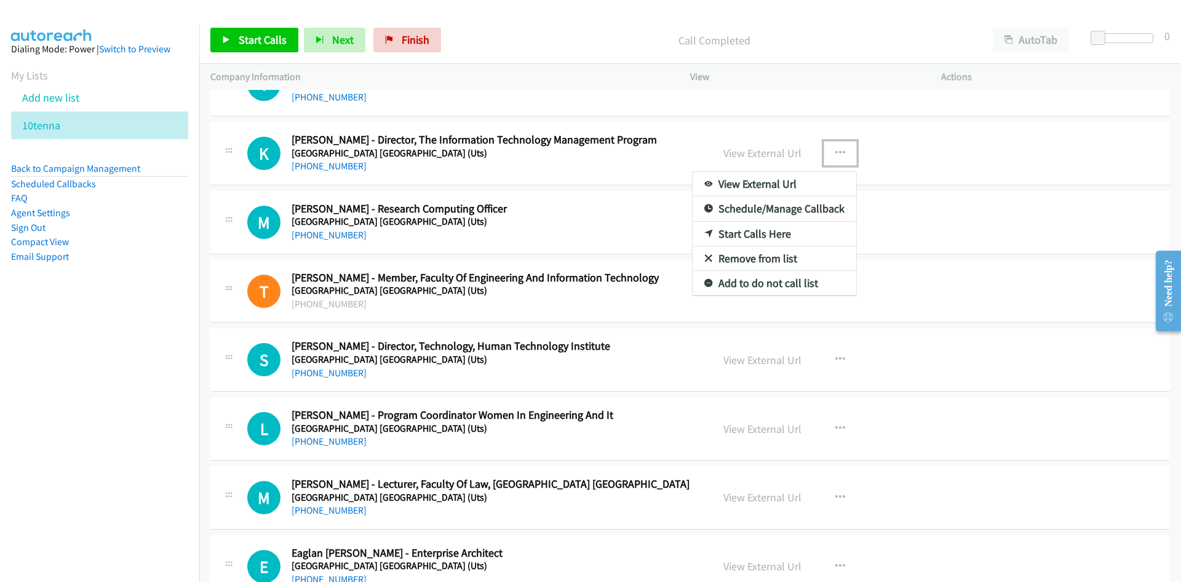
click at [751, 236] on link "Start Calls Here" at bounding box center [775, 234] width 164 height 25
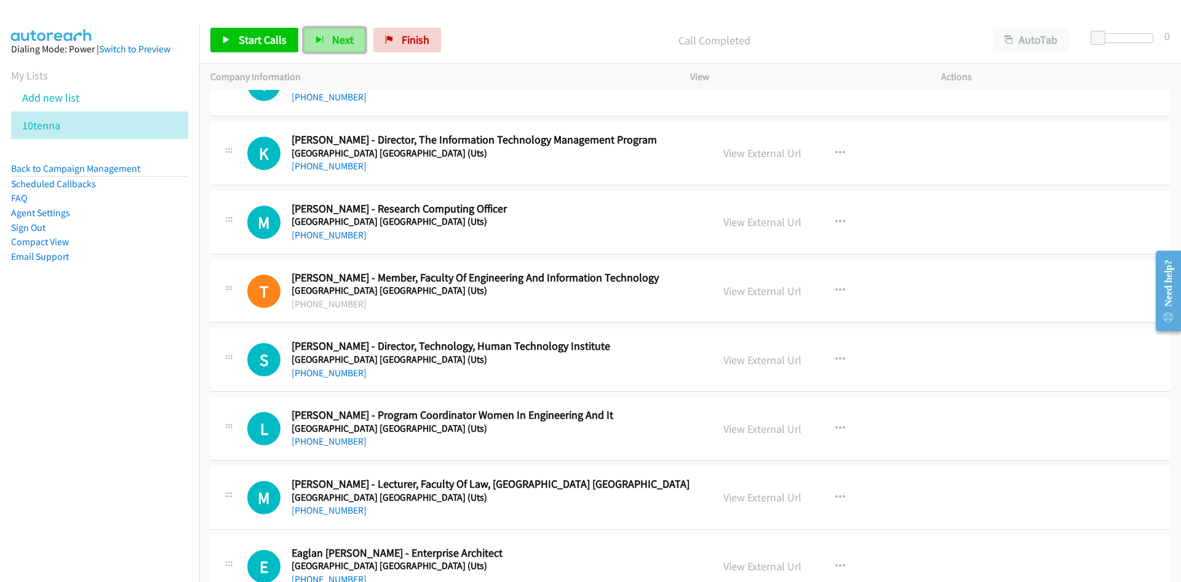
click at [339, 30] on button "Next" at bounding box center [335, 40] width 62 height 25
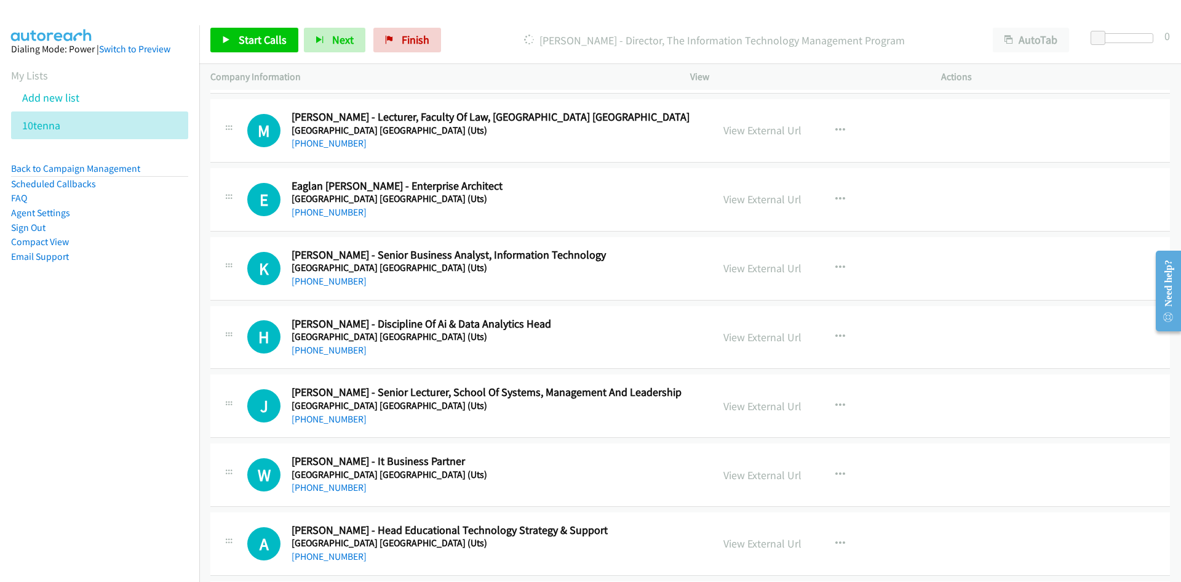
scroll to position [2031, 0]
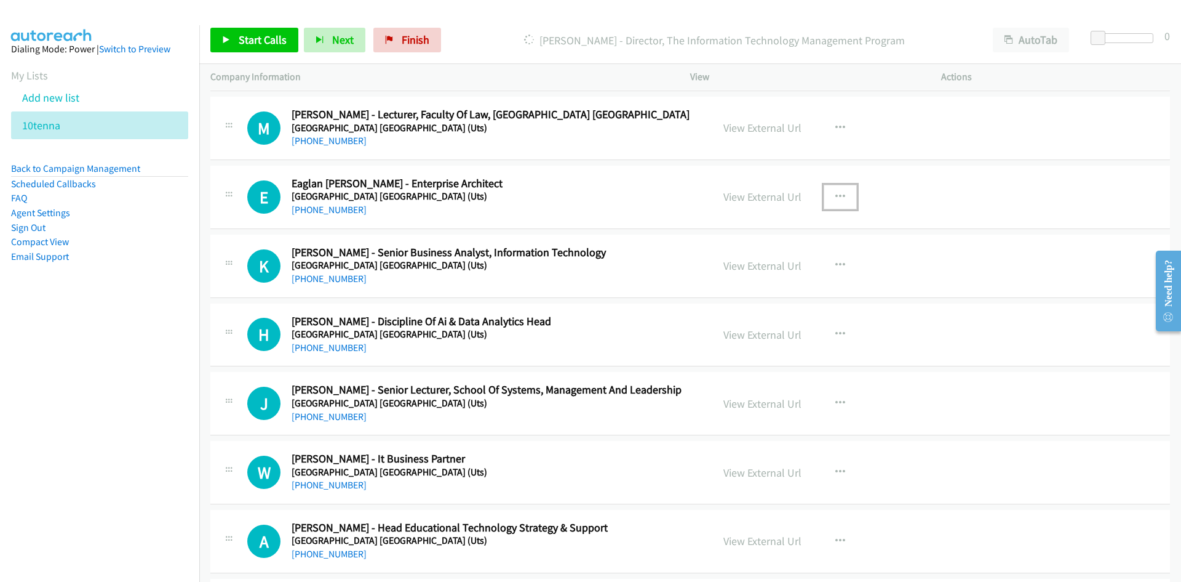
click at [836, 192] on icon "button" at bounding box center [841, 197] width 10 height 10
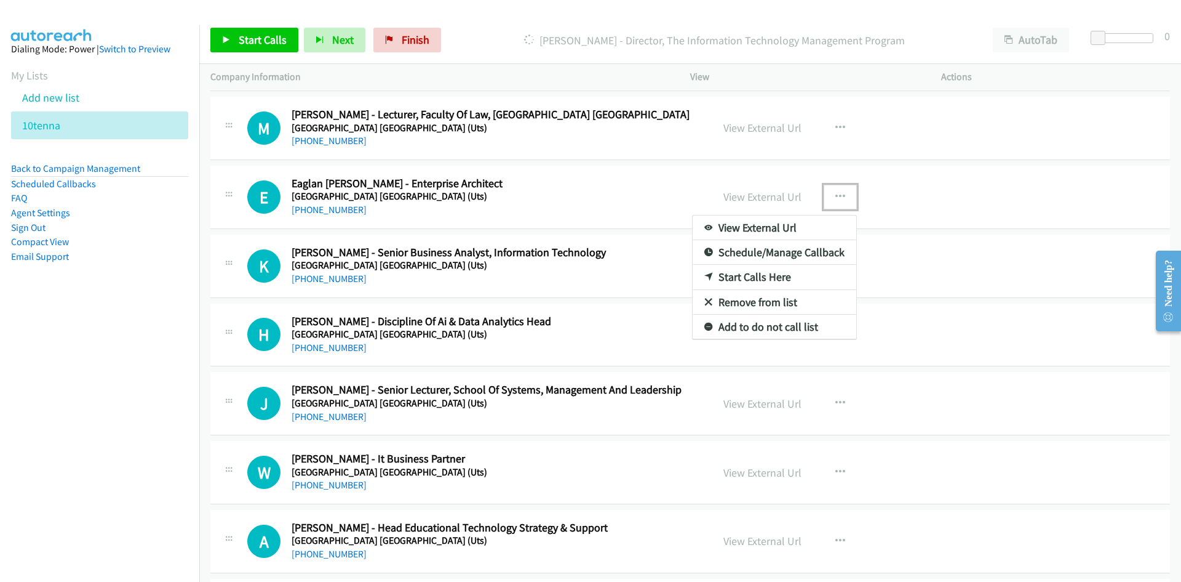
click at [752, 274] on link "Start Calls Here" at bounding box center [775, 277] width 164 height 25
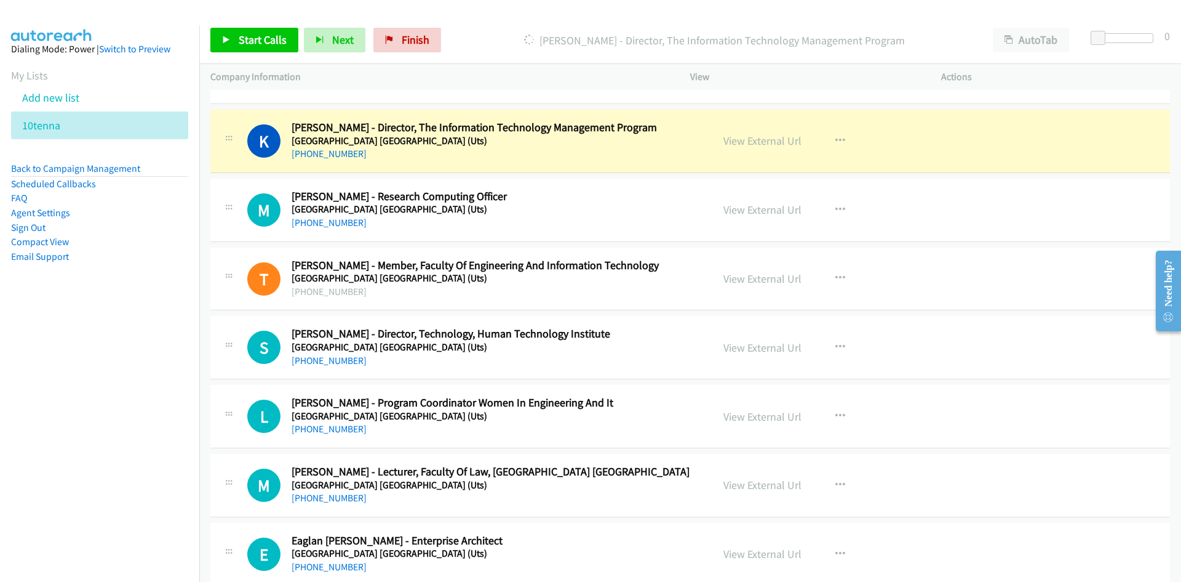
scroll to position [1600, 0]
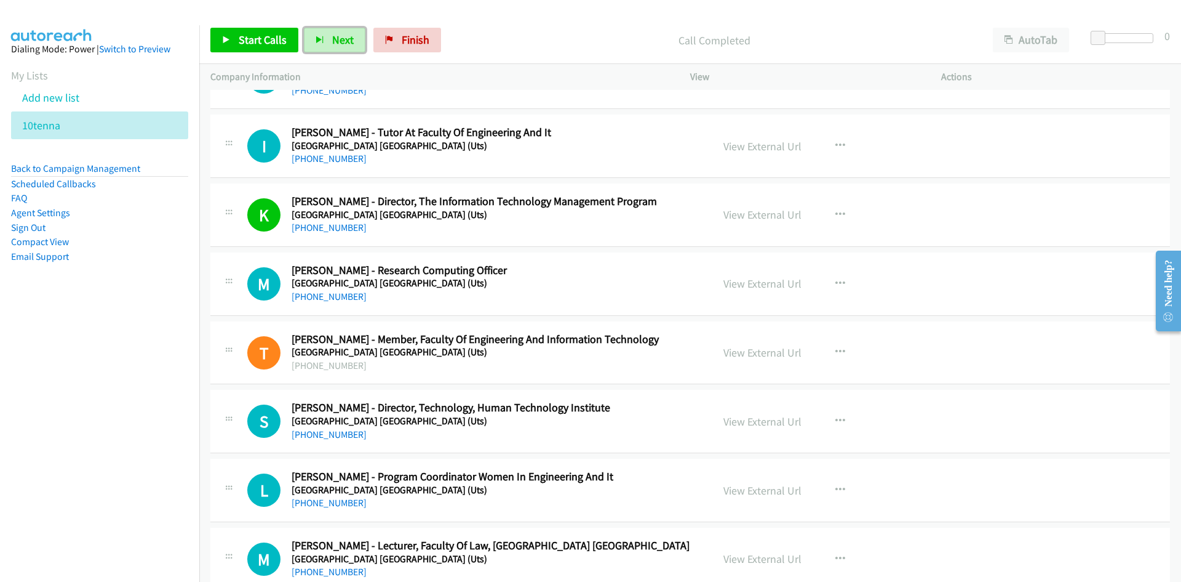
drag, startPoint x: 340, startPoint y: 41, endPoint x: 402, endPoint y: 79, distance: 73.8
click at [340, 41] on span "Next" at bounding box center [343, 40] width 22 height 14
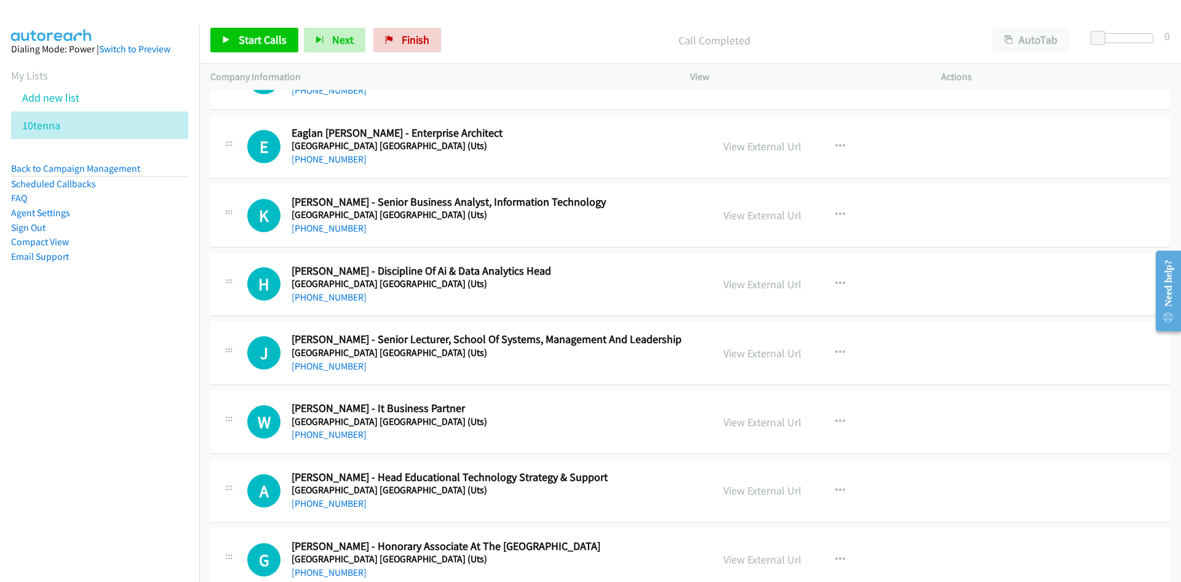
scroll to position [2092, 0]
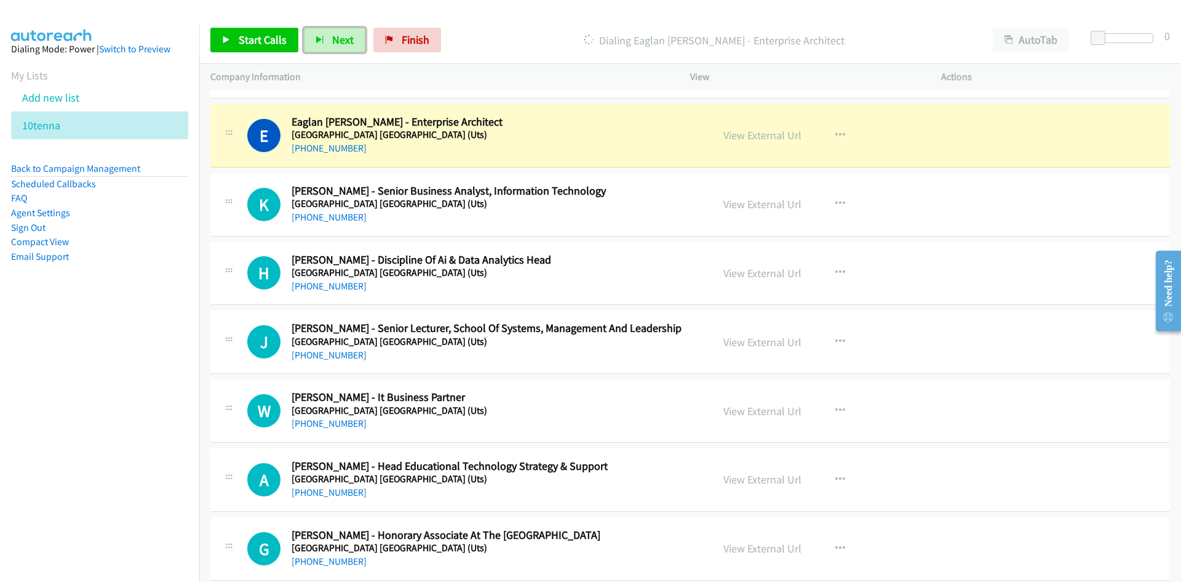
drag, startPoint x: 344, startPoint y: 42, endPoint x: 502, endPoint y: 212, distance: 232.1
click at [344, 42] on span "Next" at bounding box center [343, 40] width 22 height 14
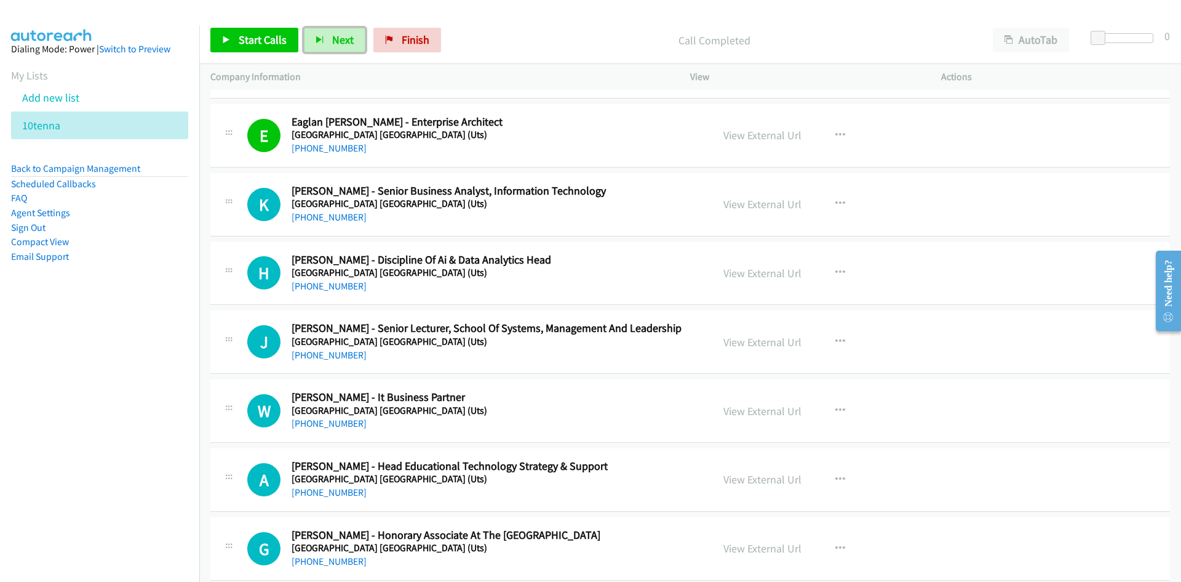
scroll to position [2154, 0]
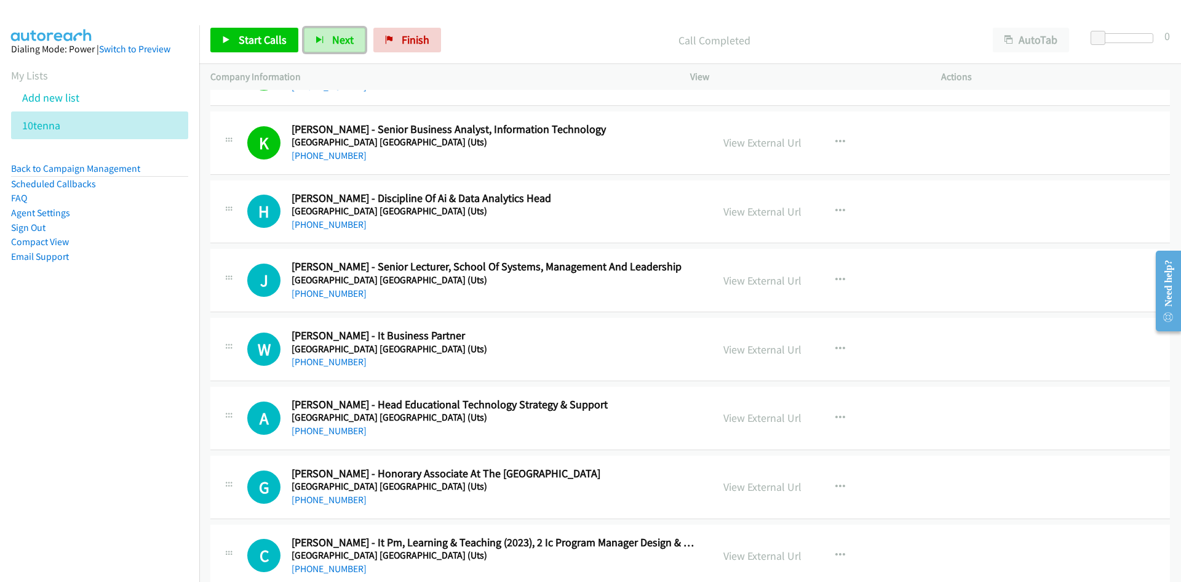
drag, startPoint x: 348, startPoint y: 41, endPoint x: 623, endPoint y: 190, distance: 313.1
click at [348, 41] on span "Next" at bounding box center [343, 40] width 22 height 14
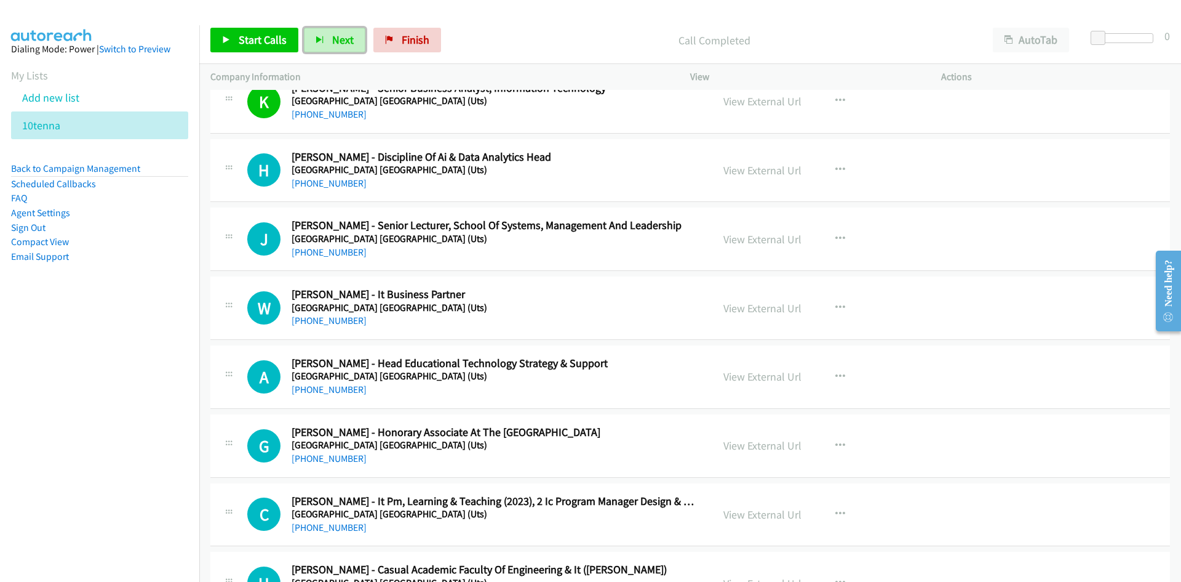
scroll to position [2215, 0]
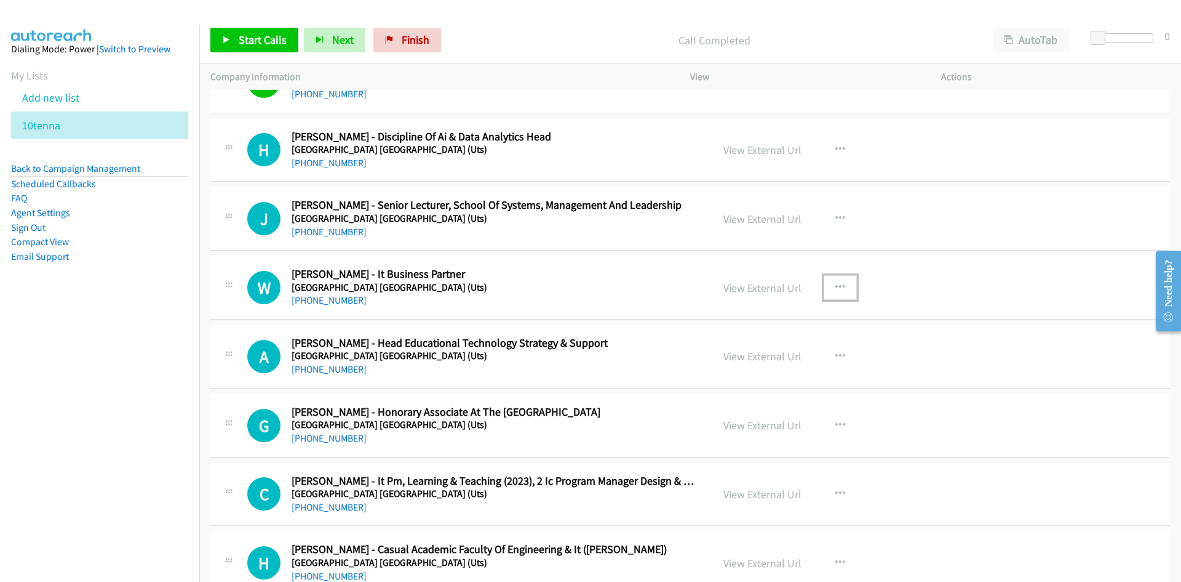
click at [838, 284] on icon "button" at bounding box center [841, 287] width 10 height 10
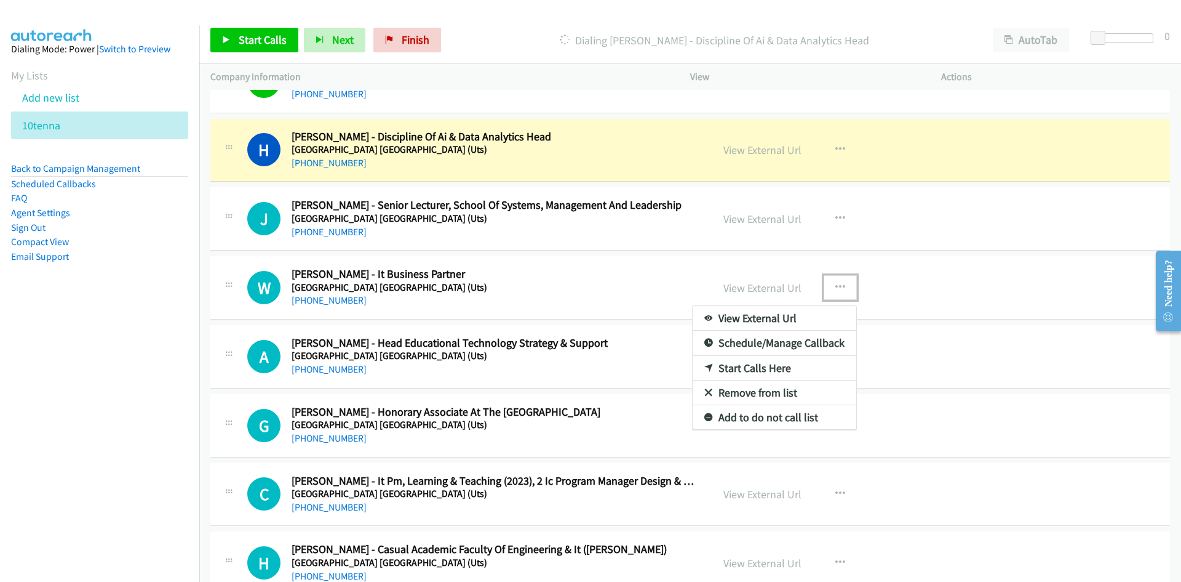
click at [749, 369] on link "Start Calls Here" at bounding box center [775, 368] width 164 height 25
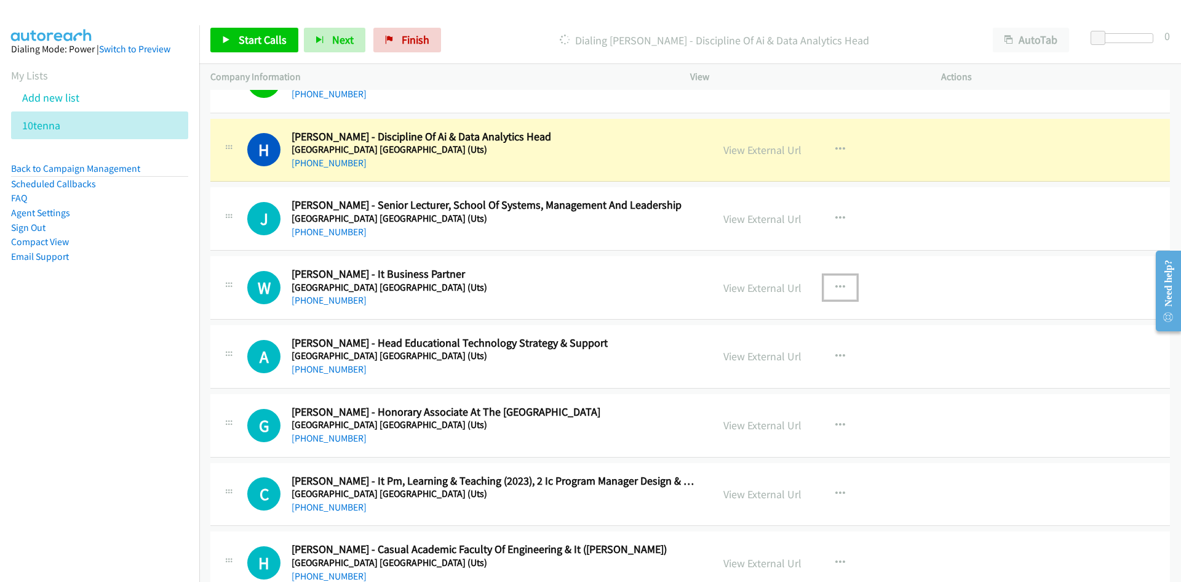
drag, startPoint x: 751, startPoint y: 148, endPoint x: 753, endPoint y: 210, distance: 61.5
click at [751, 148] on link "View External Url" at bounding box center [763, 150] width 78 height 14
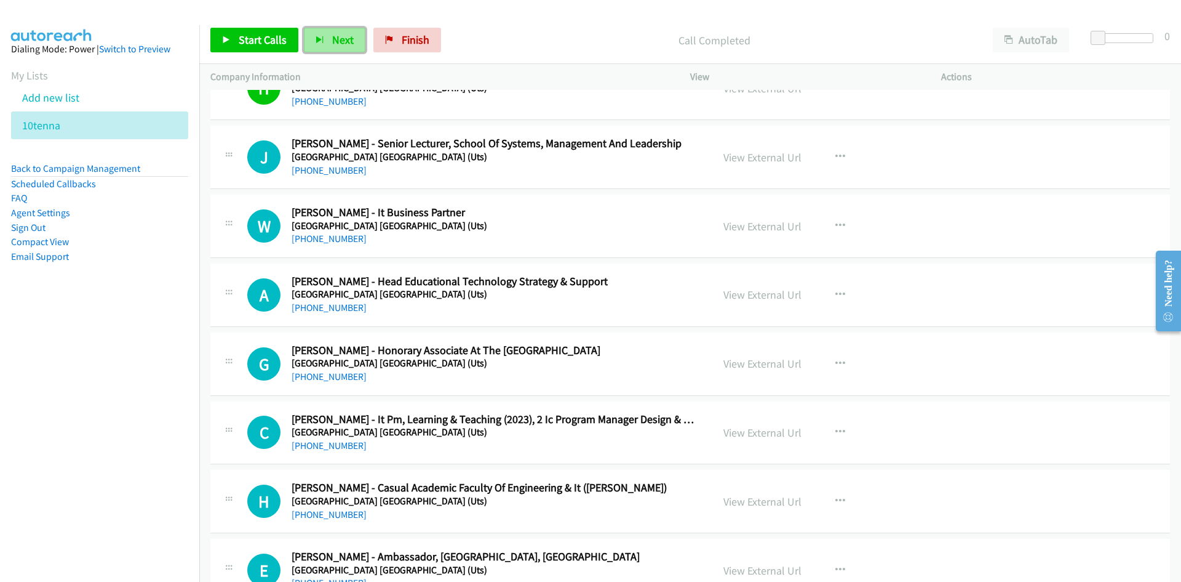
drag, startPoint x: 337, startPoint y: 41, endPoint x: 346, endPoint y: 43, distance: 9.4
click at [337, 41] on span "Next" at bounding box center [343, 40] width 22 height 14
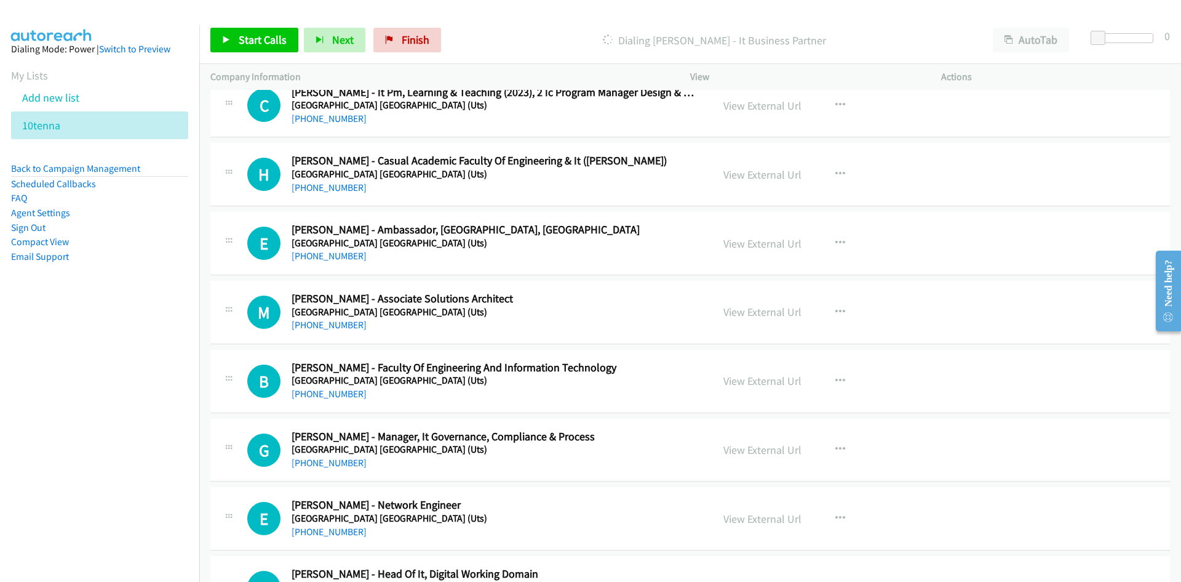
scroll to position [2646, 0]
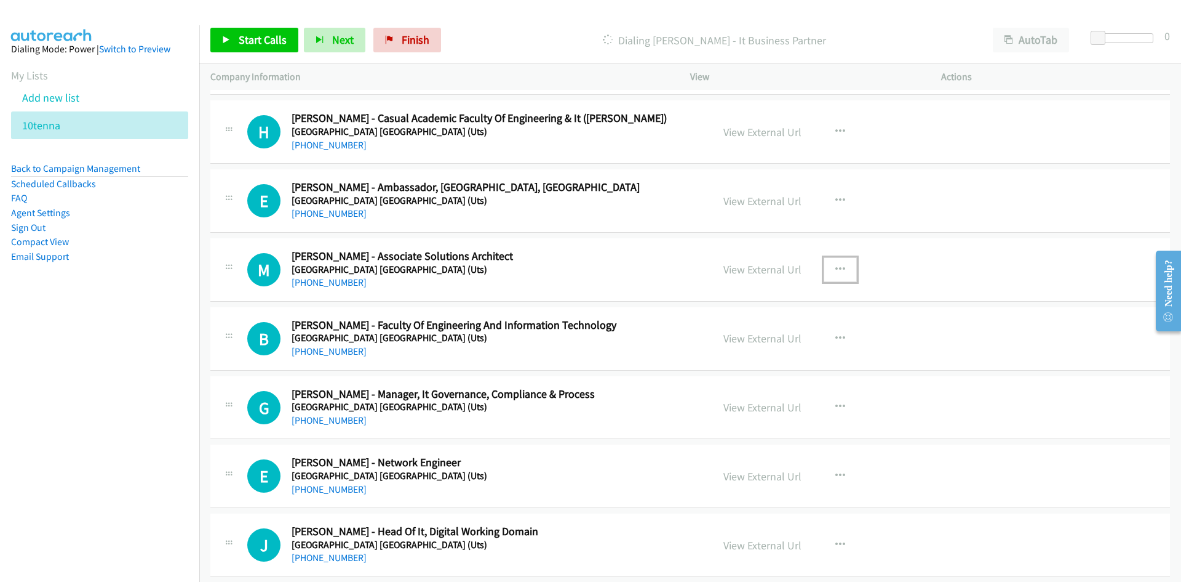
click at [839, 266] on icon "button" at bounding box center [841, 270] width 10 height 10
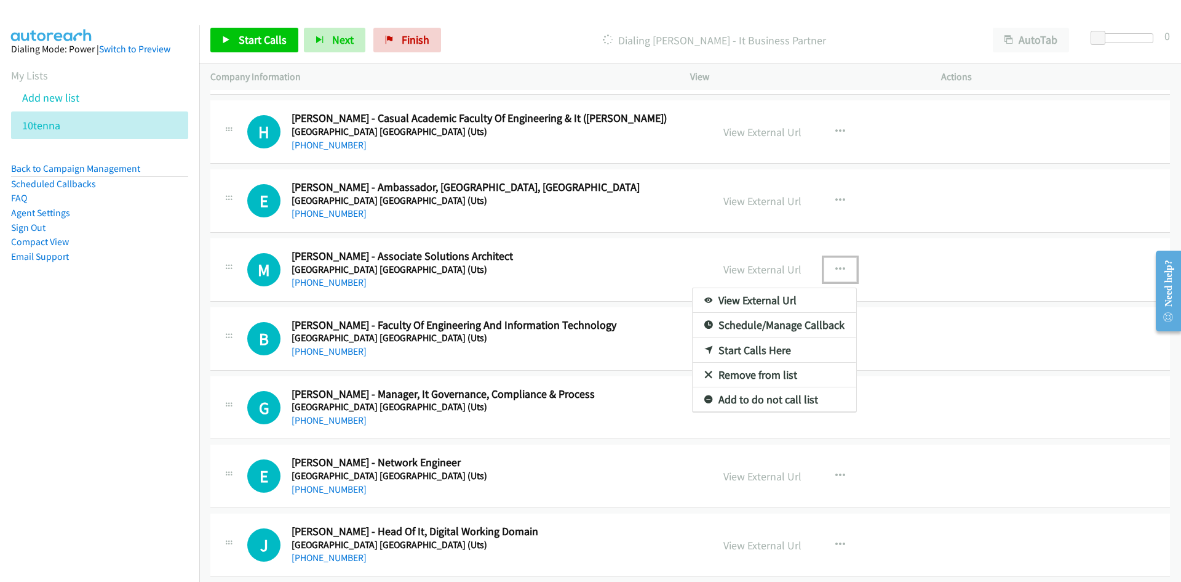
click at [748, 350] on link "Start Calls Here" at bounding box center [775, 350] width 164 height 25
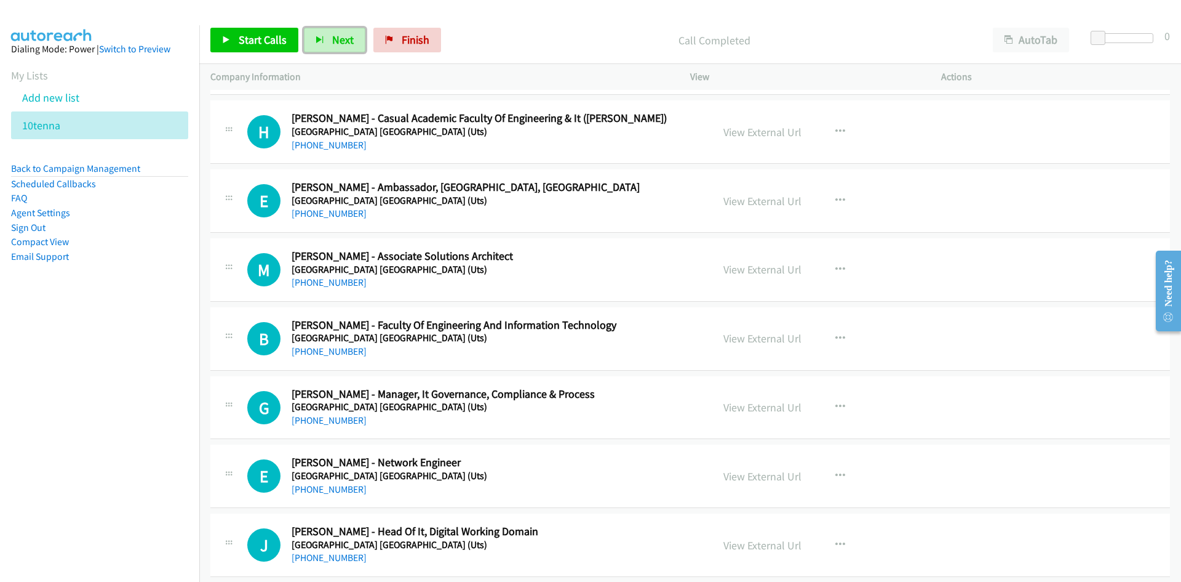
drag, startPoint x: 326, startPoint y: 44, endPoint x: 397, endPoint y: 93, distance: 86.4
click at [326, 44] on button "Next" at bounding box center [335, 40] width 62 height 25
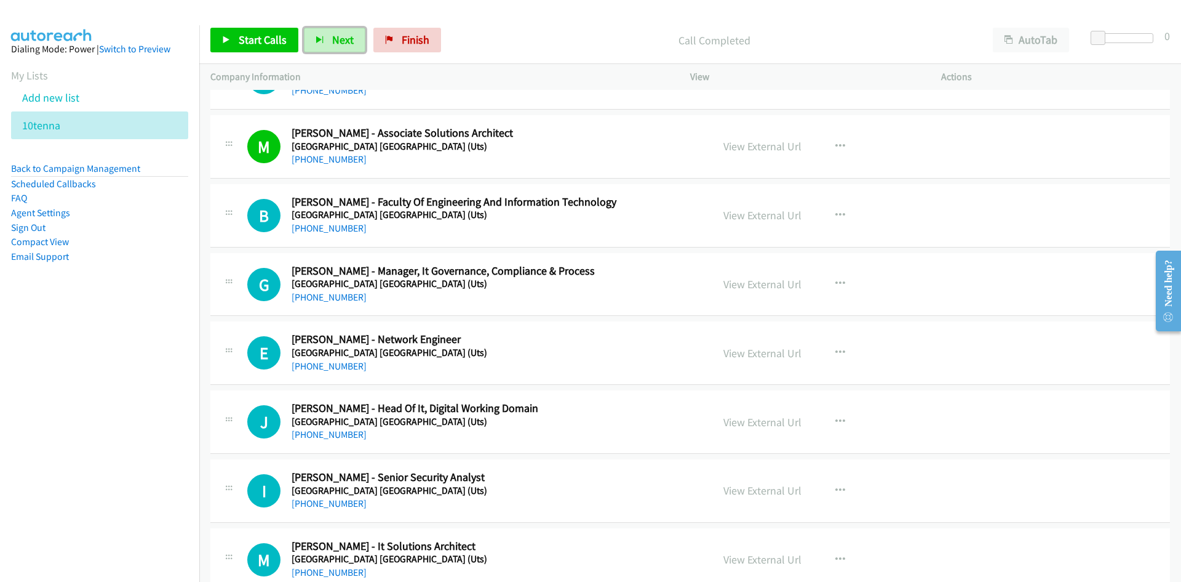
scroll to position [2831, 0]
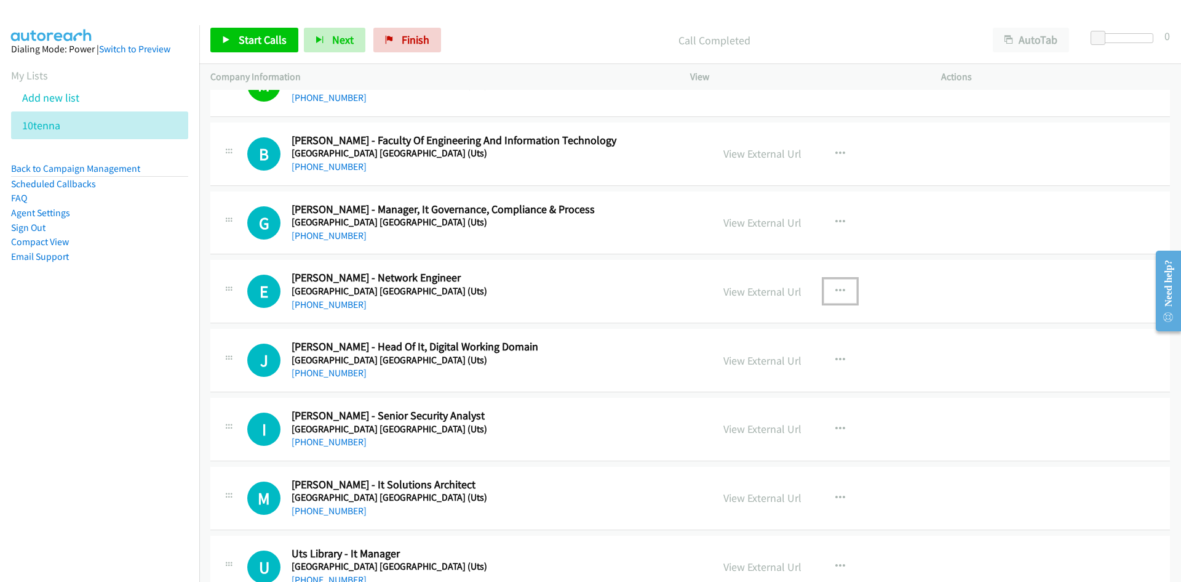
click at [829, 292] on button "button" at bounding box center [840, 291] width 33 height 25
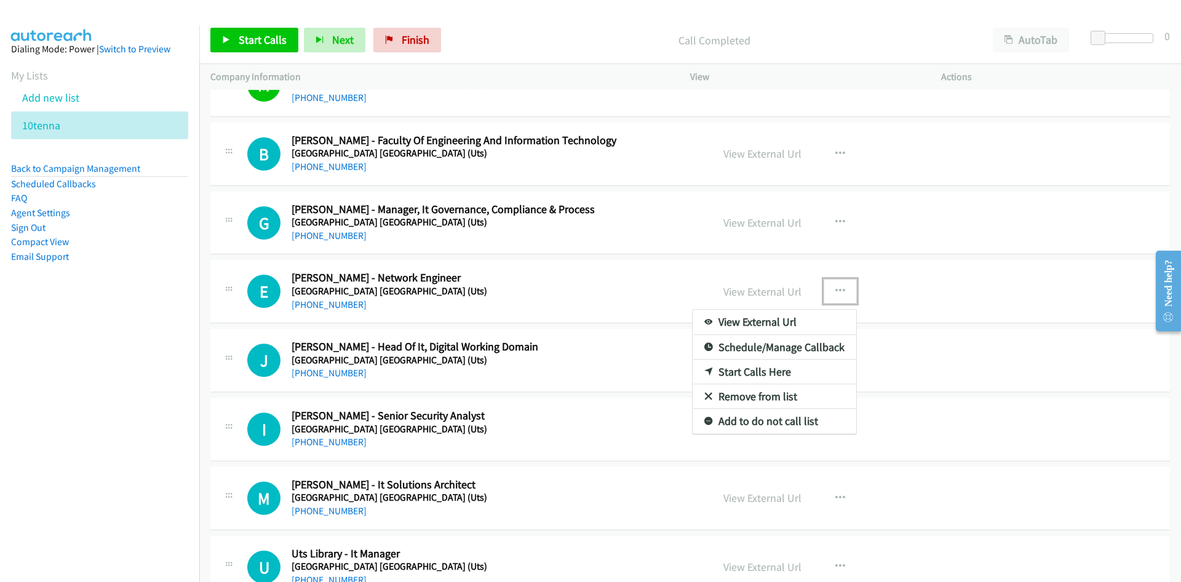
click at [751, 370] on link "Start Calls Here" at bounding box center [775, 371] width 164 height 25
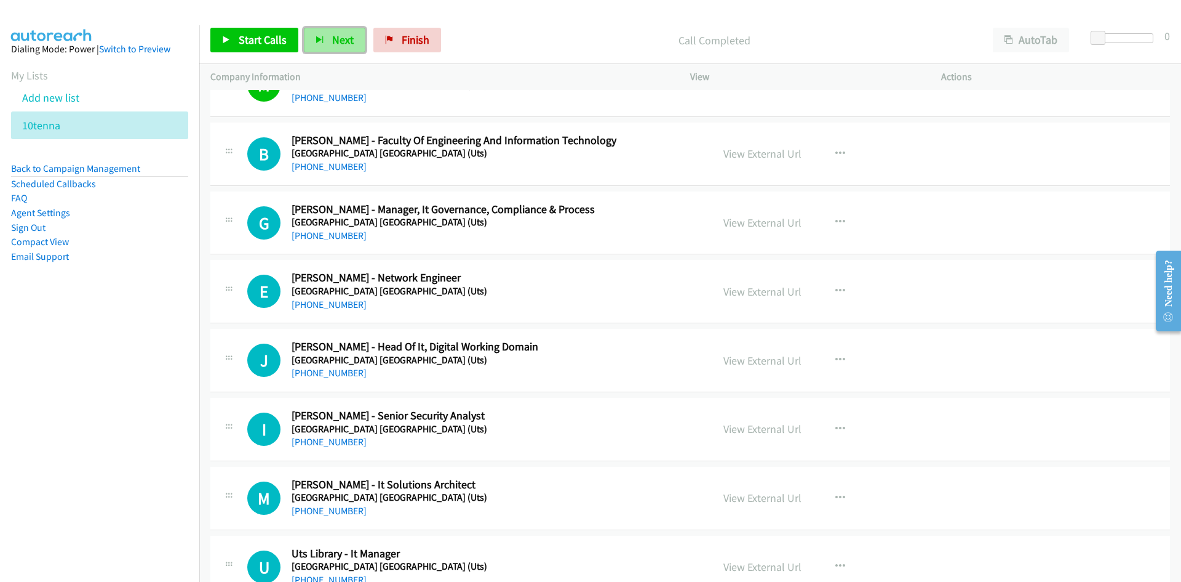
click at [329, 32] on button "Next" at bounding box center [335, 40] width 62 height 25
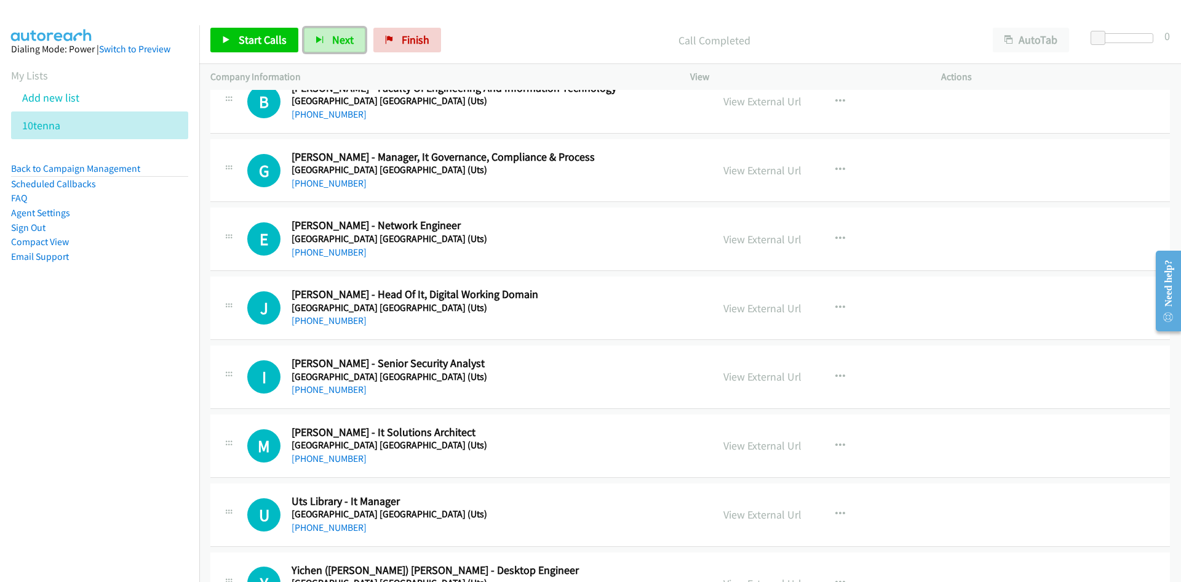
scroll to position [2954, 0]
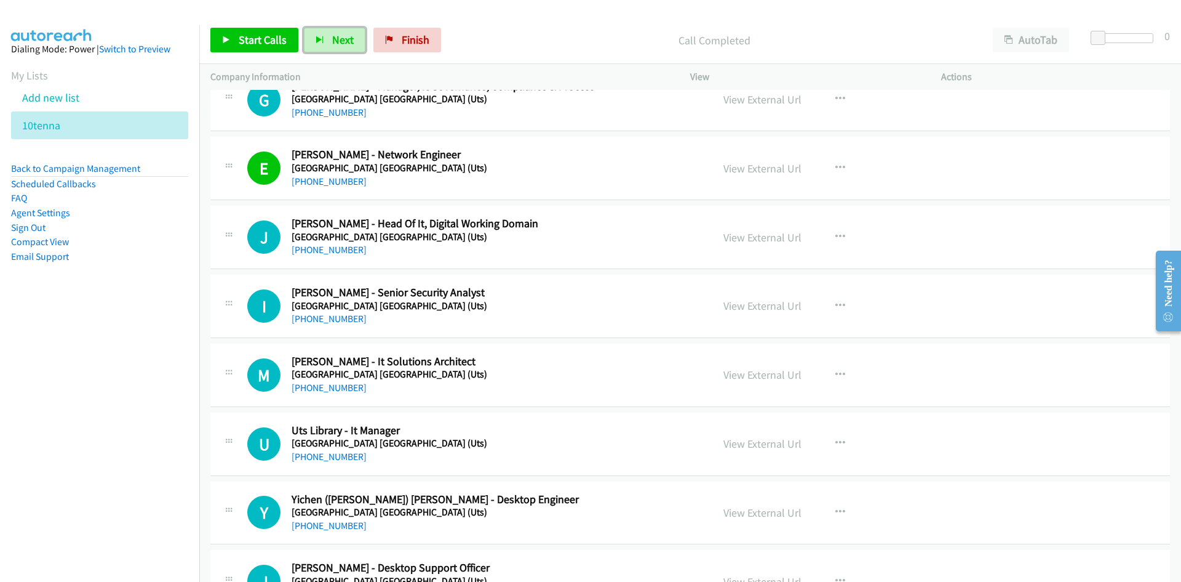
drag, startPoint x: 341, startPoint y: 37, endPoint x: 458, endPoint y: 184, distance: 188.3
click at [341, 37] on span "Next" at bounding box center [343, 40] width 22 height 14
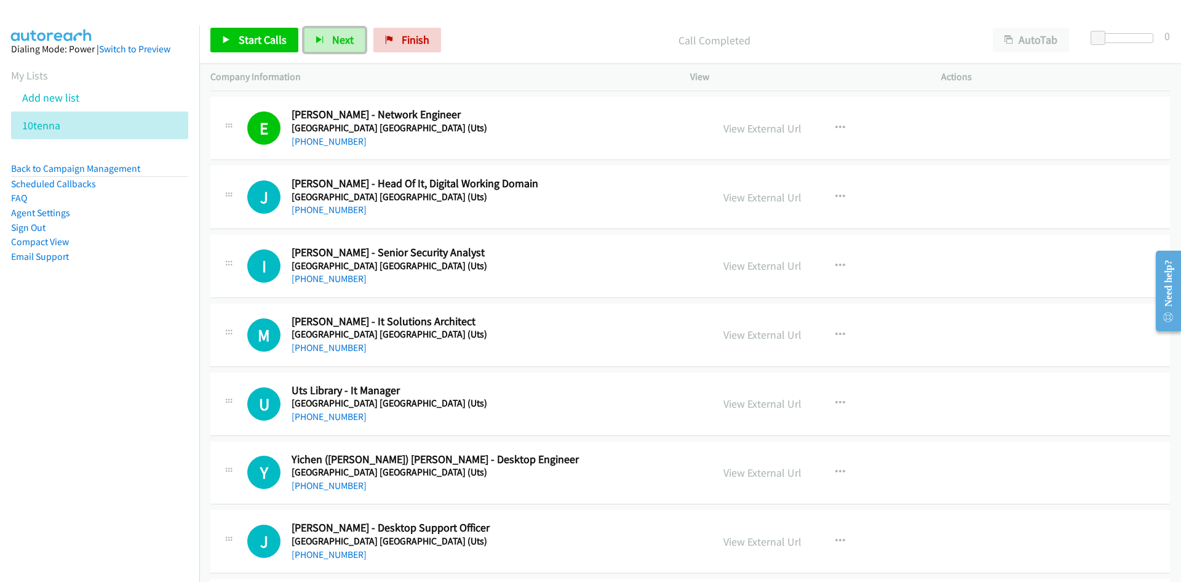
scroll to position [3015, 0]
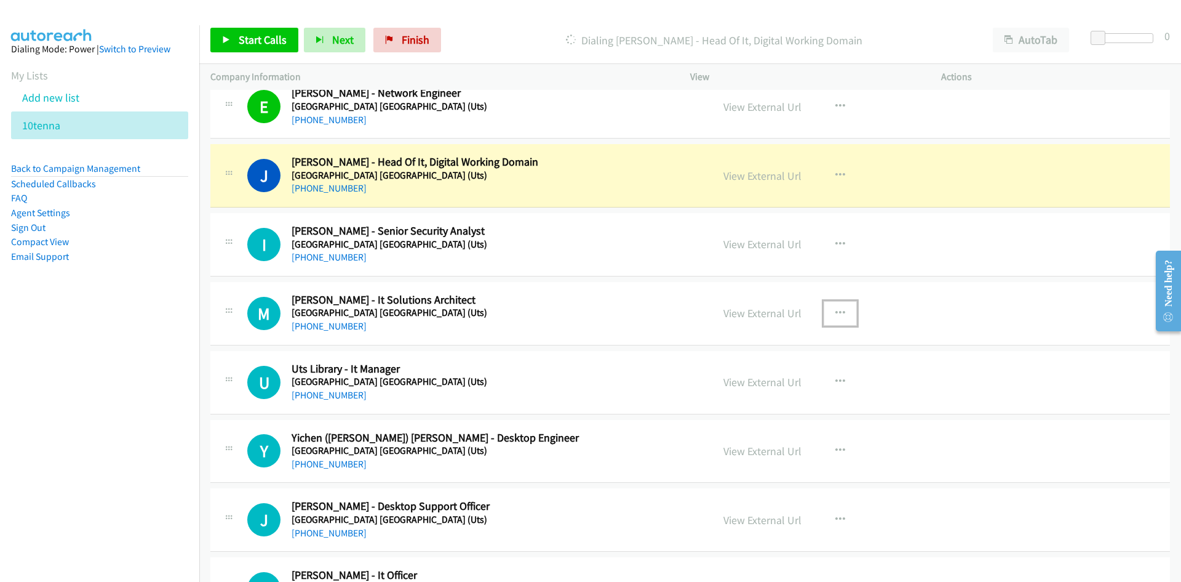
click at [828, 313] on button "button" at bounding box center [840, 313] width 33 height 25
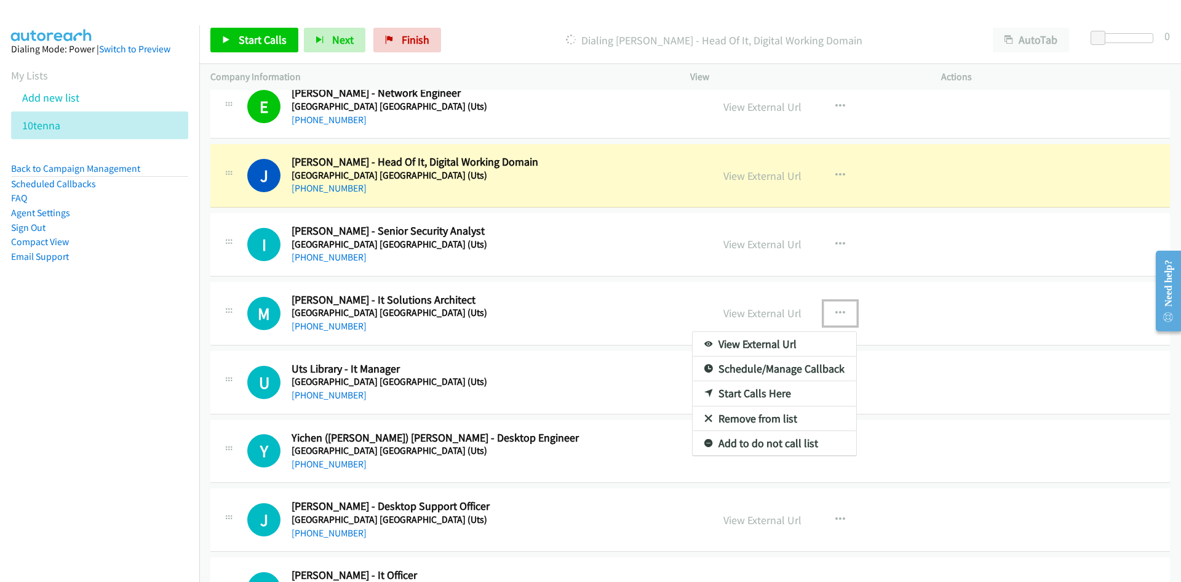
click at [746, 395] on link "Start Calls Here" at bounding box center [775, 393] width 164 height 25
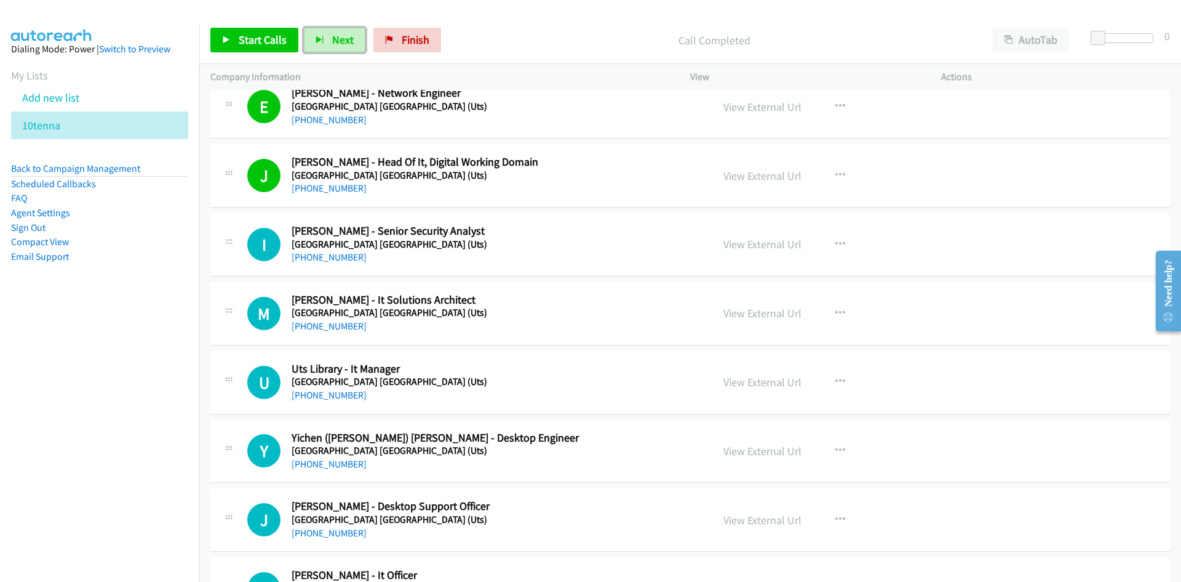
drag, startPoint x: 345, startPoint y: 42, endPoint x: 562, endPoint y: 204, distance: 271.7
click at [345, 42] on span "Next" at bounding box center [343, 40] width 22 height 14
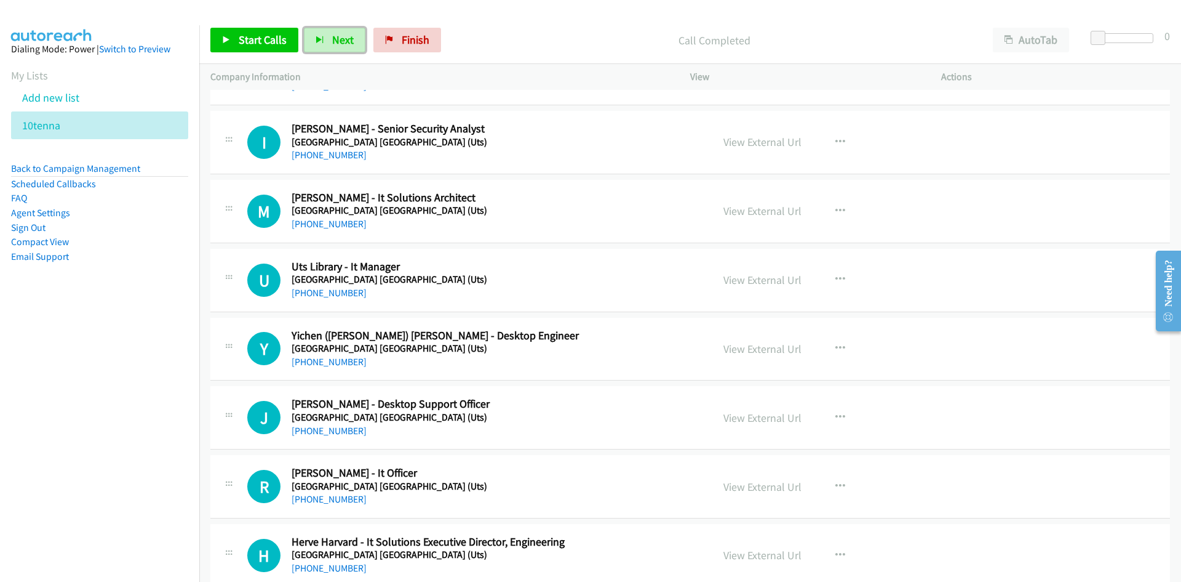
scroll to position [3200, 0]
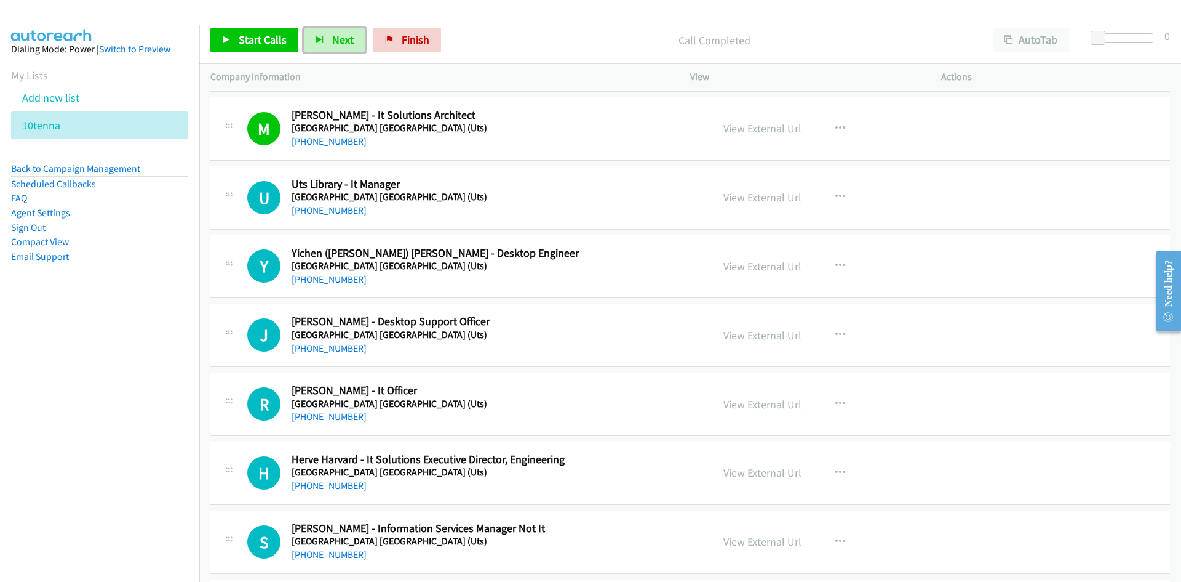
drag, startPoint x: 333, startPoint y: 38, endPoint x: 378, endPoint y: 86, distance: 66.2
click at [333, 37] on span "Next" at bounding box center [343, 40] width 22 height 14
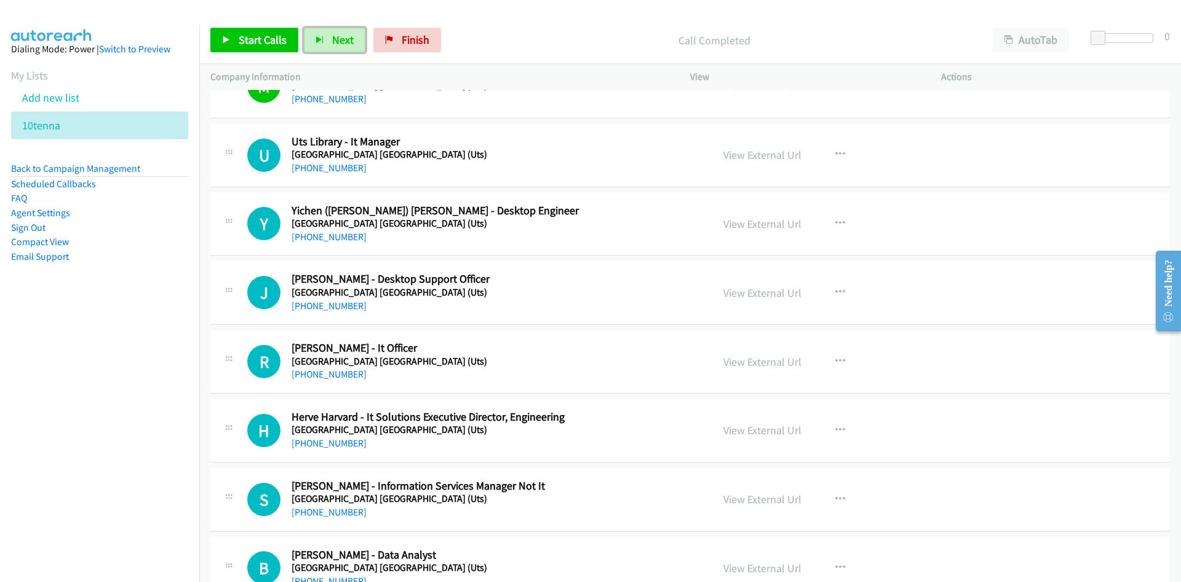
scroll to position [3261, 0]
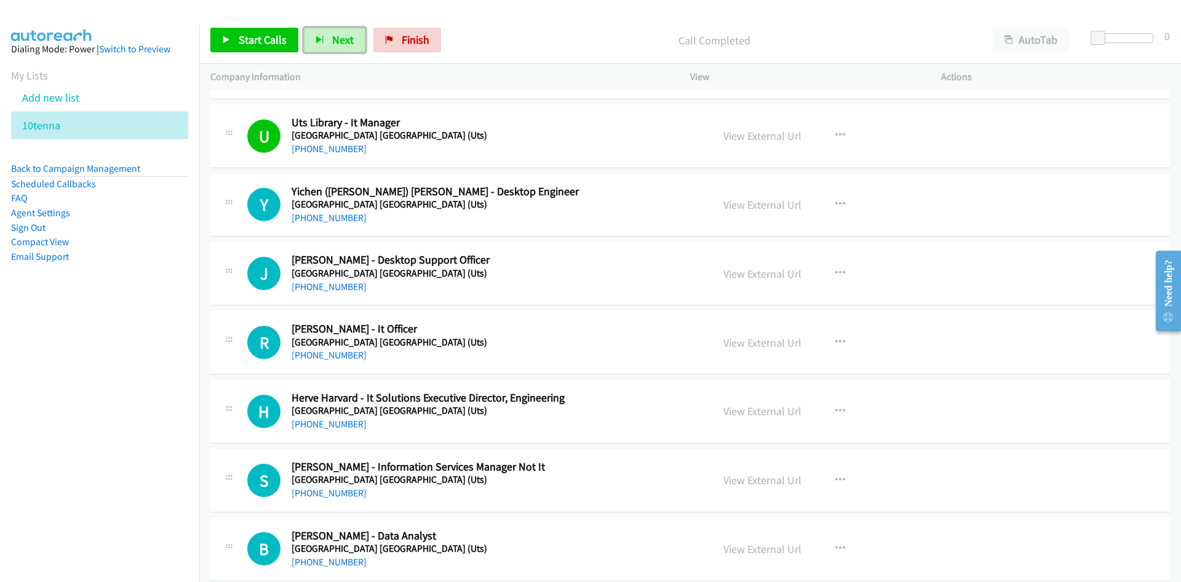
drag, startPoint x: 337, startPoint y: 45, endPoint x: 472, endPoint y: 113, distance: 150.8
click at [337, 45] on span "Next" at bounding box center [343, 40] width 22 height 14
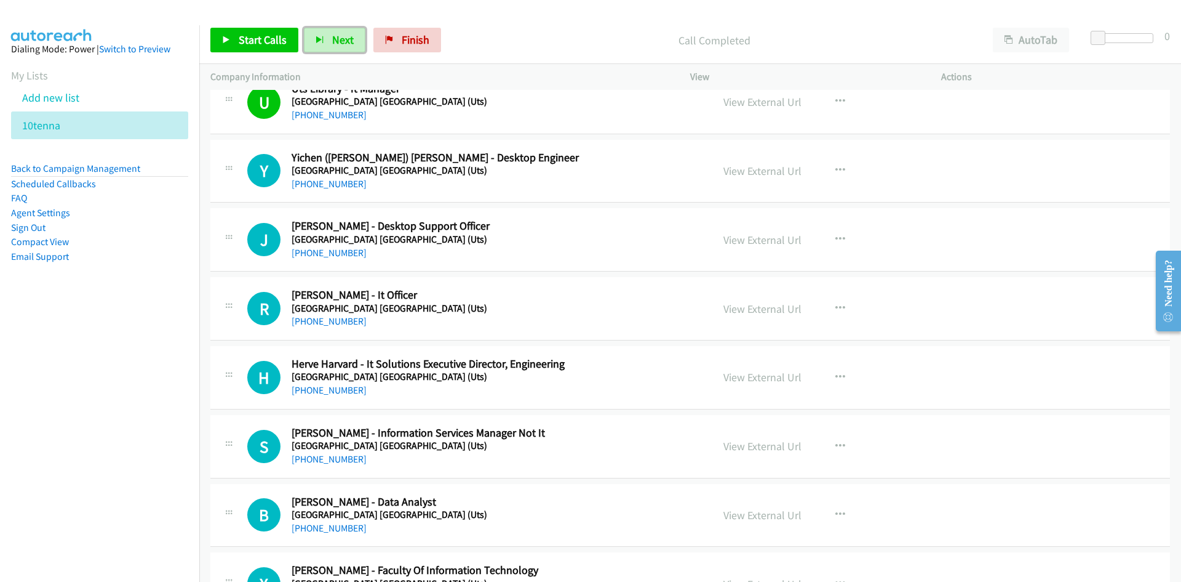
scroll to position [3323, 0]
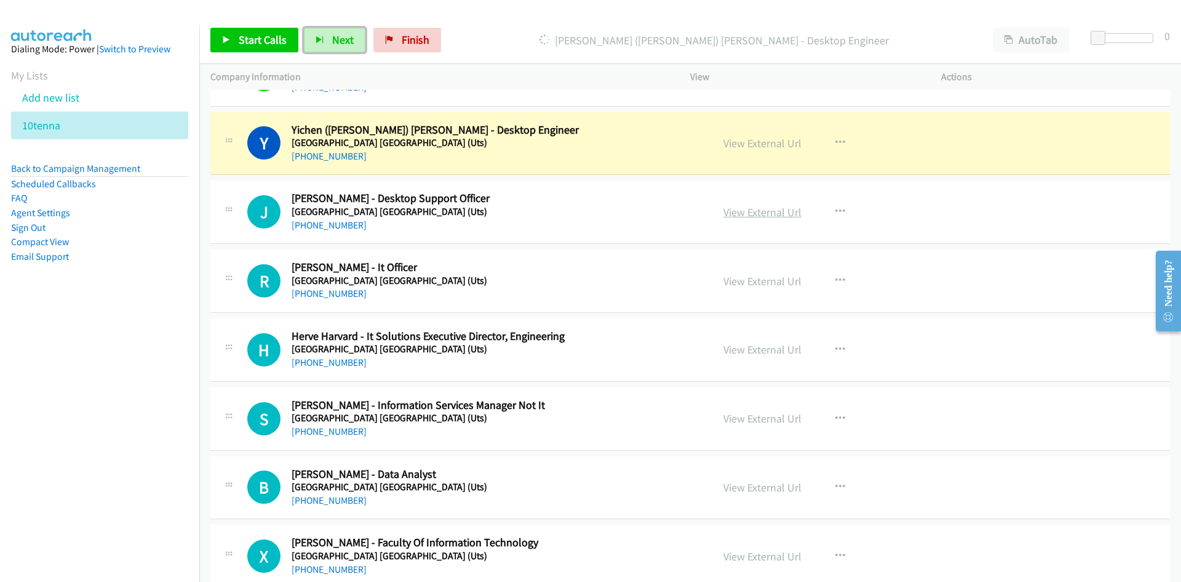
drag, startPoint x: 761, startPoint y: 145, endPoint x: 753, endPoint y: 209, distance: 64.5
click at [761, 145] on link "View External Url" at bounding box center [763, 143] width 78 height 14
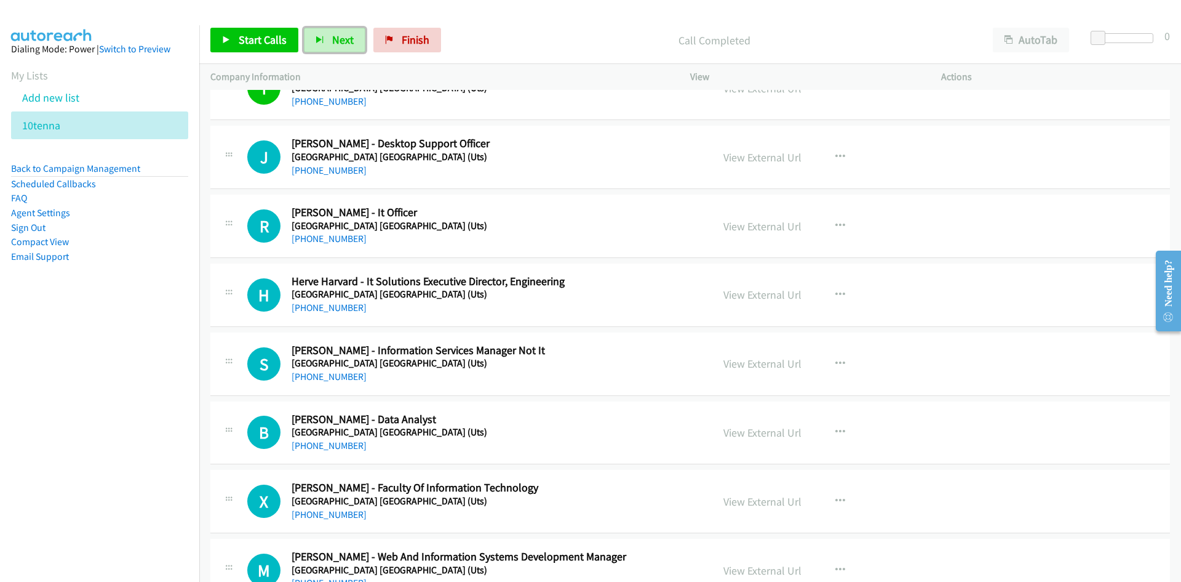
scroll to position [3384, 0]
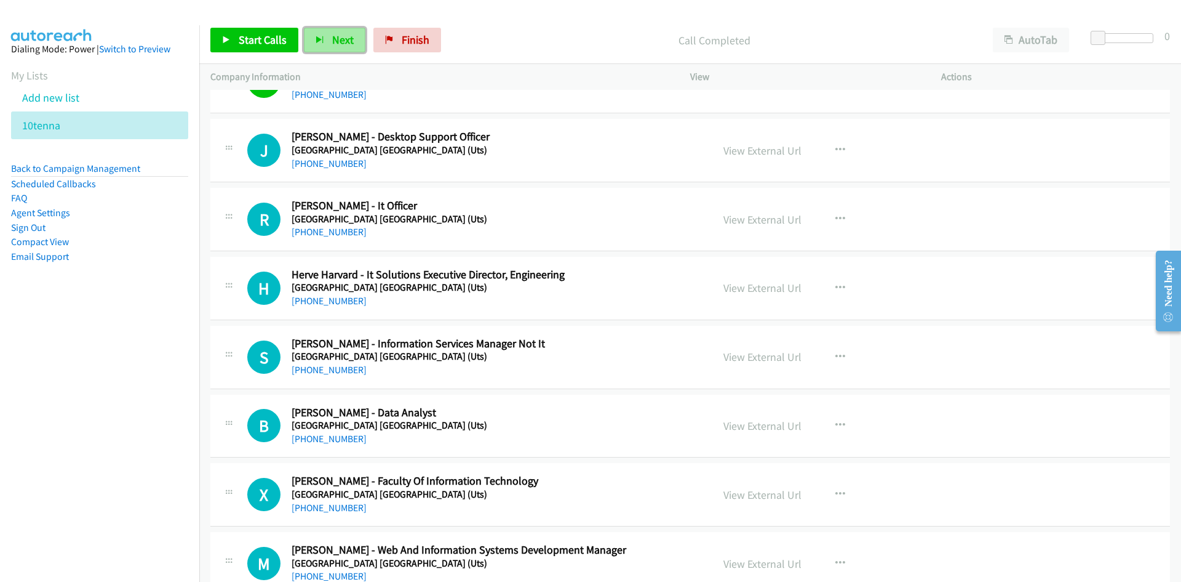
click at [343, 47] on button "Next" at bounding box center [335, 40] width 62 height 25
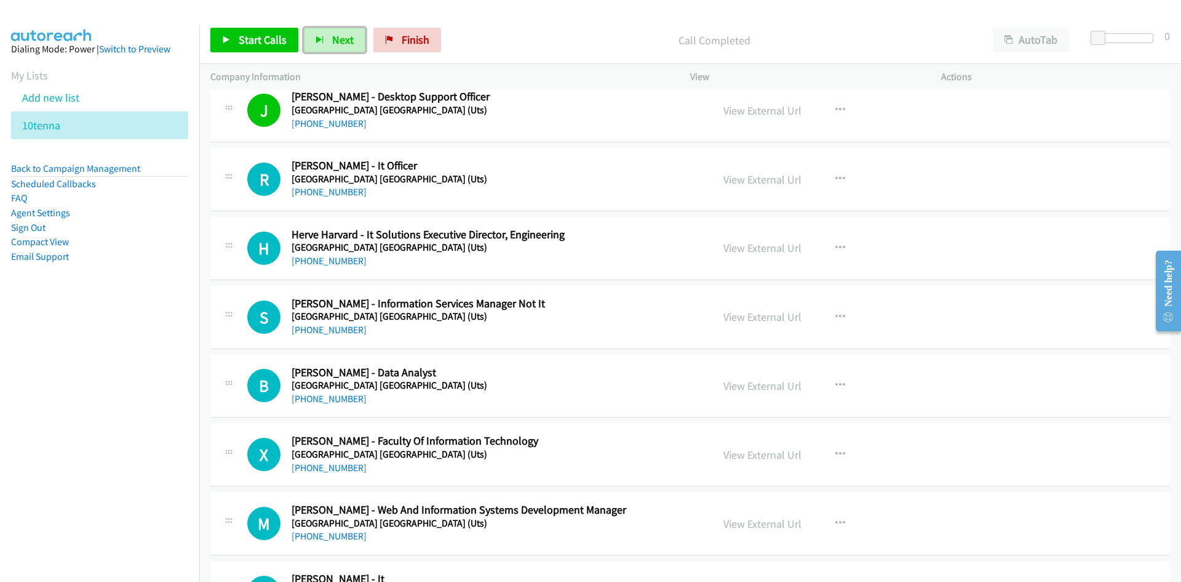
scroll to position [3446, 0]
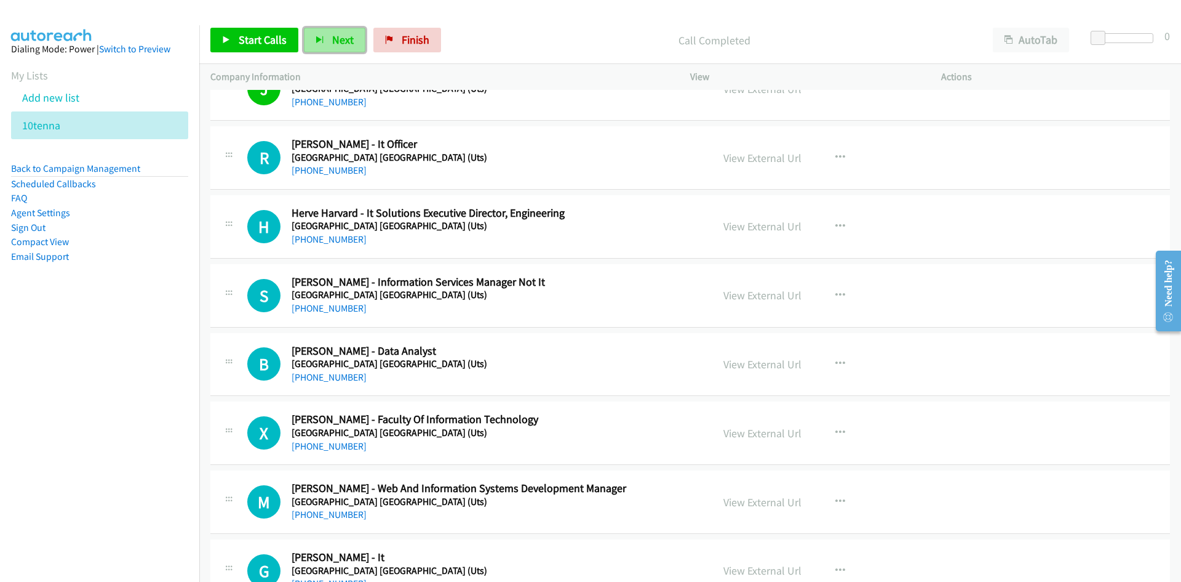
click at [340, 35] on span "Next" at bounding box center [343, 40] width 22 height 14
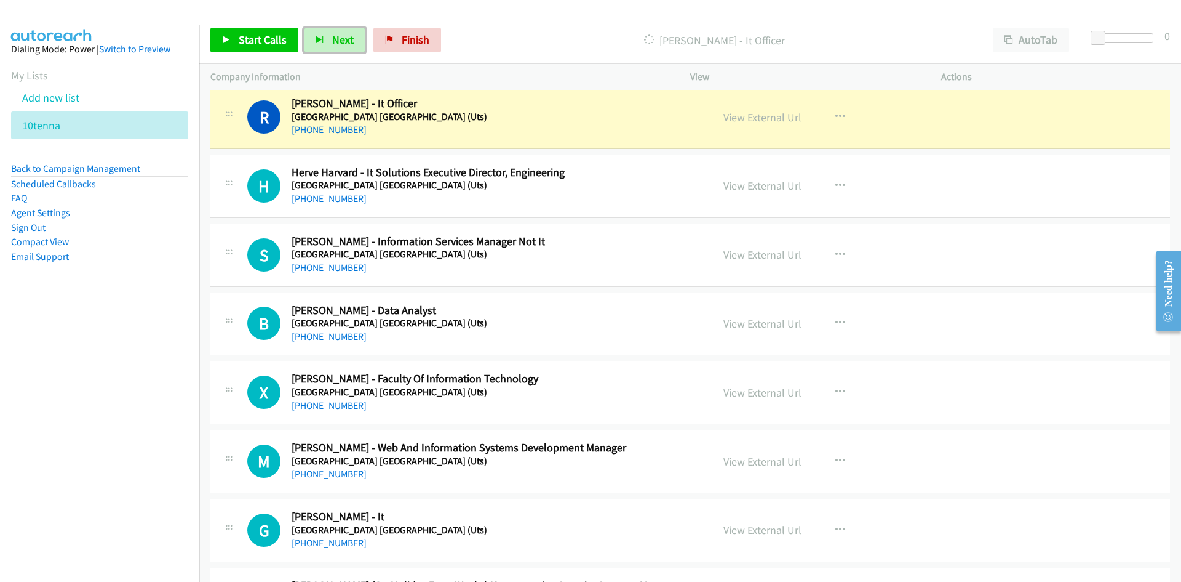
scroll to position [3508, 0]
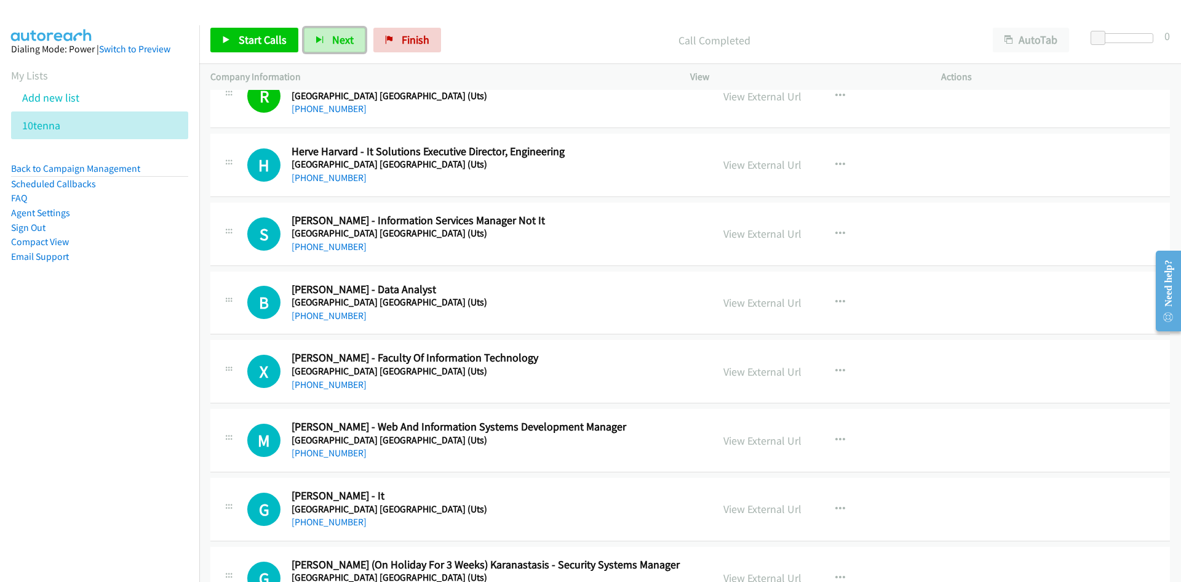
click at [327, 41] on button "Next" at bounding box center [335, 40] width 62 height 25
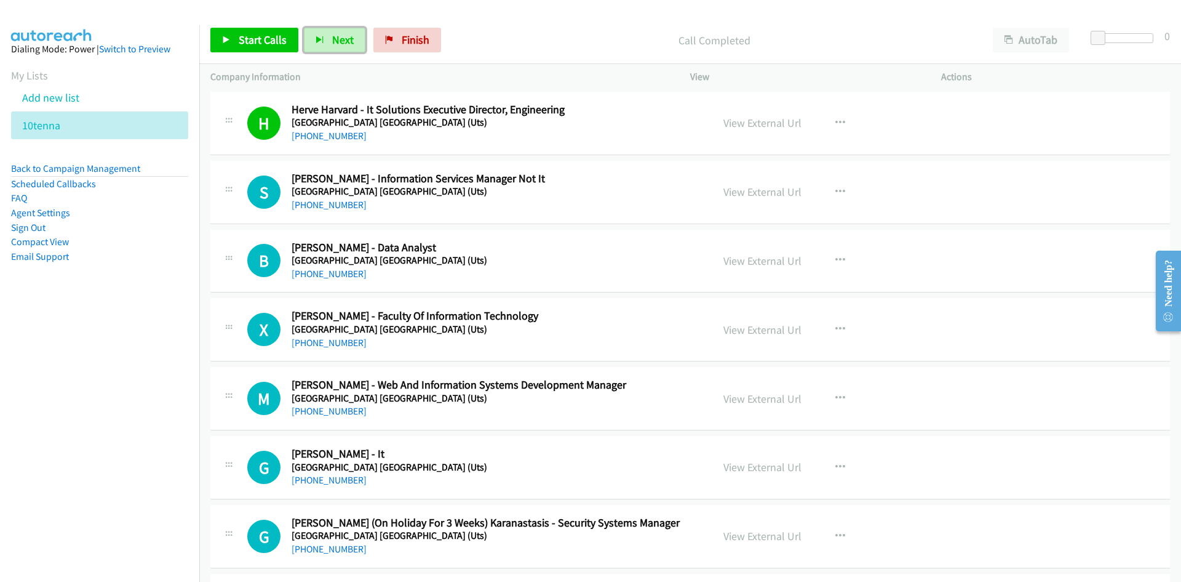
scroll to position [3569, 0]
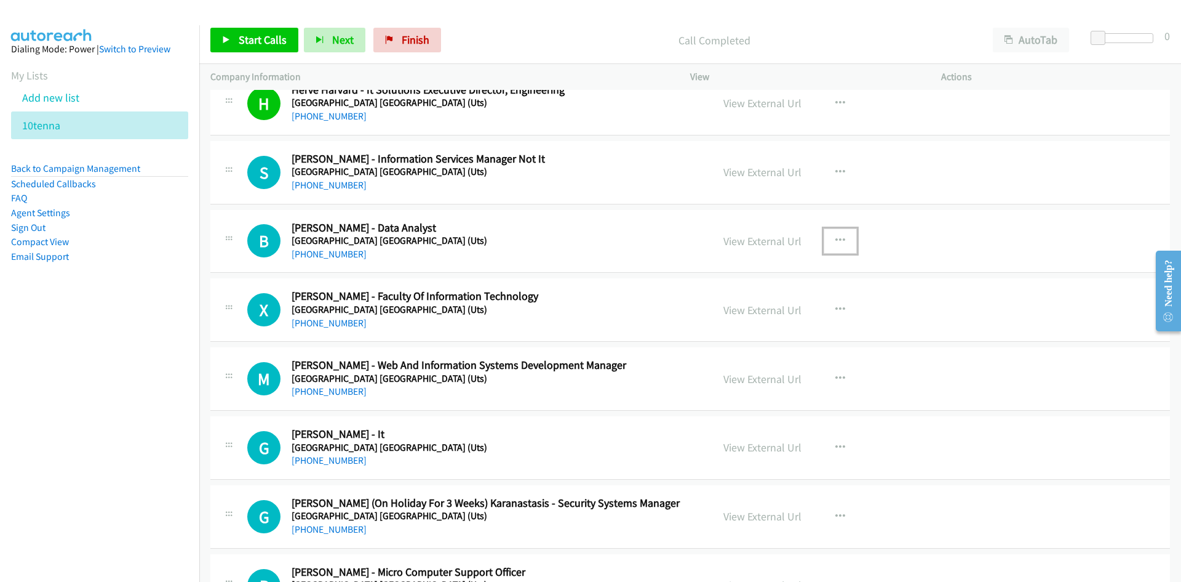
click at [837, 244] on icon "button" at bounding box center [841, 241] width 10 height 10
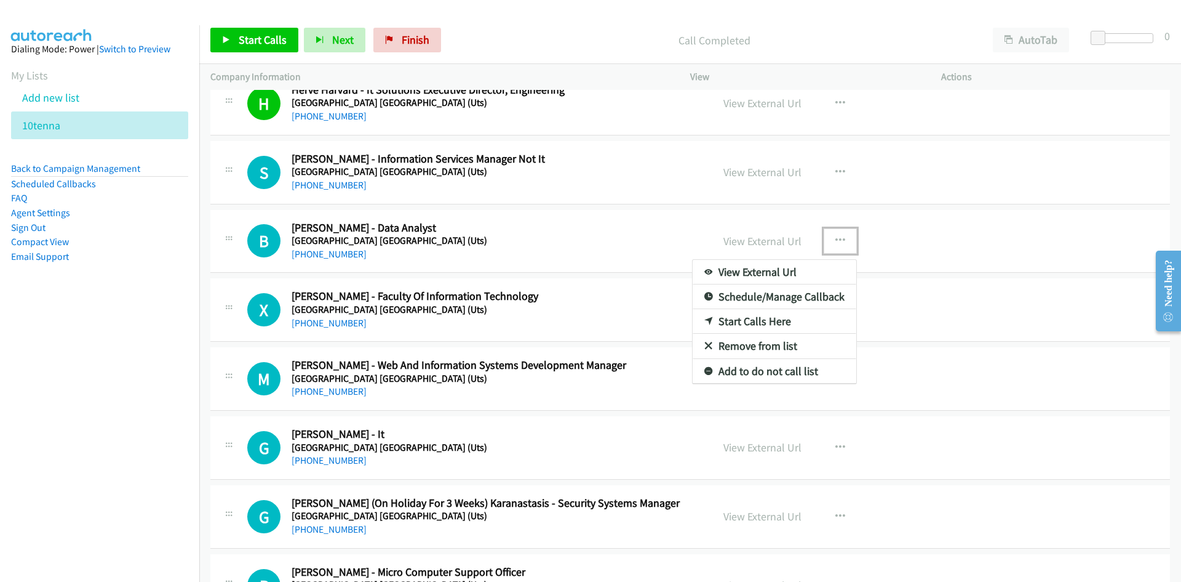
click at [751, 319] on link "Start Calls Here" at bounding box center [775, 321] width 164 height 25
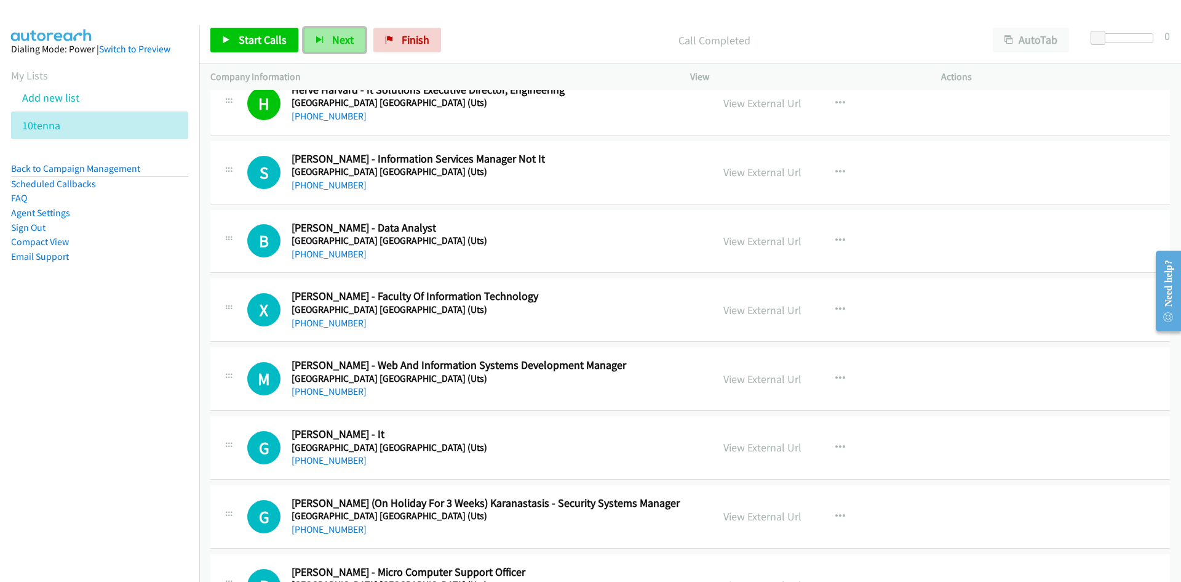
click at [336, 36] on span "Next" at bounding box center [343, 40] width 22 height 14
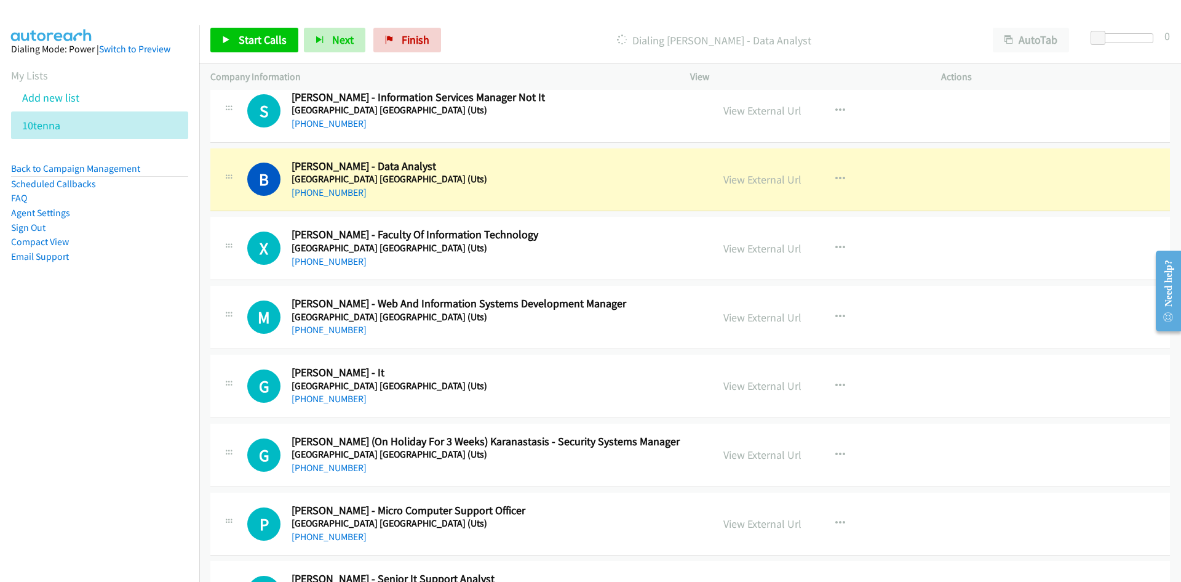
scroll to position [3815, 0]
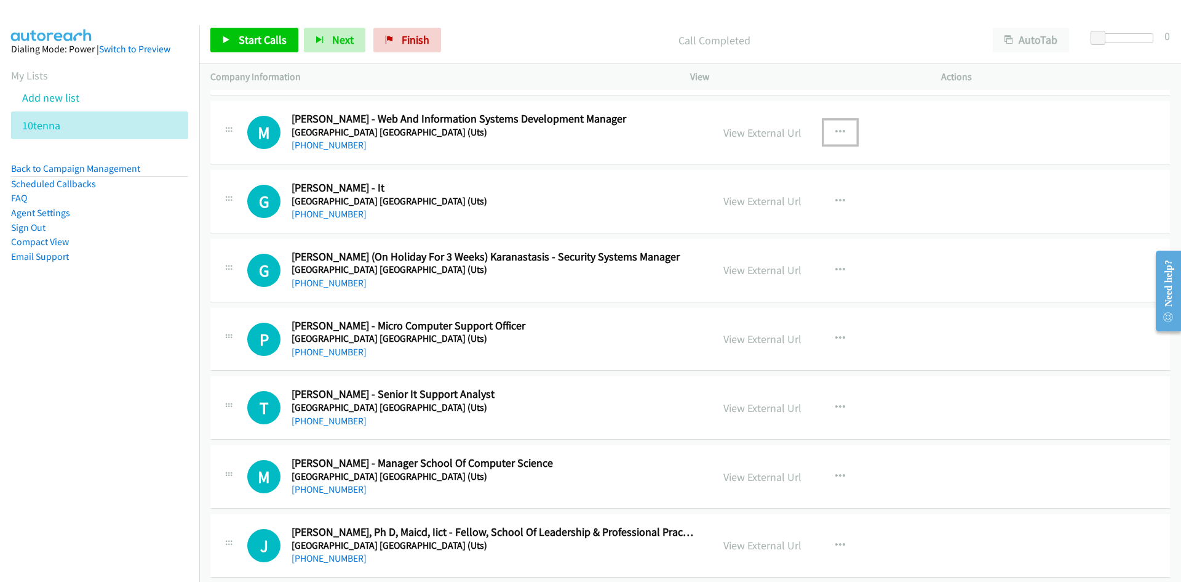
click at [836, 128] on icon "button" at bounding box center [841, 132] width 10 height 10
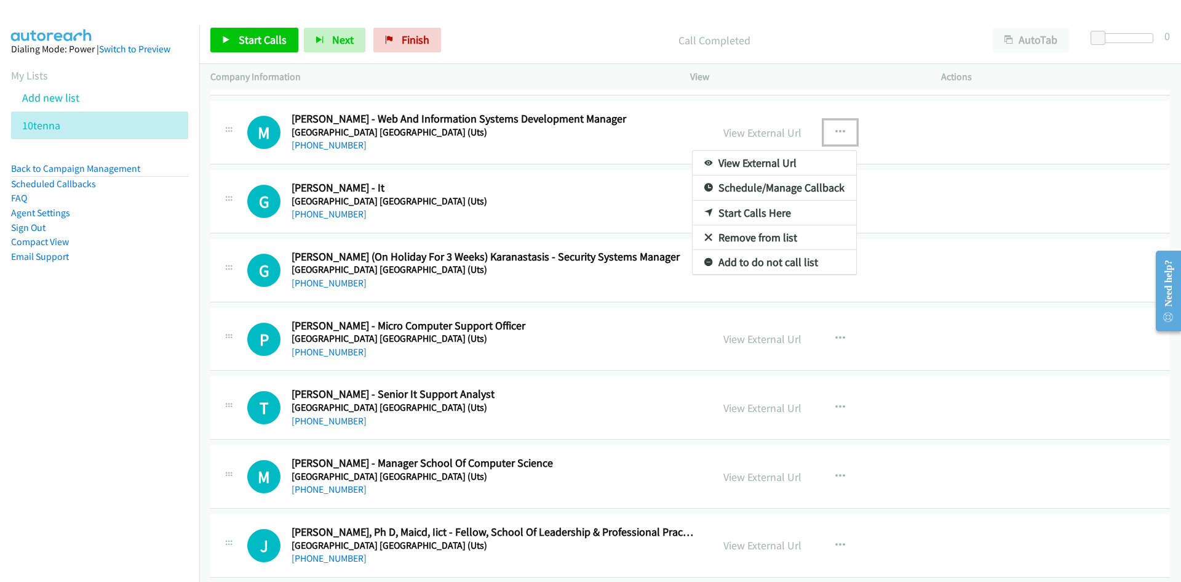
click at [749, 209] on link "Start Calls Here" at bounding box center [775, 213] width 164 height 25
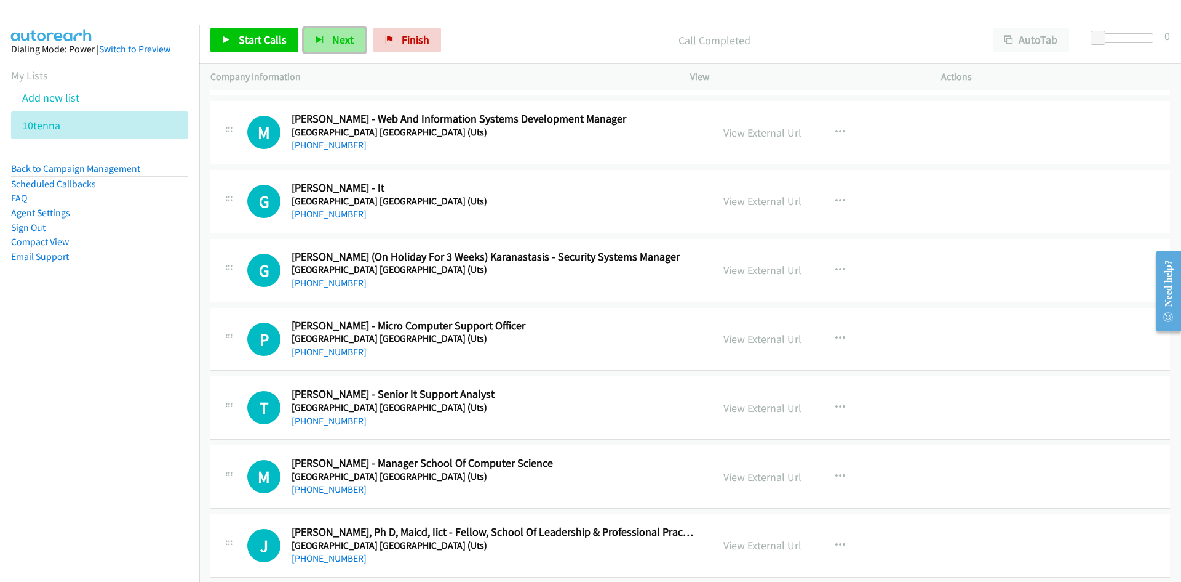
click at [329, 41] on button "Next" at bounding box center [335, 40] width 62 height 25
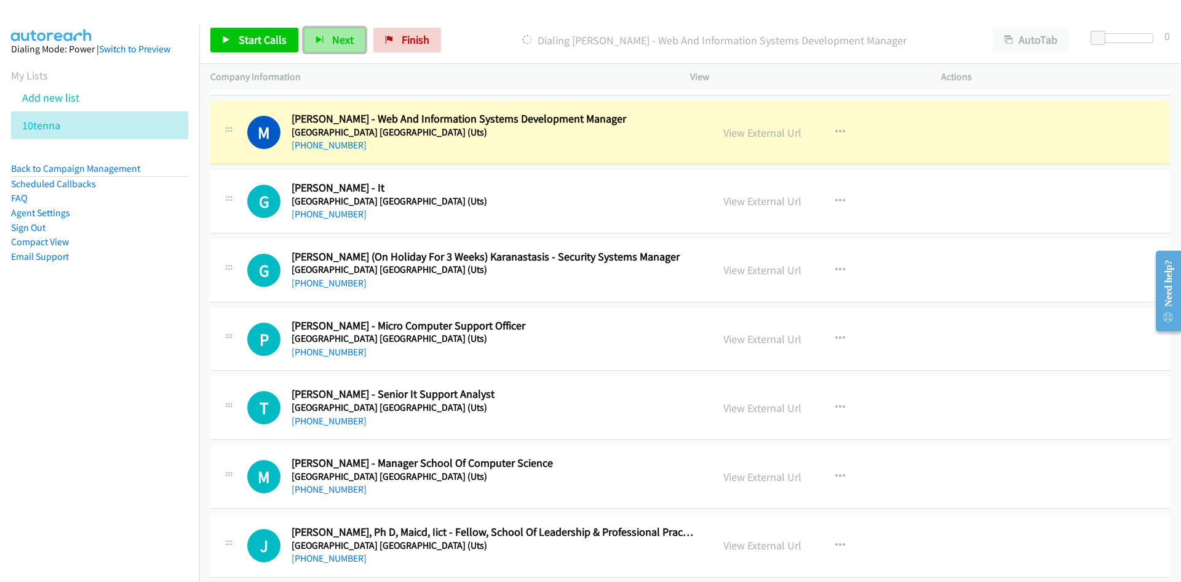
click at [348, 41] on span "Next" at bounding box center [343, 40] width 22 height 14
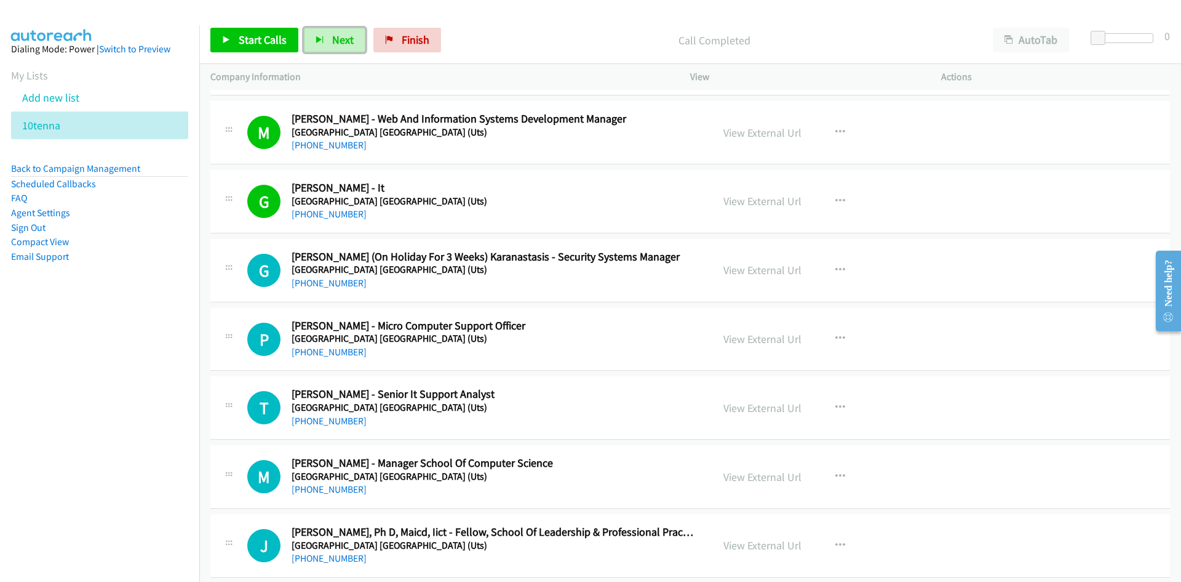
drag, startPoint x: 342, startPoint y: 41, endPoint x: 231, endPoint y: 2, distance: 117.4
click at [342, 41] on span "Next" at bounding box center [343, 40] width 22 height 14
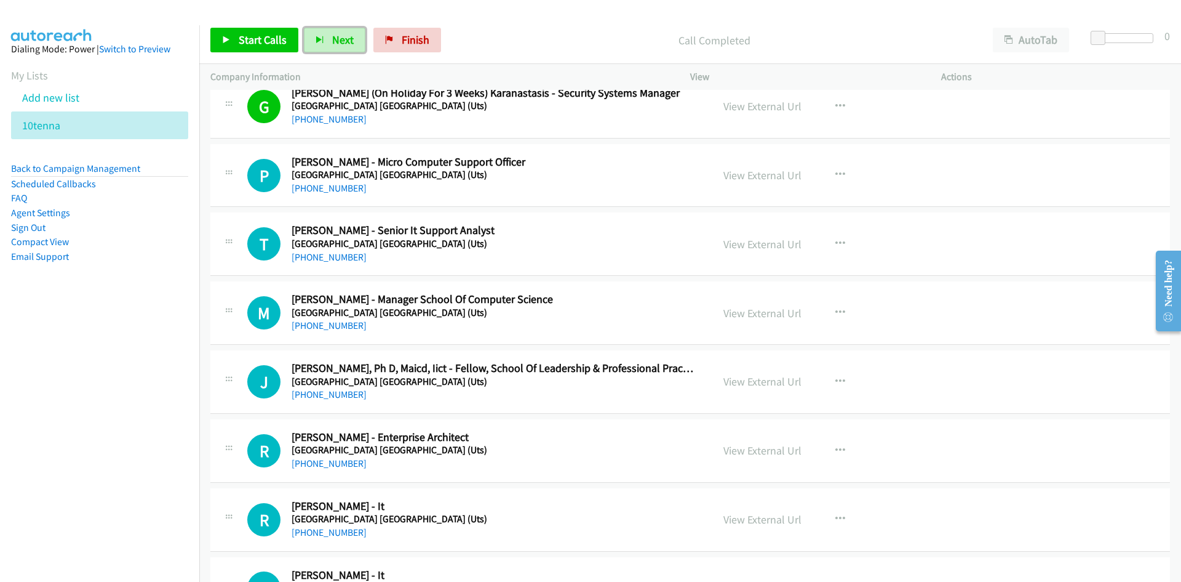
scroll to position [4000, 0]
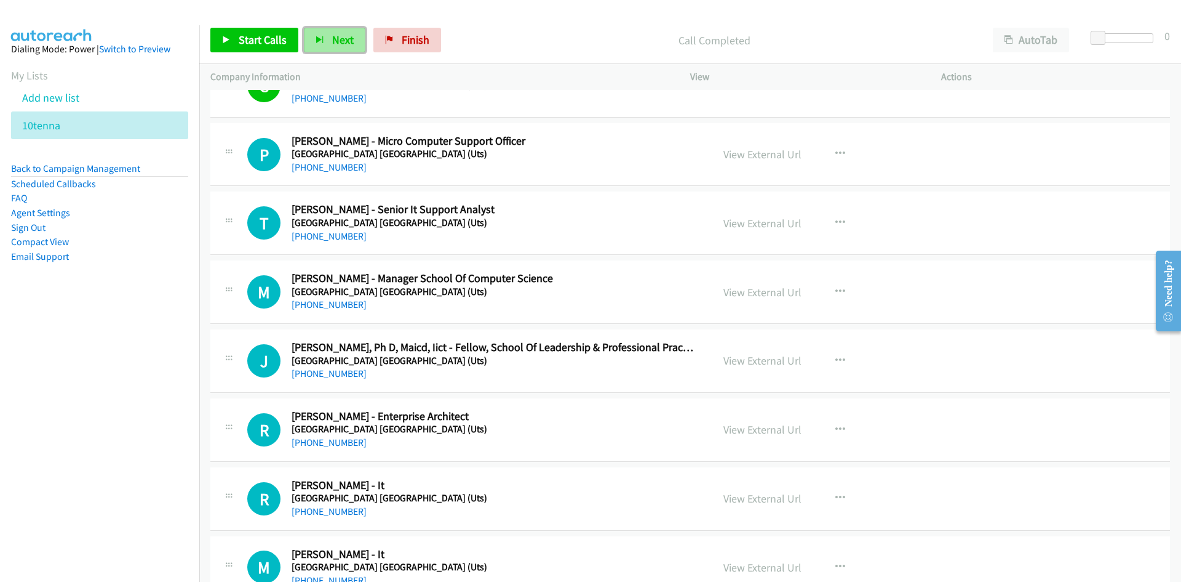
click at [352, 42] on button "Next" at bounding box center [335, 40] width 62 height 25
drag, startPoint x: 339, startPoint y: 33, endPoint x: 266, endPoint y: 1, distance: 79.3
click at [339, 33] on span "Next" at bounding box center [343, 40] width 22 height 14
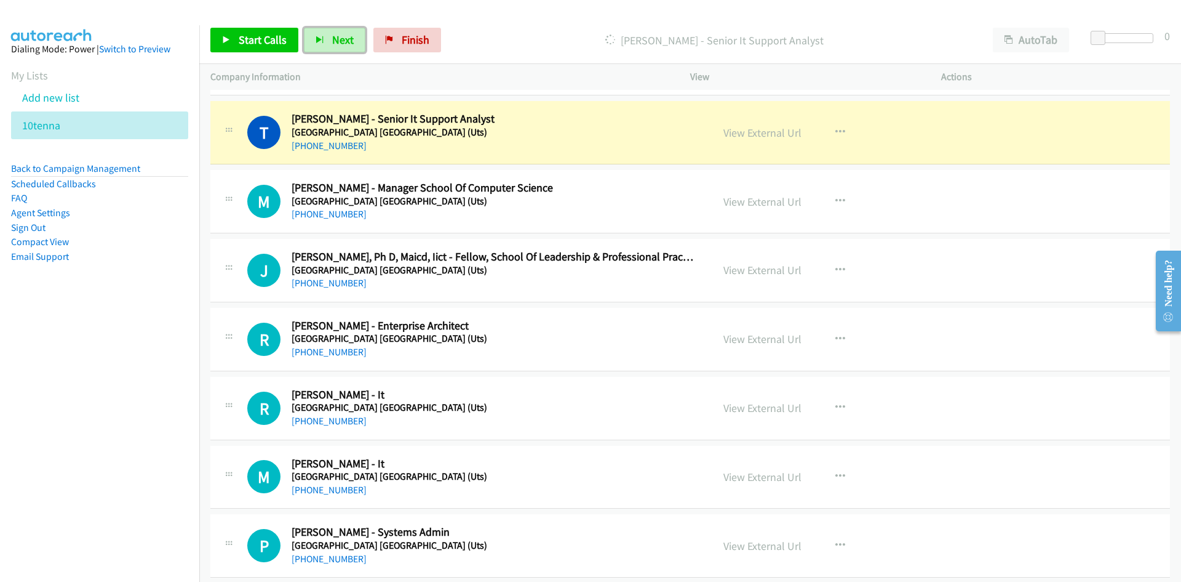
scroll to position [4061, 0]
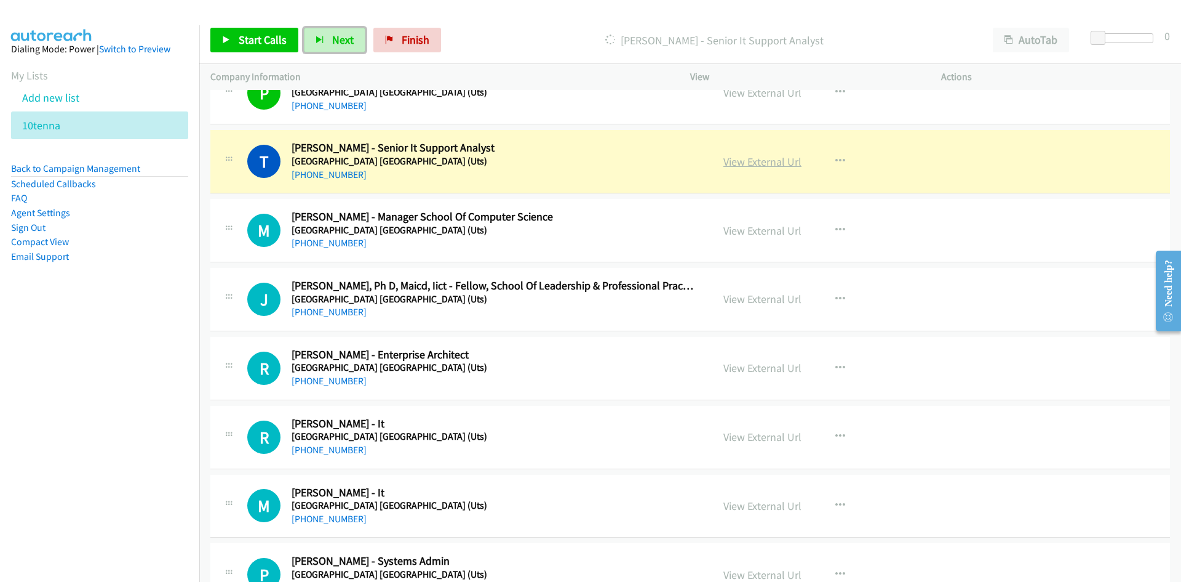
click at [756, 164] on link "View External Url" at bounding box center [763, 161] width 78 height 14
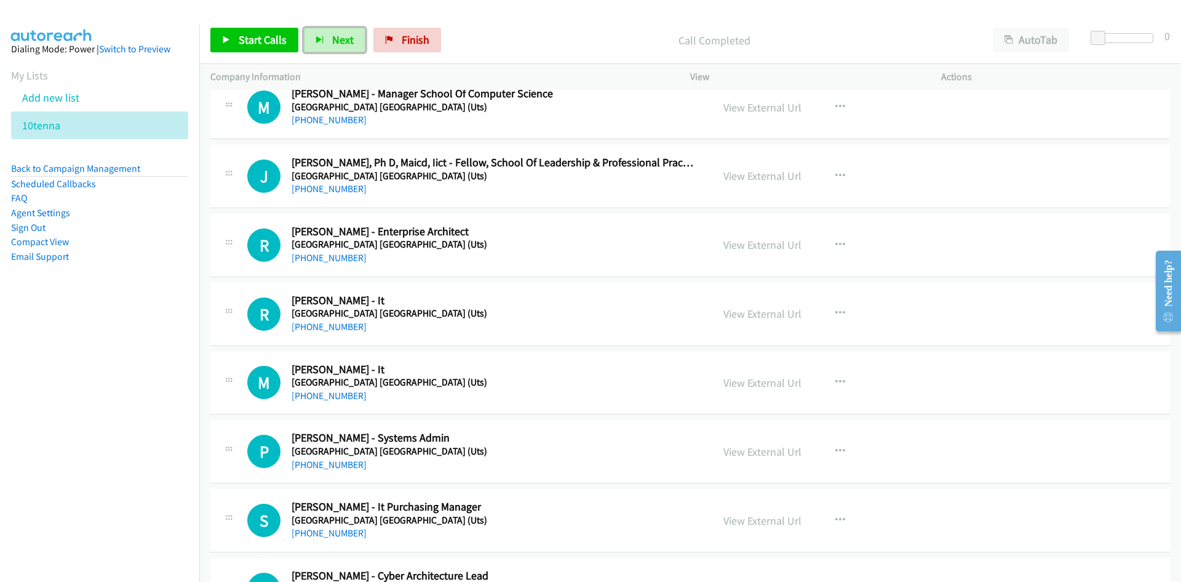
scroll to position [4246, 0]
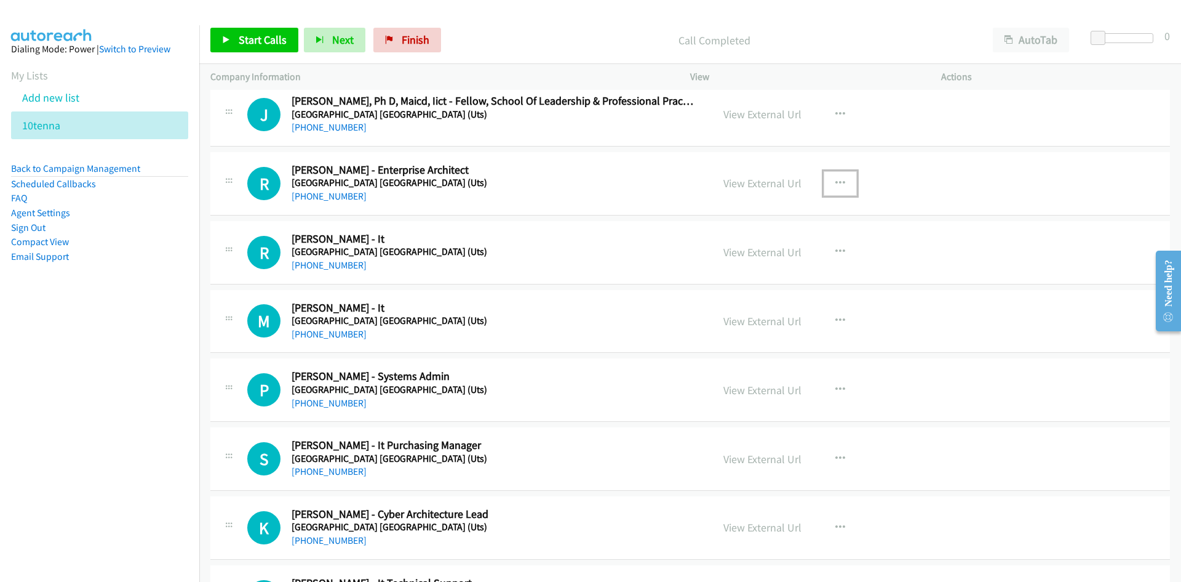
click at [842, 180] on button "button" at bounding box center [840, 183] width 33 height 25
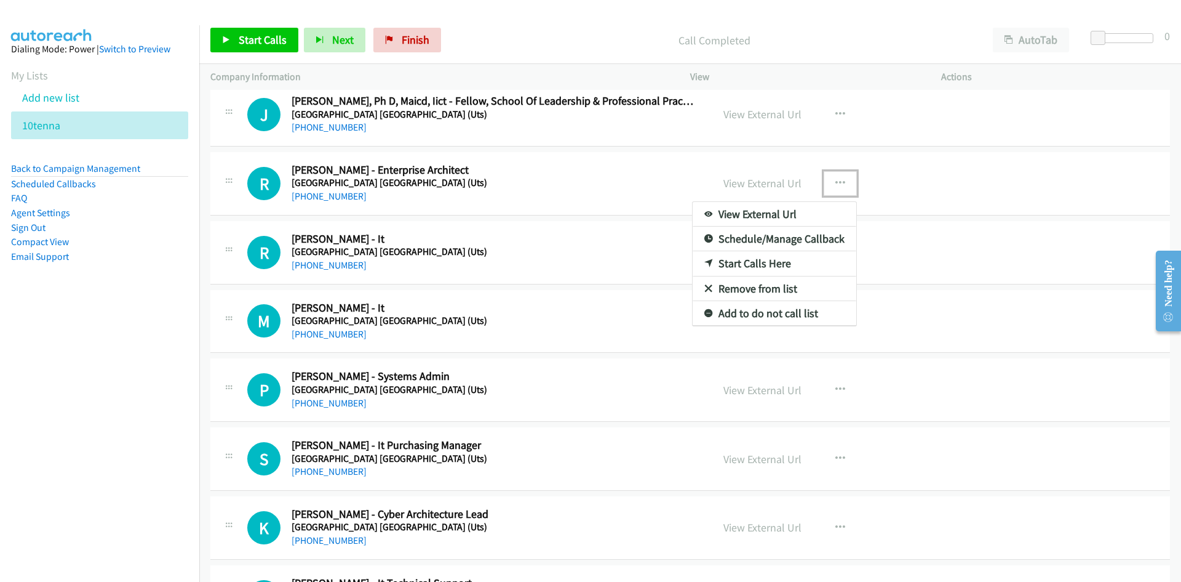
click at [749, 265] on link "Start Calls Here" at bounding box center [775, 263] width 164 height 25
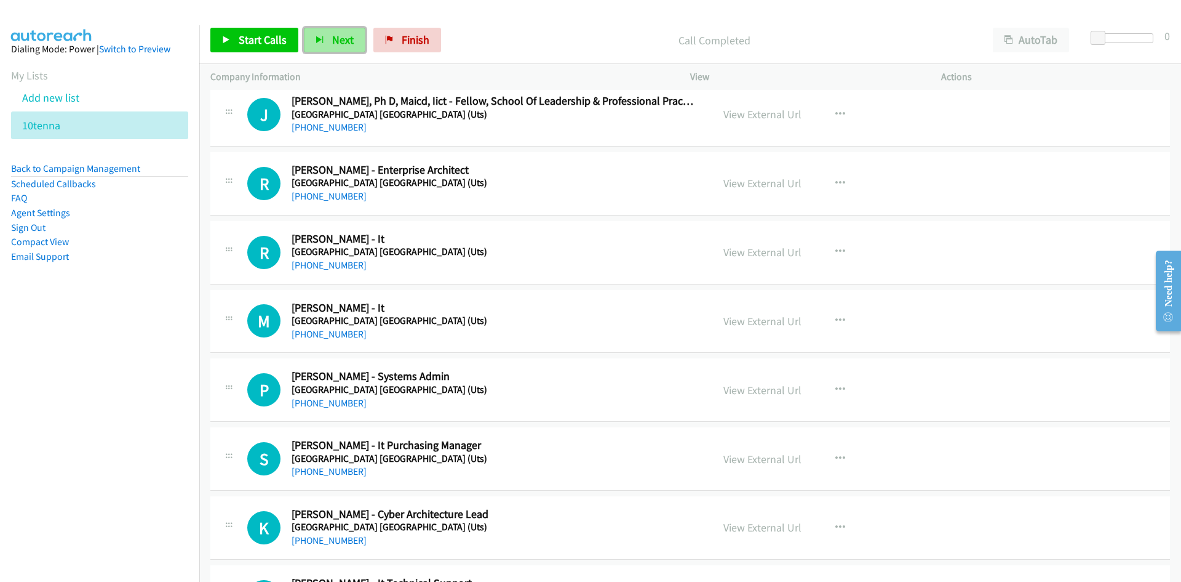
click at [345, 39] on span "Next" at bounding box center [343, 40] width 22 height 14
